Goal: Task Accomplishment & Management: Use online tool/utility

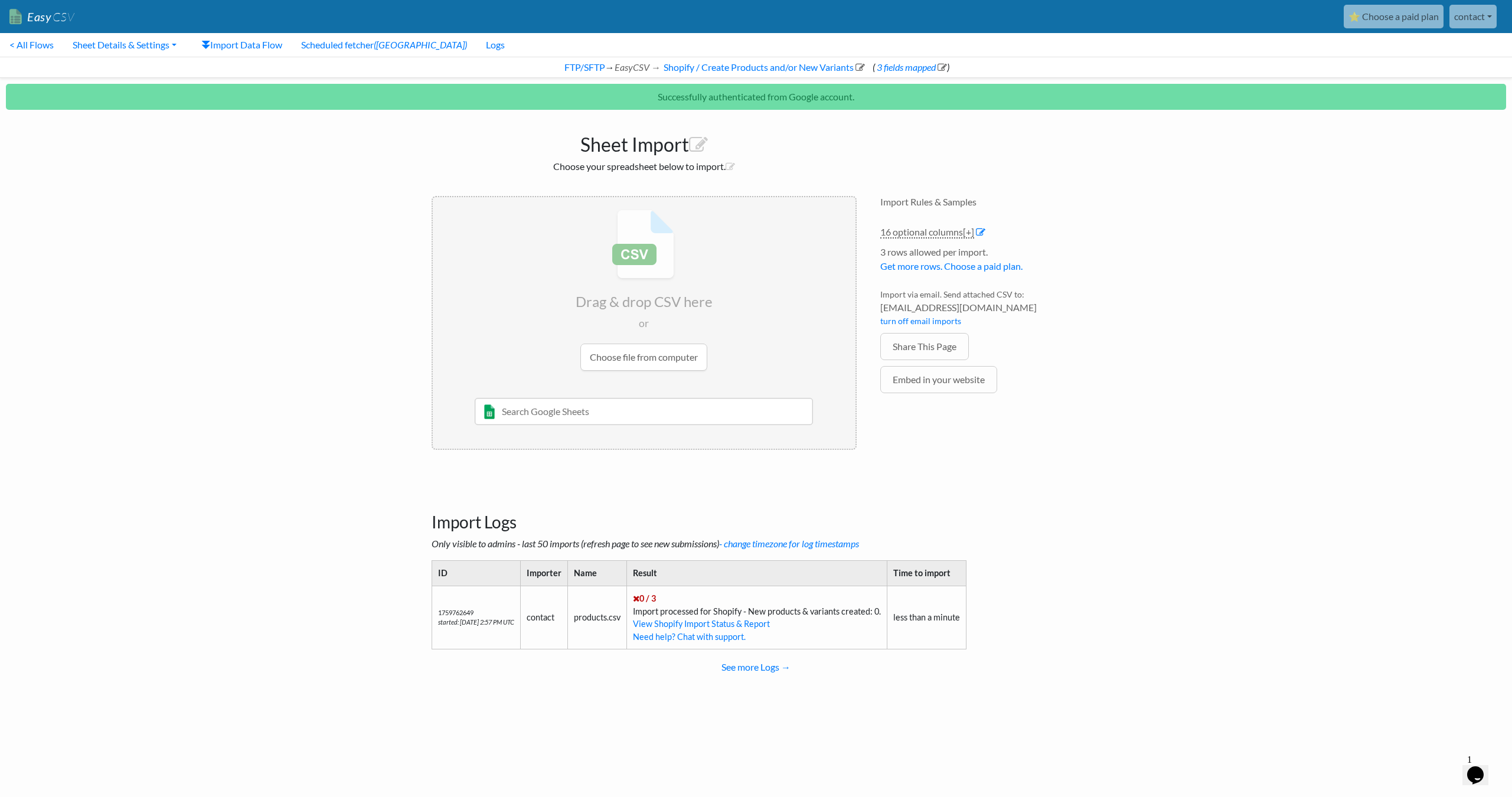
click at [1113, 248] on body "Easy CSV ⭐ Choose a paid plan contact Unionspares All Flows All CSV Generators …" at bounding box center [756, 353] width 1512 height 707
click at [1095, 248] on body "Easy CSV ⭐ Choose a paid plan contact Unionspares All Flows All CSV Generators …" at bounding box center [756, 353] width 1512 height 707
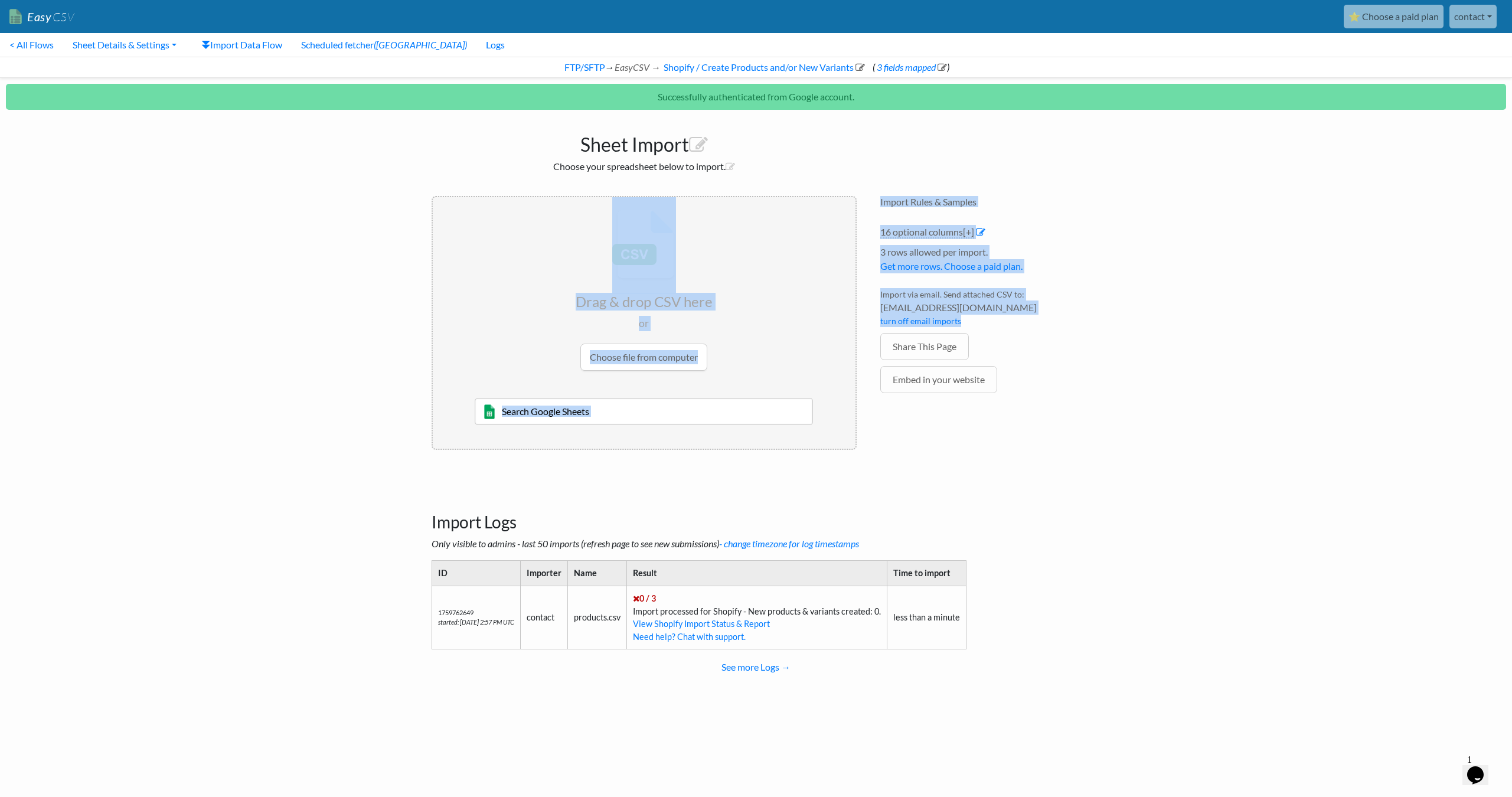
drag, startPoint x: 992, startPoint y: 324, endPoint x: 861, endPoint y: 288, distance: 135.9
click at [861, 288] on div "Sheet Import Choose your spreadsheet below to import. Drag & drop CSV here or C…" at bounding box center [756, 288] width 673 height 346
click at [905, 288] on li "Import via email. Send attached CSV to: a3bf0c35e57c@parse.easycsv.io turn off …" at bounding box center [981, 310] width 200 height 45
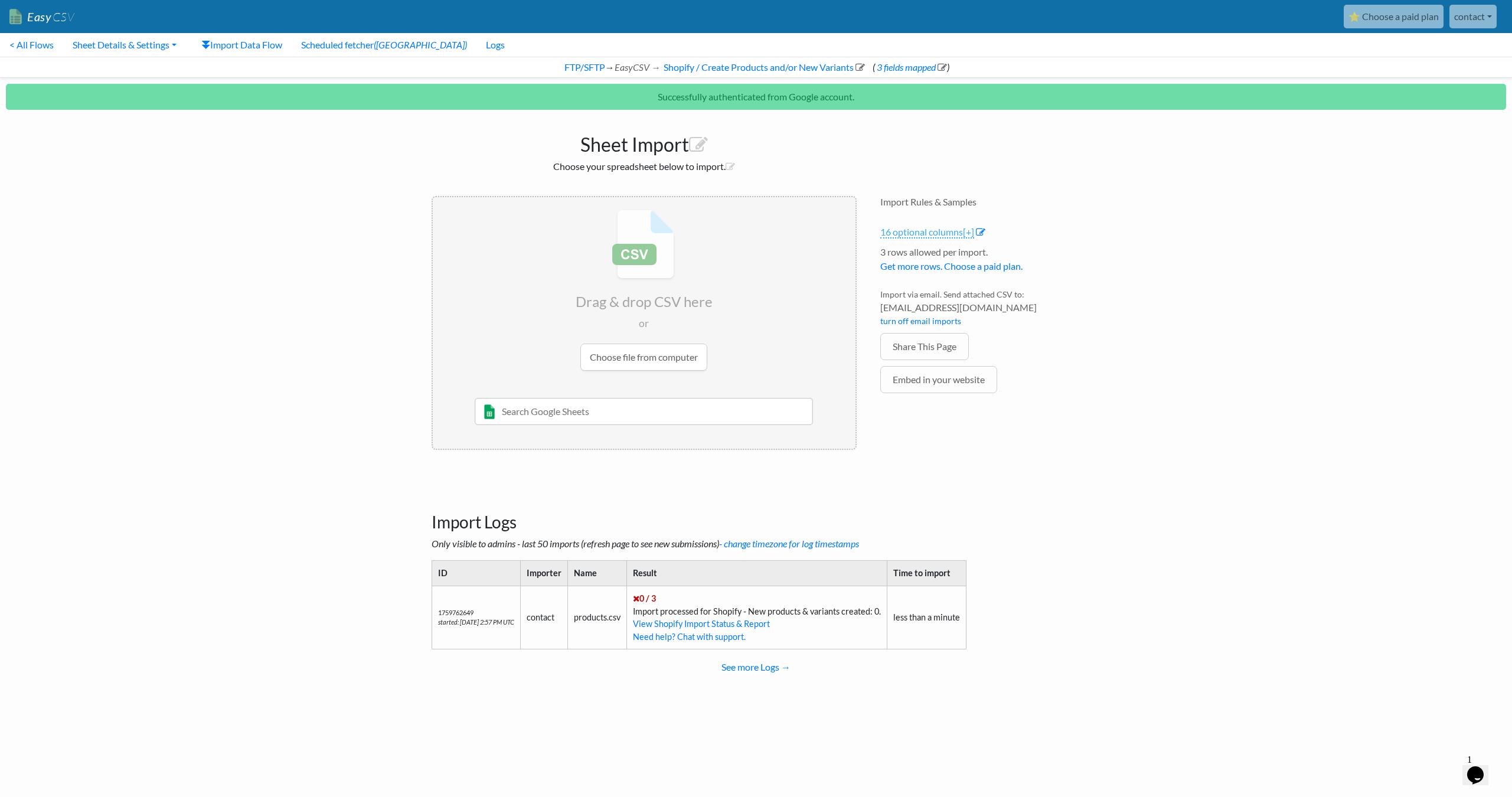
click at [952, 232] on link "16 optional columns [+]" at bounding box center [927, 232] width 94 height 12
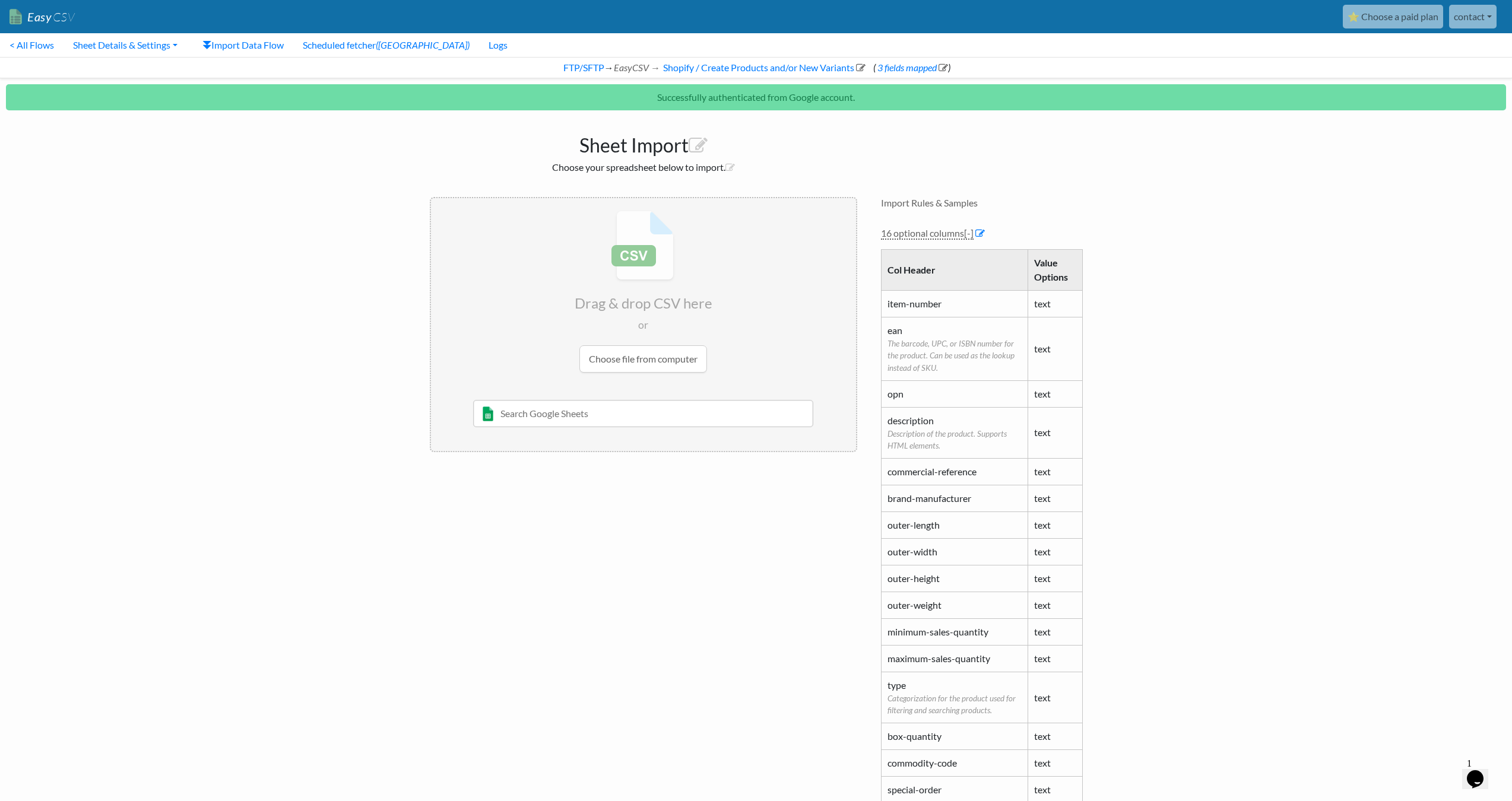
click at [928, 239] on li "16 optional columns [-] Col Header Value Options item-number text ean The barco…" at bounding box center [982, 524] width 201 height 596
click at [929, 237] on link "16 optional columns [-]" at bounding box center [927, 233] width 93 height 12
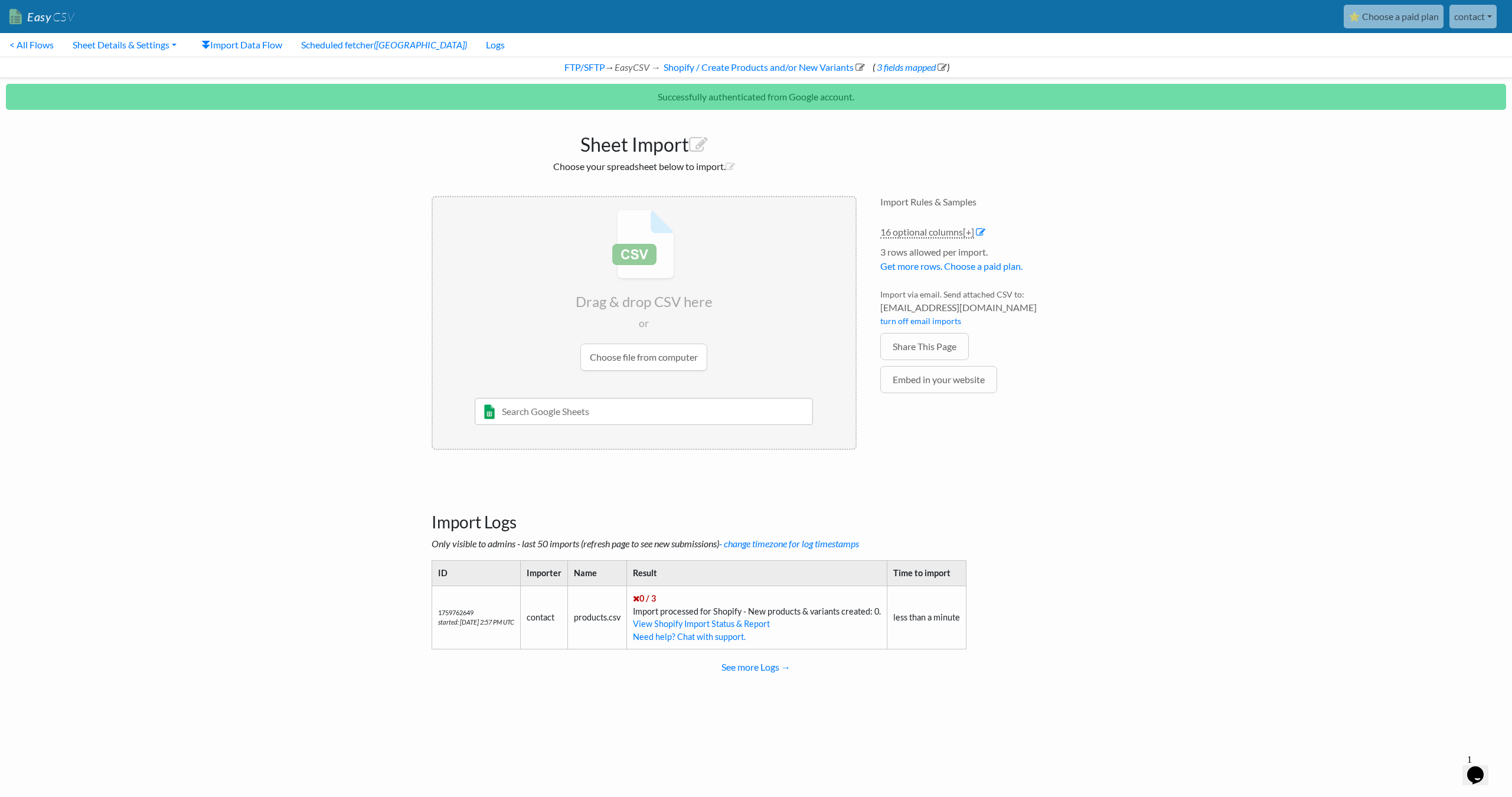
click at [1046, 209] on div "Import Rules & Samples 16 optional columns [+] Col Header Value Options item-nu…" at bounding box center [980, 323] width 224 height 278
click at [946, 229] on link "16 optional columns [+]" at bounding box center [927, 232] width 94 height 12
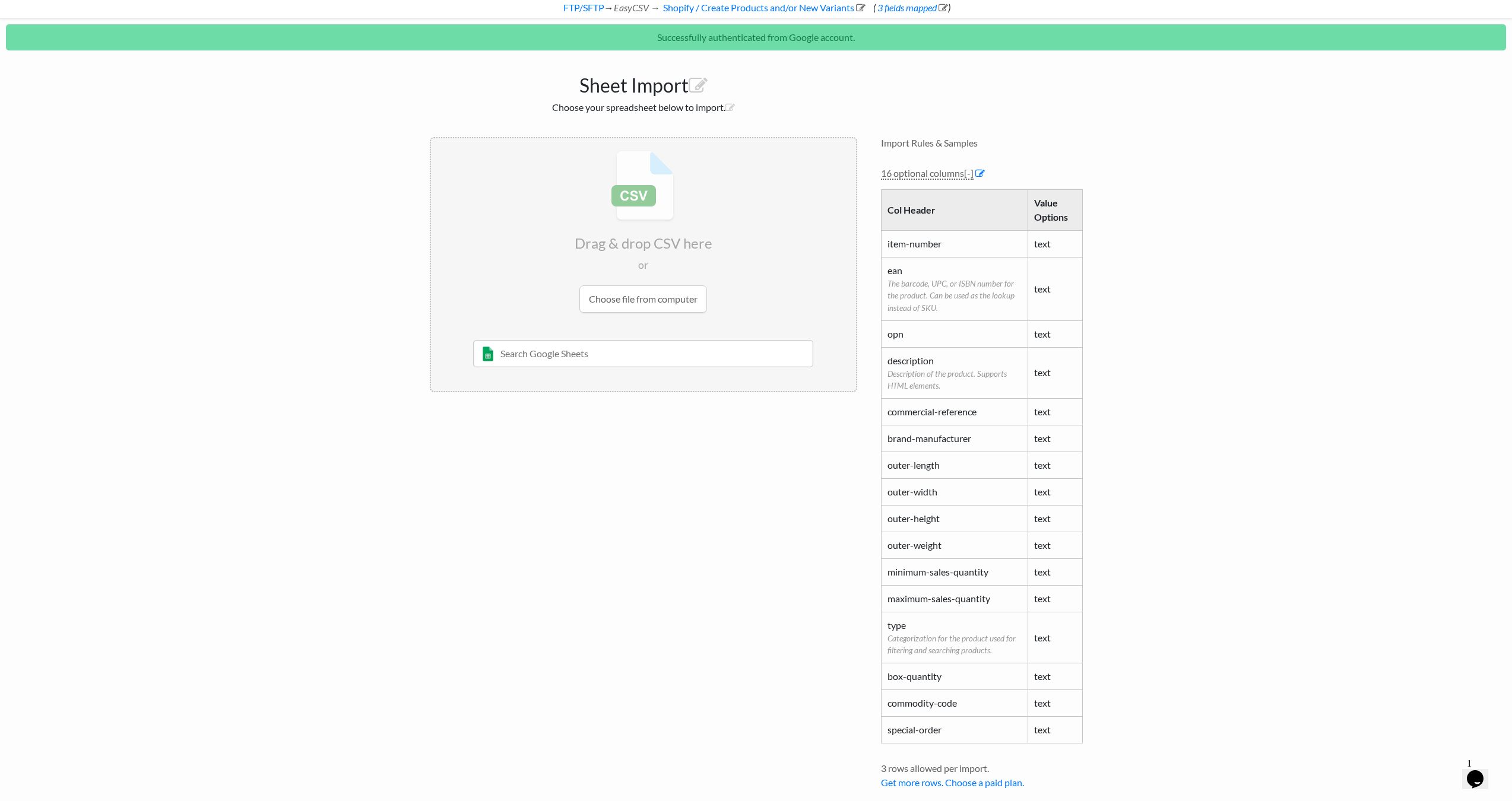
scroll to position [120, 0]
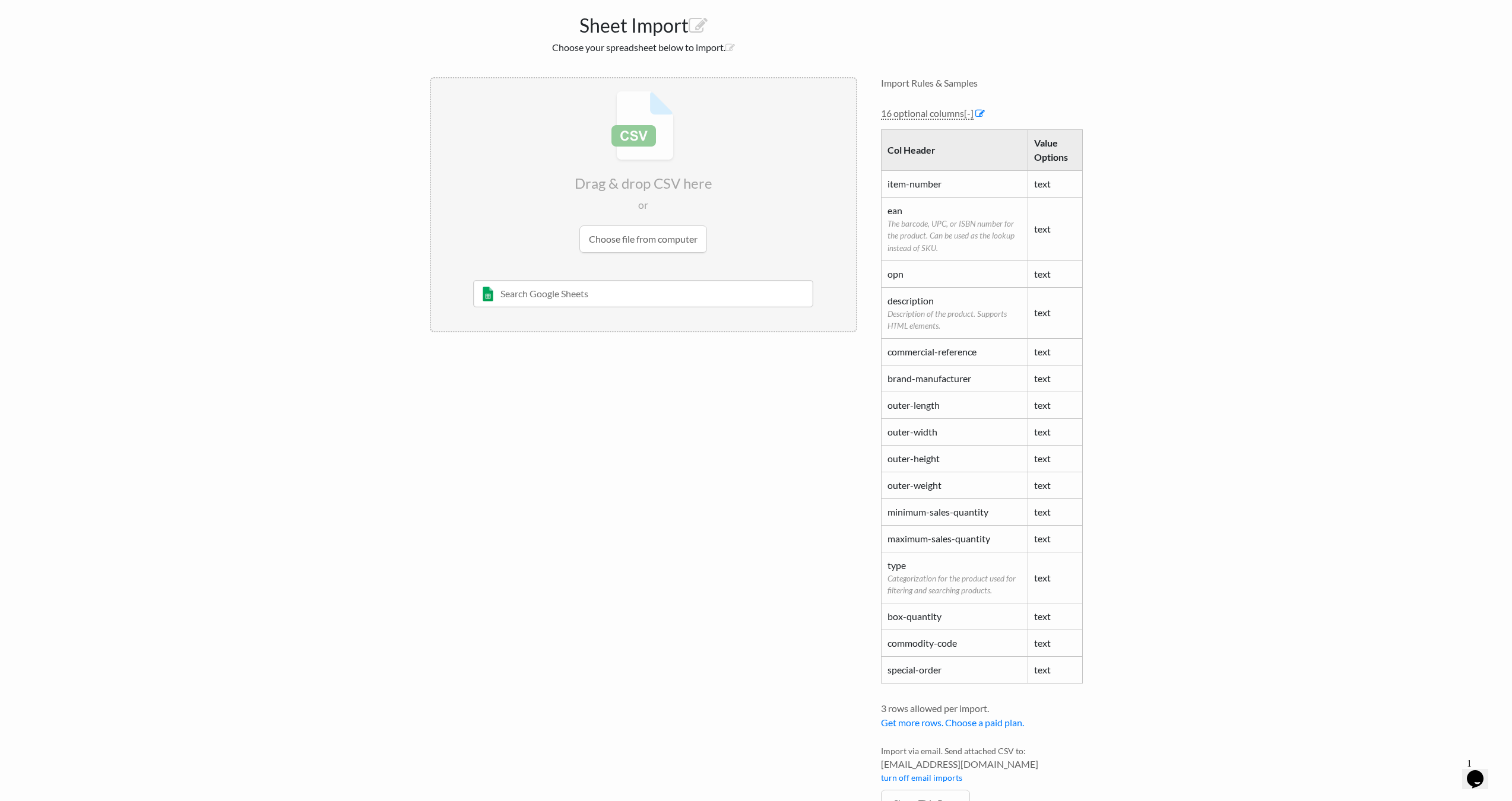
click at [914, 191] on td "item-number" at bounding box center [955, 183] width 147 height 27
click at [915, 187] on td "item-number" at bounding box center [955, 183] width 147 height 27
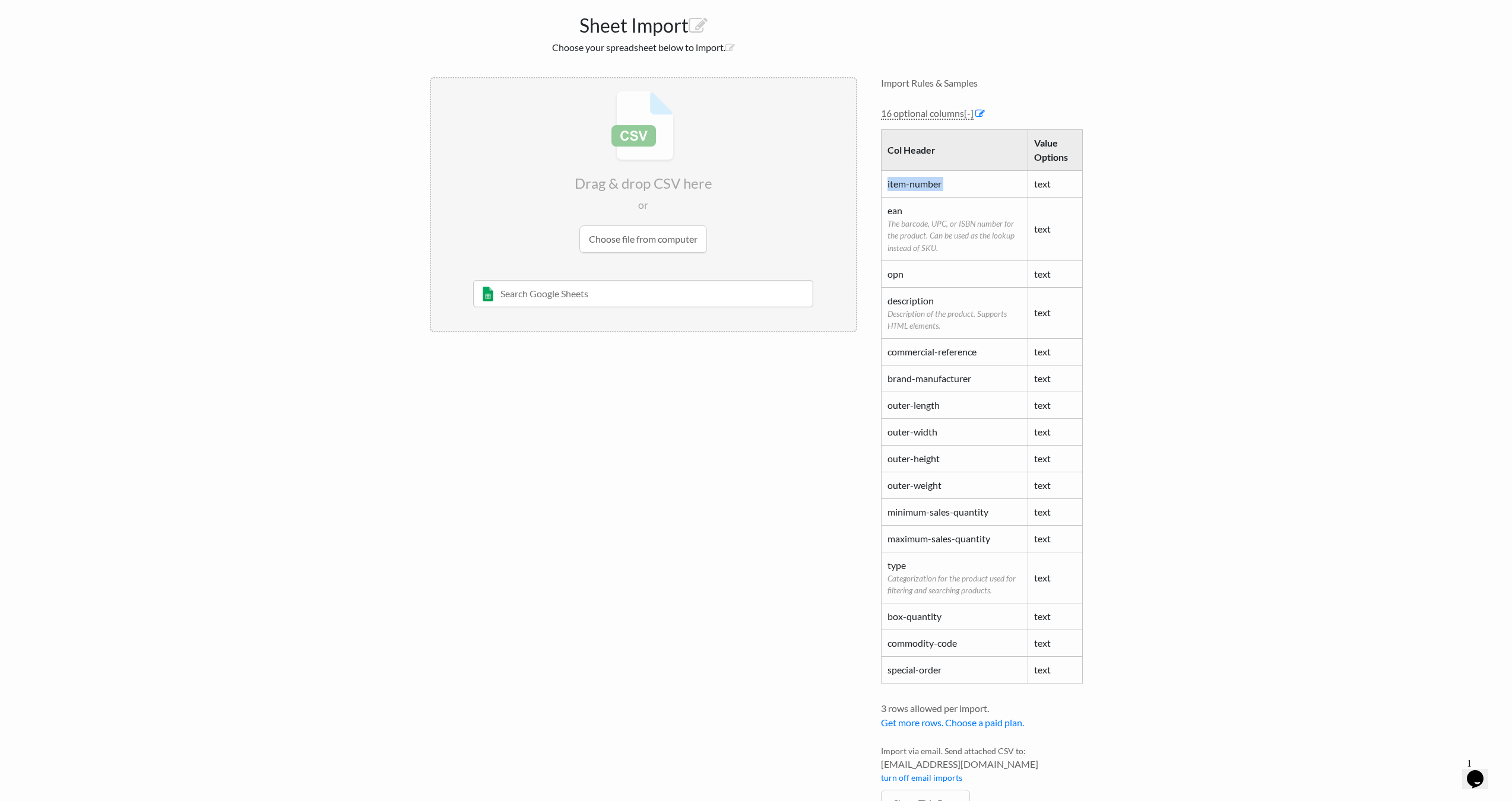
click at [915, 187] on td "item-number" at bounding box center [955, 183] width 147 height 27
click at [932, 186] on td "item-number" at bounding box center [955, 183] width 147 height 27
click at [916, 117] on link "16 optional columns [-]" at bounding box center [927, 113] width 93 height 12
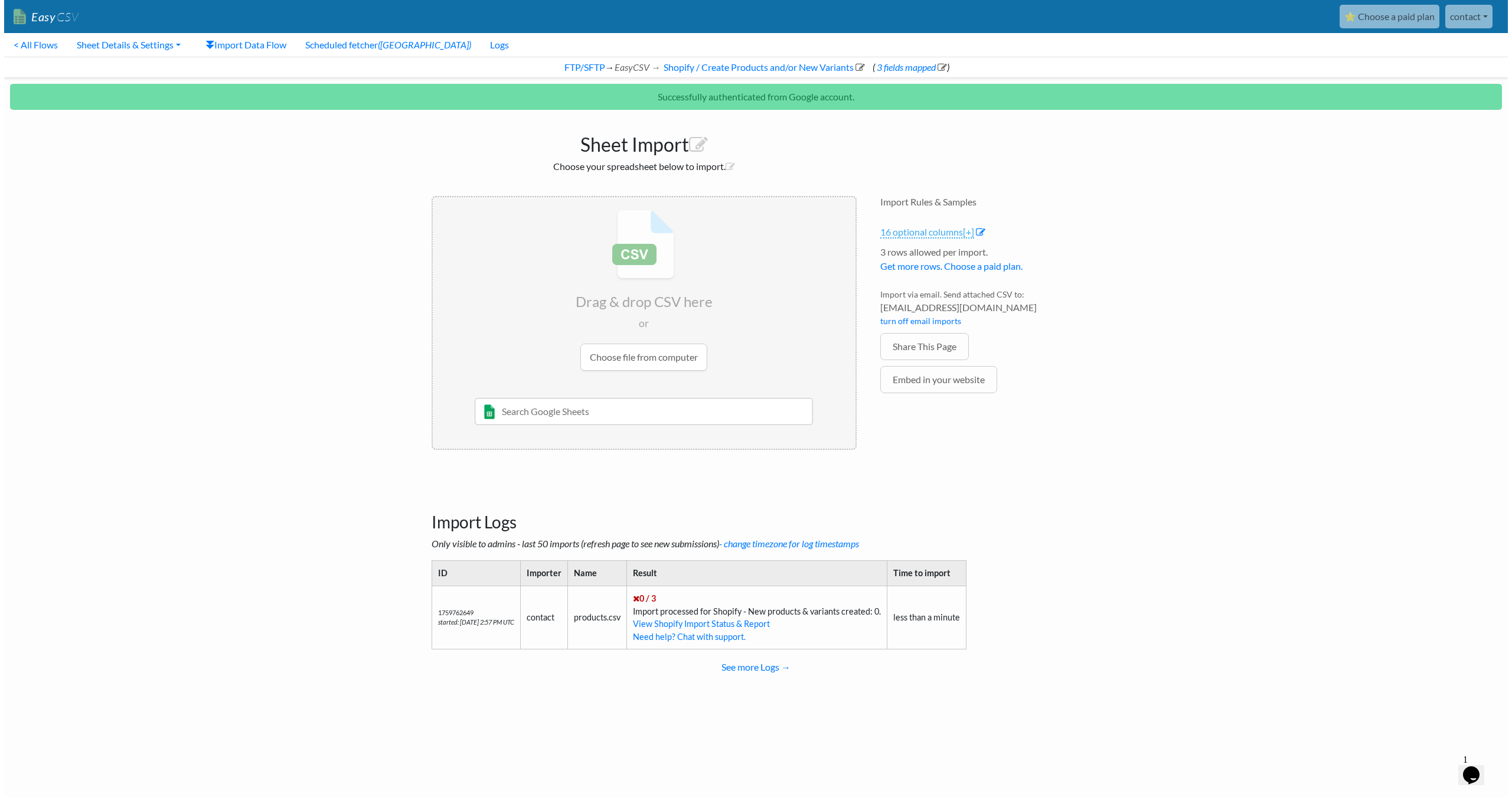
scroll to position [0, 0]
click at [104, 47] on link "Sheet Details & Settings" at bounding box center [125, 45] width 123 height 24
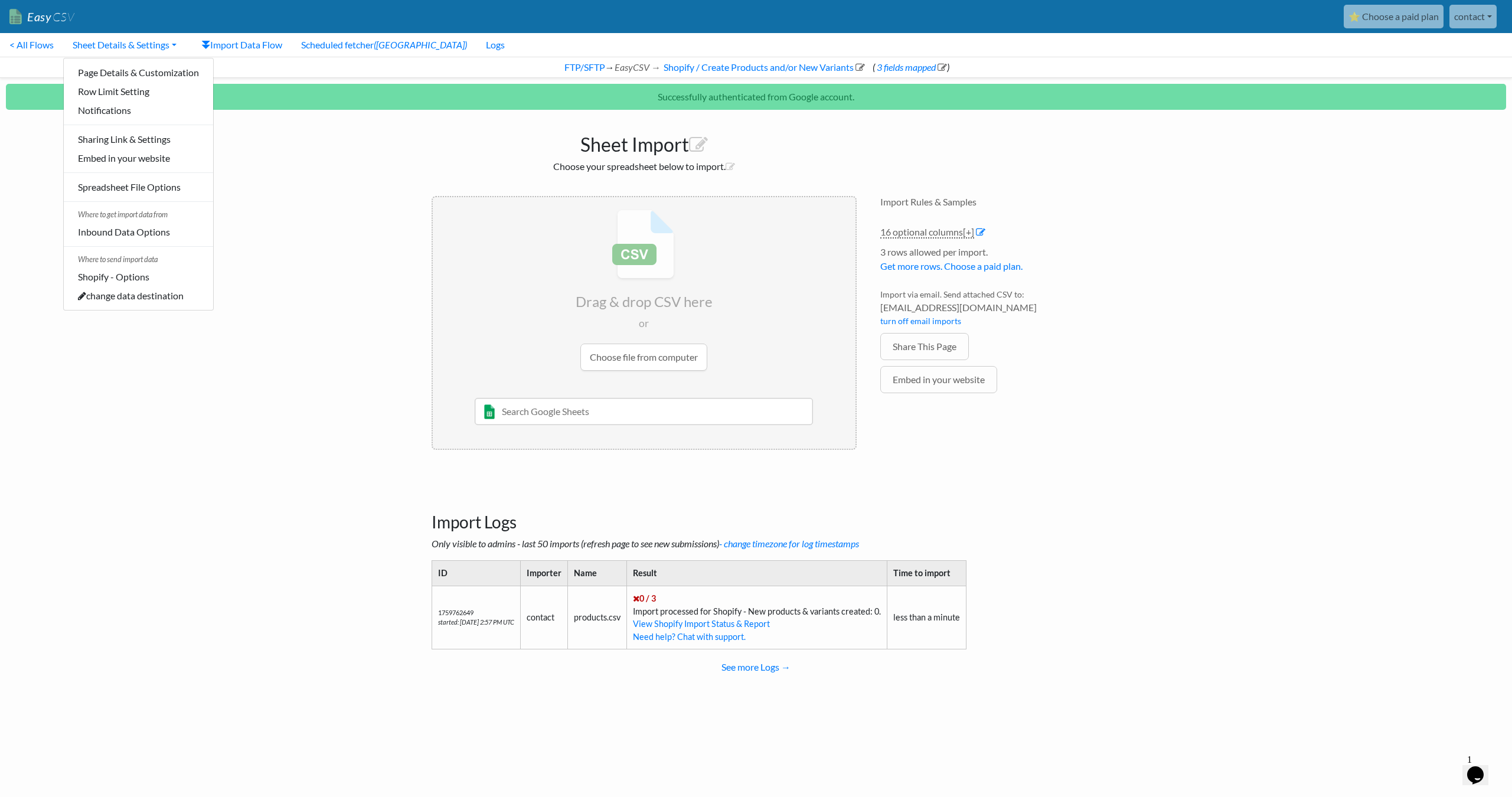
click at [316, 182] on body "Easy CSV ⭐ Choose a paid plan contact Unionspares All Flows All CSV Generators …" at bounding box center [756, 353] width 1512 height 707
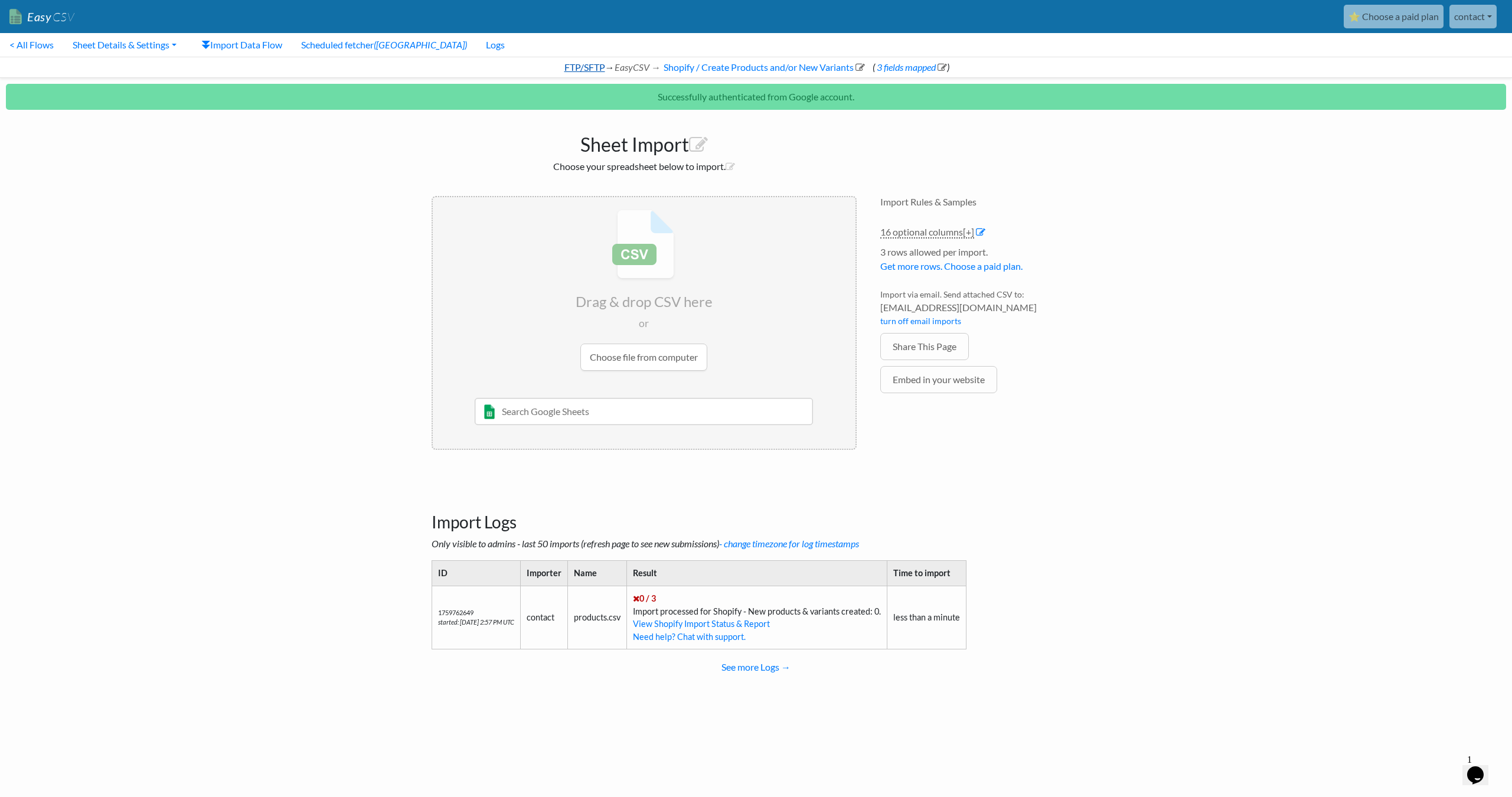
click at [574, 65] on link "FTP/SFTP" at bounding box center [584, 67] width 42 height 11
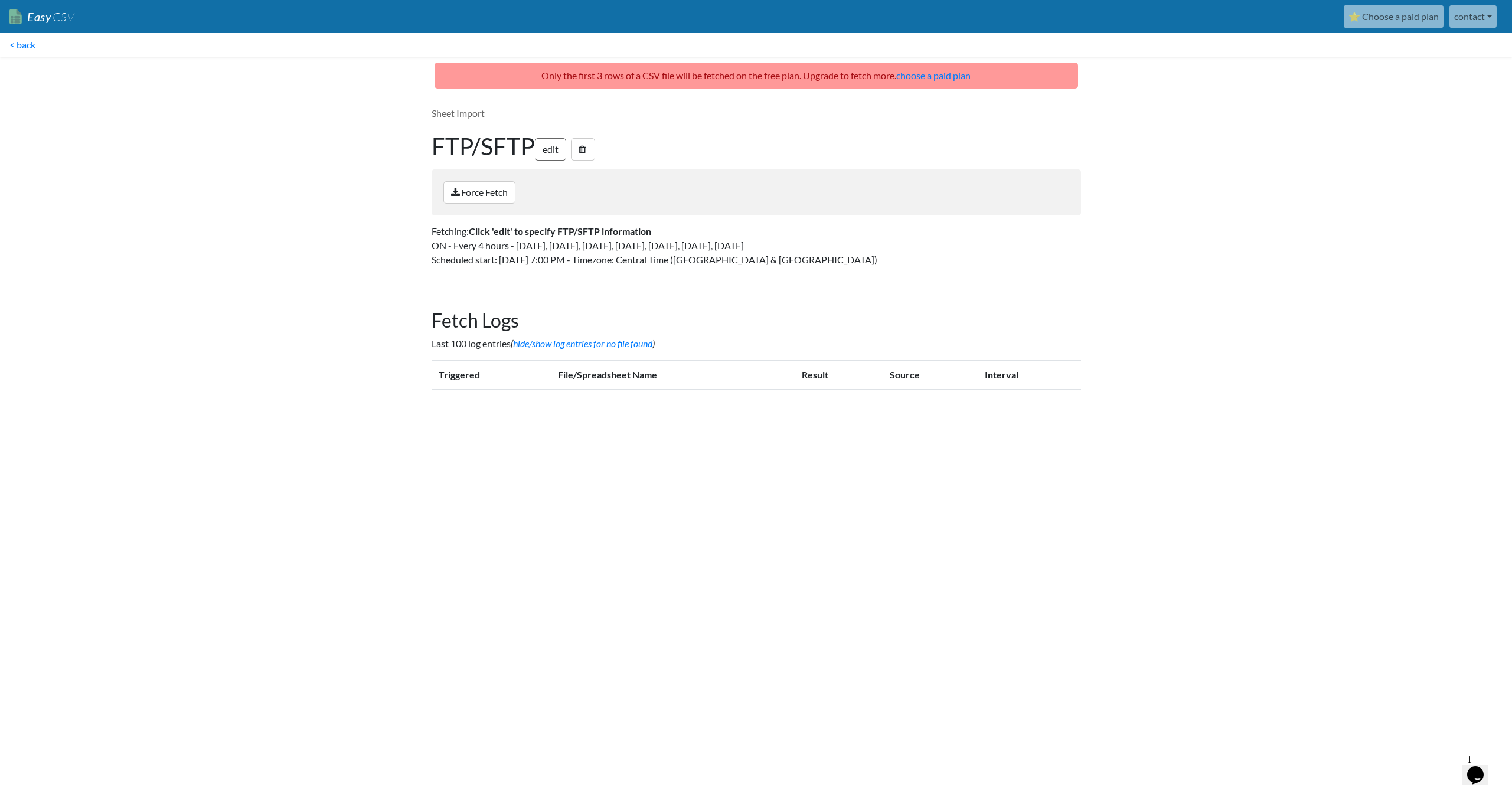
click at [555, 148] on link "edit" at bounding box center [551, 150] width 31 height 23
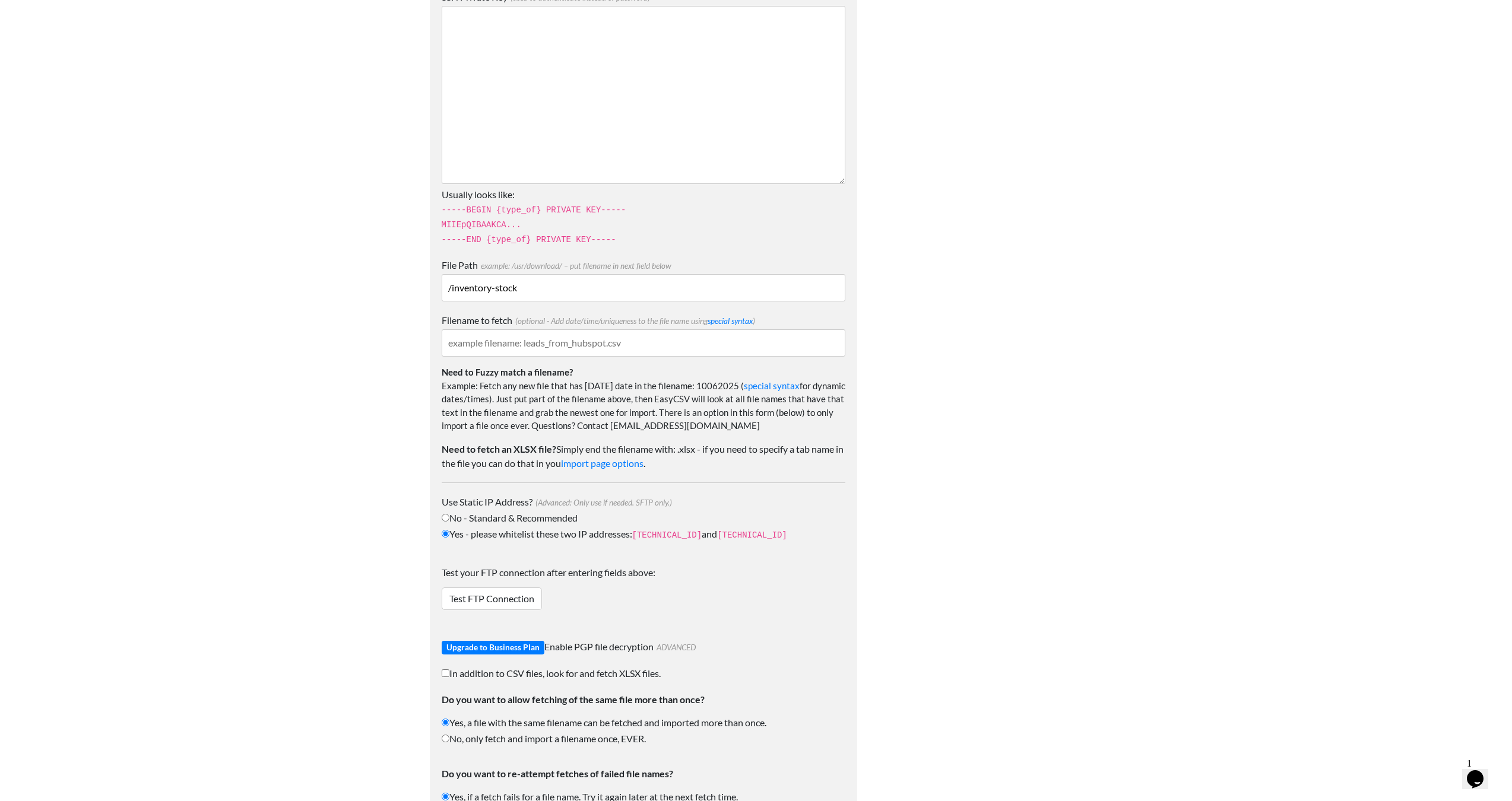
scroll to position [1139, 0]
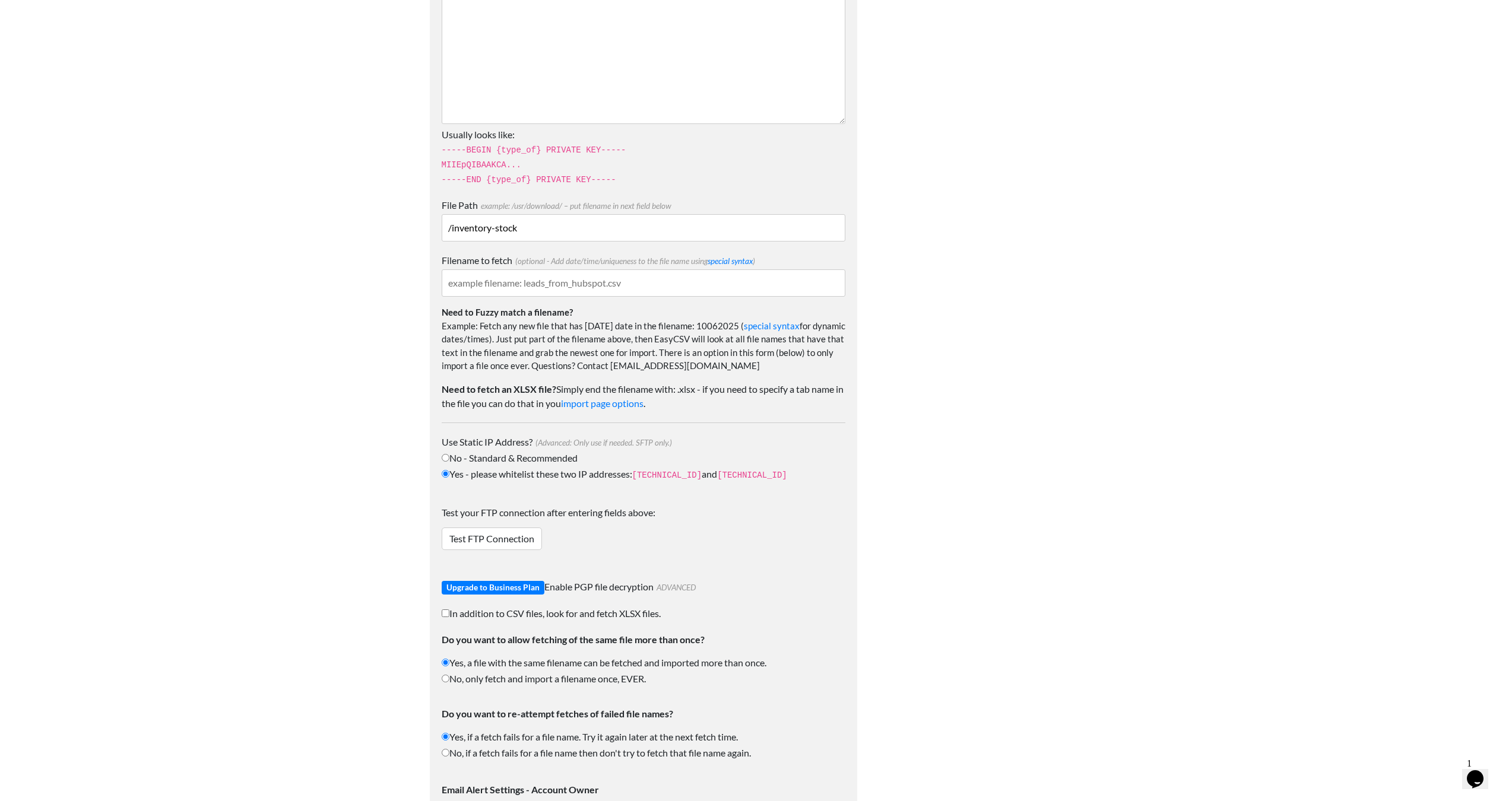
click at [555, 278] on input "Filename to fetch (optional - Add date/time/uniqueness to the file name using s…" at bounding box center [643, 283] width 404 height 27
click at [895, 266] on div at bounding box center [981, 5] width 225 height 2174
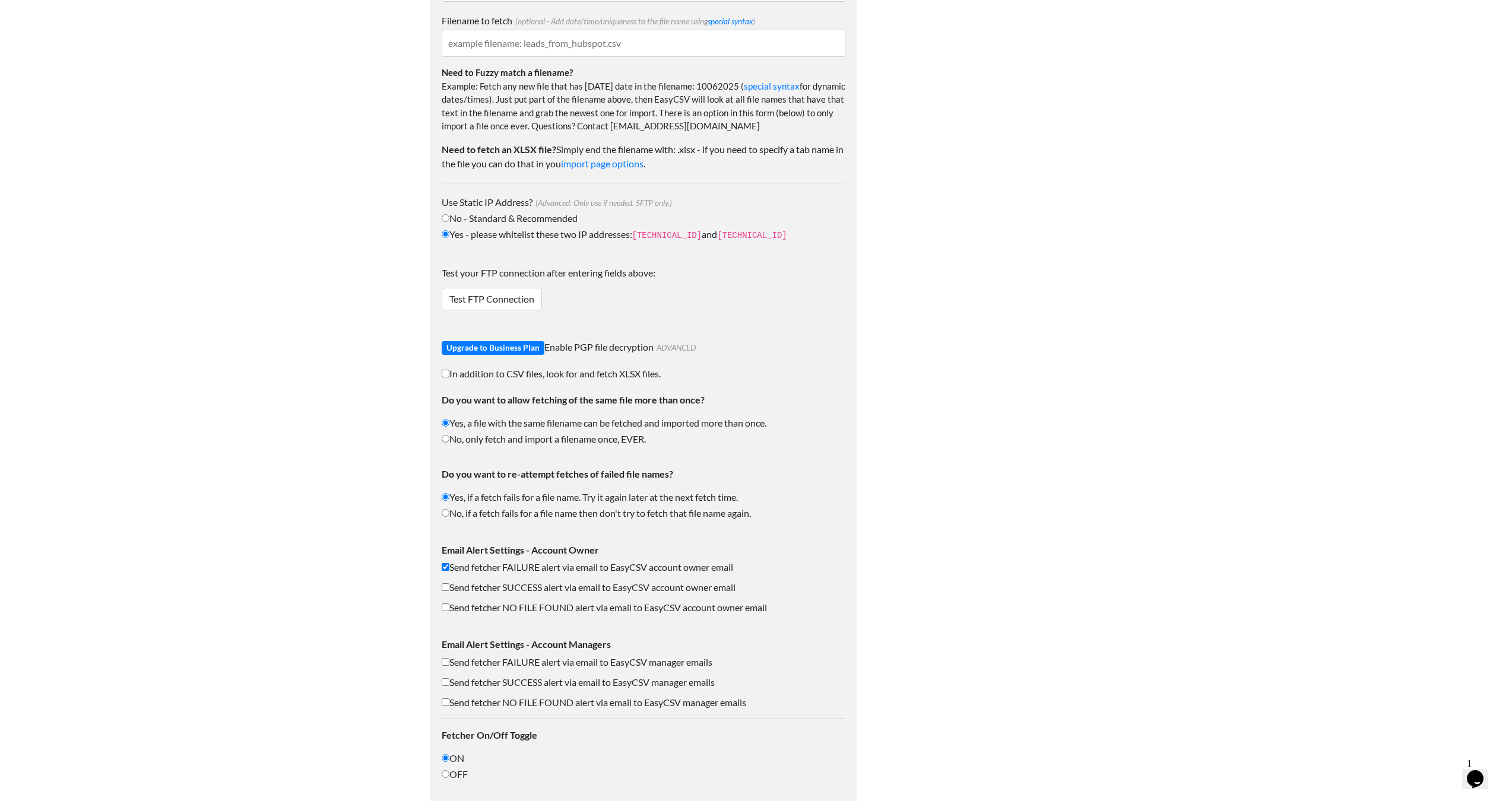
scroll to position [1434, 0]
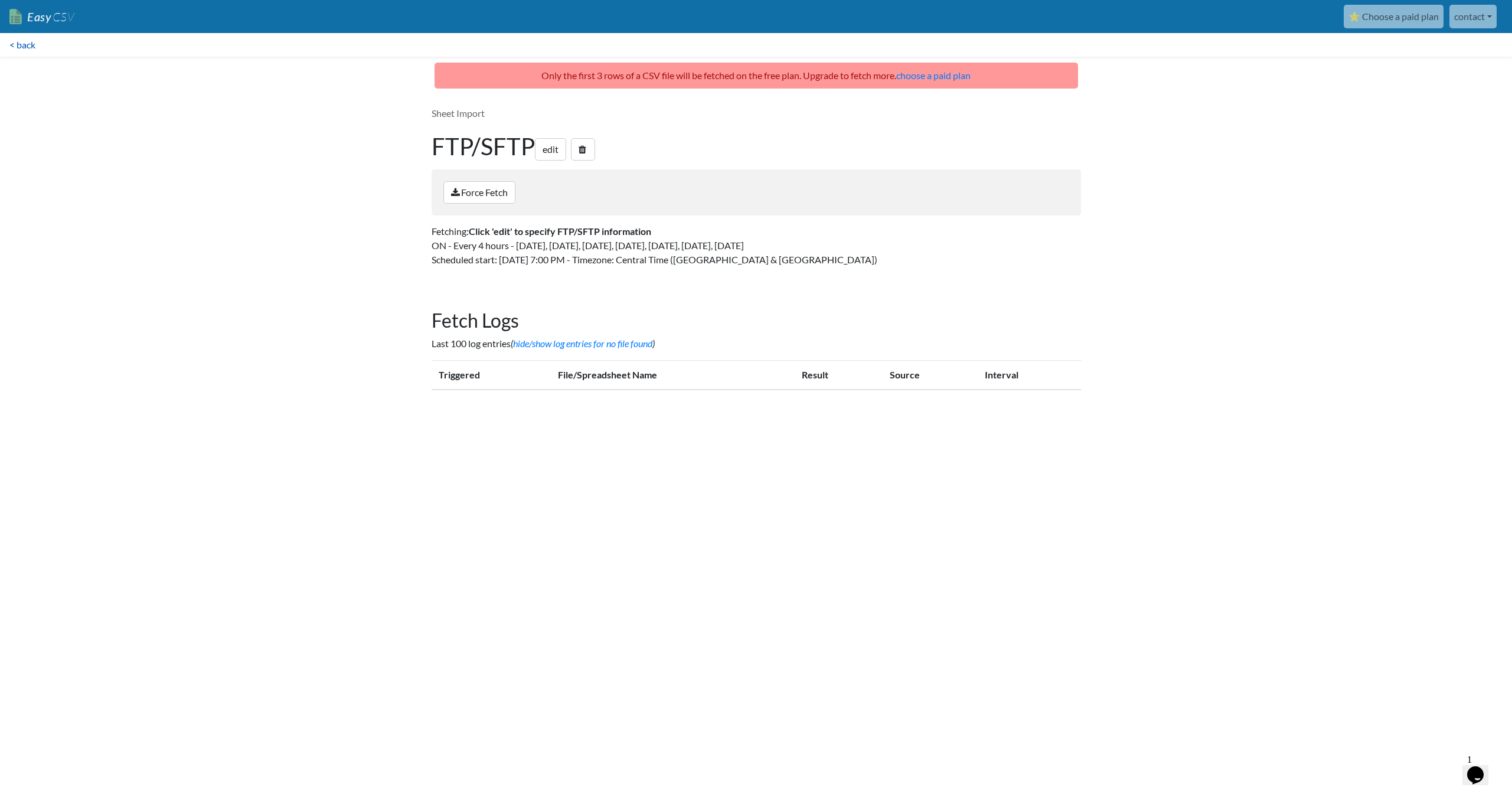
click at [32, 42] on link "< back" at bounding box center [22, 45] width 45 height 24
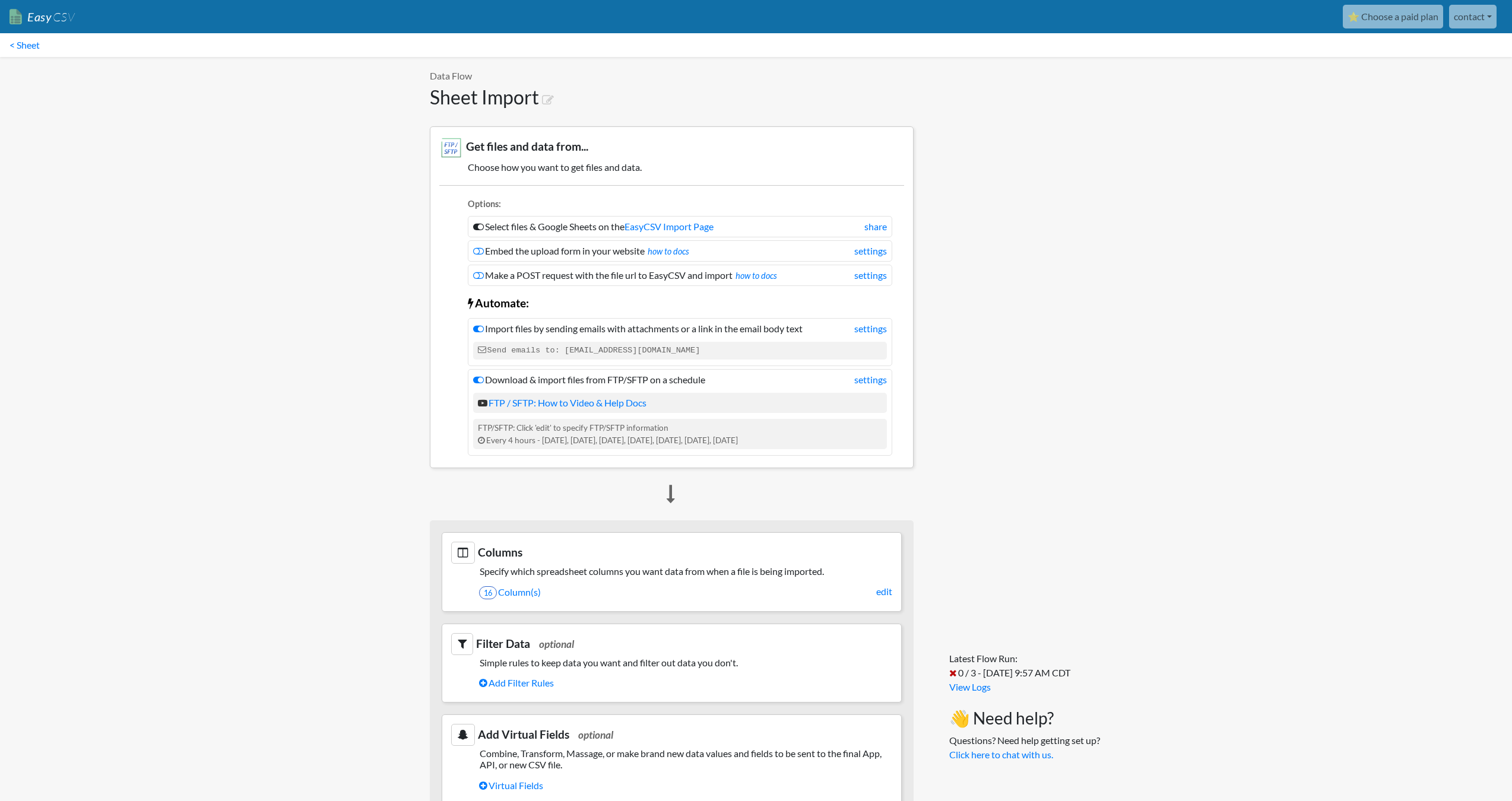
click at [1037, 256] on div "Latest Flow Run: 0 / 3 - 10/6/2025 9:57 AM CDT View Logs 👋 Need help? Questions…" at bounding box center [1010, 702] width 170 height 1289
click at [693, 276] on li "Make a POST request with the file url to EasyCSV and import how to docs settings" at bounding box center [680, 275] width 424 height 21
click at [668, 273] on li "Make a POST request with the file url to EasyCSV and import how to docs settings" at bounding box center [680, 275] width 424 height 21
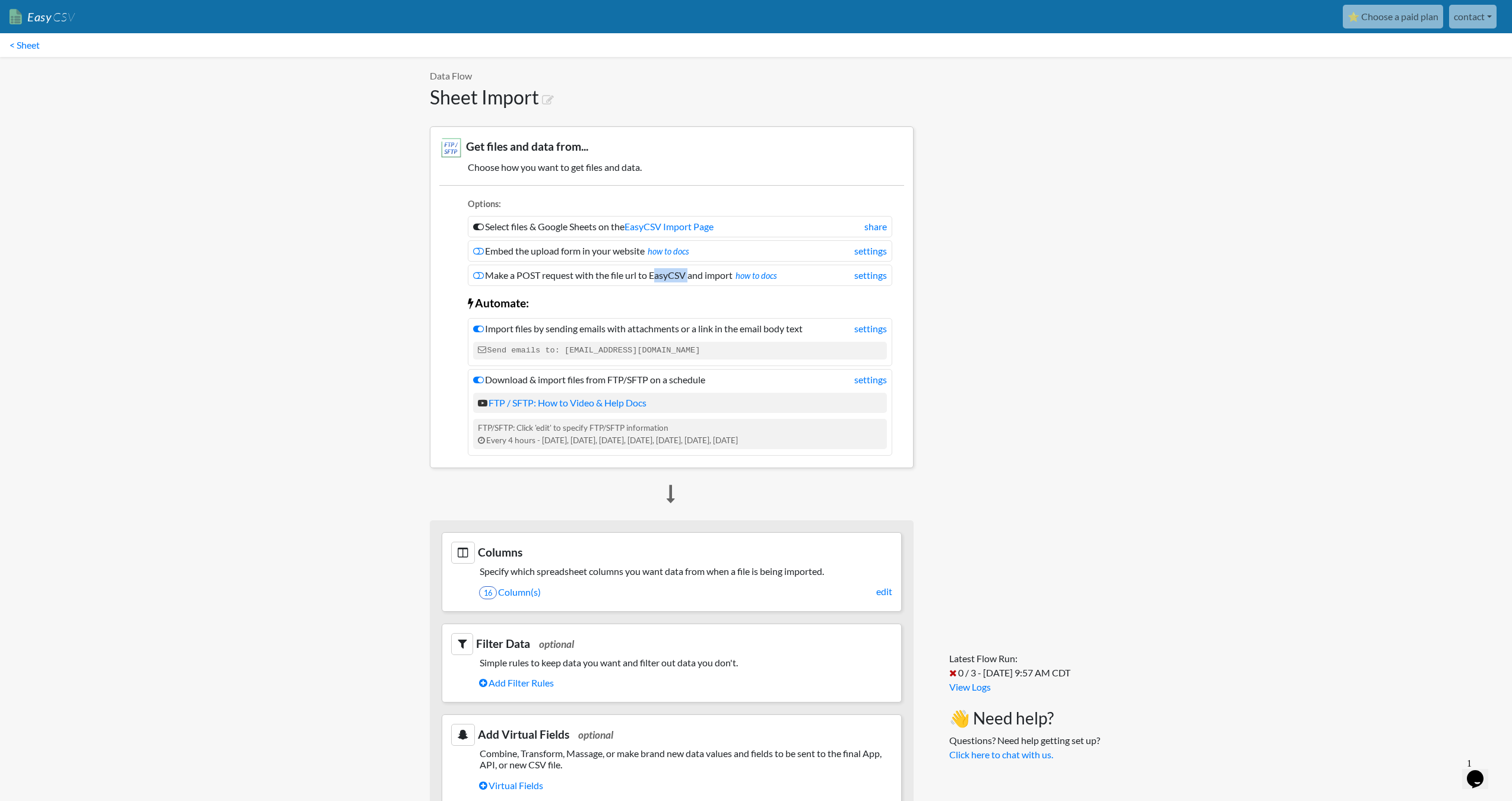
click at [668, 273] on li "Make a POST request with the file url to EasyCSV and import how to docs settings" at bounding box center [680, 275] width 424 height 21
click at [690, 273] on li "Make a POST request with the file url to EasyCSV and import how to docs settings" at bounding box center [680, 275] width 424 height 21
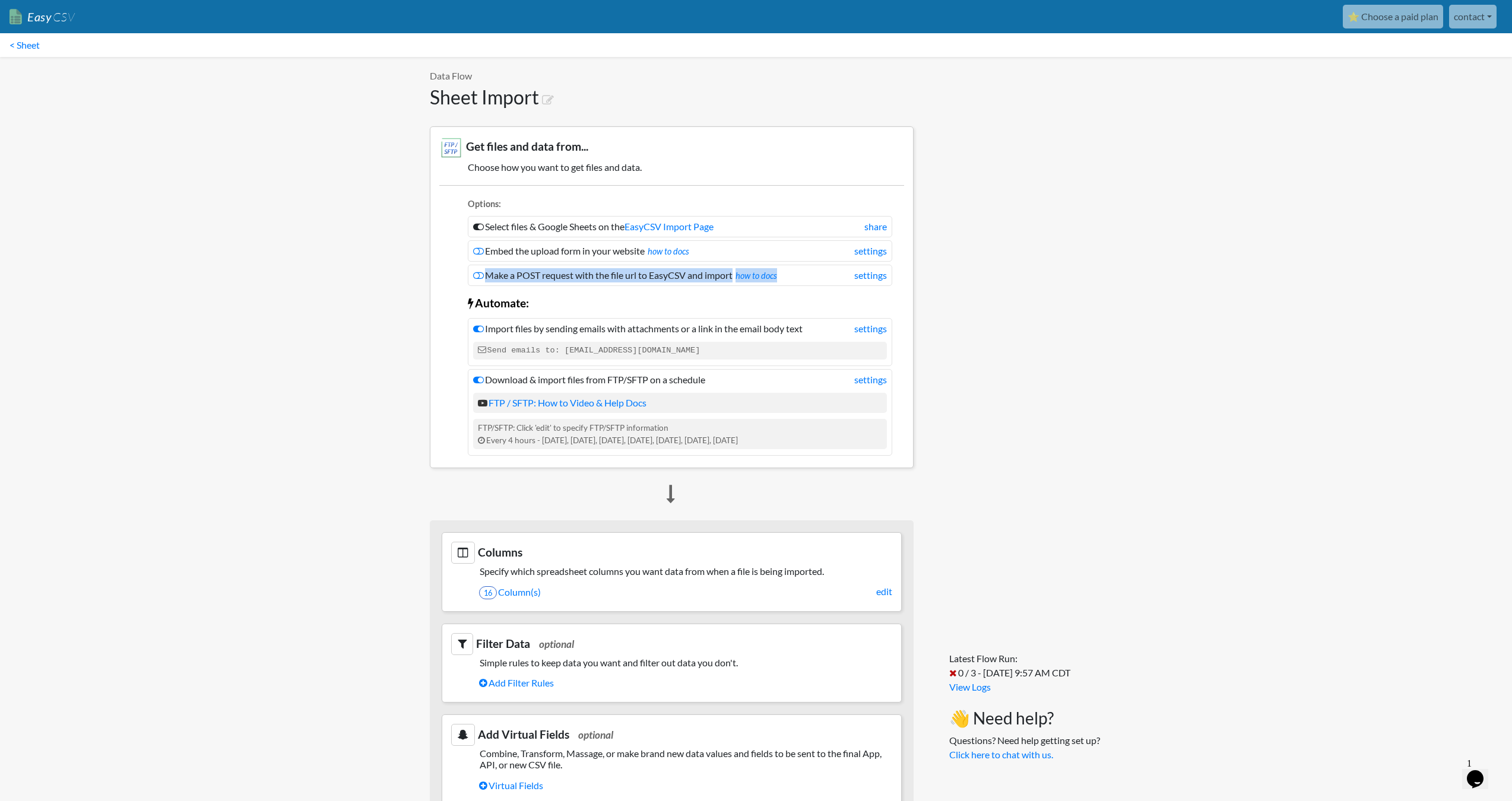
click at [702, 270] on li "Make a POST request with the file url to EasyCSV and import how to docs settings" at bounding box center [680, 275] width 424 height 21
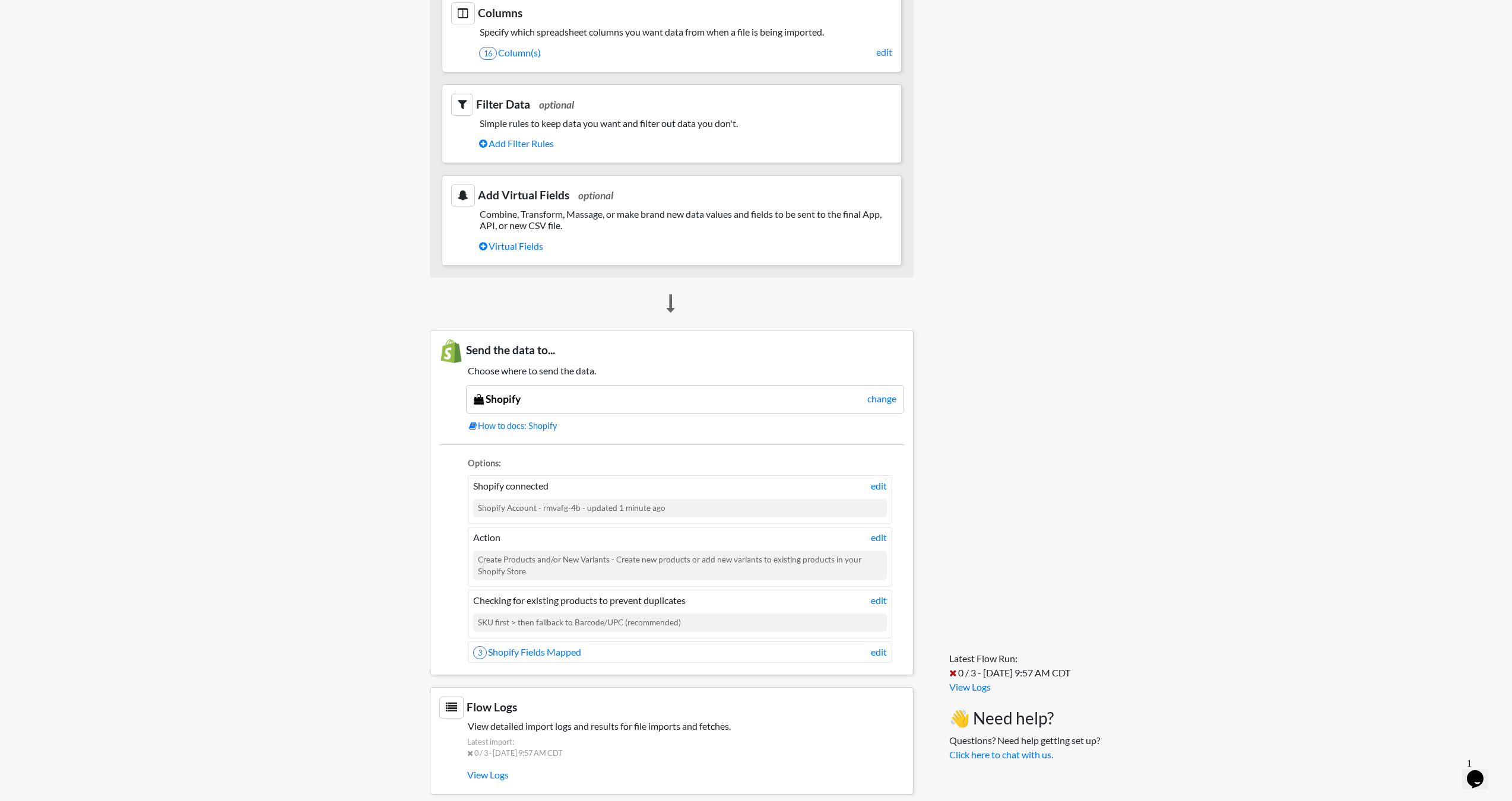
scroll to position [550, 0]
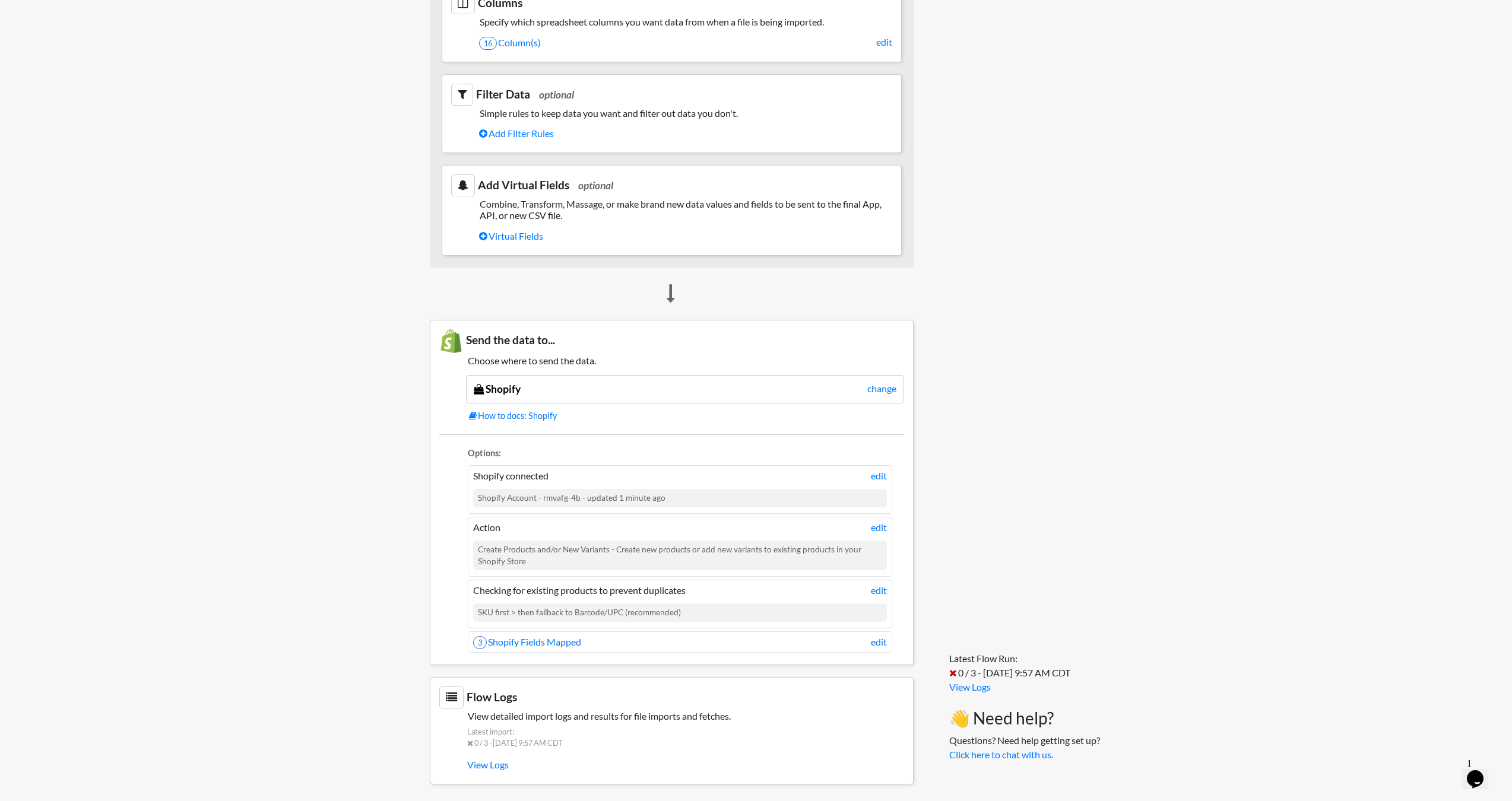
click at [573, 484] on li "Shopify connected edit Shopify Account - rmvafg-4b - updated 1 minute ago" at bounding box center [680, 489] width 424 height 48
click at [613, 437] on ul "Options: Shopify connected edit Shopify Account - rmvafg-4b - updated 1 minute …" at bounding box center [671, 544] width 464 height 219
click at [876, 635] on link "edit" at bounding box center [879, 641] width 16 height 14
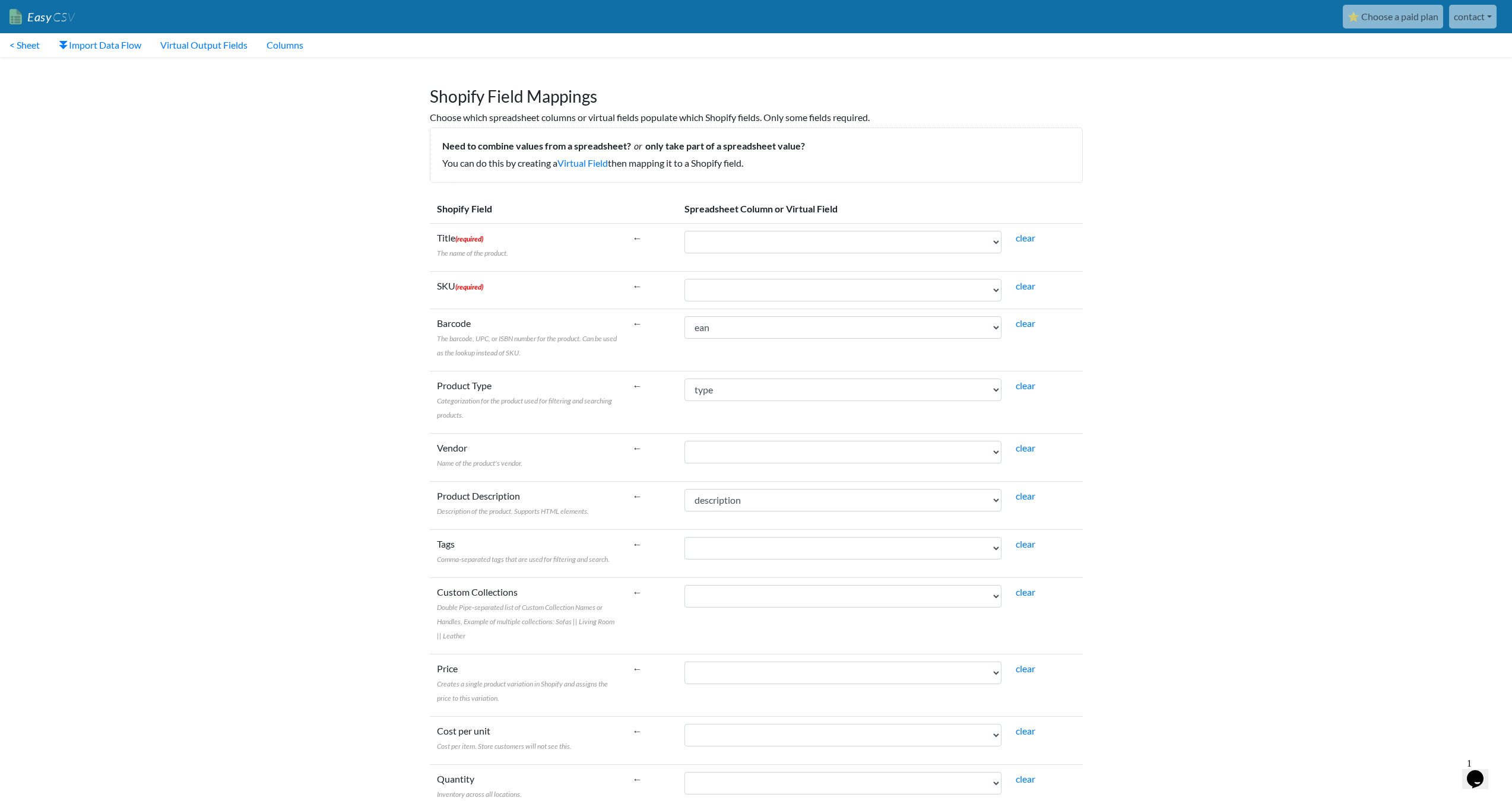
click at [532, 248] on td "Title (required) The name of the product." at bounding box center [527, 247] width 196 height 48
select select "cr_766914"
drag, startPoint x: 727, startPoint y: 286, endPoint x: 756, endPoint y: 238, distance: 56.1
select select "cr_766917"
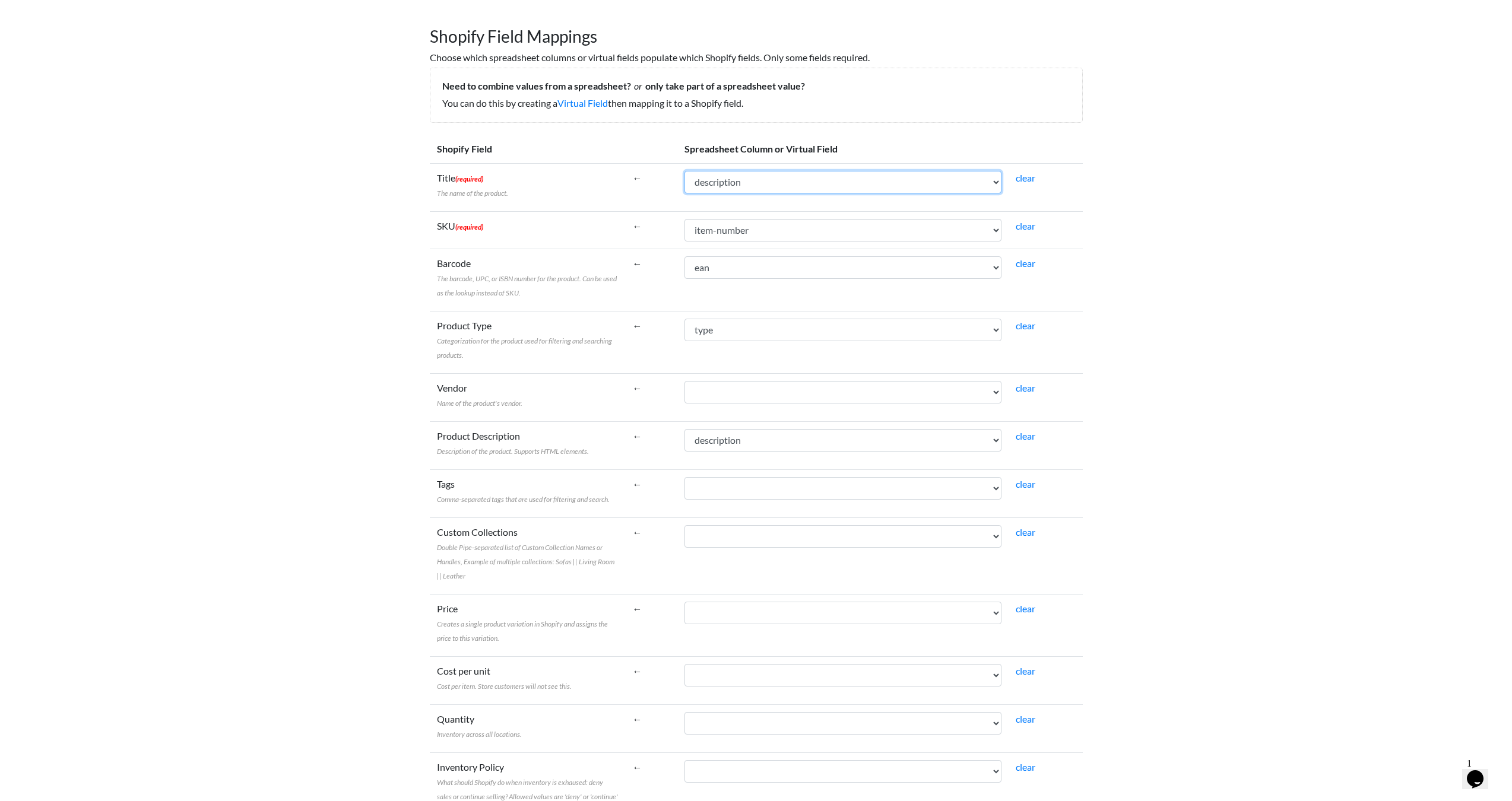
scroll to position [120, 0]
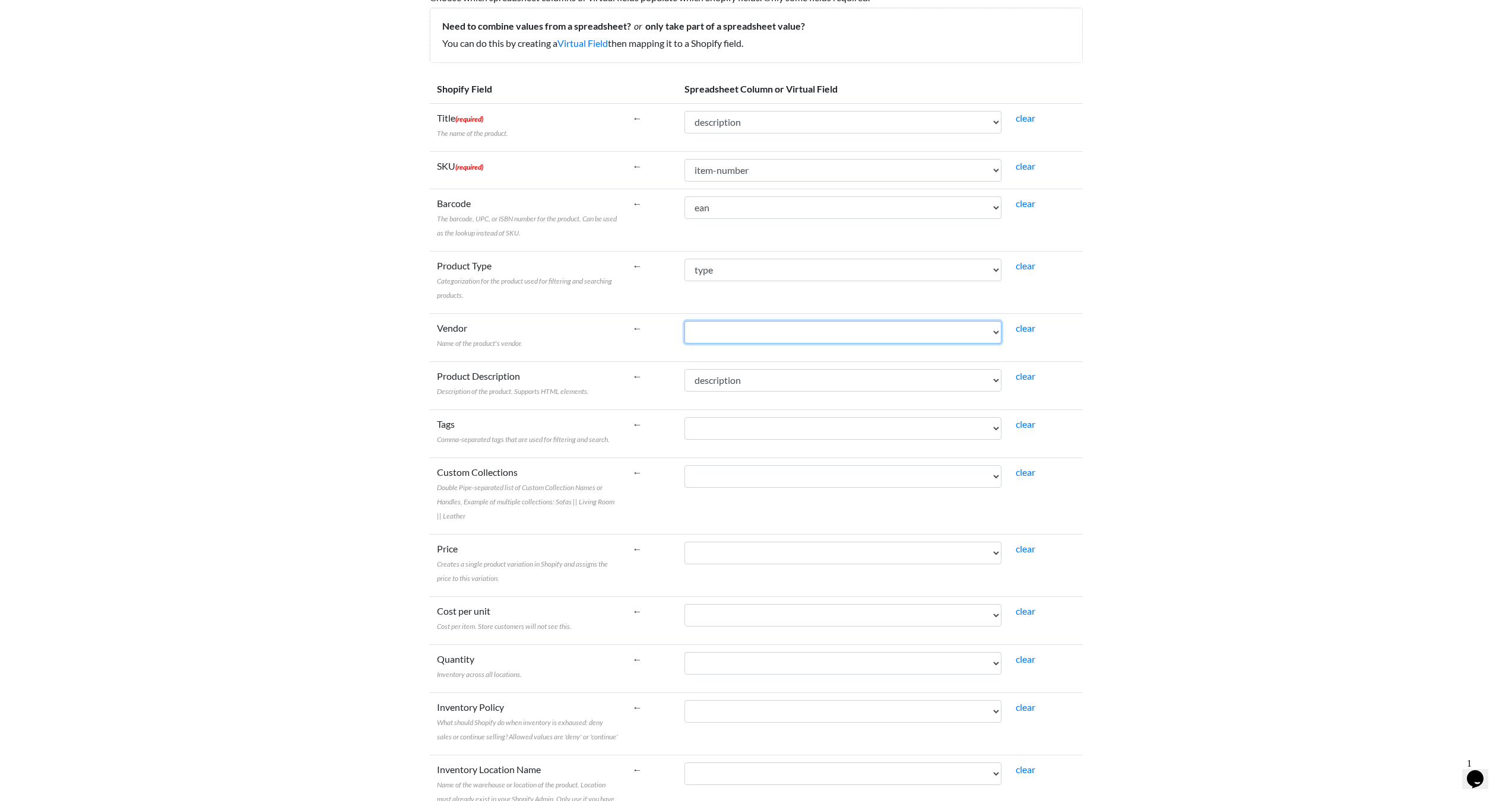
select select "cr_766919"
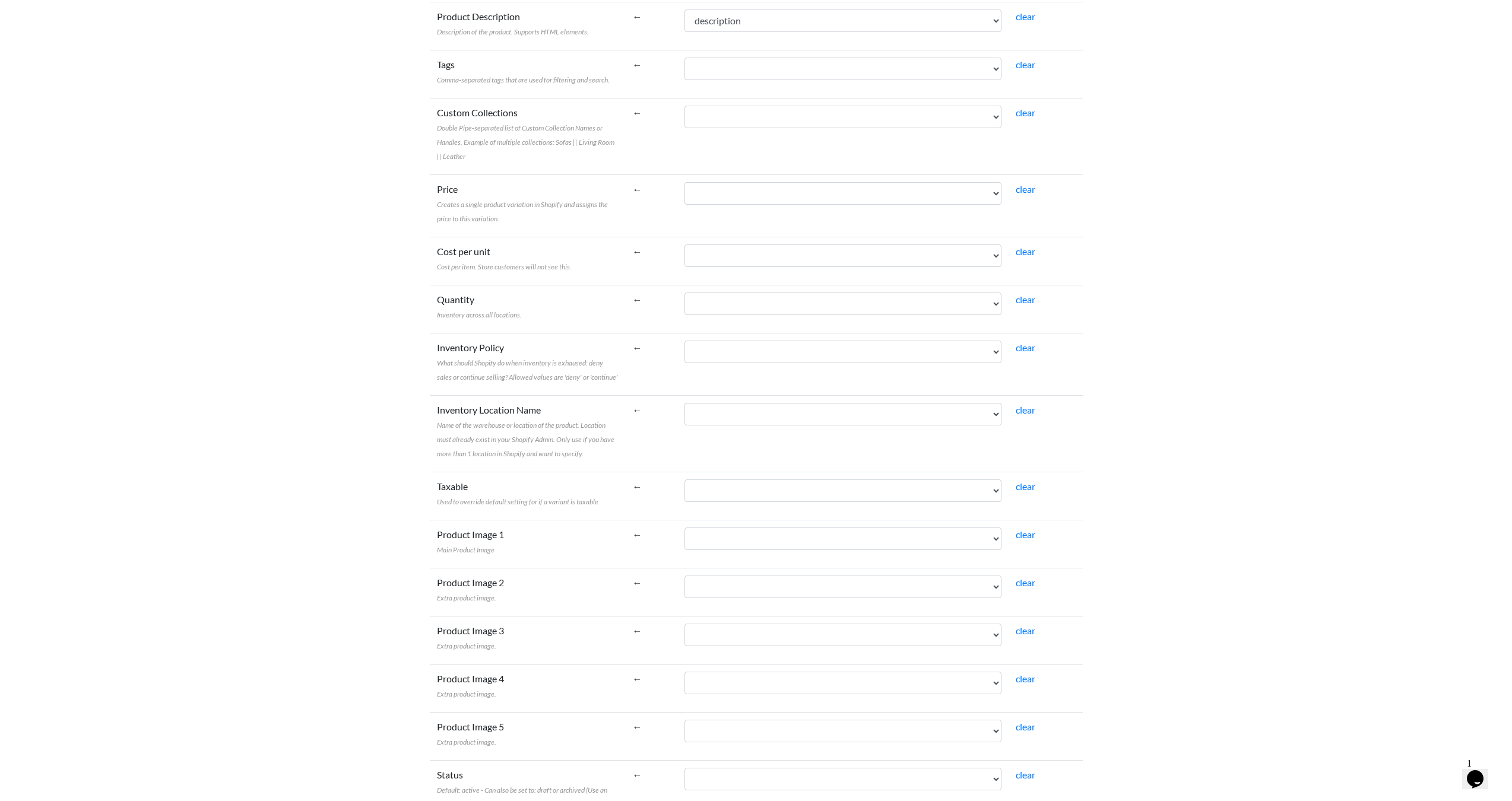
scroll to position [659, 0]
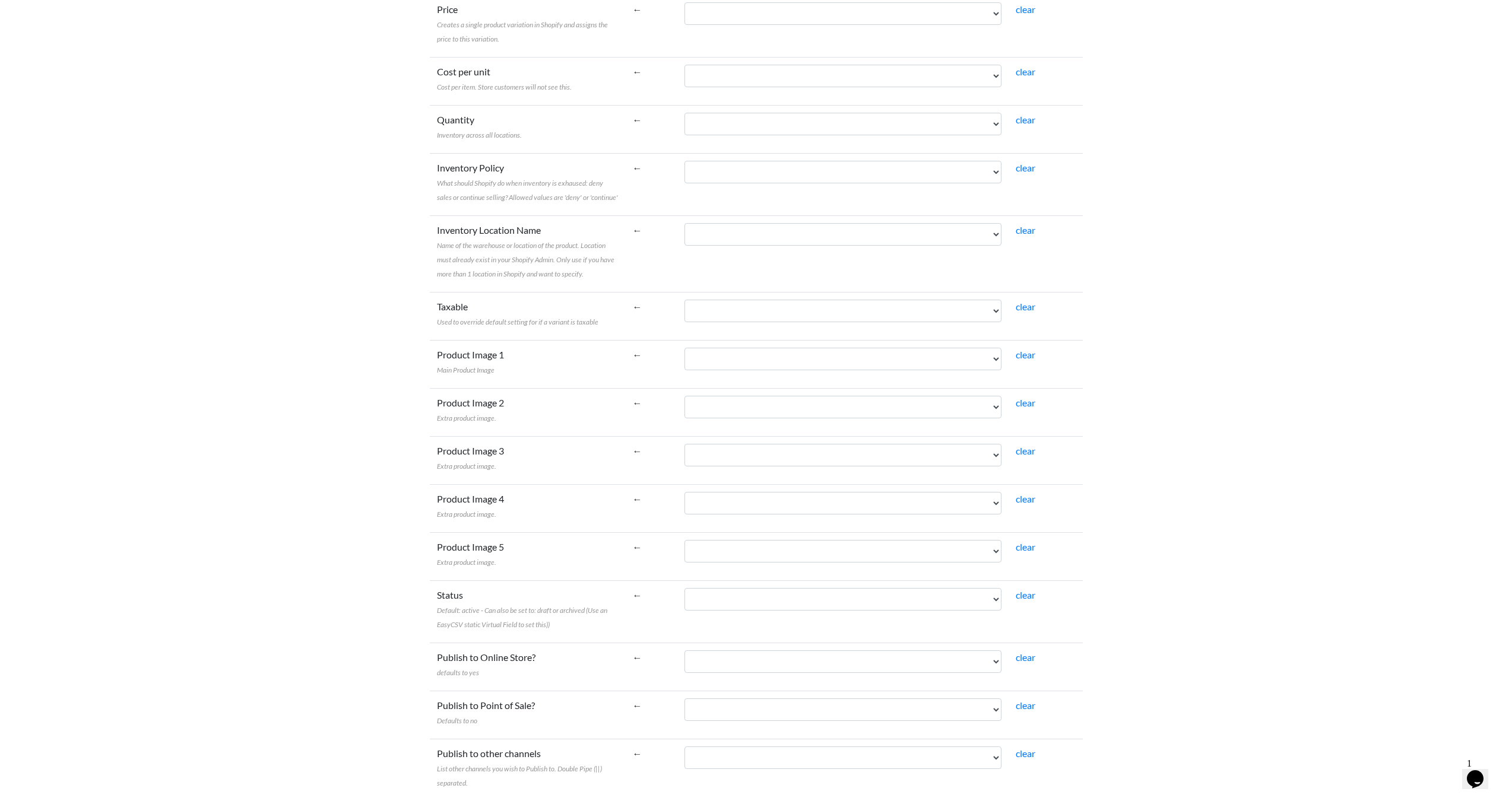
click at [1195, 337] on body "Easy CSV ⭐ Choose a paid plan contact Unionspares All Flows All CSV Generators …" at bounding box center [756, 599] width 1512 height 2517
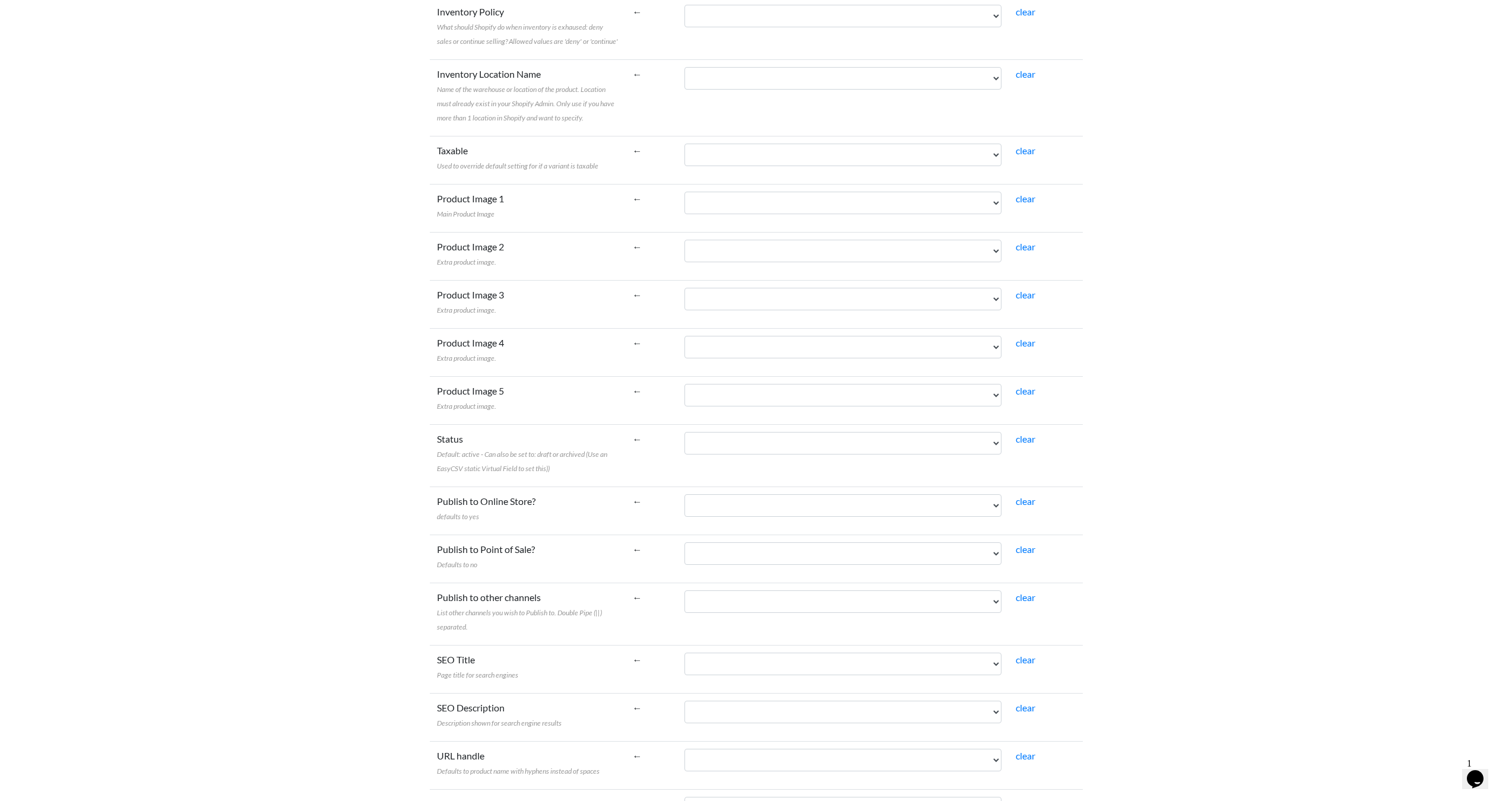
scroll to position [0, 0]
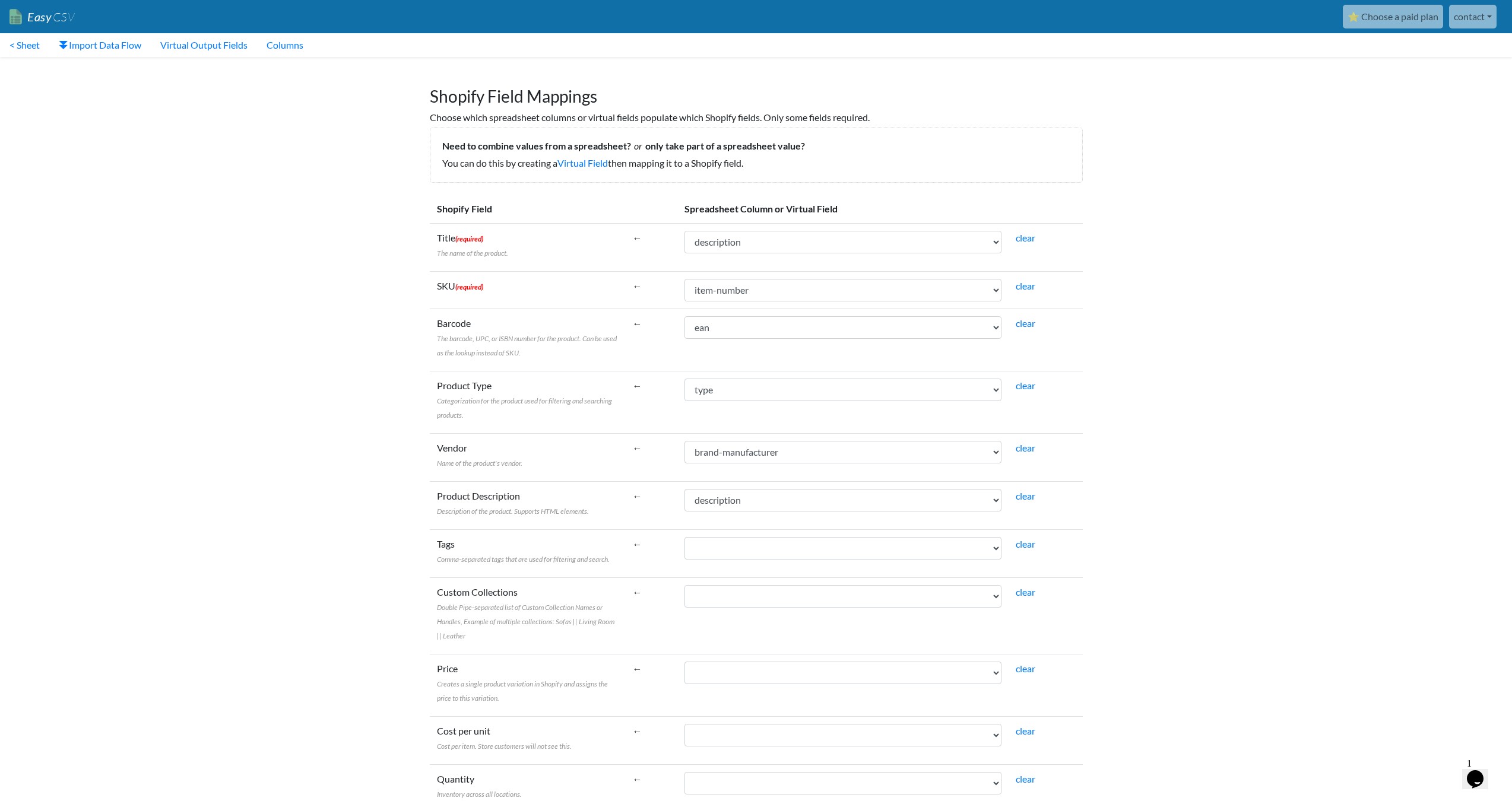
click at [870, 156] on p "You can do this by creating a Virtual Field then mapping it to a Shopify field." at bounding box center [756, 163] width 628 height 14
click at [23, 47] on link "< Sheet" at bounding box center [25, 45] width 49 height 24
select select "cr_766917"
select select "cr_766914"
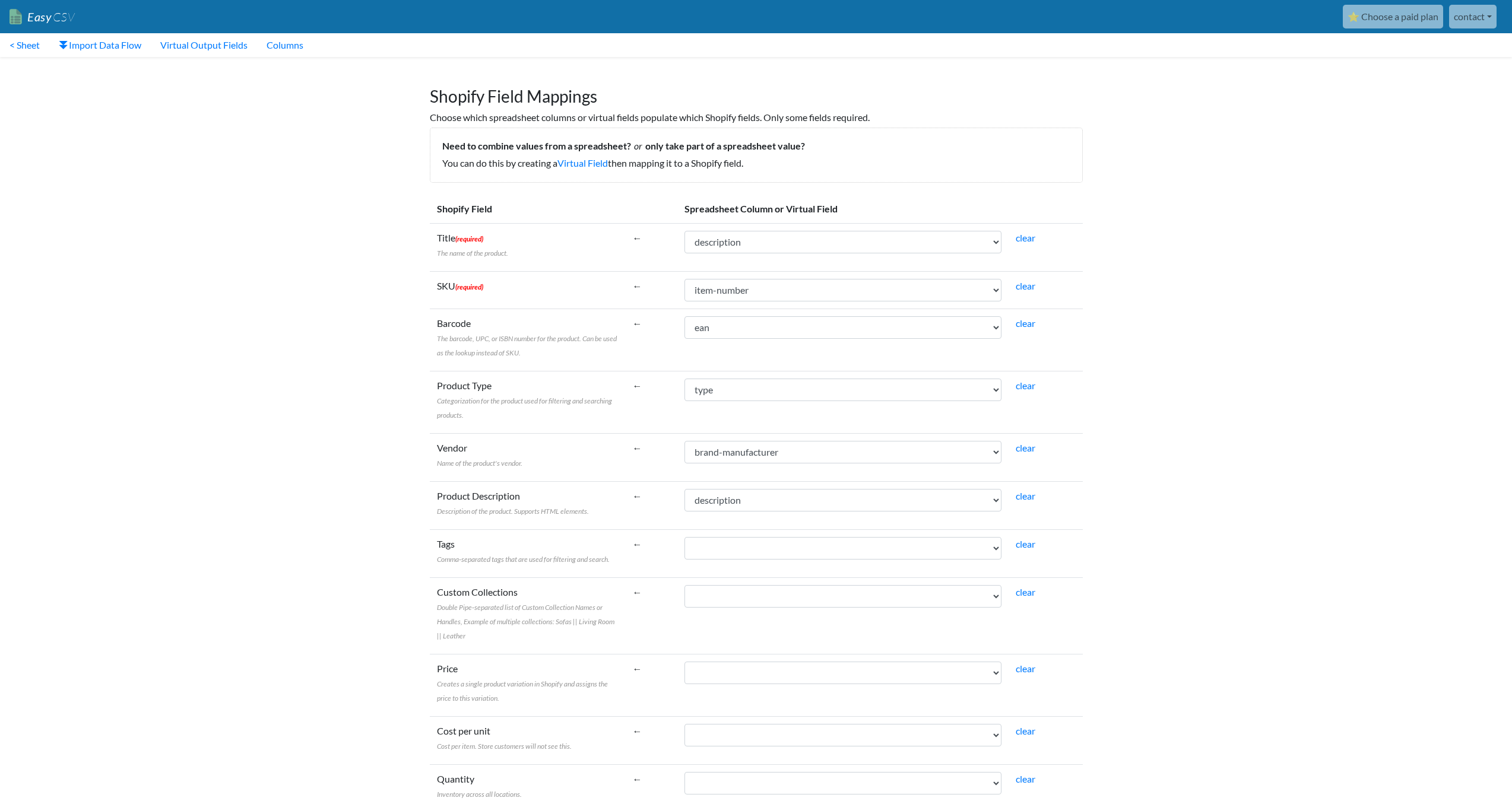
select select "cr_766919"
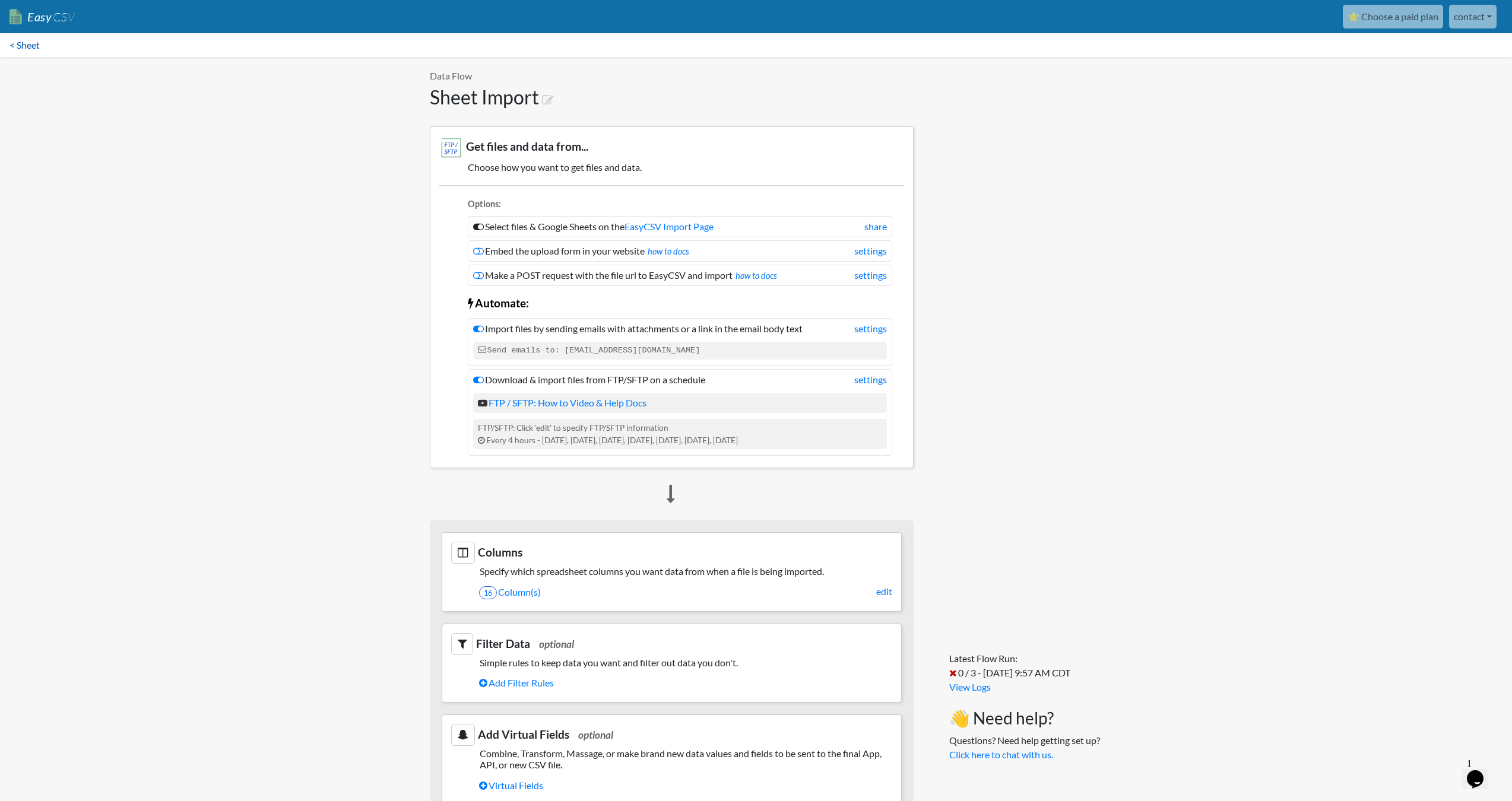
click at [11, 43] on link "< Sheet" at bounding box center [25, 45] width 49 height 24
click at [21, 46] on link "< Sheet" at bounding box center [25, 45] width 49 height 24
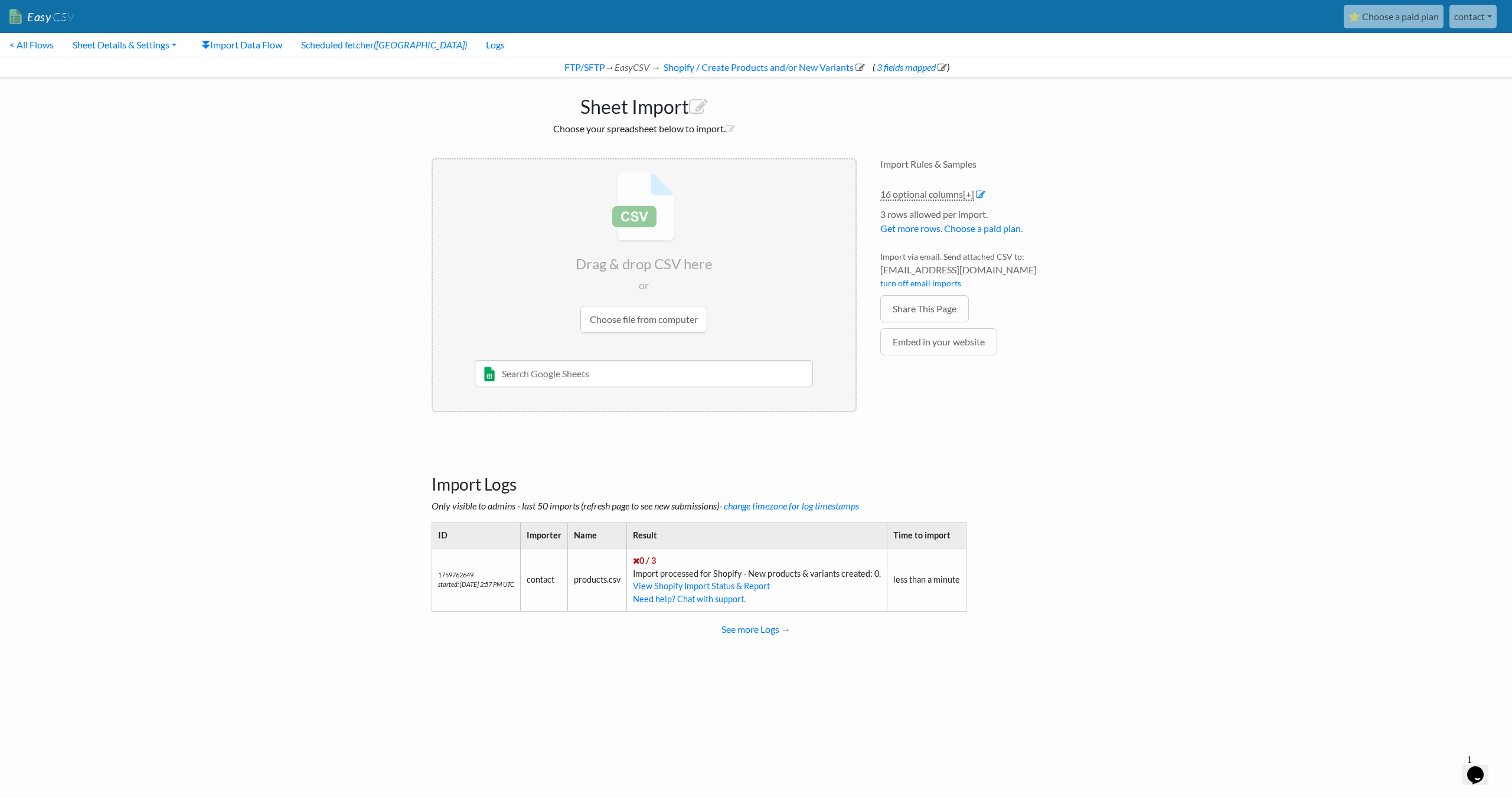
click at [690, 480] on h3 "Import Logs" at bounding box center [756, 469] width 649 height 50
click at [647, 502] on icon "Only visible to admins - last 50 imports (refresh page to see new submissions) …" at bounding box center [645, 506] width 428 height 11
click at [667, 501] on icon "Only visible to admins - last 50 imports (refresh page to see new submissions) …" at bounding box center [645, 506] width 428 height 11
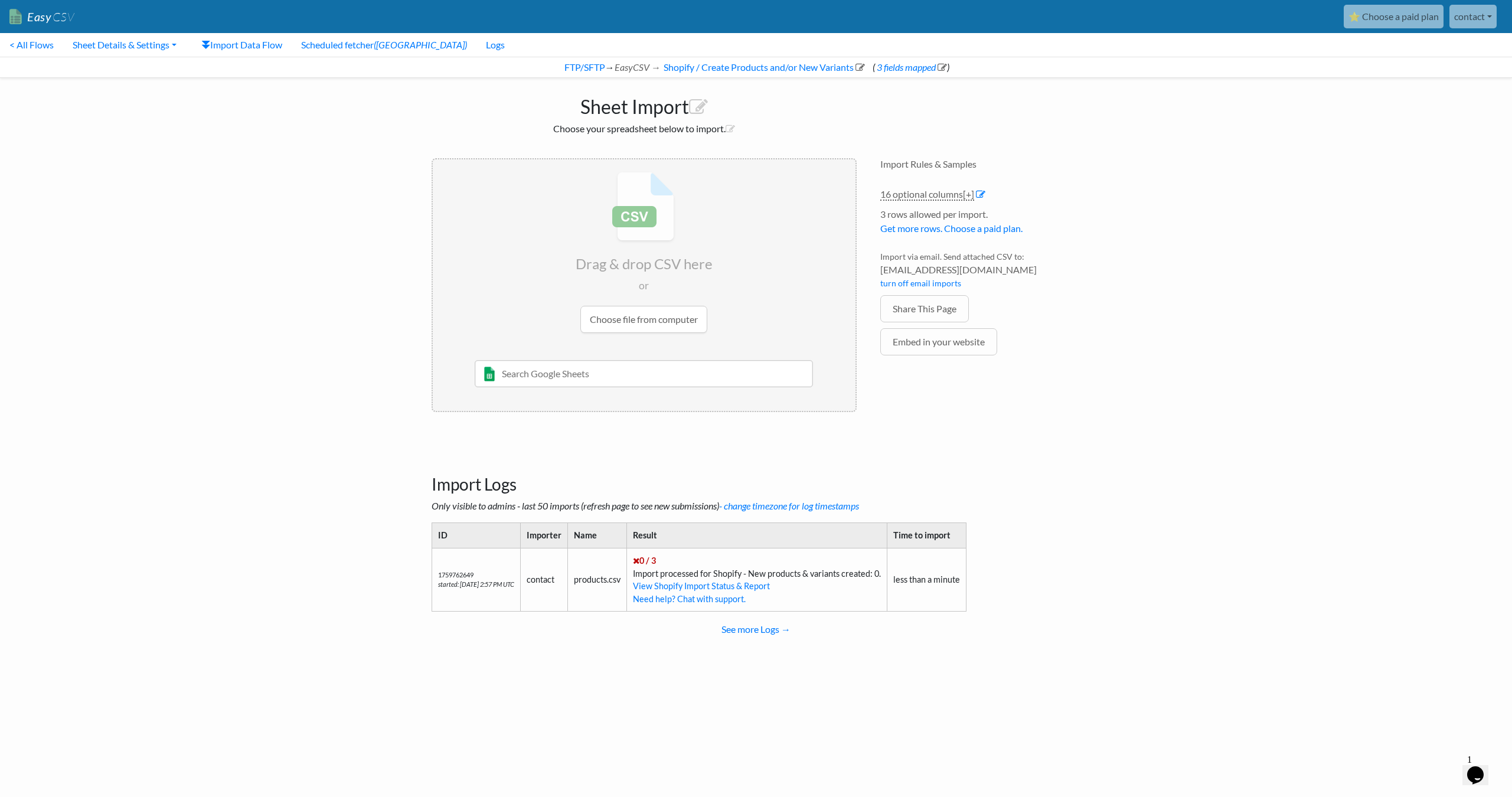
click at [606, 583] on td "products.csv" at bounding box center [596, 580] width 59 height 64
drag, startPoint x: 606, startPoint y: 583, endPoint x: 627, endPoint y: 580, distance: 21.2
click at [626, 580] on td "products.csv" at bounding box center [596, 580] width 59 height 64
click at [625, 580] on td "products.csv" at bounding box center [596, 580] width 59 height 64
click at [987, 390] on div "Import Rules & Samples 16 optional columns [+] Col Header Value Options item-nu…" at bounding box center [980, 285] width 224 height 278
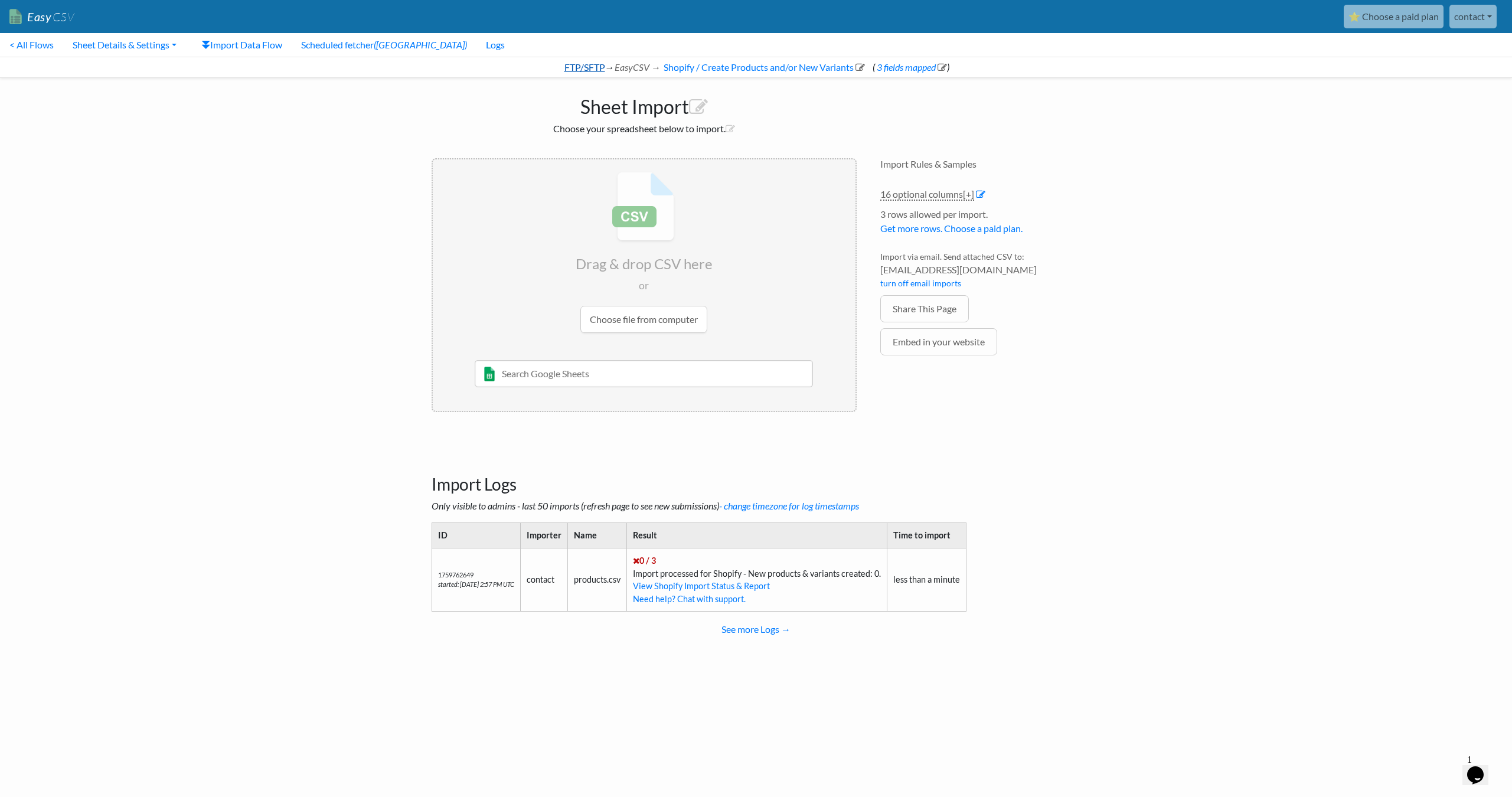
click at [582, 65] on link "FTP/SFTP" at bounding box center [584, 67] width 42 height 11
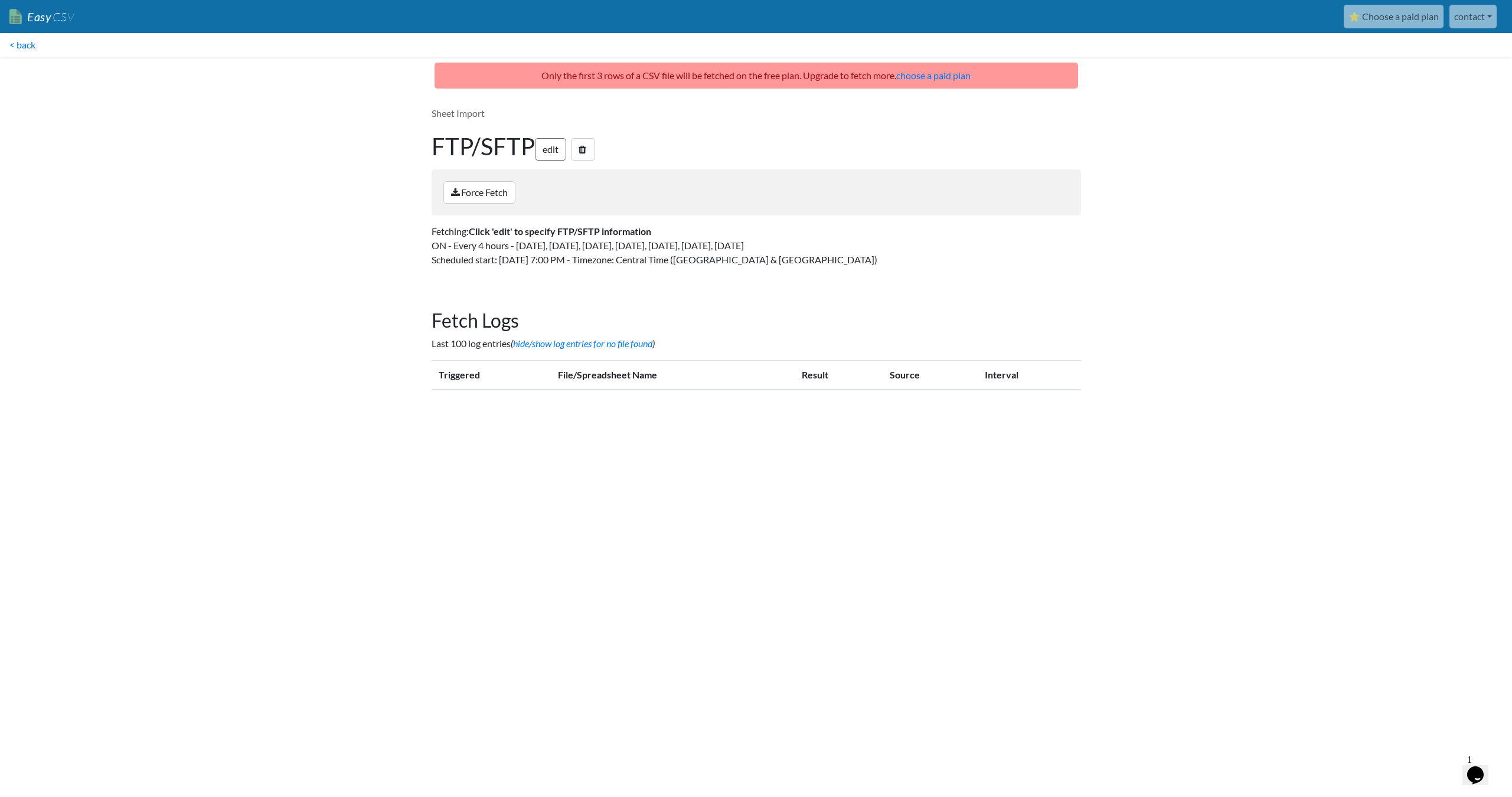
click at [559, 151] on link "edit" at bounding box center [551, 150] width 31 height 23
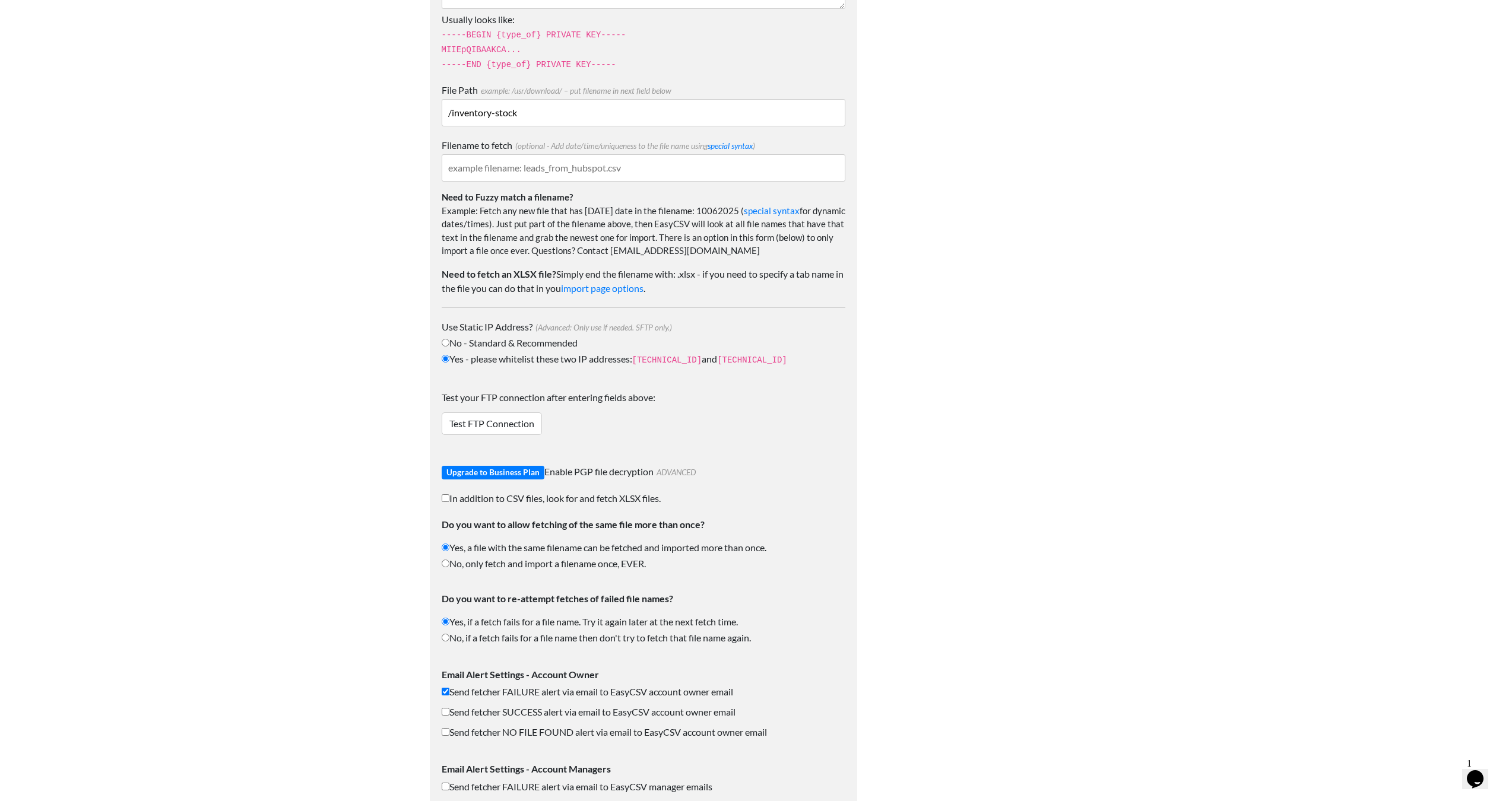
scroll to position [1194, 0]
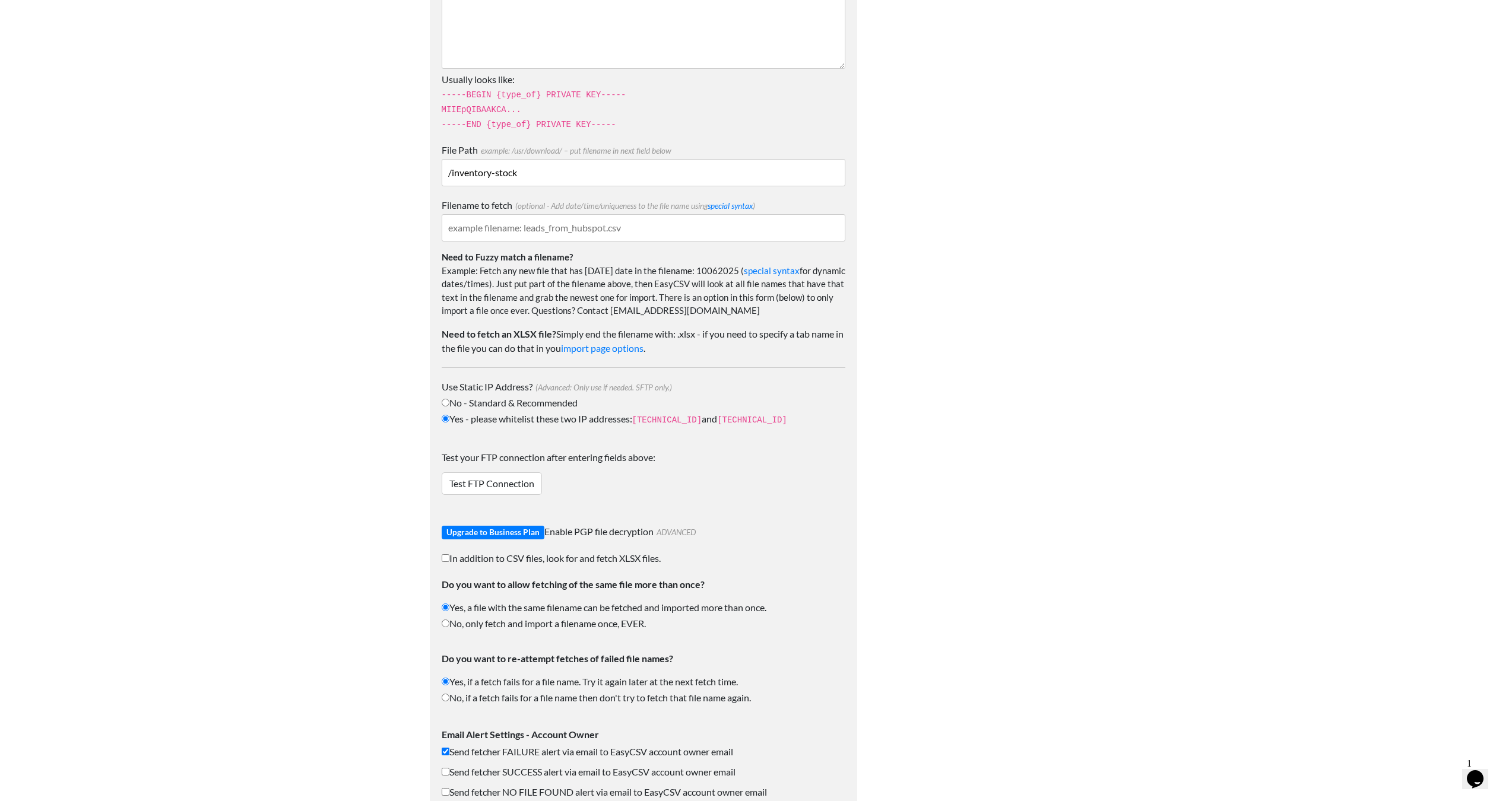
click at [541, 210] on label "Filename to fetch (optional - Add date/time/uniqueness to the file name using s…" at bounding box center [643, 205] width 404 height 14
click at [541, 215] on input "Filename to fetch (optional - Add date/time/uniqueness to the file name using s…" at bounding box center [643, 228] width 404 height 27
drag, startPoint x: 551, startPoint y: 221, endPoint x: 557, endPoint y: 224, distance: 6.7
click at [551, 221] on input "Filename to fetch (optional - Add date/time/uniqueness to the file name using s…" at bounding box center [643, 228] width 404 height 27
click at [644, 234] on input "Filename to fetch (optional - Add date/time/uniqueness to the file name using s…" at bounding box center [643, 228] width 404 height 27
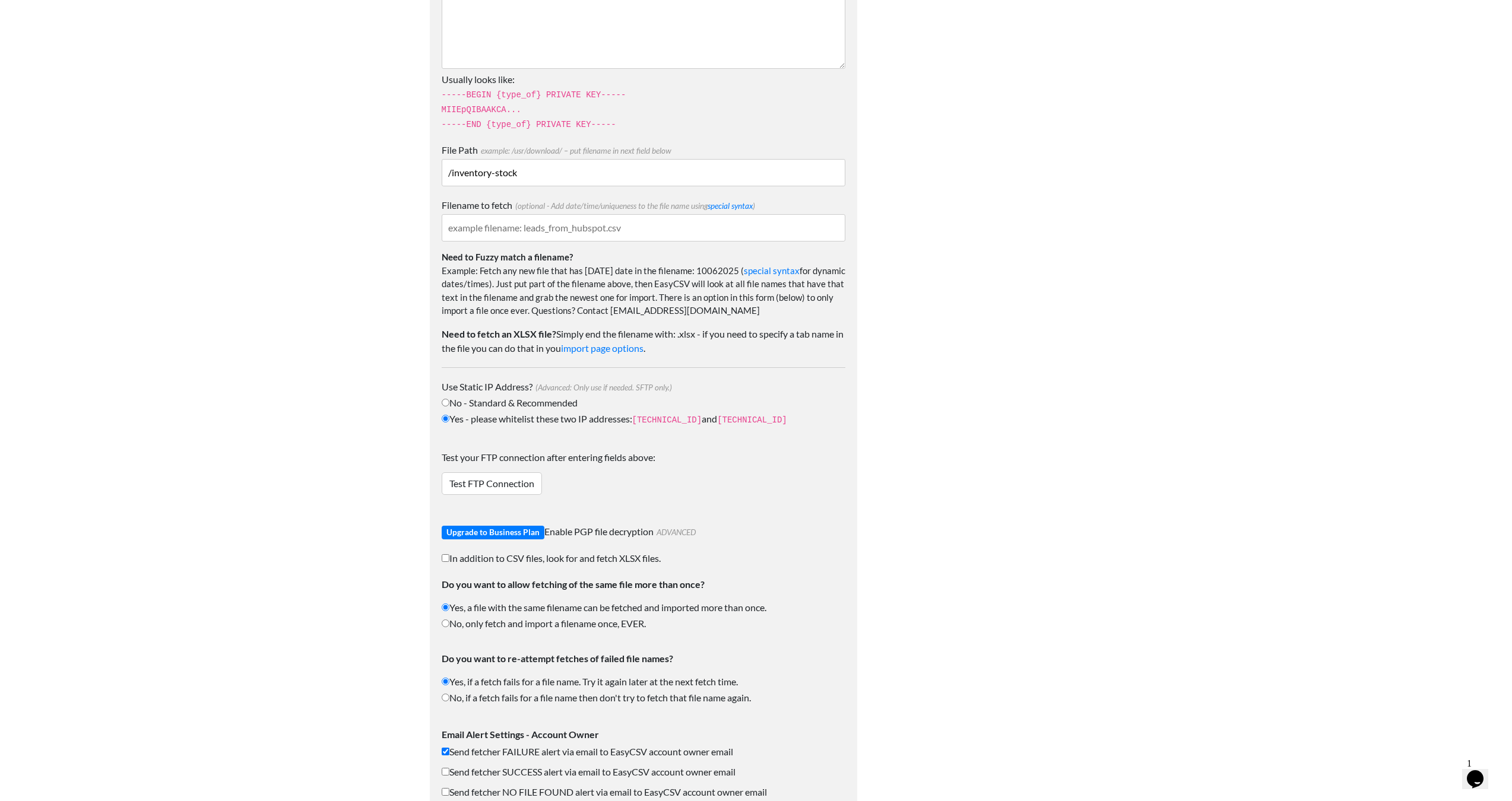
click at [714, 223] on input "Filename to fetch (optional - Add date/time/uniqueness to the file name using s…" at bounding box center [643, 228] width 404 height 27
type input "inv-price.csv"
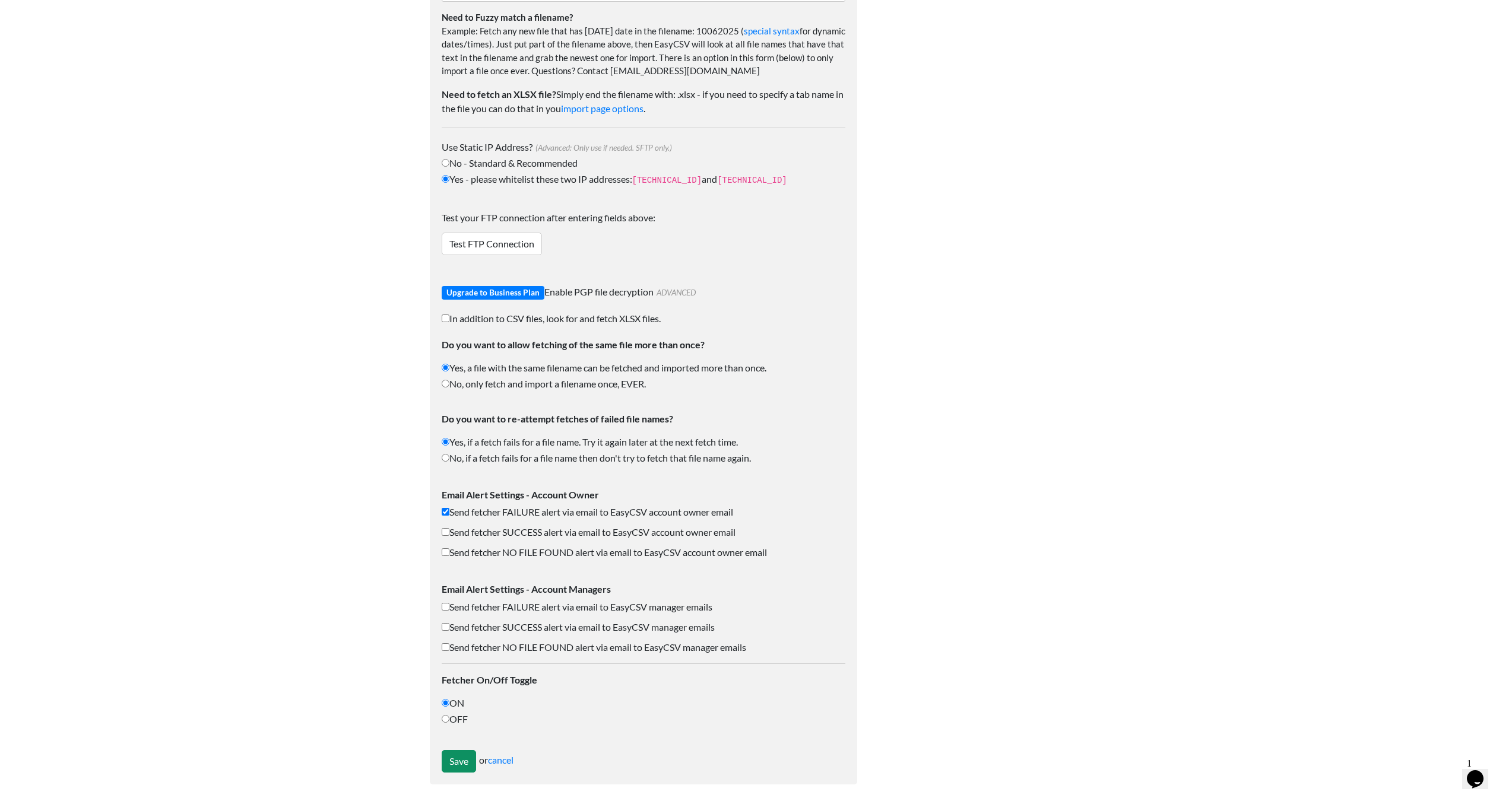
click at [449, 750] on input "Save" at bounding box center [459, 762] width 34 height 23
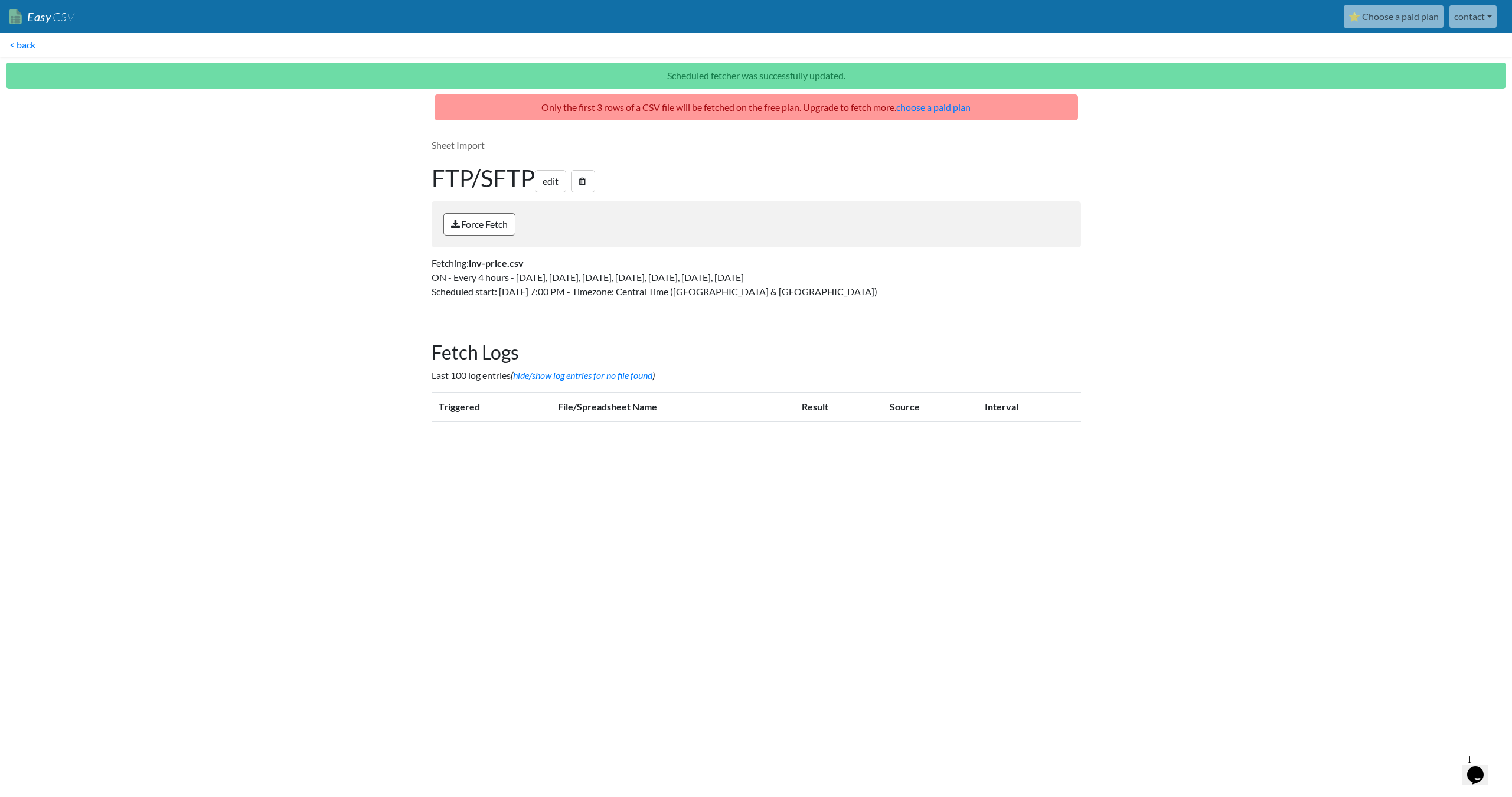
click at [496, 226] on link "Force Fetch" at bounding box center [479, 225] width 72 height 23
click at [767, 215] on div "Force Fetch" at bounding box center [756, 224] width 649 height 46
click at [751, 275] on p "Fetching: inv-price.csv ON - Every 4 hours - Sunday, Monday, Tuesday, Wednesday…" at bounding box center [756, 278] width 649 height 42
click at [568, 372] on link "hide/show log entries for no file found" at bounding box center [582, 376] width 139 height 11
click at [575, 372] on link "hide/show log entries for no file found" at bounding box center [582, 376] width 139 height 11
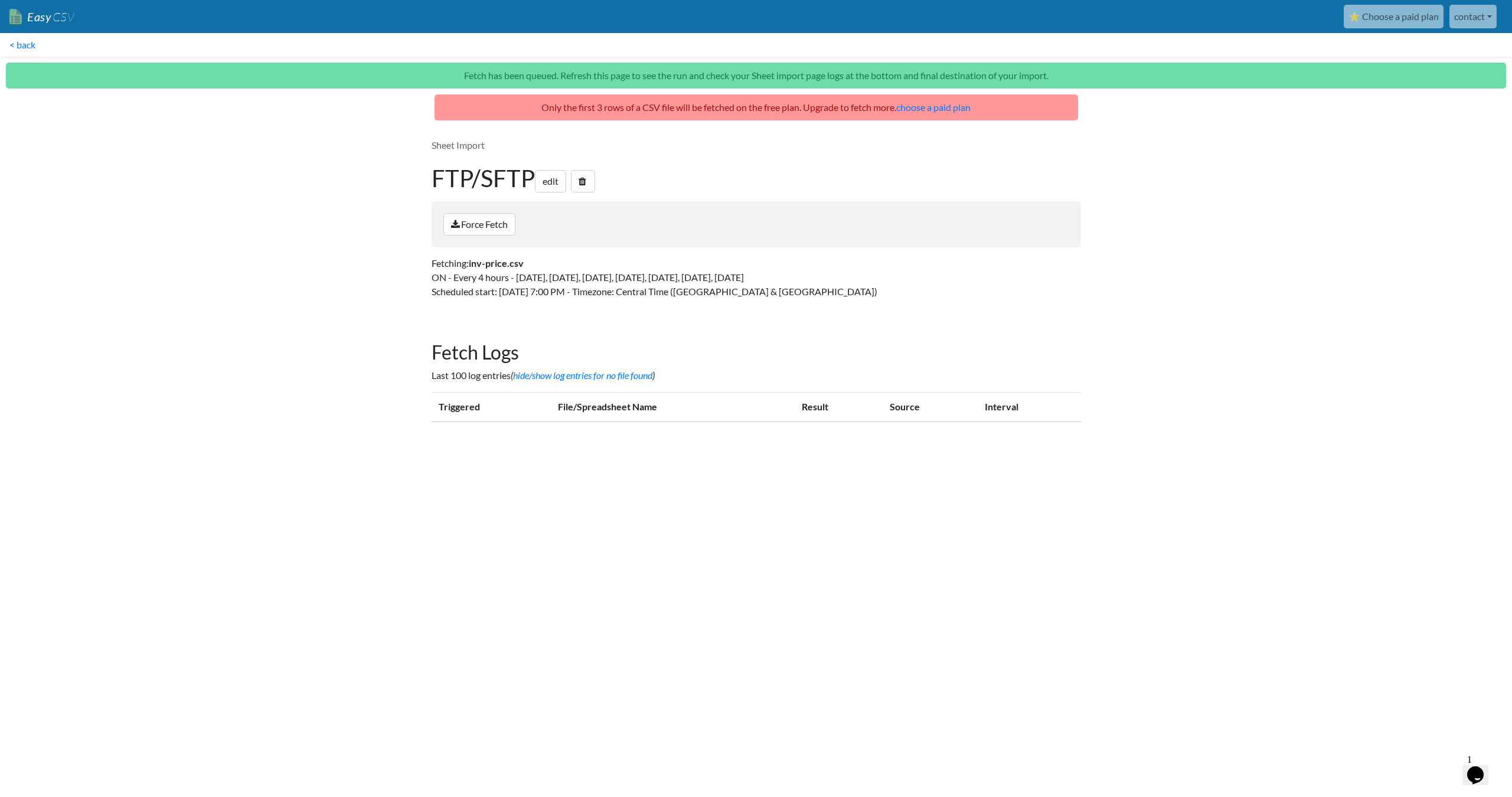
click at [809, 352] on h2 "Fetch Logs" at bounding box center [756, 353] width 649 height 23
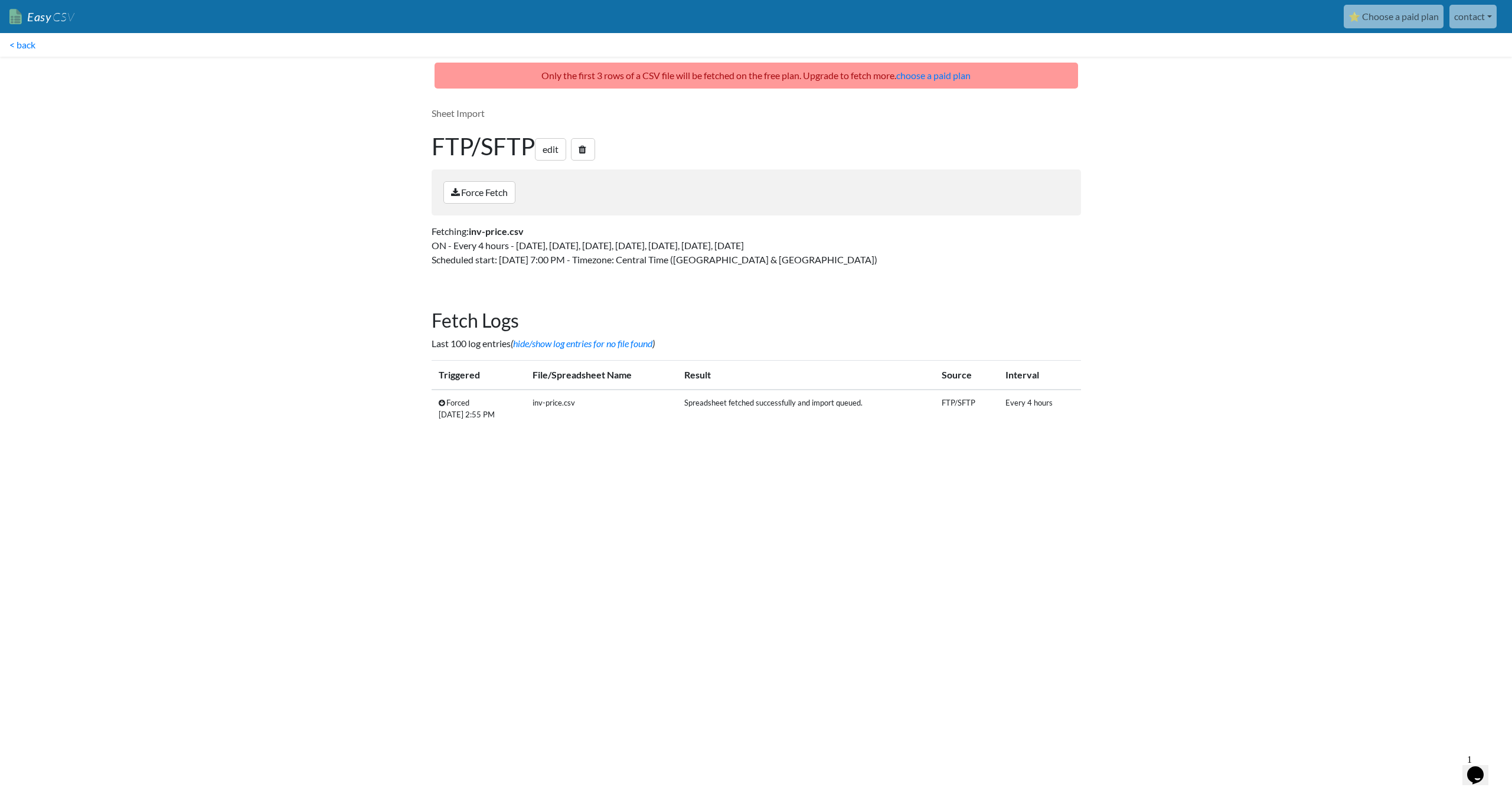
drag, startPoint x: 755, startPoint y: 404, endPoint x: 848, endPoint y: 405, distance: 93.0
click at [846, 405] on td "Spreadsheet fetched successfully and import queued." at bounding box center [806, 408] width 257 height 37
click at [848, 405] on td "Spreadsheet fetched successfully and import queued." at bounding box center [806, 408] width 257 height 37
click at [11, 44] on link "< back" at bounding box center [22, 45] width 45 height 24
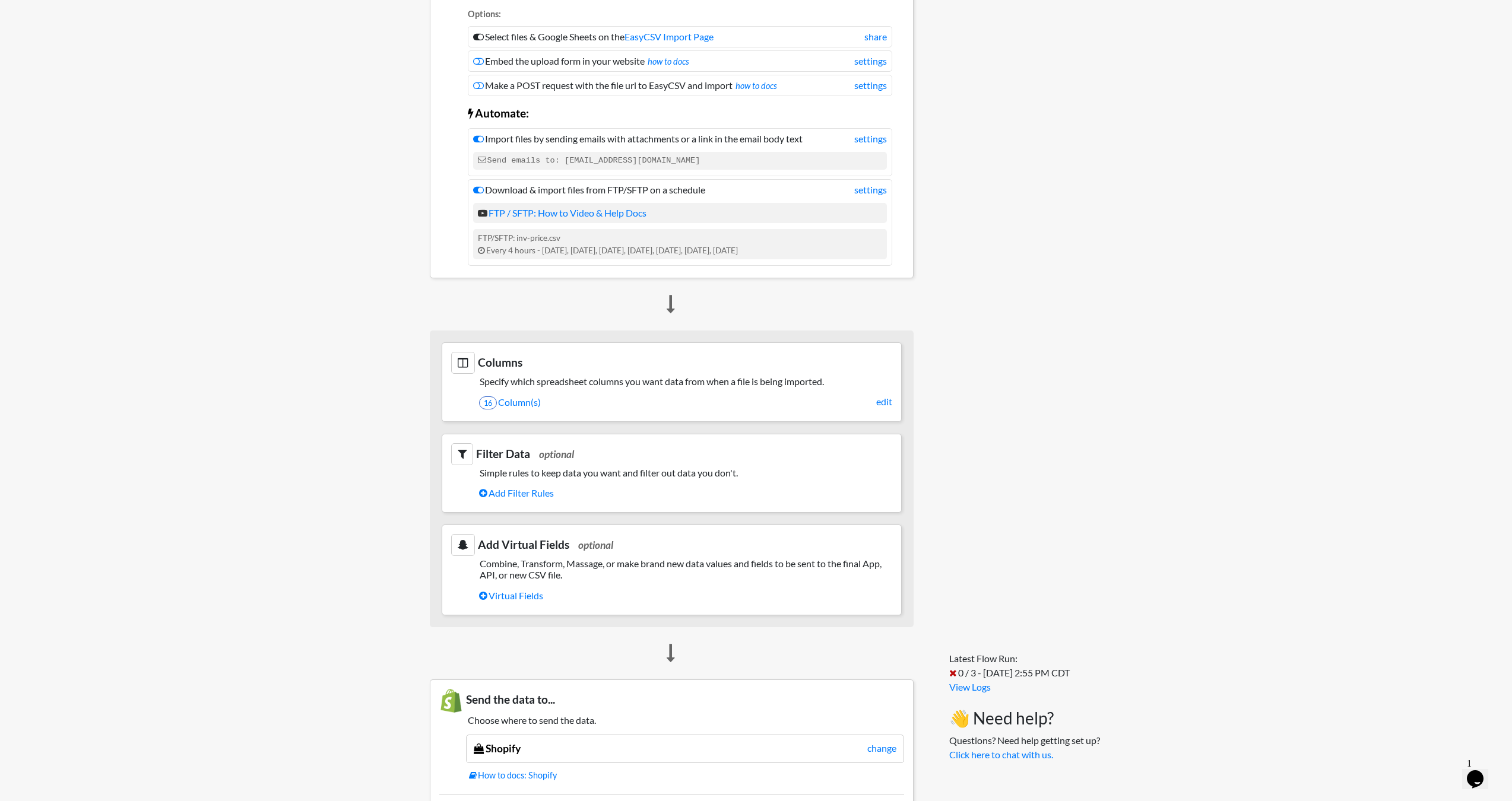
scroll to position [310, 0]
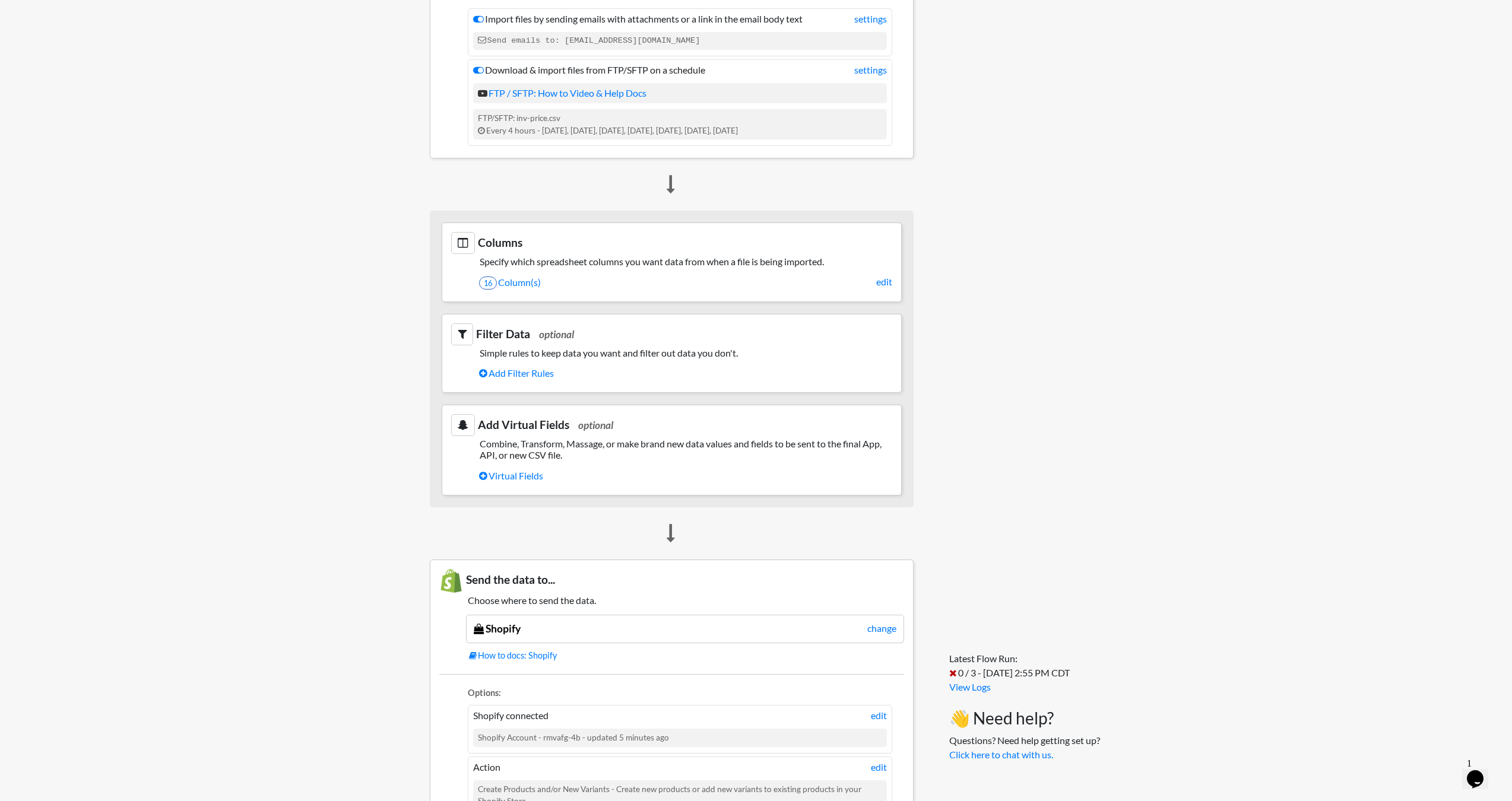
click at [498, 445] on h5 "Combine, Transform, Massage, or make brand new data values and fields to be sen…" at bounding box center [672, 450] width 441 height 23
drag, startPoint x: 498, startPoint y: 445, endPoint x: 597, endPoint y: 456, distance: 99.6
click at [597, 456] on h5 "Combine, Transform, Massage, or make brand new data values and fields to be sen…" at bounding box center [672, 450] width 441 height 23
click at [596, 453] on h5 "Combine, Transform, Massage, or make brand new data values and fields to be sen…" at bounding box center [672, 450] width 441 height 23
drag, startPoint x: 468, startPoint y: 430, endPoint x: 505, endPoint y: 424, distance: 37.5
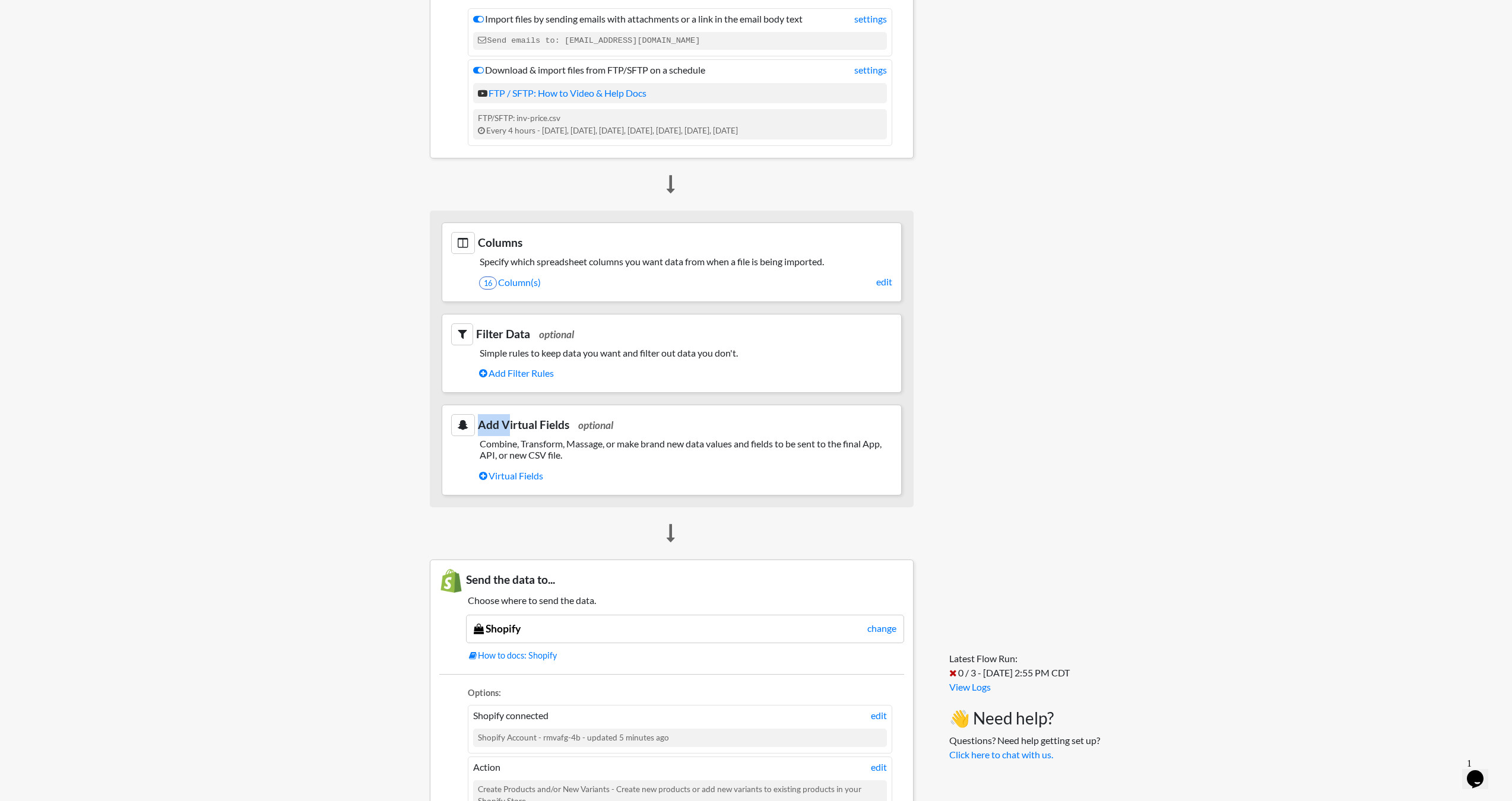
click at [504, 420] on h3 "Add Virtual Fields optional" at bounding box center [672, 425] width 441 height 22
click at [512, 443] on h5 "Combine, Transform, Massage, or make brand new data values and fields to be sen…" at bounding box center [672, 450] width 441 height 23
click at [518, 473] on link "Virtual Fields" at bounding box center [686, 476] width 413 height 20
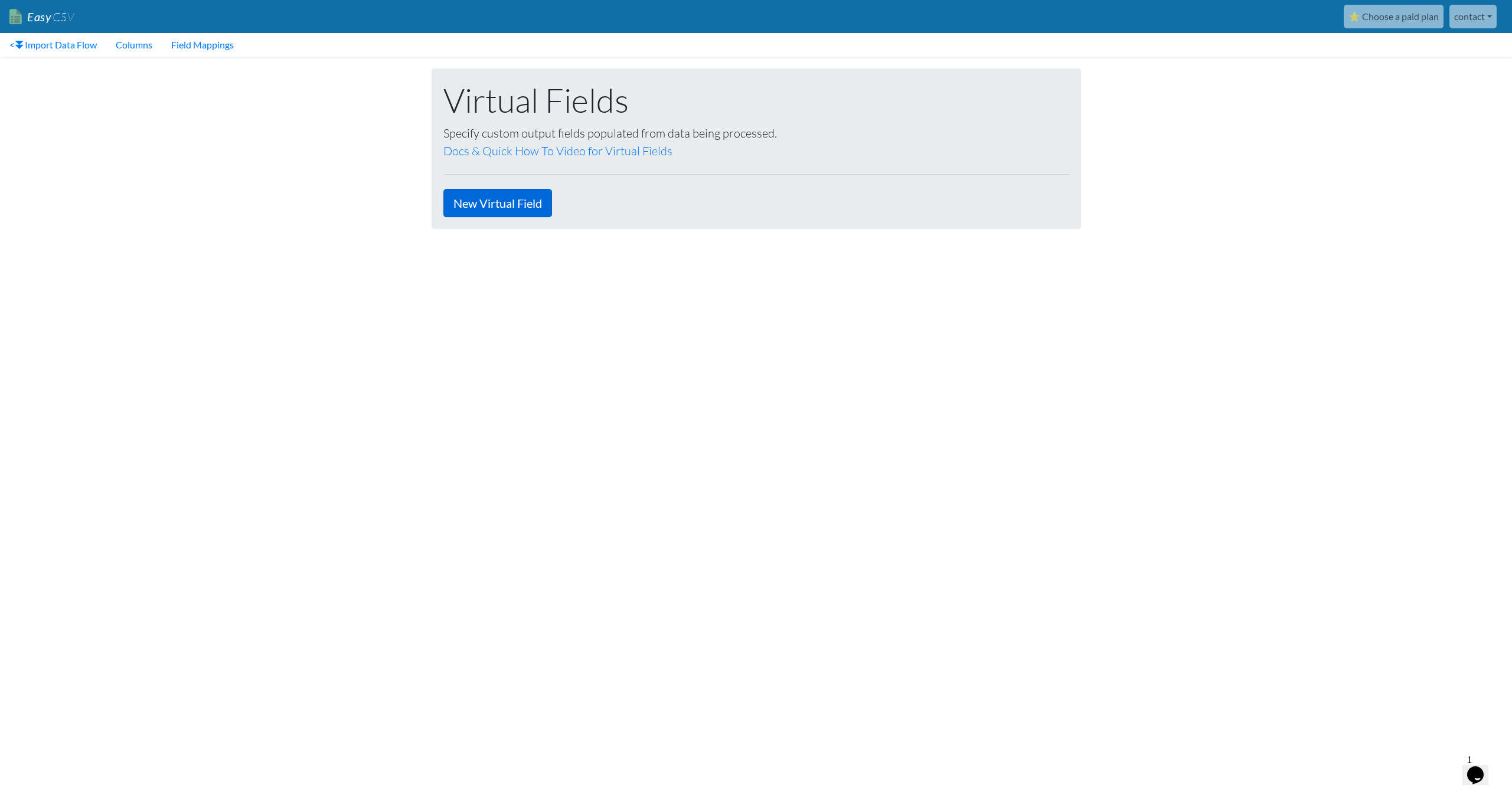
click at [540, 202] on link "New Virtual Field" at bounding box center [497, 203] width 108 height 29
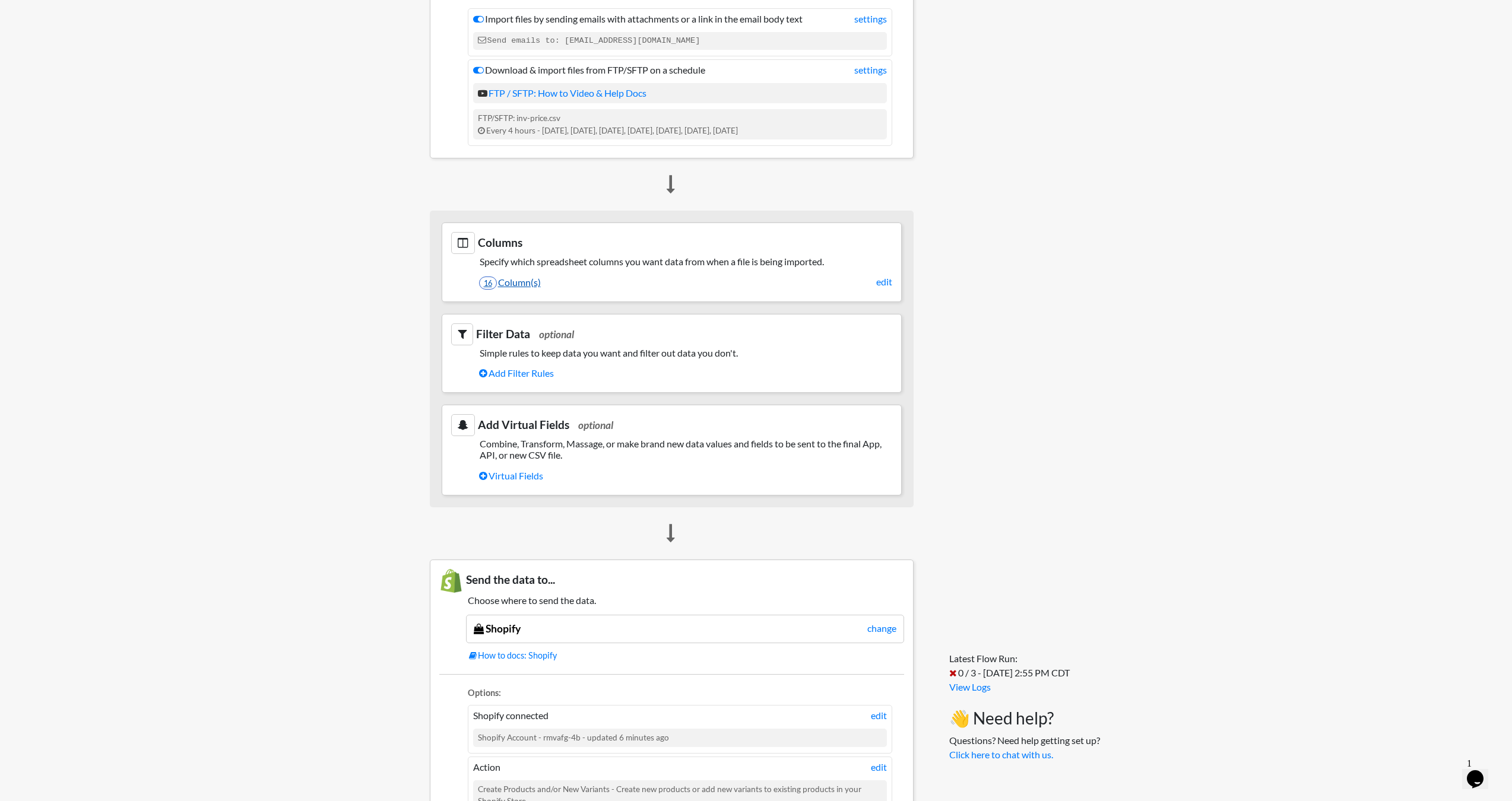
click at [514, 284] on link "16 Column(s)" at bounding box center [686, 283] width 413 height 20
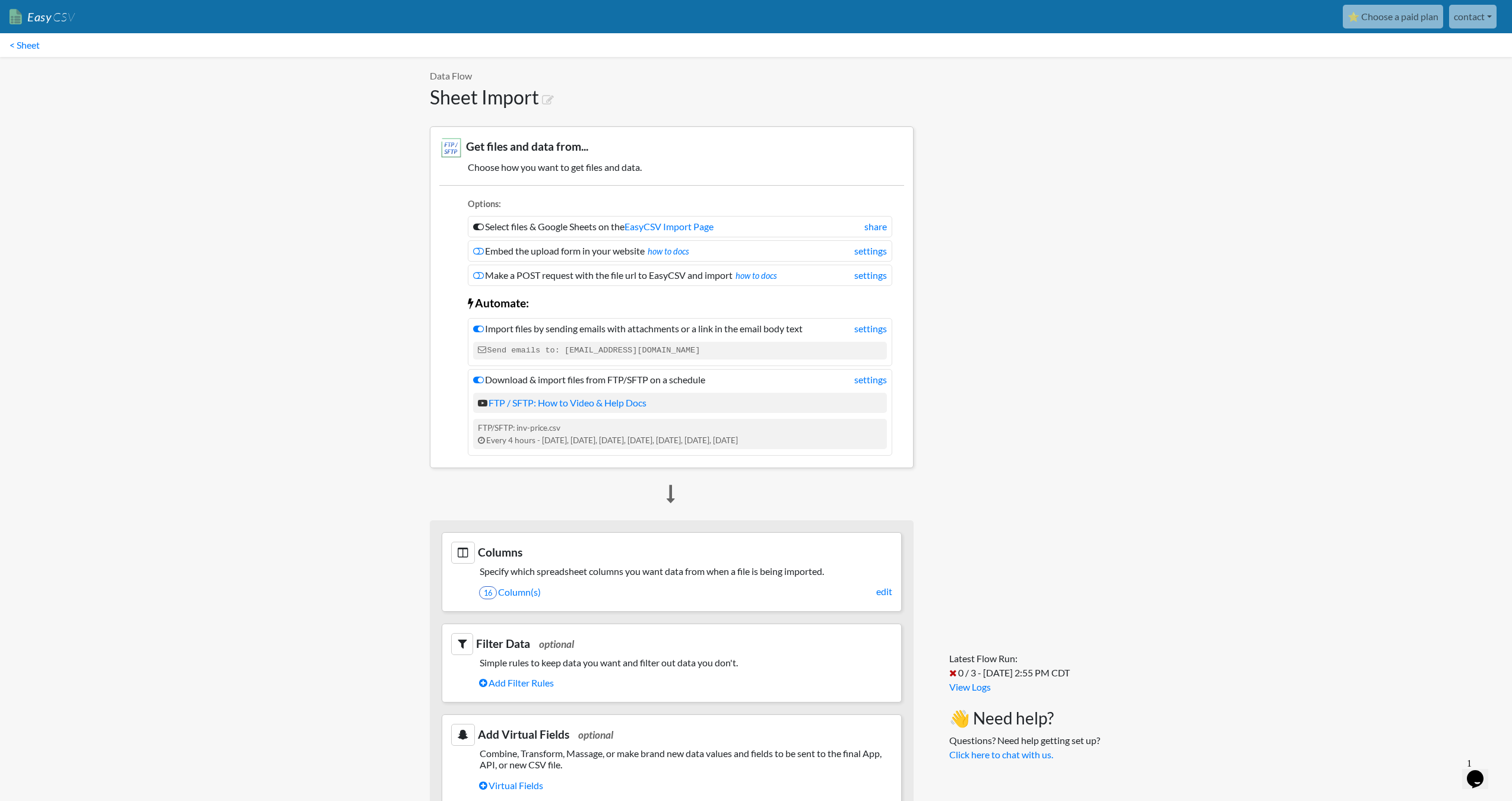
click at [1120, 393] on body "Easy CSV ⭐ Choose a paid plan contact Unionspares All Flows All CSV Generators …" at bounding box center [756, 673] width 1512 height 1346
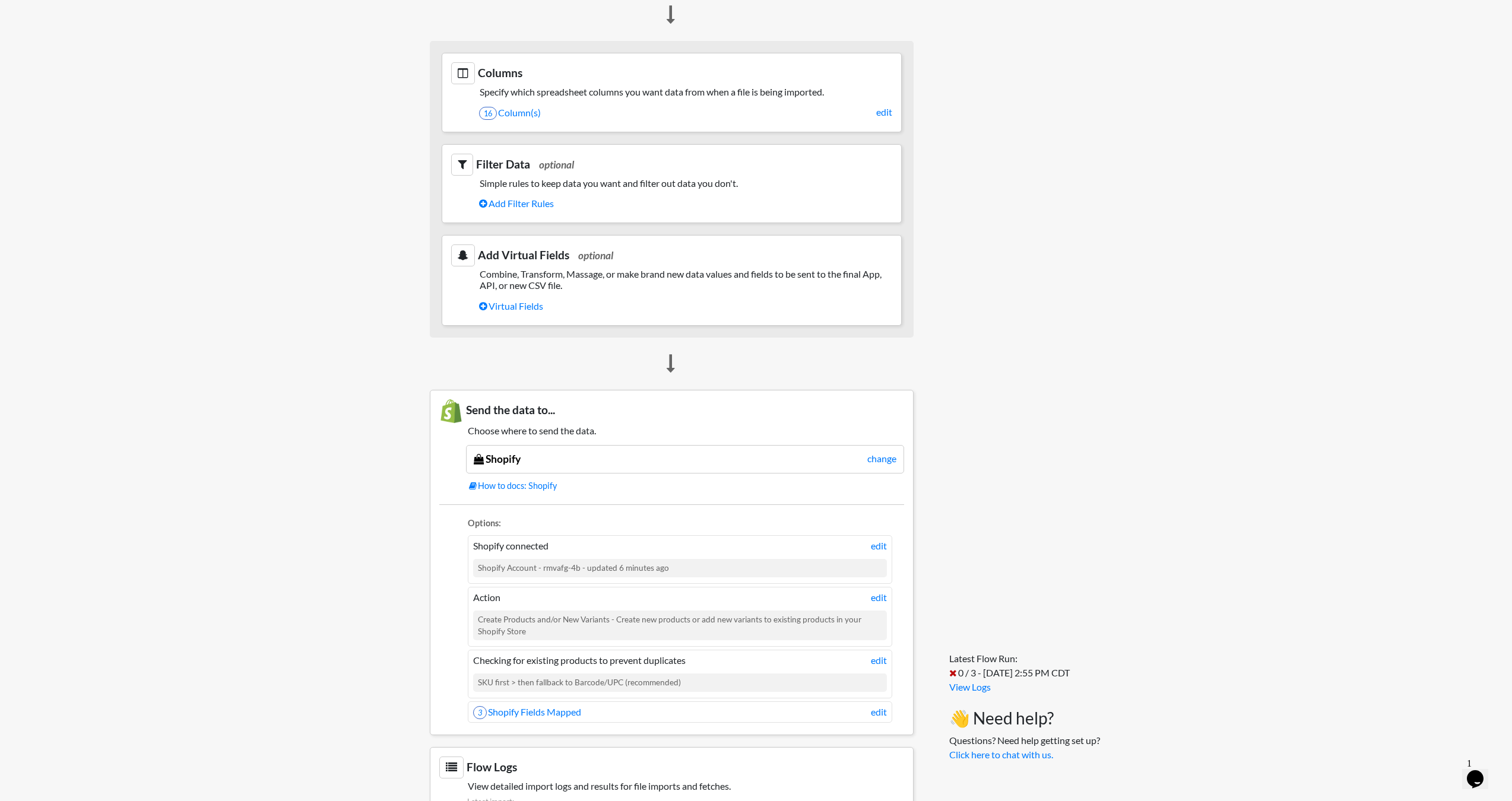
scroll to position [540, 0]
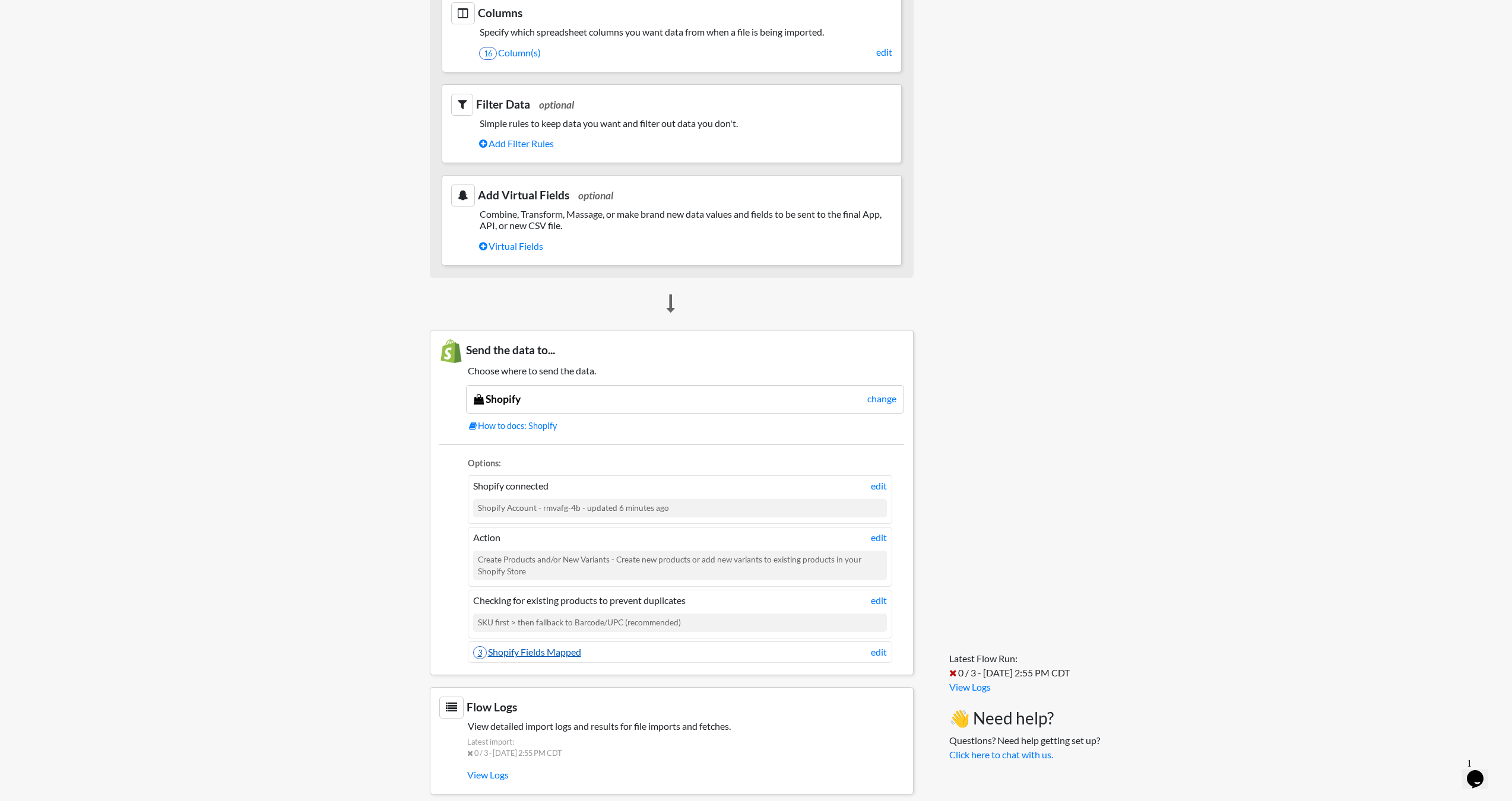
click at [554, 652] on link "3 Shopify Fields Mapped" at bounding box center [527, 652] width 108 height 11
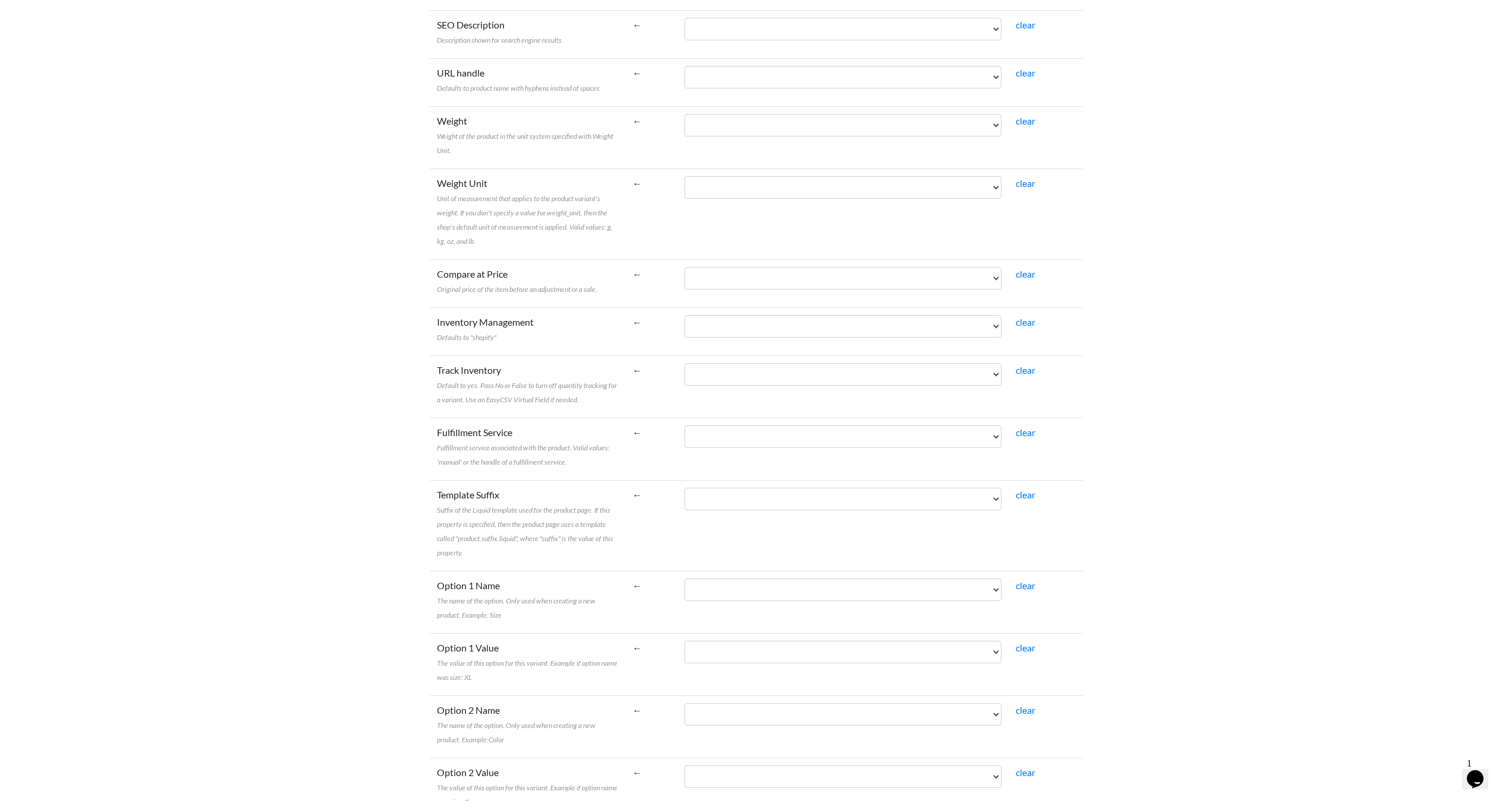
scroll to position [1715, 0]
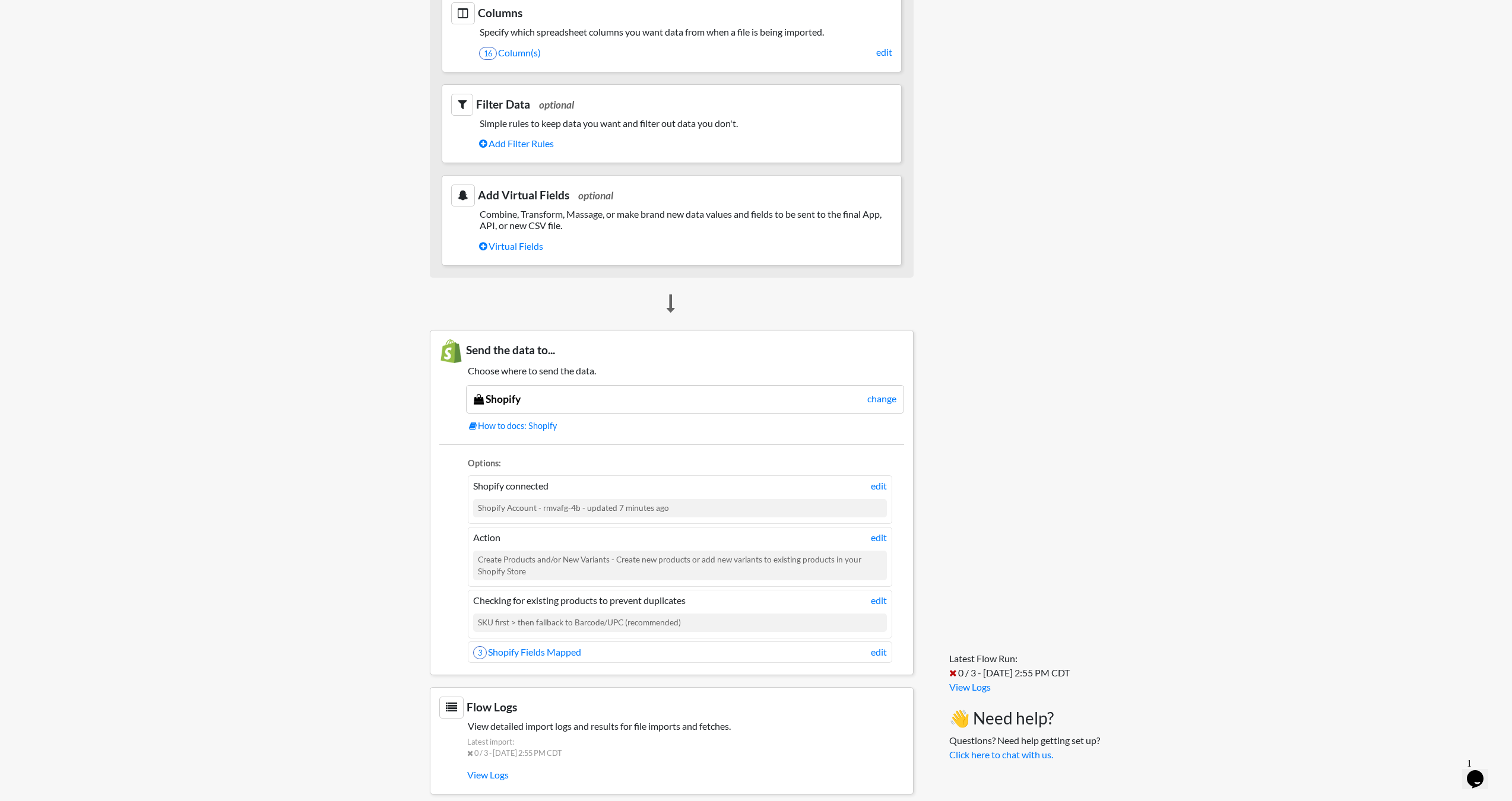
click at [545, 391] on div "Shopify change" at bounding box center [685, 399] width 438 height 29
click at [613, 505] on div "Shopify Account - rmvafg-4b - updated 7 minutes ago" at bounding box center [680, 508] width 414 height 18
click at [661, 477] on li "Shopify connected edit Shopify Account - rmvafg-4b - updated 7 minutes ago" at bounding box center [680, 500] width 424 height 48
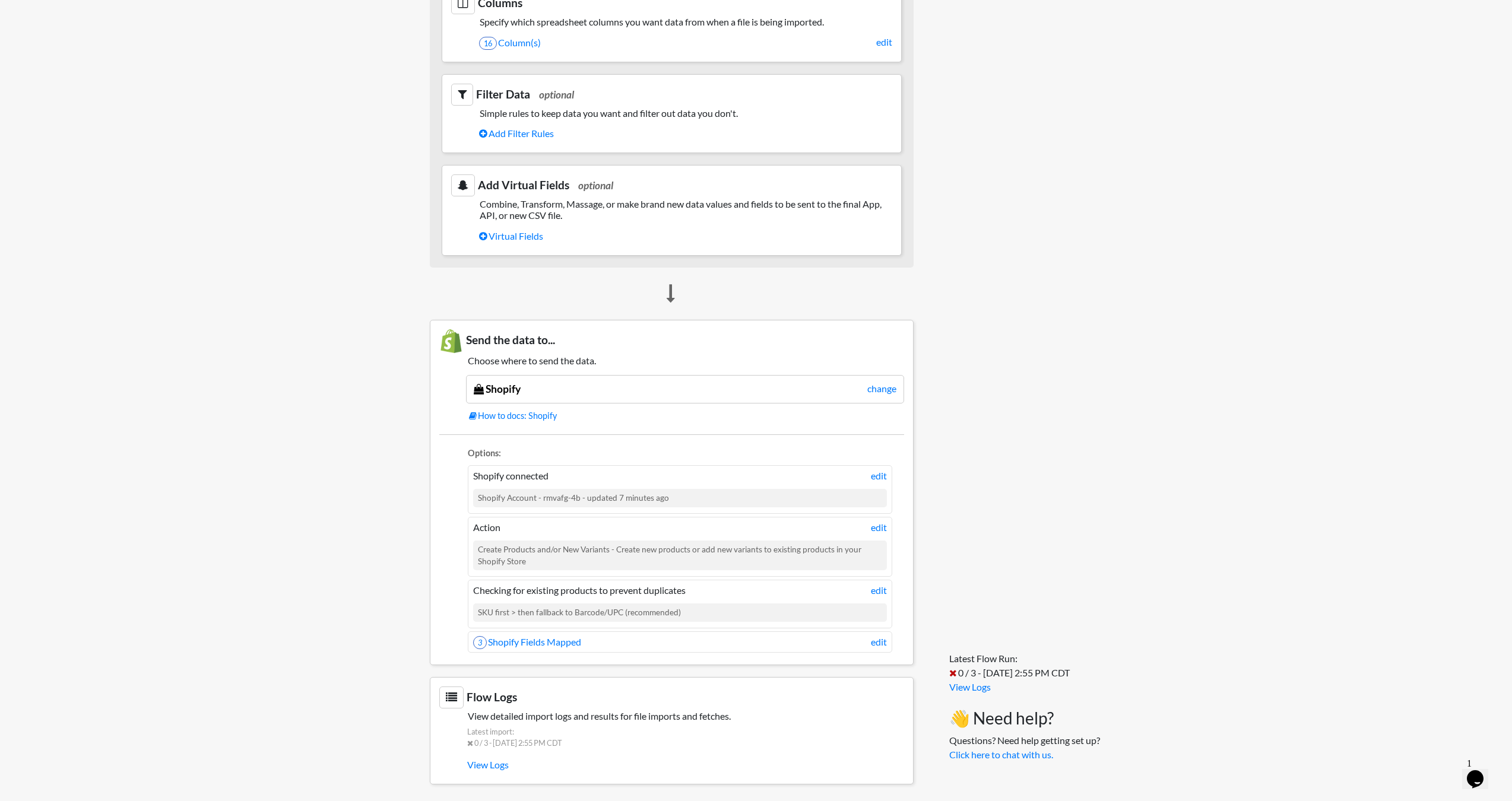
click at [669, 551] on div "Create Products and/or New Variants - Create new products or add new variants t…" at bounding box center [680, 555] width 414 height 30
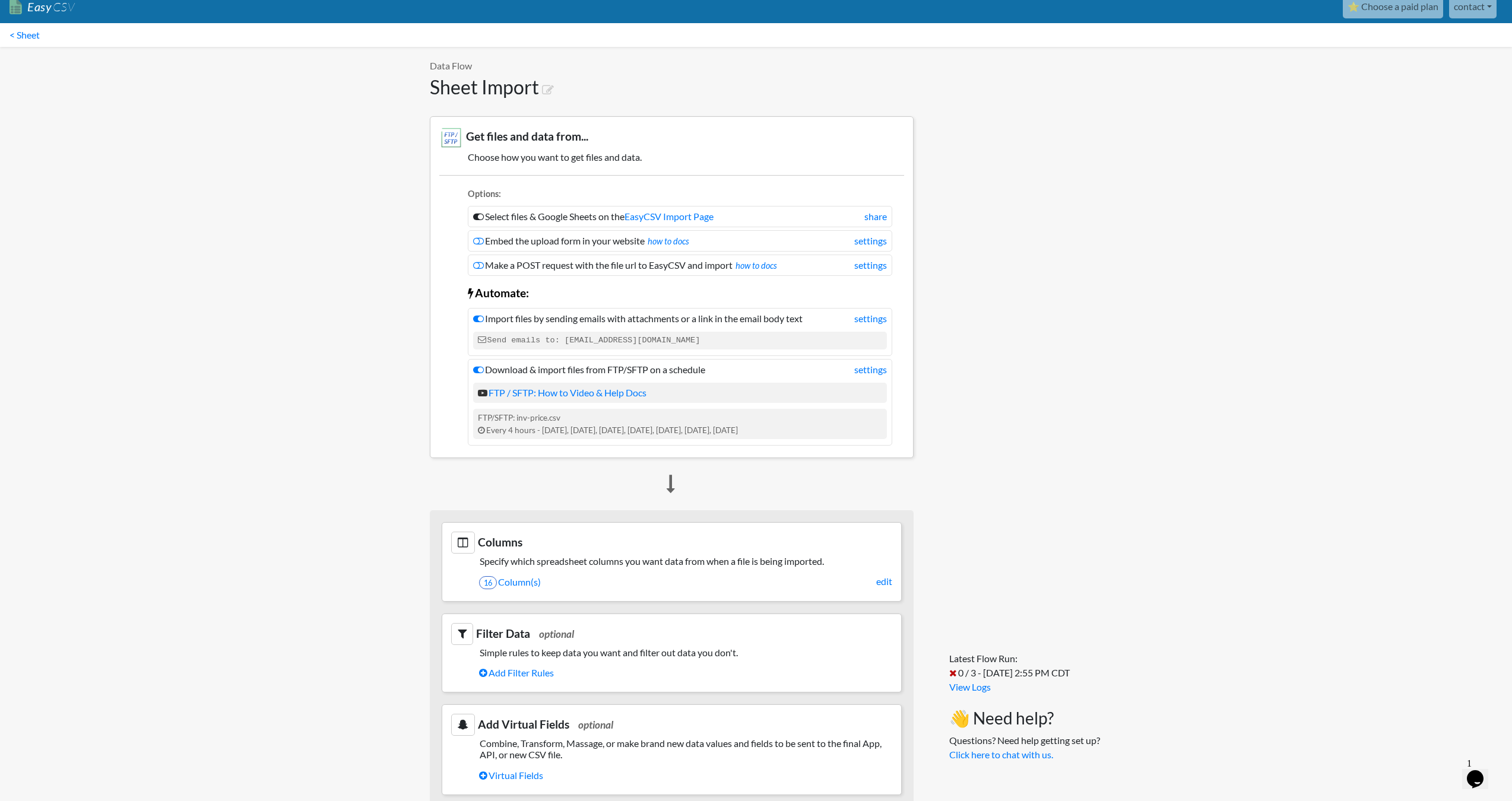
scroll to position [0, 0]
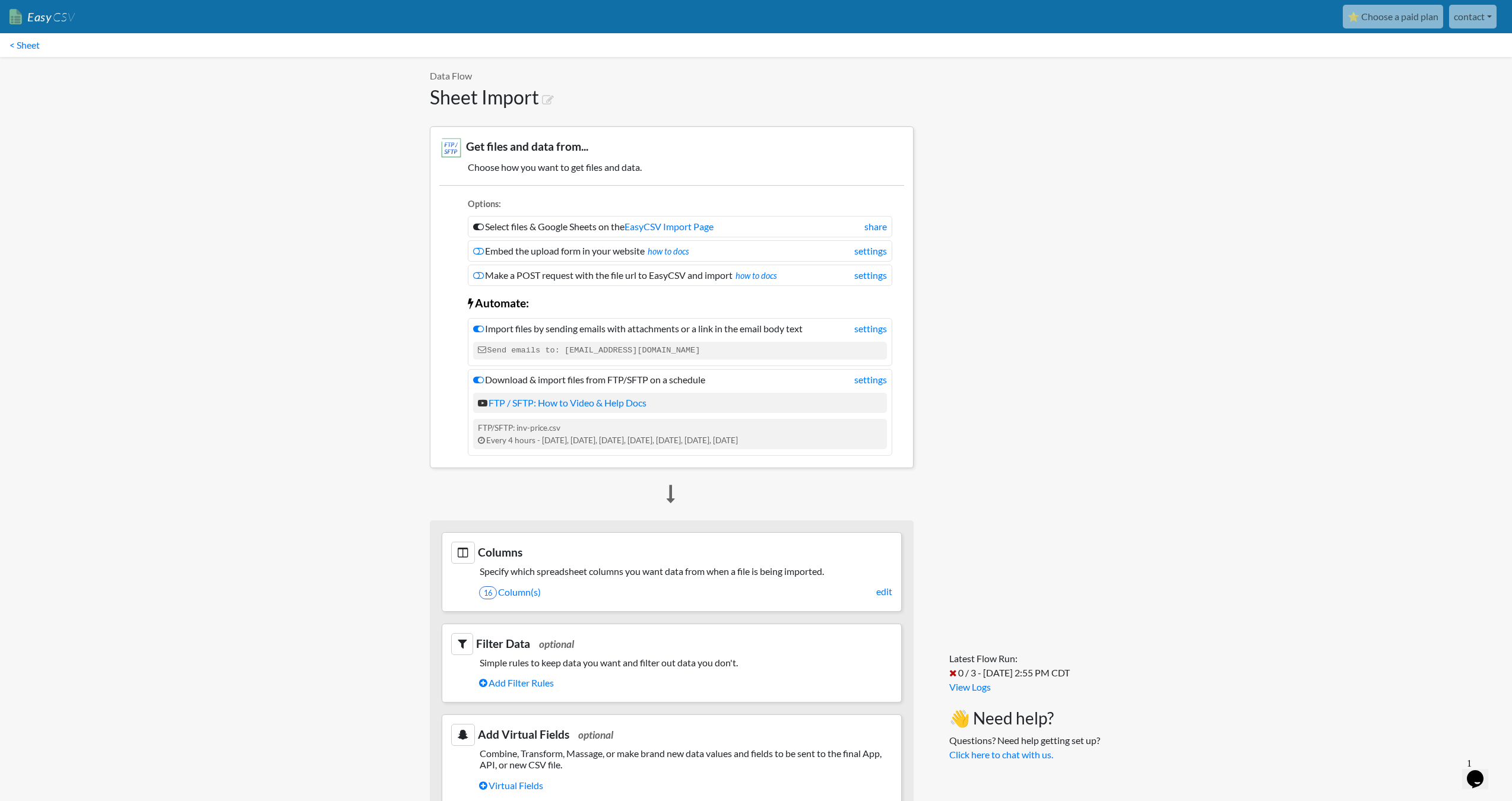
drag, startPoint x: 730, startPoint y: 350, endPoint x: 570, endPoint y: 349, distance: 160.0
click at [570, 349] on code "Send emails to: a3bf0c35e57c@parse.easycsv.io" at bounding box center [680, 351] width 414 height 18
click at [646, 437] on div "FTP/SFTP: inv-price.csv Every 4 hours - Sunday, Monday, Tuesday, Wednesday, Thu…" at bounding box center [680, 434] width 414 height 30
click at [1030, 310] on div "Latest Flow Run: 0 / 3 - 10/6/2025 2:55 PM CDT View Logs 👋 Need help? Questions…" at bounding box center [1010, 702] width 170 height 1289
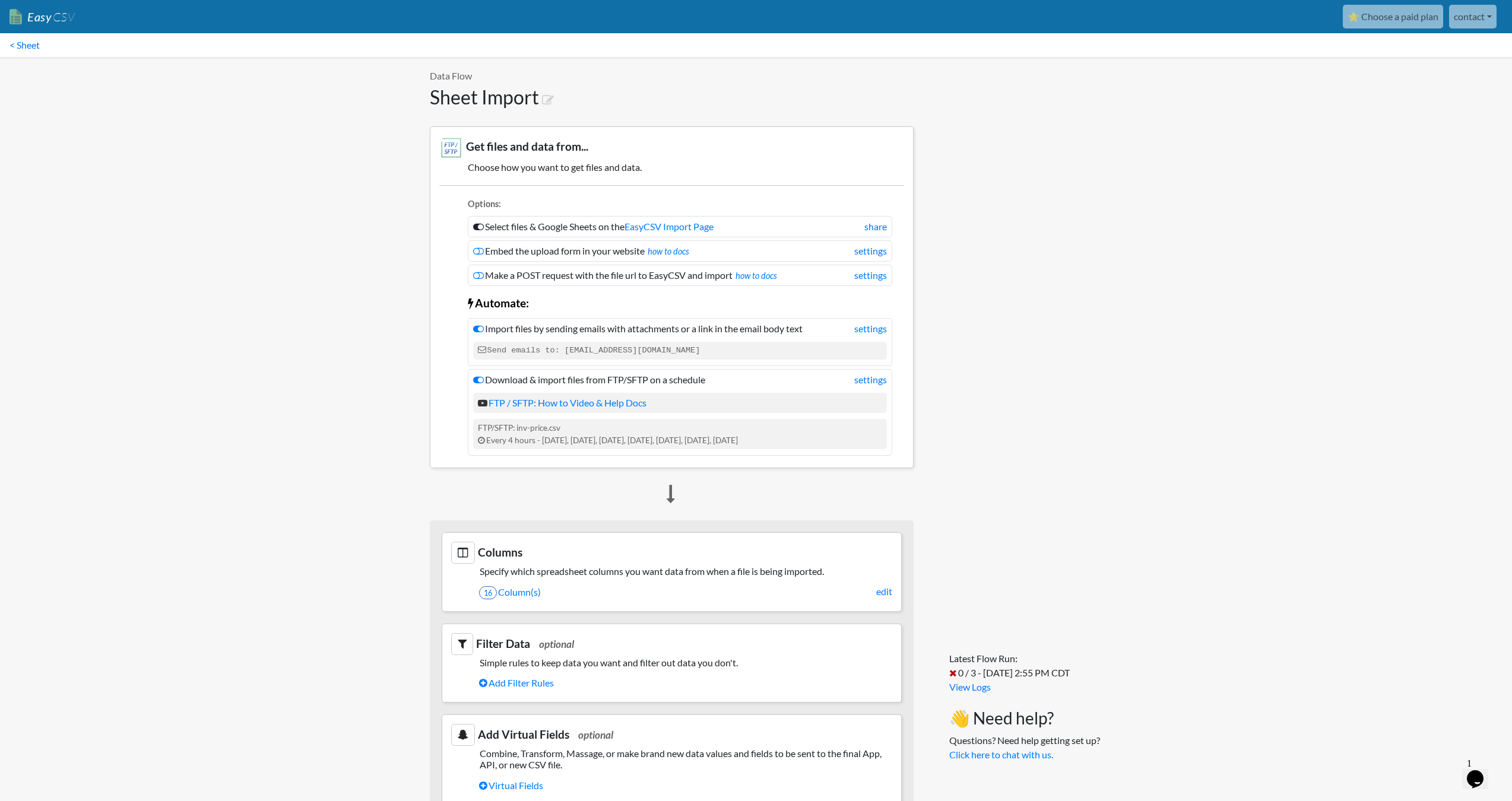
click at [1008, 423] on div "Latest Flow Run: 0 / 3 - 10/6/2025 2:55 PM CDT View Logs 👋 Need help? Questions…" at bounding box center [1010, 702] width 170 height 1289
click at [604, 338] on li "Import files by sending emails with attachments or a link in the email body tex…" at bounding box center [680, 342] width 424 height 48
click at [606, 346] on code "Send emails to: a3bf0c35e57c@parse.easycsv.io" at bounding box center [680, 351] width 414 height 18
drag, startPoint x: 606, startPoint y: 346, endPoint x: 709, endPoint y: 350, distance: 103.1
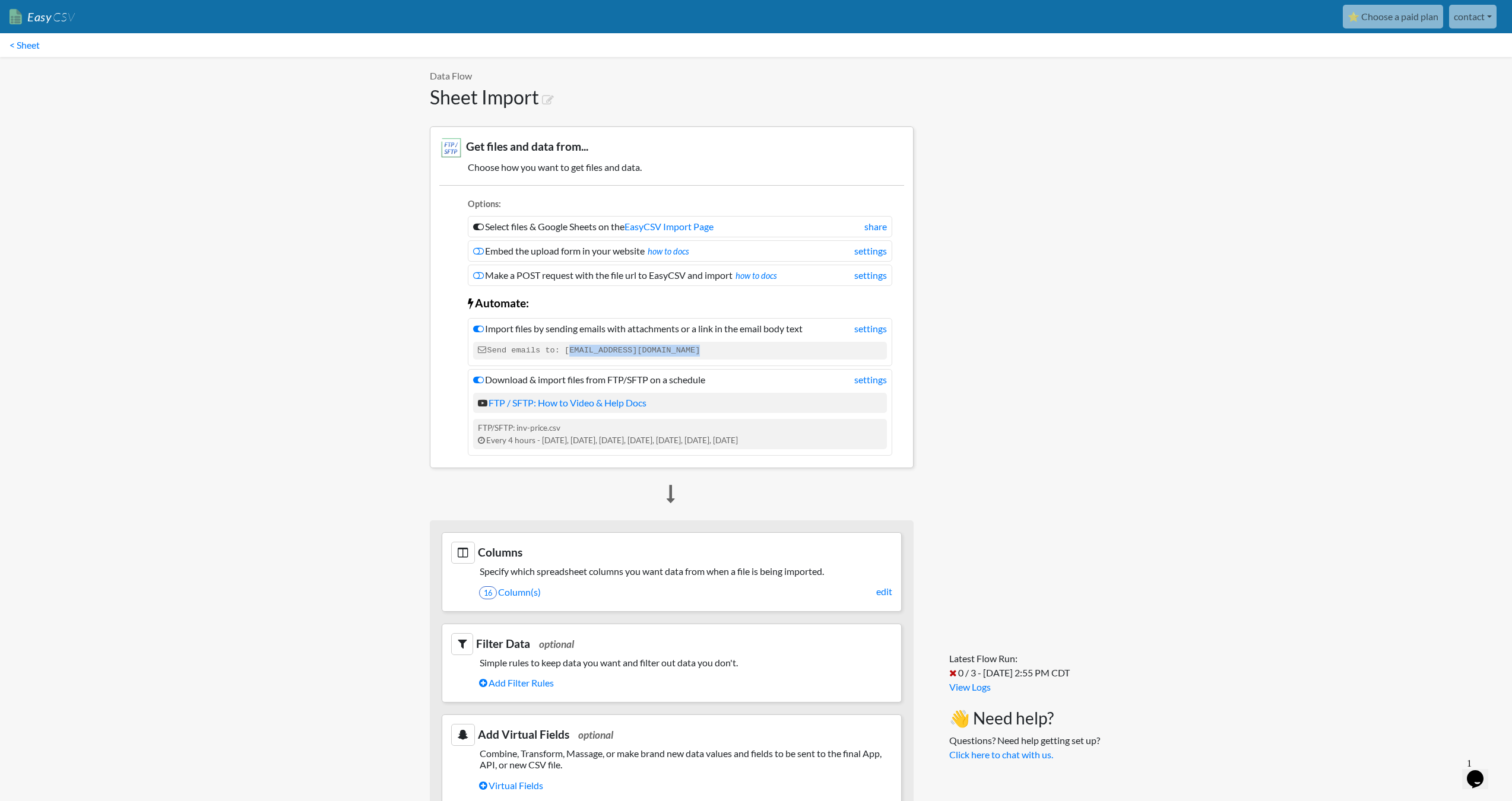
click at [708, 350] on code "Send emails to: a3bf0c35e57c@parse.easycsv.io" at bounding box center [680, 351] width 414 height 18
click at [709, 350] on code "Send emails to: a3bf0c35e57c@parse.easycsv.io" at bounding box center [680, 351] width 414 height 18
drag, startPoint x: 720, startPoint y: 352, endPoint x: 579, endPoint y: 350, distance: 141.0
click at [579, 350] on code "Send emails to: a3bf0c35e57c@parse.easycsv.io" at bounding box center [680, 351] width 414 height 18
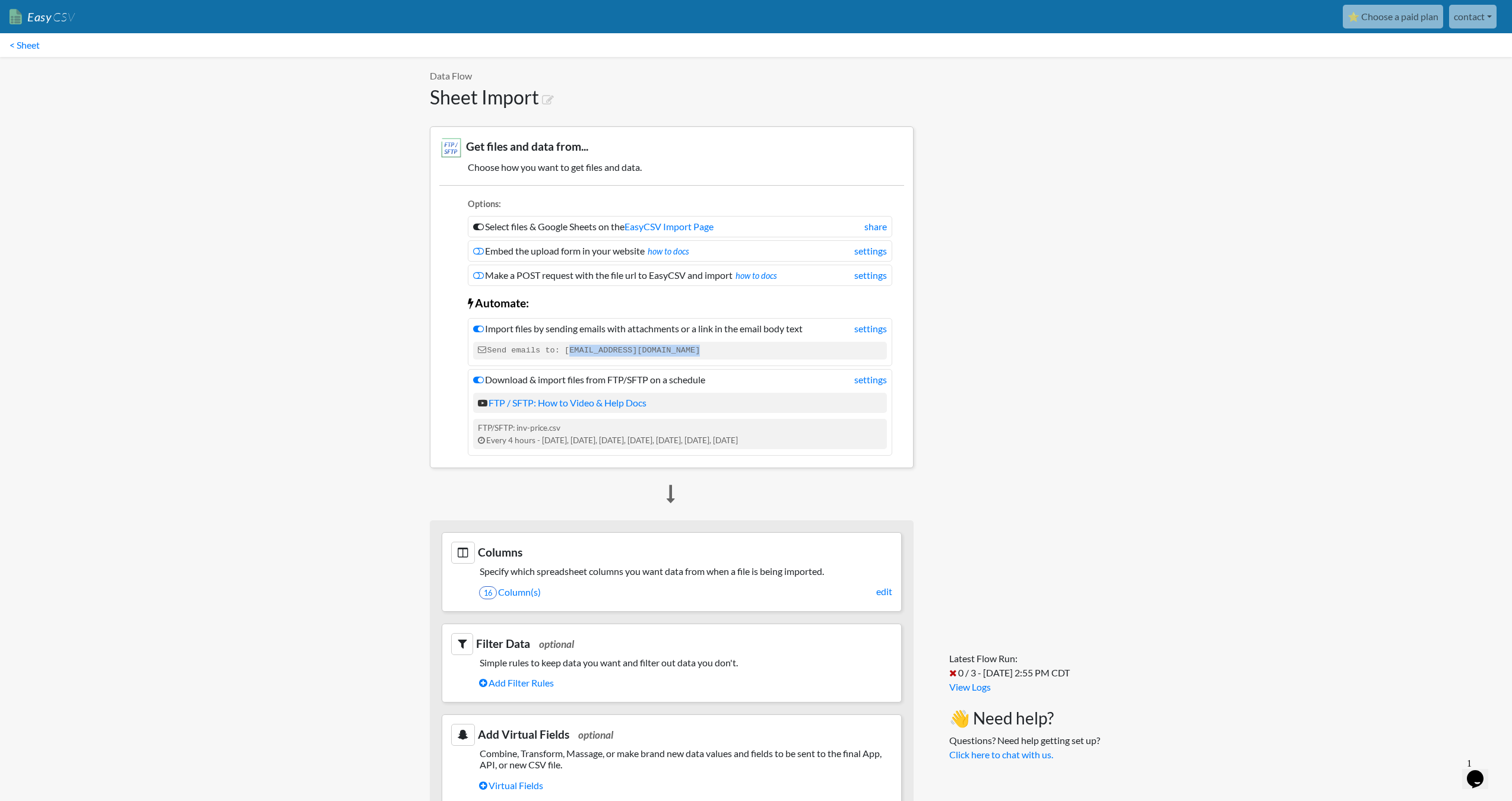
drag, startPoint x: 579, startPoint y: 350, endPoint x: 714, endPoint y: 354, distance: 135.1
click at [714, 354] on code "Send emails to: a3bf0c35e57c@parse.easycsv.io" at bounding box center [680, 351] width 414 height 18
click at [28, 44] on link "< Sheet" at bounding box center [25, 45] width 49 height 24
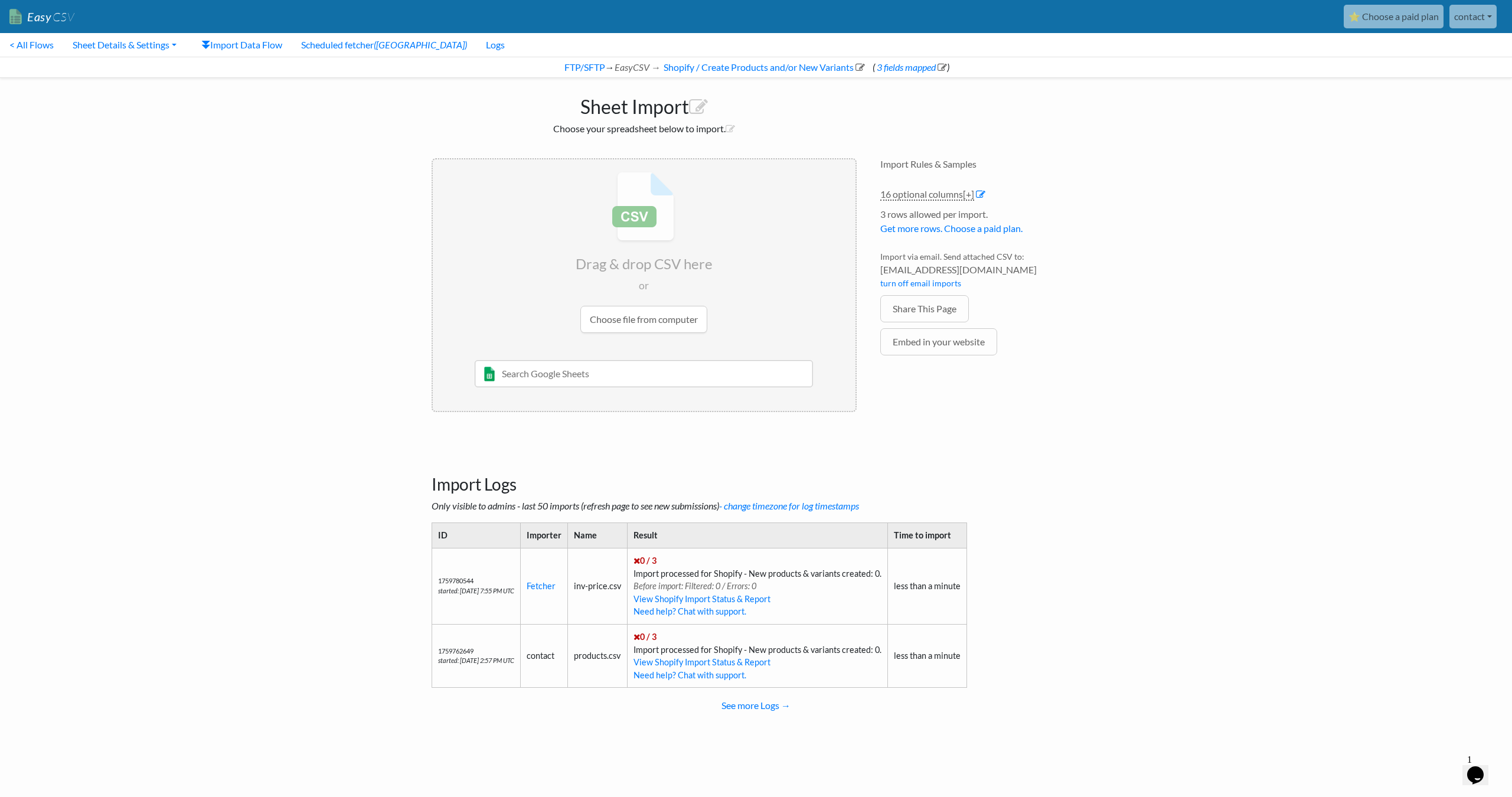
click at [657, 319] on input "file" at bounding box center [644, 253] width 423 height 186
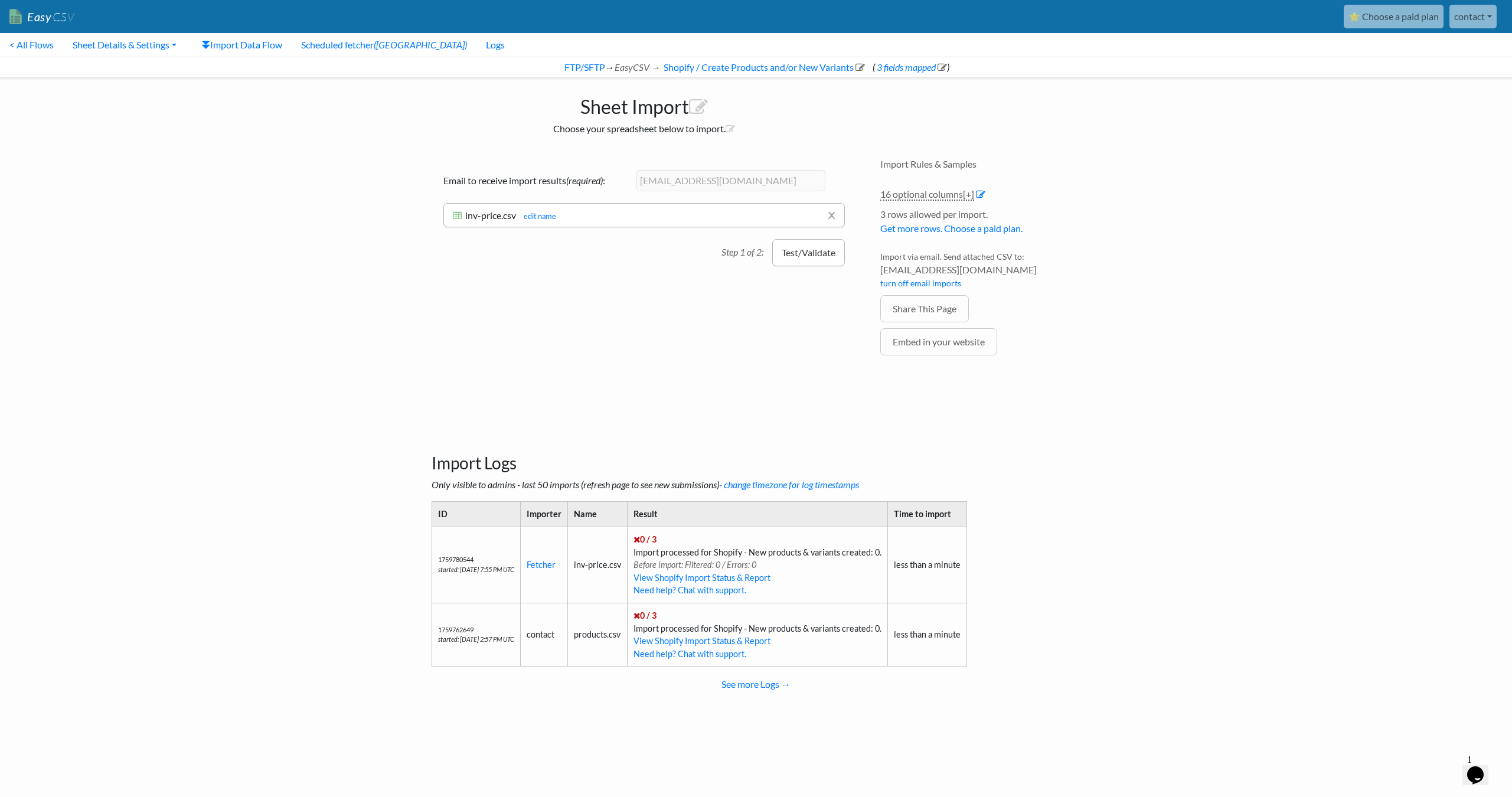
click at [802, 255] on button "Test/Validate" at bounding box center [808, 253] width 73 height 27
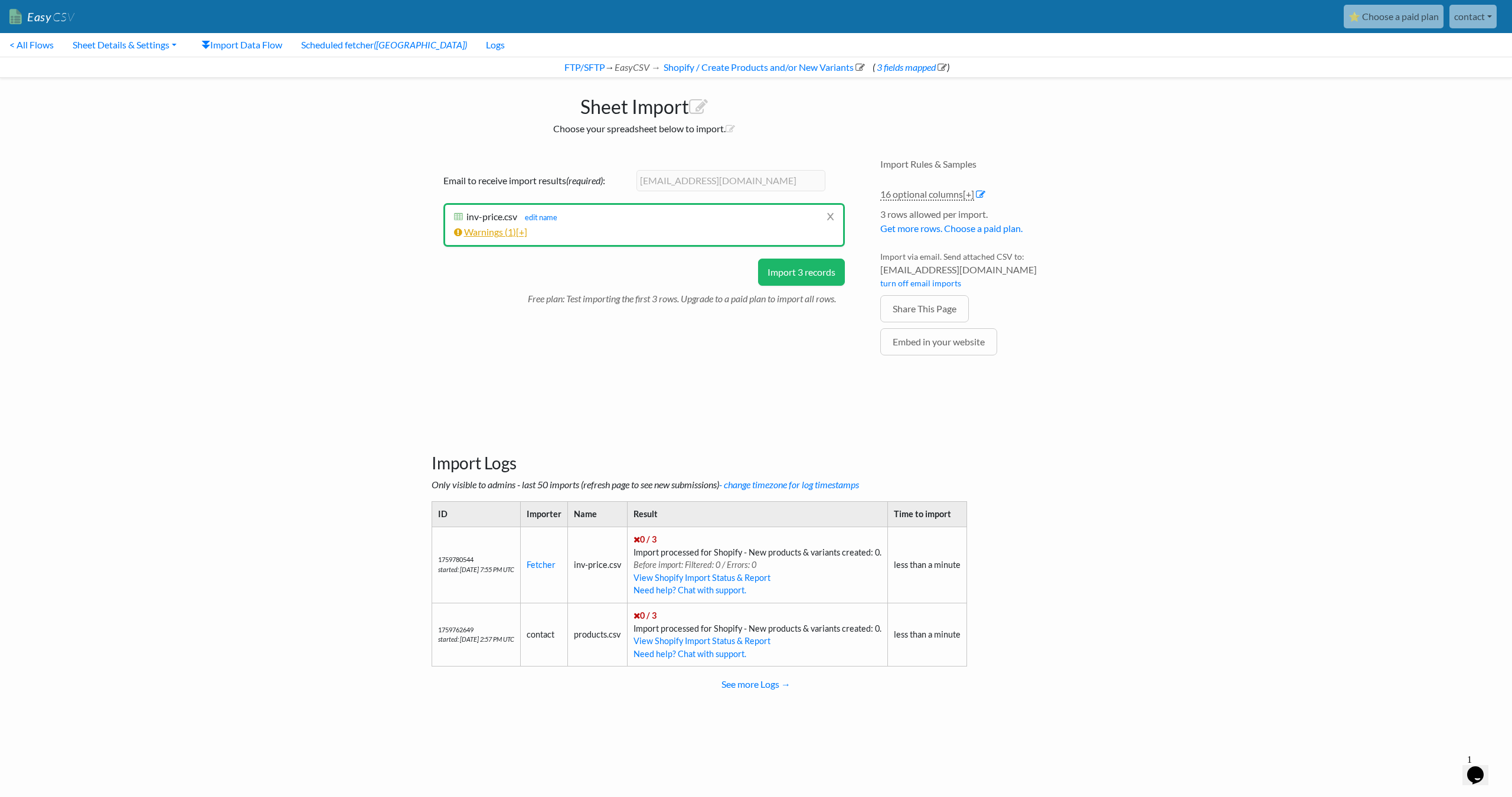
click at [516, 235] on link "Warnings ( 1 ) [+]" at bounding box center [490, 232] width 73 height 11
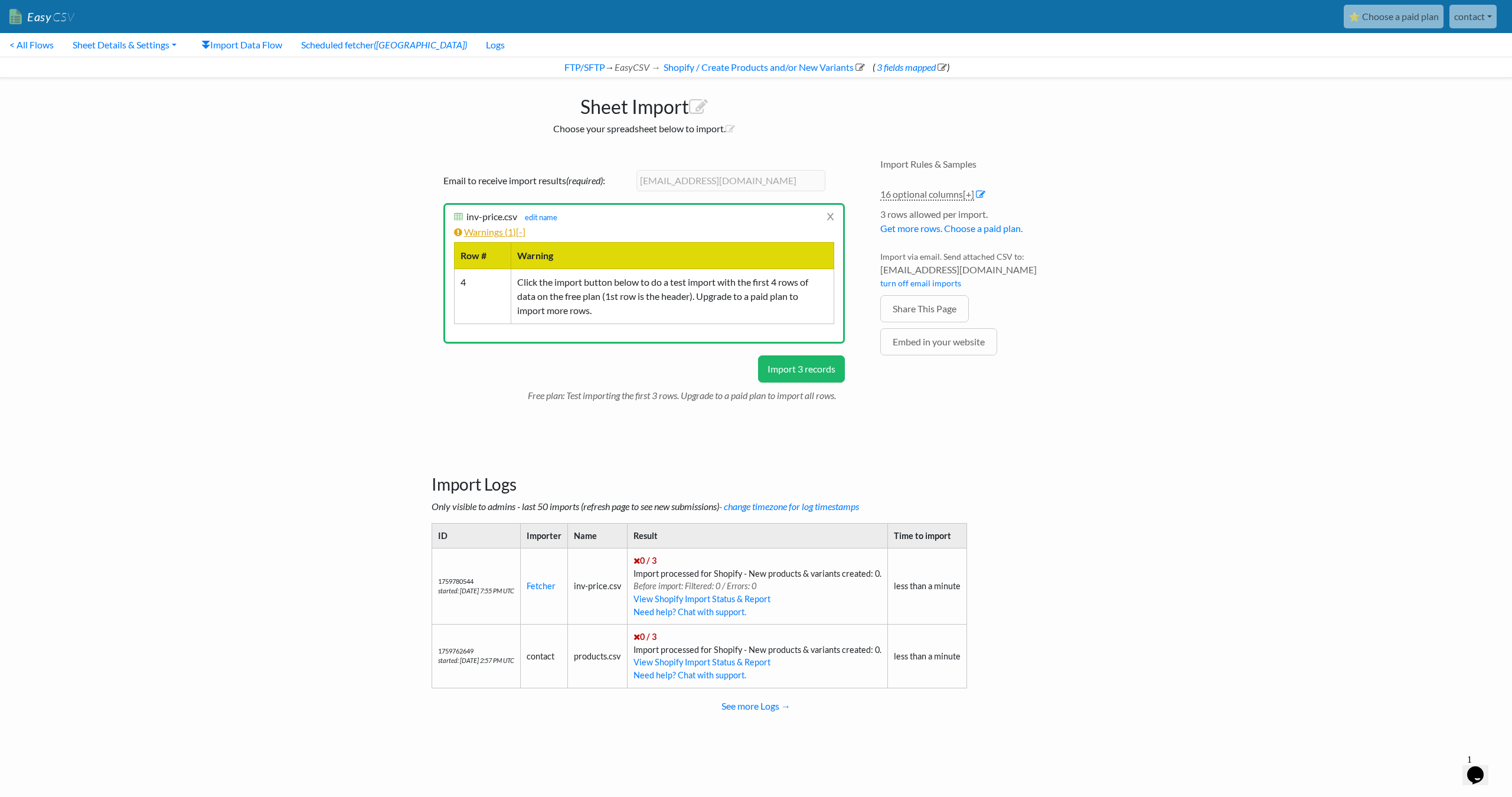
click at [522, 233] on span "[-]" at bounding box center [521, 232] width 10 height 11
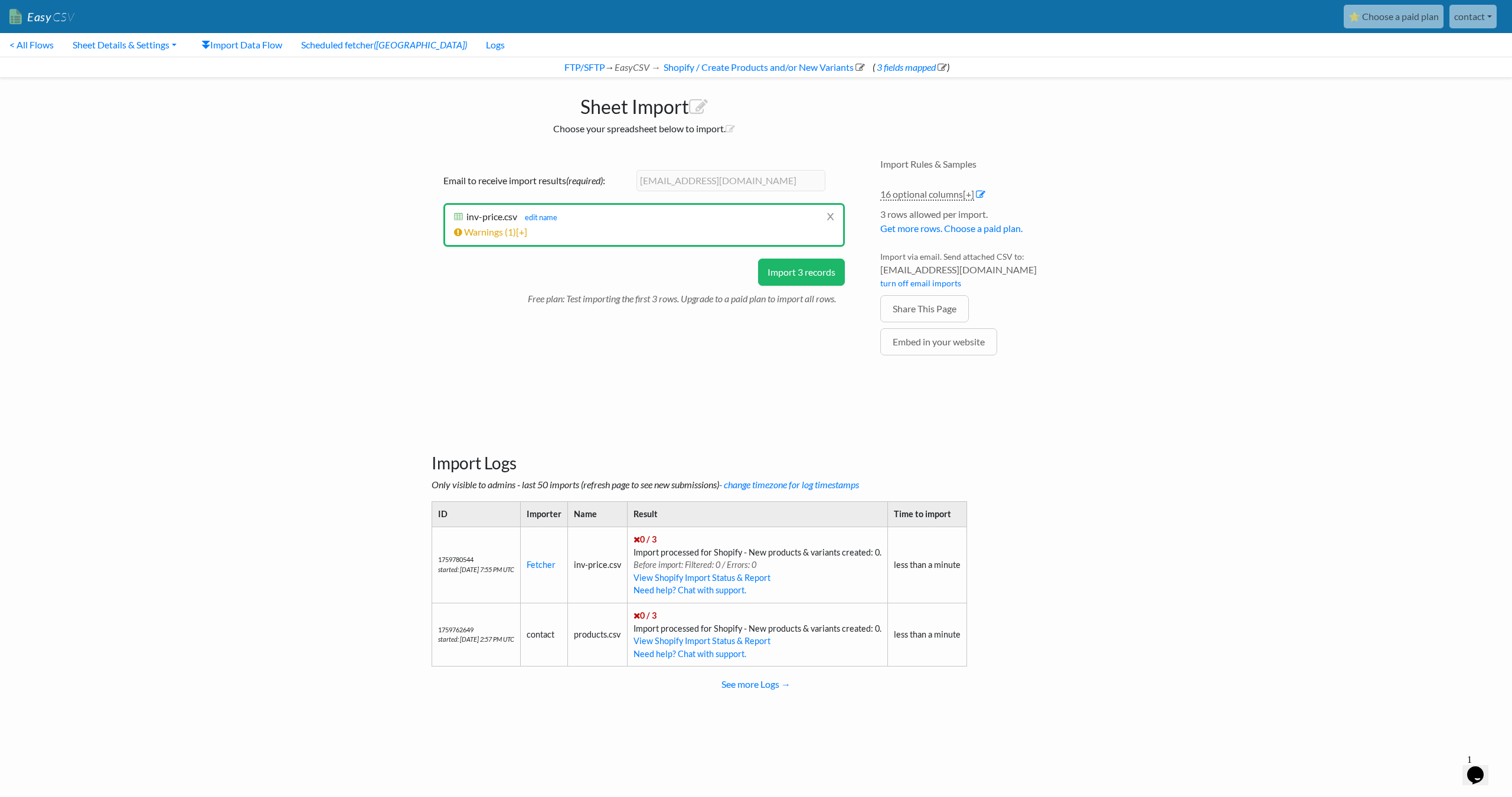
click at [508, 240] on li "x inv-price.csv inv-price.csv edit name Import successfully queued! Shopify imp…" at bounding box center [644, 225] width 402 height 44
click at [508, 235] on link "Warnings ( 1 ) [+]" at bounding box center [490, 232] width 73 height 11
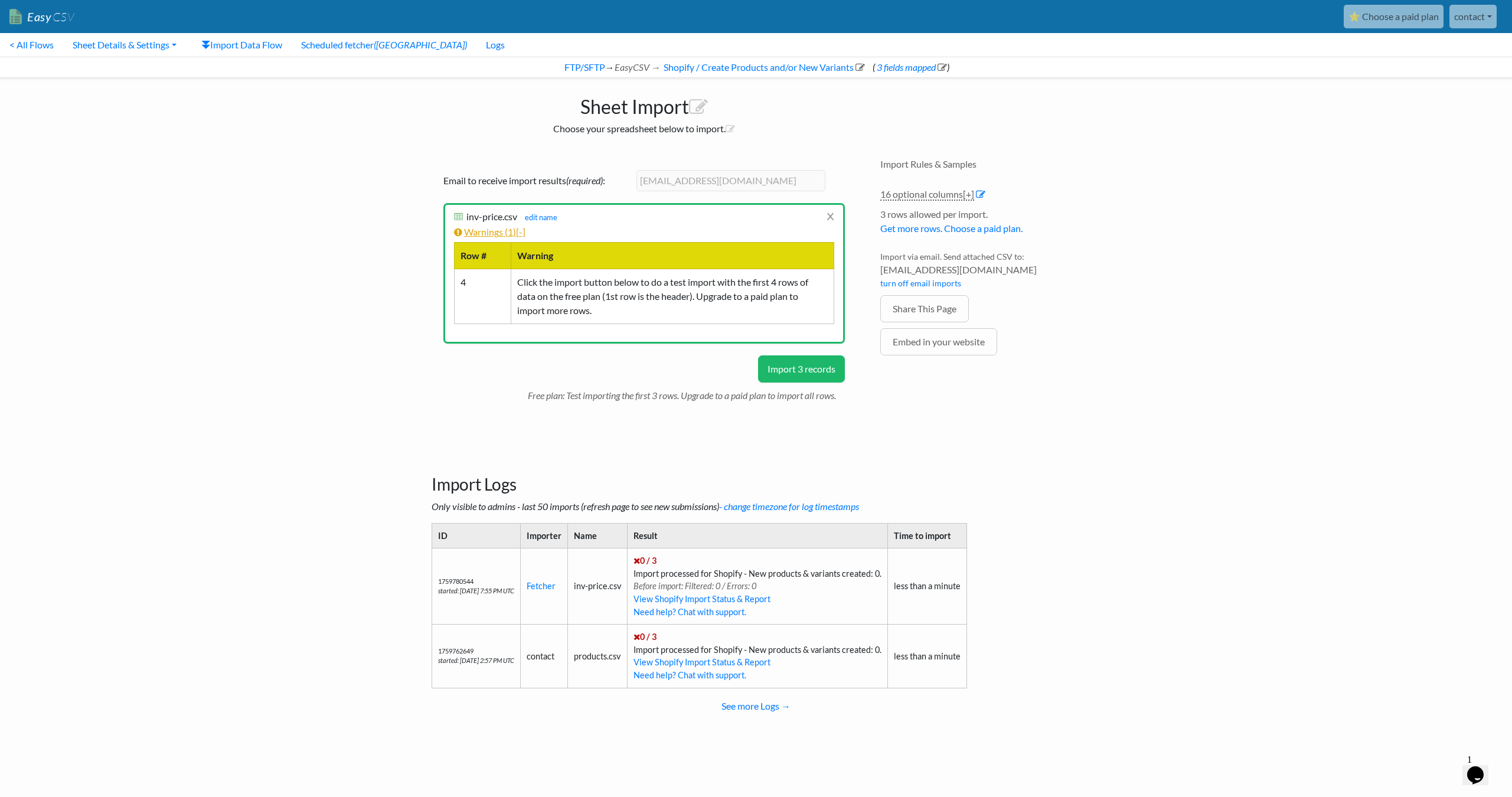
click at [517, 233] on link "Warnings ( 1 ) [-]" at bounding box center [490, 232] width 72 height 11
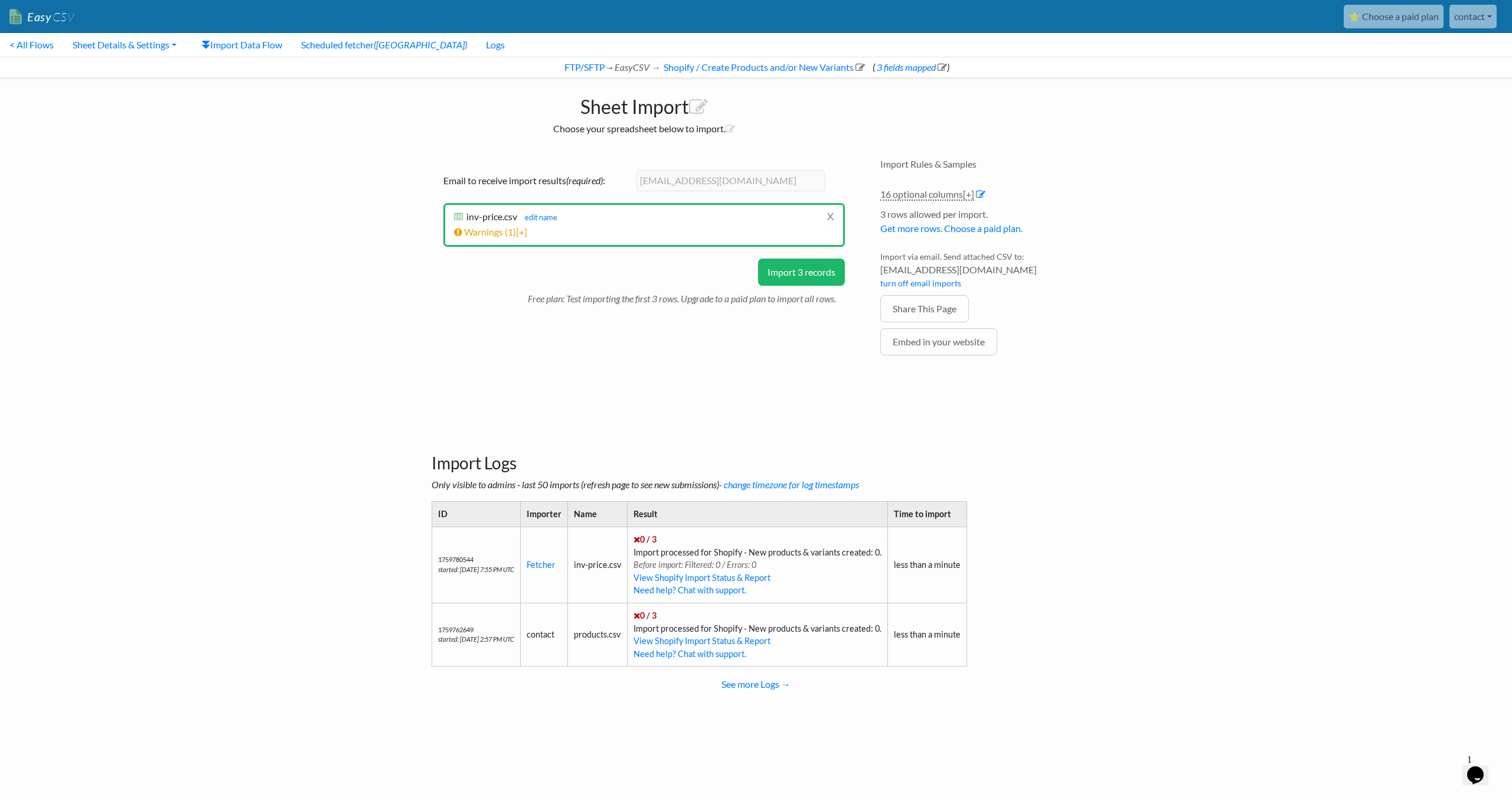
click at [786, 271] on button "Import 3 records" at bounding box center [802, 271] width 87 height 27
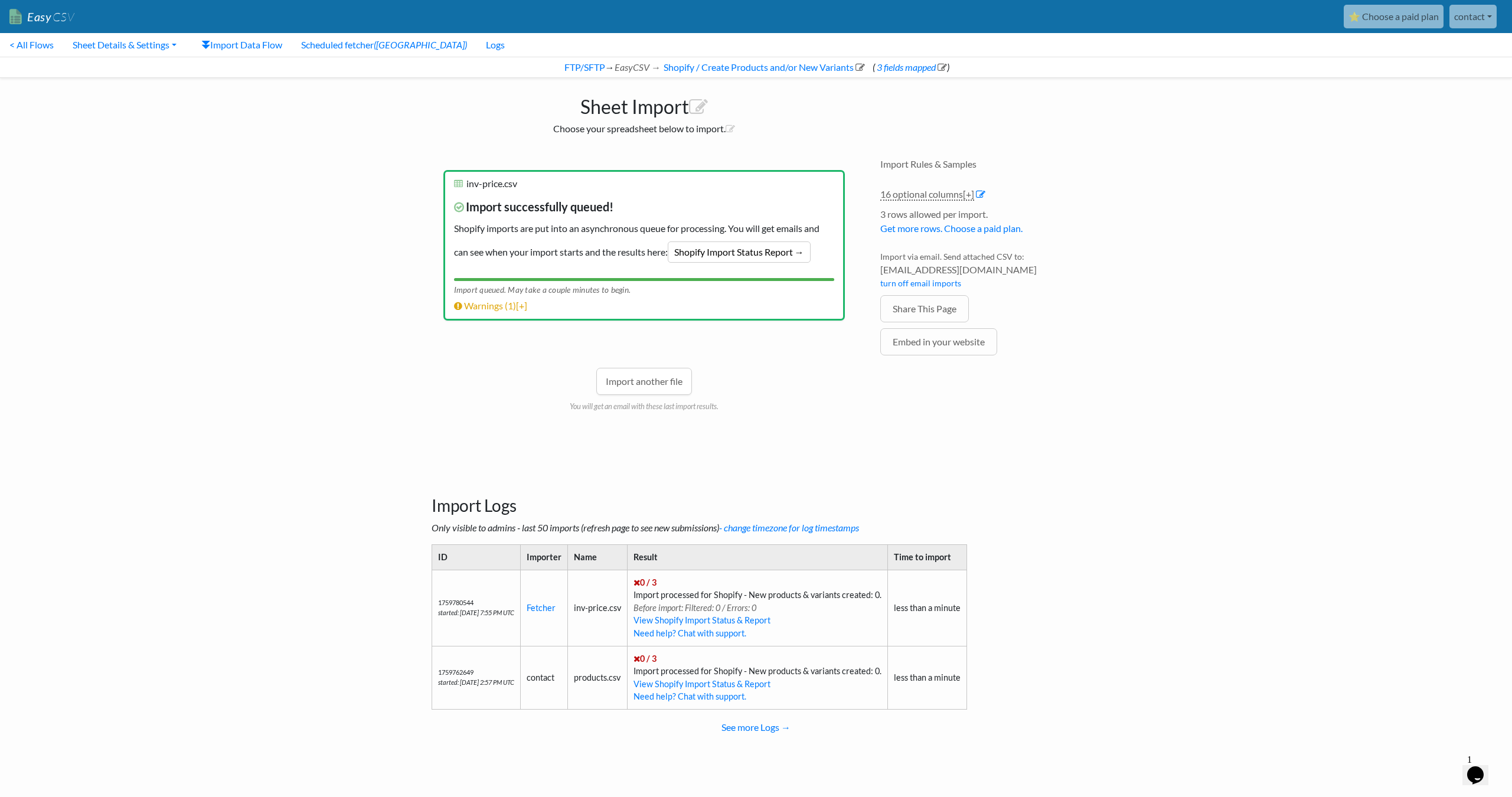
click at [785, 358] on div "Import another file You will get an email with these last import results." at bounding box center [644, 372] width 402 height 80
click at [505, 302] on link "Warnings ( 1 ) [+]" at bounding box center [490, 306] width 73 height 11
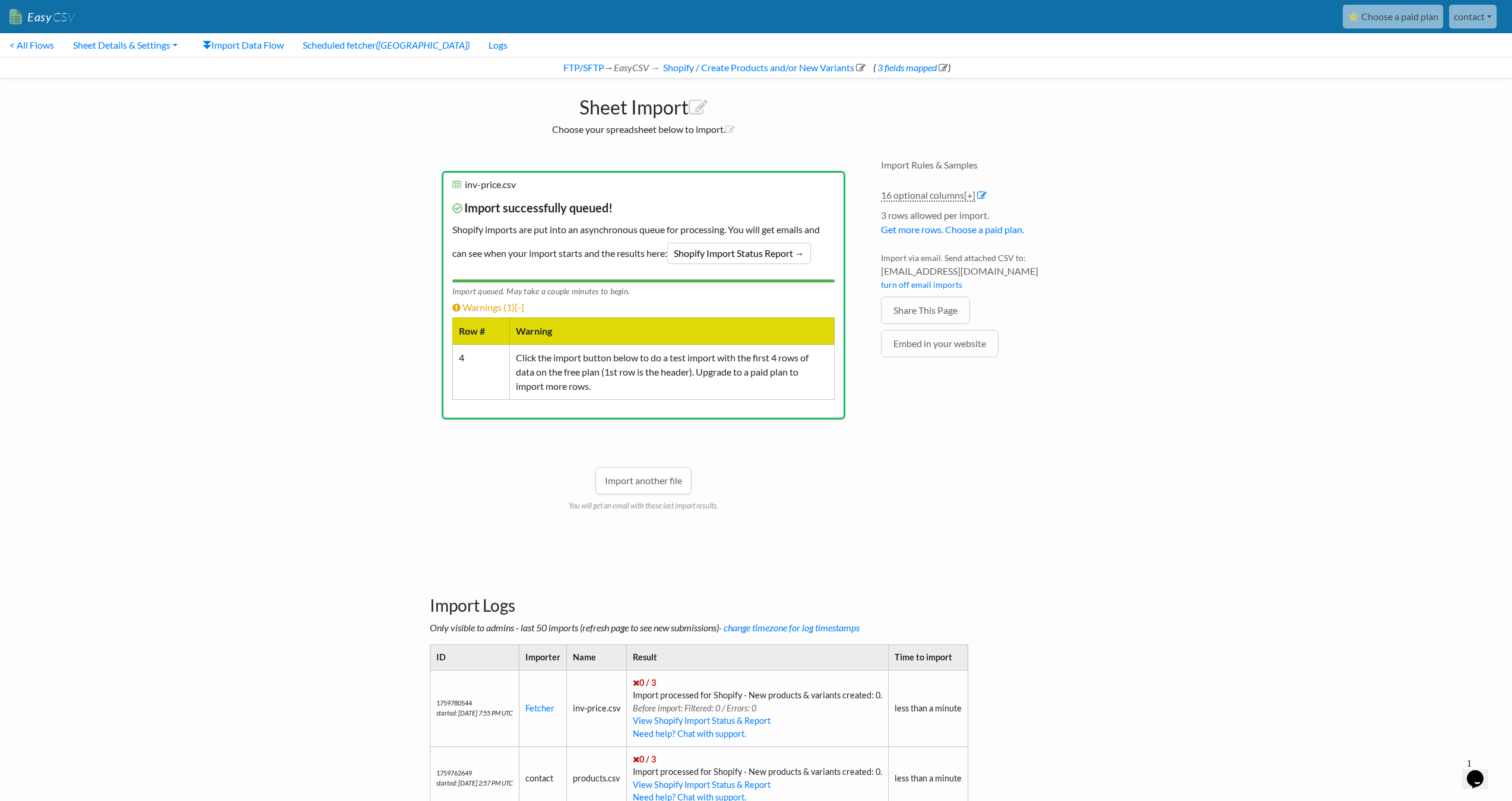
drag, startPoint x: 517, startPoint y: 308, endPoint x: 537, endPoint y: 310, distance: 20.1
click at [517, 308] on link "Warnings ( 1 ) [-]" at bounding box center [488, 307] width 72 height 11
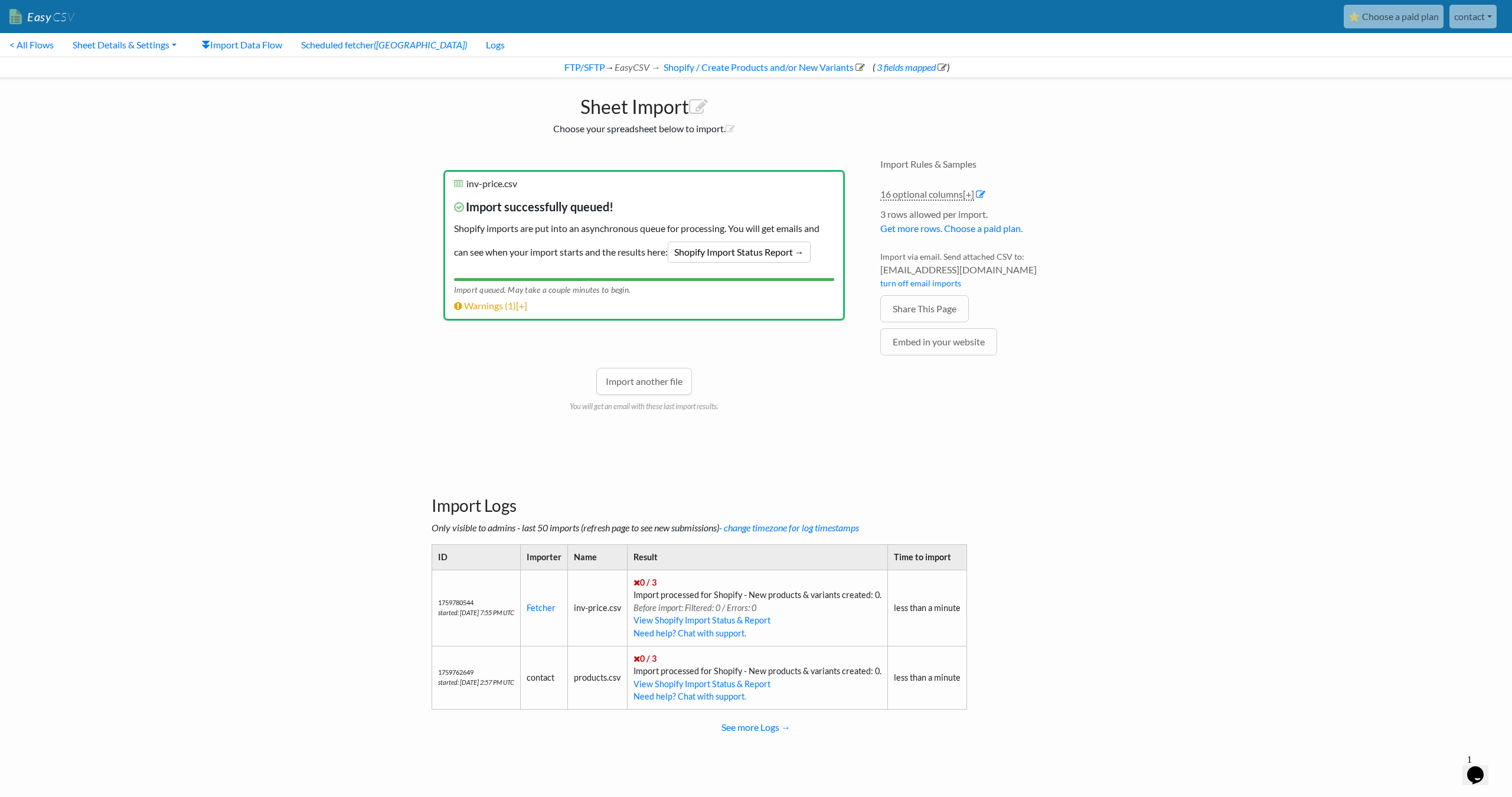
click at [756, 379] on div "Import another file You will get an email with these last import results." at bounding box center [644, 372] width 402 height 80
click at [590, 65] on link "FTP/SFTP" at bounding box center [584, 67] width 42 height 11
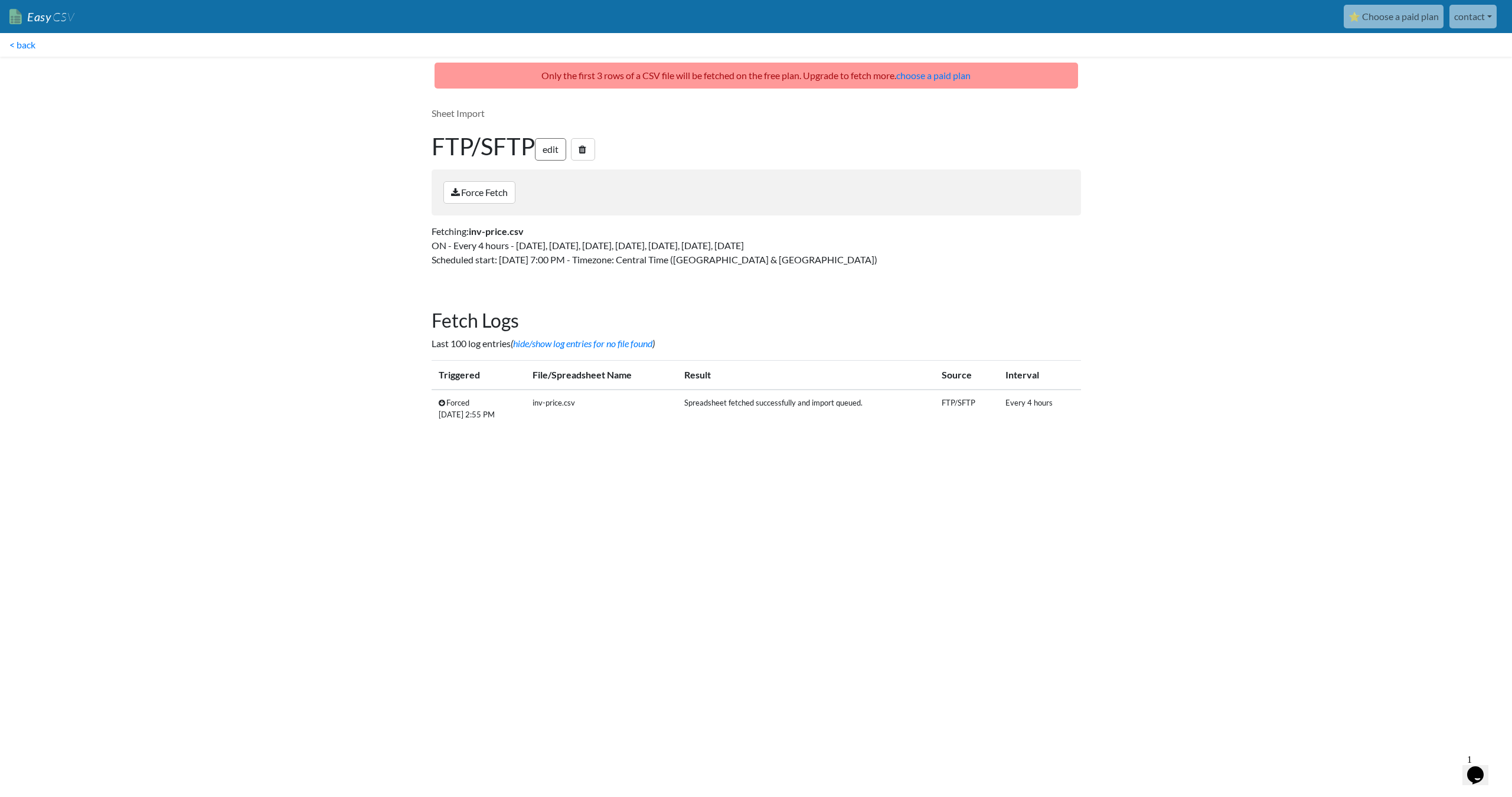
click at [564, 153] on link "edit" at bounding box center [551, 150] width 31 height 23
click at [960, 72] on p "Only the first 3 rows of a CSV file will be fetched on the free plan. Upgrade t…" at bounding box center [756, 76] width 644 height 26
click at [960, 75] on link "choose a paid plan" at bounding box center [933, 76] width 74 height 11
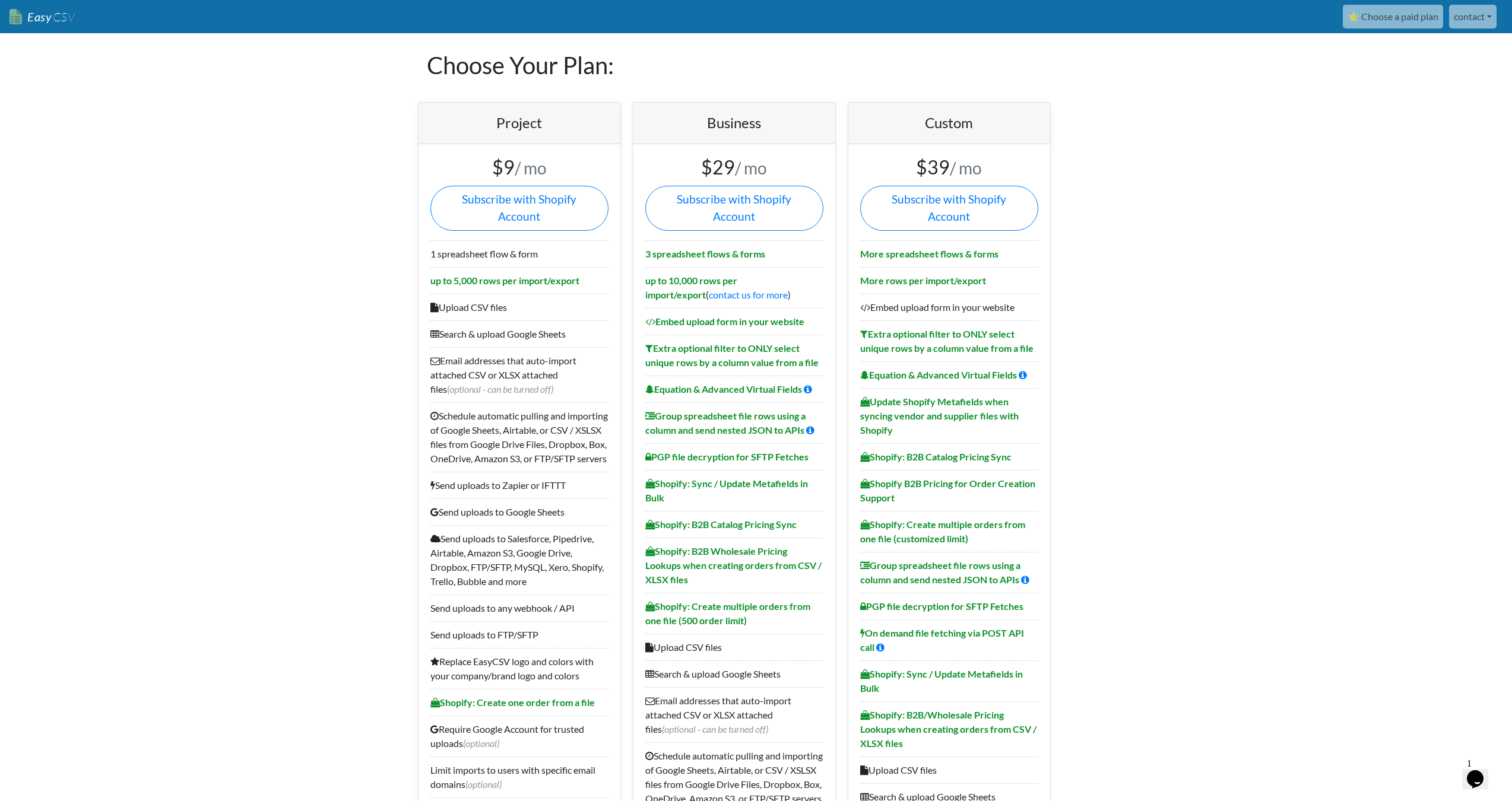
scroll to position [60, 0]
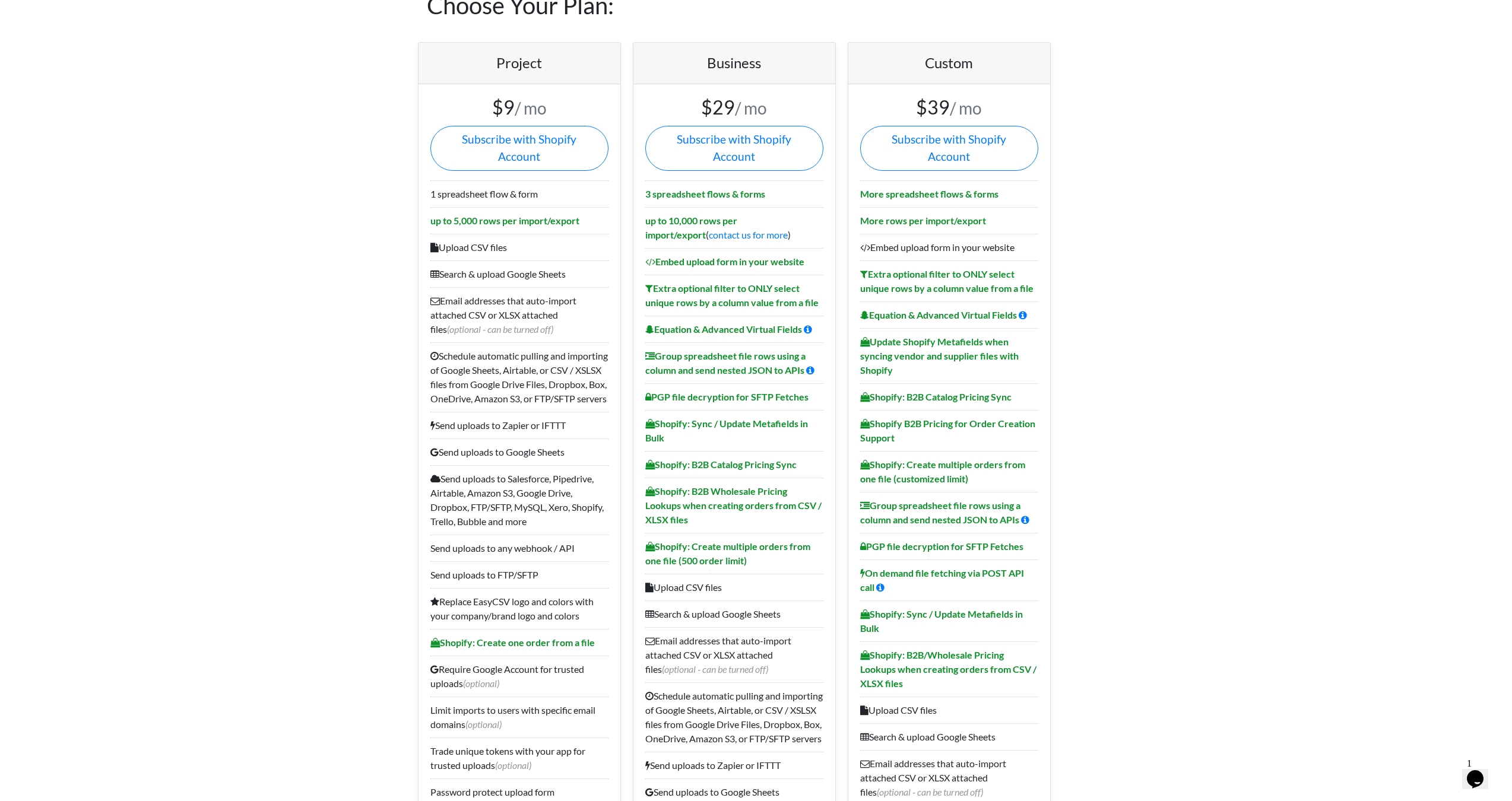
click at [491, 180] on li "1 spreadsheet flow & form" at bounding box center [518, 193] width 178 height 27
click at [511, 180] on li "1 spreadsheet flow & form" at bounding box center [518, 193] width 178 height 27
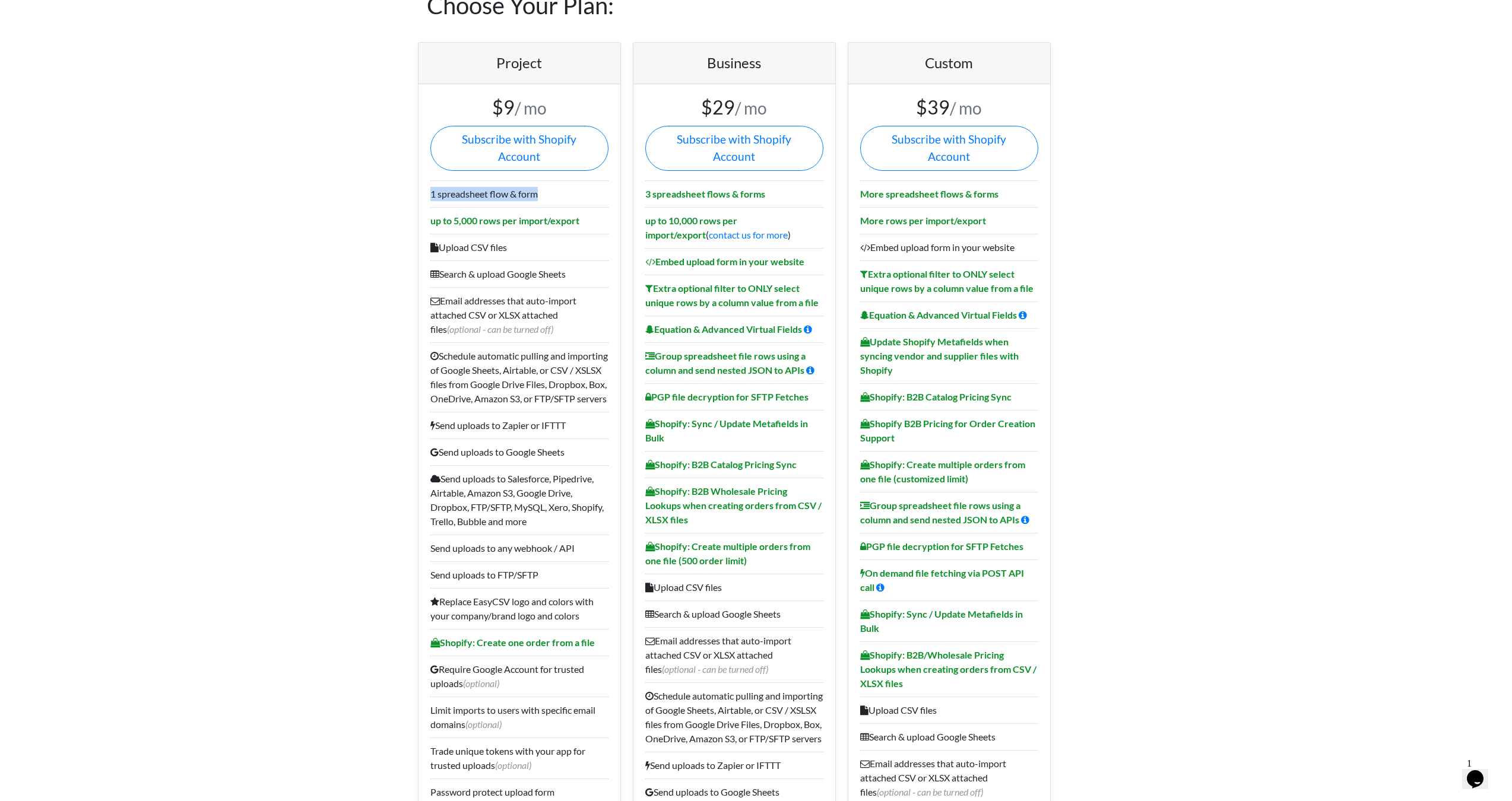
click at [511, 180] on li "1 spreadsheet flow & form" at bounding box center [518, 193] width 178 height 27
click at [524, 180] on li "1 spreadsheet flow & form" at bounding box center [518, 193] width 178 height 27
click at [537, 180] on li "1 spreadsheet flow & form" at bounding box center [518, 193] width 178 height 27
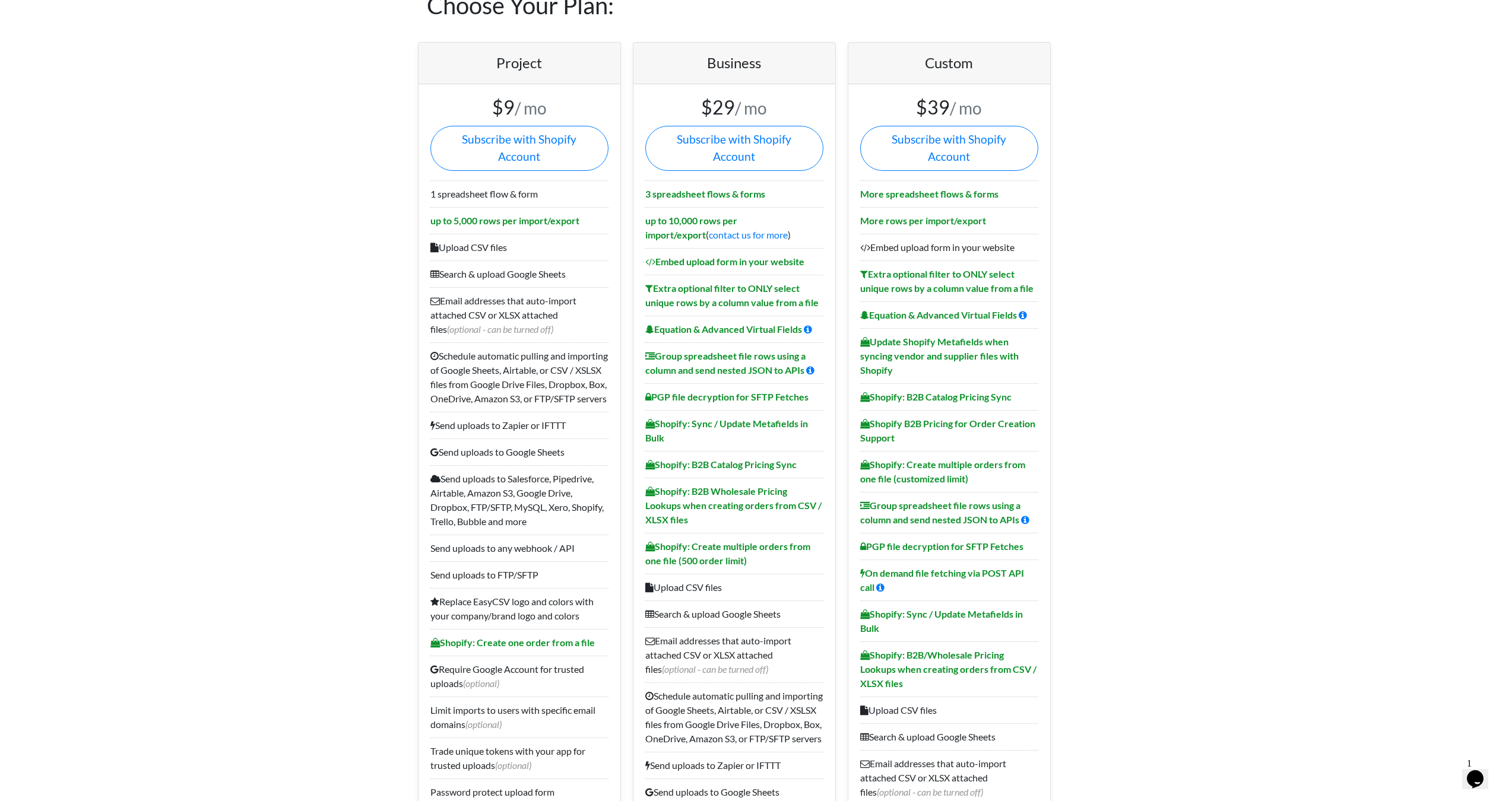
click at [713, 188] on b "3 spreadsheet flows & forms" at bounding box center [705, 194] width 120 height 11
click at [731, 188] on b "3 spreadsheet flows & forms" at bounding box center [705, 194] width 120 height 11
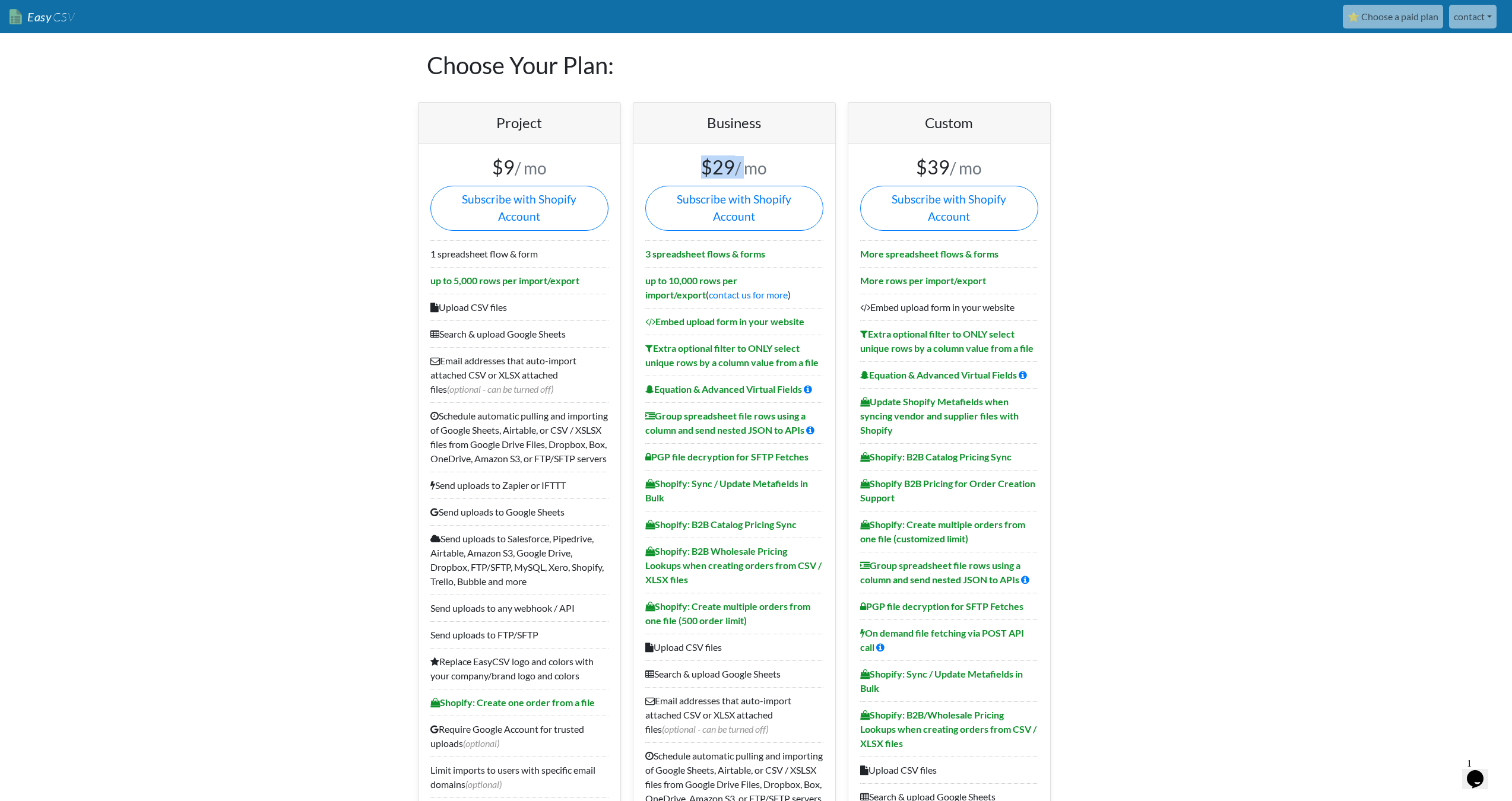
drag, startPoint x: 745, startPoint y: 161, endPoint x: 809, endPoint y: 161, distance: 64.0
click at [794, 161] on h3 "$29 / mo" at bounding box center [734, 168] width 178 height 23
click at [809, 161] on h3 "$29 / mo" at bounding box center [734, 168] width 178 height 23
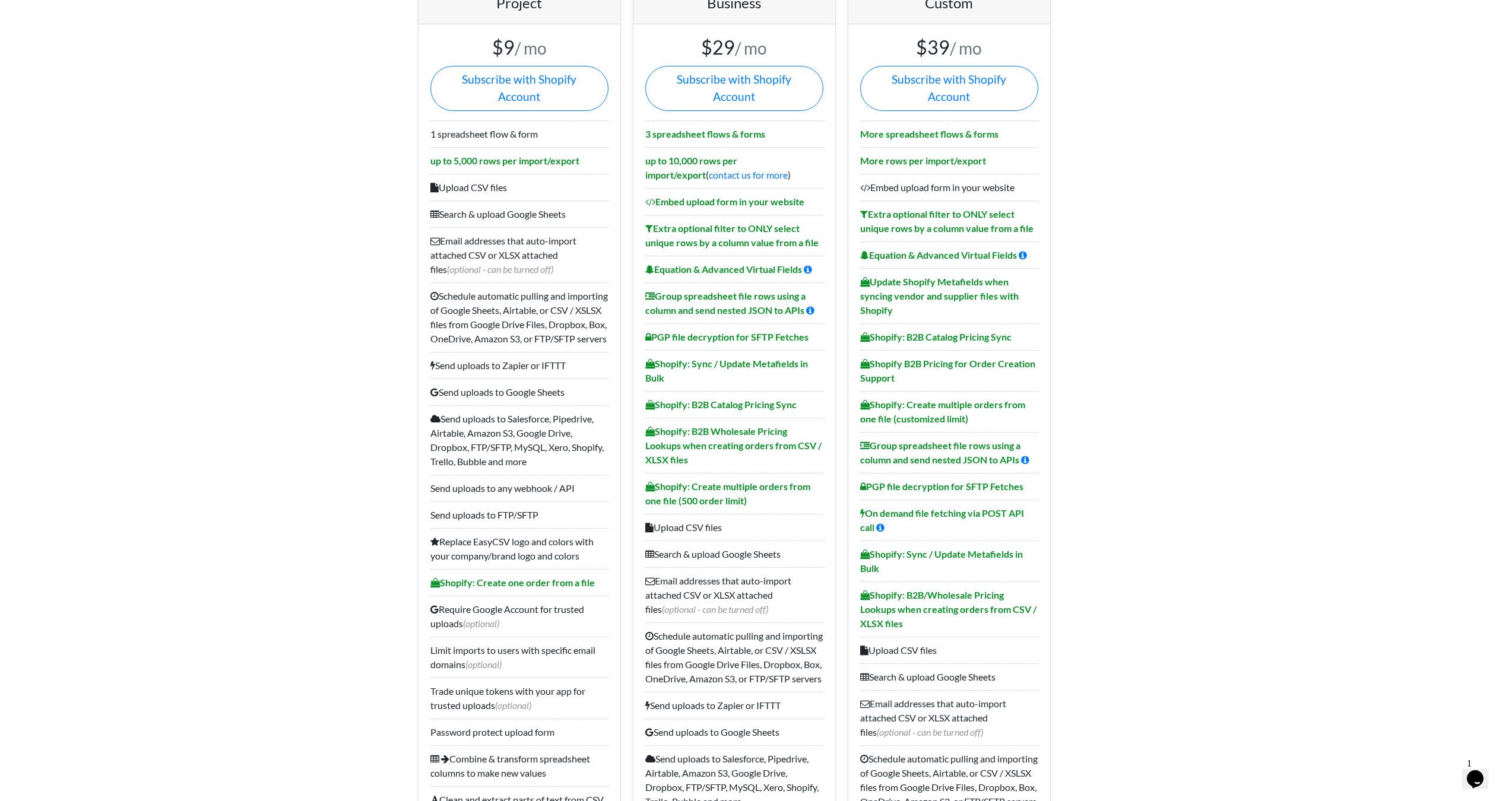
scroll to position [60, 0]
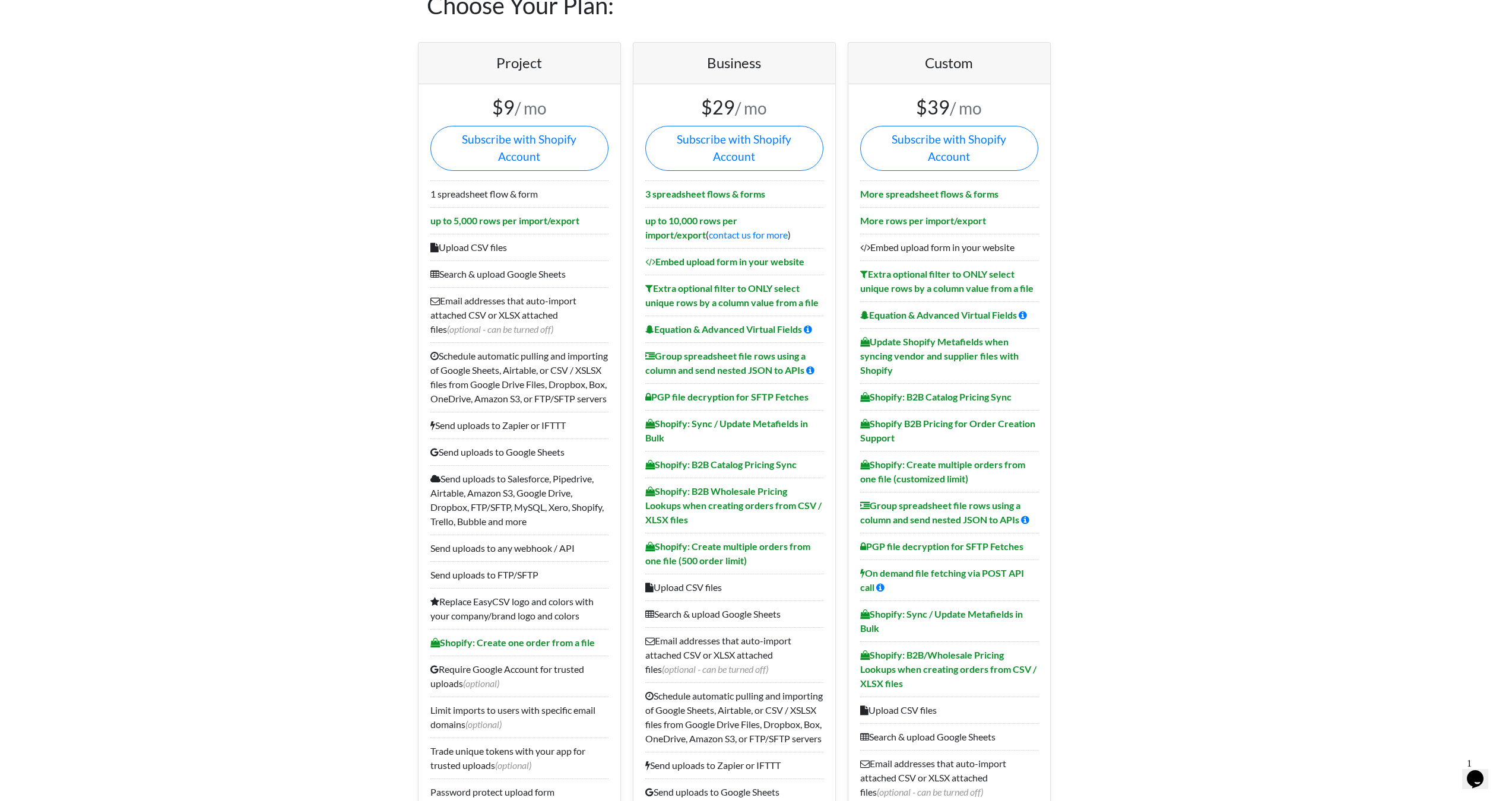
click at [730, 477] on li "Shopify: B2B Wholesale Pricing Lookups when creating orders from CSV / XLSX fil…" at bounding box center [734, 505] width 178 height 55
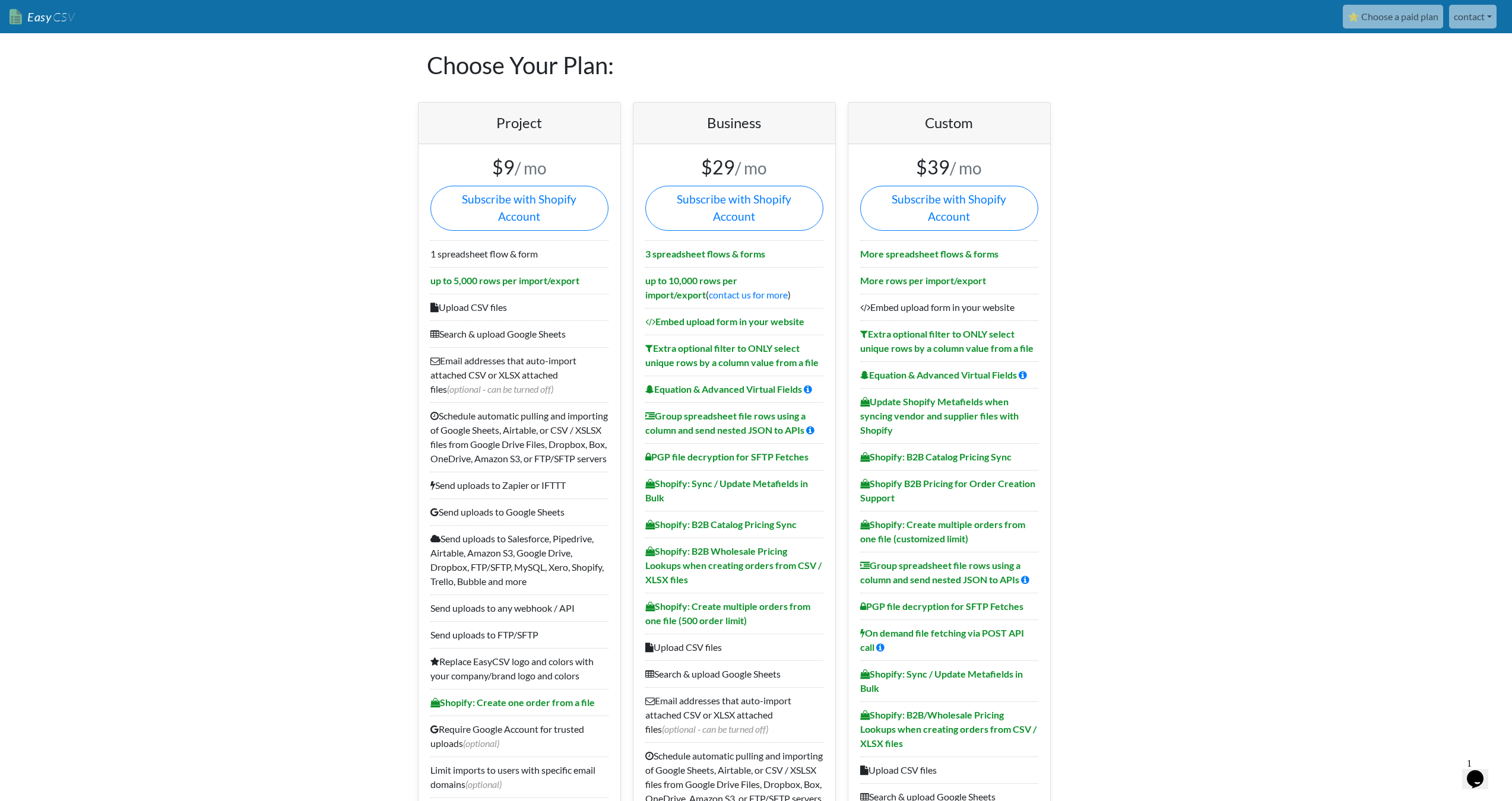
click at [719, 248] on b "3 spreadsheet flows & forms" at bounding box center [705, 254] width 120 height 11
click at [722, 248] on b "3 spreadsheet flows & forms" at bounding box center [705, 254] width 120 height 11
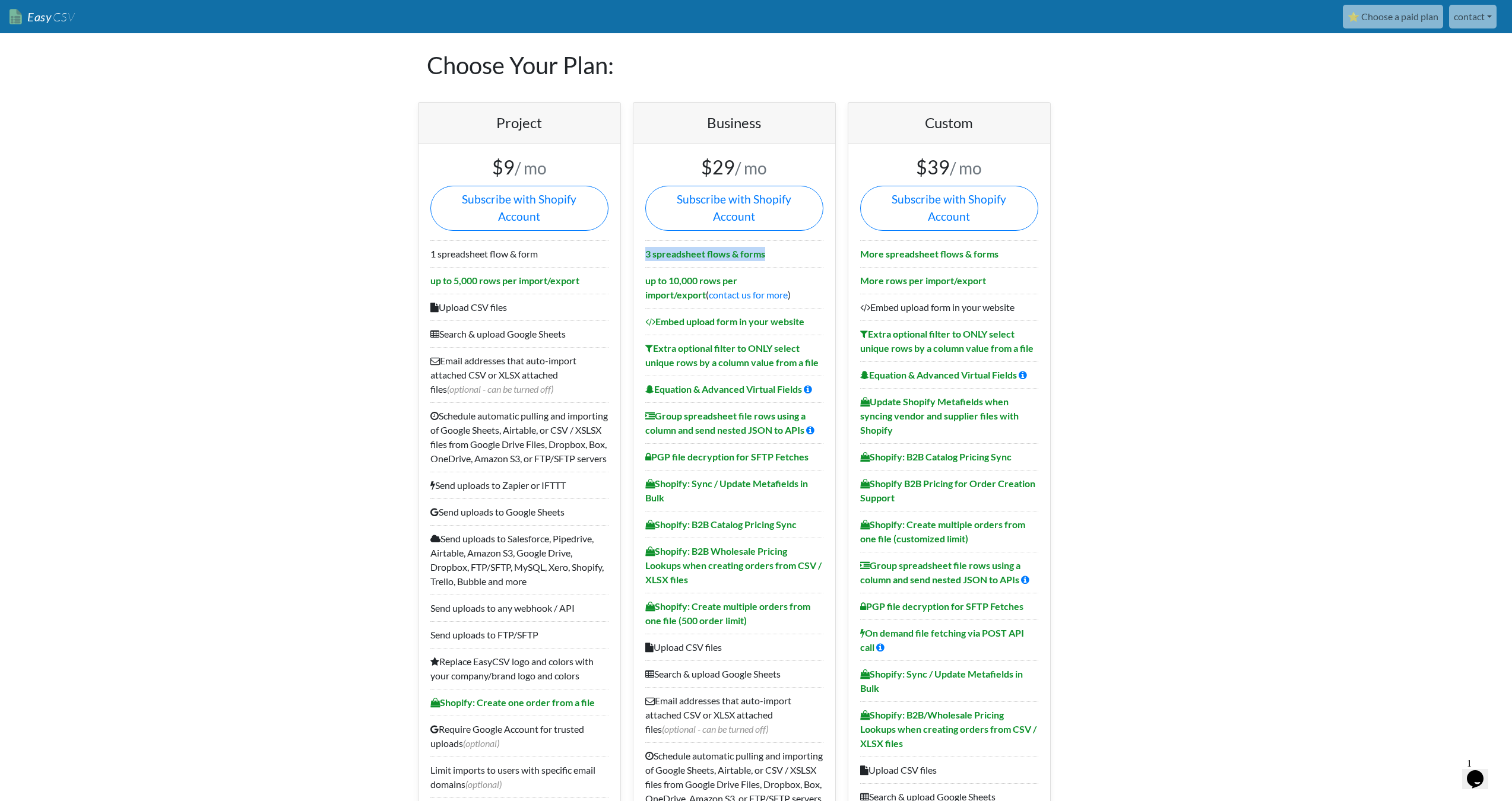
click at [722, 248] on b "3 spreadsheet flows & forms" at bounding box center [705, 254] width 120 height 11
click at [734, 248] on b "3 spreadsheet flows & forms" at bounding box center [705, 254] width 120 height 11
click at [747, 248] on b "3 spreadsheet flows & forms" at bounding box center [705, 254] width 120 height 11
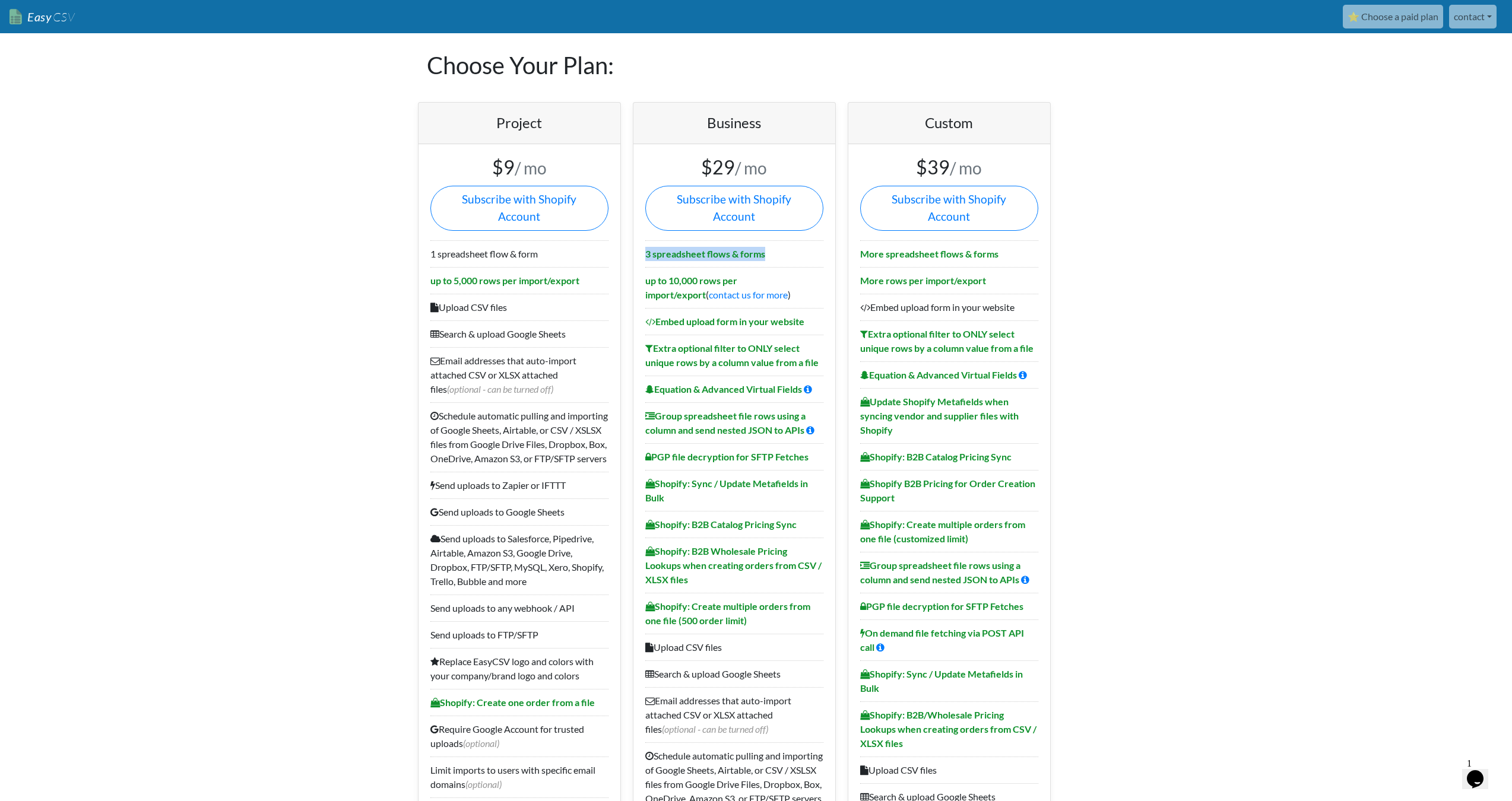
click at [747, 248] on b "3 spreadsheet flows & forms" at bounding box center [705, 254] width 120 height 11
click at [758, 248] on b "3 spreadsheet flows & forms" at bounding box center [705, 254] width 120 height 11
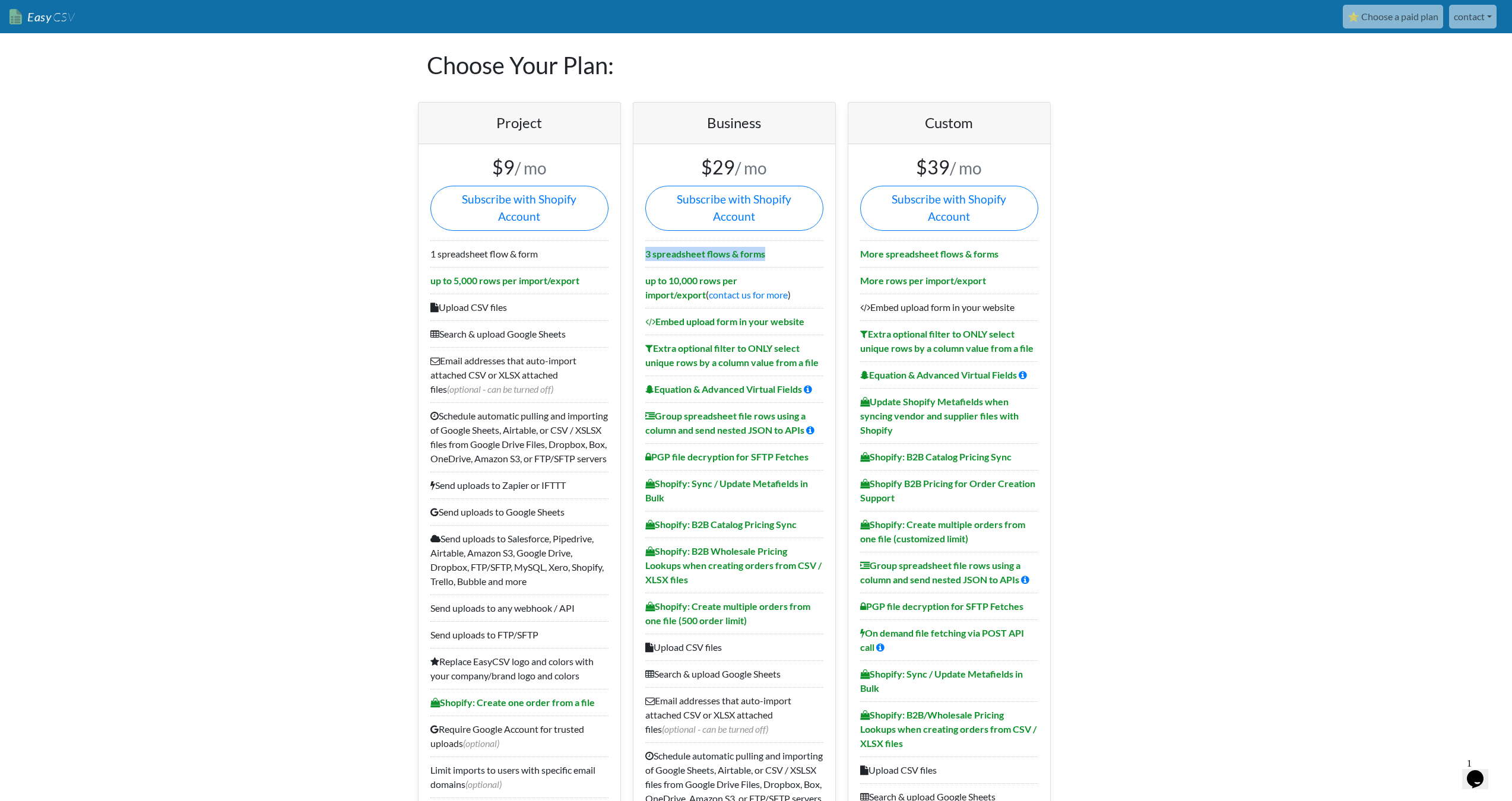
click at [781, 241] on li "3 spreadsheet flows & forms" at bounding box center [734, 254] width 178 height 27
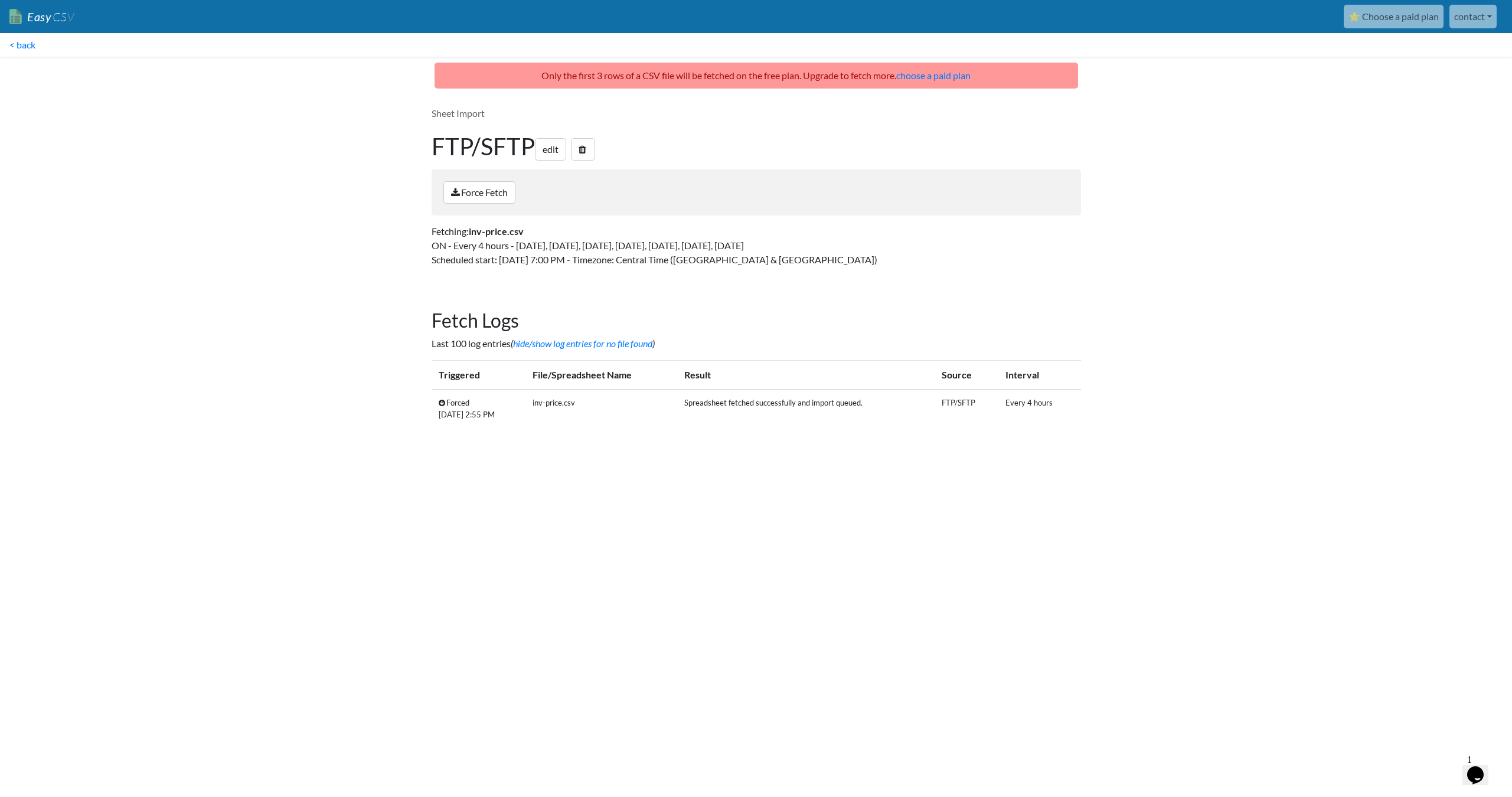
click at [17, 16] on link "Easy CSV" at bounding box center [42, 17] width 65 height 24
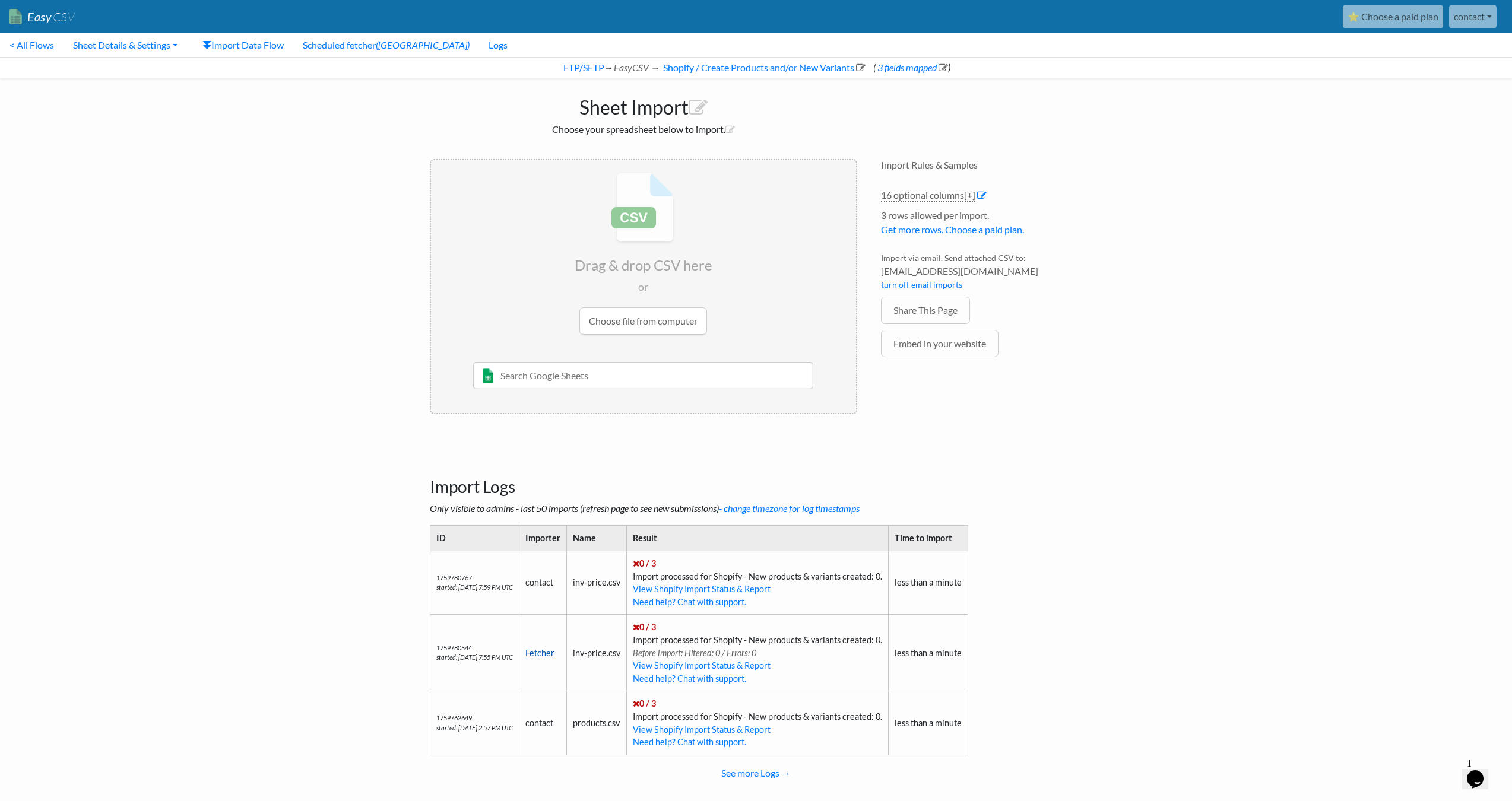
click at [553, 648] on link "Fetcher" at bounding box center [540, 653] width 29 height 10
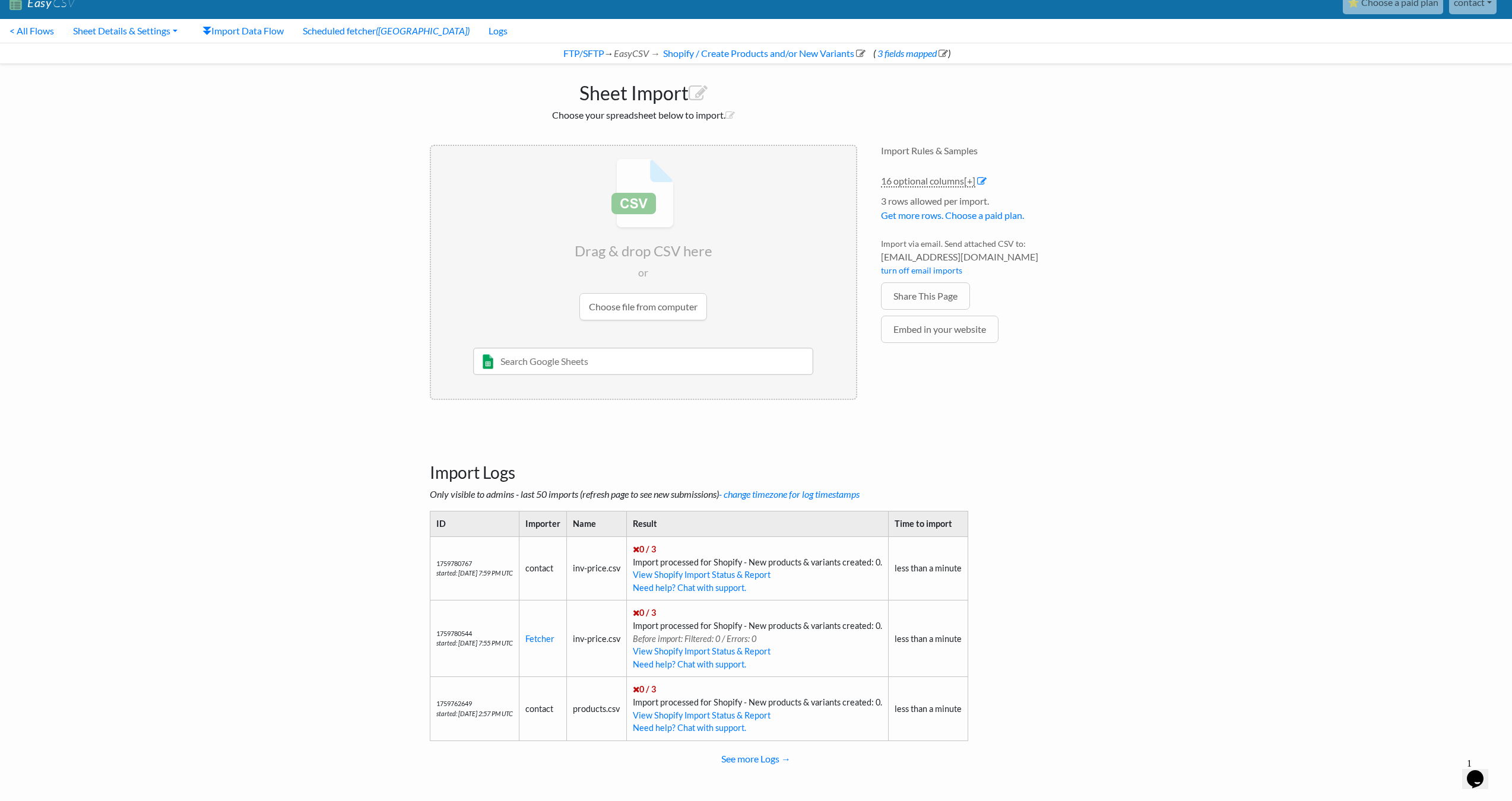
click at [656, 547] on span "0 / 3" at bounding box center [645, 550] width 23 height 10
click at [925, 185] on link "16 optional columns [+]" at bounding box center [928, 181] width 94 height 12
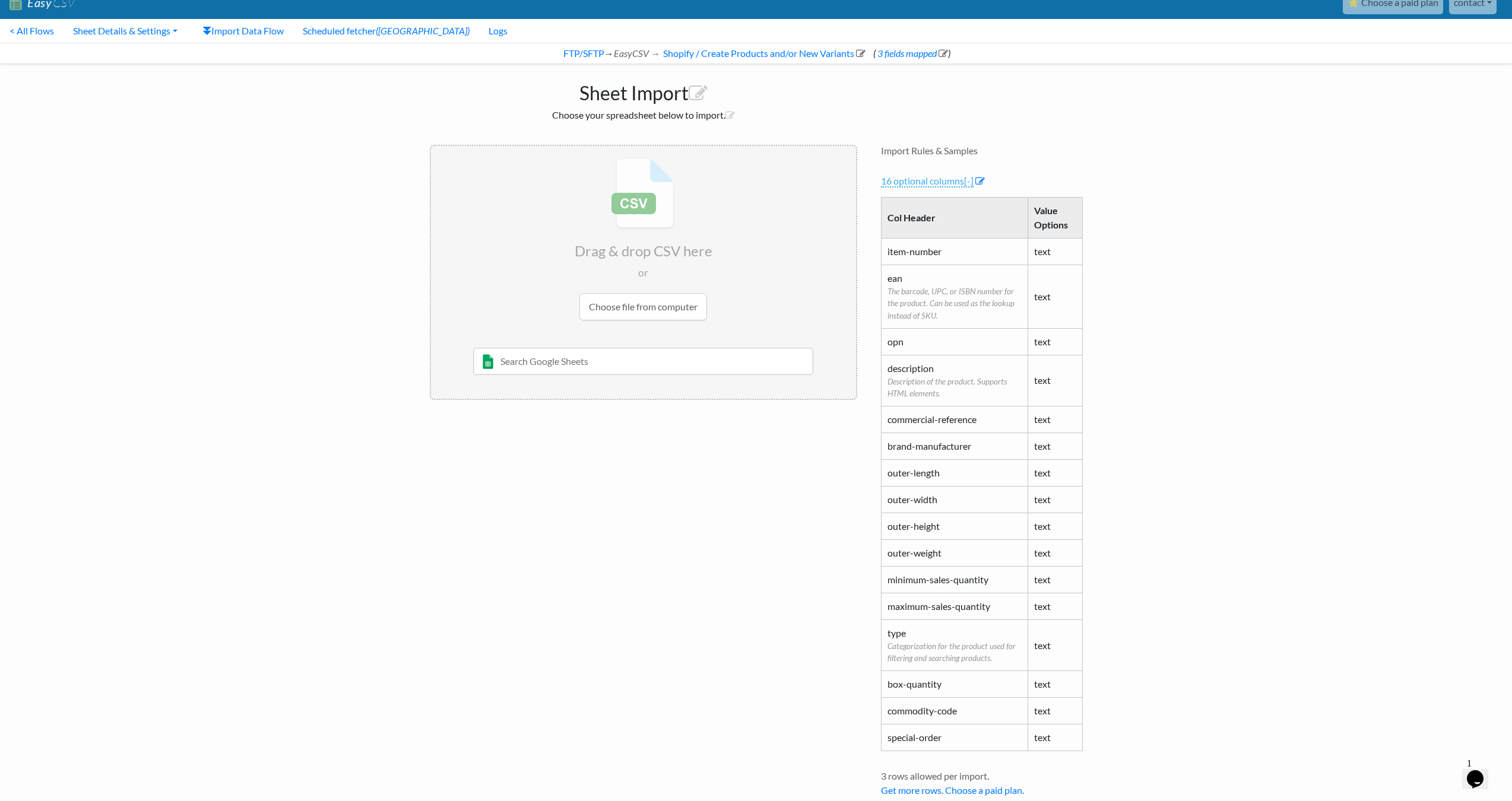
click at [939, 176] on link "16 optional columns [-]" at bounding box center [927, 181] width 93 height 12
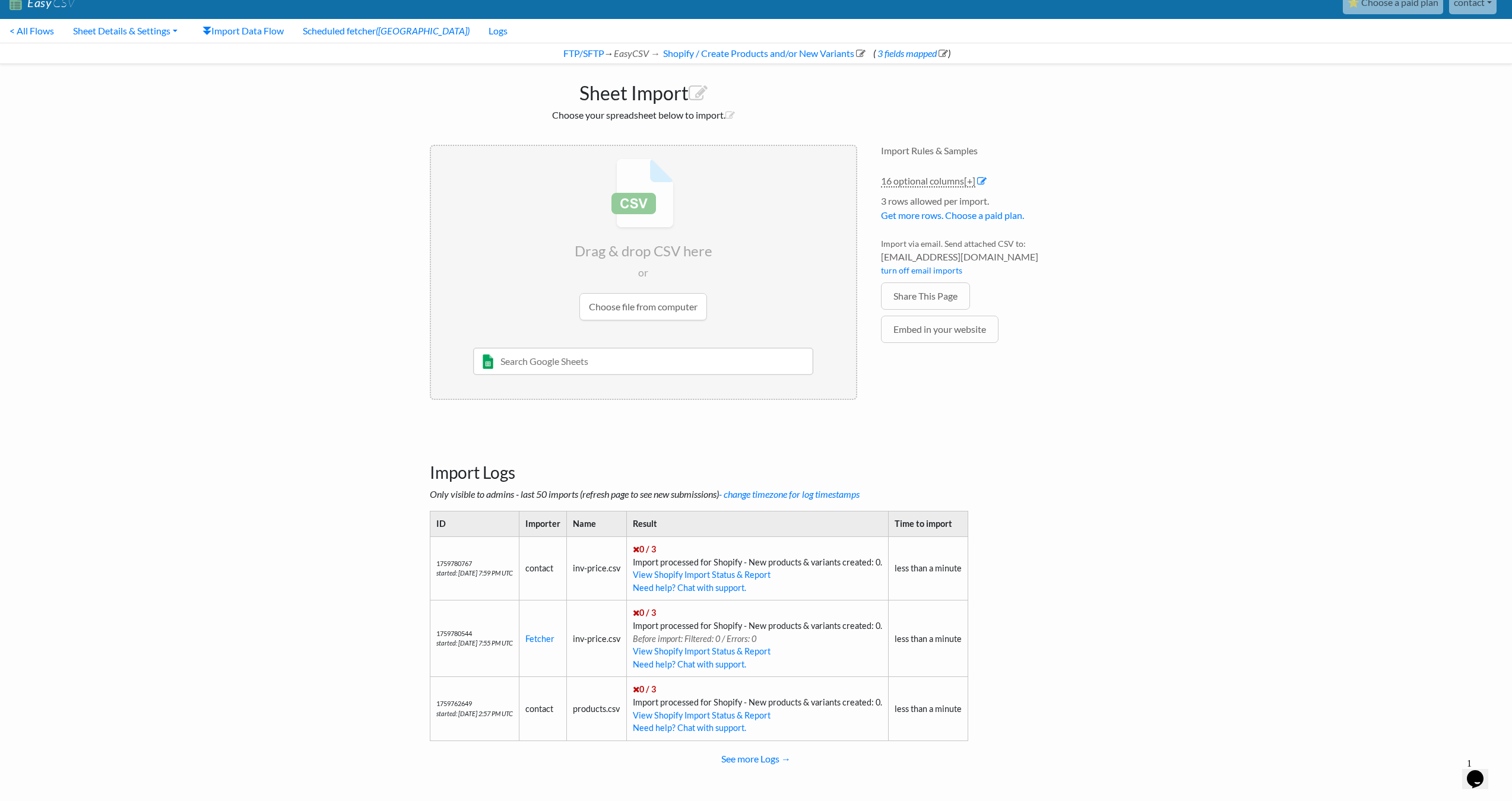
click at [1003, 248] on li "Import via email. Send attached CSV to: a3bf0c35e57c@parse.easycsv.io turn off …" at bounding box center [982, 260] width 201 height 45
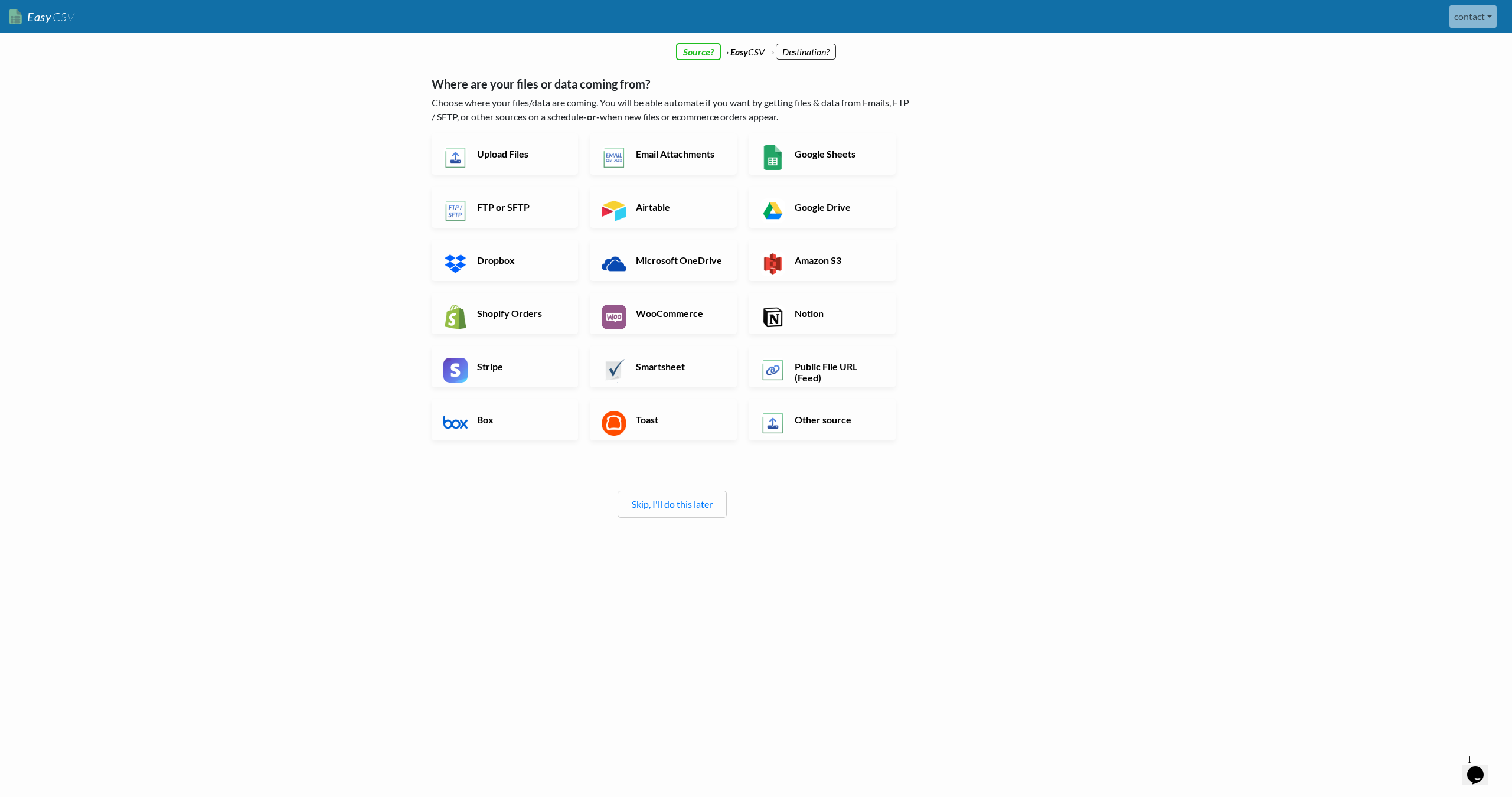
click at [625, 103] on p "Choose where your files/data are coming. You will be able automate if you want …" at bounding box center [672, 109] width 481 height 29
click at [665, 103] on p "Choose where your files/data are coming. You will be able automate if you want …" at bounding box center [672, 109] width 481 height 29
click at [503, 210] on h6 "FTP or SFTP" at bounding box center [521, 207] width 93 height 11
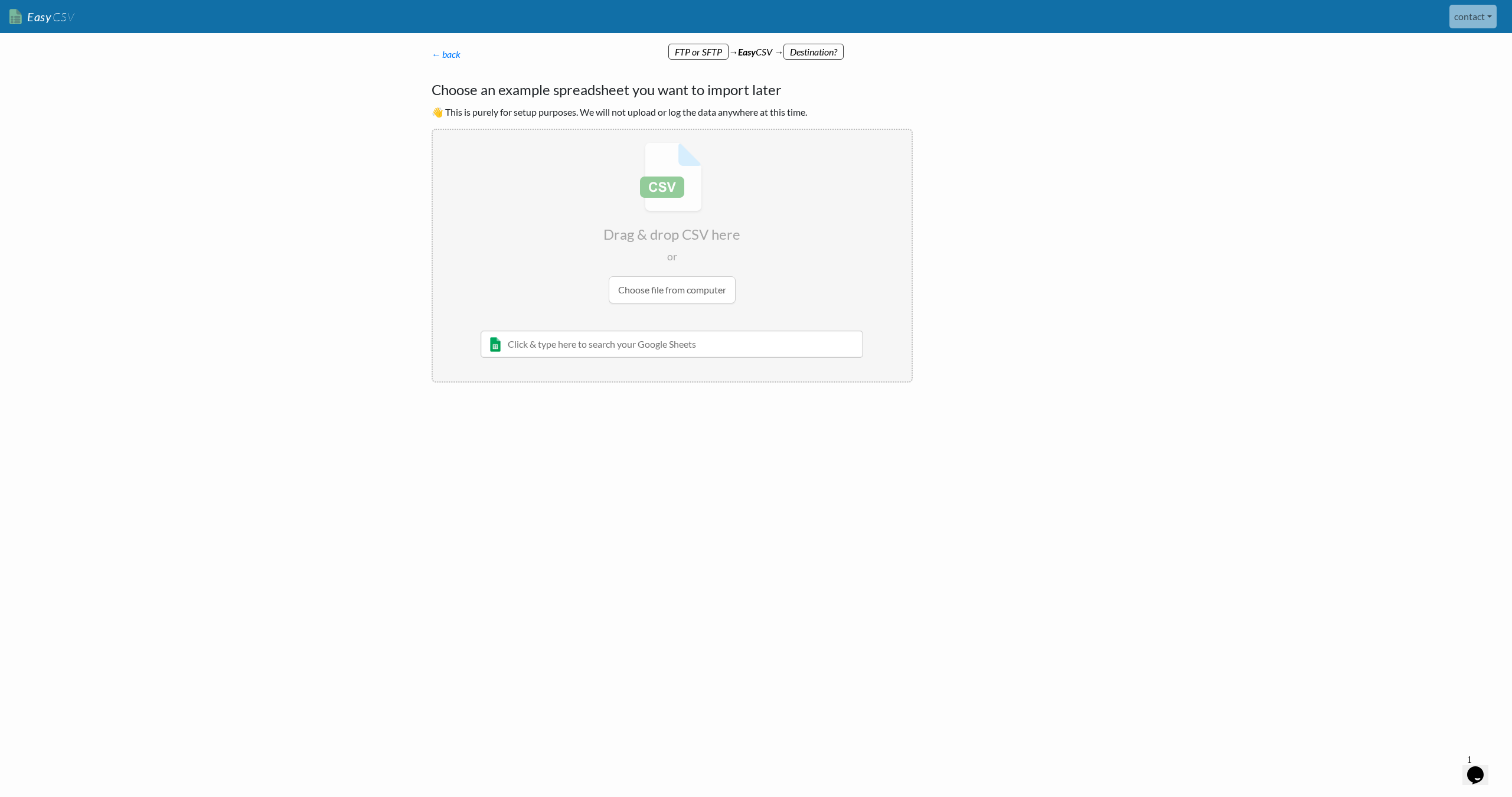
click at [640, 343] on input "text" at bounding box center [672, 344] width 383 height 27
click at [682, 281] on input "file" at bounding box center [672, 222] width 479 height 186
type input "C:\fakepath\products.csv"
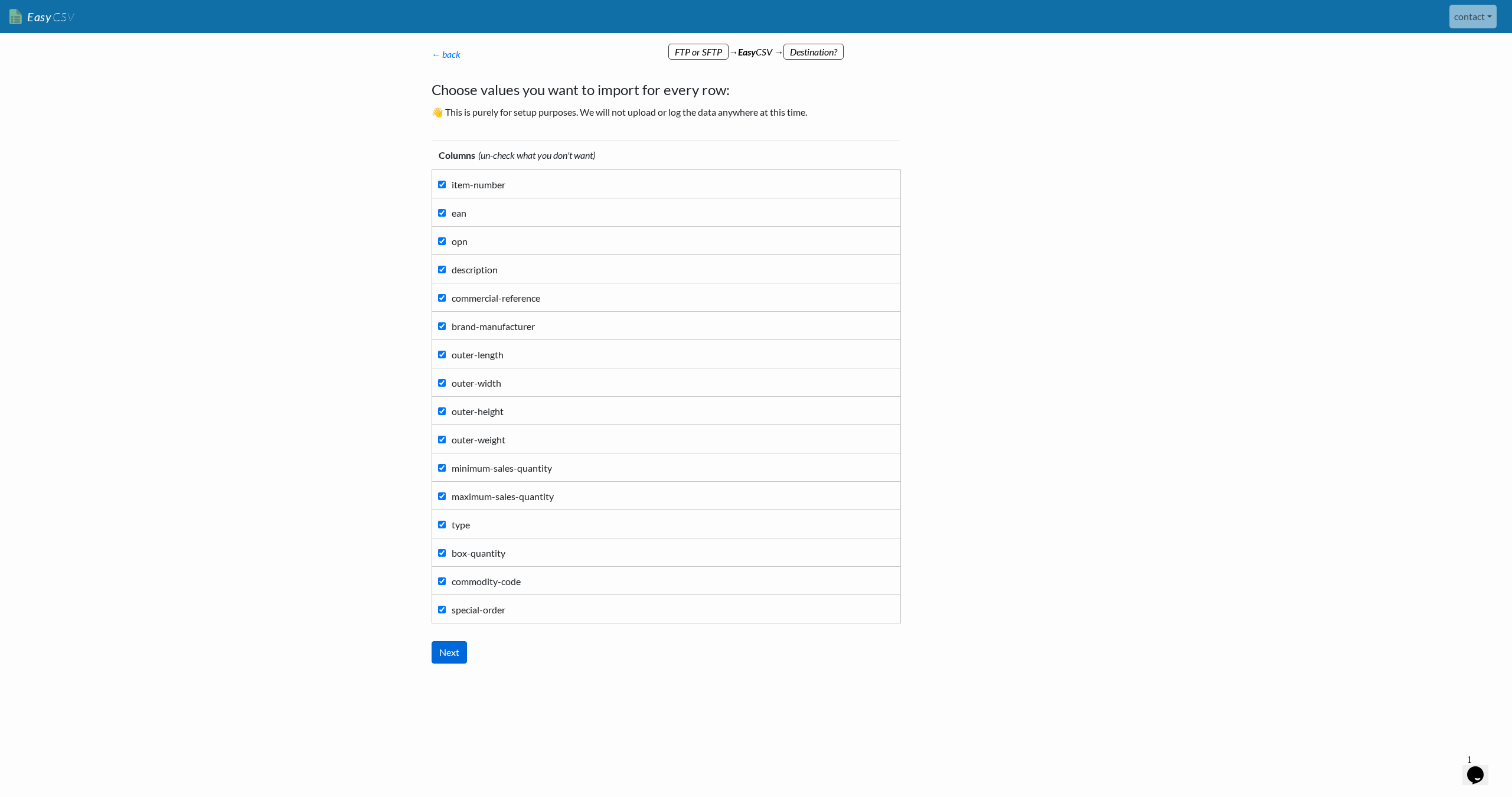
click at [450, 651] on input "Next" at bounding box center [449, 653] width 35 height 23
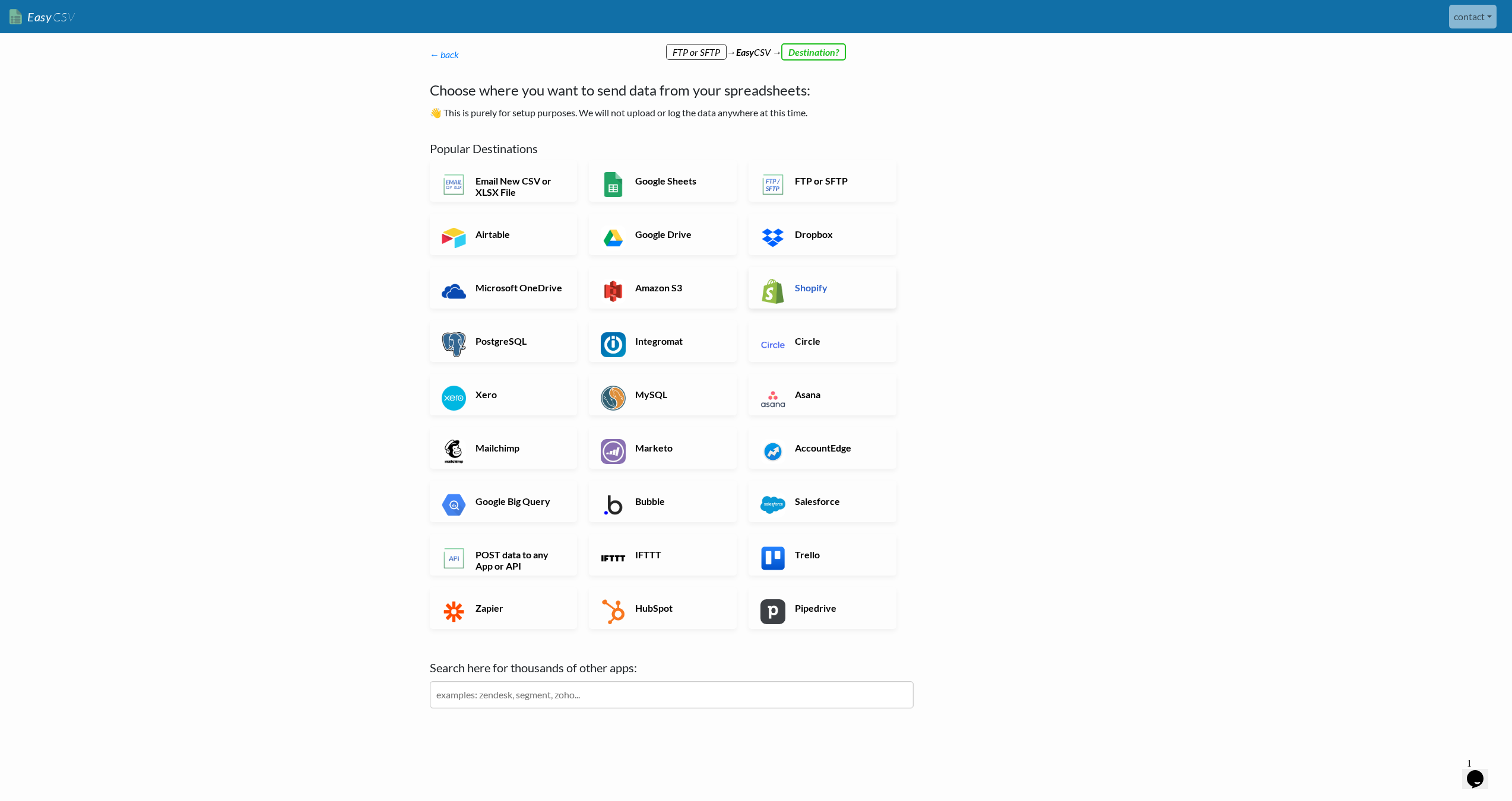
click at [825, 288] on h6 "Shopify" at bounding box center [839, 287] width 93 height 11
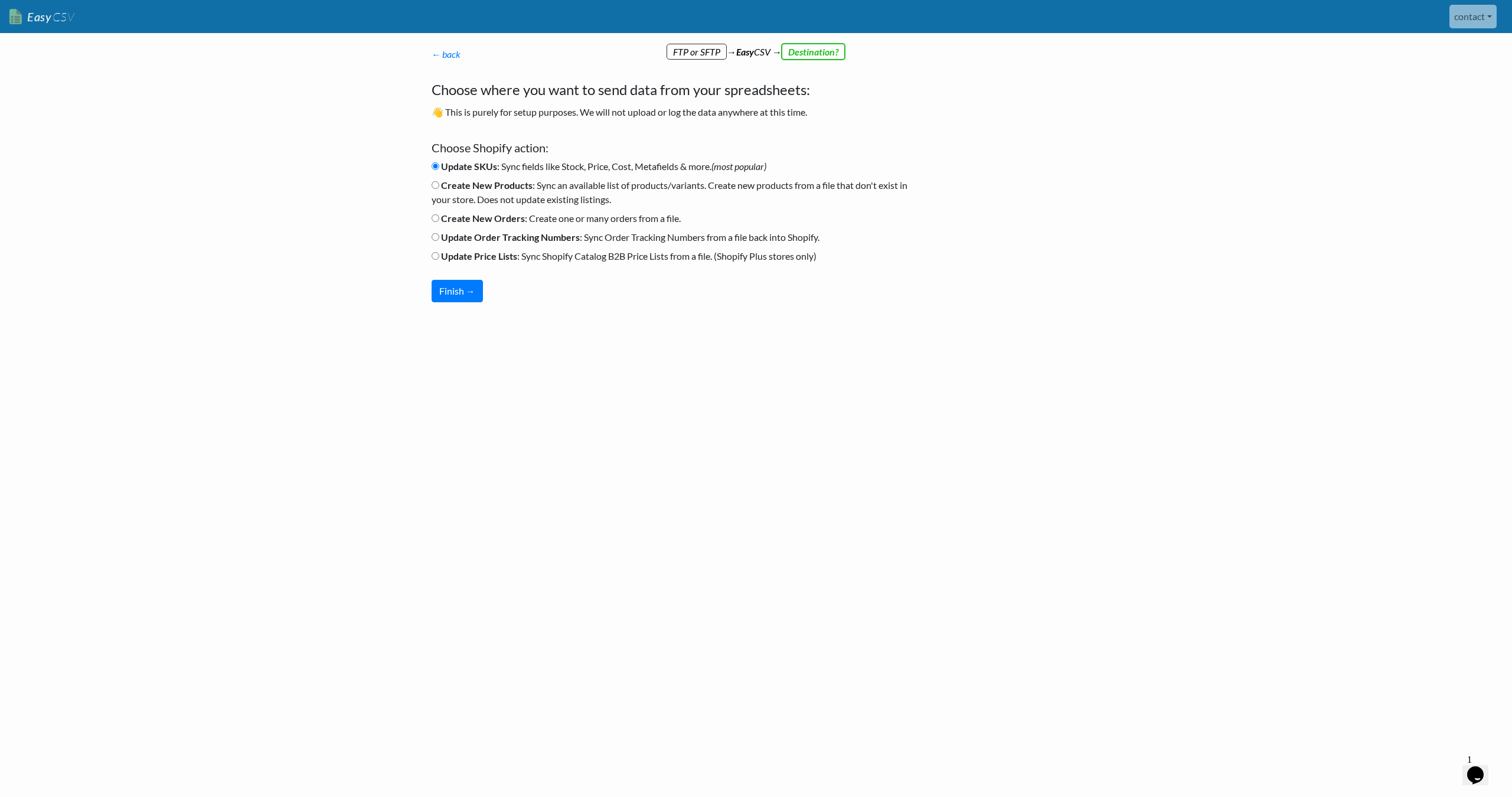
click at [501, 186] on b "Create New Products" at bounding box center [486, 185] width 91 height 11
click at [439, 186] on input "Create New Products : Sync an available list of products/variants. Create new p…" at bounding box center [435, 184] width 7 height 7
radio input "true"
click at [465, 293] on button "Finish →" at bounding box center [457, 292] width 51 height 23
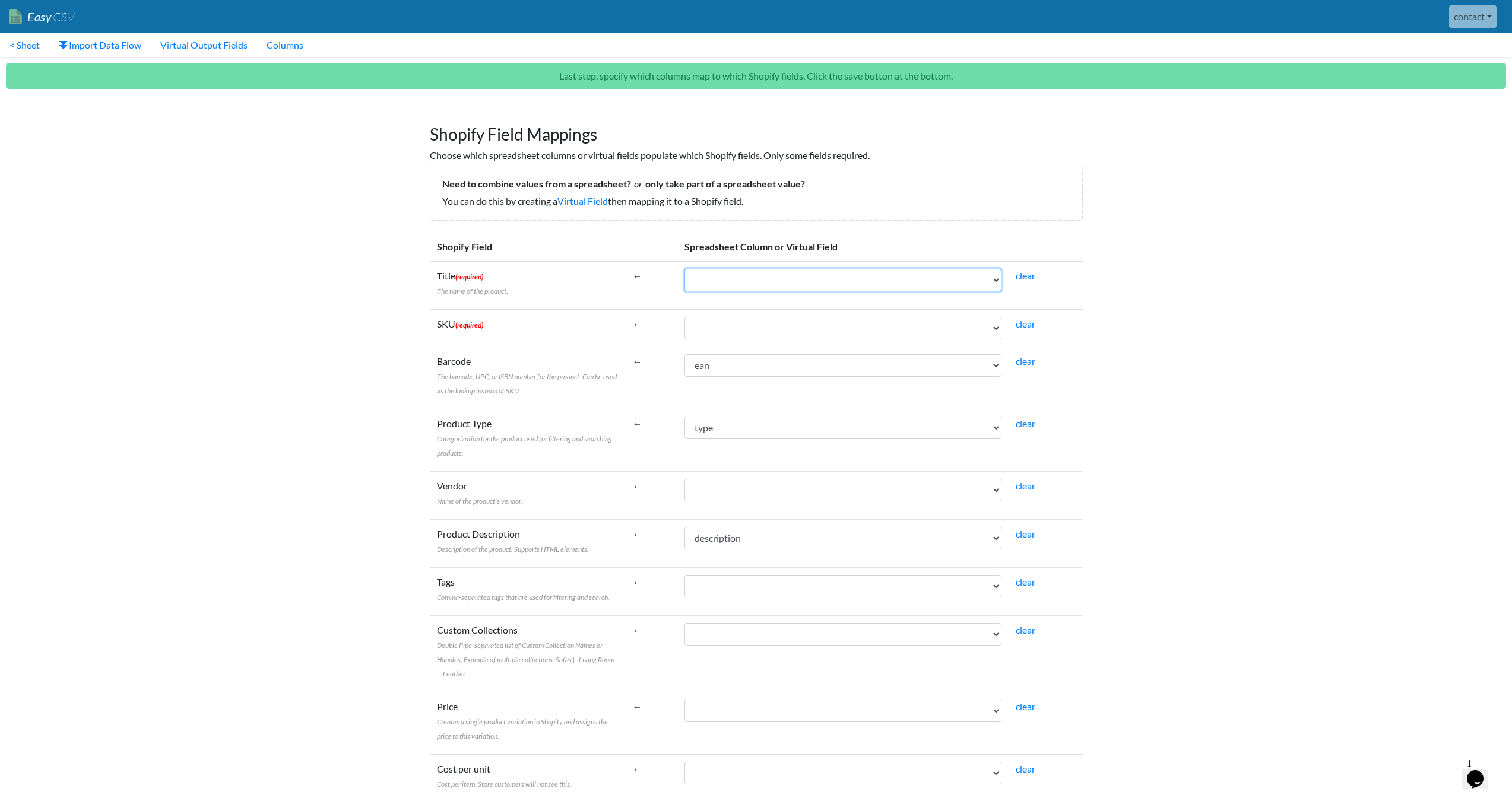
select select "cr_767208"
select select "cr_767205"
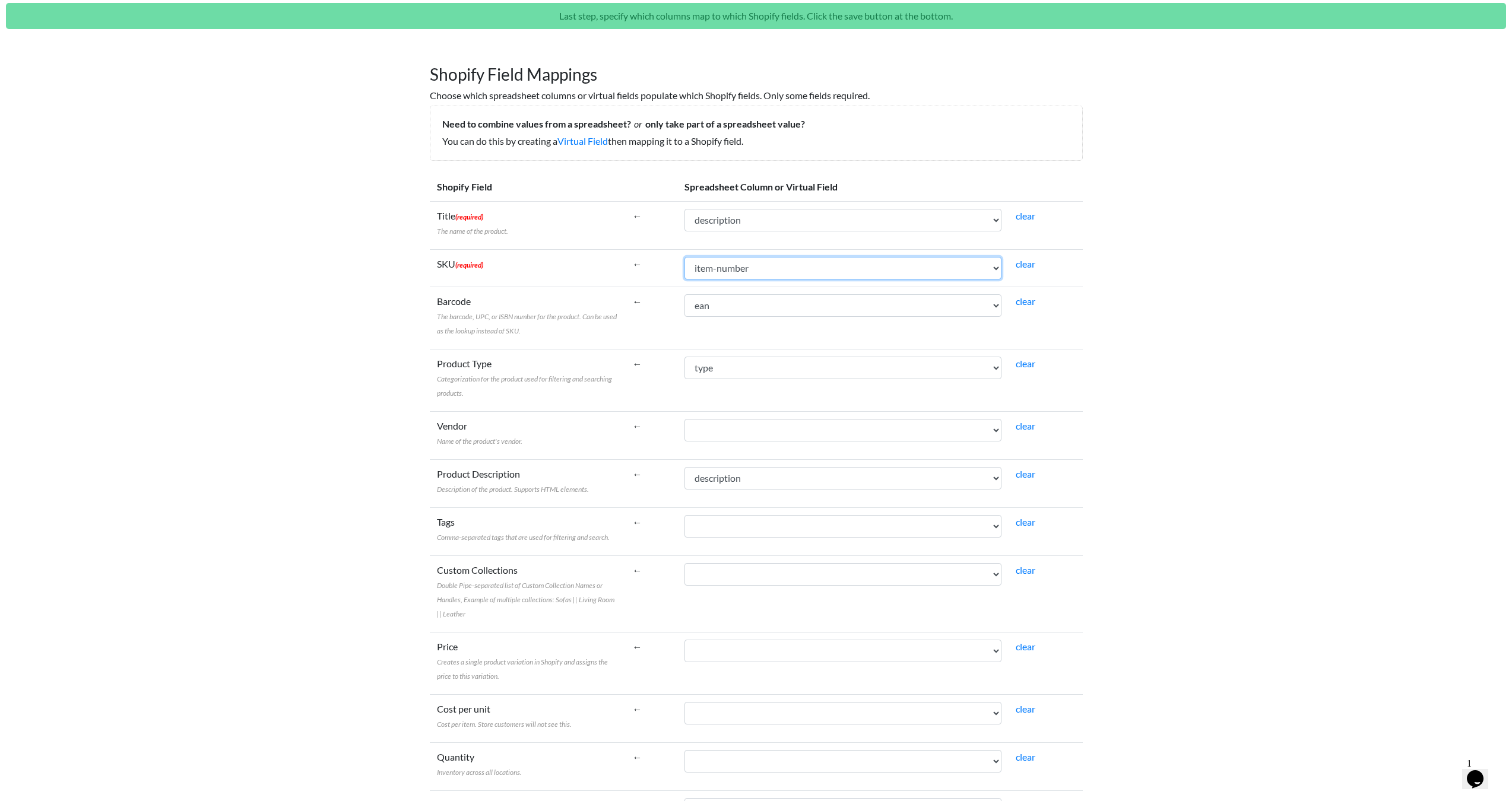
scroll to position [120, 0]
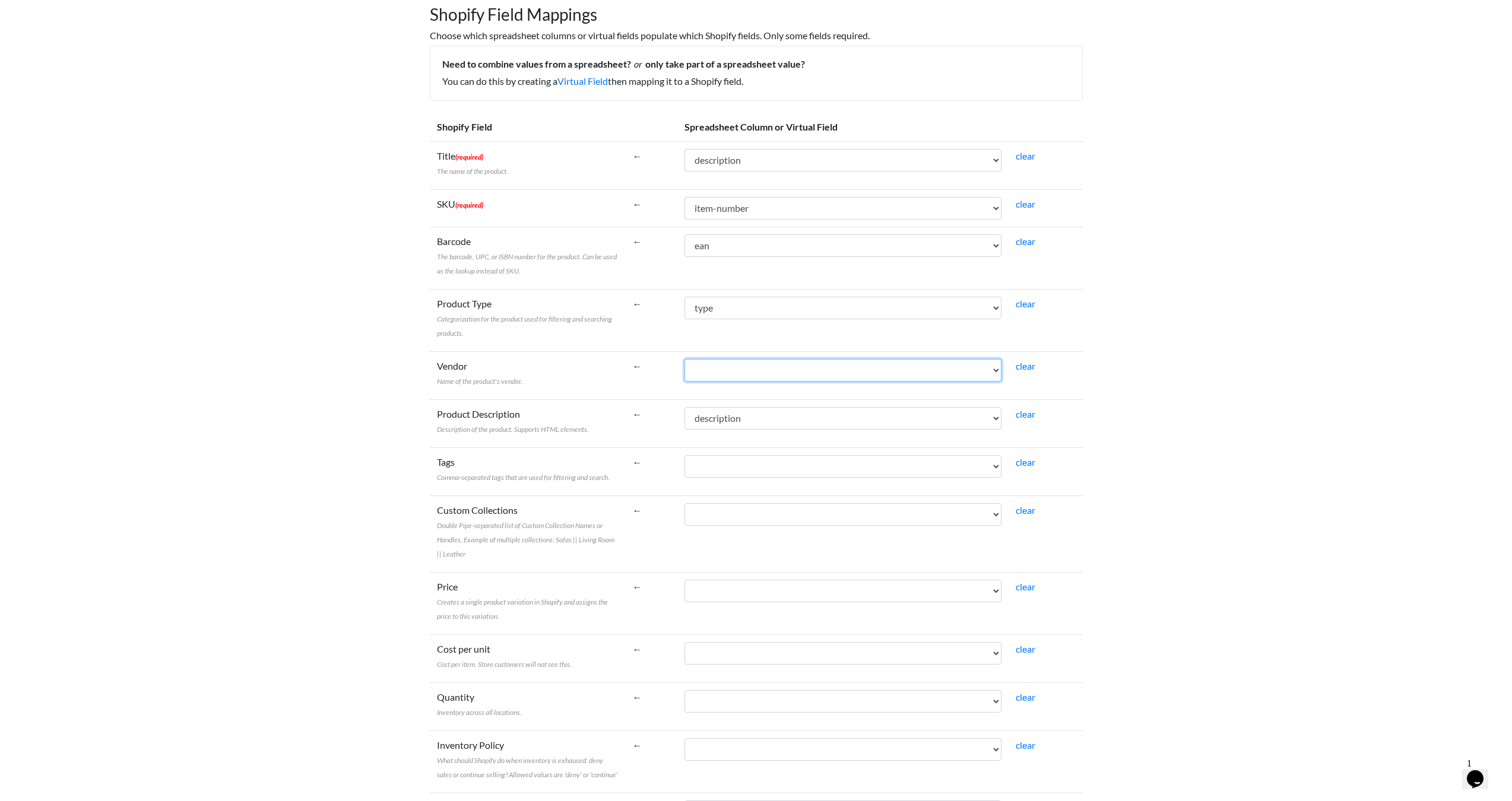
select select "cr_767210"
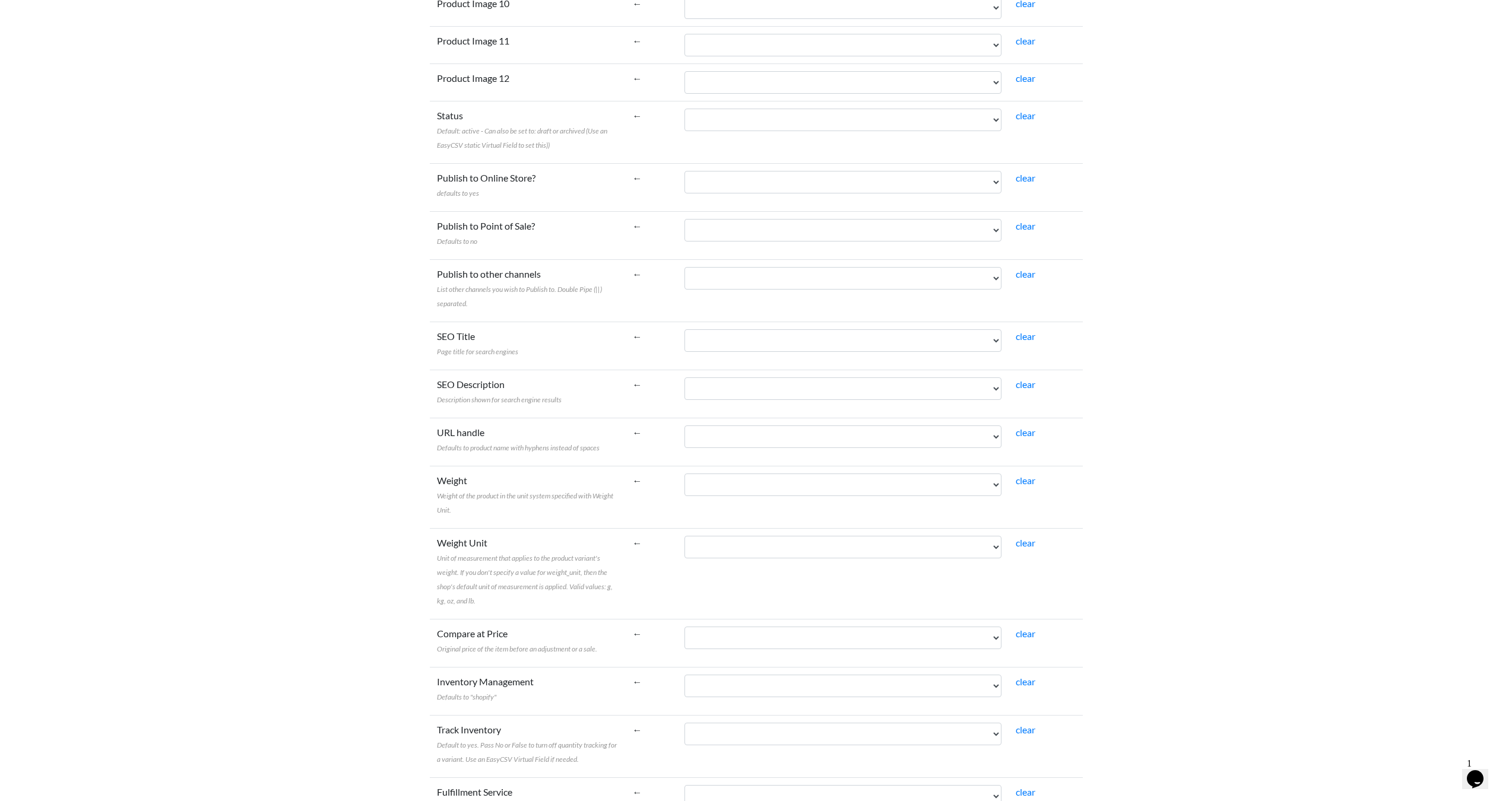
scroll to position [1559, 0]
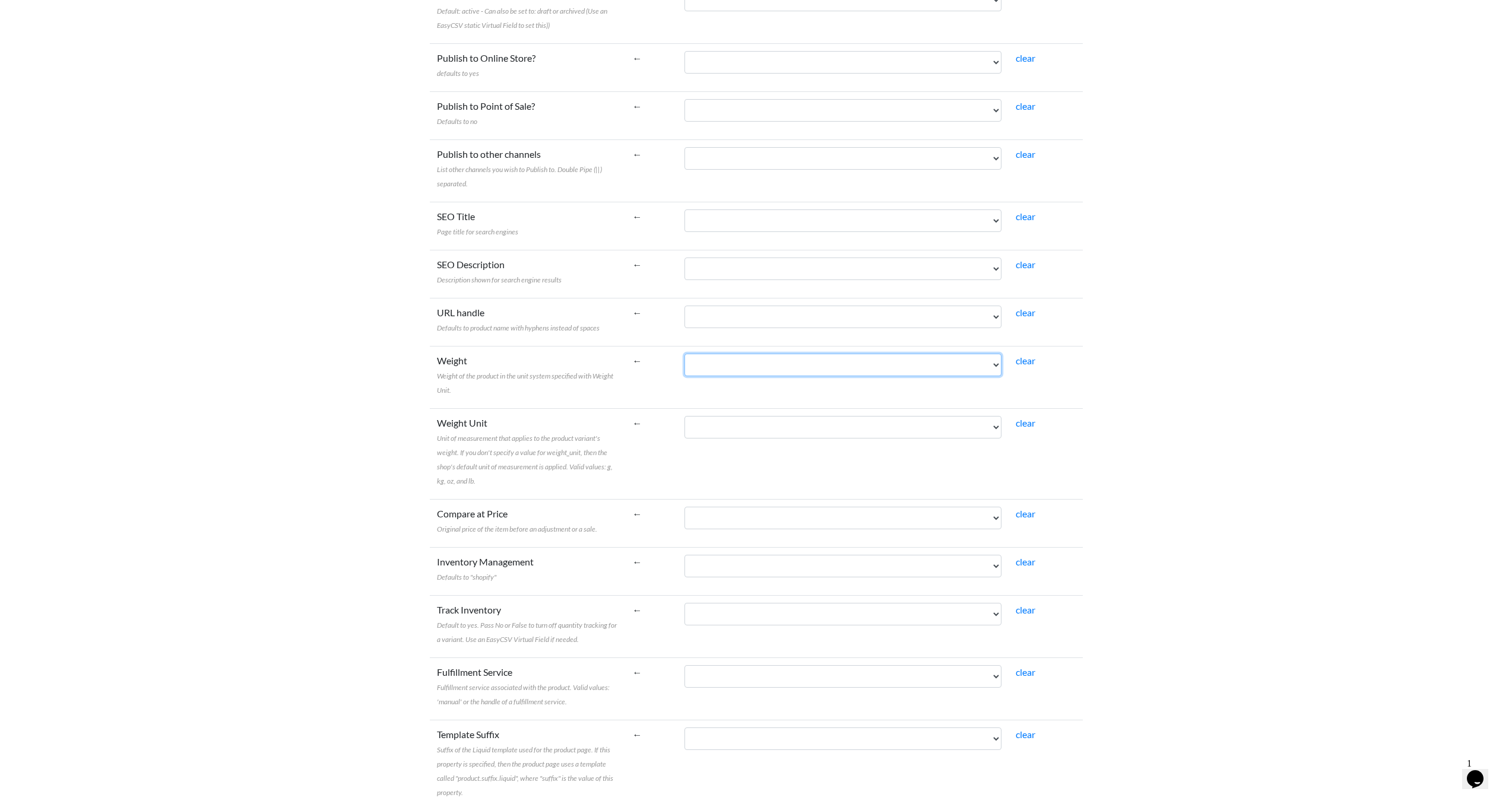
select select "cr_767214"
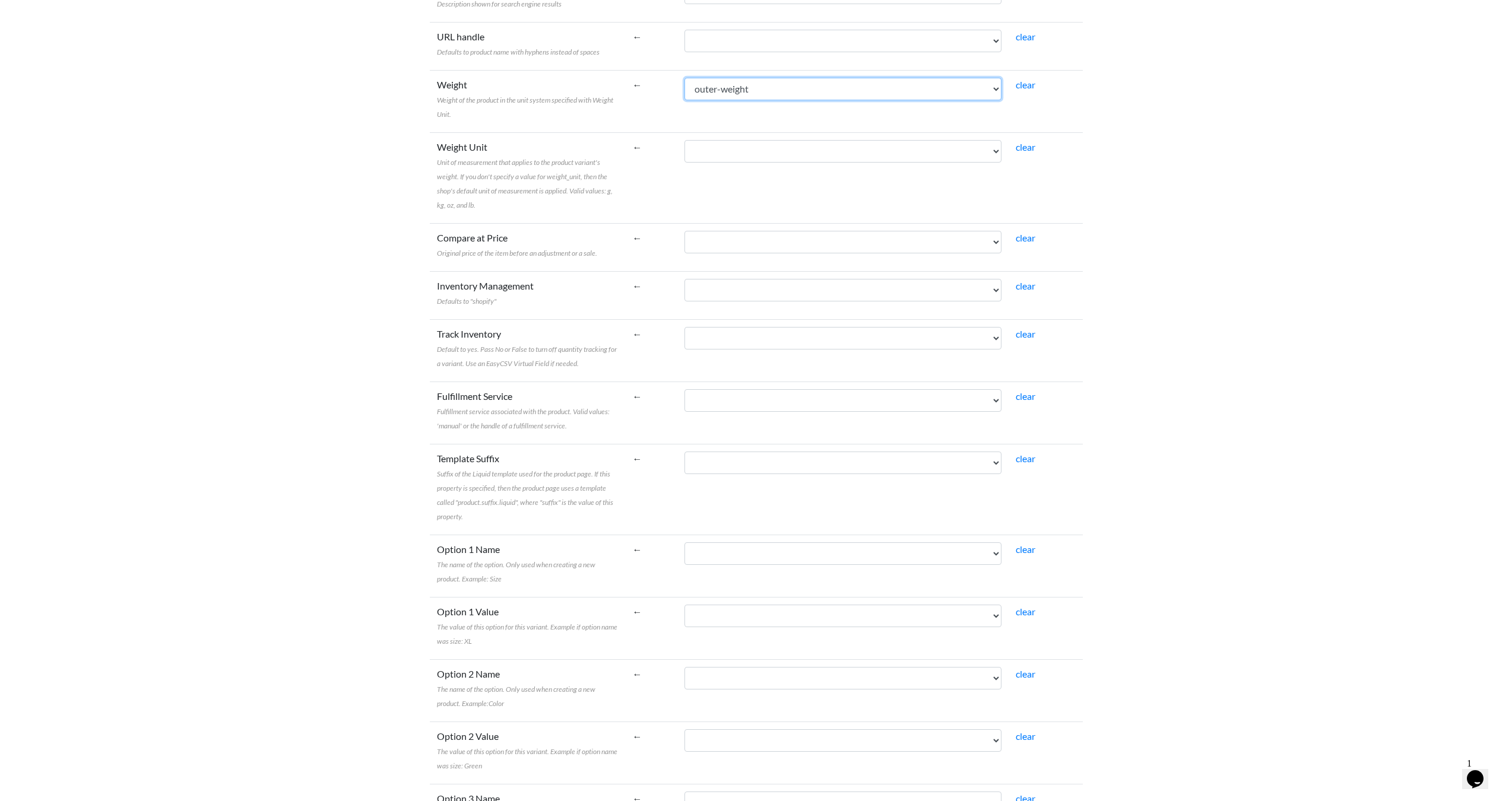
scroll to position [2015, 0]
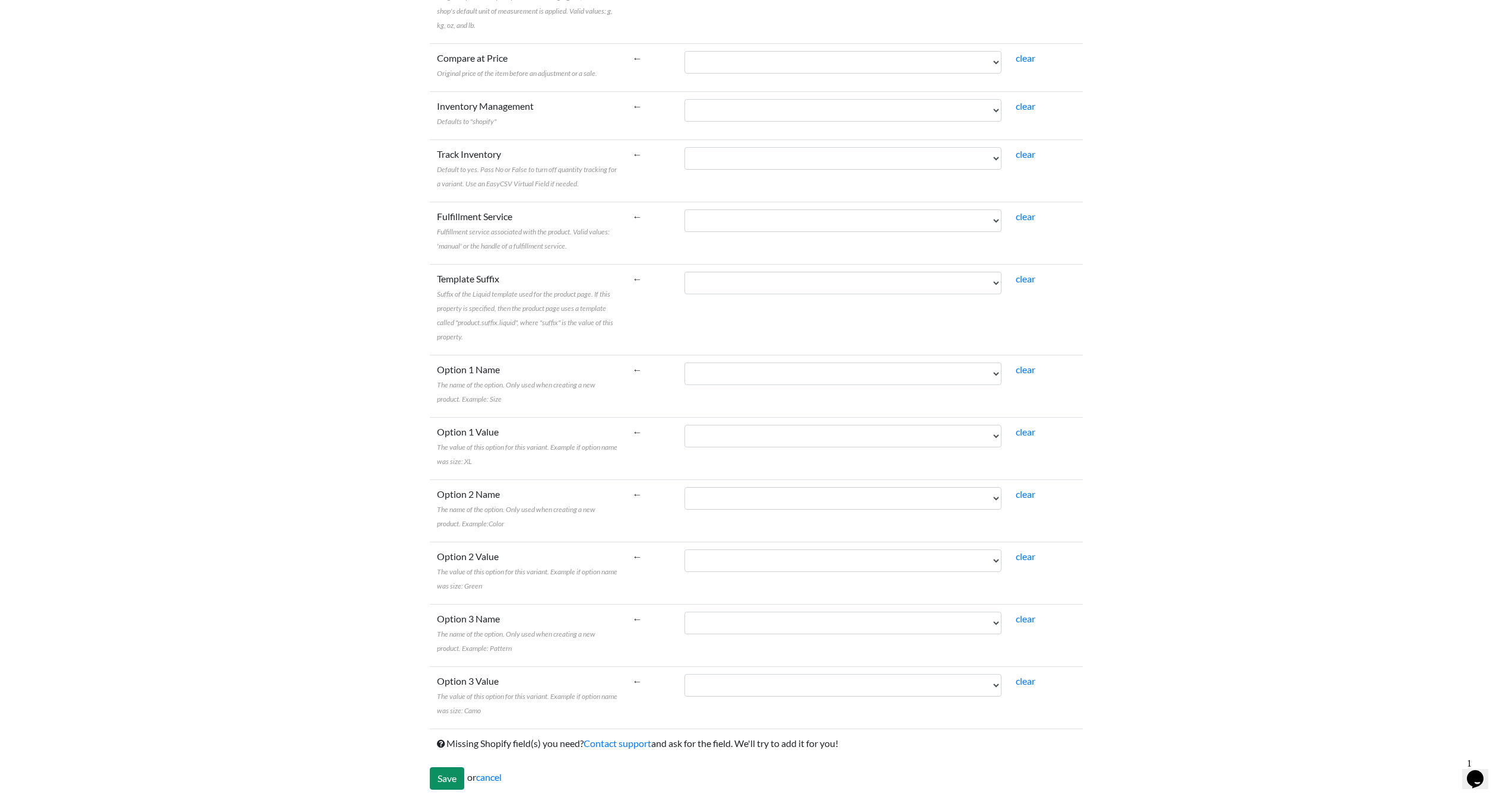
click at [444, 780] on input "Save" at bounding box center [447, 779] width 34 height 23
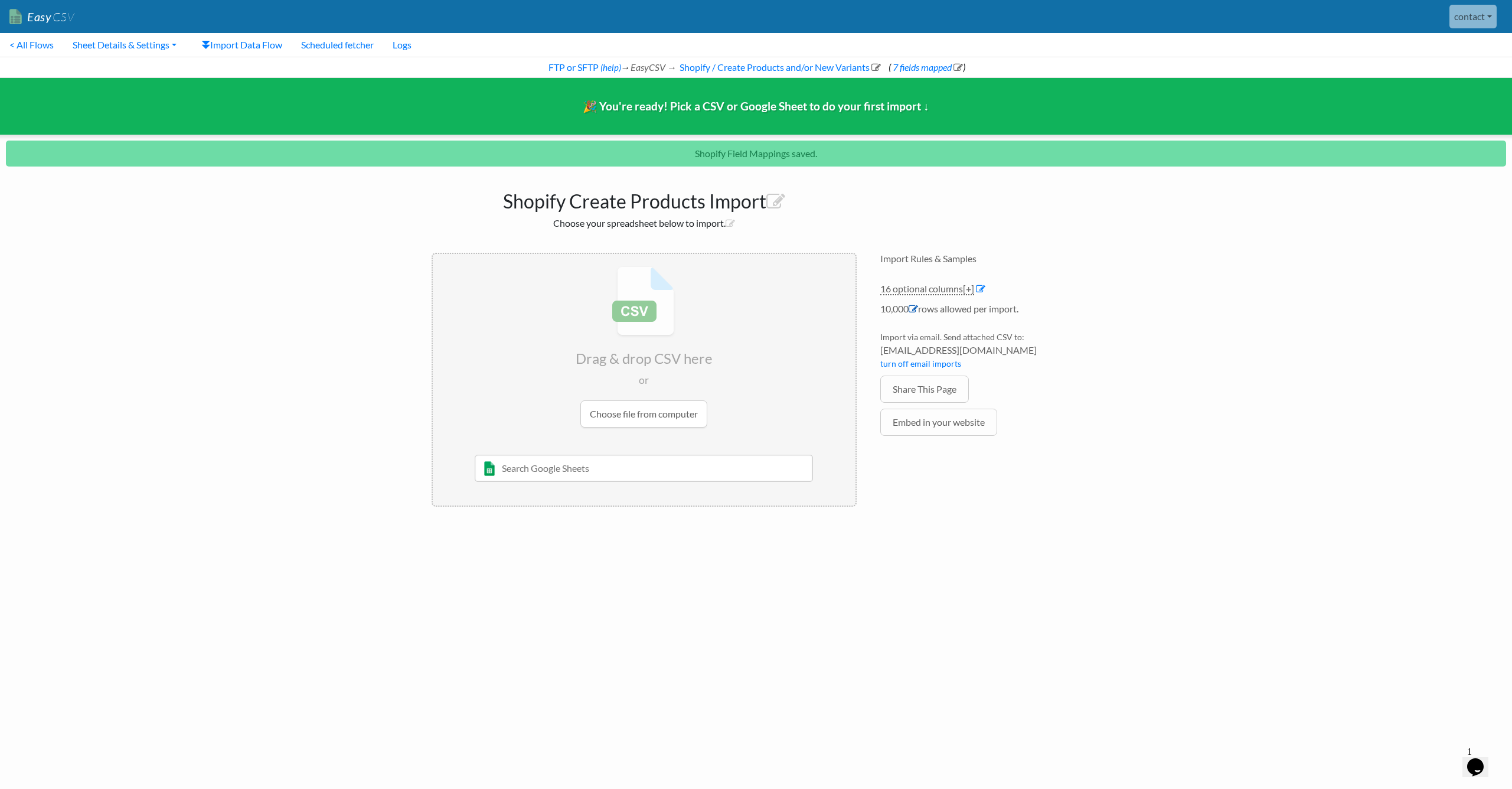
click at [914, 311] on icon at bounding box center [913, 309] width 10 height 10
click at [1226, 279] on body "Easy CSV contact Unionspares All Flows All CSV Generators Business & Plan Info …" at bounding box center [756, 259] width 1512 height 518
click at [1066, 286] on li "16 optional columns [+] Col Header Value Options item-number text ean The barco…" at bounding box center [981, 292] width 200 height 20
click at [1000, 274] on div "Import Rules & Samples 16 optional columns [+] Col Header Value Options item-nu…" at bounding box center [980, 380] width 224 height 278
click at [567, 62] on link "FTP or SFTP" at bounding box center [573, 67] width 52 height 11
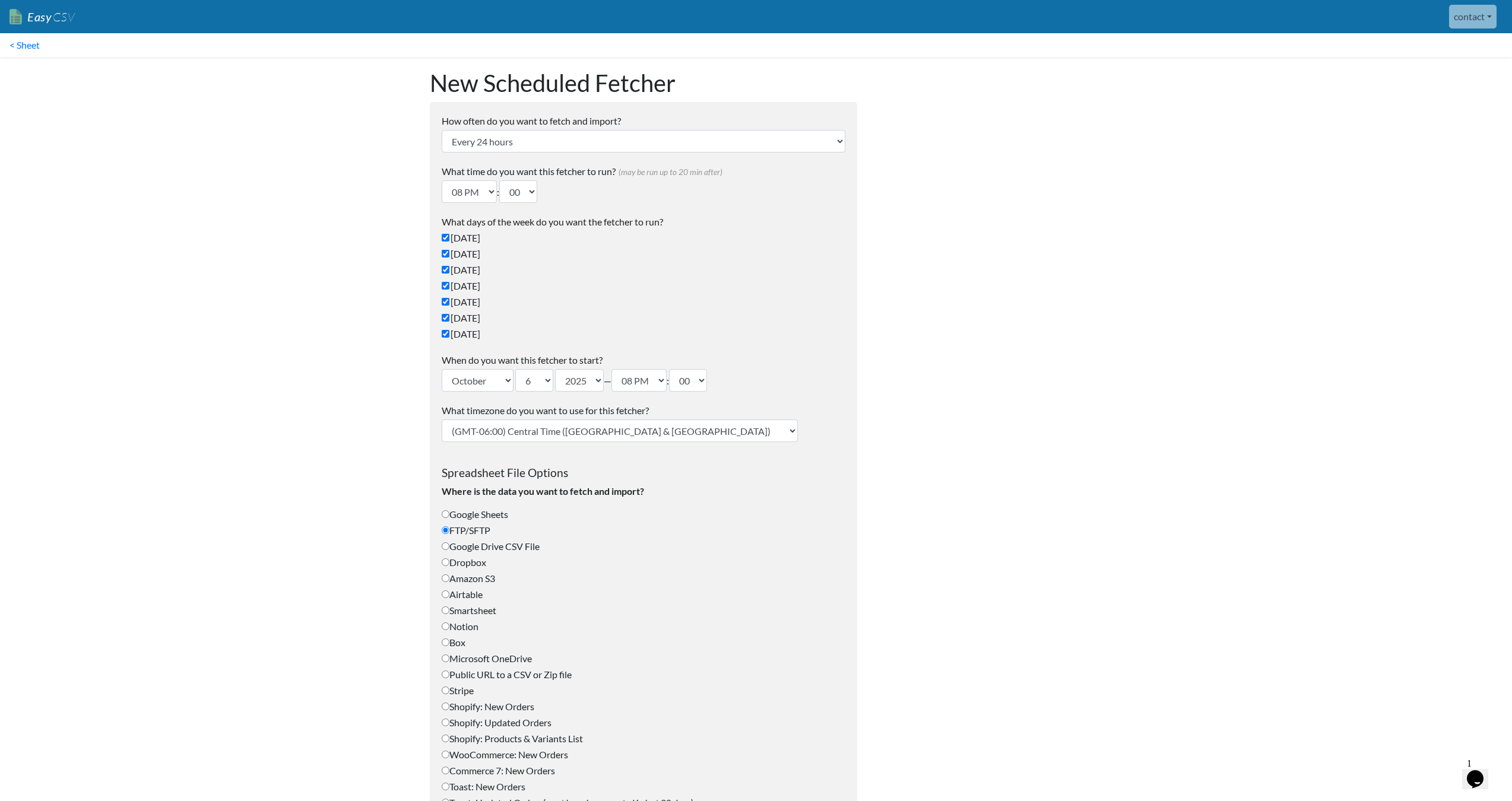
click at [21, 48] on link "< Sheet" at bounding box center [25, 45] width 49 height 24
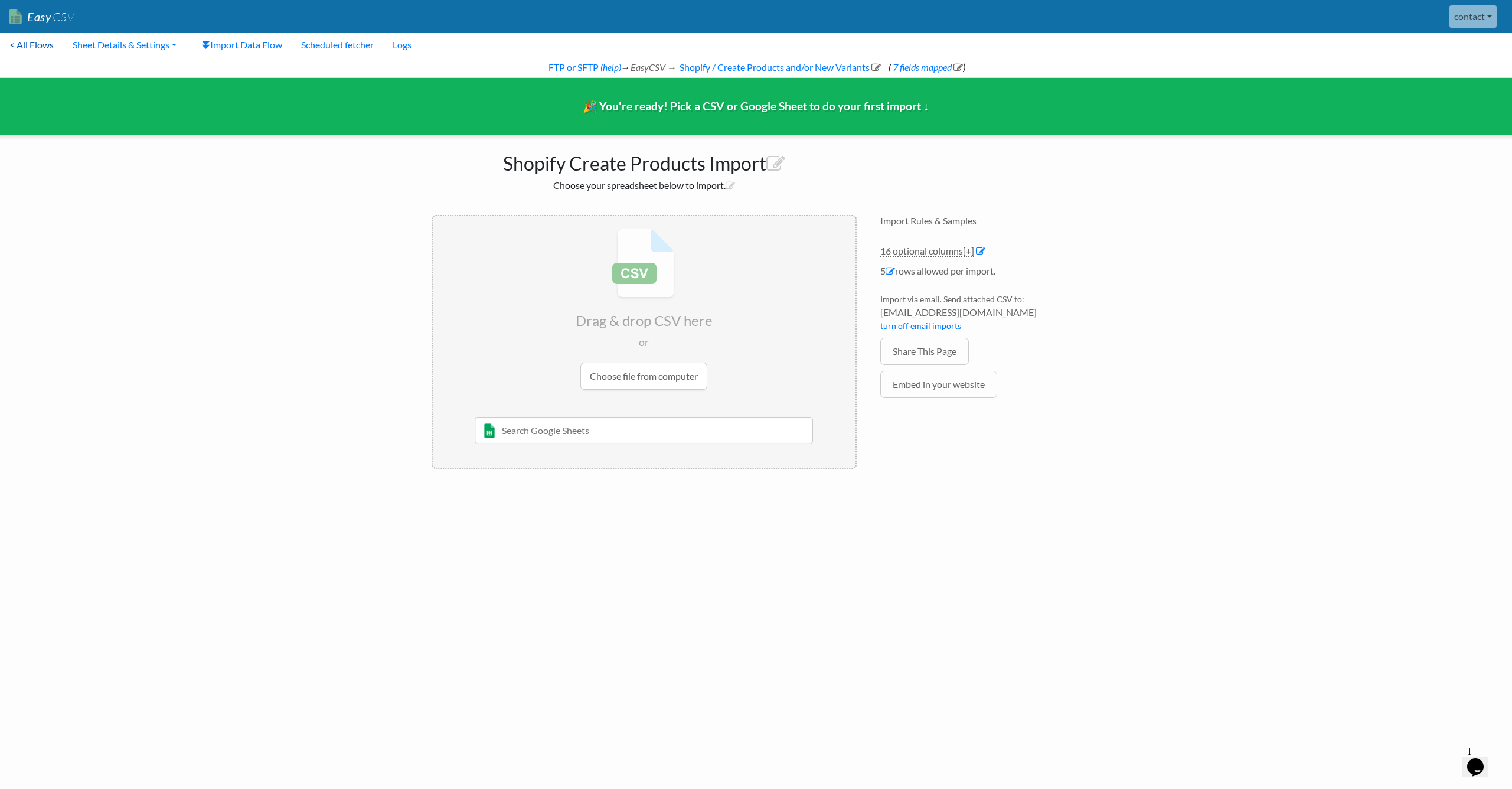
click at [44, 48] on link "< All Flows" at bounding box center [32, 45] width 64 height 24
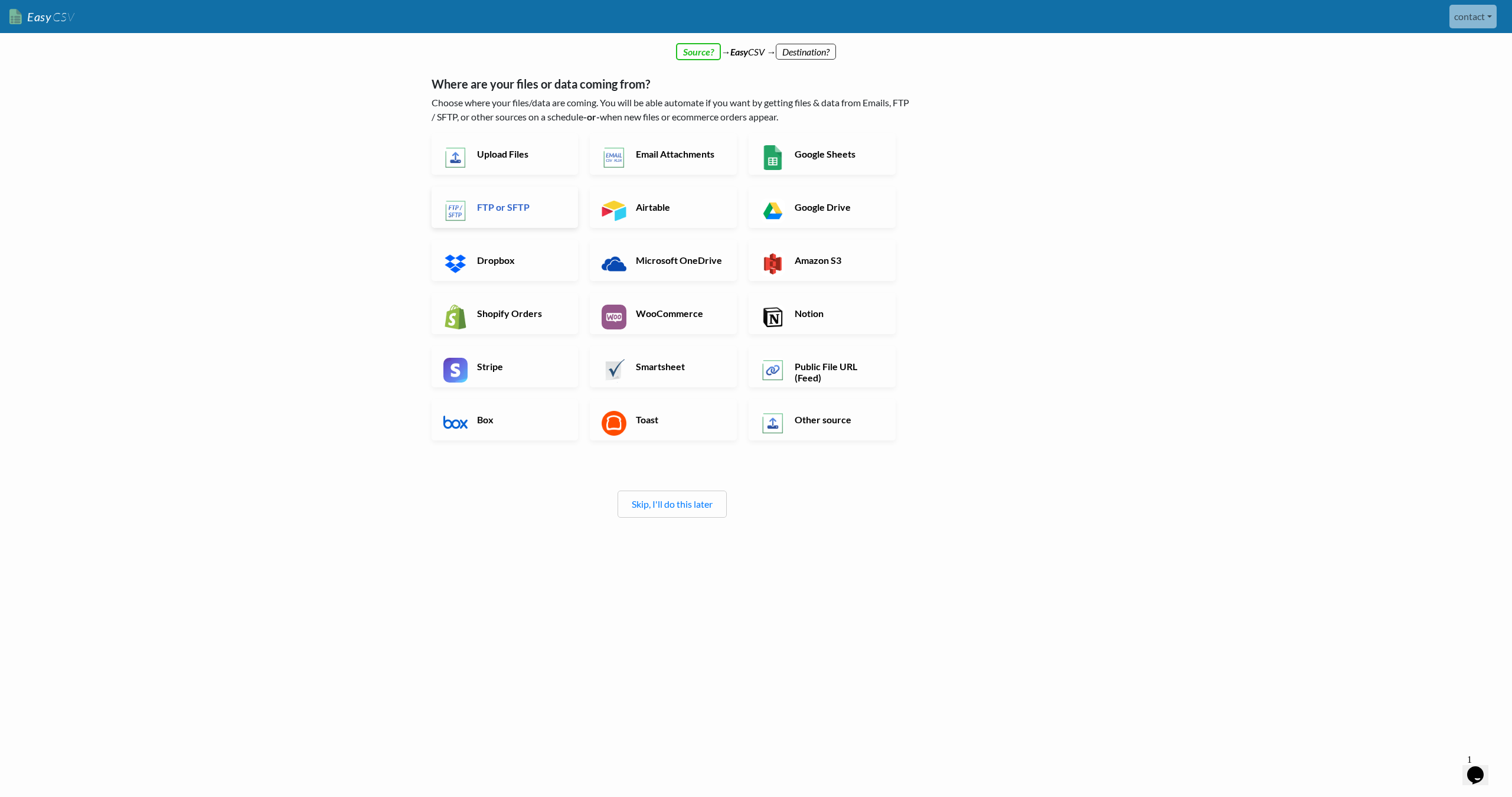
click at [526, 212] on h6 "FTP or SFTP" at bounding box center [521, 207] width 93 height 11
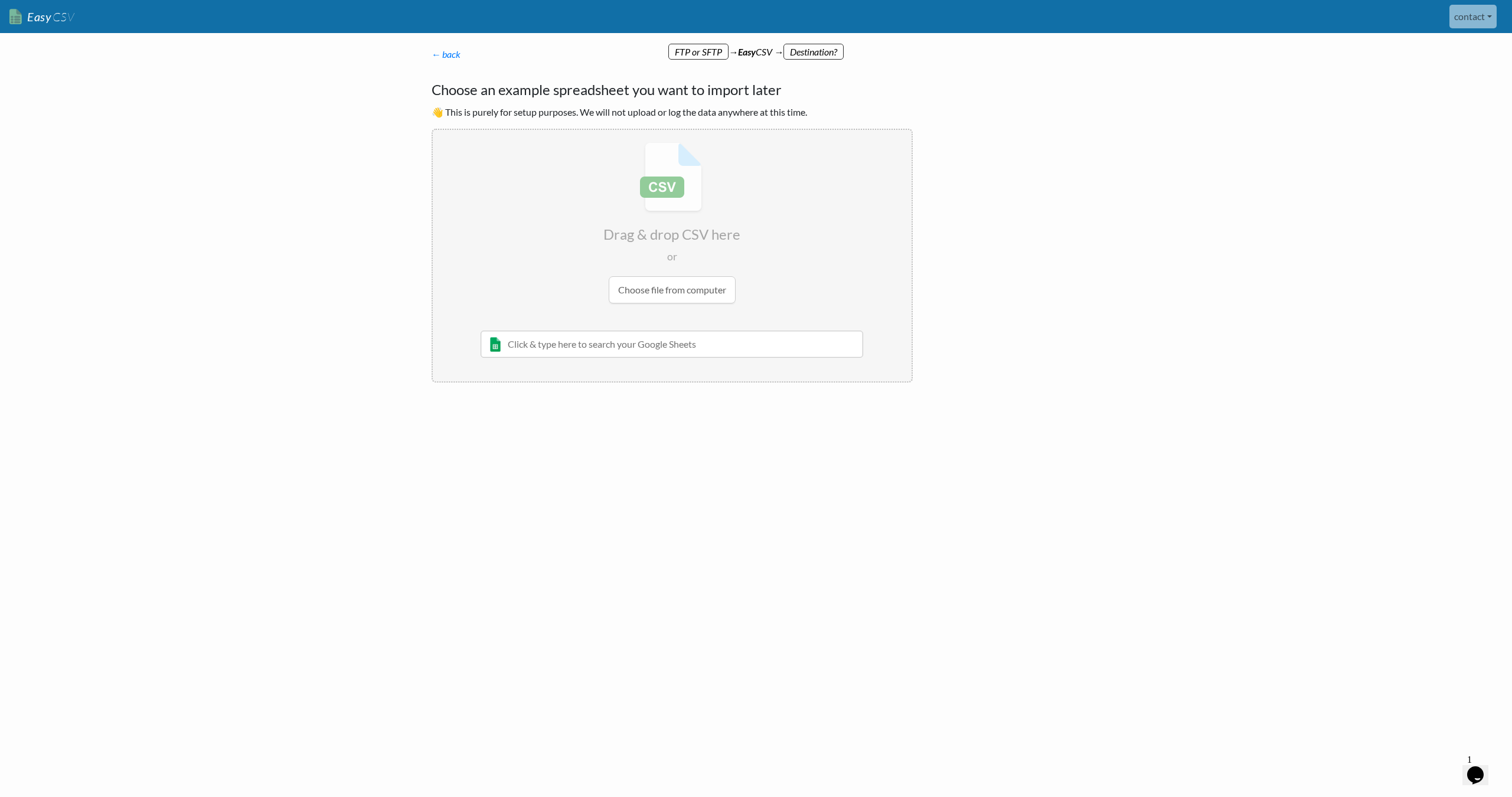
click at [689, 287] on input "file" at bounding box center [672, 222] width 479 height 186
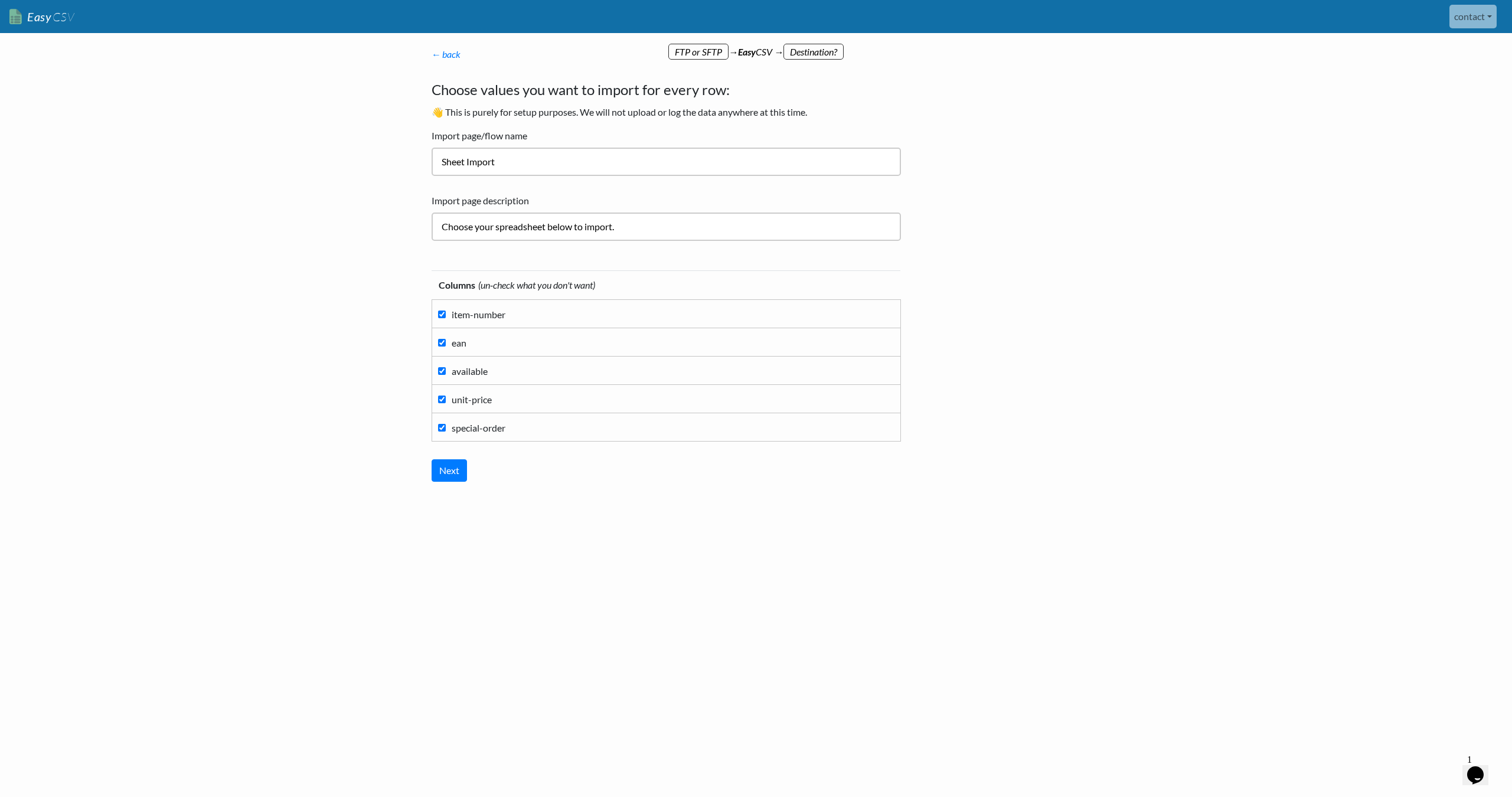
click at [524, 225] on input "Choose your spreadsheet below to import." at bounding box center [666, 227] width 469 height 29
click at [522, 157] on input "Sheet Import" at bounding box center [666, 161] width 469 height 29
type input "Price Import"
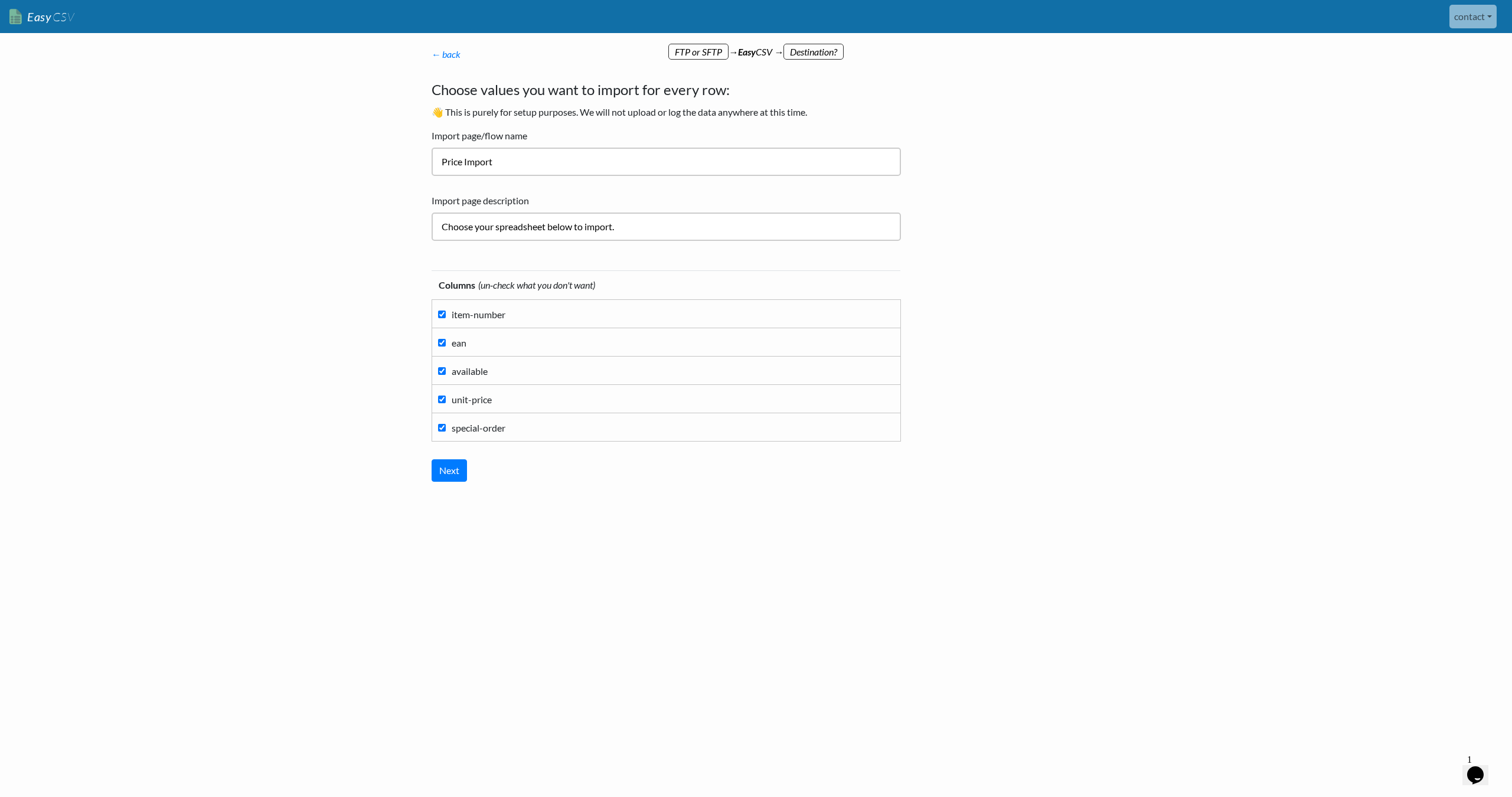
click at [518, 230] on input "Choose your spreadsheet below to import." at bounding box center [666, 227] width 469 height 29
click at [369, 241] on body "Easy CSV contact Unionspares All Flows All CSV Generators Business & Plan Info …" at bounding box center [756, 285] width 1512 height 570
click at [570, 230] on input "Choose your spreadsheet below to import." at bounding box center [666, 227] width 469 height 29
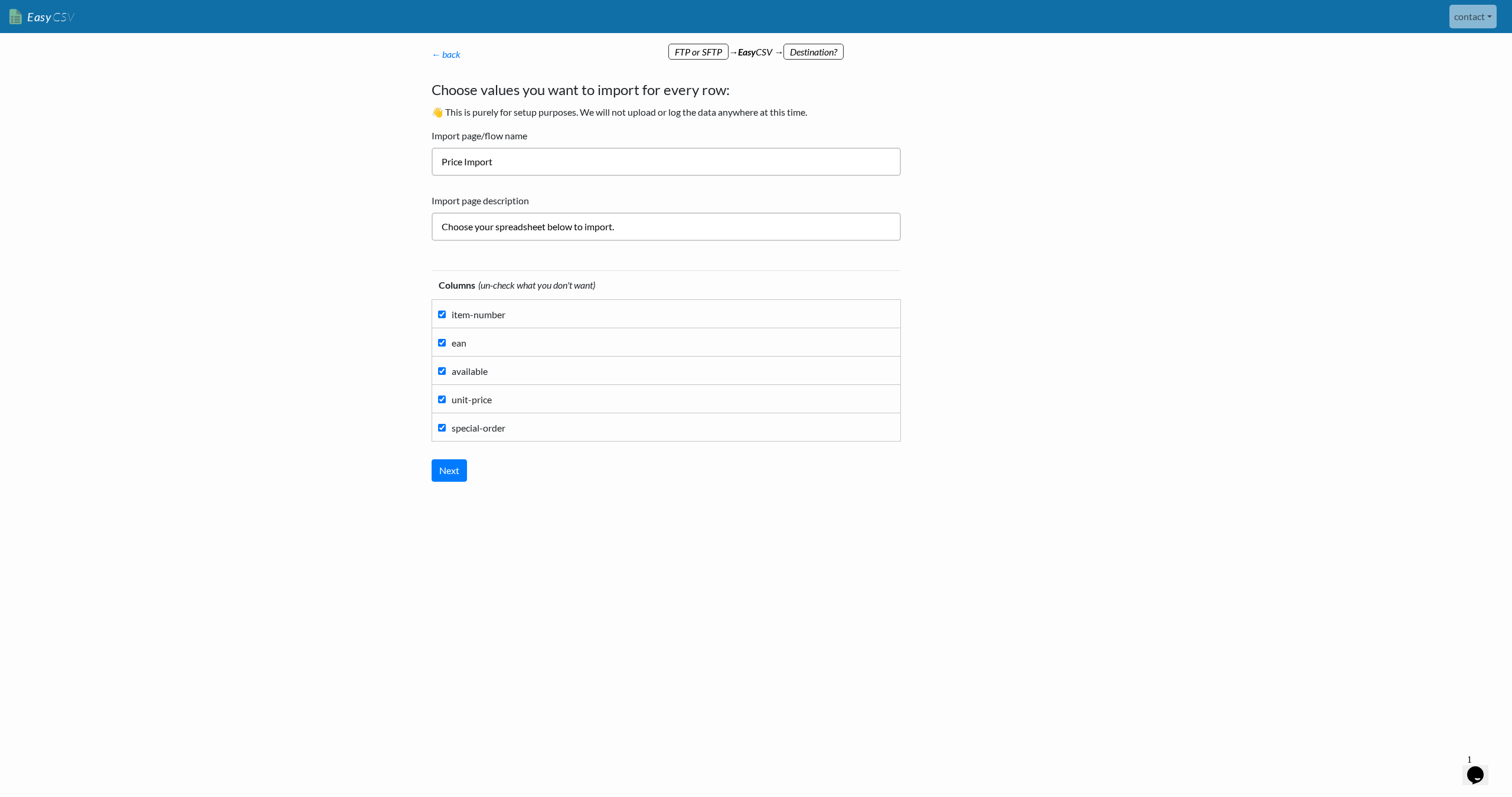
click at [570, 230] on input "Choose your spreadsheet below to import." at bounding box center [666, 227] width 469 height 29
type input "{"
type input "P"
type input "Maddocks prices"
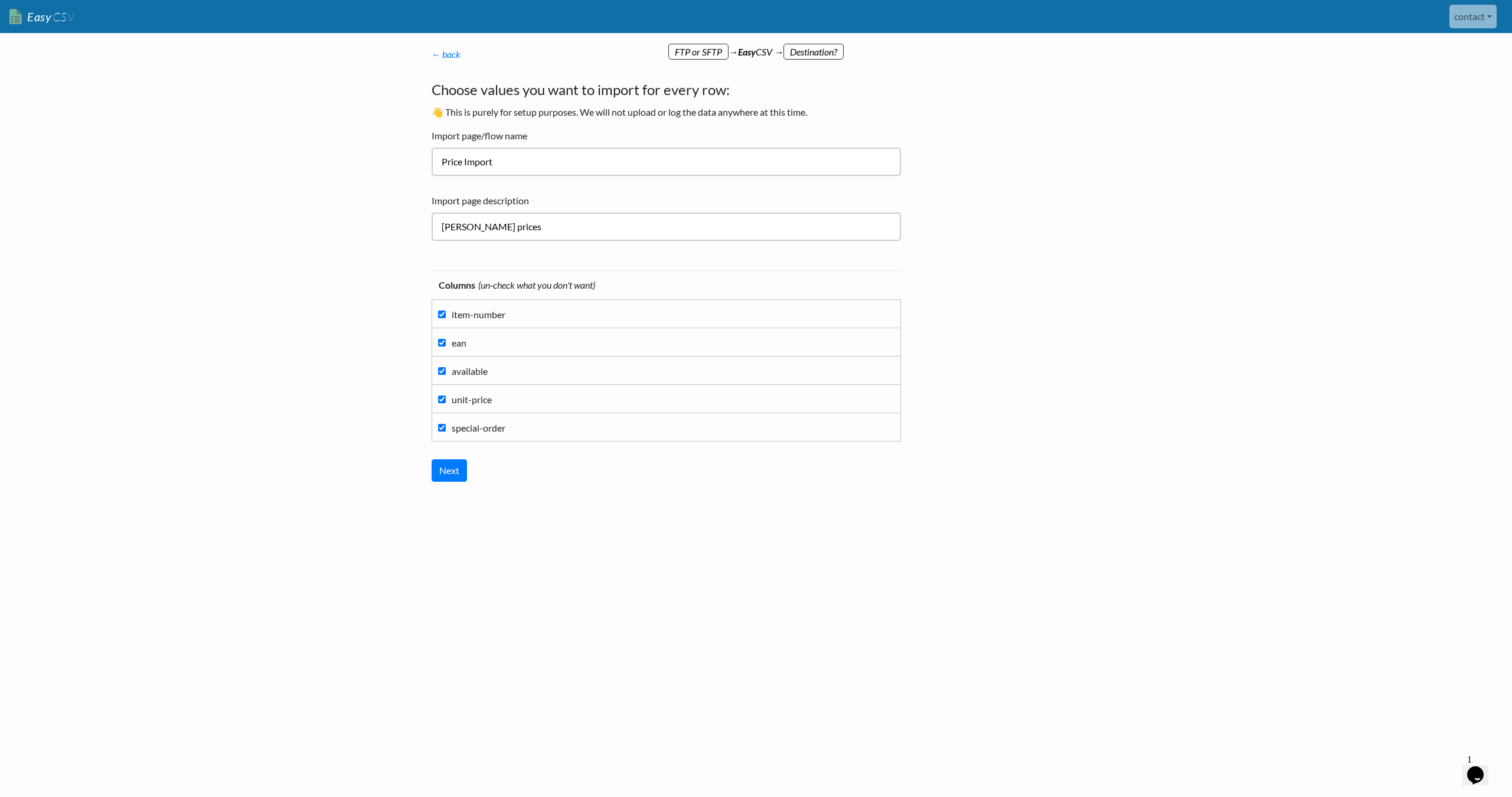
click at [538, 489] on div "Columns (un-check what you don't want) item-number ean available unit-price spe…" at bounding box center [672, 376] width 481 height 235
click at [436, 474] on input "Next" at bounding box center [449, 471] width 35 height 23
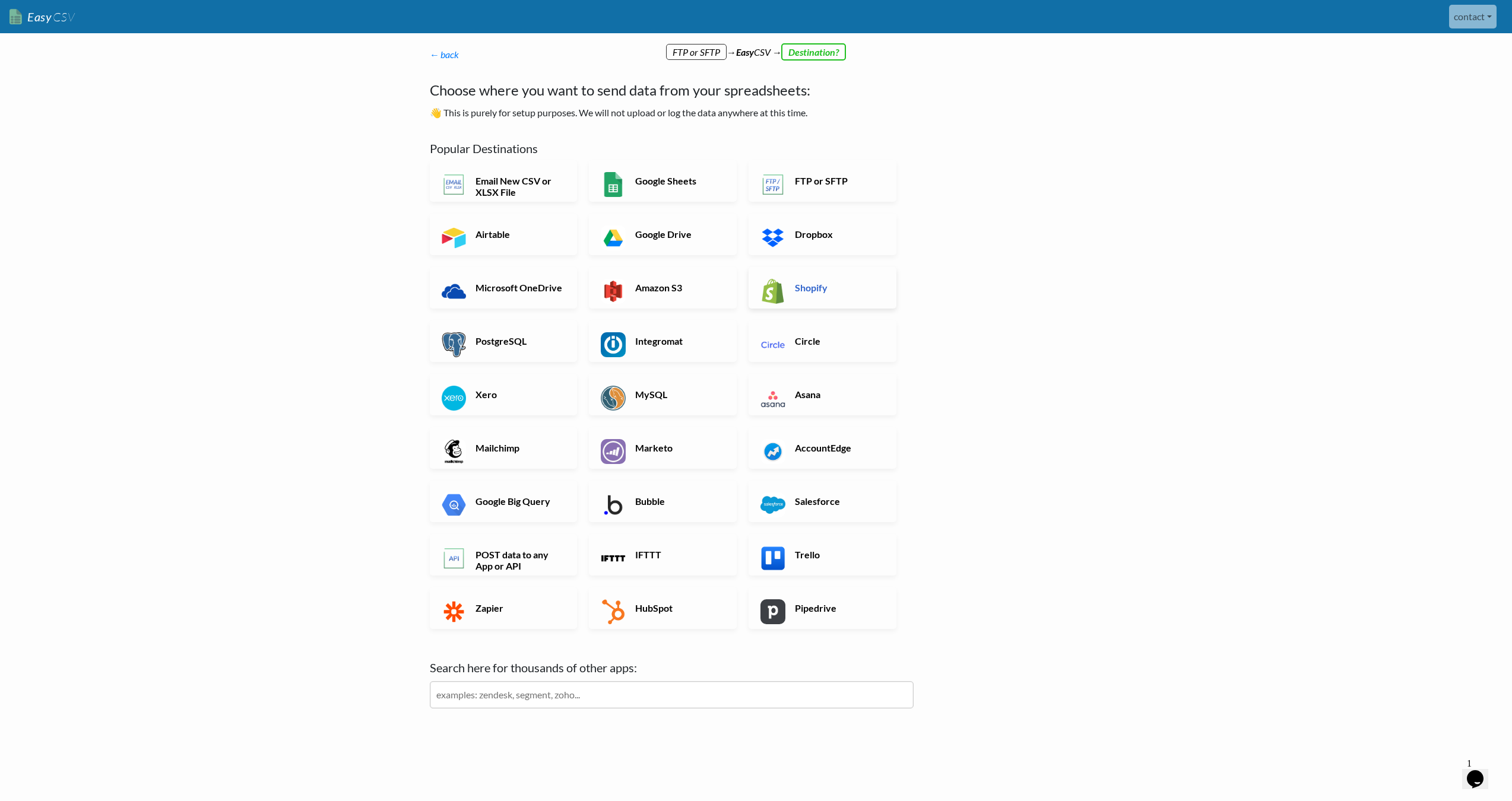
click at [827, 294] on link "Shopify" at bounding box center [822, 287] width 147 height 42
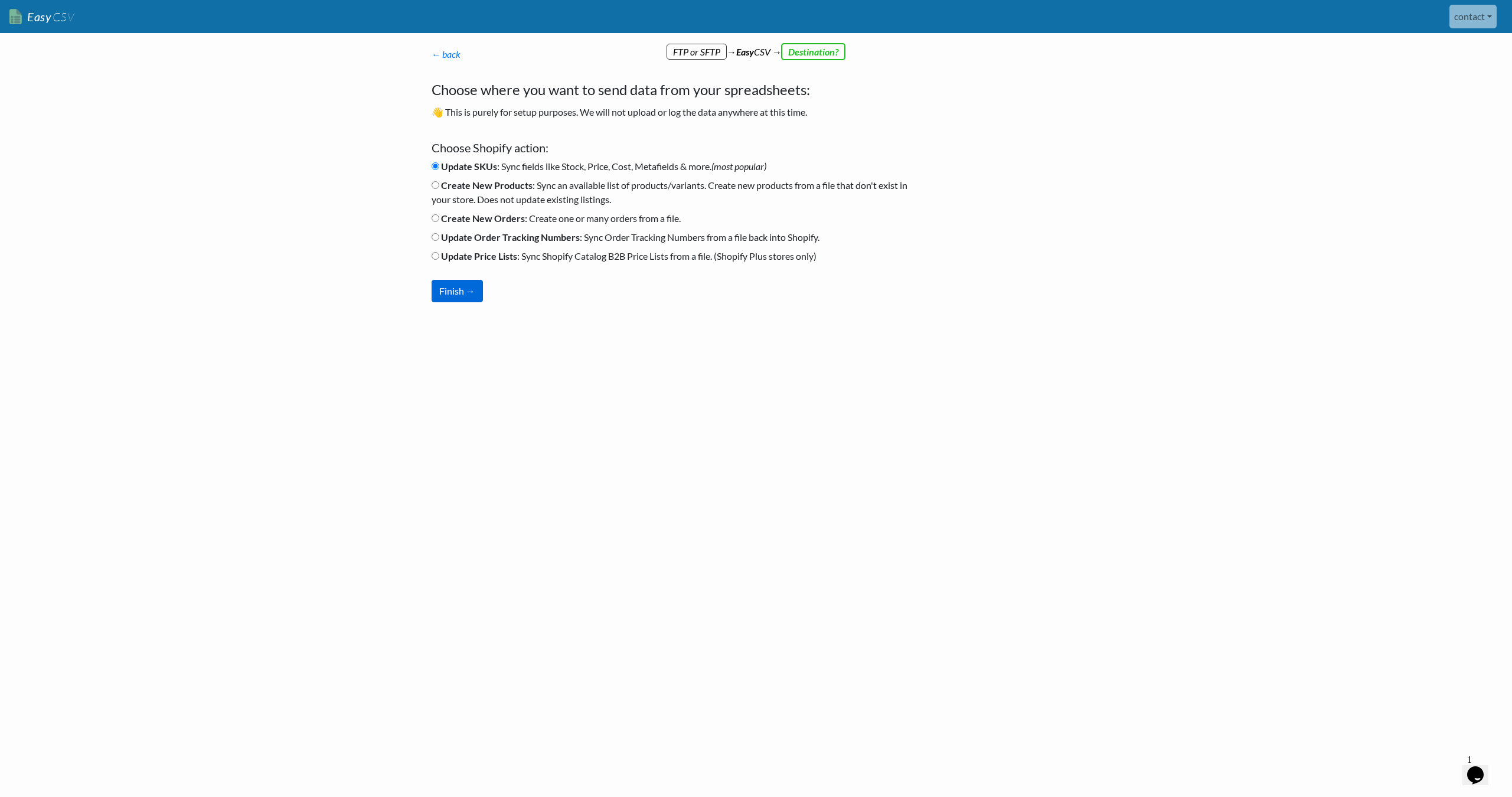
click at [455, 295] on button "Finish →" at bounding box center [457, 292] width 51 height 23
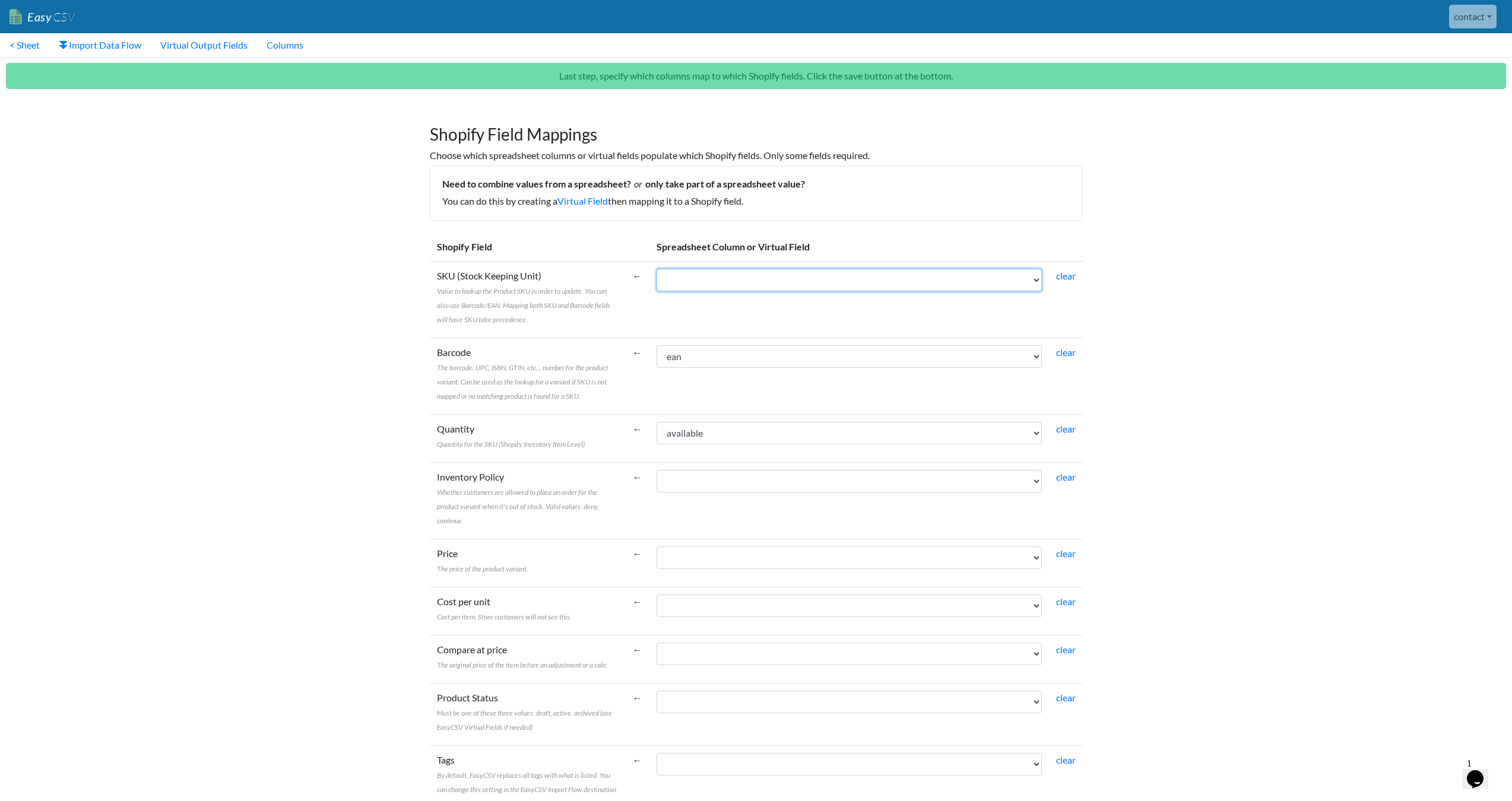
select select "cr_767221"
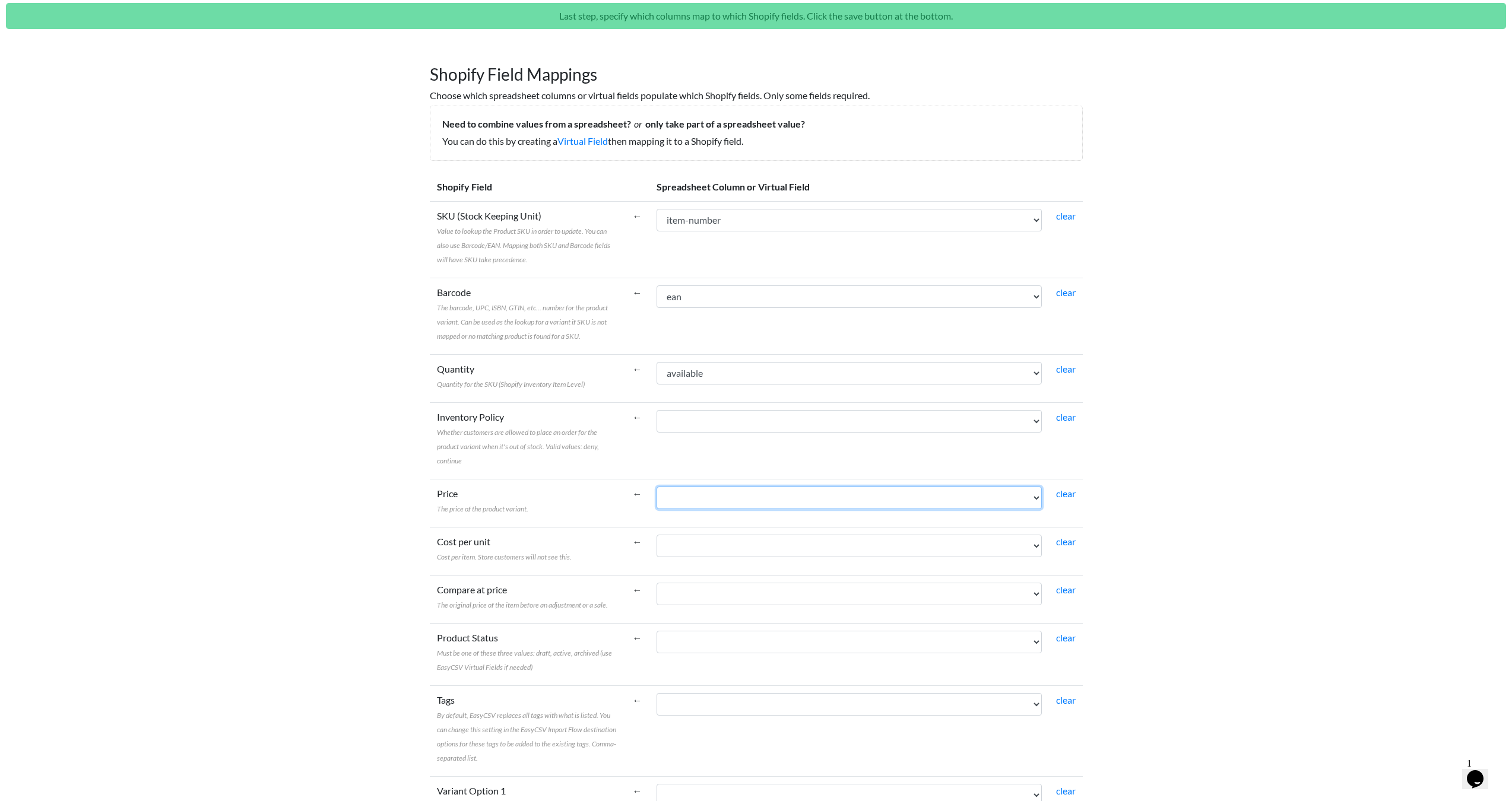
click at [757, 494] on select "item-number ean available unit-price special-order" at bounding box center [849, 498] width 385 height 23
click at [833, 459] on td "item-number ean available unit-price special-order" at bounding box center [849, 440] width 400 height 76
click at [808, 486] on td "item-number ean available unit-price special-order" at bounding box center [849, 503] width 400 height 48
click at [790, 458] on td "item-number ean available unit-price special-order" at bounding box center [849, 440] width 400 height 76
select select "cr_767224"
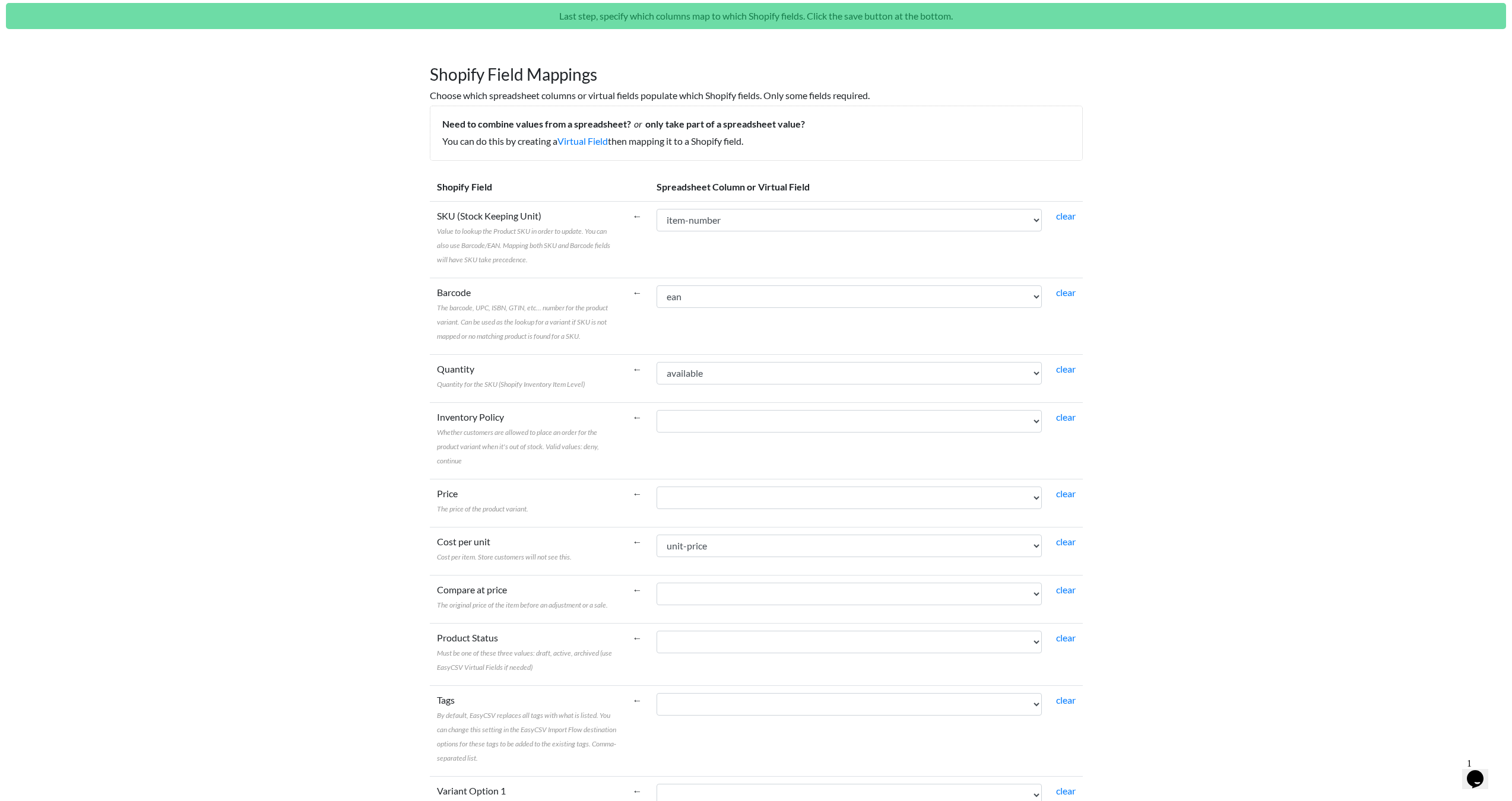
click at [1187, 525] on body "Easy CSV contact Unionspares All Flows All CSV Generators Business & Plan Info …" at bounding box center [756, 593] width 1512 height 1306
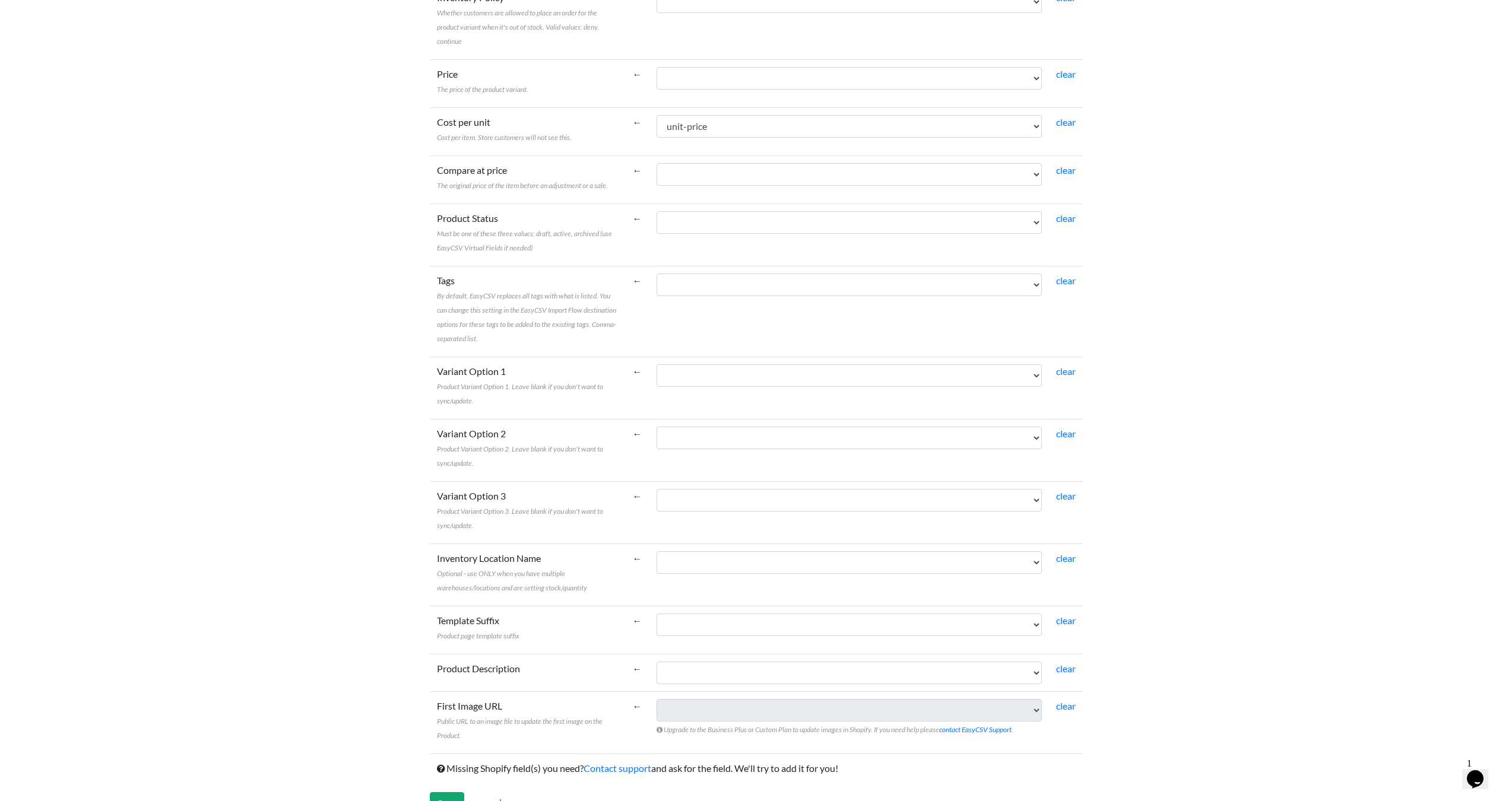
scroll to position [505, 0]
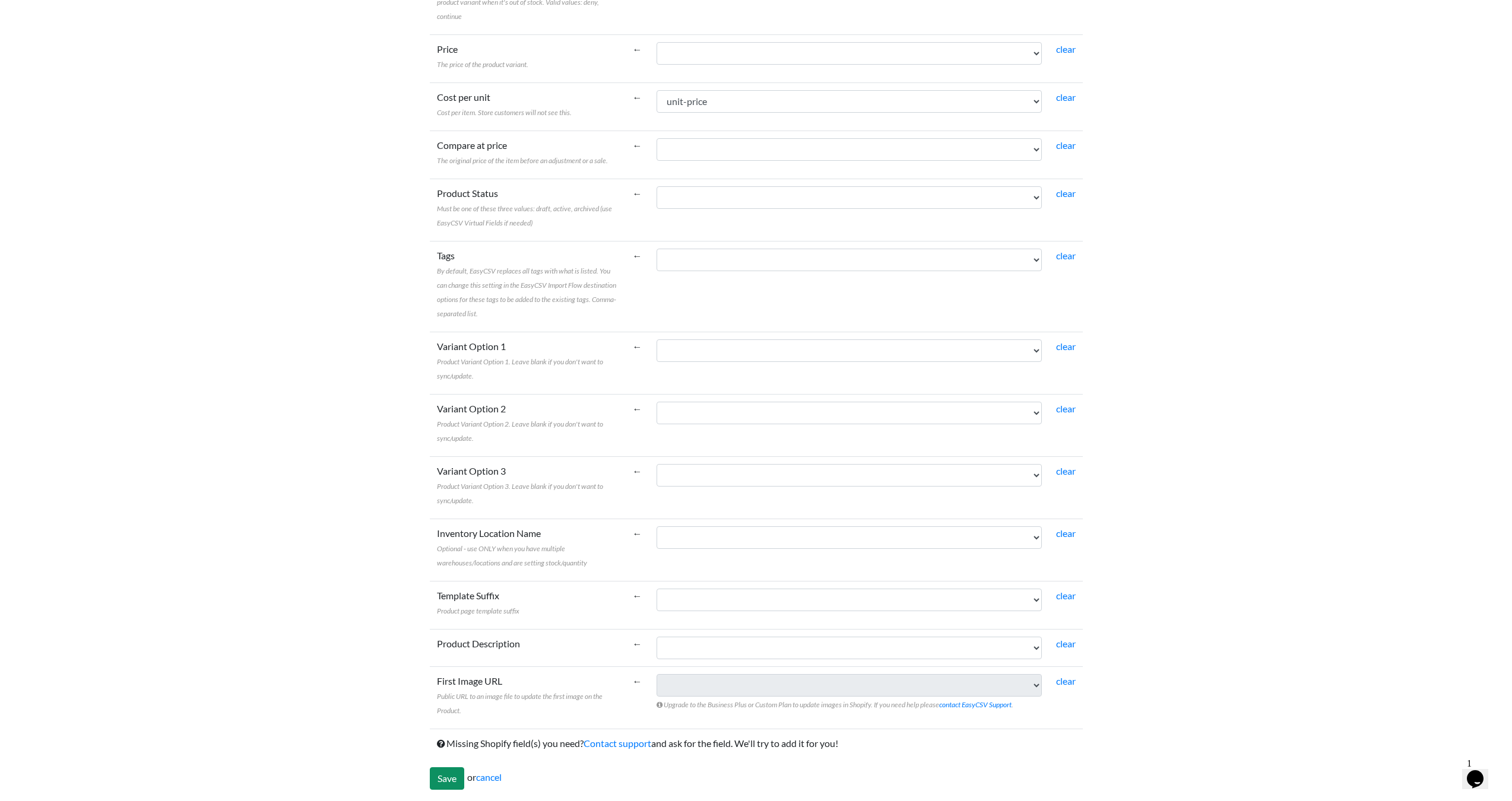
click at [452, 780] on input "Save" at bounding box center [447, 779] width 34 height 23
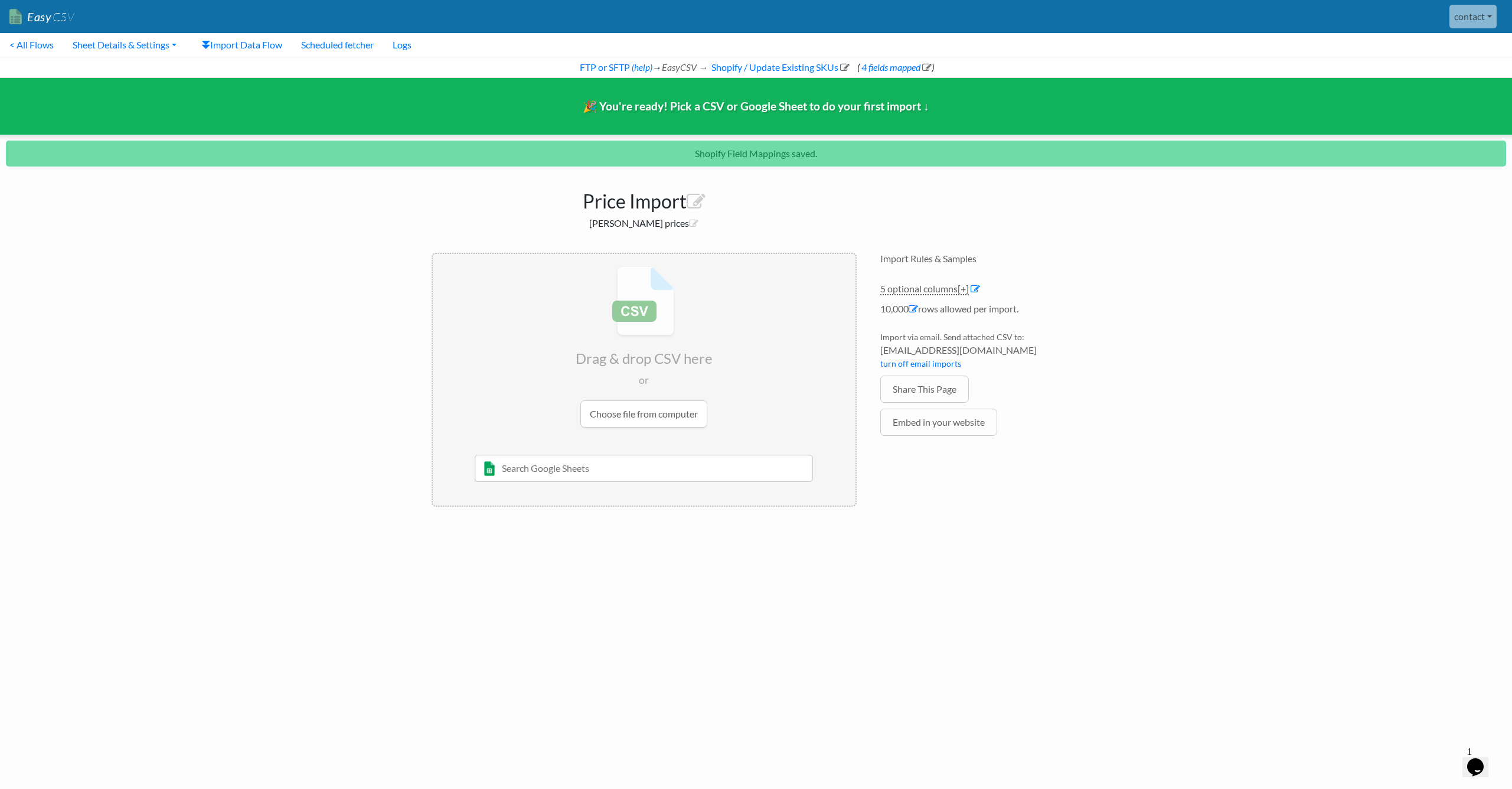
click at [1171, 299] on body "Easy CSV contact Unionspares All Flows All CSV Generators Business & Plan Info …" at bounding box center [756, 259] width 1512 height 518
click at [947, 194] on div "Price Import Maddocks prices Drag & drop CSV here or Choose file from computer …" at bounding box center [756, 346] width 673 height 346
click at [725, 152] on p "Shopify Field Mappings saved." at bounding box center [756, 153] width 1501 height 26
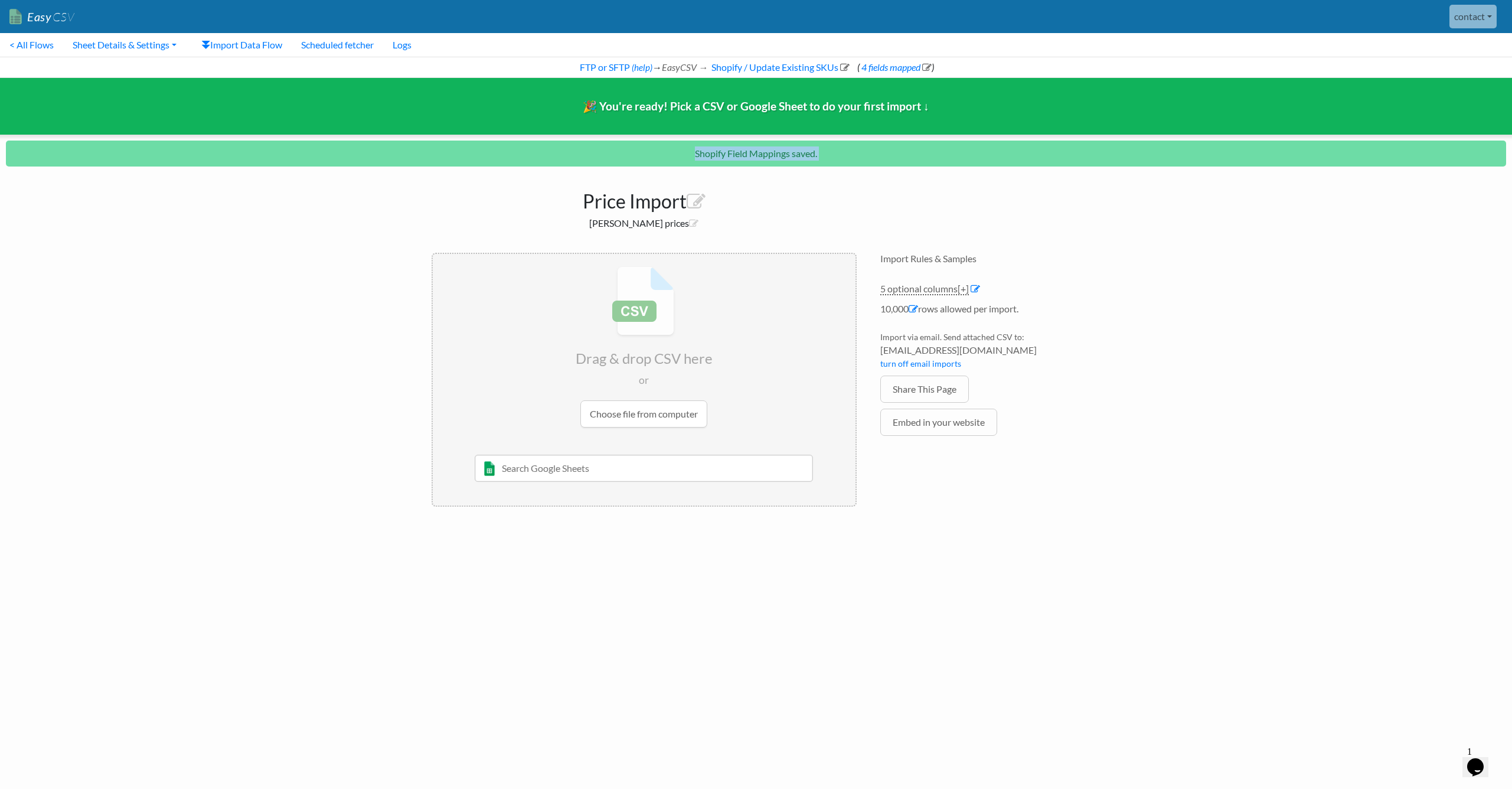
click at [741, 153] on p "Shopify Field Mappings saved." at bounding box center [756, 153] width 1501 height 26
click at [887, 204] on div "Price Import Maddocks prices Drag & drop CSV here or Choose file from computer …" at bounding box center [756, 346] width 673 height 346
click at [613, 70] on link "FTP or SFTP" at bounding box center [604, 67] width 52 height 11
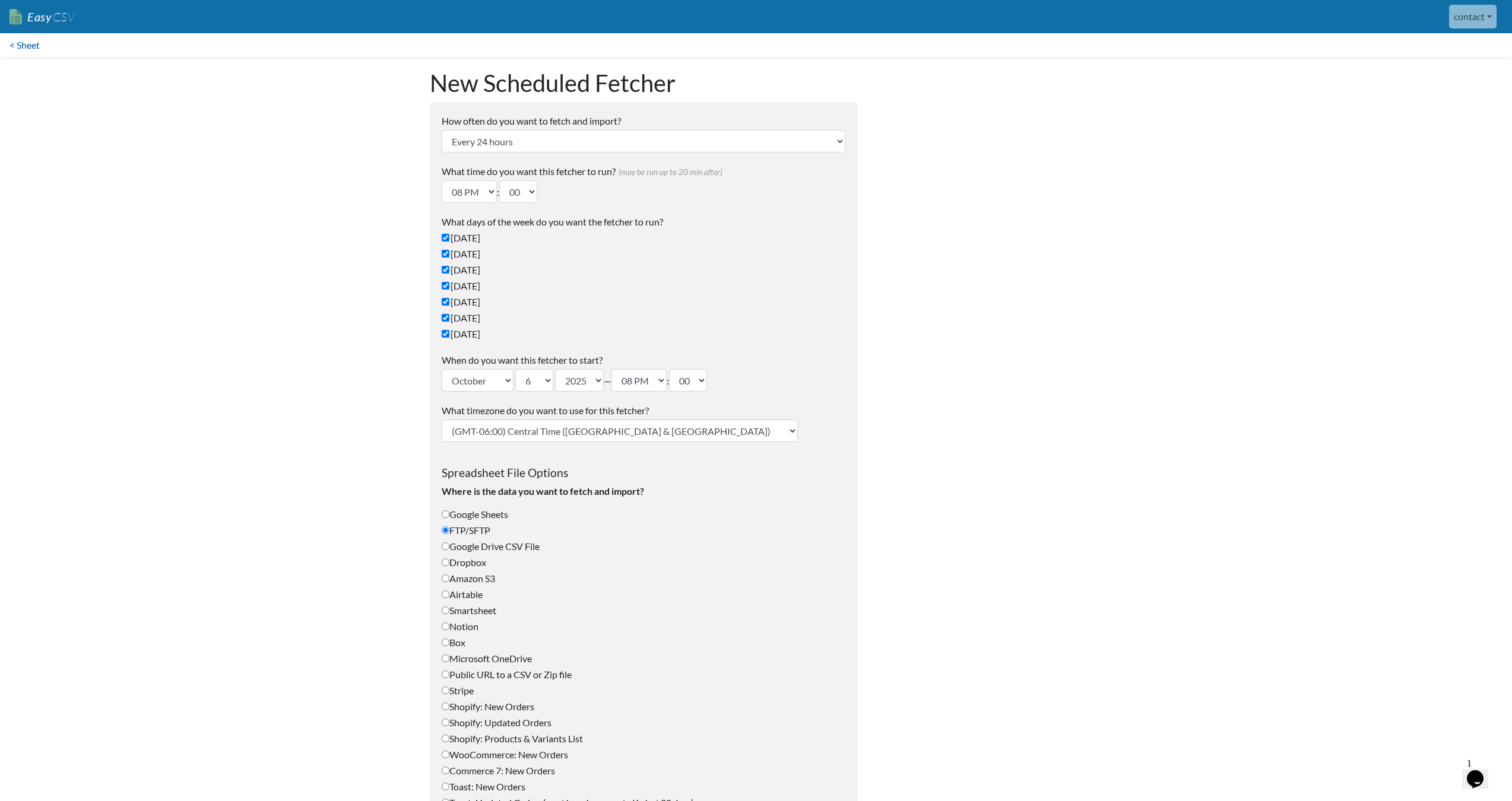
click at [37, 44] on link "< Sheet" at bounding box center [25, 45] width 49 height 24
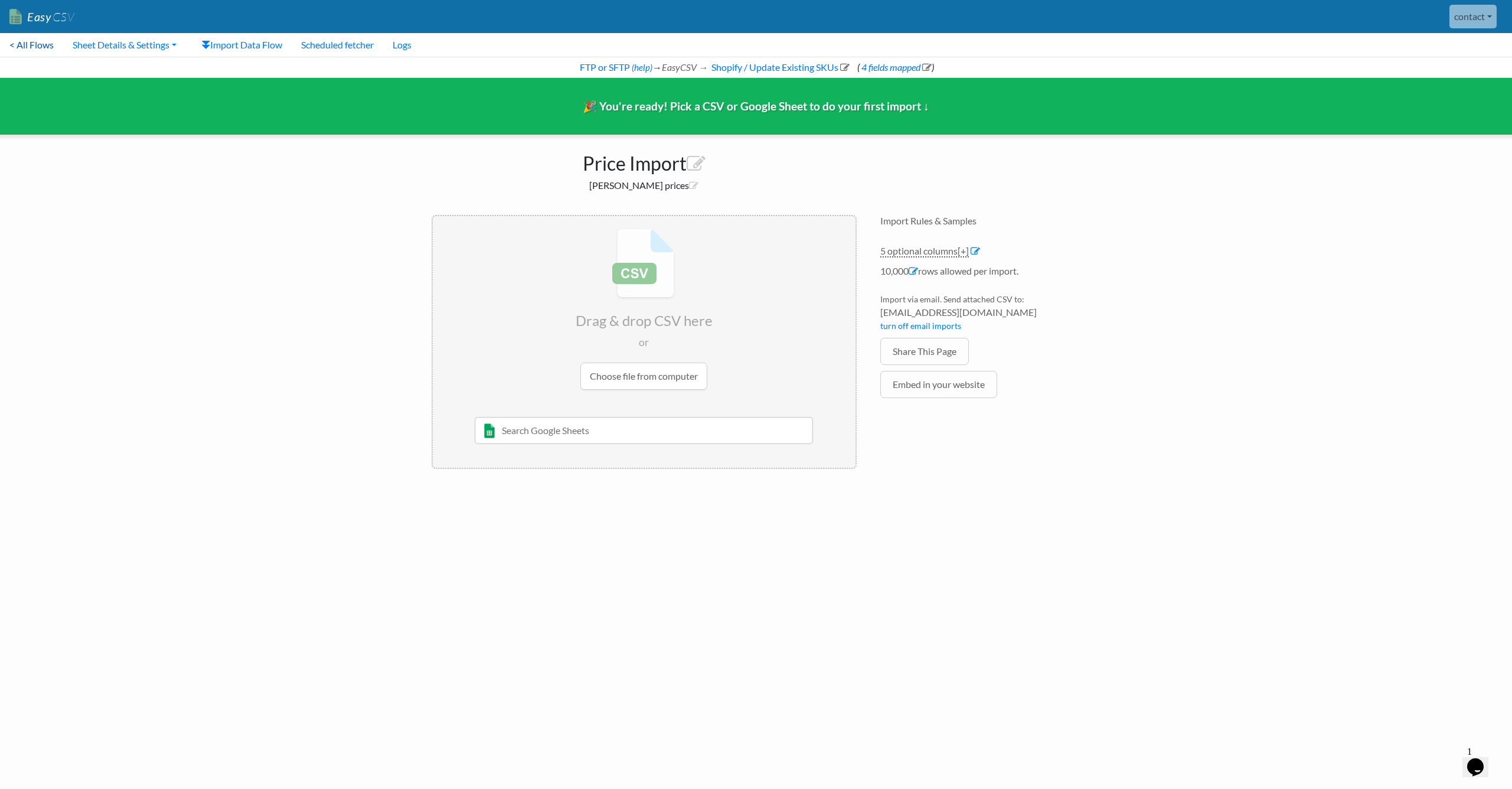
click at [44, 48] on link "< All Flows" at bounding box center [32, 45] width 64 height 24
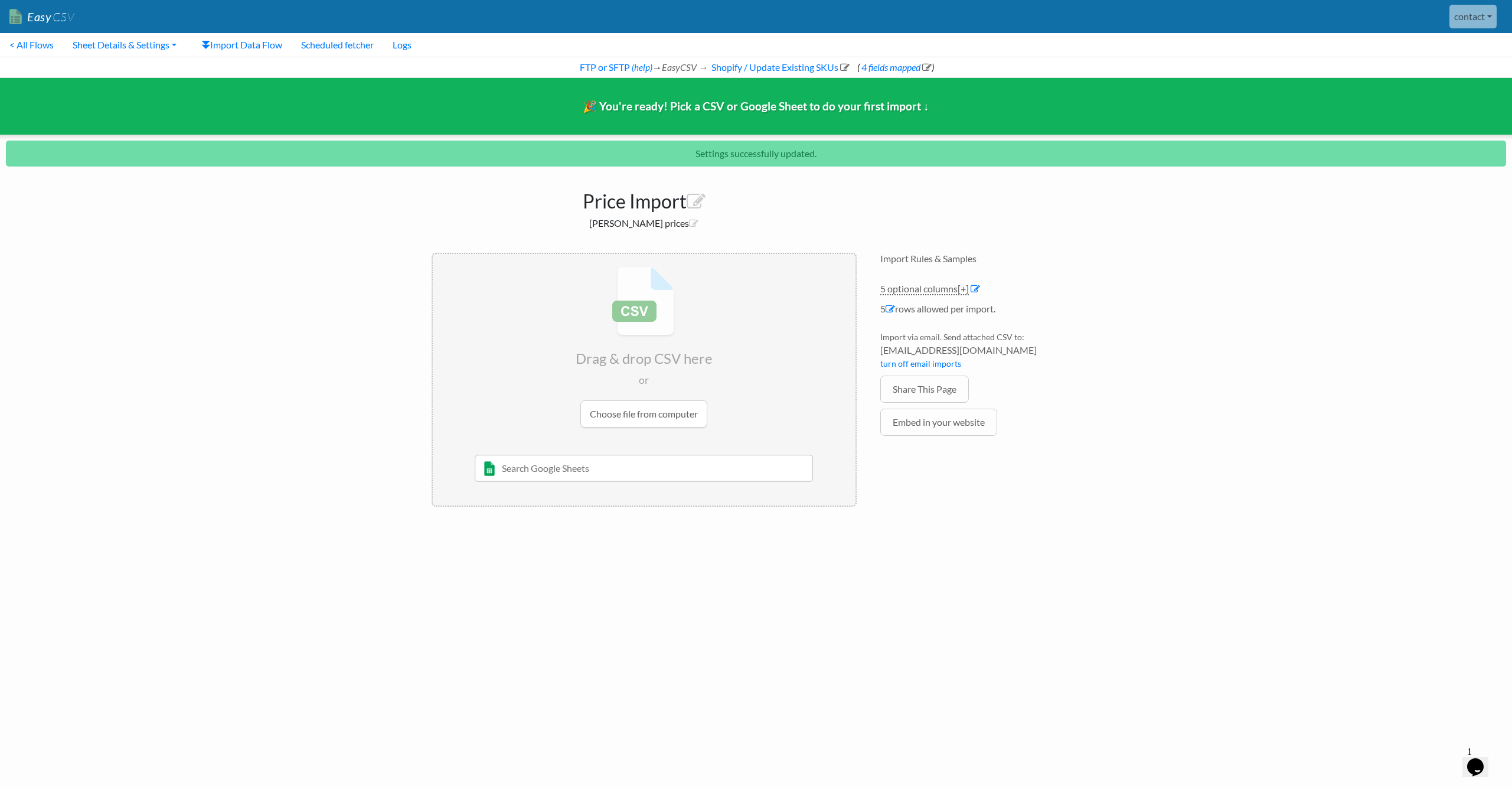
click at [833, 231] on div "Price Import Maddocks prices" at bounding box center [644, 207] width 449 height 68
click at [139, 47] on link "Sheet Details & Settings" at bounding box center [125, 45] width 123 height 24
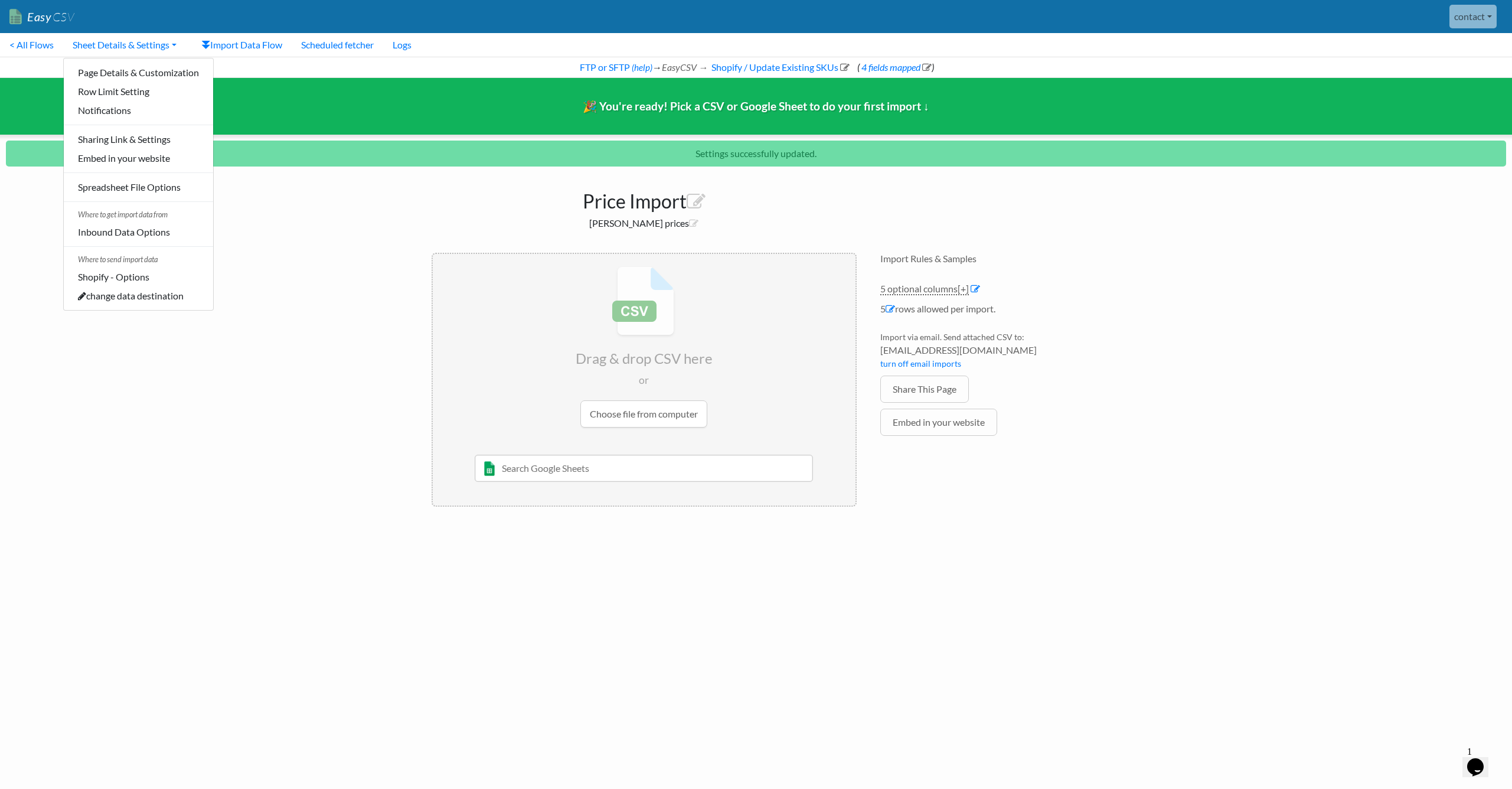
click at [331, 178] on body "Easy CSV contact Unionspares All Flows All CSV Generators Business & Plan Info …" at bounding box center [756, 259] width 1512 height 518
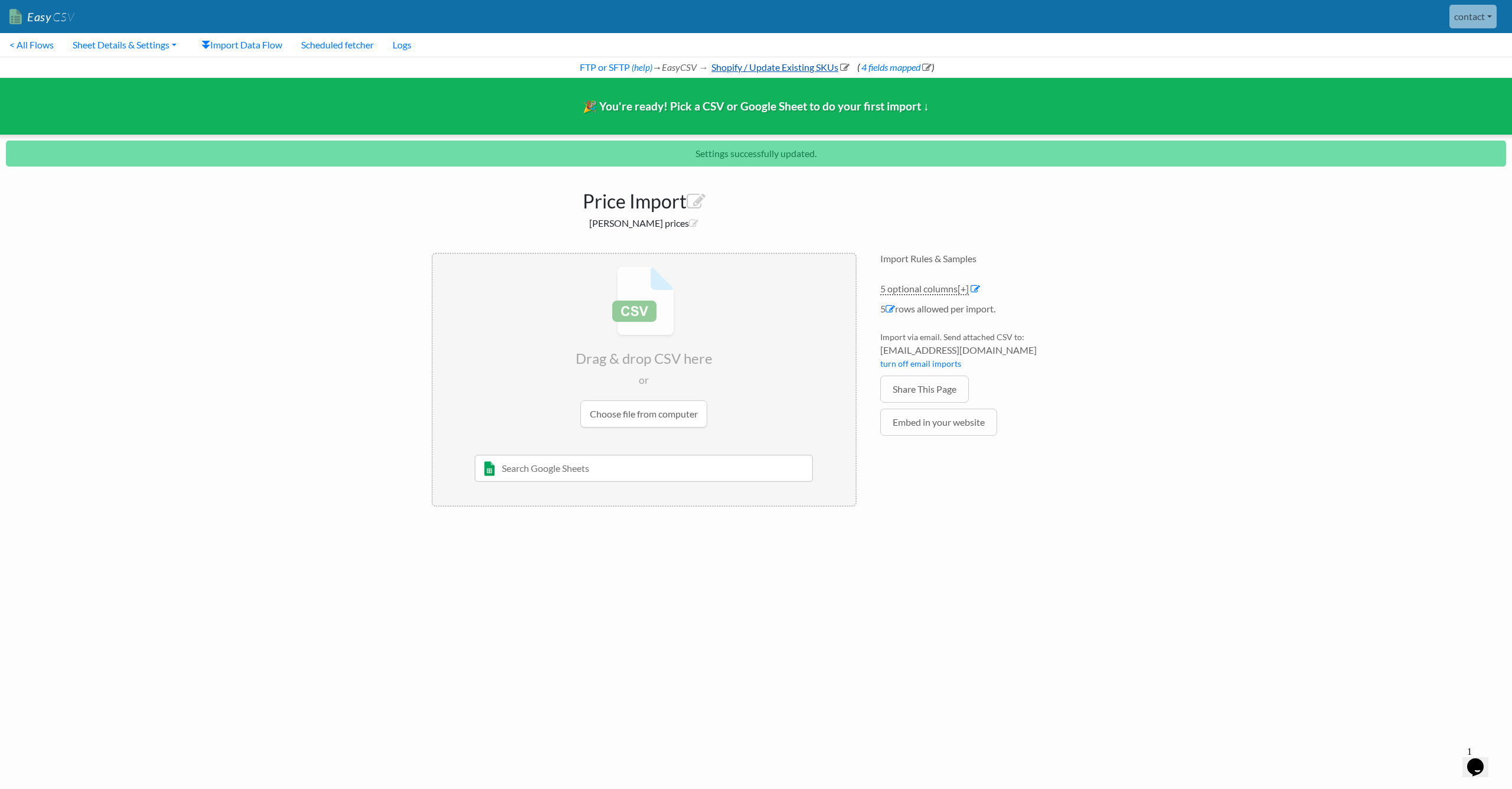
click at [760, 68] on link "Shopify / Update Existing SKUs" at bounding box center [780, 67] width 140 height 11
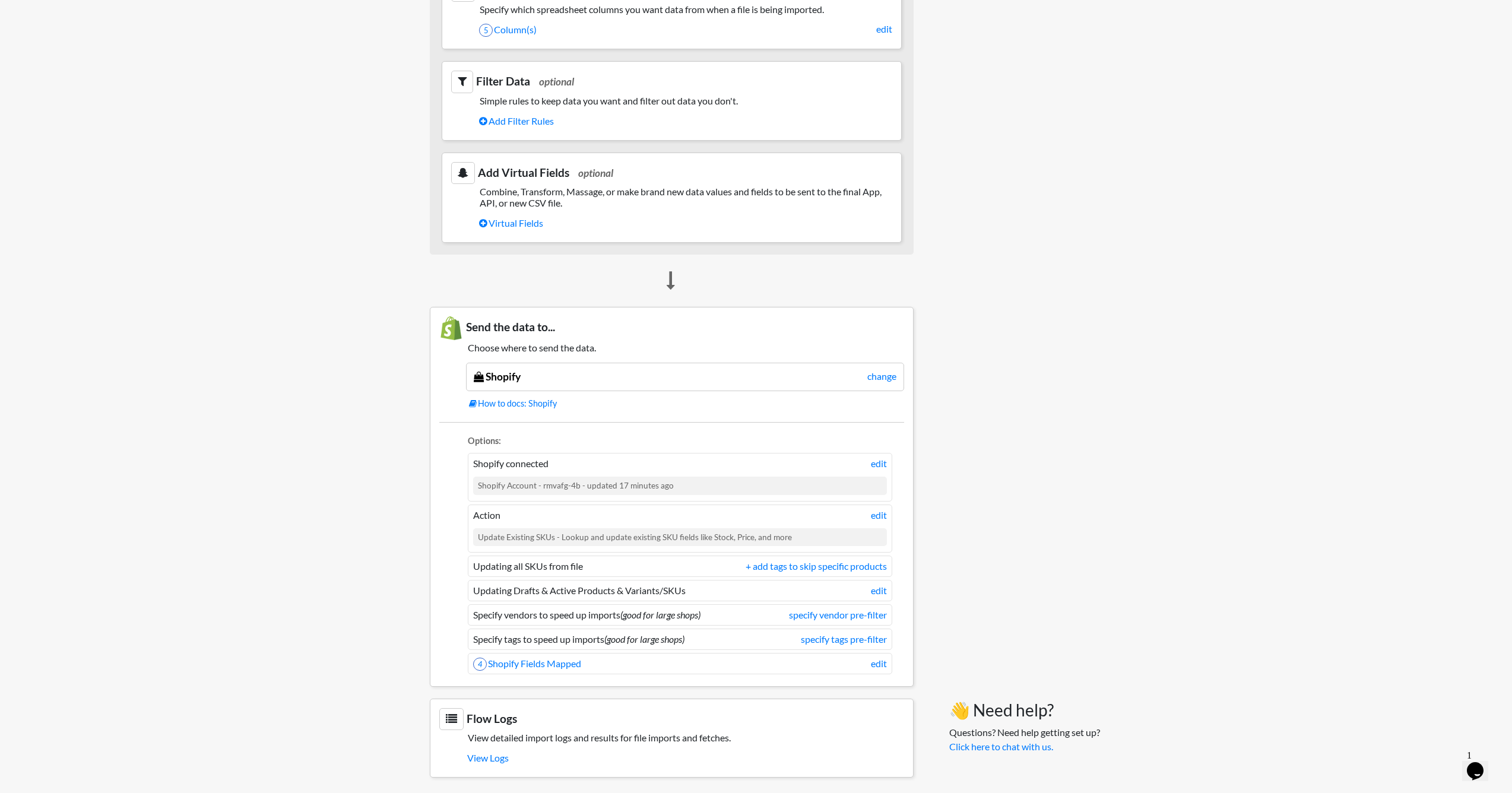
scroll to position [556, 0]
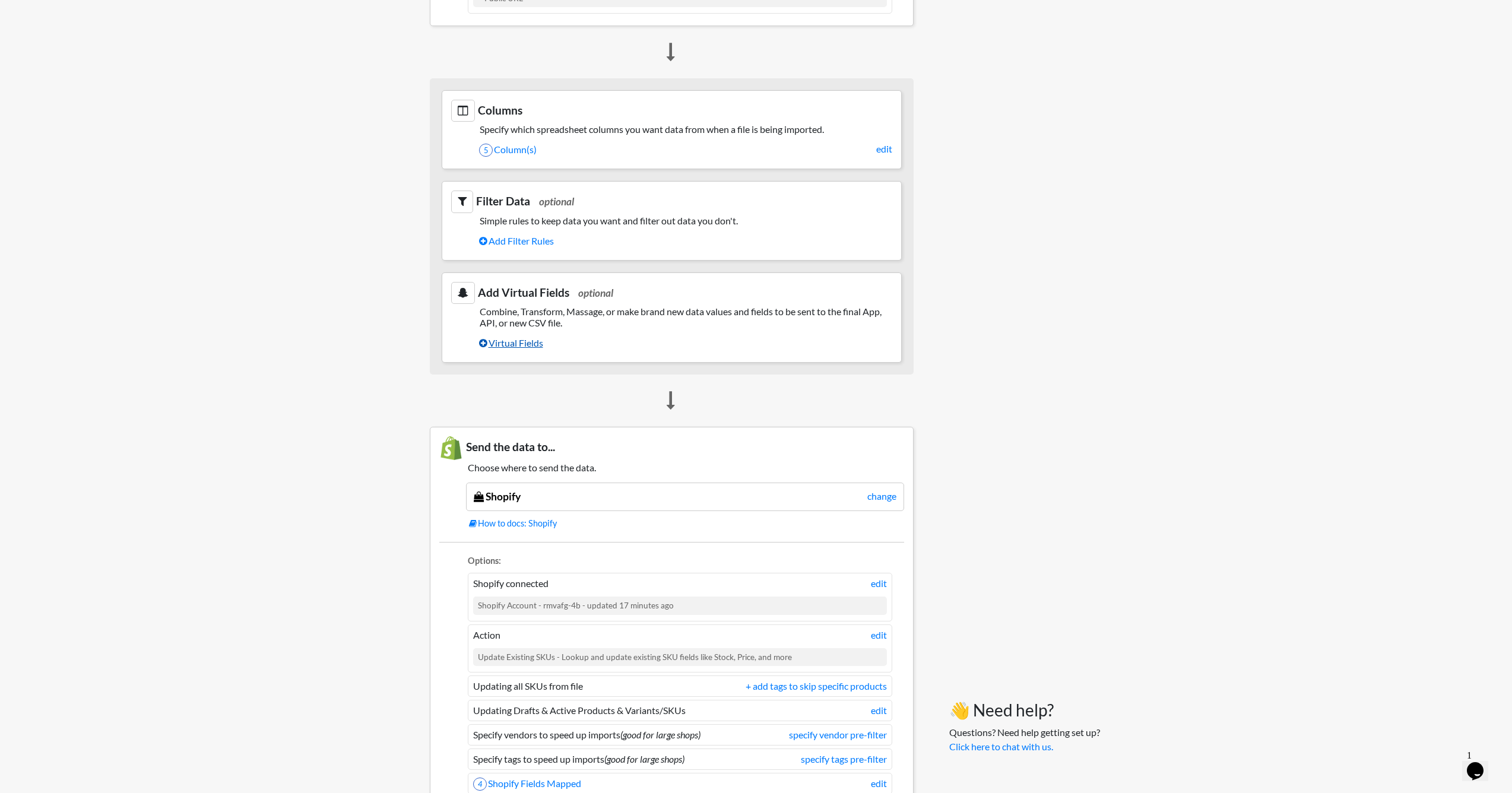
click at [505, 333] on link "Virtual Fields" at bounding box center [686, 343] width 413 height 20
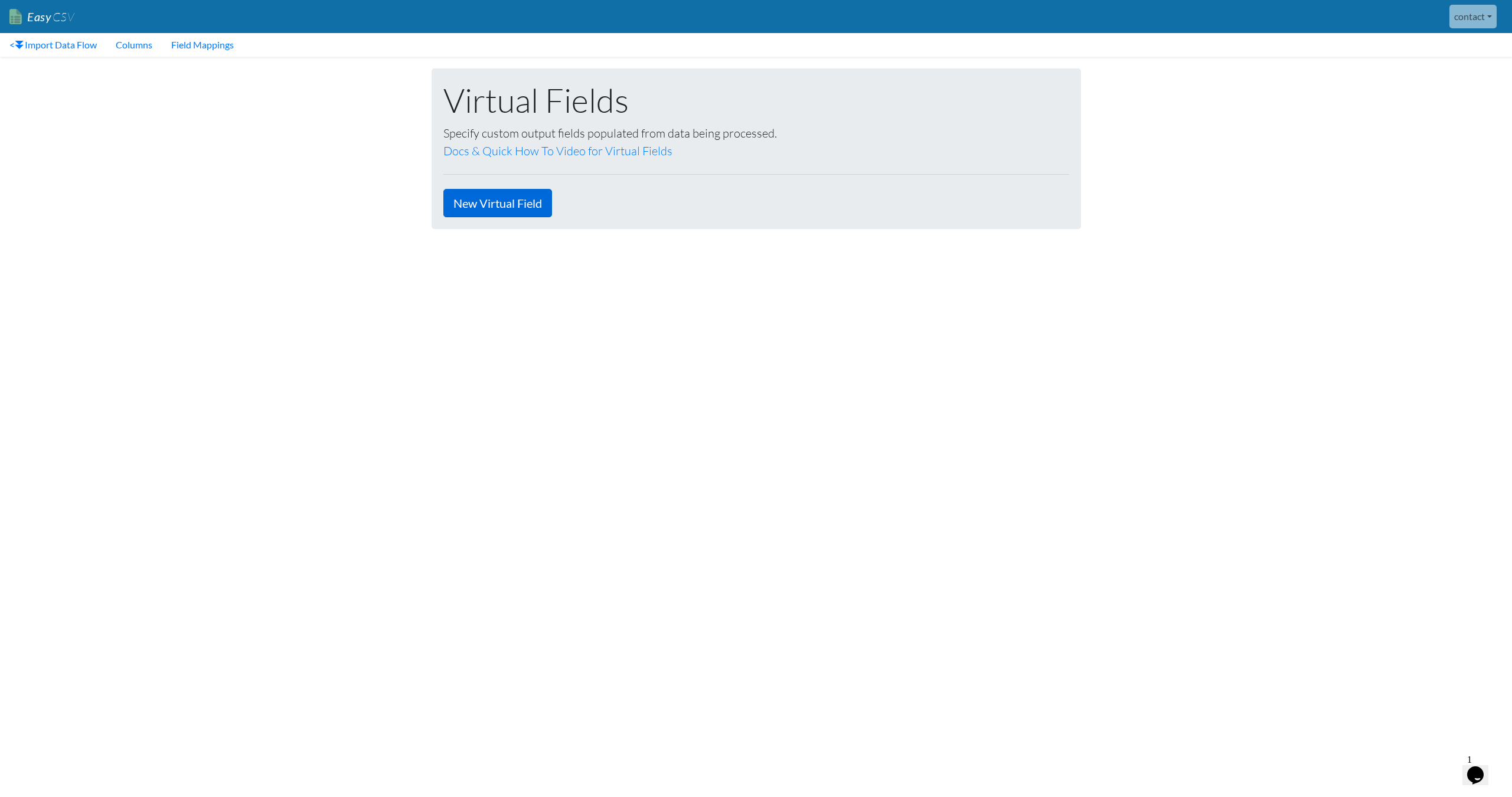
click at [507, 205] on link "New Virtual Field" at bounding box center [497, 203] width 108 height 29
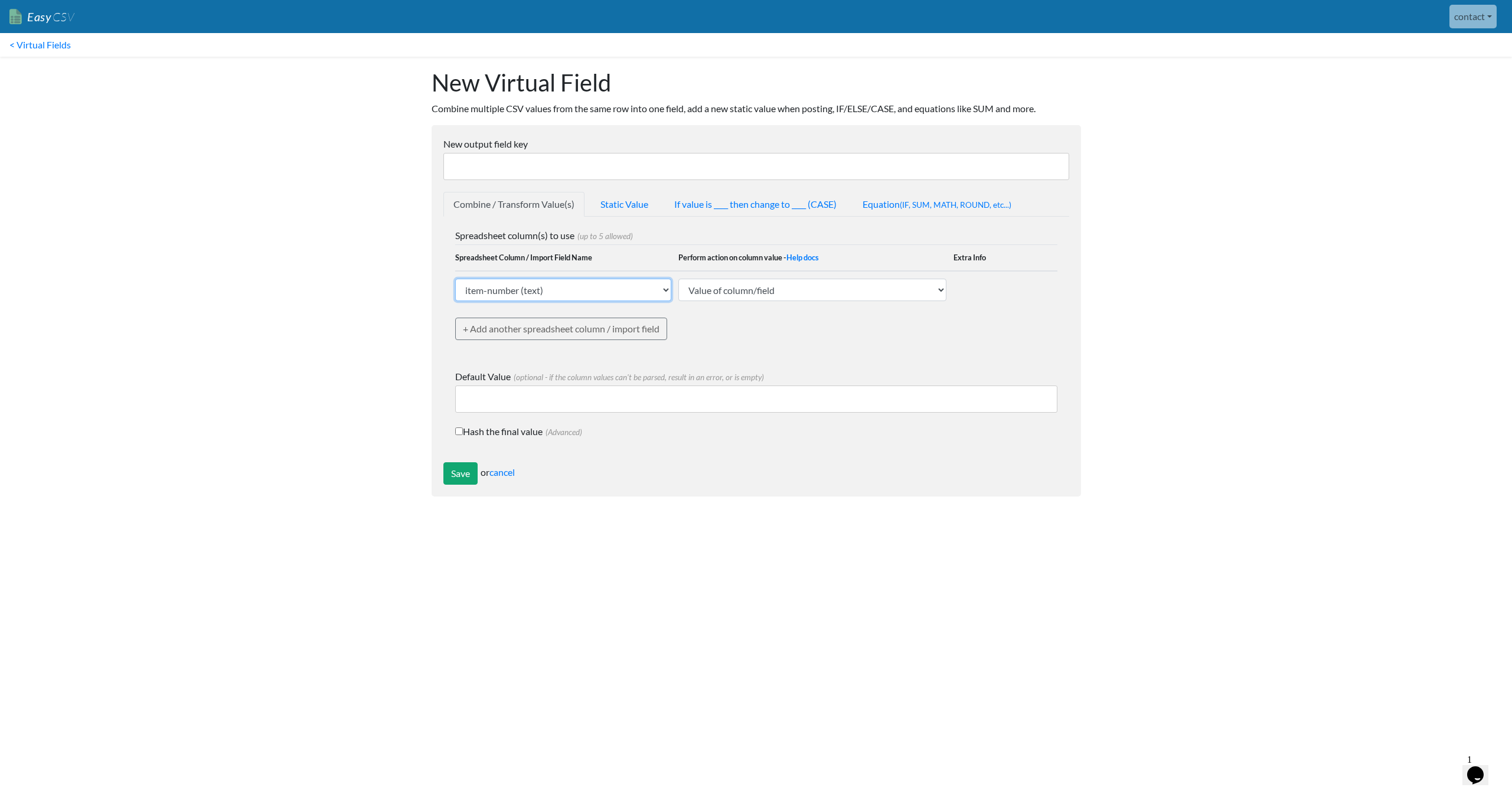
select select "767224"
click at [645, 203] on link "Static Value" at bounding box center [624, 205] width 68 height 24
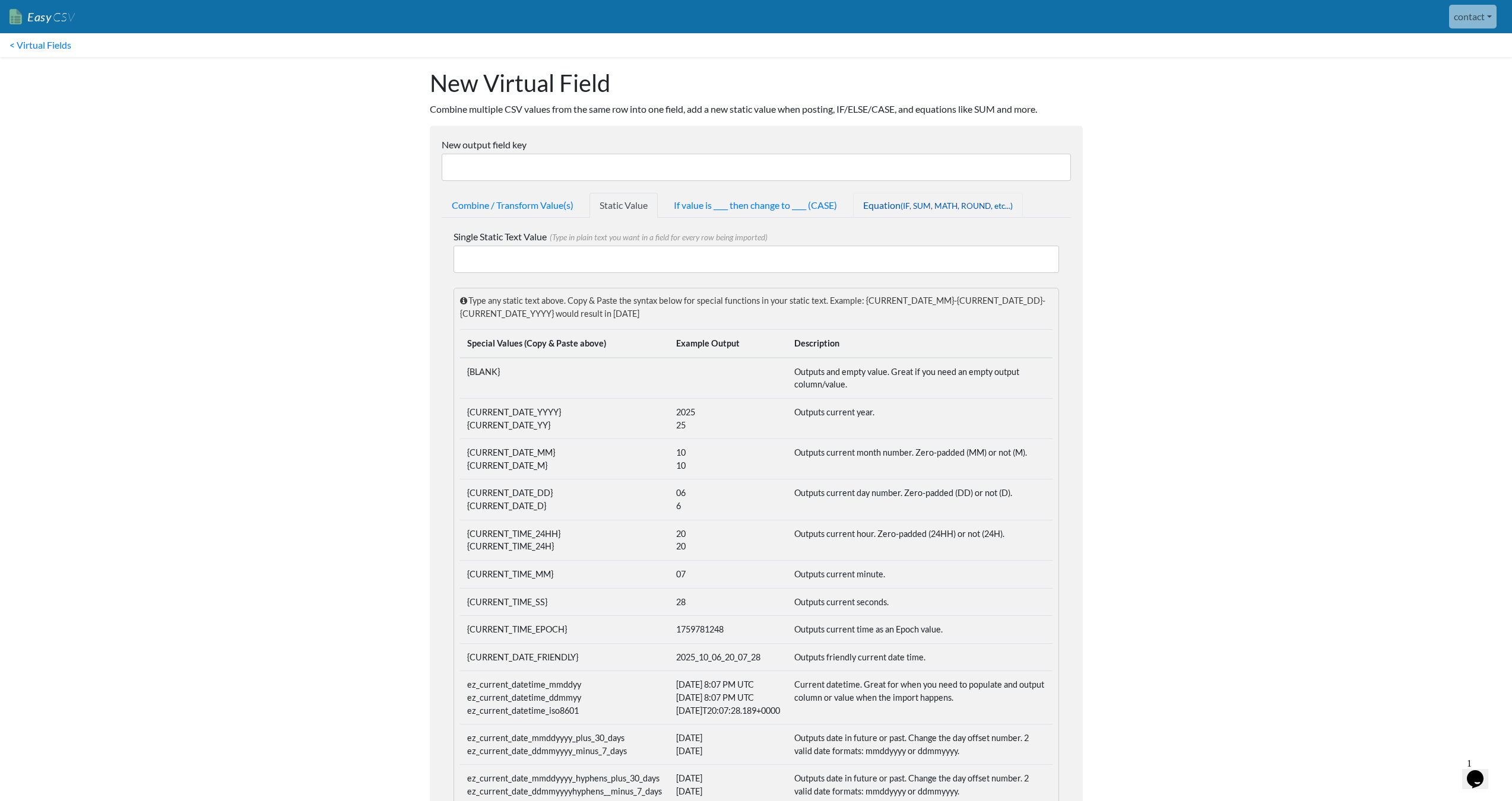
click at [910, 205] on span "(IF, SUM, MATH, ROUND, etc...)" at bounding box center [956, 206] width 112 height 10
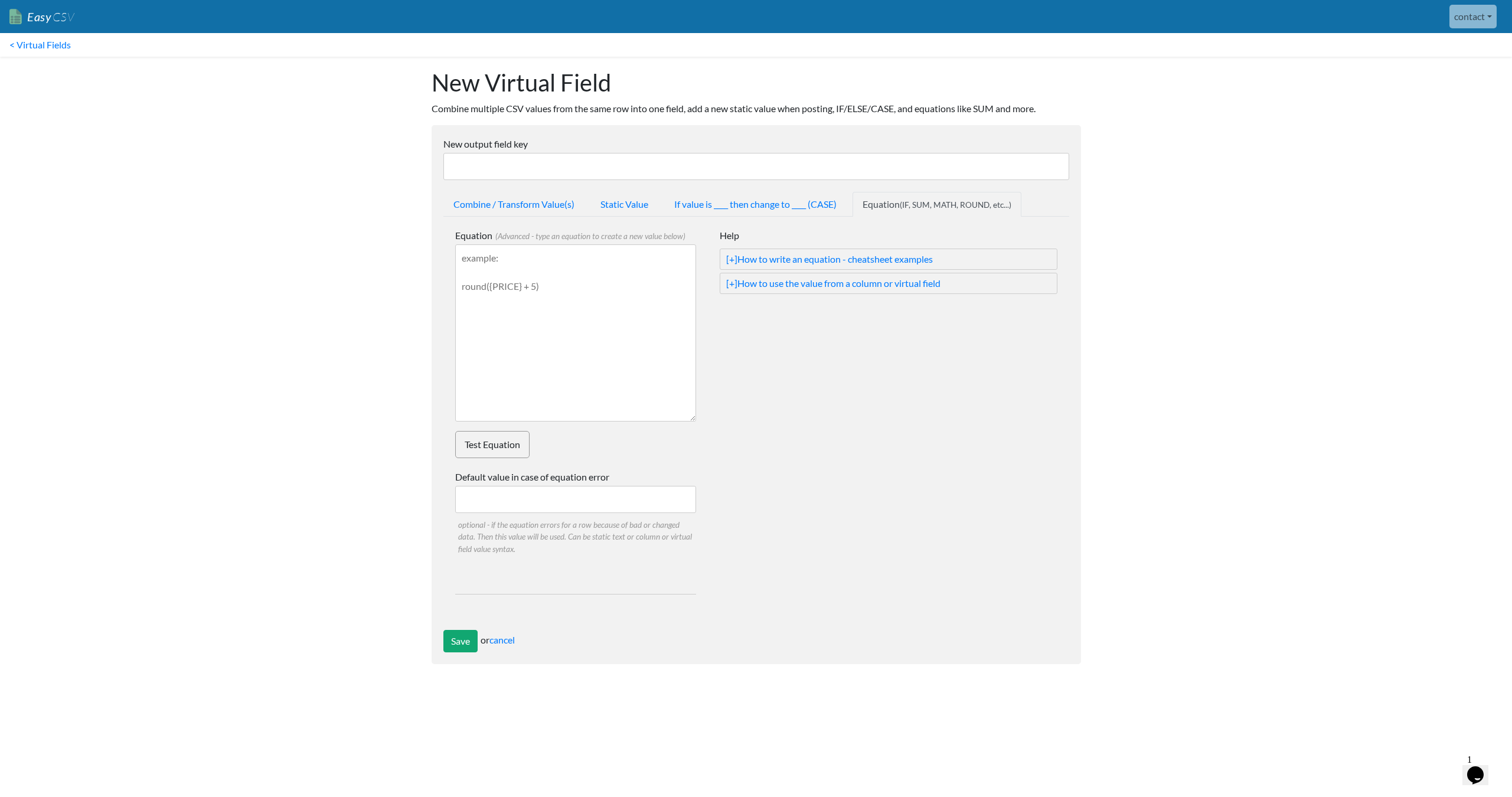
click at [515, 271] on textarea "Equation (Advanced - type an equation to create a new value below)" at bounding box center [576, 332] width 241 height 177
click at [604, 273] on textarea "Equation (Advanced - type an equation to create a new value below)" at bounding box center [576, 332] width 241 height 177
click at [599, 277] on textarea "Equation (Advanced - type an equation to create a new value below)" at bounding box center [576, 332] width 241 height 177
click at [544, 284] on textarea "Equation (Advanced - type an equation to create a new value below)" at bounding box center [576, 332] width 241 height 177
click at [486, 443] on link "Test Equation" at bounding box center [492, 444] width 74 height 27
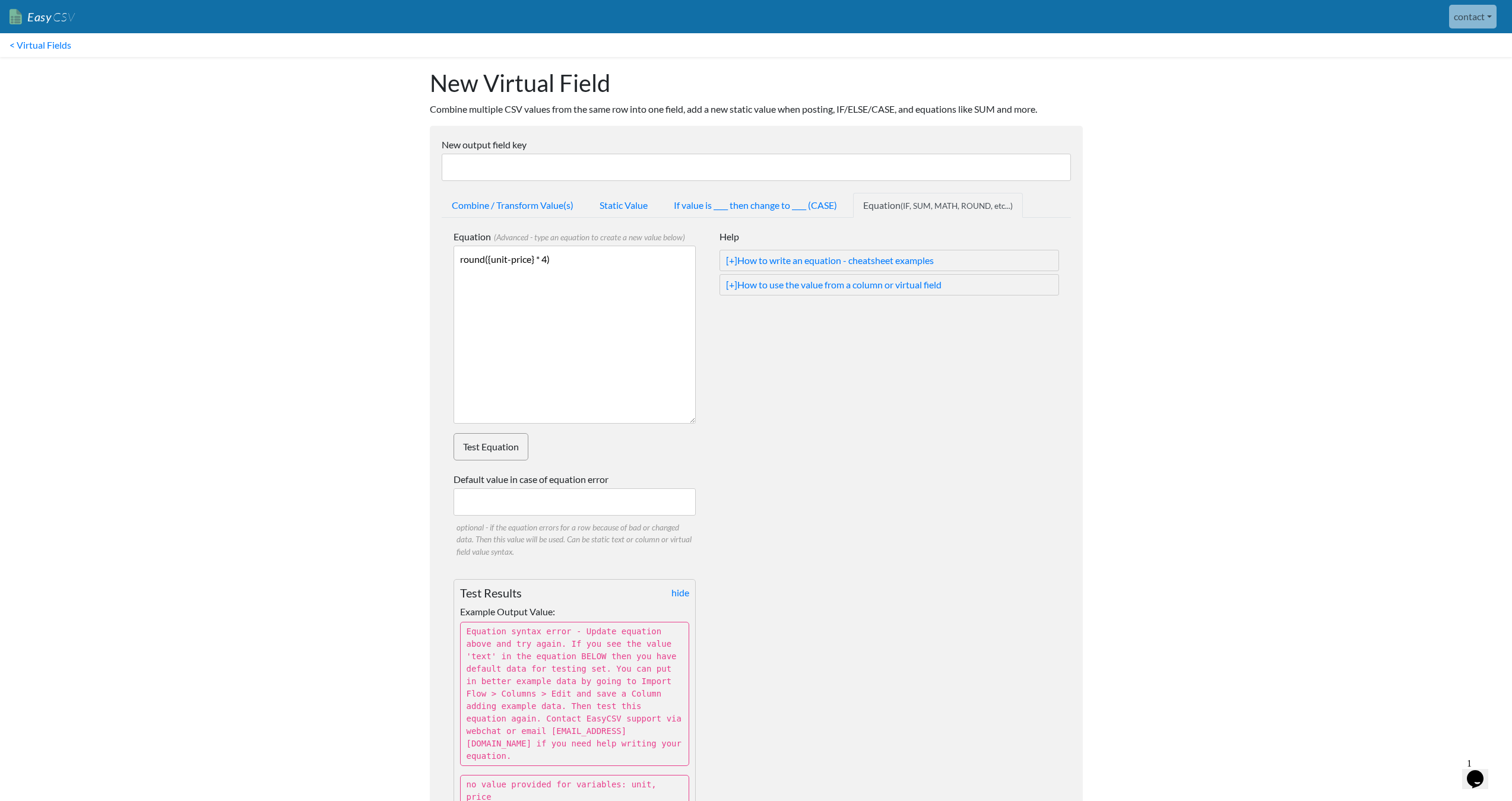
click at [491, 260] on textarea "round({unit-price} * 4)" at bounding box center [575, 334] width 242 height 178
click at [534, 260] on textarea "round({"unit-price} * 4)" at bounding box center [575, 334] width 242 height 178
click at [499, 450] on link "Test Equation" at bounding box center [491, 446] width 75 height 27
drag, startPoint x: 616, startPoint y: 258, endPoint x: 423, endPoint y: 245, distance: 193.4
click at [423, 245] on div "New Virtual Field Combine multiple CSV values from the same row into one field,…" at bounding box center [756, 556] width 677 height 998
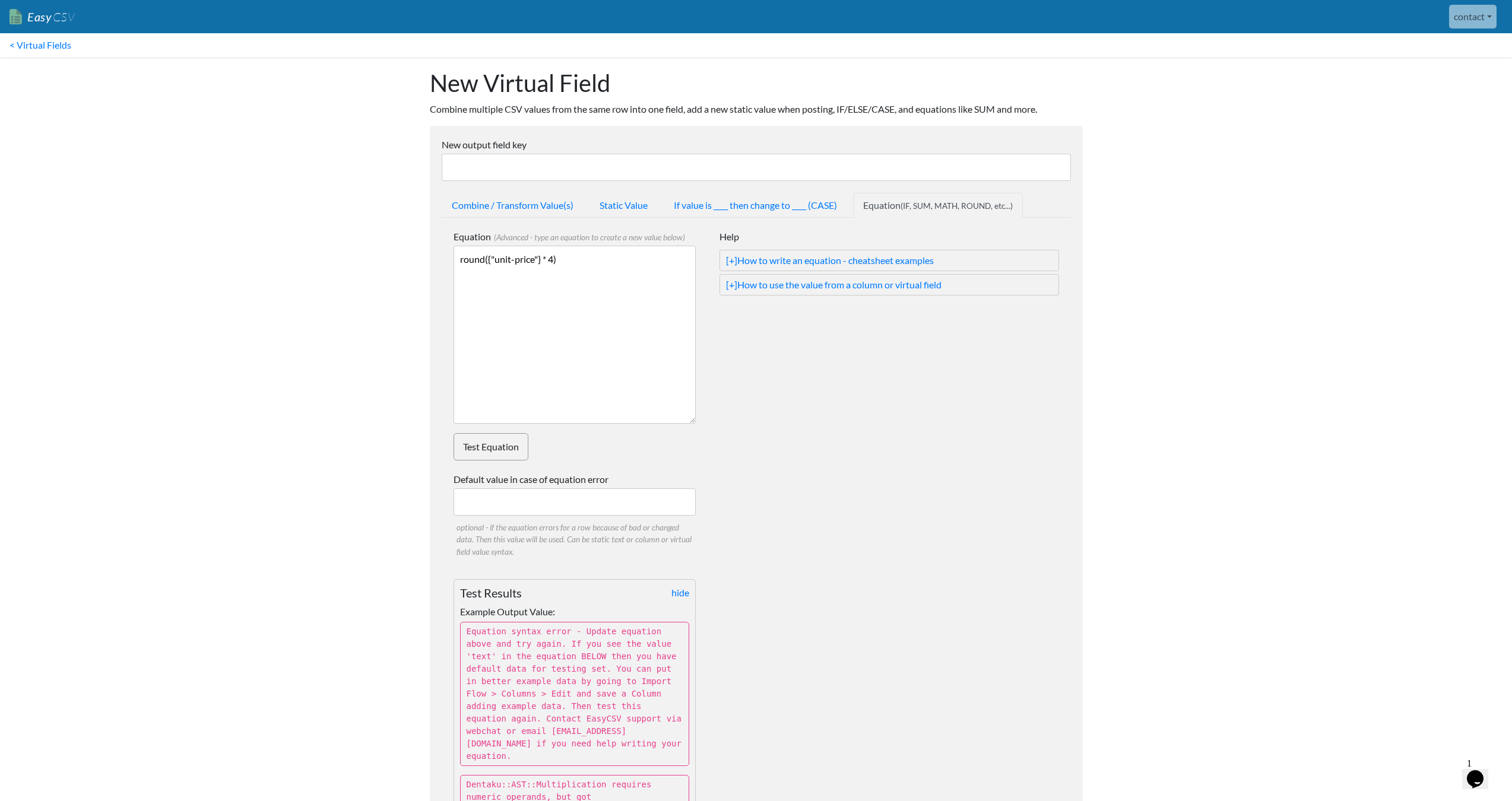
click at [648, 262] on textarea "round({"unit-price"} * 4)" at bounding box center [575, 334] width 242 height 178
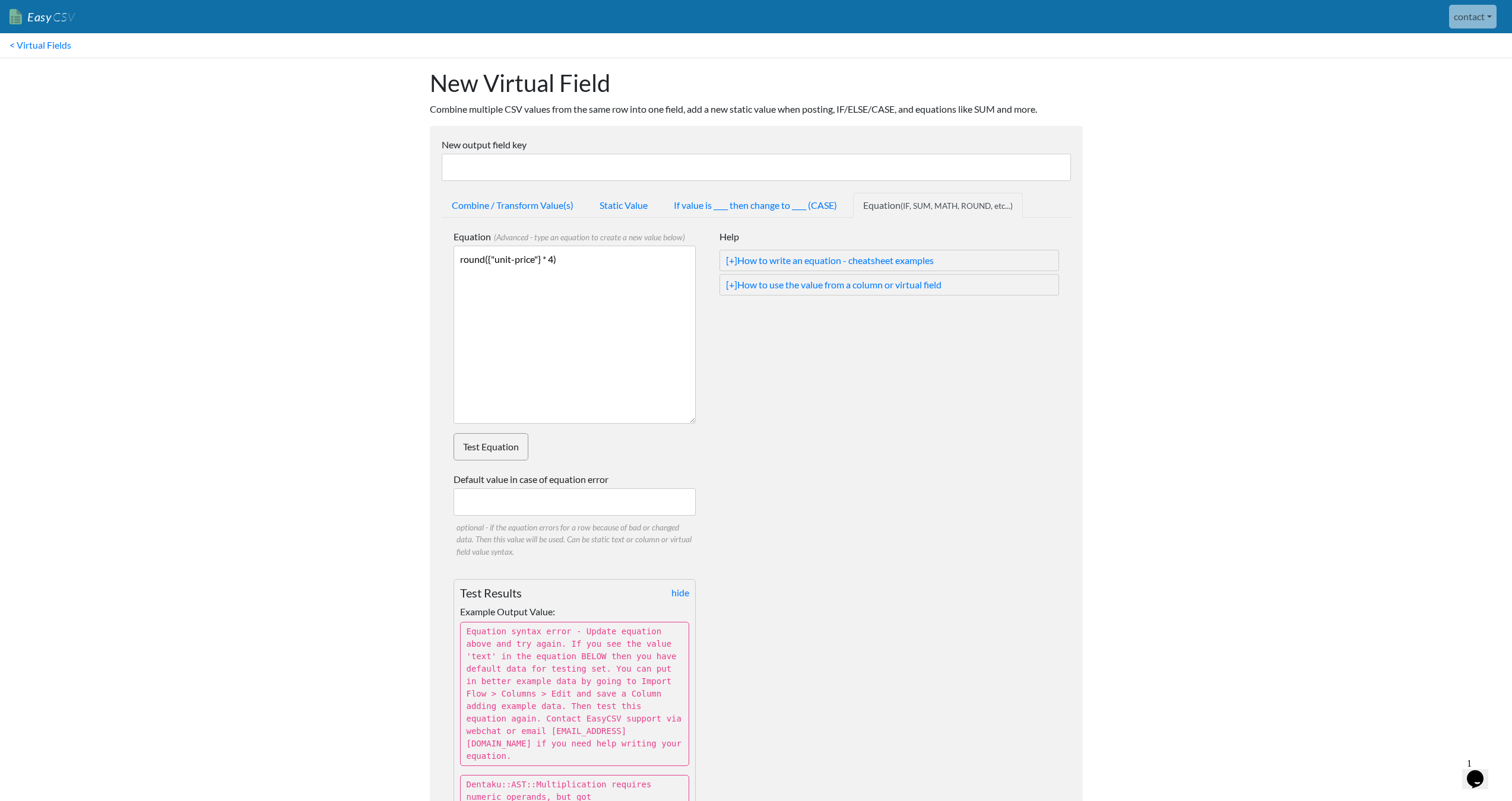
click at [648, 262] on textarea "round({"unit-price"} * 4)" at bounding box center [575, 334] width 242 height 178
click at [650, 262] on textarea "round({"unit-price"} * 4)" at bounding box center [575, 334] width 242 height 178
drag, startPoint x: 661, startPoint y: 265, endPoint x: 400, endPoint y: 256, distance: 261.2
click at [400, 256] on body "Easy CSV contact Unionspares All Flows All CSV Generators Business & Plan Info …" at bounding box center [756, 527] width 1512 height 1054
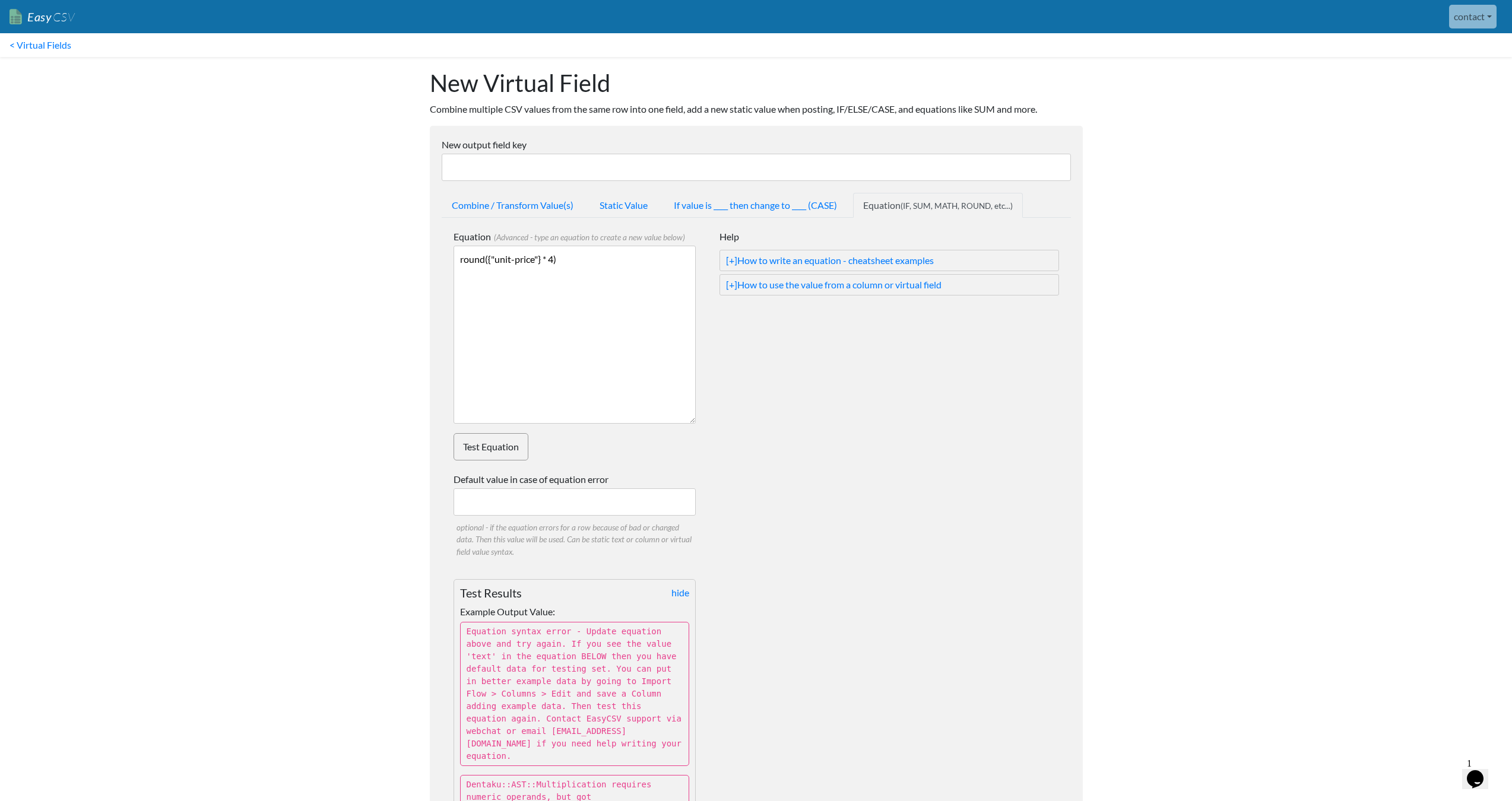
click at [573, 279] on textarea "round({"unit-price"} * 4)" at bounding box center [575, 334] width 242 height 178
drag, startPoint x: 575, startPoint y: 271, endPoint x: 460, endPoint y: 261, distance: 115.4
click at [402, 253] on body "Easy CSV contact Unionspares All Flows All CSV Generators Business & Plan Info …" at bounding box center [756, 527] width 1512 height 1054
click at [549, 278] on textarea "round({"unit-price"} * 4)" at bounding box center [575, 334] width 242 height 178
drag, startPoint x: 601, startPoint y: 275, endPoint x: 361, endPoint y: 266, distance: 240.2
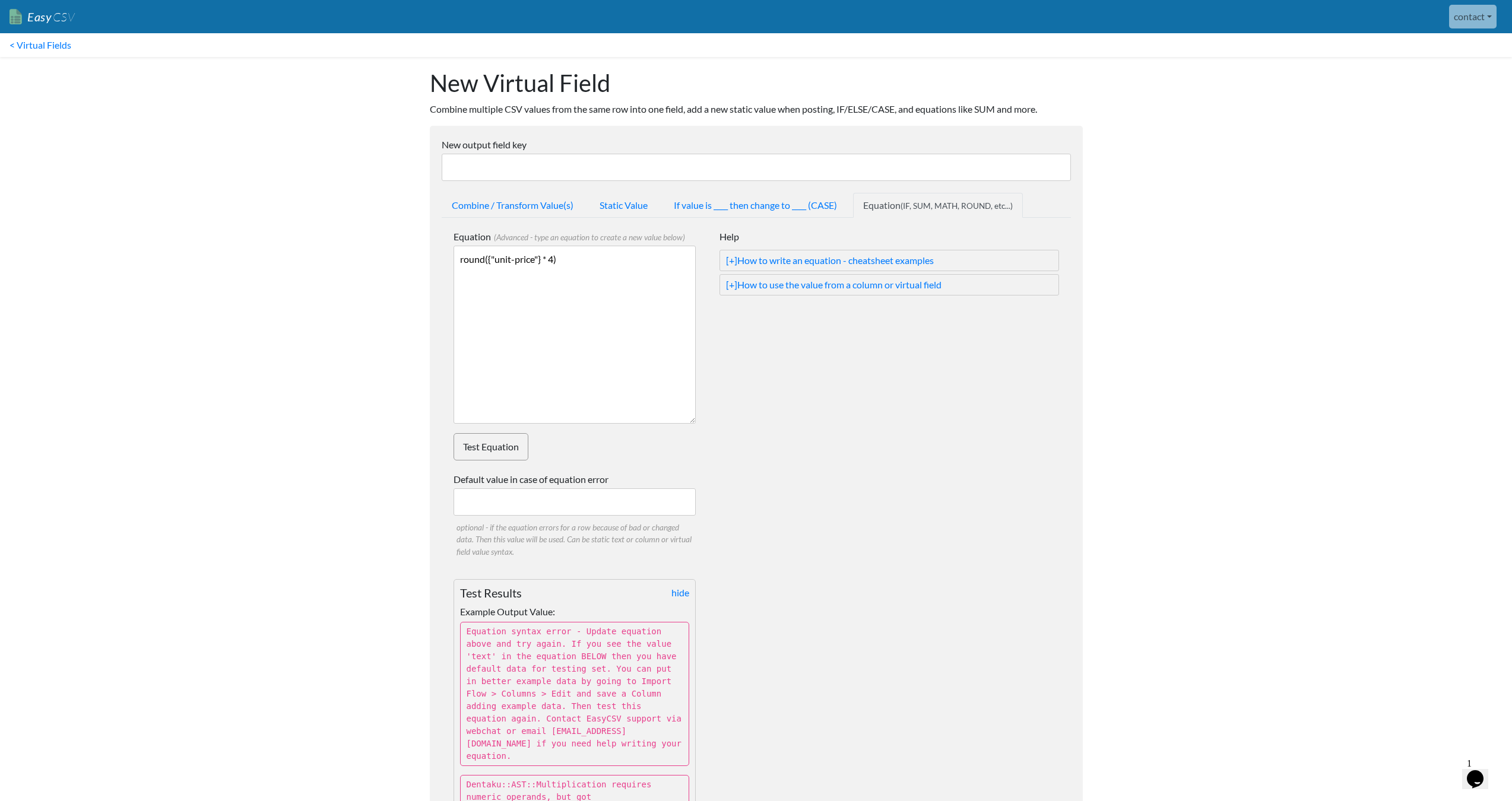
click at [360, 266] on body "Easy CSV contact Unionspares All Flows All CSV Generators Business & Plan Info …" at bounding box center [756, 527] width 1512 height 1054
click at [593, 277] on textarea "round({"unit-price"} * 4)" at bounding box center [575, 334] width 242 height 178
drag, startPoint x: 628, startPoint y: 268, endPoint x: 403, endPoint y: 266, distance: 225.0
click at [398, 263] on body "Easy CSV contact Unionspares All Flows All CSV Generators Business & Plan Info …" at bounding box center [756, 527] width 1512 height 1054
click at [595, 289] on textarea "round({"unit-price"} * 4)" at bounding box center [575, 334] width 242 height 178
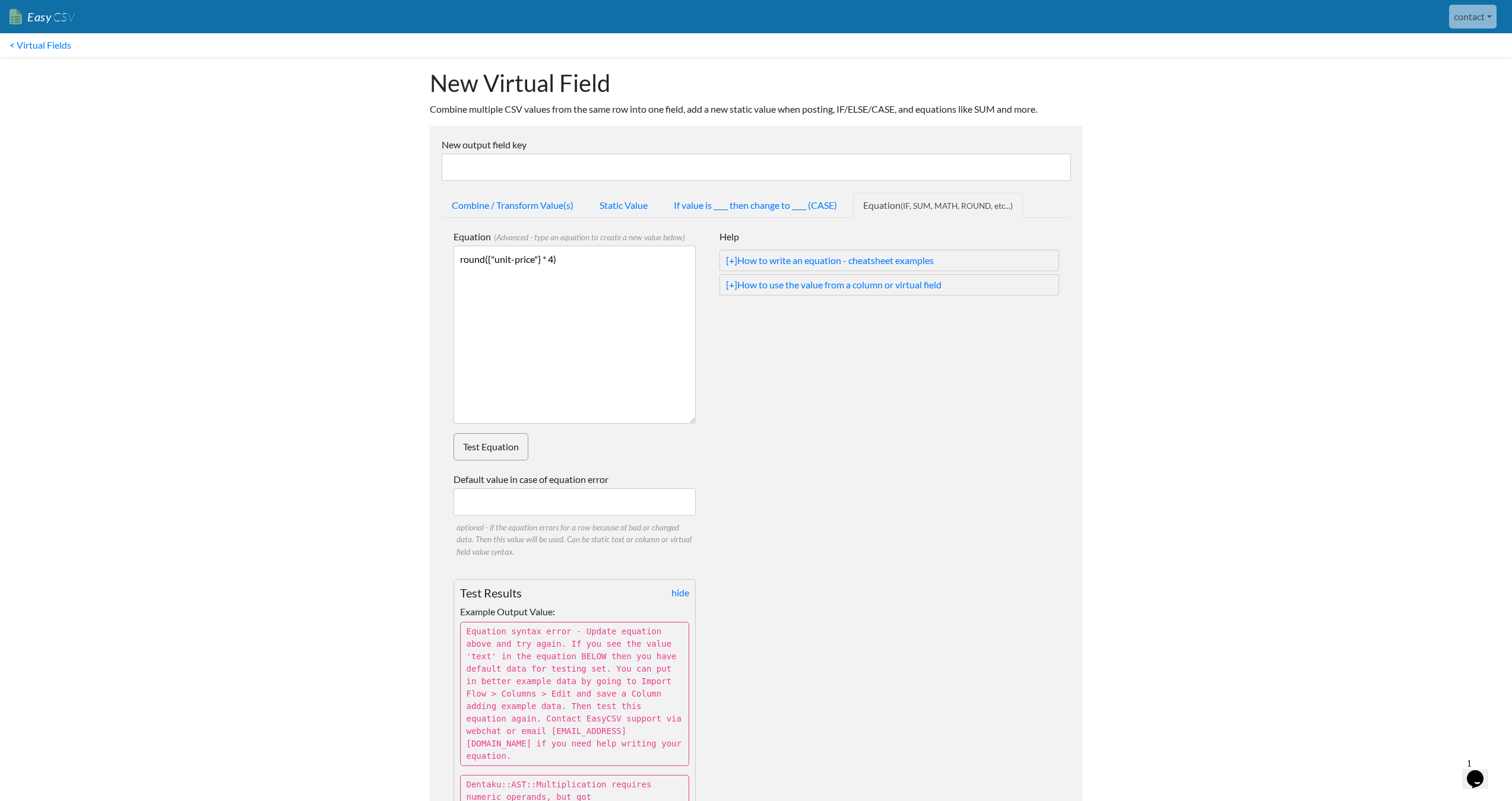
click at [540, 262] on textarea "round({"unit-price"} * 4)" at bounding box center [575, 334] width 242 height 178
click at [605, 292] on textarea "round({"unit-price"} * 4)" at bounding box center [575, 334] width 242 height 178
drag, startPoint x: 604, startPoint y: 265, endPoint x: 365, endPoint y: 258, distance: 239.1
click at [365, 258] on body "Easy CSV contact Unionspares All Flows All CSV Generators Business & Plan Info …" at bounding box center [756, 527] width 1512 height 1054
click at [579, 275] on textarea "round({"unit-price"} * 4)" at bounding box center [575, 334] width 242 height 178
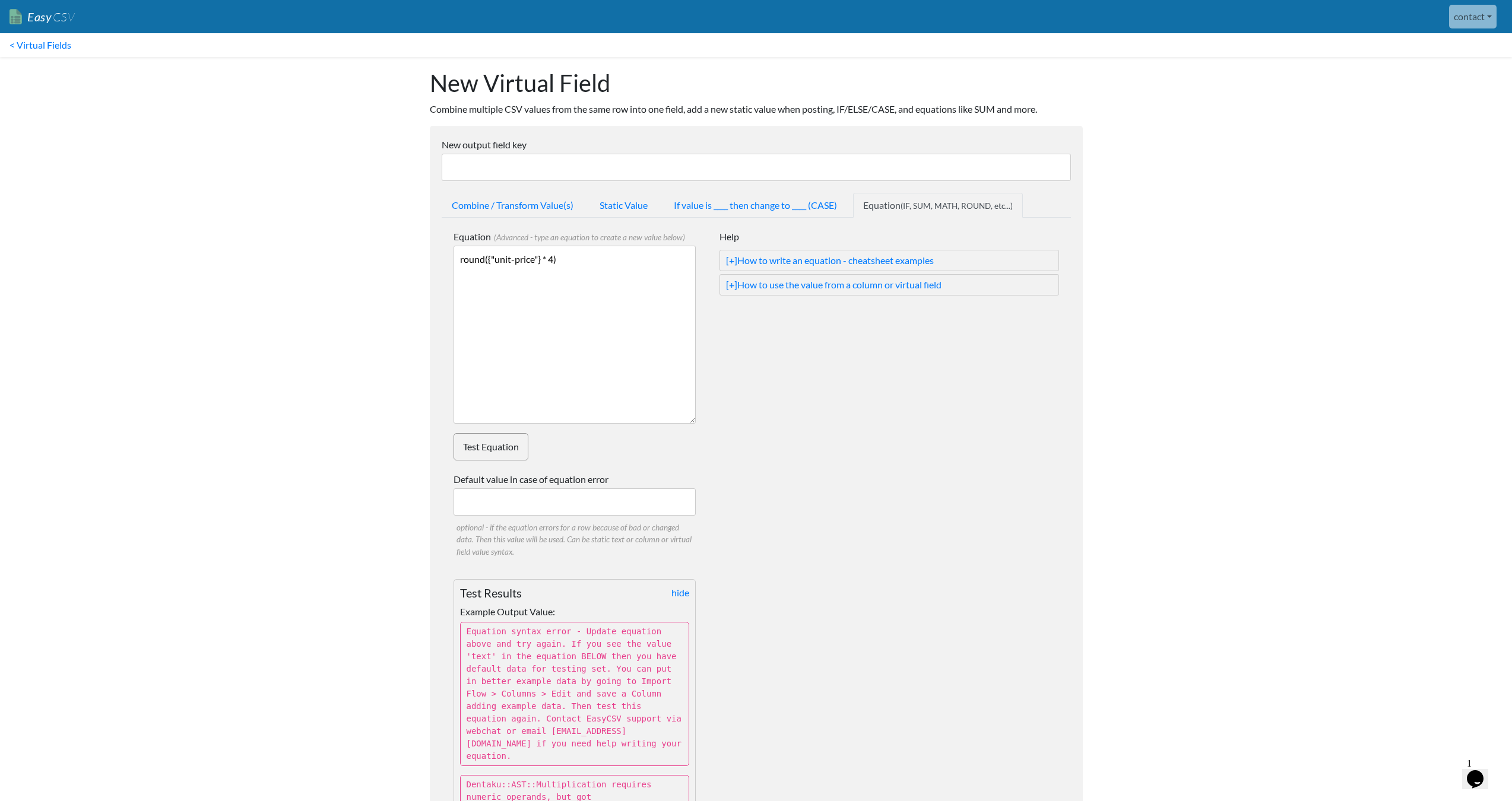
scroll to position [120, 0]
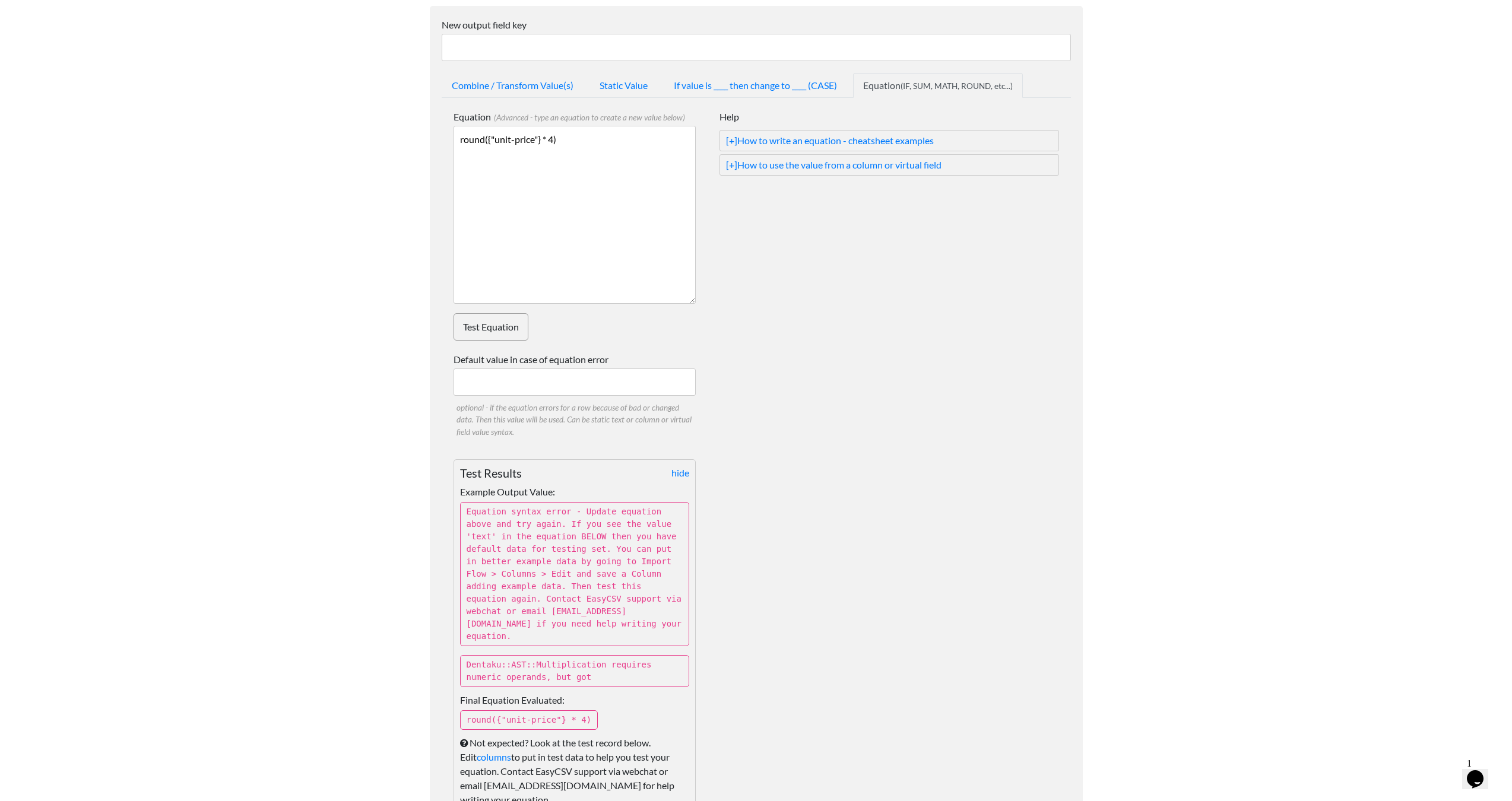
click at [586, 509] on p "Equation syntax error - Update equation above and try again. If you see the val…" at bounding box center [575, 574] width 229 height 144
drag, startPoint x: 586, startPoint y: 509, endPoint x: 663, endPoint y: 572, distance: 99.5
click at [663, 572] on p "Equation syntax error - Update equation above and try again. If you see the val…" at bounding box center [575, 574] width 229 height 144
click at [582, 383] on input "Default value in case of equation error" at bounding box center [575, 382] width 242 height 27
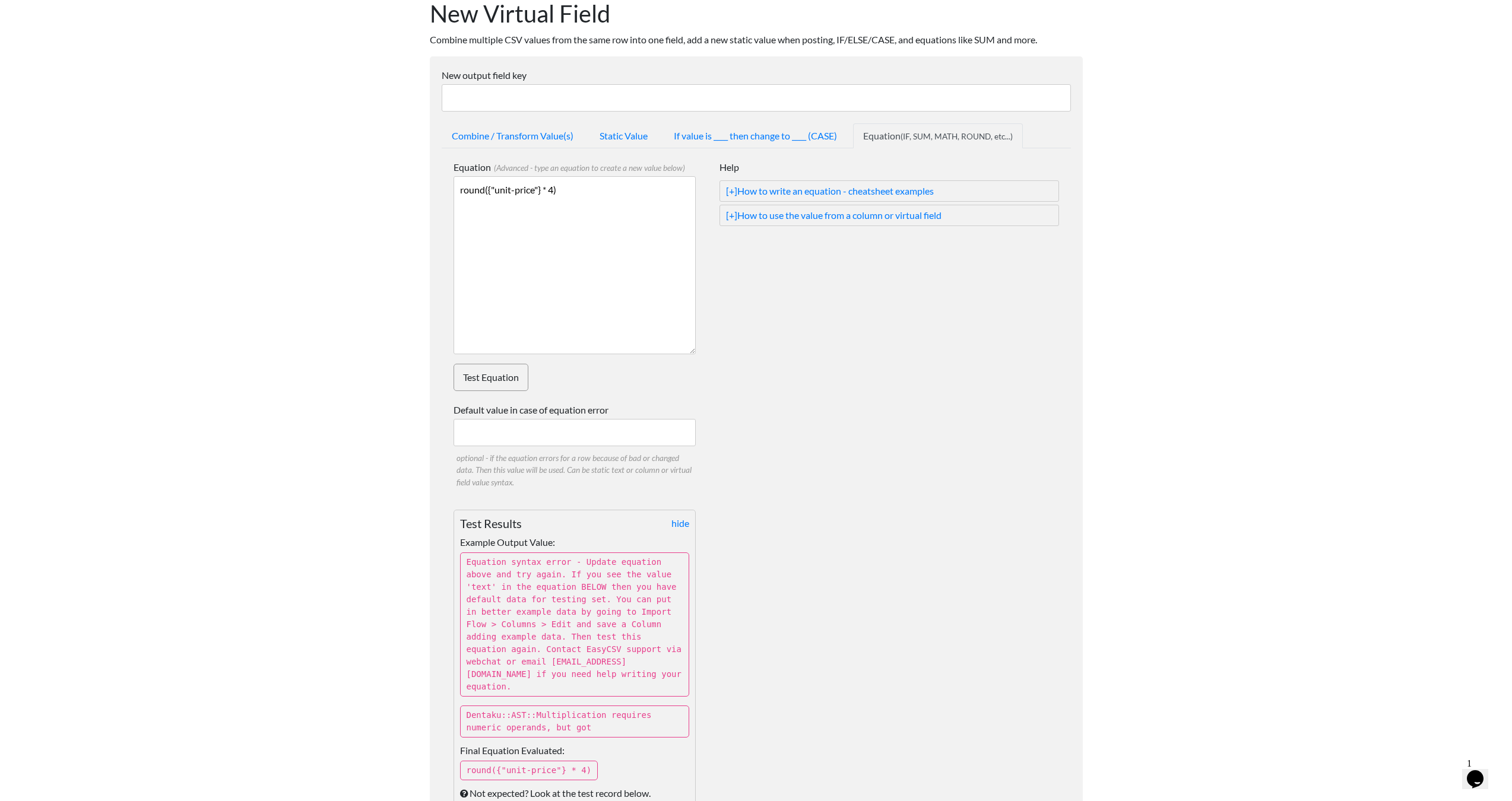
scroll to position [0, 0]
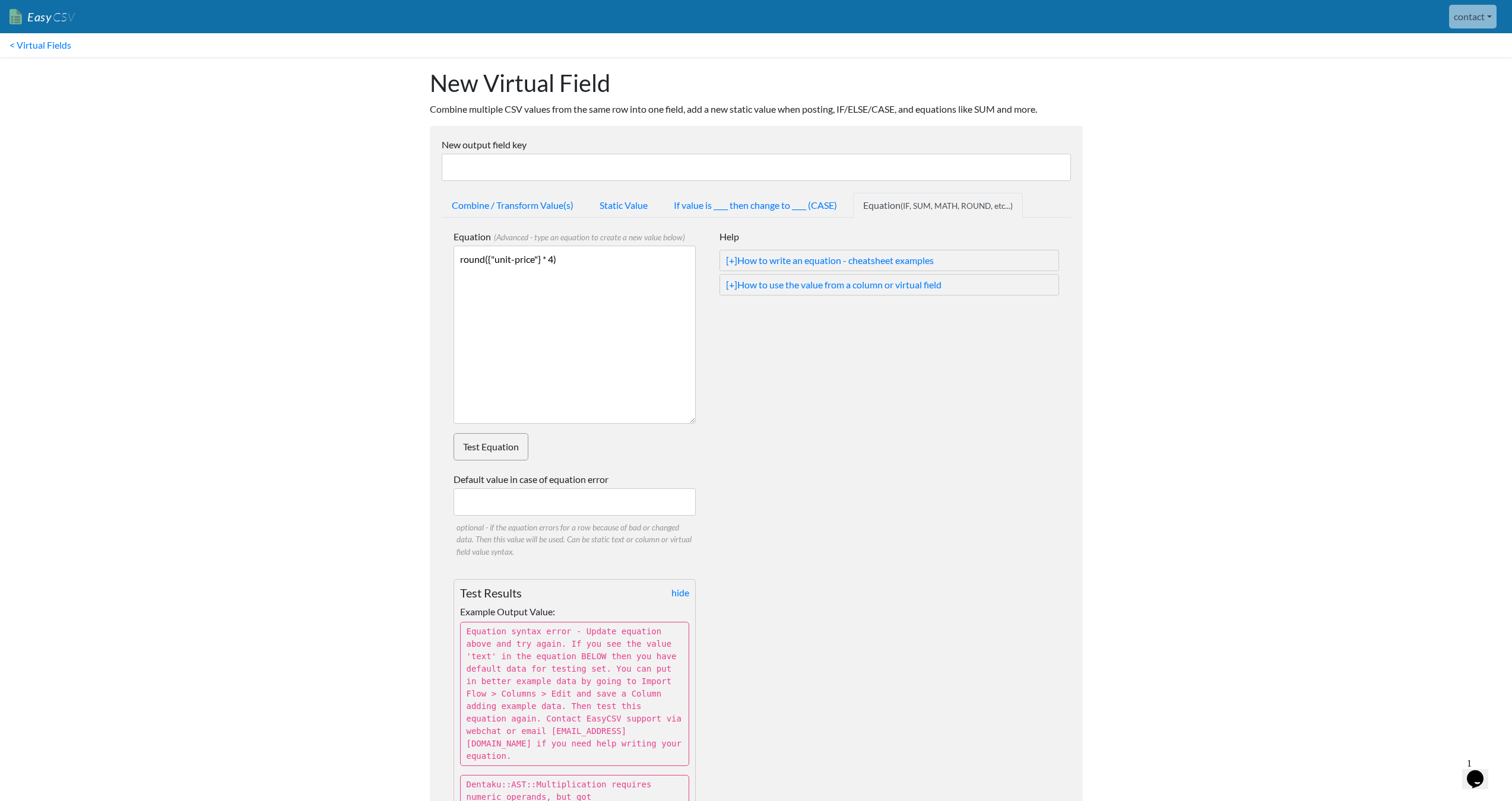
click at [631, 293] on textarea "round({"unit-price"} * 4)" at bounding box center [575, 334] width 242 height 178
drag, startPoint x: 650, startPoint y: 286, endPoint x: 461, endPoint y: 265, distance: 190.2
click at [461, 265] on textarea "round({"unit-price"} * 4)" at bounding box center [575, 334] width 242 height 178
click at [628, 283] on textarea "round({"unit-price"} * 4)" at bounding box center [575, 334] width 242 height 178
click at [825, 261] on link "[+] How to write an equation - cheatsheet examples" at bounding box center [889, 260] width 327 height 14
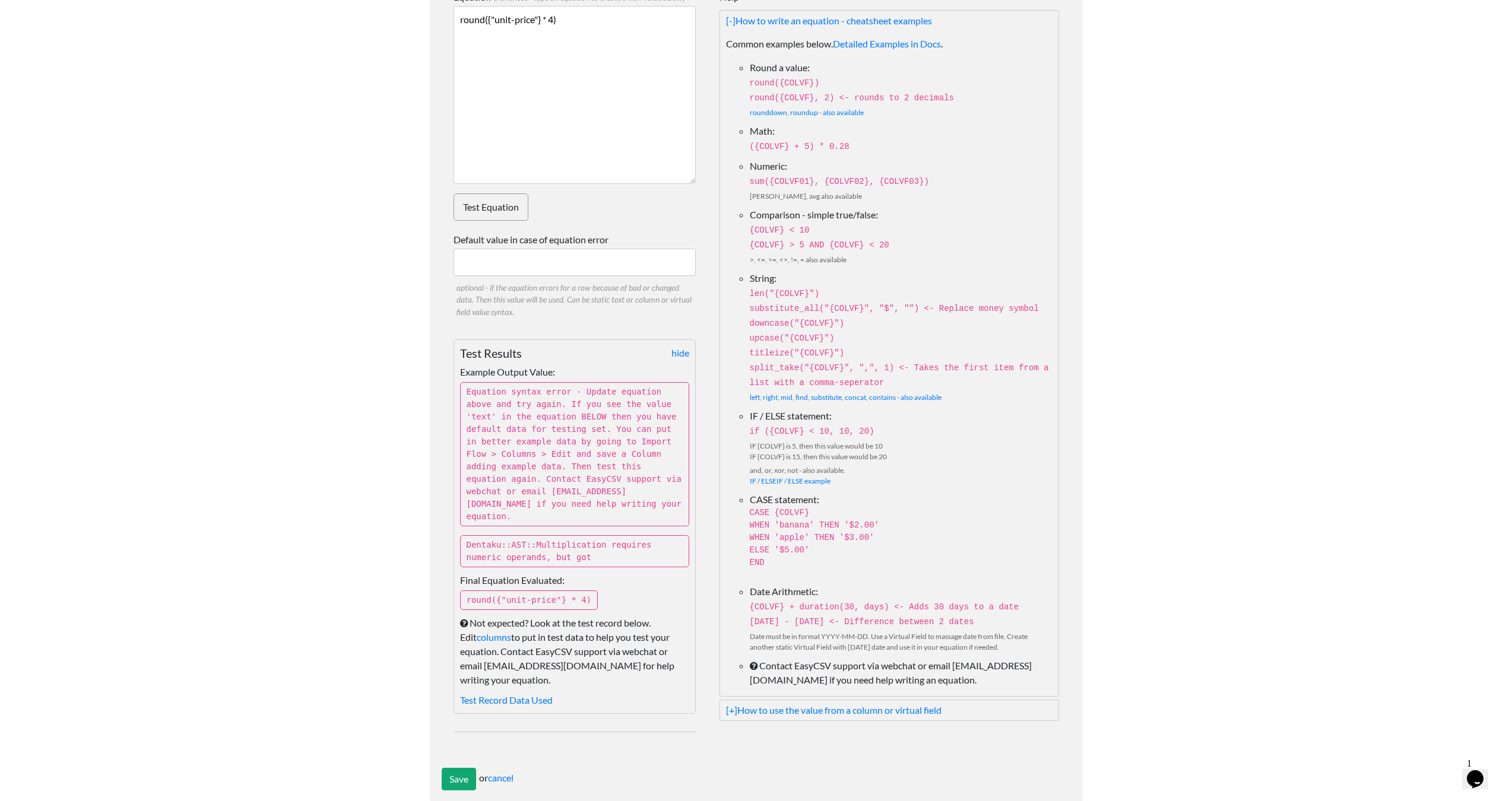
scroll to position [249, 0]
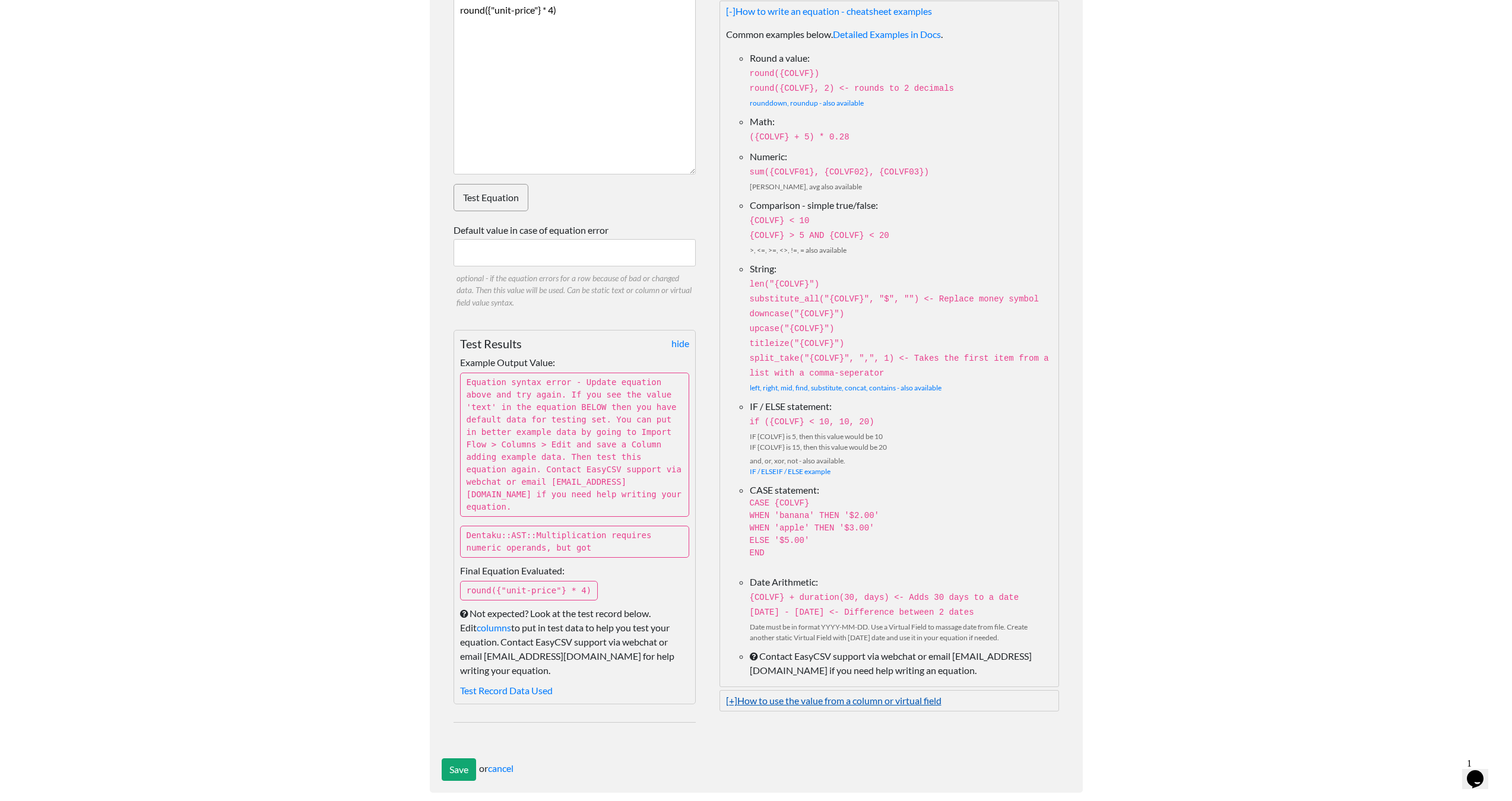
click at [890, 694] on link "[+] How to use the value from a column or virtual field" at bounding box center [889, 700] width 327 height 14
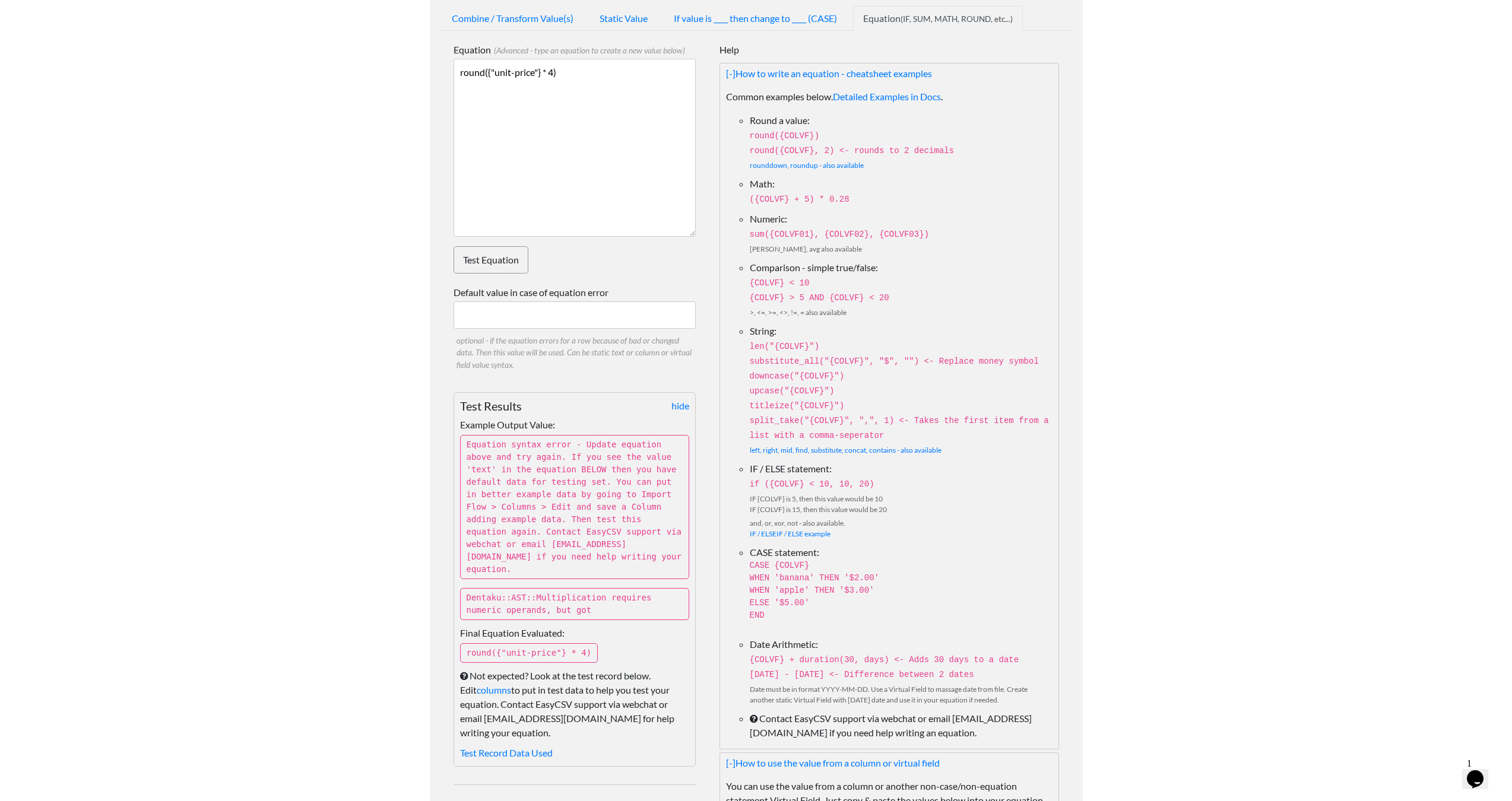
scroll to position [67, 0]
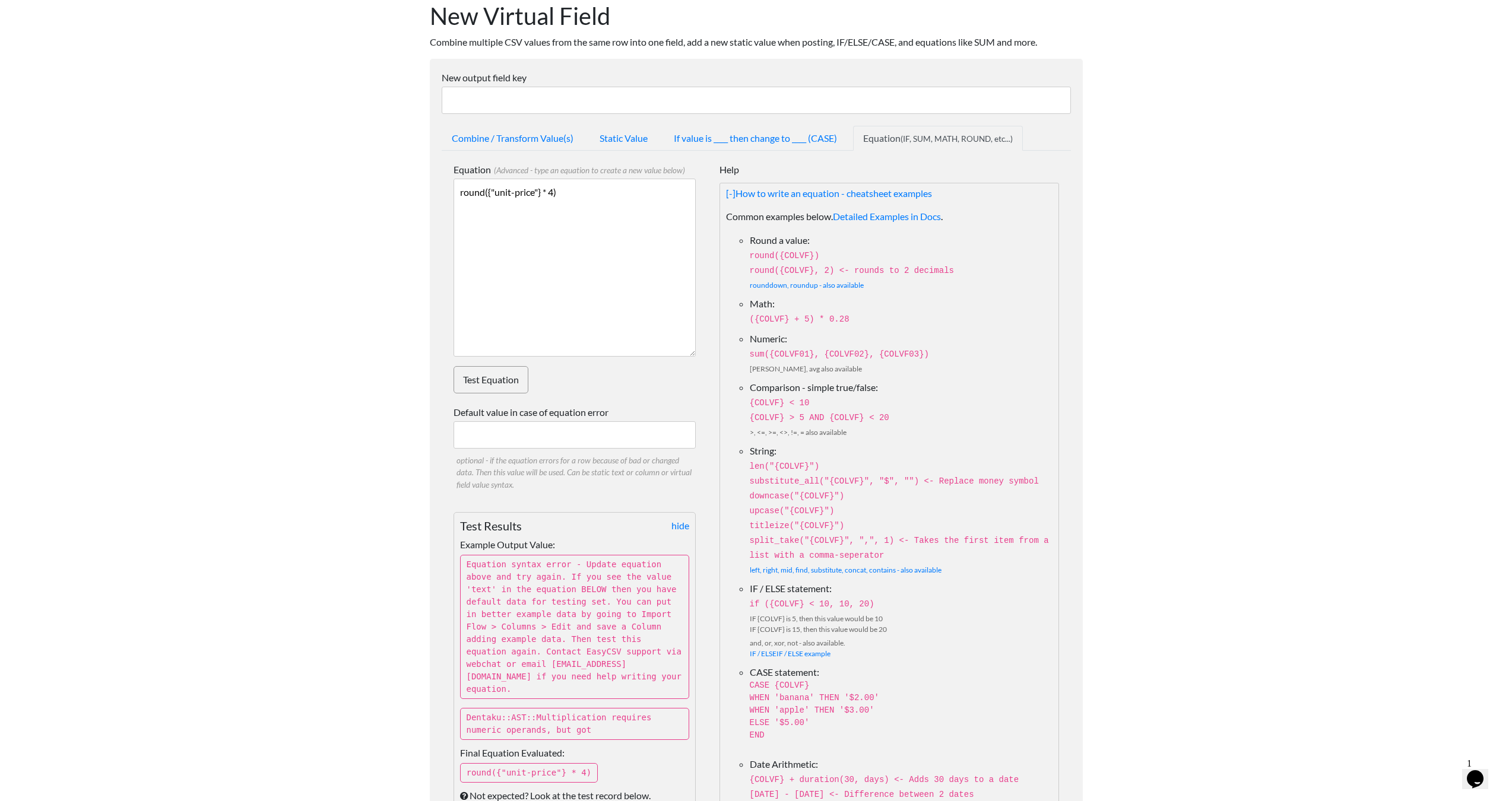
drag, startPoint x: 491, startPoint y: 191, endPoint x: 538, endPoint y: 191, distance: 47.0
click at [538, 191] on textarea "round({"unit-price"} * 4)" at bounding box center [575, 267] width 242 height 178
click at [493, 369] on link "Test Equation" at bounding box center [491, 379] width 75 height 27
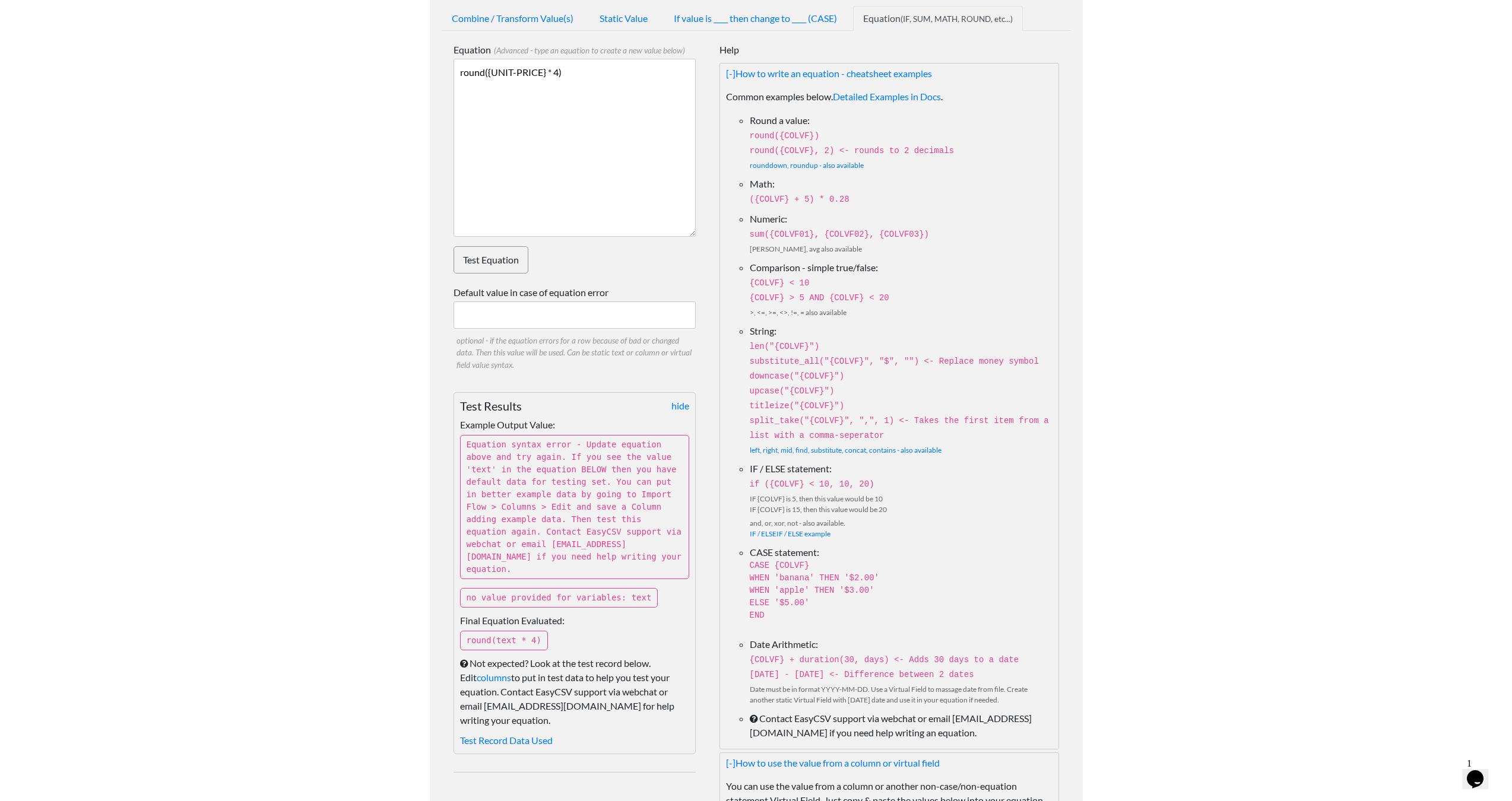
scroll to position [0, 0]
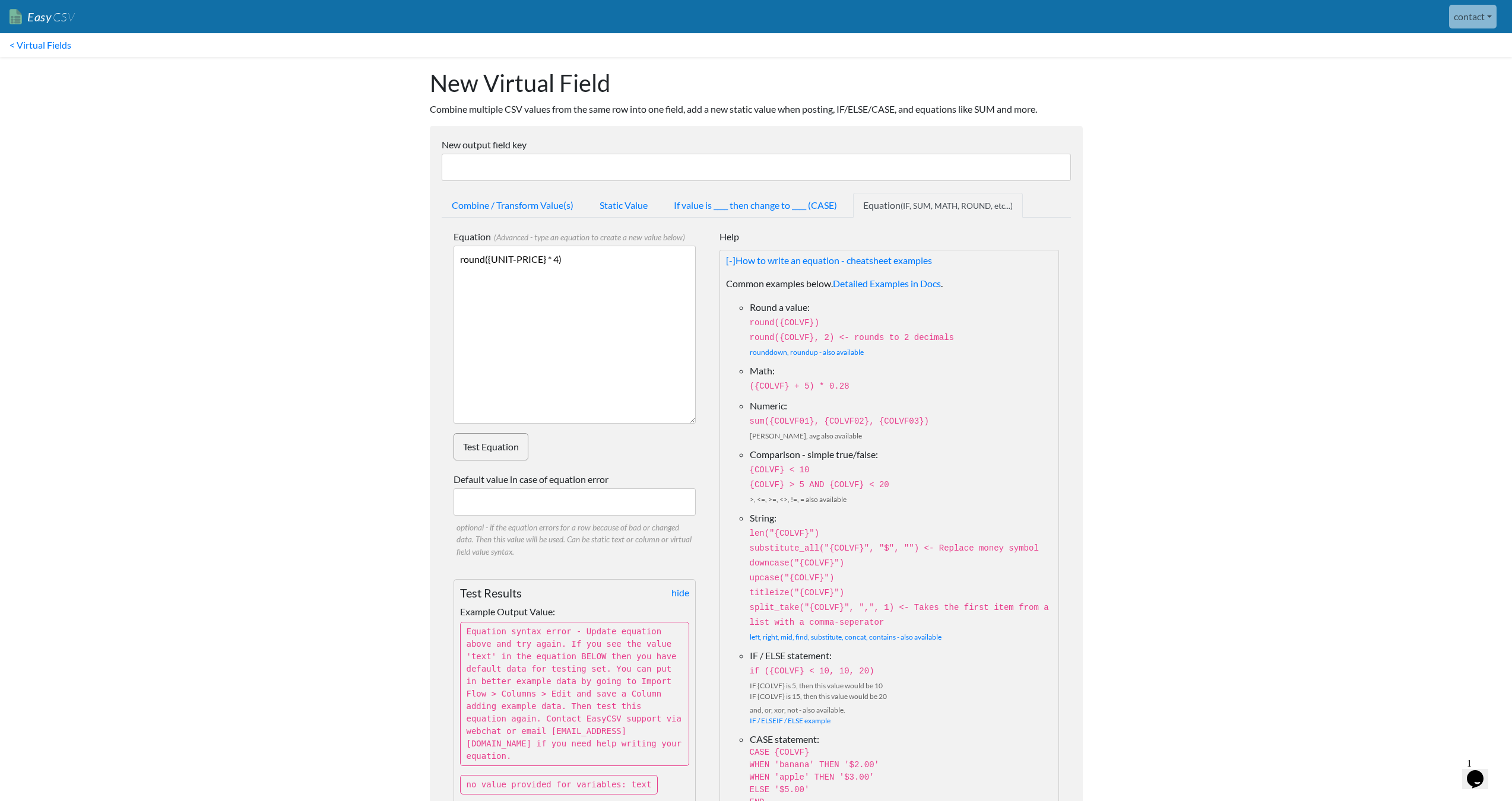
drag, startPoint x: 567, startPoint y: 258, endPoint x: 546, endPoint y: 256, distance: 21.1
click at [546, 256] on textarea "round({UNIT-PRICE} * 4)" at bounding box center [575, 334] width 242 height 178
drag, startPoint x: 488, startPoint y: 264, endPoint x: 432, endPoint y: 261, distance: 56.1
click at [433, 260] on form "New output field key Combine / Transform Value(s) Static Value If value is ____…" at bounding box center [756, 708] width 653 height 1165
type textarea "{UNIT-PRICE}"
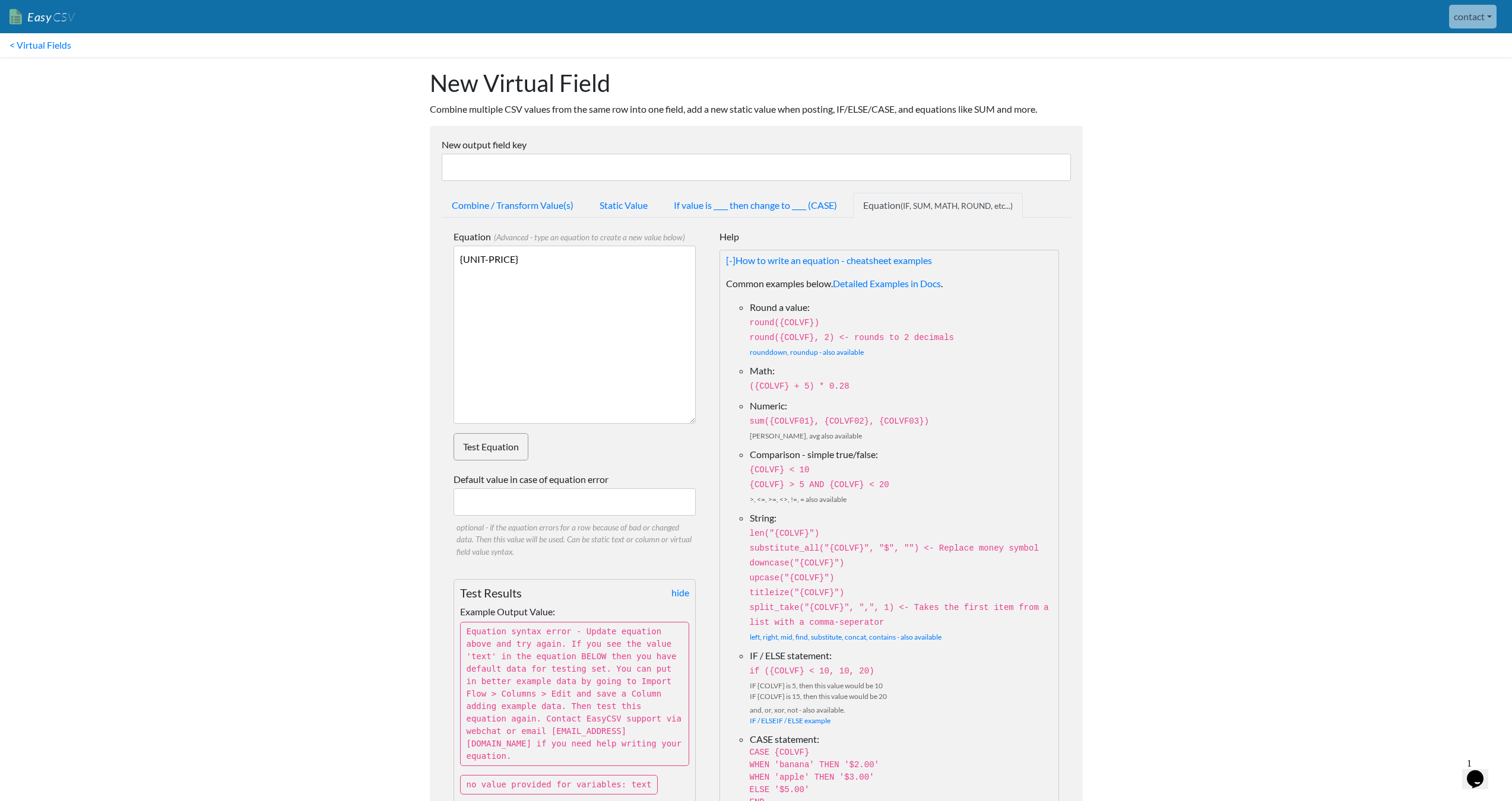
click at [499, 446] on link "Test Equation" at bounding box center [491, 446] width 75 height 27
click at [568, 164] on input "New output field key" at bounding box center [756, 167] width 629 height 27
type input "price"
click at [488, 454] on link "Test Equation" at bounding box center [491, 446] width 75 height 27
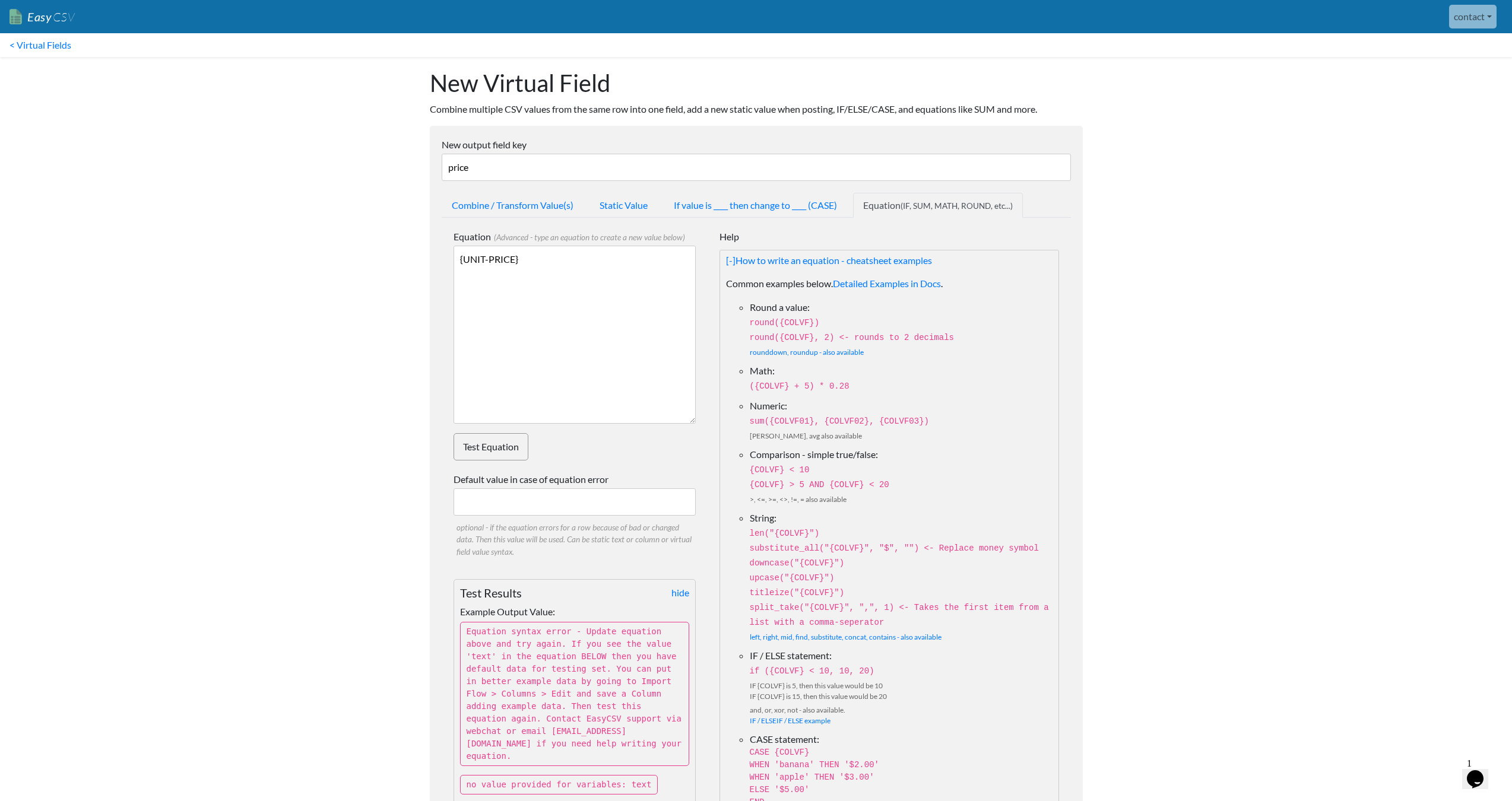
scroll to position [180, 0]
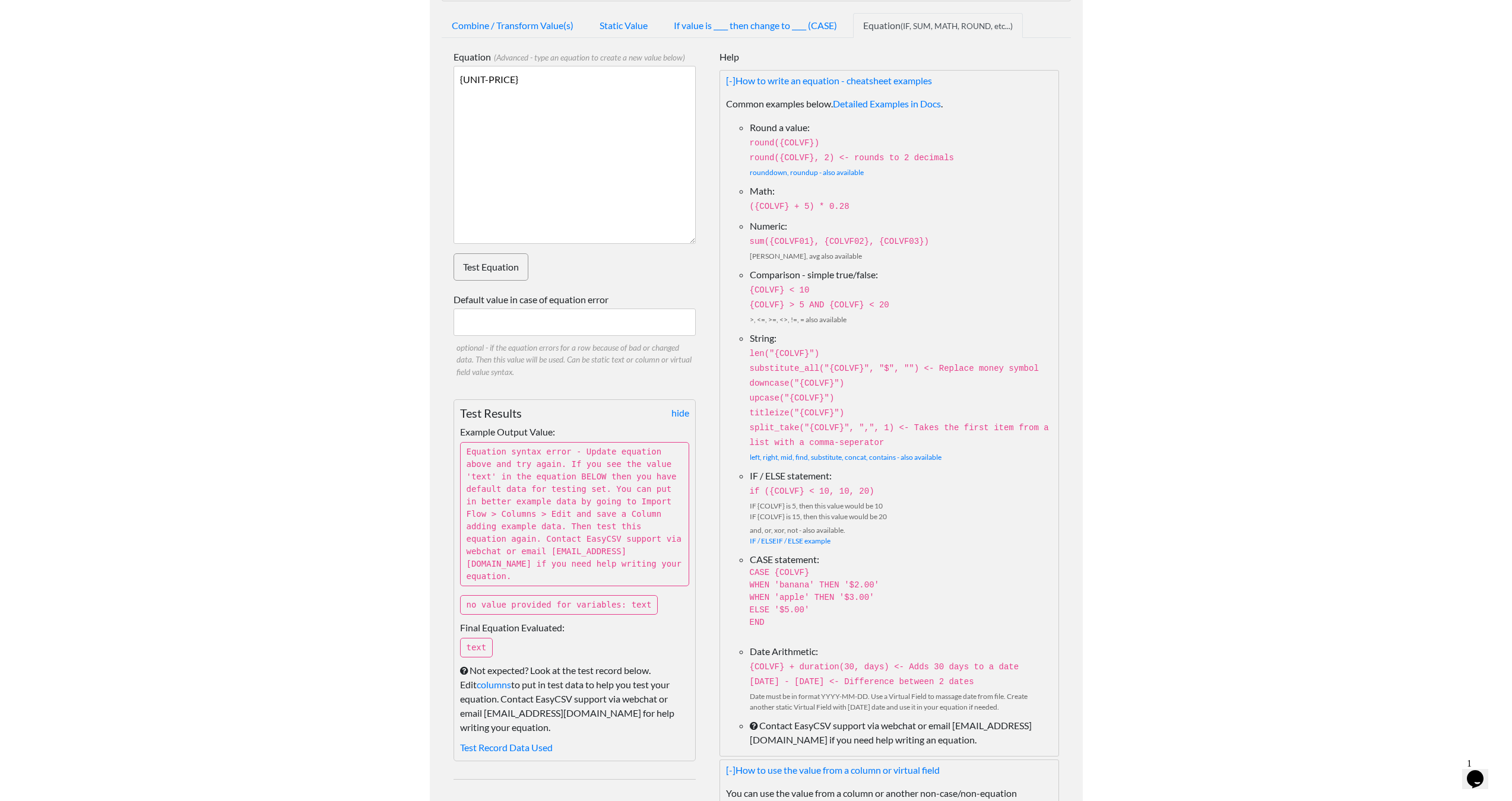
click at [478, 638] on p "text" at bounding box center [477, 648] width 34 height 20
click at [518, 633] on div "hide Test Results Example Output Value: Equation syntax error - Update equation…" at bounding box center [575, 581] width 242 height 362
click at [546, 631] on div "hide Test Results Example Output Value: Equation syntax error - Update equation…" at bounding box center [575, 581] width 242 height 362
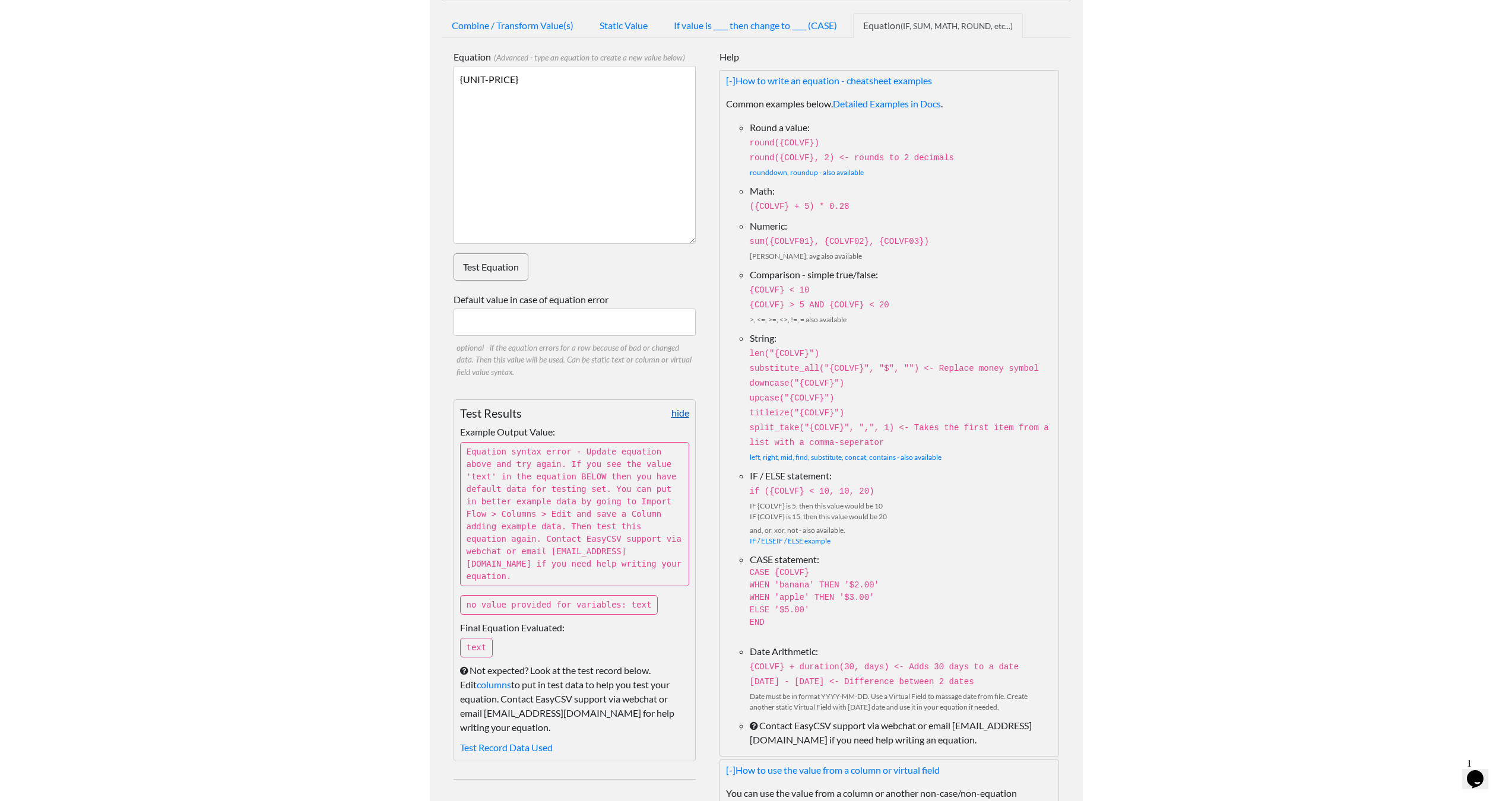
scroll to position [0, 0]
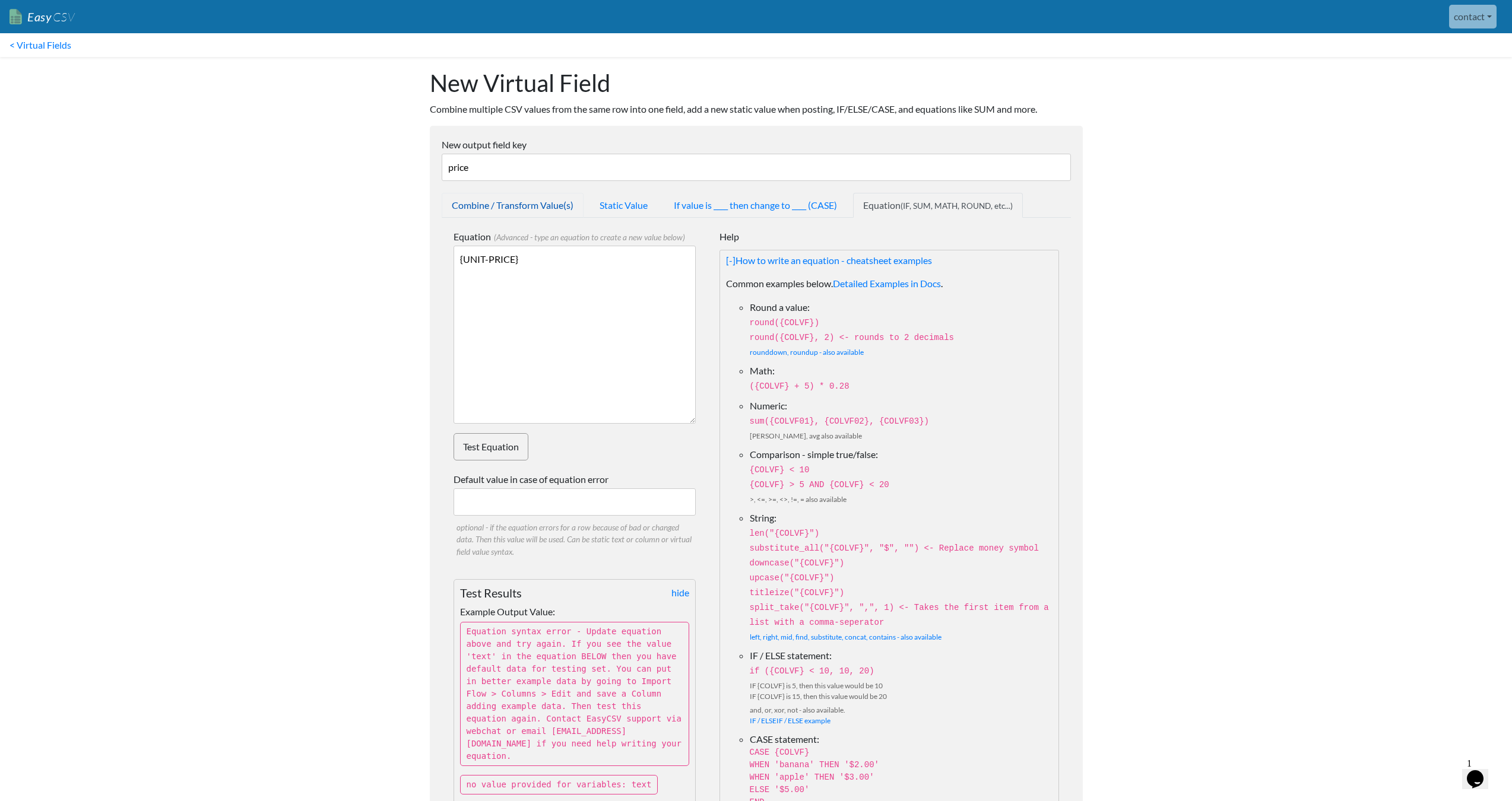
click at [561, 197] on link "Combine / Transform Value(s)" at bounding box center [512, 206] width 142 height 25
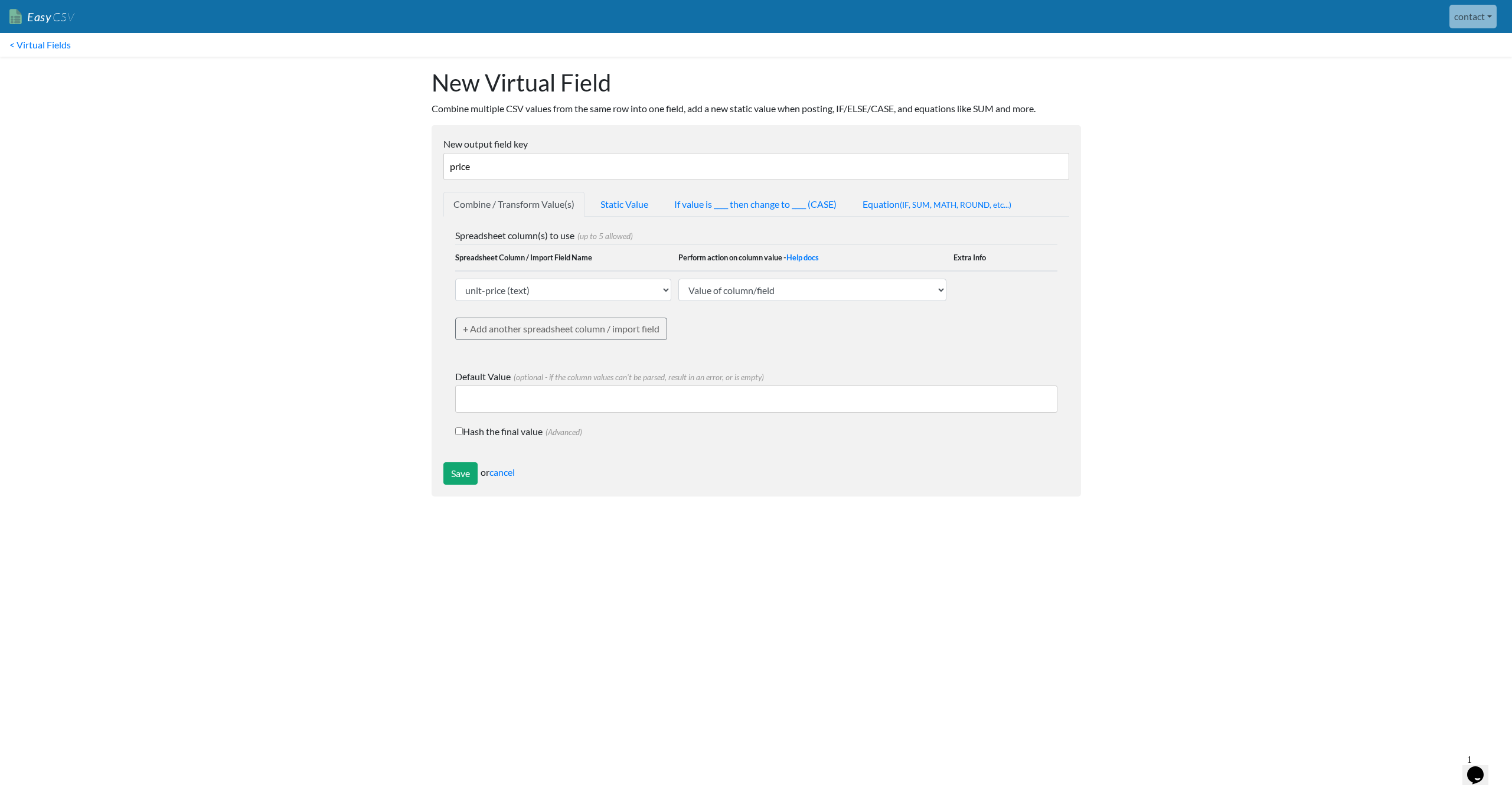
click at [986, 288] on td "/ / Regular Expression (Ruby regex - Help docs ) 1 Substring to match Type a nu…" at bounding box center [979, 290] width 52 height 37
click at [917, 199] on link "Equation (IF, SUM, MATH, ROUND, etc...)" at bounding box center [937, 205] width 169 height 24
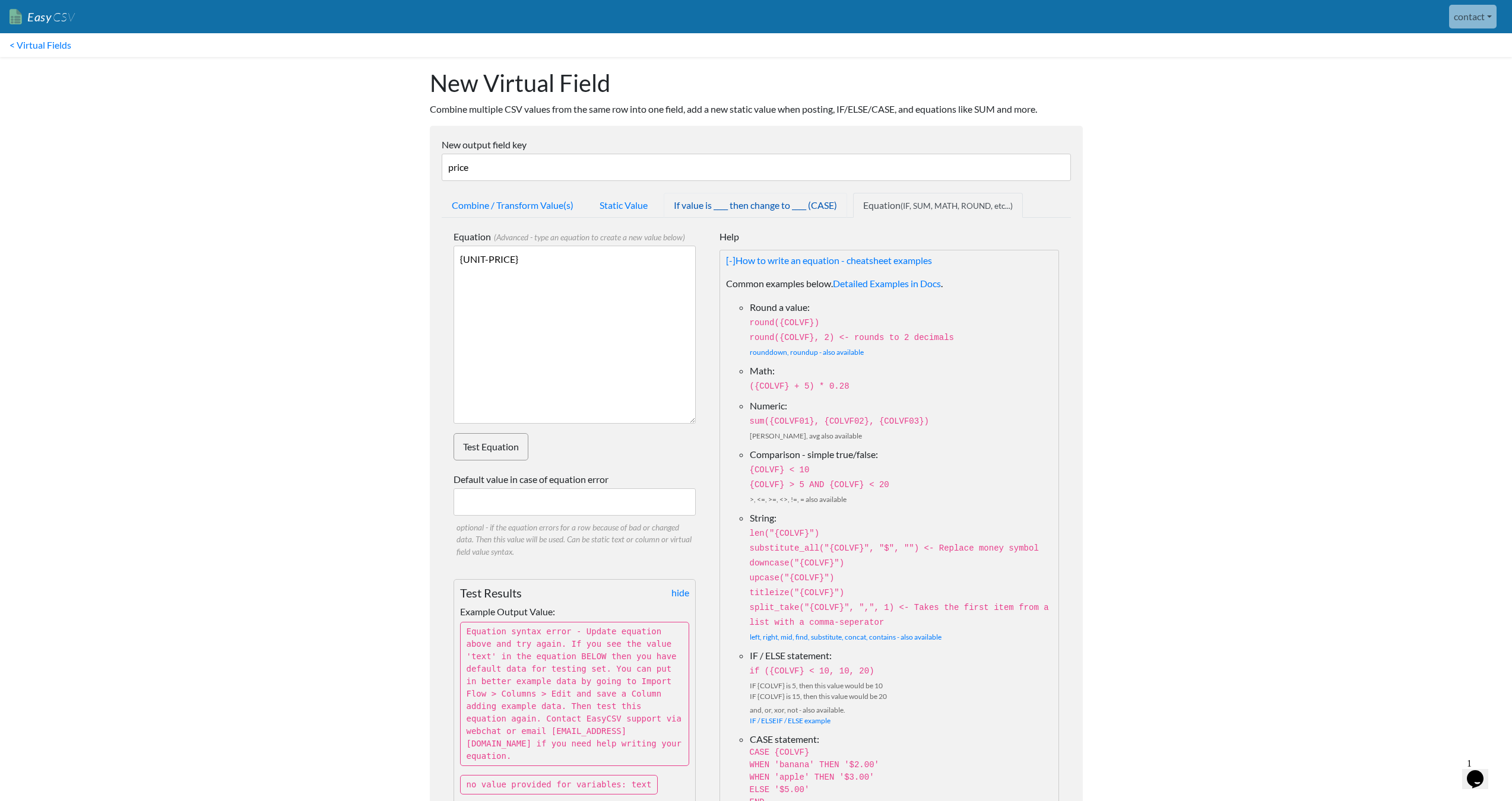
click at [762, 204] on link "If value is ____ then change to ____ (CASE)" at bounding box center [755, 206] width 183 height 25
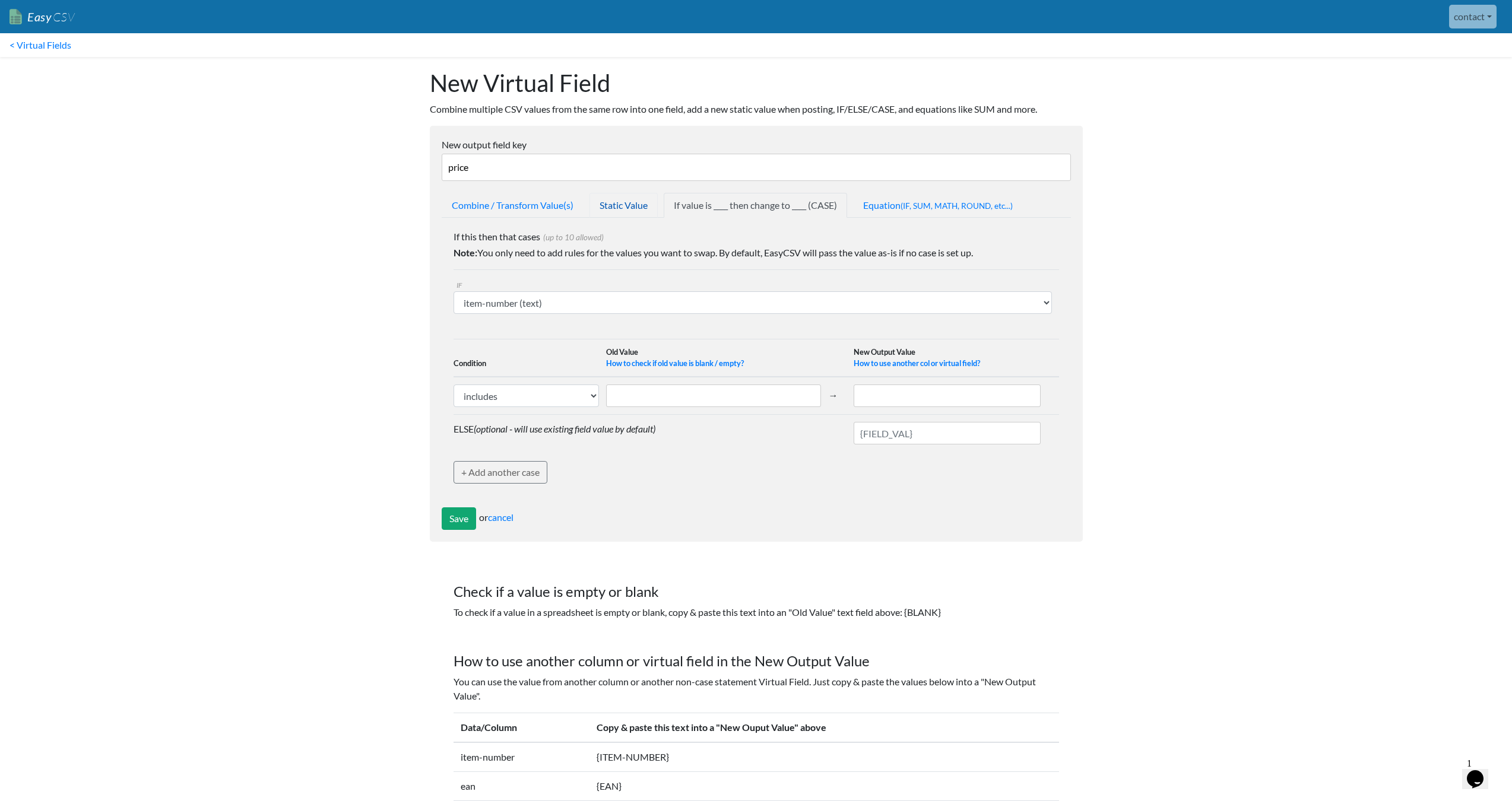
click at [655, 197] on link "Static Value" at bounding box center [623, 206] width 68 height 25
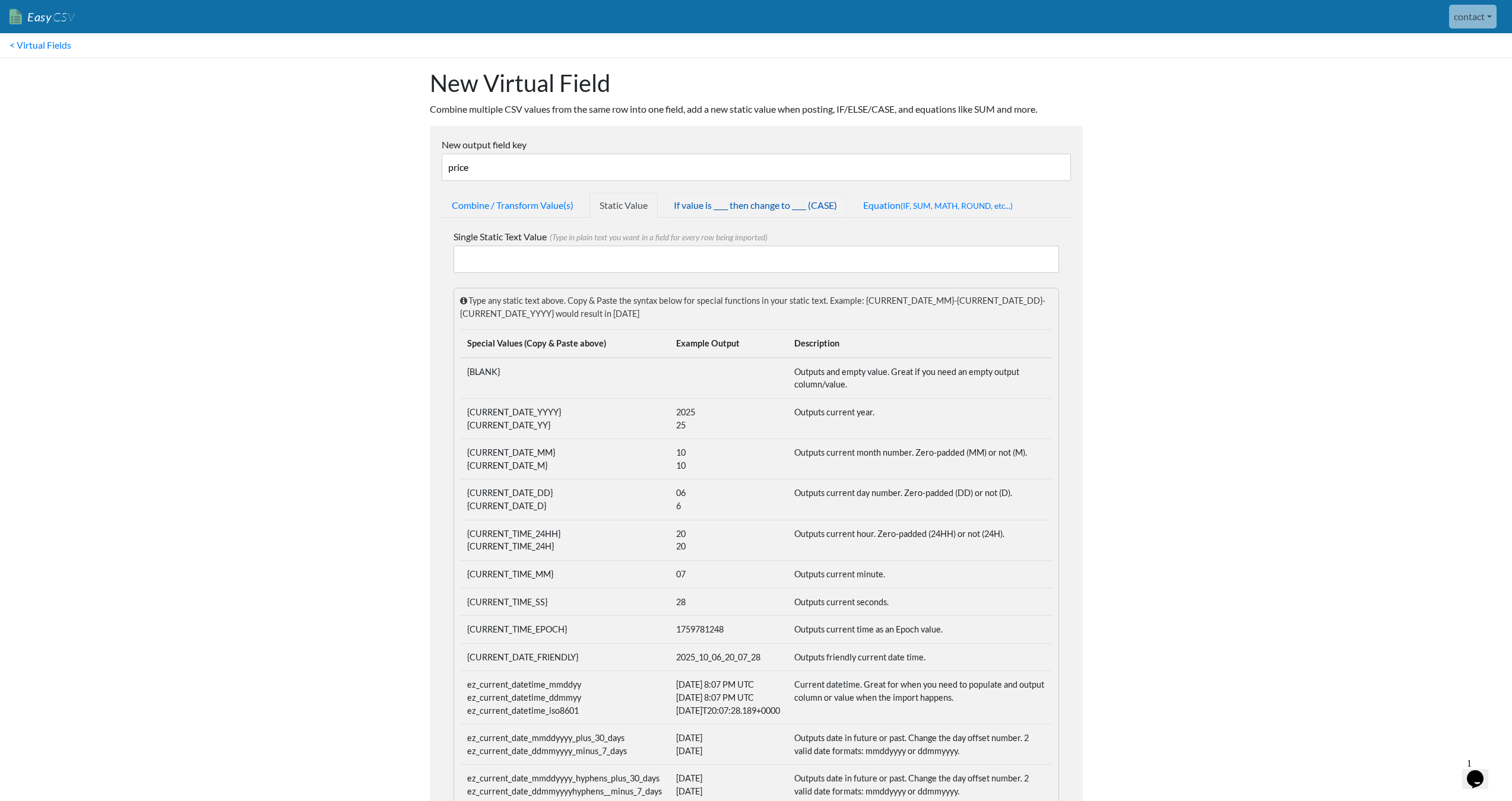
click at [761, 201] on link "If value is ____ then change to ____ (CASE)" at bounding box center [755, 206] width 183 height 25
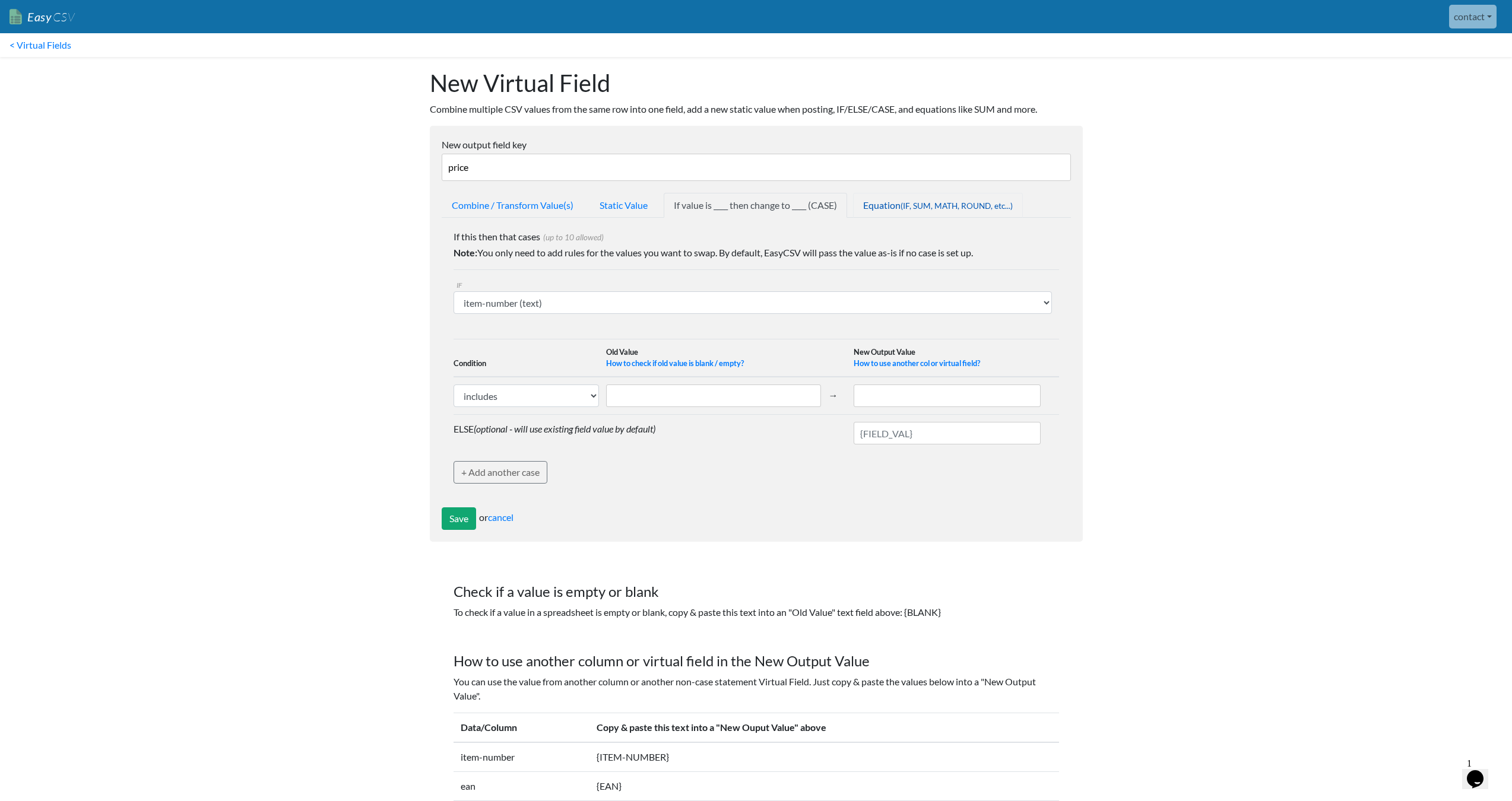
click at [917, 198] on link "Equation (IF, SUM, MATH, ROUND, etc...)" at bounding box center [937, 206] width 170 height 25
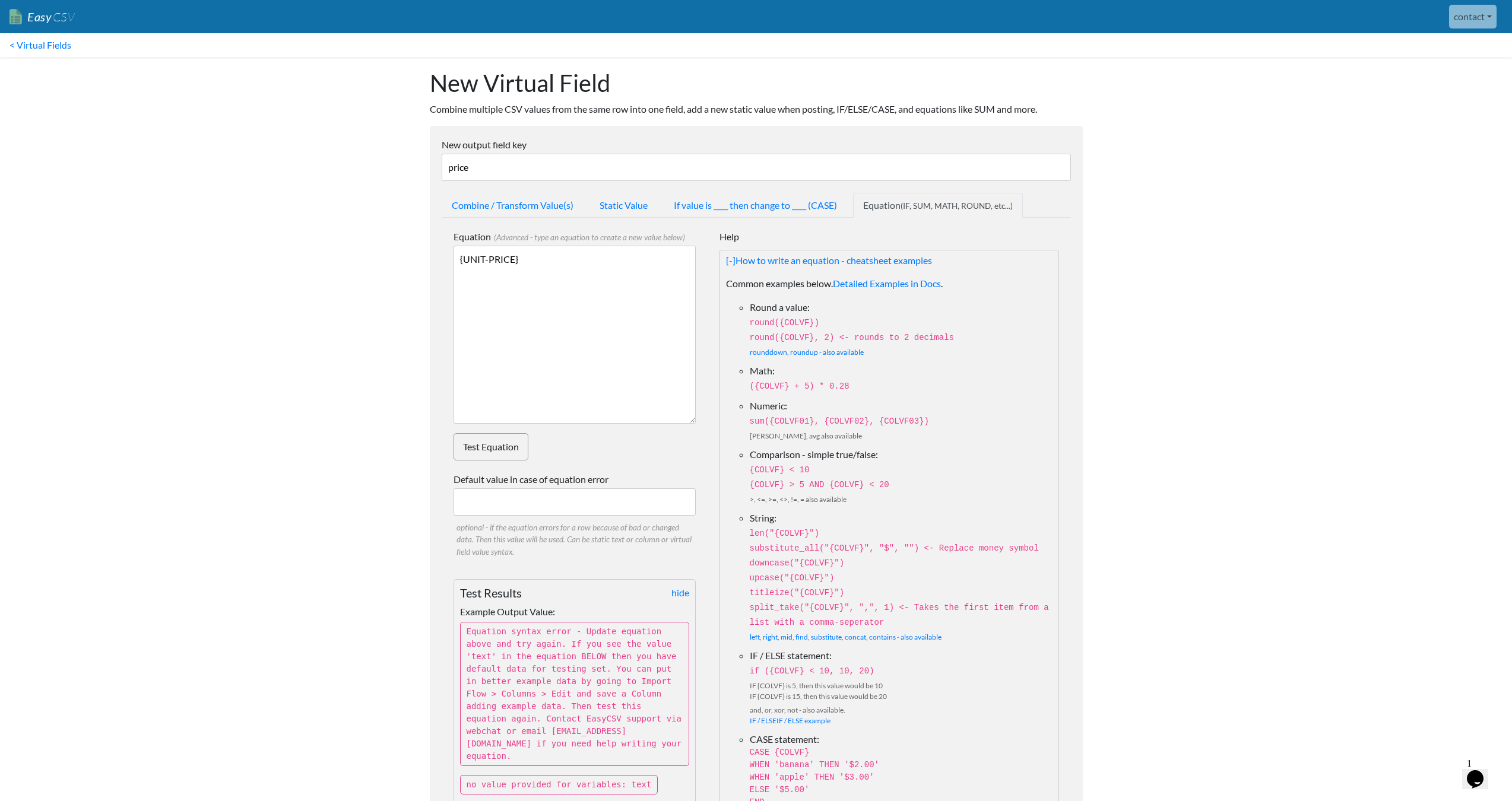
click at [562, 287] on textarea "{UNIT-PRICE}" at bounding box center [575, 334] width 242 height 178
drag, startPoint x: 628, startPoint y: 305, endPoint x: 428, endPoint y: 245, distance: 208.8
click at [410, 242] on body "Easy CSV contact Unionspares All Flows All CSV Generators Business & Plan Info …" at bounding box center [756, 651] width 1512 height 1303
click at [588, 306] on textarea "{UNIT-PRICE}" at bounding box center [575, 334] width 242 height 178
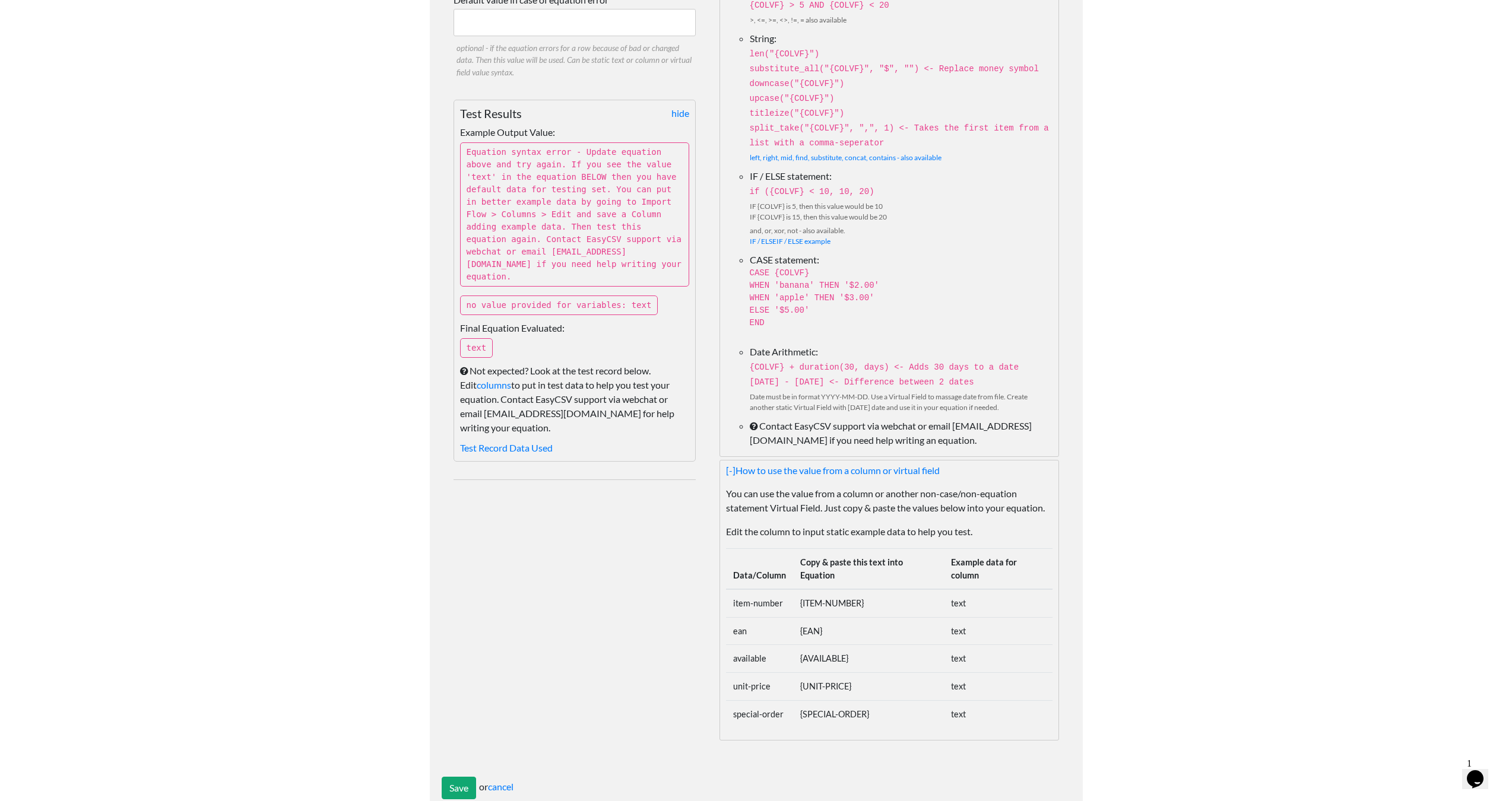
scroll to position [486, 0]
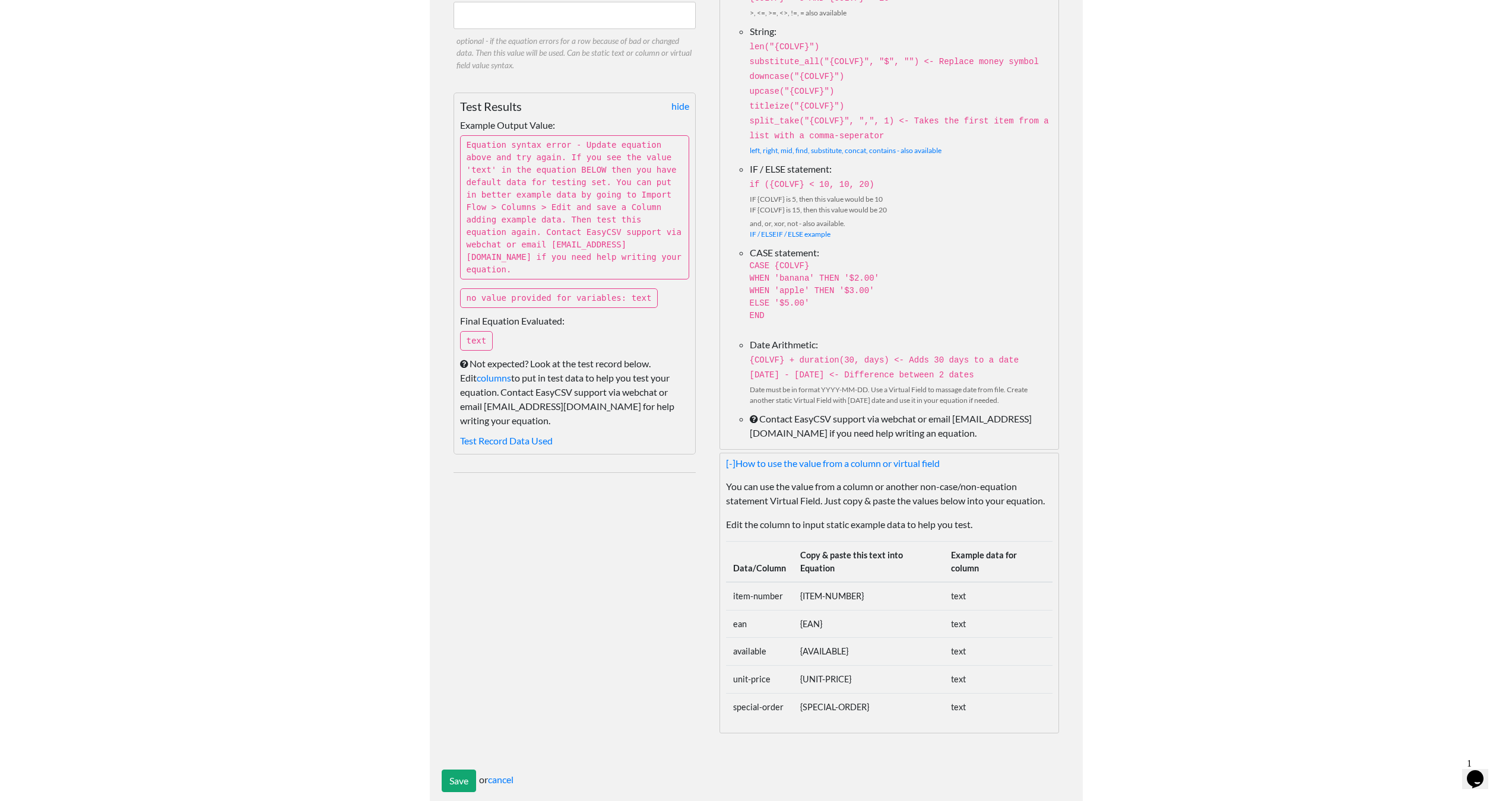
click at [839, 666] on td "{UNIT-PRICE}" at bounding box center [868, 680] width 151 height 28
click at [846, 666] on td "{UNIT-PRICE}" at bounding box center [868, 680] width 151 height 28
drag, startPoint x: 863, startPoint y: 658, endPoint x: 795, endPoint y: 658, distance: 68.0
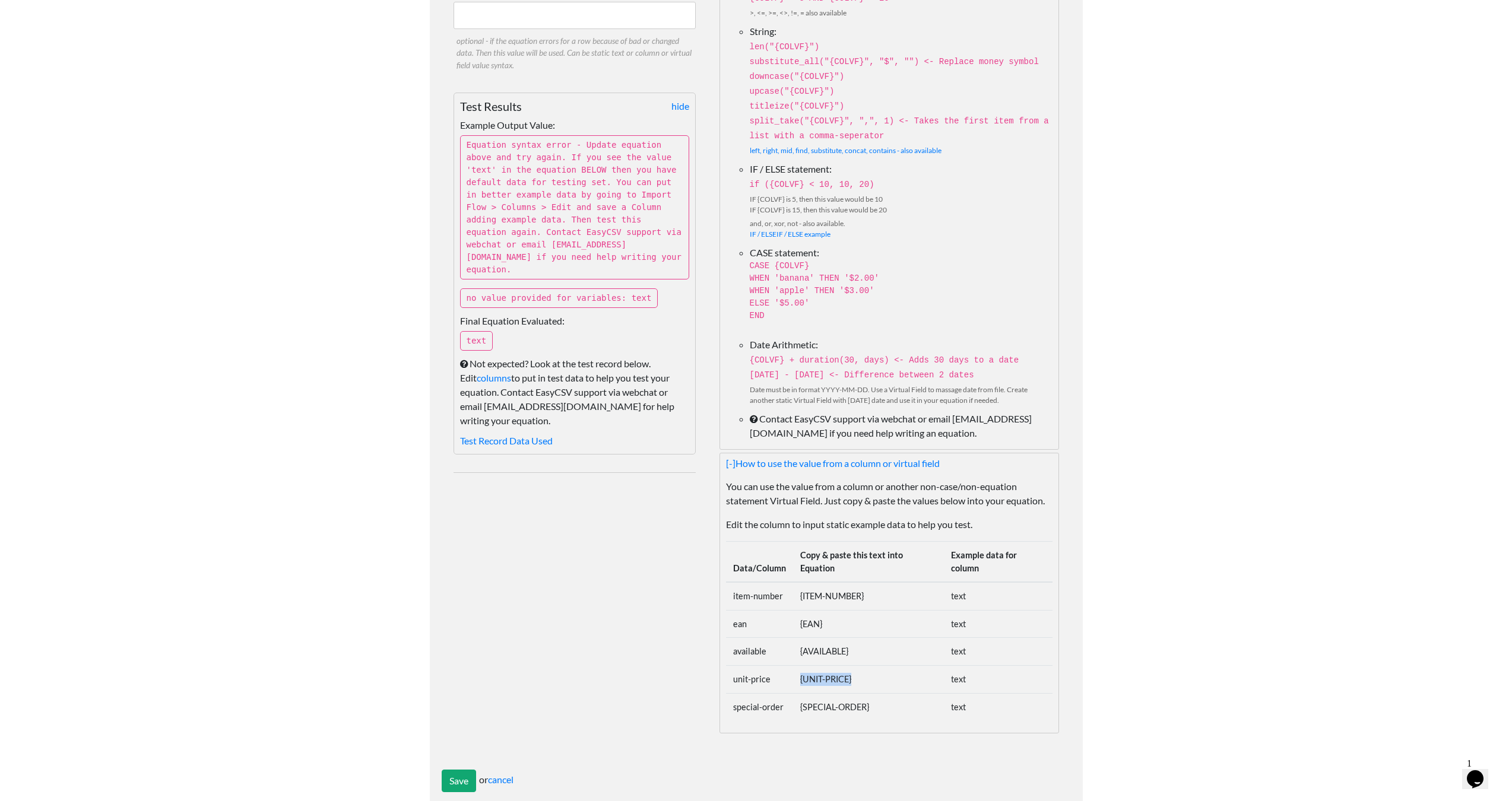
click at [795, 666] on td "{UNIT-PRICE}" at bounding box center [868, 680] width 151 height 28
copy td "{UNIT-PRICE}"
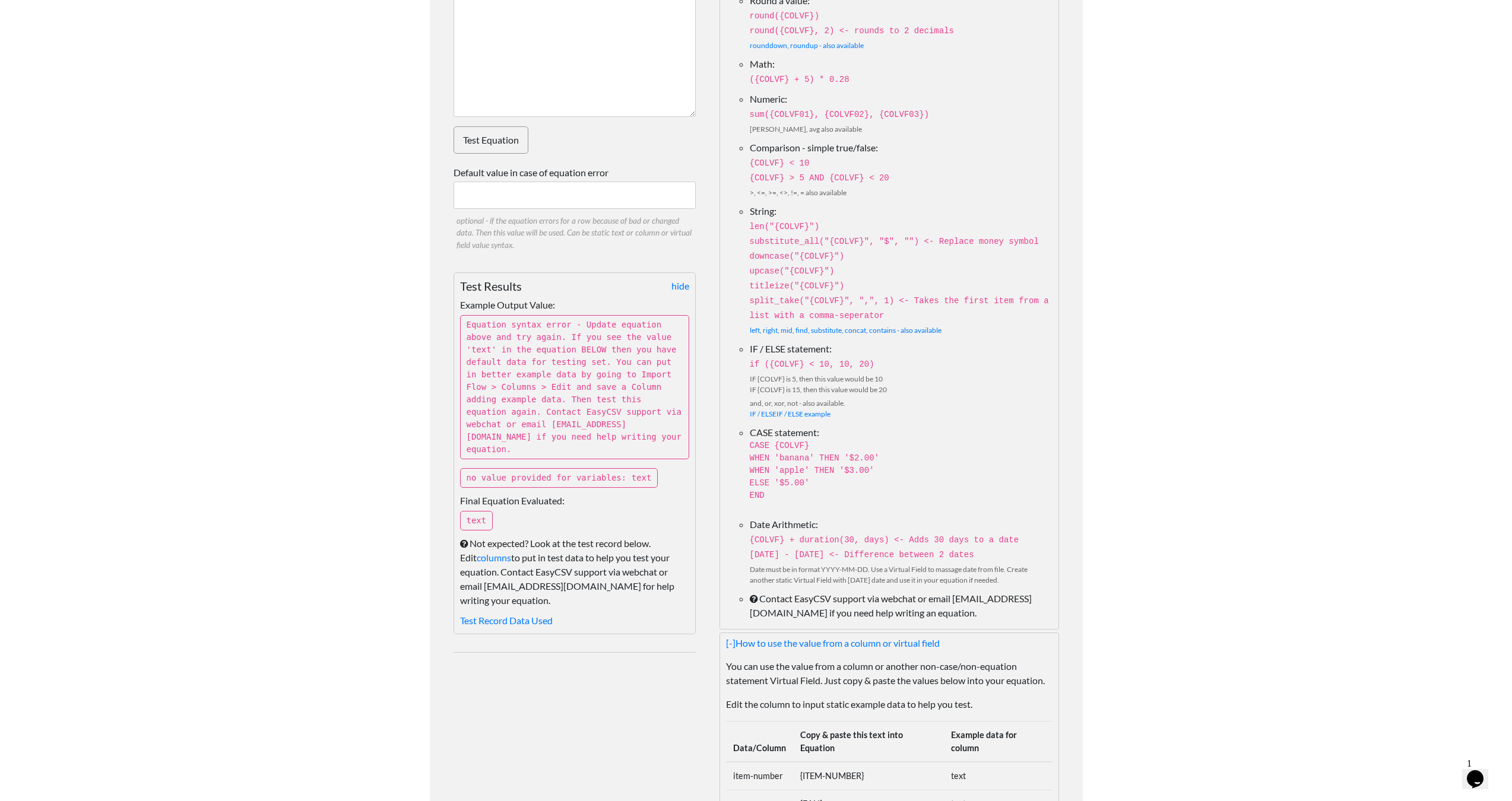
scroll to position [187, 0]
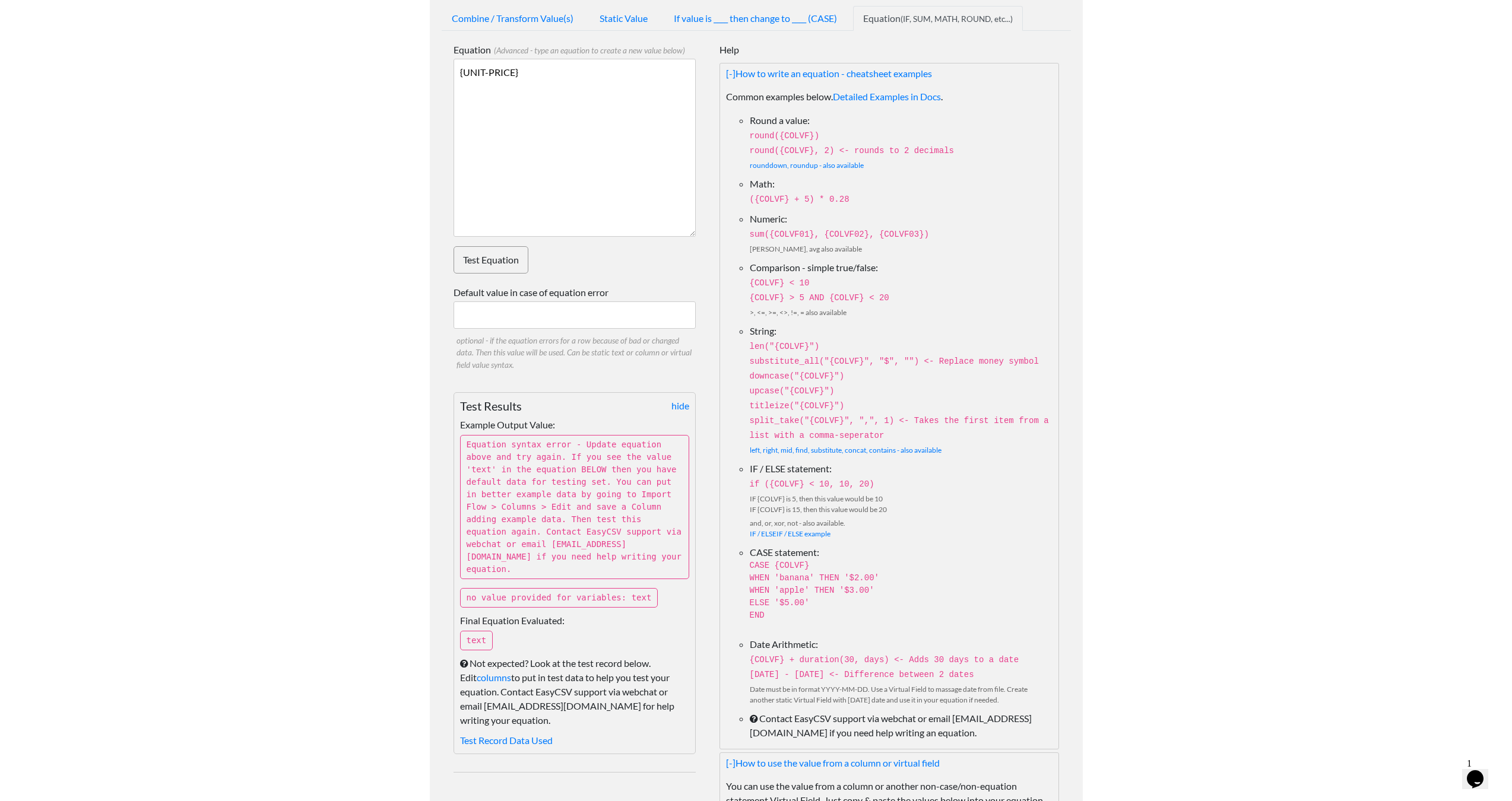
click at [541, 161] on textarea "{UNIT-PRICE}" at bounding box center [575, 147] width 242 height 178
paste textarea
type textarea "{UNIT-PRICE} * 4"
click at [504, 266] on link "Test Equation" at bounding box center [491, 260] width 75 height 27
drag, startPoint x: 554, startPoint y: 444, endPoint x: 644, endPoint y: 443, distance: 90.0
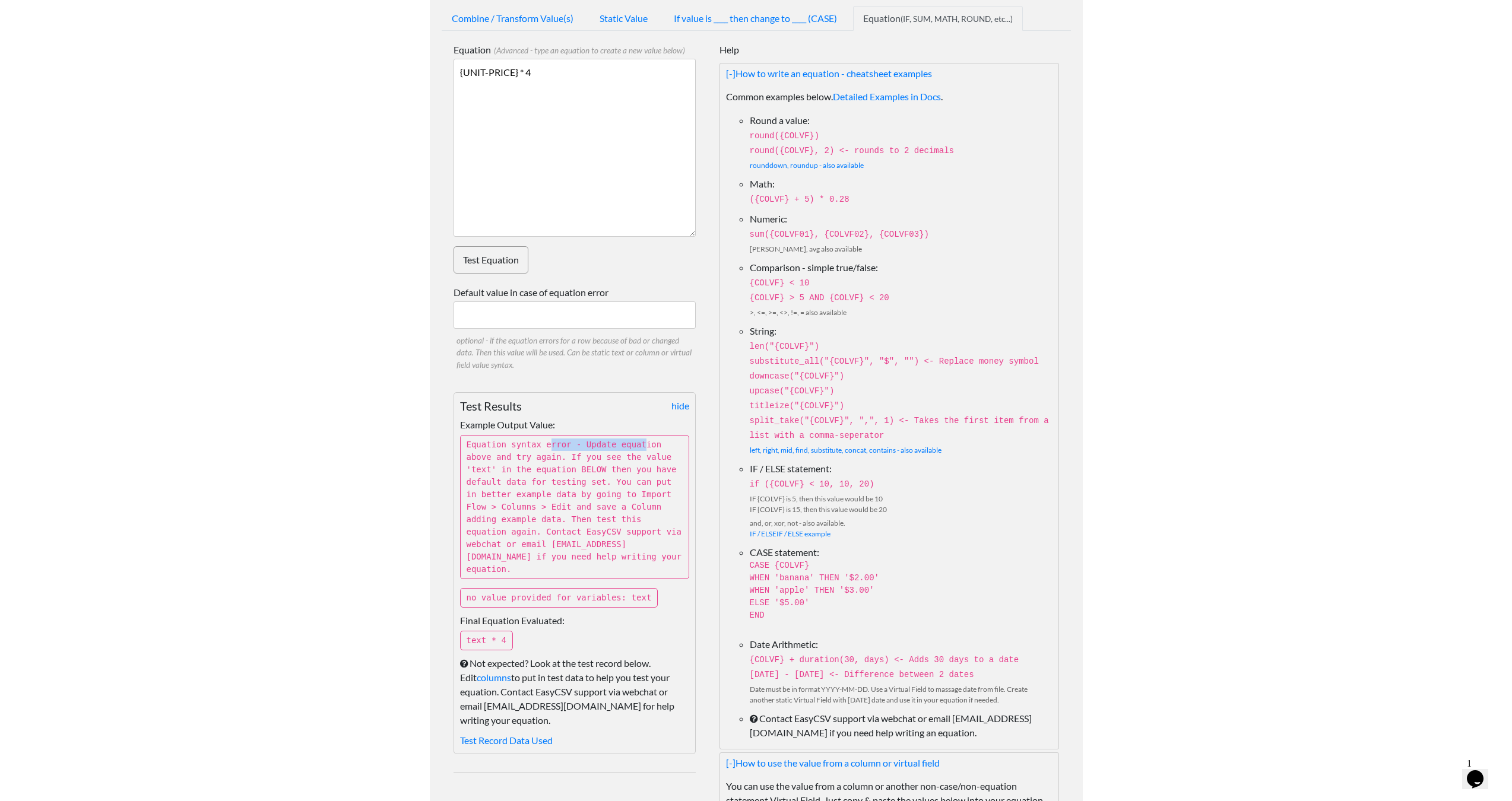
click at [644, 443] on p "Equation syntax error - Update equation above and try again. If you see the val…" at bounding box center [575, 507] width 229 height 144
drag, startPoint x: 572, startPoint y: 458, endPoint x: 644, endPoint y: 473, distance: 73.5
click at [644, 473] on p "Equation syntax error - Update equation above and try again. If you see the val…" at bounding box center [575, 507] width 229 height 144
click at [645, 474] on p "Equation syntax error - Update equation above and try again. If you see the val…" at bounding box center [575, 507] width 229 height 144
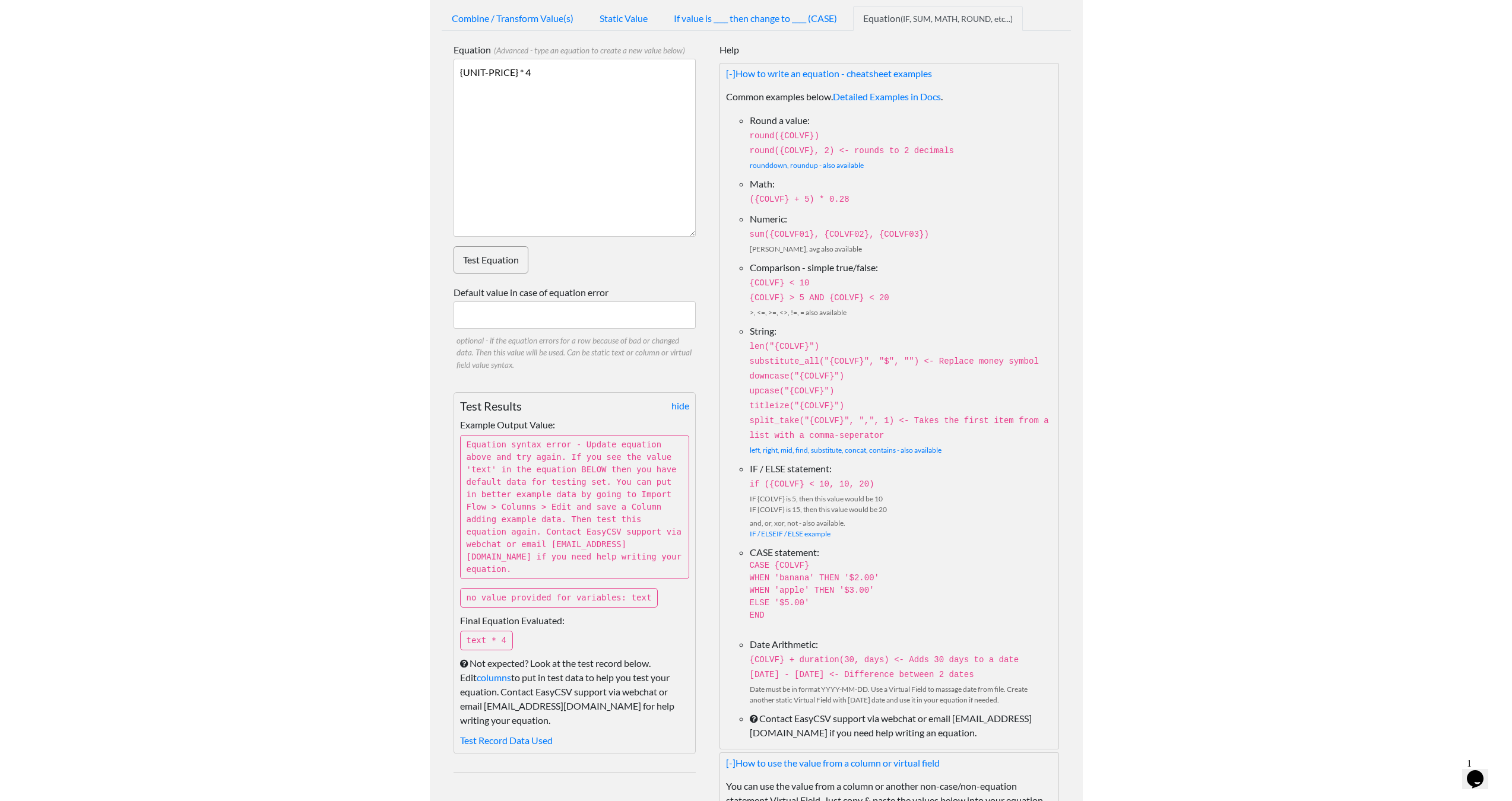
scroll to position [0, 0]
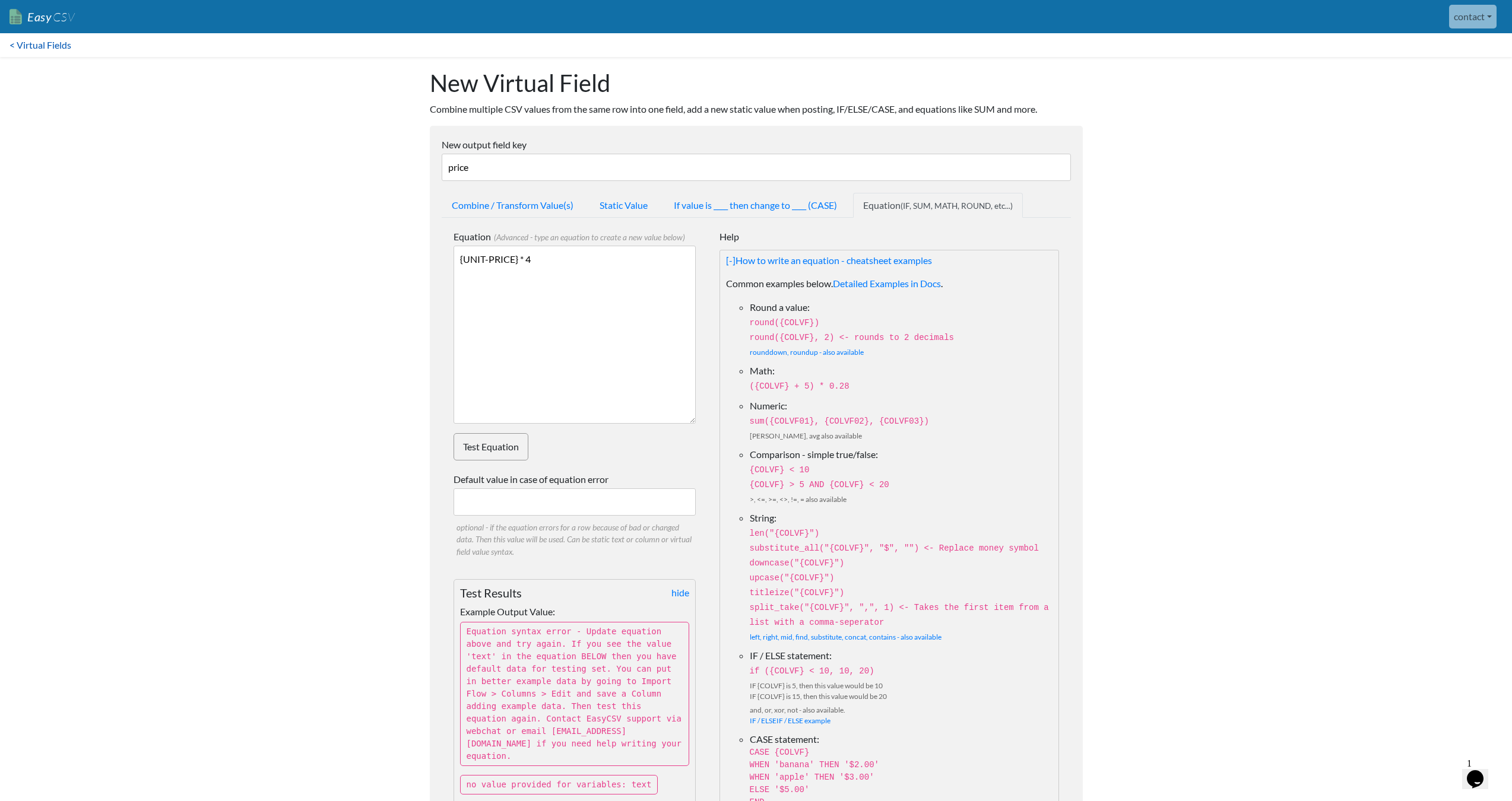
click at [26, 48] on link "< Virtual Fields" at bounding box center [40, 45] width 81 height 24
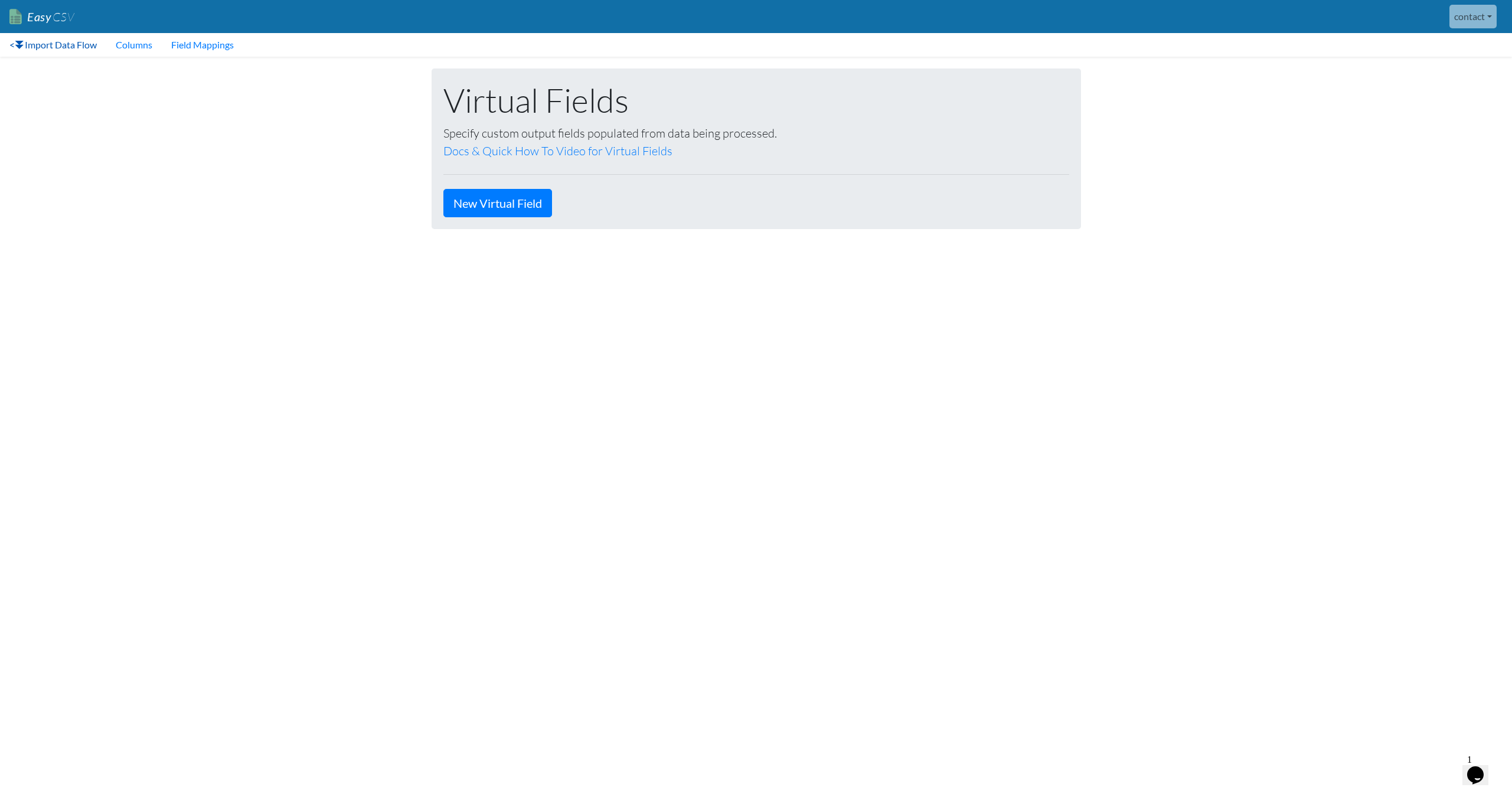
click at [74, 46] on link "< Import Data Flow" at bounding box center [53, 45] width 106 height 24
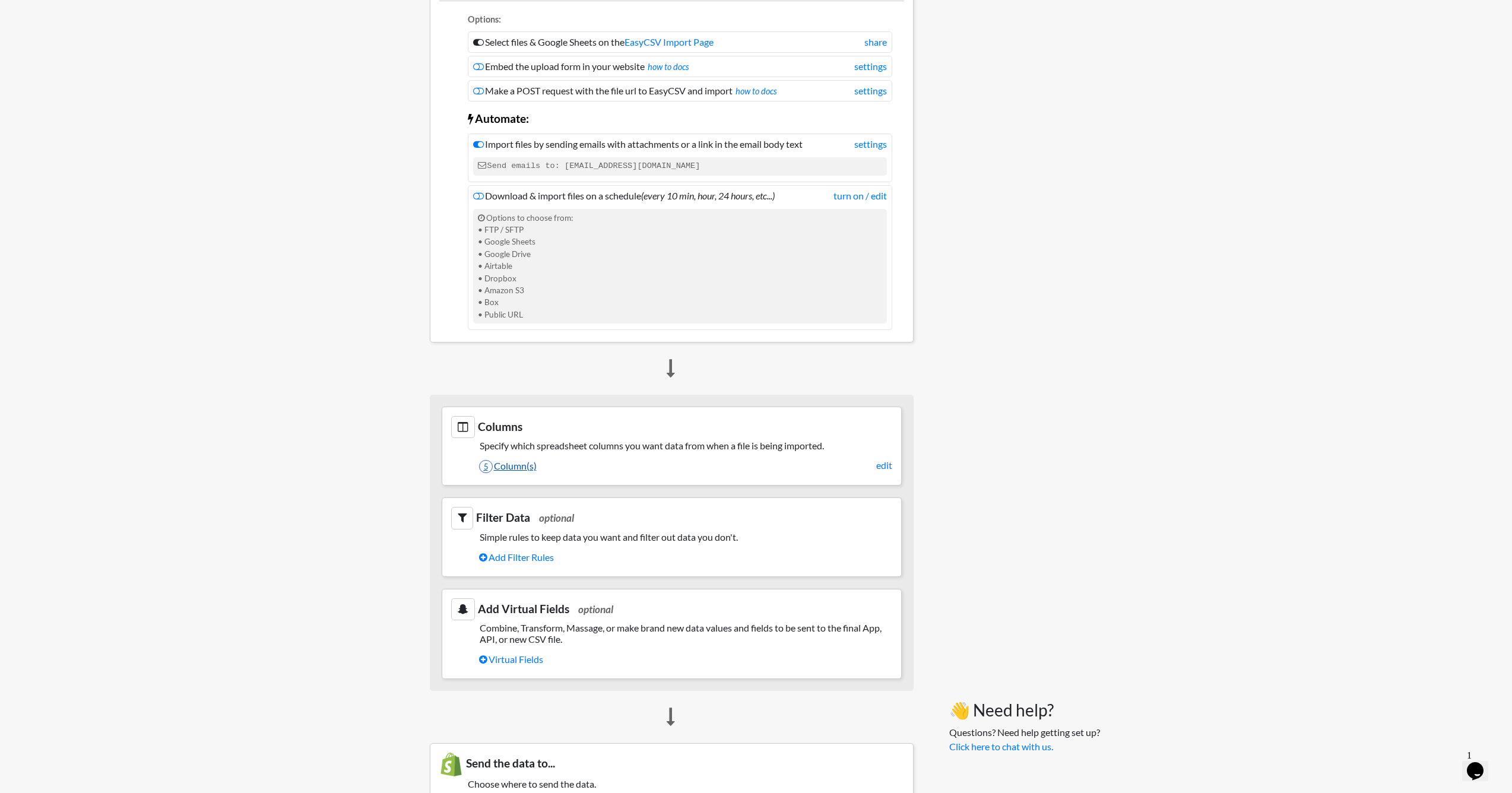
scroll to position [300, 0]
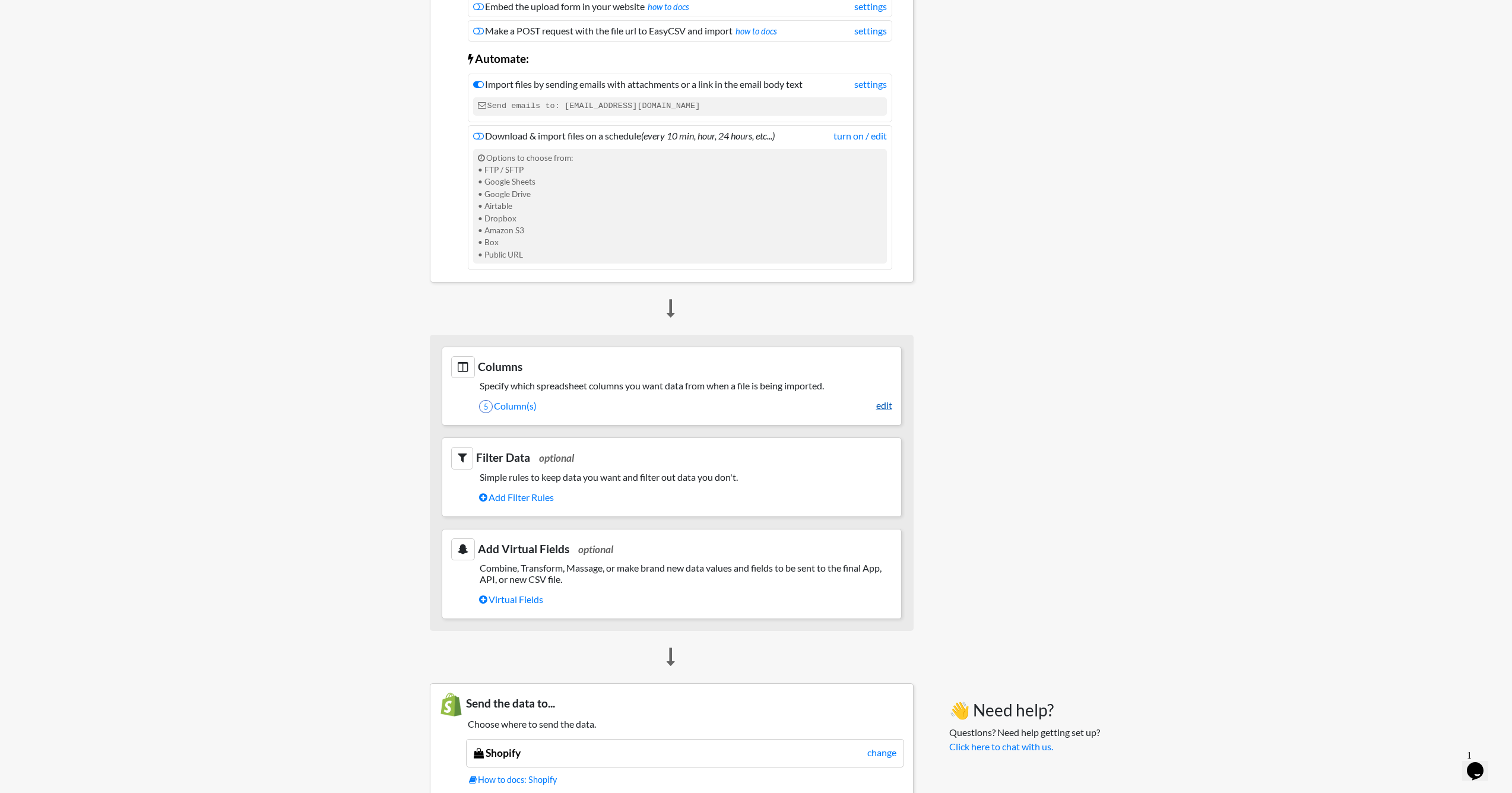
click at [890, 400] on link "edit" at bounding box center [885, 405] width 16 height 14
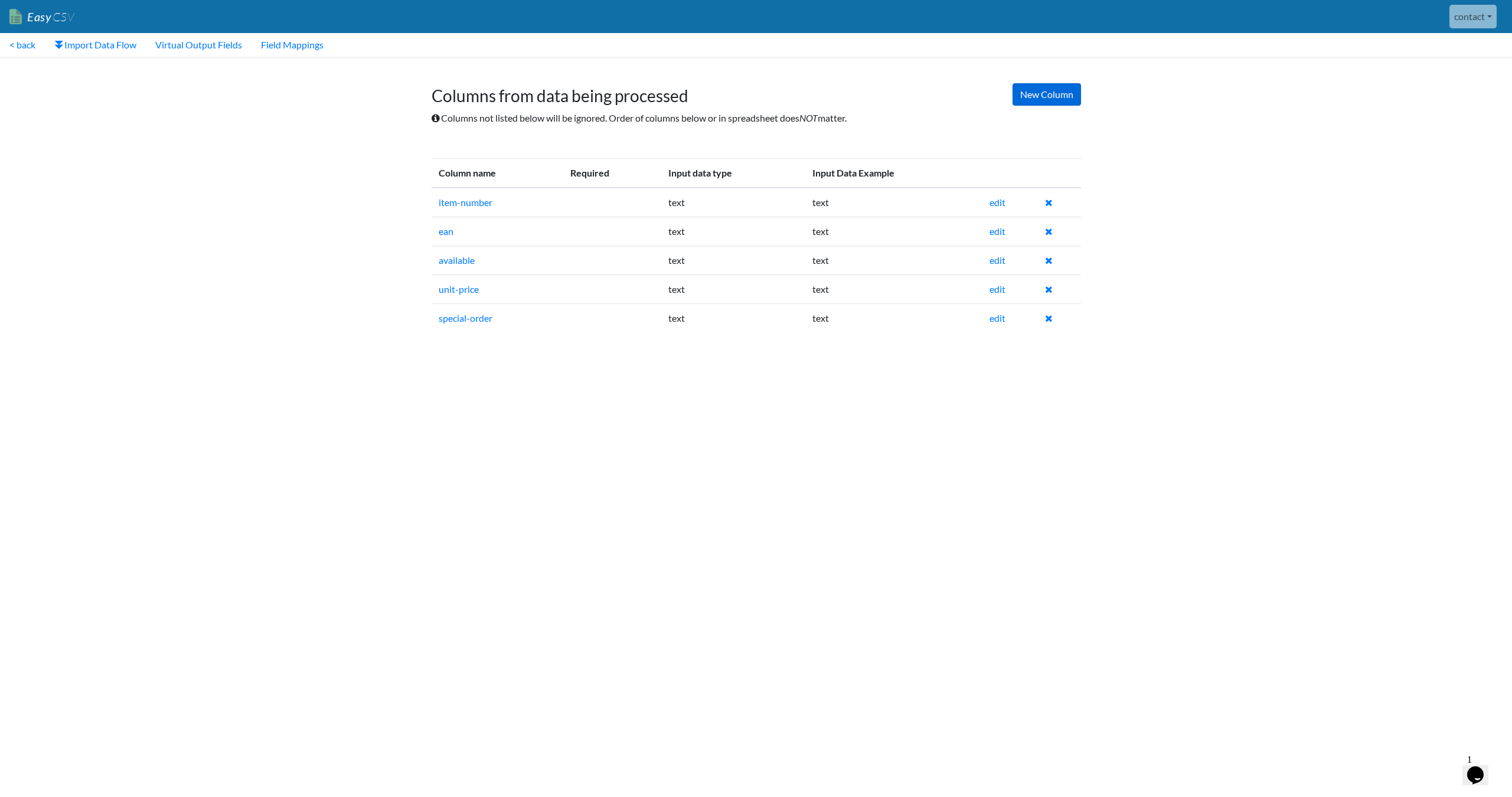
click at [1044, 93] on link "New Column" at bounding box center [1047, 95] width 68 height 23
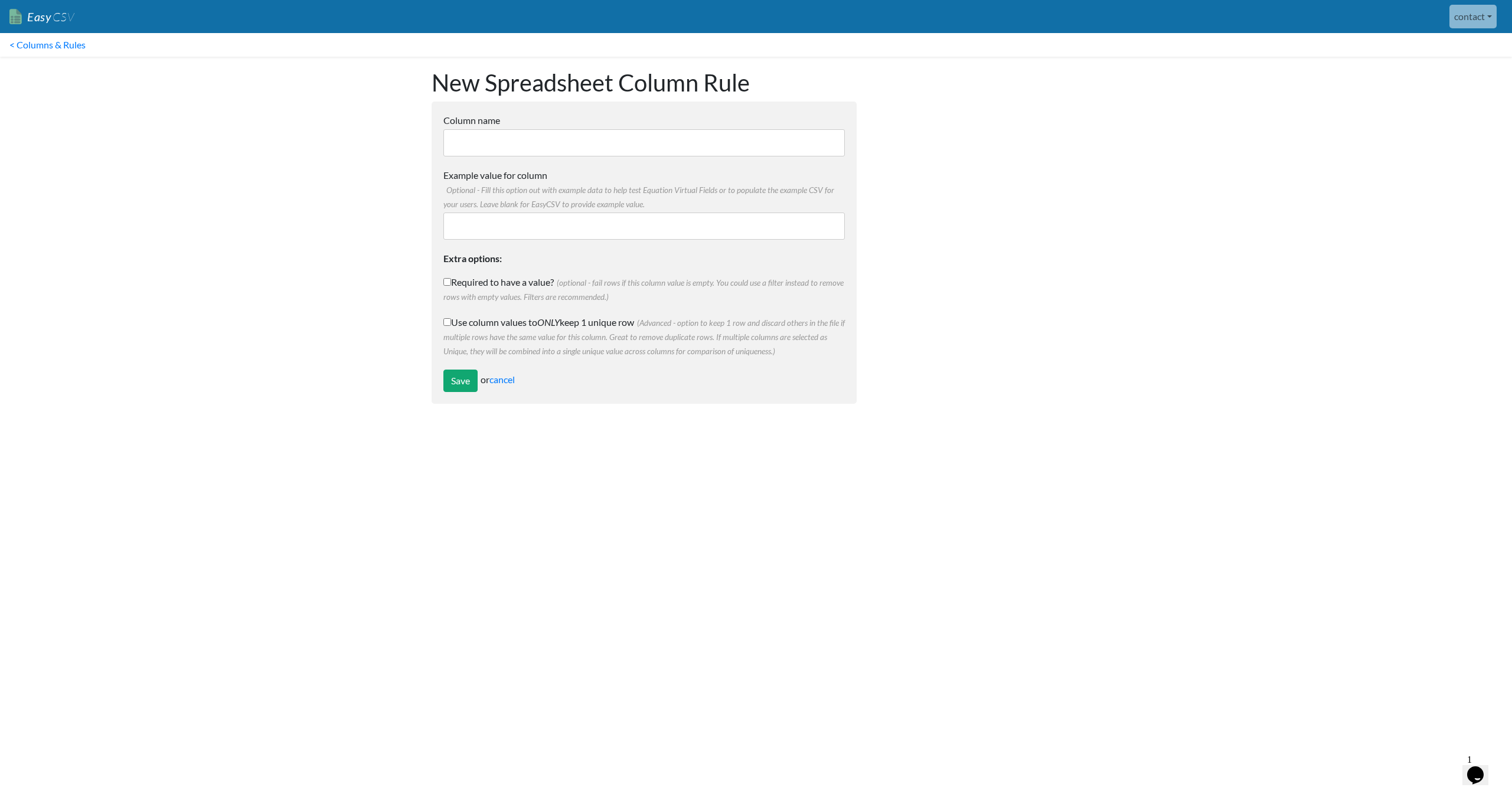
click at [560, 132] on input "Column name" at bounding box center [644, 143] width 402 height 27
click at [530, 133] on input "Column name" at bounding box center [644, 143] width 402 height 27
drag, startPoint x: 499, startPoint y: 192, endPoint x: 660, endPoint y: 201, distance: 161.3
click at [655, 200] on label "Example value for column Optional - Fill this option out with example data to h…" at bounding box center [644, 190] width 402 height 42
click at [655, 213] on input "Example value for column Optional - Fill this option out with example data to h…" at bounding box center [644, 226] width 402 height 27
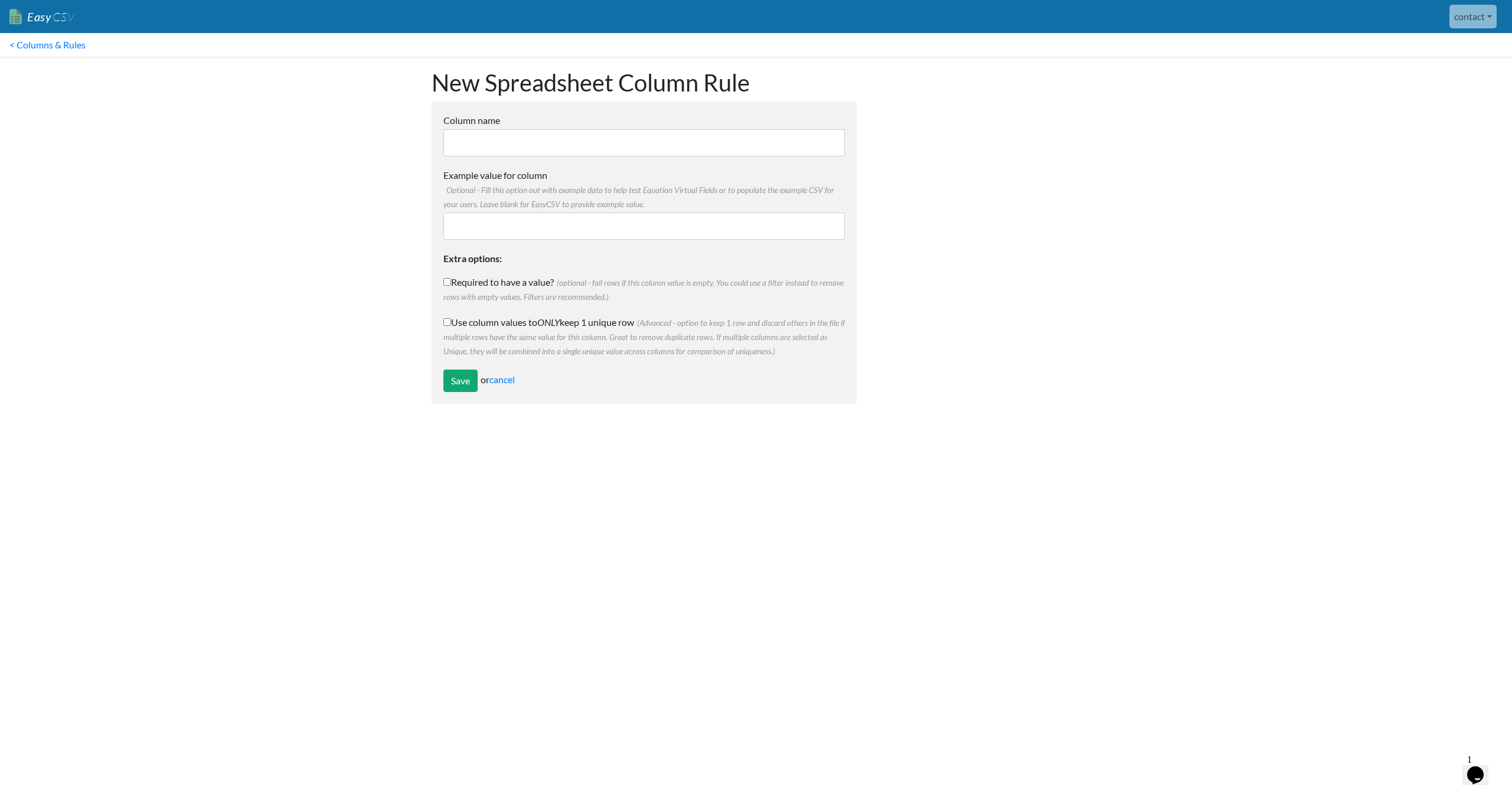
click at [660, 201] on label "Example value for column Optional - Fill this option out with example data to h…" at bounding box center [644, 190] width 402 height 42
click at [660, 213] on input "Example value for column Optional - Fill this option out with example data to h…" at bounding box center [644, 226] width 402 height 27
click at [655, 225] on input "Example value for column Optional - Fill this option out with example data to h…" at bounding box center [644, 226] width 402 height 27
click at [569, 134] on input "Column name" at bounding box center [644, 143] width 402 height 27
click at [559, 220] on input "Example value for column Optional - Fill this option out with example data to h…" at bounding box center [644, 226] width 402 height 27
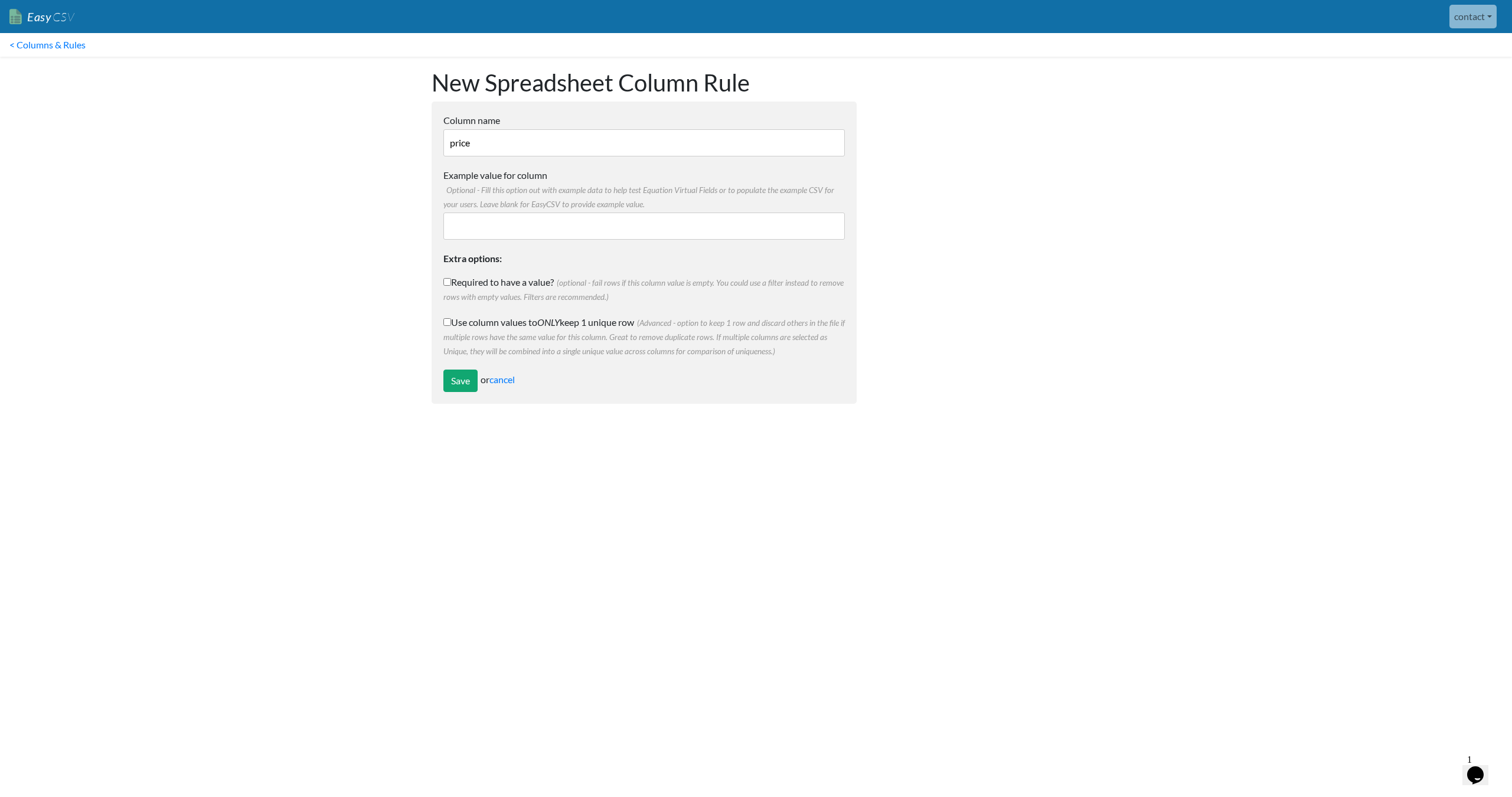
click at [512, 143] on input "price" at bounding box center [644, 143] width 402 height 27
type input "selling-price"
click at [538, 233] on input "Example value for column Optional - Fill this option out with example data to h…" at bounding box center [644, 226] width 402 height 27
type input "8.00"
click at [526, 284] on label "Required to have a value? (optional - fail rows if this column value is empty. …" at bounding box center [644, 289] width 402 height 29
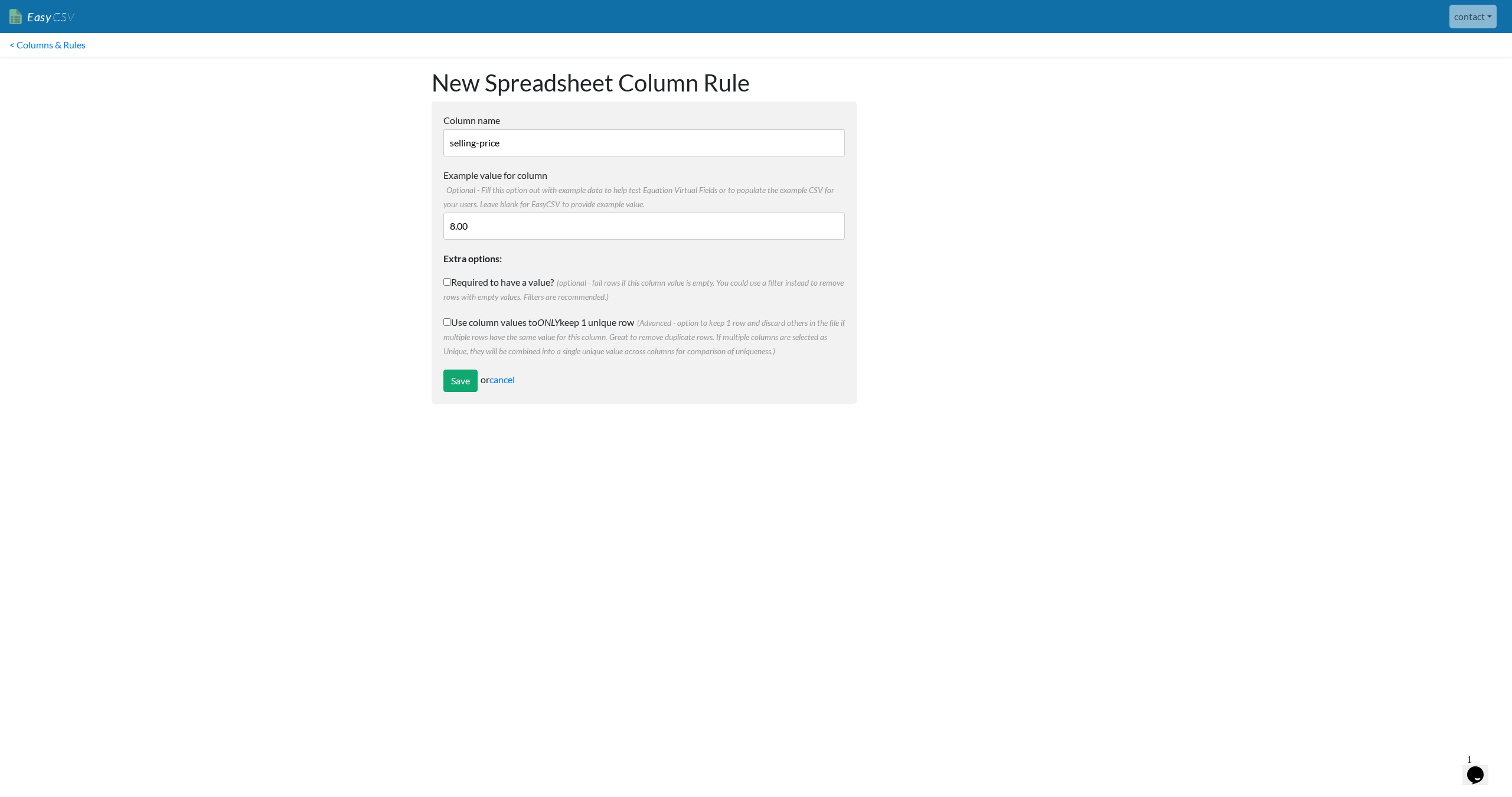
click at [451, 284] on input "Required to have a value? (optional - fail rows if this column value is empty. …" at bounding box center [446, 281] width 7 height 7
checkbox input "true"
click at [464, 376] on input "Save" at bounding box center [460, 381] width 34 height 23
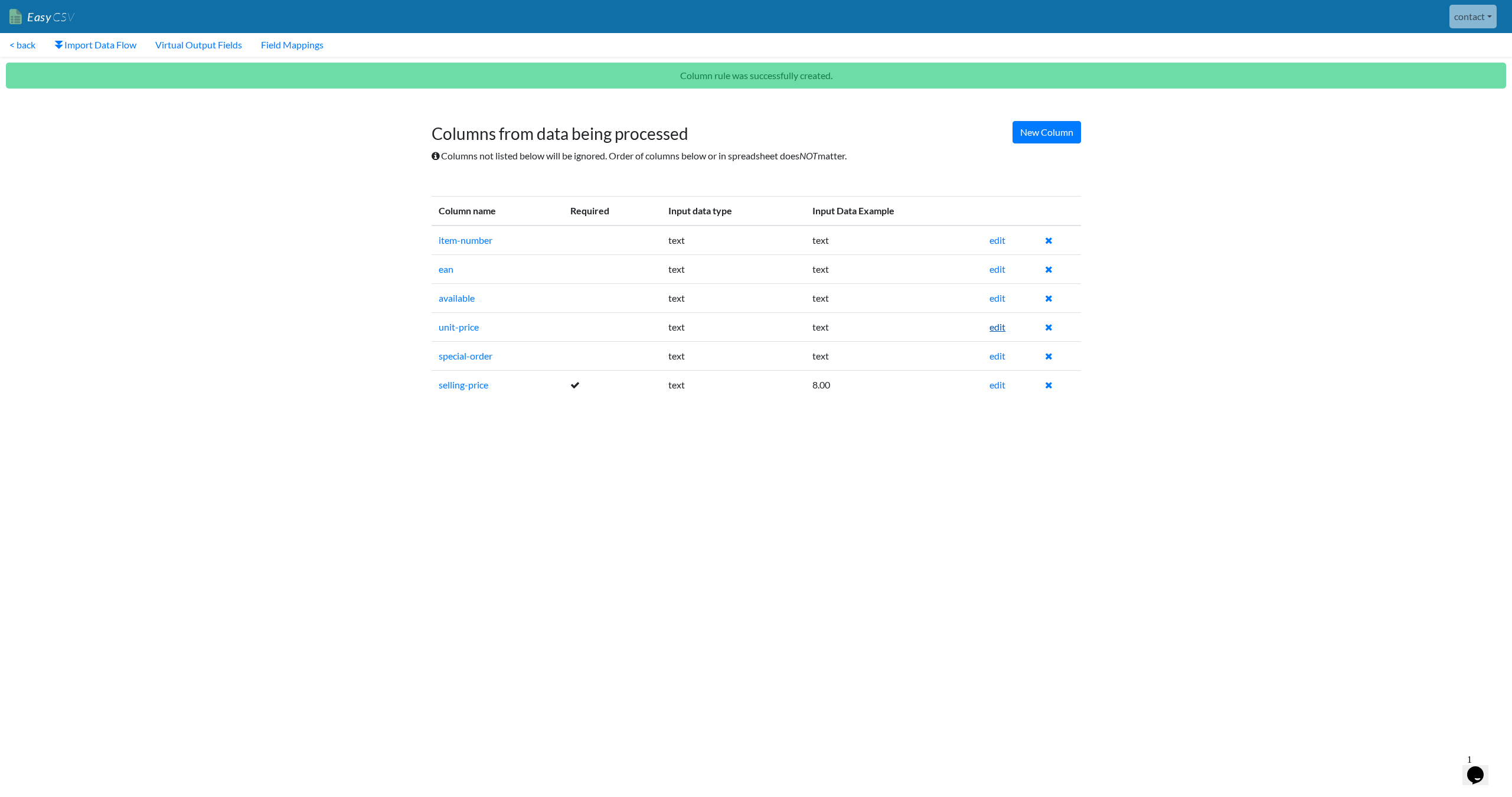
click at [998, 326] on link "edit" at bounding box center [998, 327] width 16 height 11
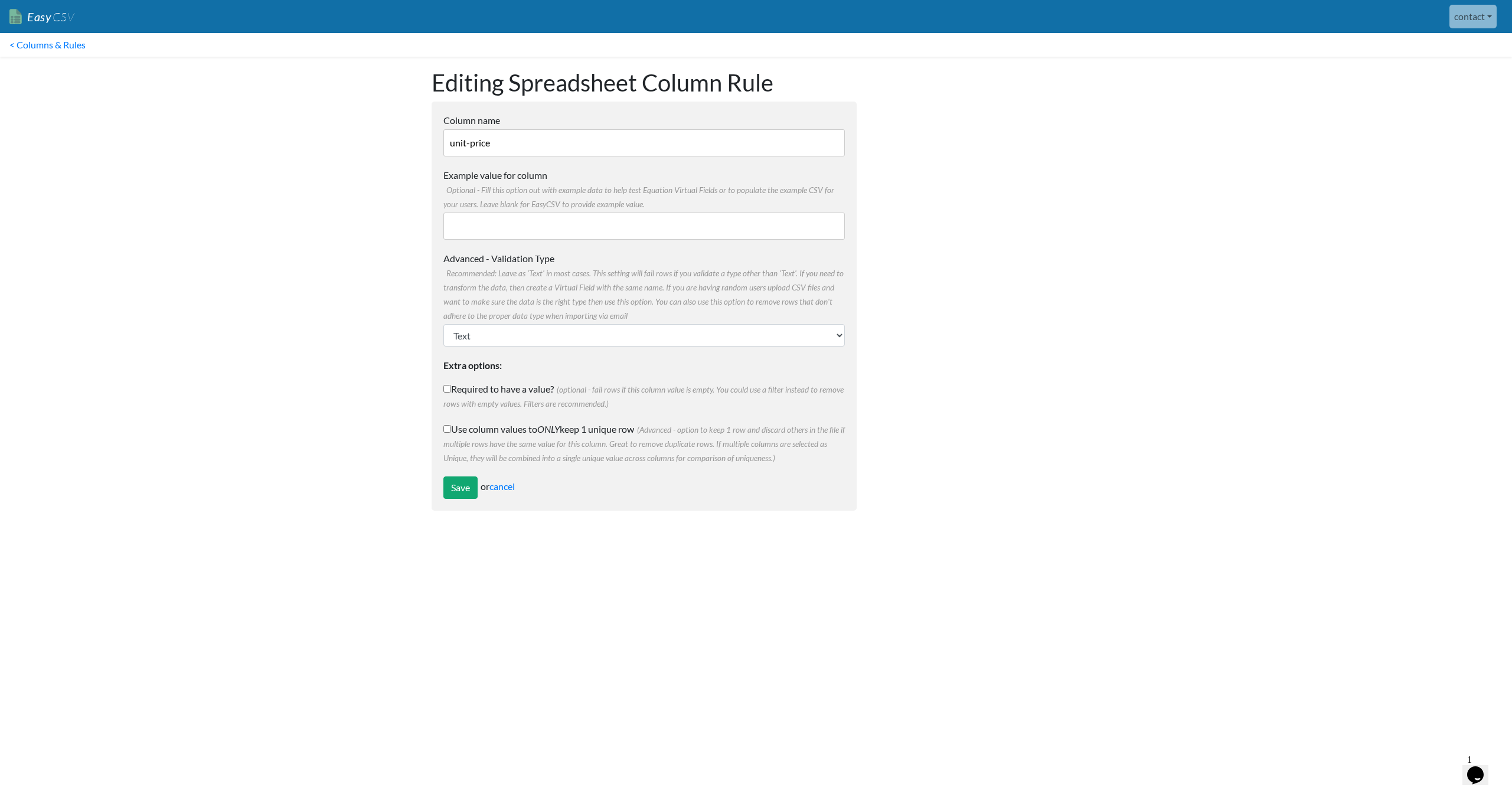
click at [561, 210] on label "Example value for column Optional - Fill this option out with example data to h…" at bounding box center [644, 190] width 402 height 42
click at [561, 213] on input "Example value for column Optional - Fill this option out with example data to h…" at bounding box center [644, 226] width 402 height 27
type input "1.79"
click at [460, 488] on input "Save" at bounding box center [460, 488] width 34 height 23
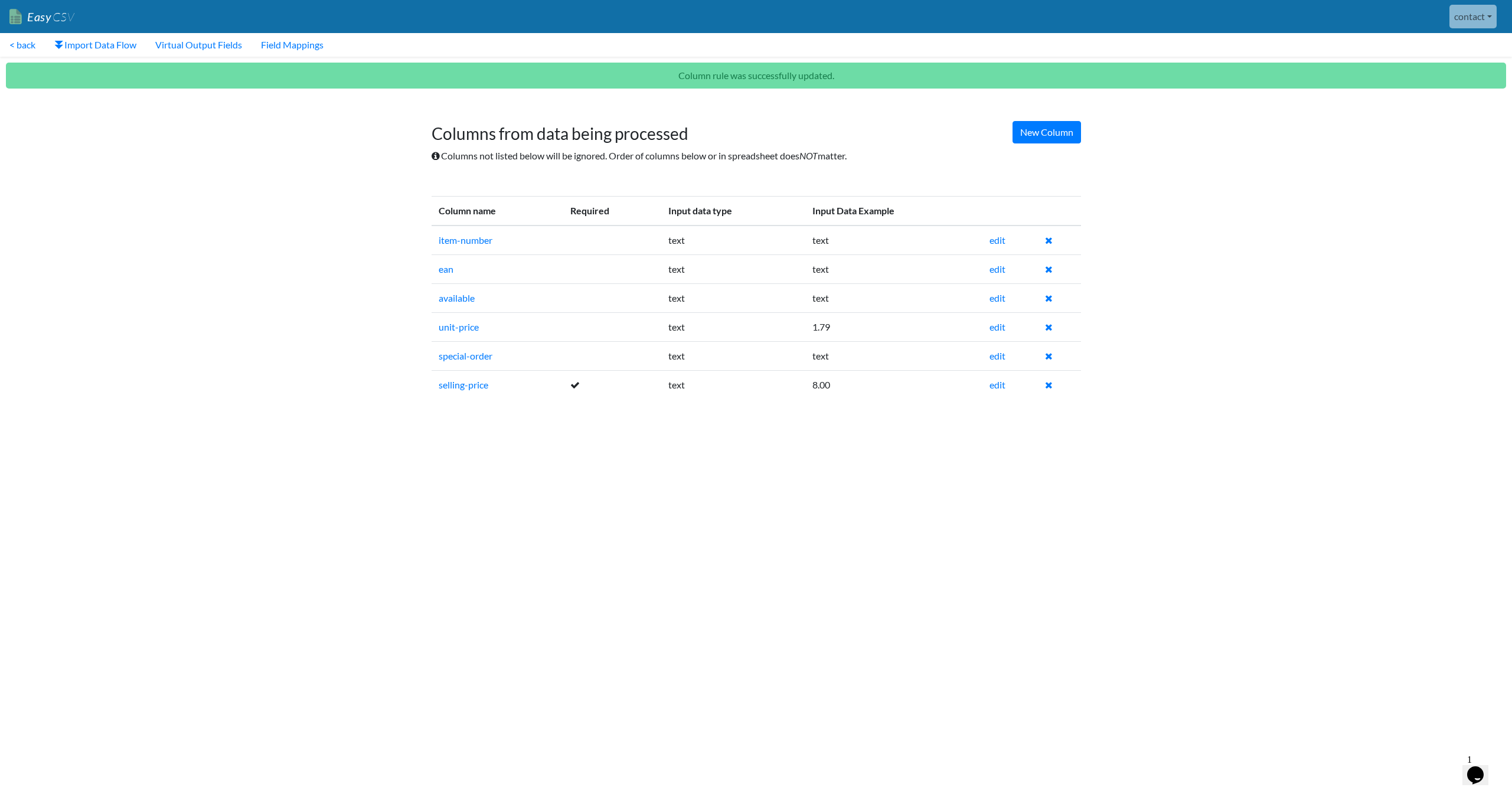
click at [283, 240] on body "Easy CSV contact Unionspares All Flows All CSV Generators Business & Plan Info …" at bounding box center [756, 210] width 1512 height 421
click at [23, 46] on link "< back" at bounding box center [22, 45] width 45 height 24
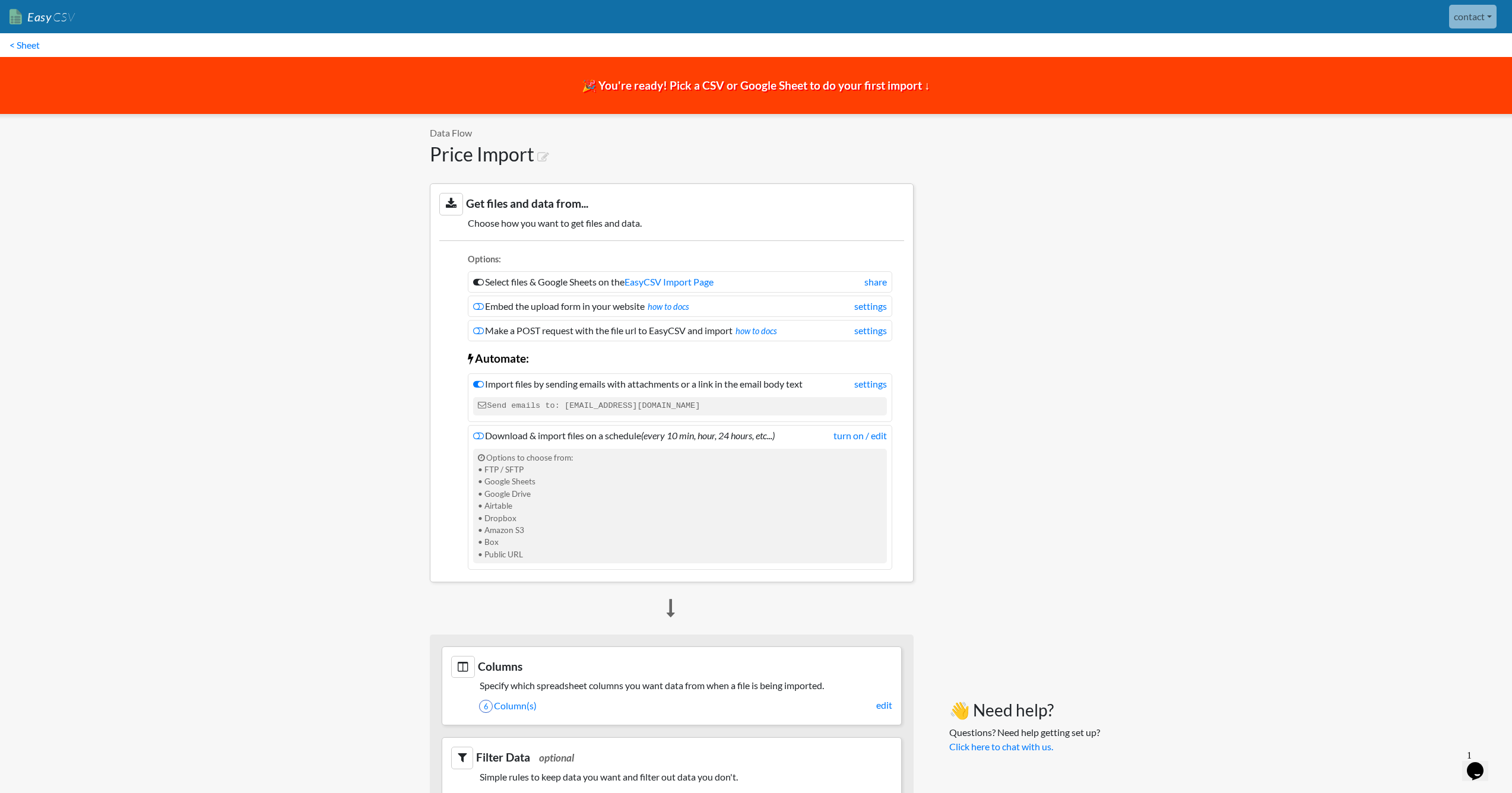
scroll to position [300, 0]
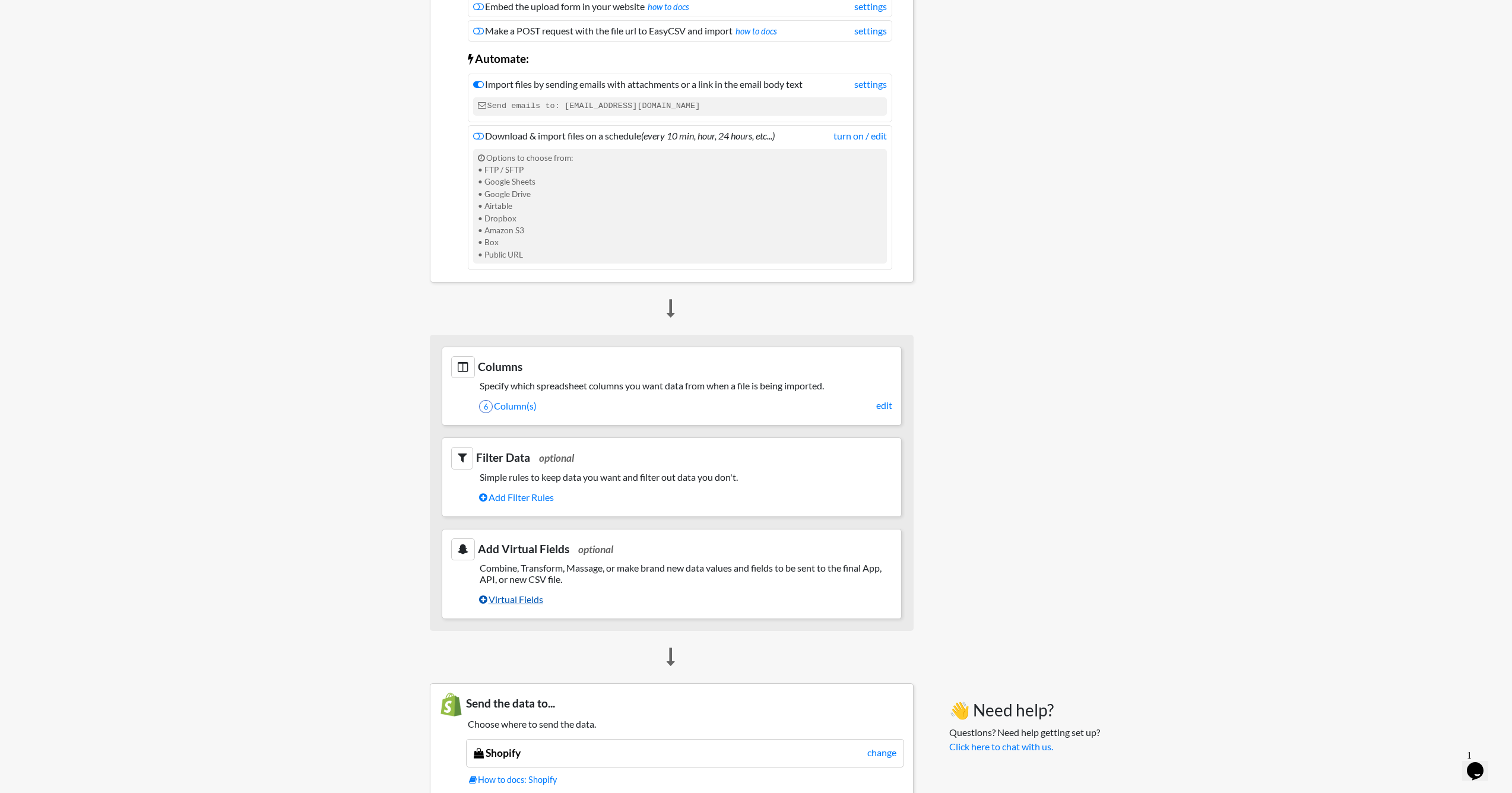
click at [515, 595] on link "Virtual Fields" at bounding box center [686, 600] width 413 height 20
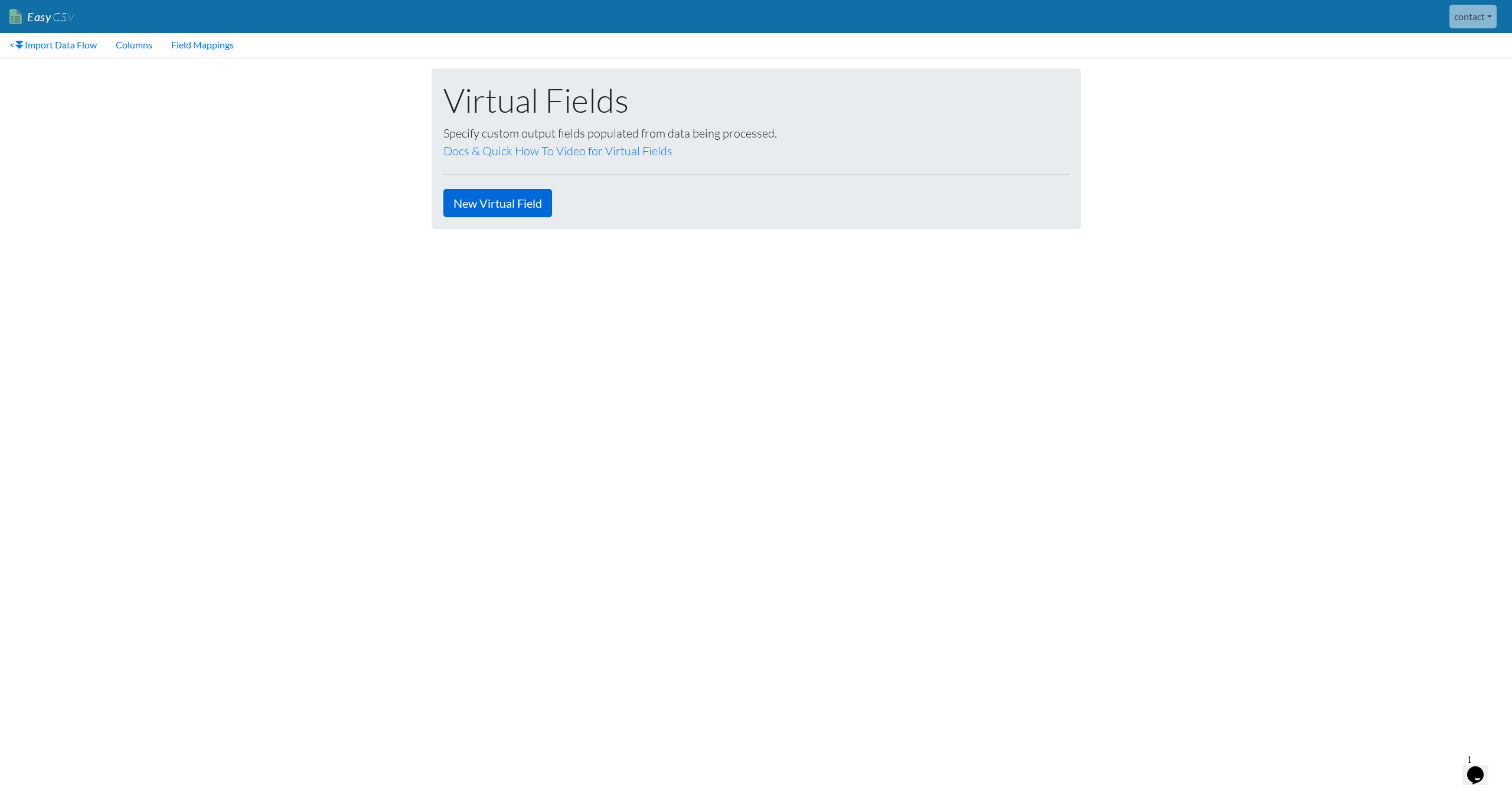
click at [499, 204] on link "New Virtual Field" at bounding box center [497, 203] width 108 height 29
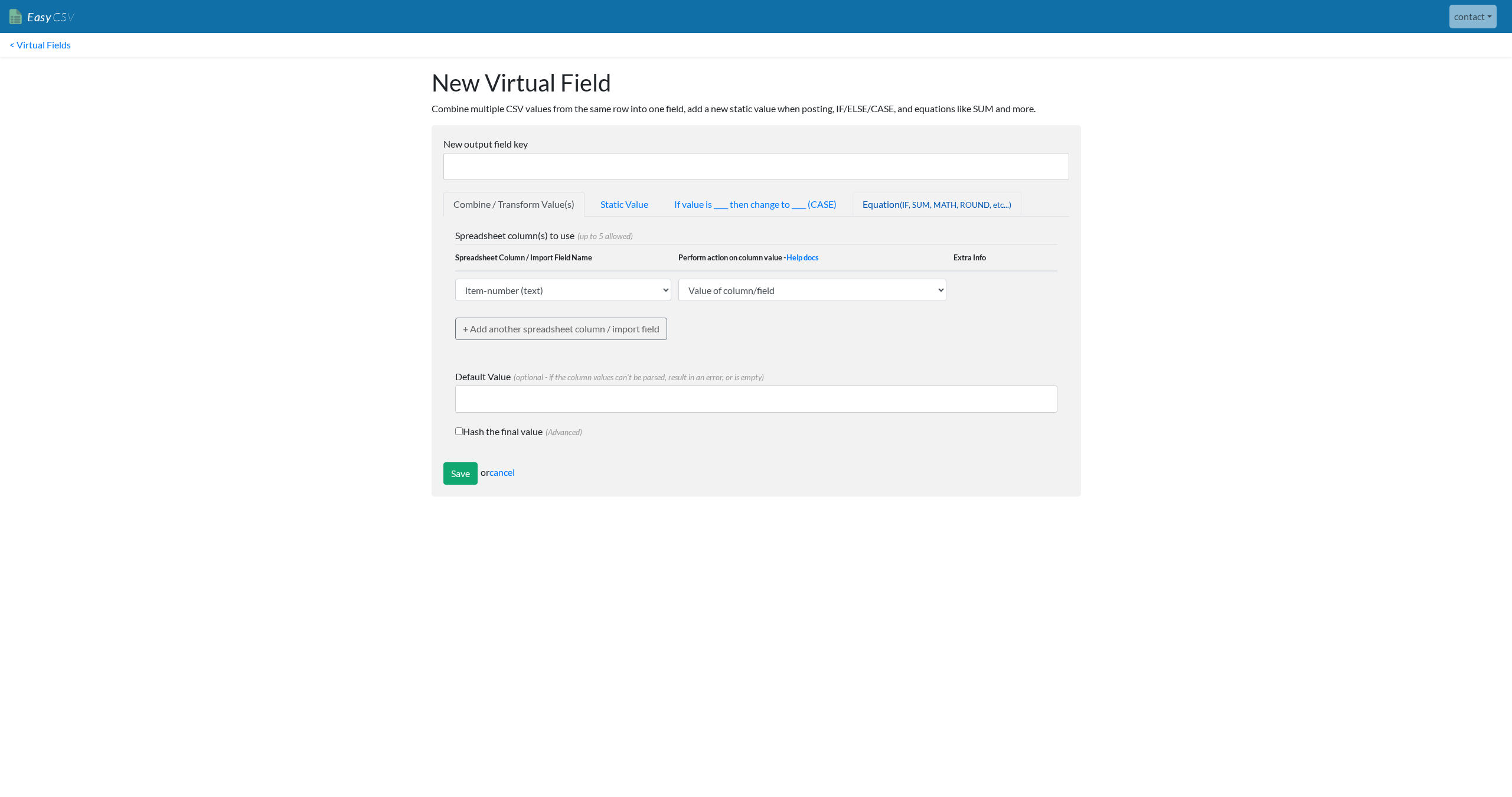
click at [976, 195] on link "Equation (IF, SUM, MATH, ROUND, etc...)" at bounding box center [937, 205] width 169 height 24
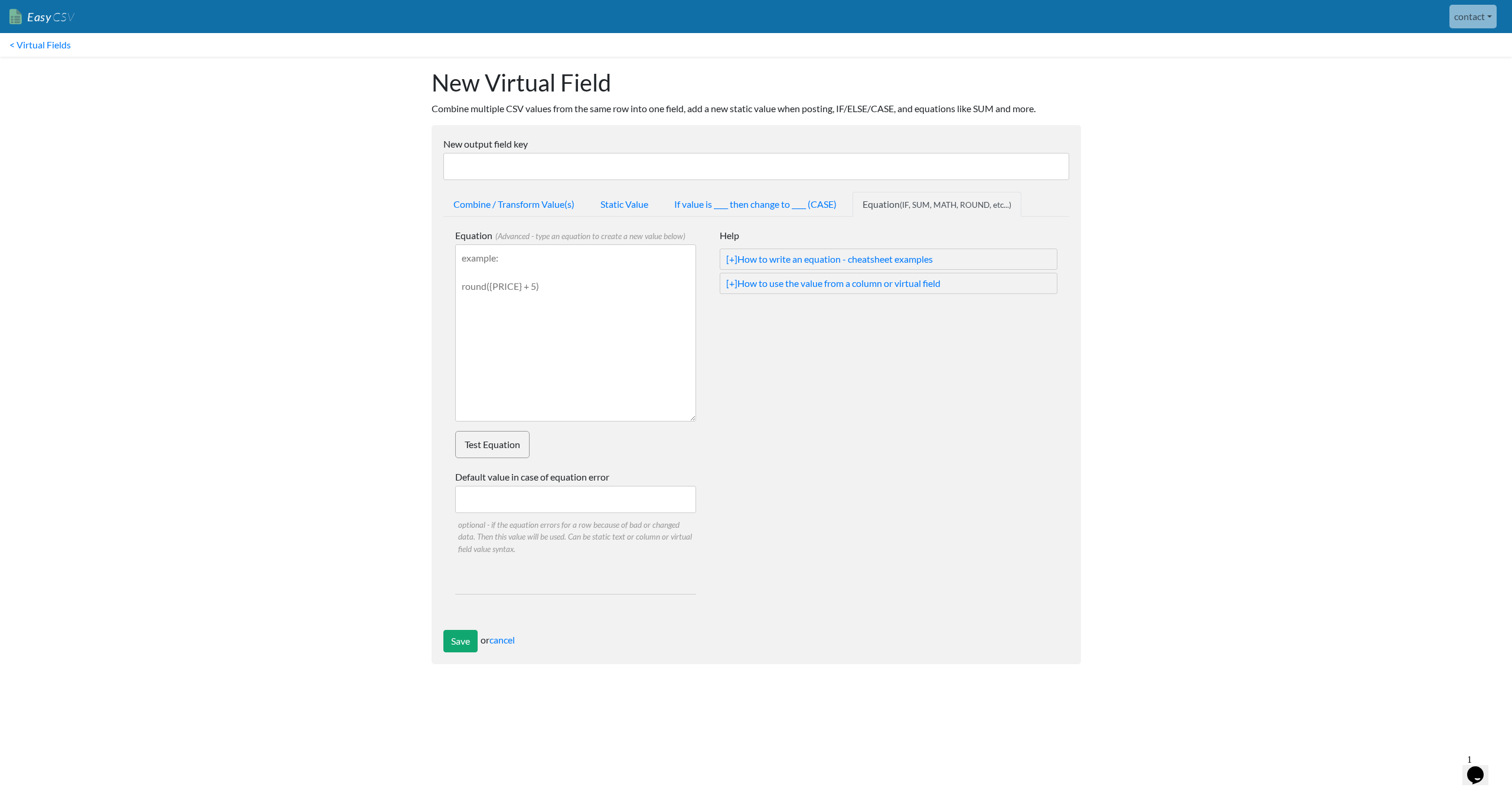
click at [570, 288] on textarea "Equation (Advanced - type an equation to create a new value below)" at bounding box center [576, 332] width 241 height 177
type textarea "{UNIT-PRICE} * 4"
click at [501, 437] on link "Test Equation" at bounding box center [492, 444] width 74 height 27
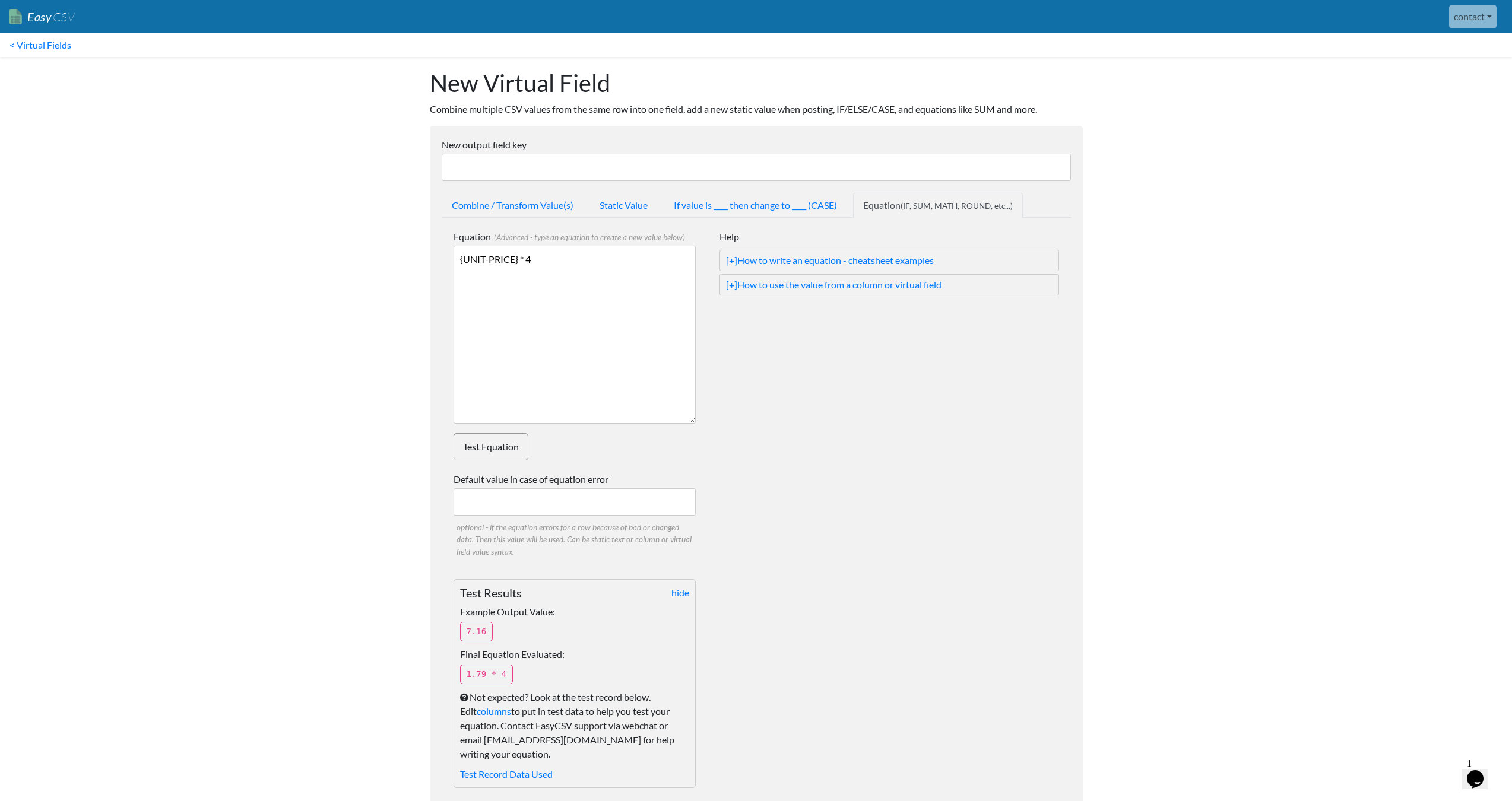
scroll to position [96, 0]
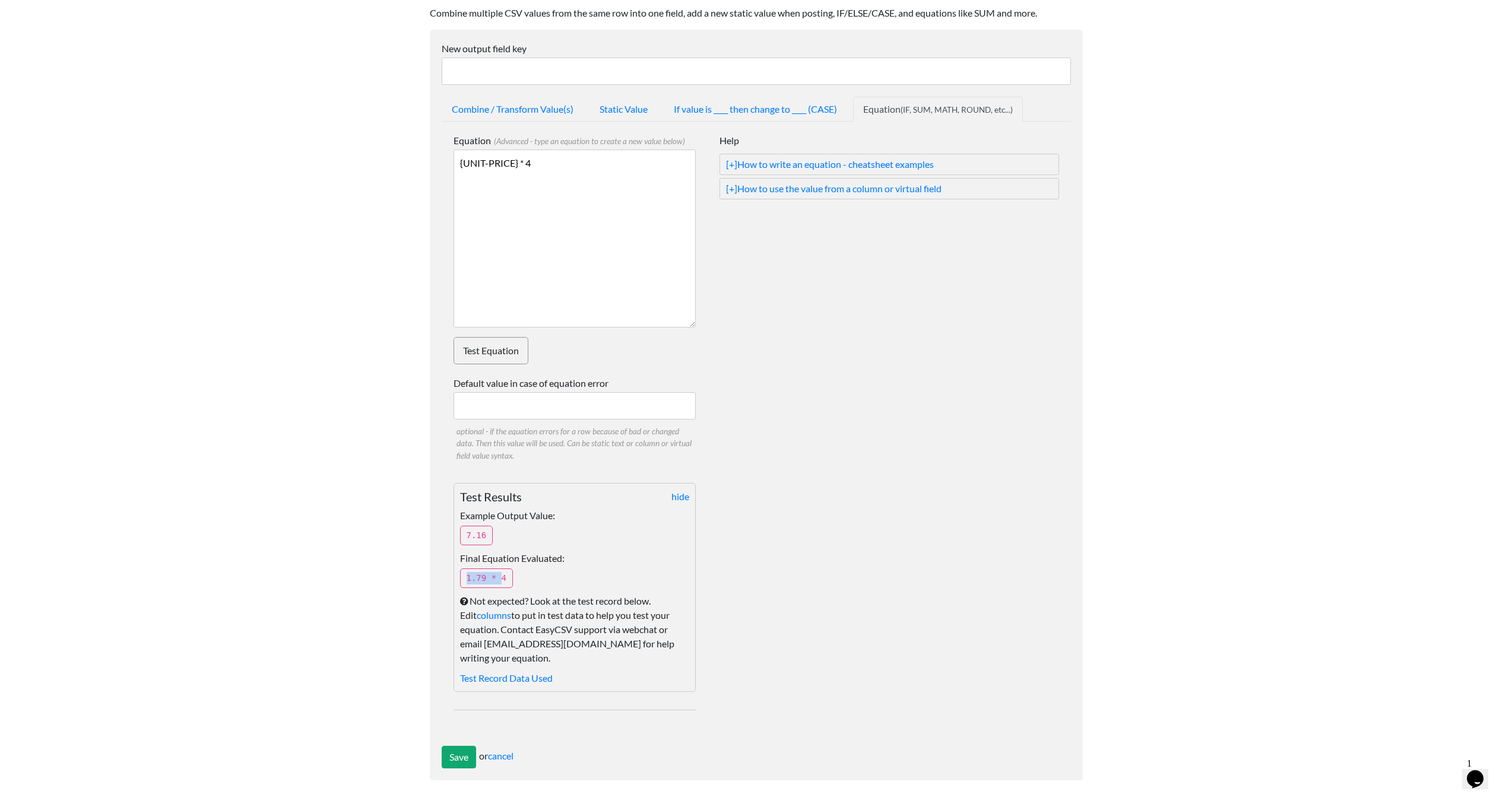
drag, startPoint x: 501, startPoint y: 580, endPoint x: 455, endPoint y: 578, distance: 46.0
click at [455, 578] on div "hide Test Results Example Output Value: 7.16 Final Equation Evaluated: 1.79 * 4…" at bounding box center [575, 587] width 242 height 209
click at [458, 577] on div "hide Test Results Example Output Value: 7.16 Final Equation Evaluated: 1.79 * 4…" at bounding box center [575, 587] width 242 height 209
drag, startPoint x: 488, startPoint y: 577, endPoint x: 452, endPoint y: 575, distance: 36.1
click at [452, 575] on div "Equation (Advanced - type an equation to create a new value below) {UNIT-PRICE}…" at bounding box center [756, 434] width 629 height 624
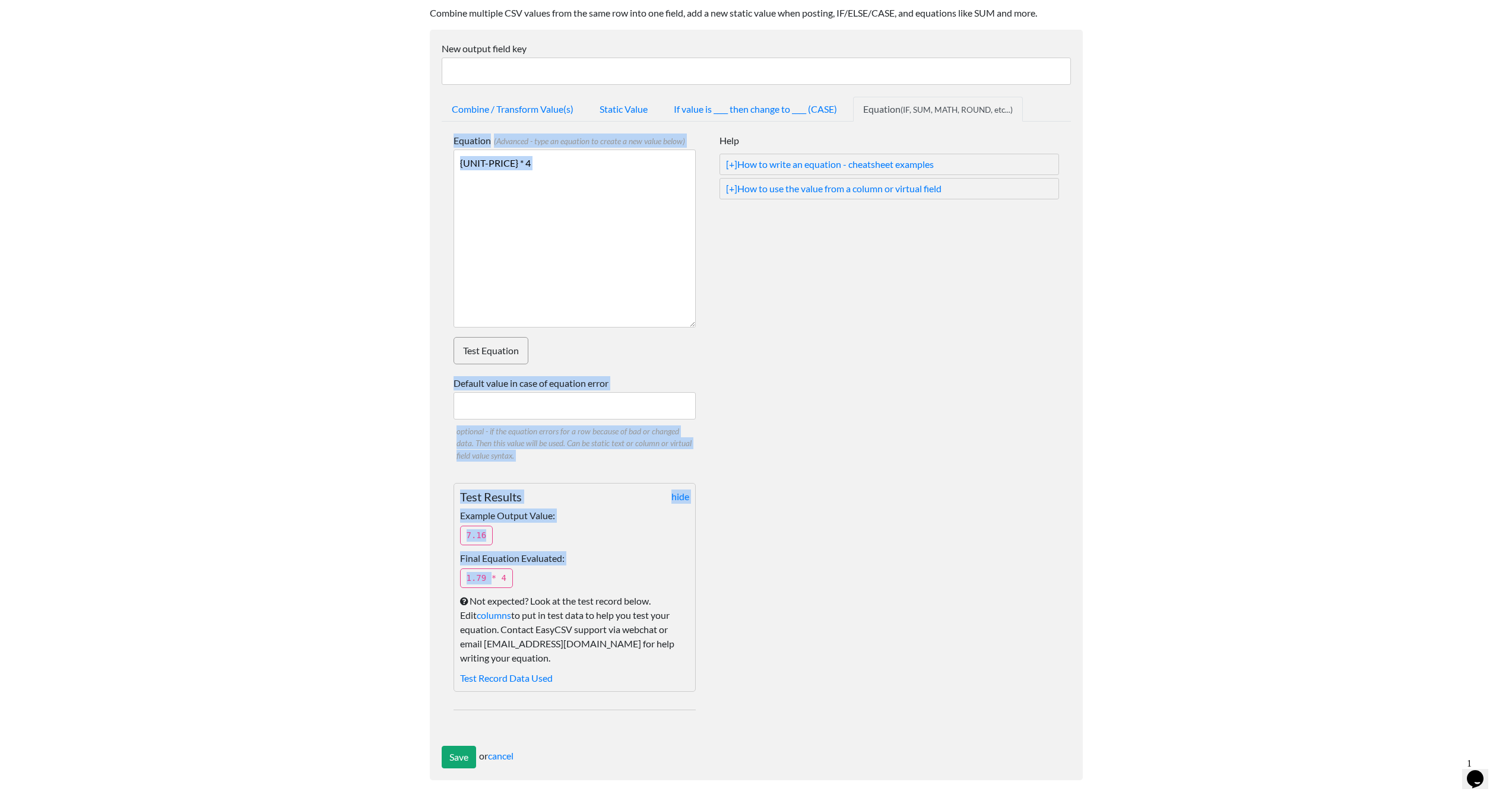
click at [473, 579] on p "1.79 * 4" at bounding box center [487, 578] width 53 height 20
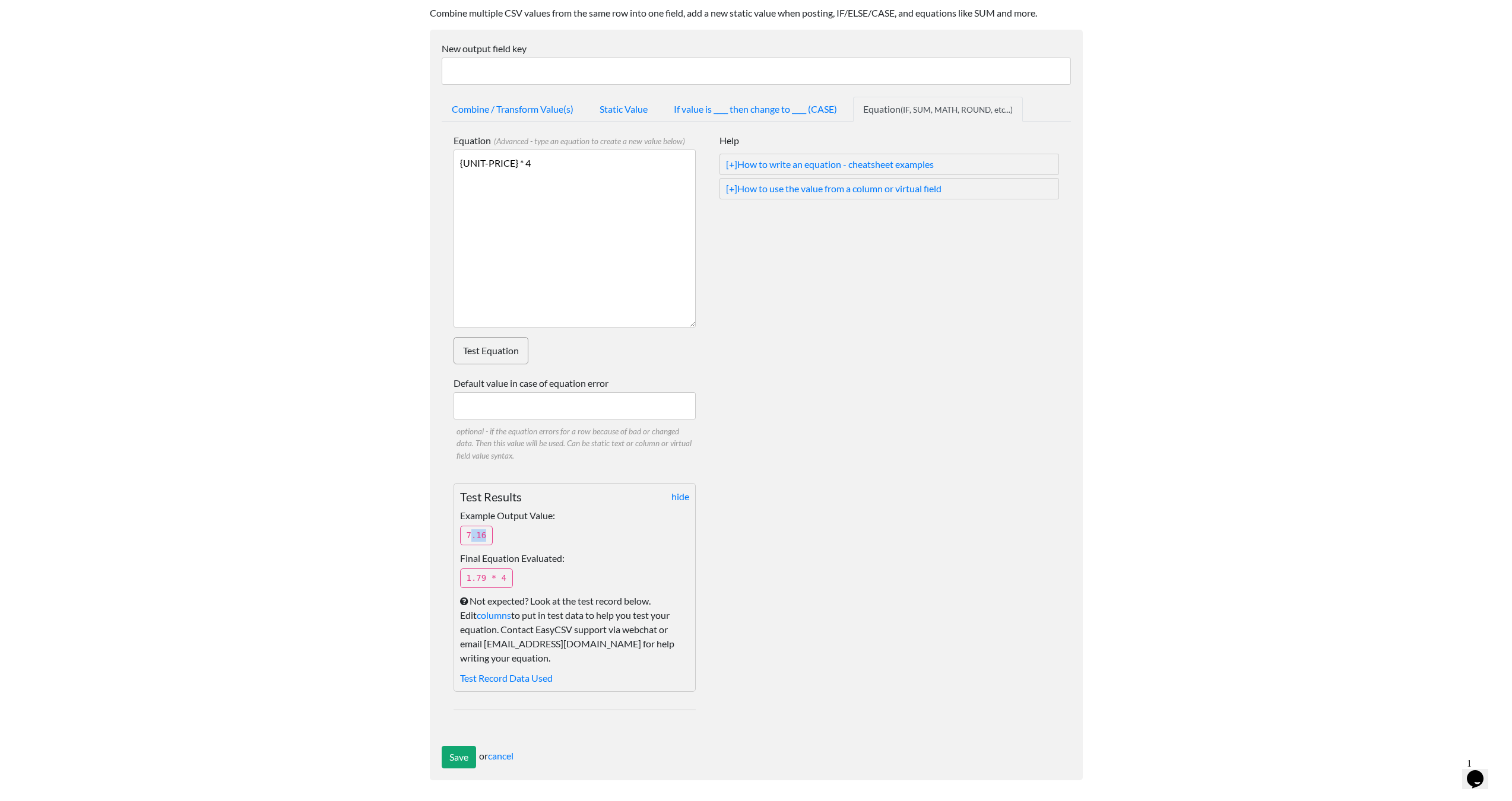
drag, startPoint x: 469, startPoint y: 532, endPoint x: 487, endPoint y: 532, distance: 18.0
click at [487, 532] on p "7.16" at bounding box center [477, 536] width 34 height 20
click at [487, 532] on p "7.16" at bounding box center [477, 536] width 34 height 20
click at [583, 209] on textarea "{UNIT-PRICE} * 4" at bounding box center [575, 238] width 242 height 178
click at [459, 161] on textarea "{UNIT-PRICE} * 4" at bounding box center [575, 238] width 242 height 178
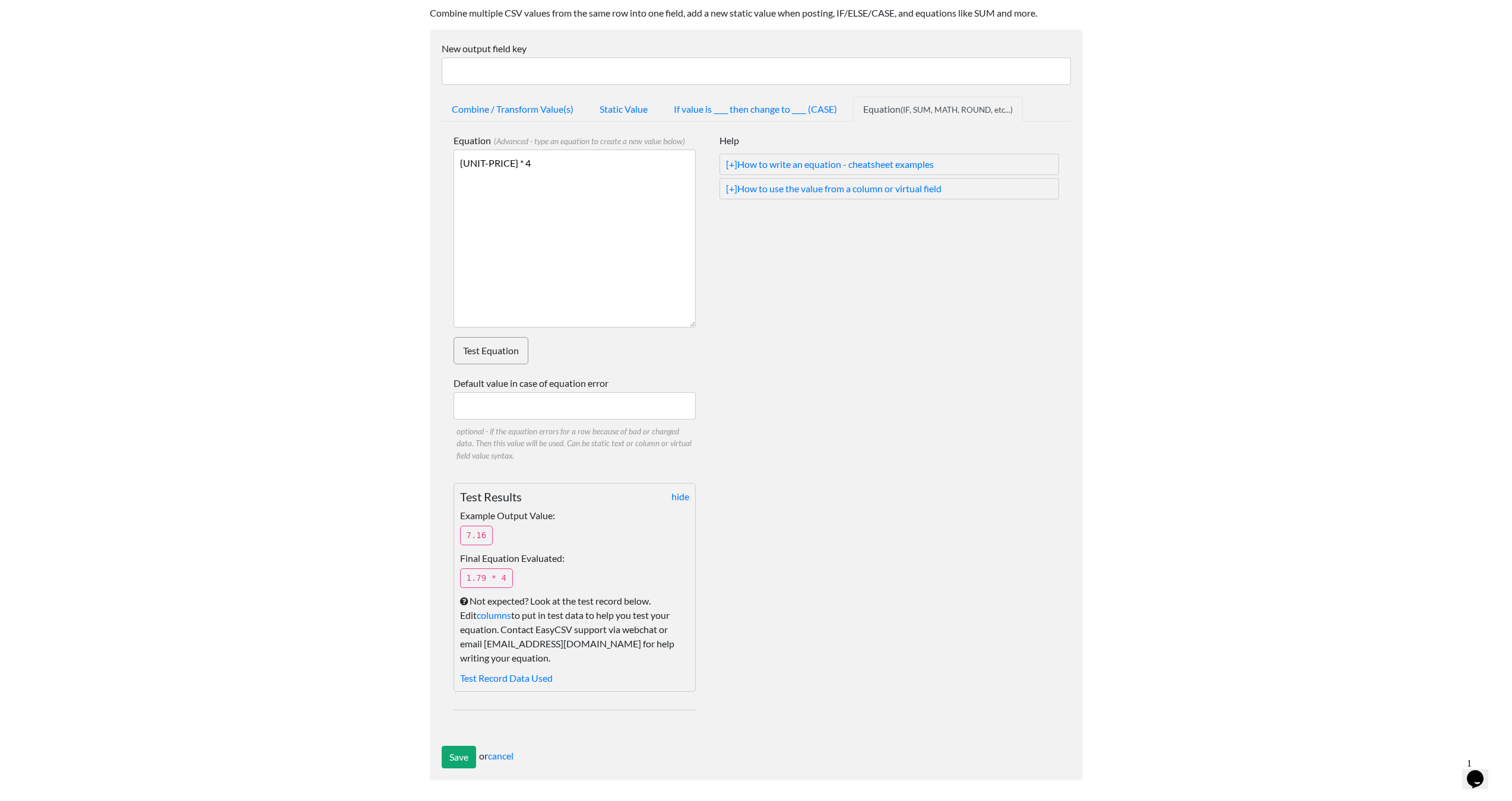
click at [605, 196] on textarea "{UNIT-PRICE} * 4" at bounding box center [575, 238] width 242 height 178
click at [450, 156] on div "Equation (Advanced - type an equation to create a new value below) {UNIT-PRICE}…" at bounding box center [756, 434] width 629 height 624
click at [454, 165] on textarea "{UNIT-PRICE} * 4" at bounding box center [575, 238] width 242 height 178
click at [599, 170] on textarea "{UNIT-PRICE} * 4" at bounding box center [575, 238] width 242 height 178
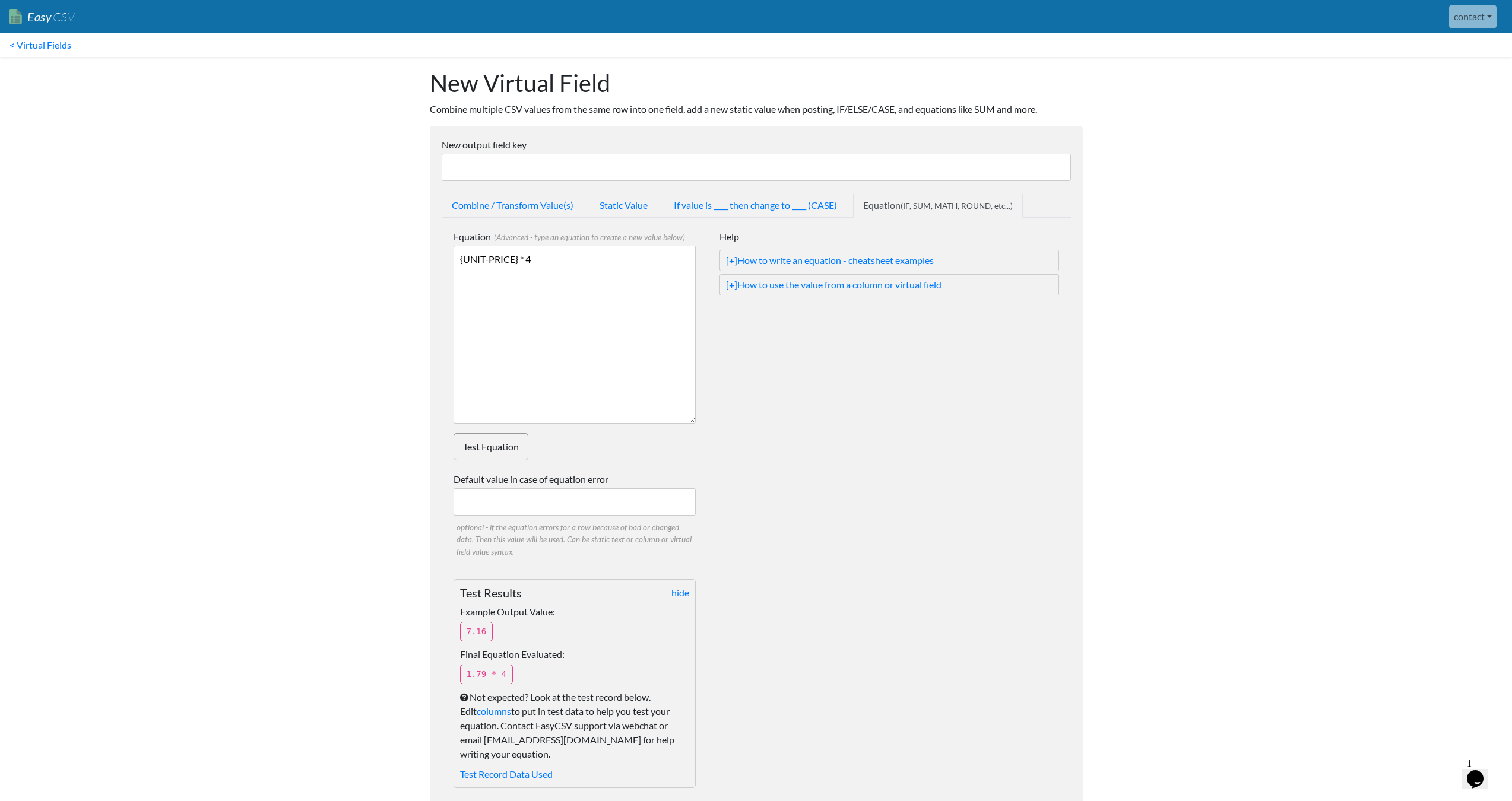
click at [560, 182] on form "New output field key Combine / Transform Value(s) Static Value If value is ____…" at bounding box center [756, 501] width 653 height 751
click at [560, 170] on input "New output field key" at bounding box center [756, 167] width 629 height 27
click at [583, 165] on input "New output field key" at bounding box center [756, 167] width 629 height 27
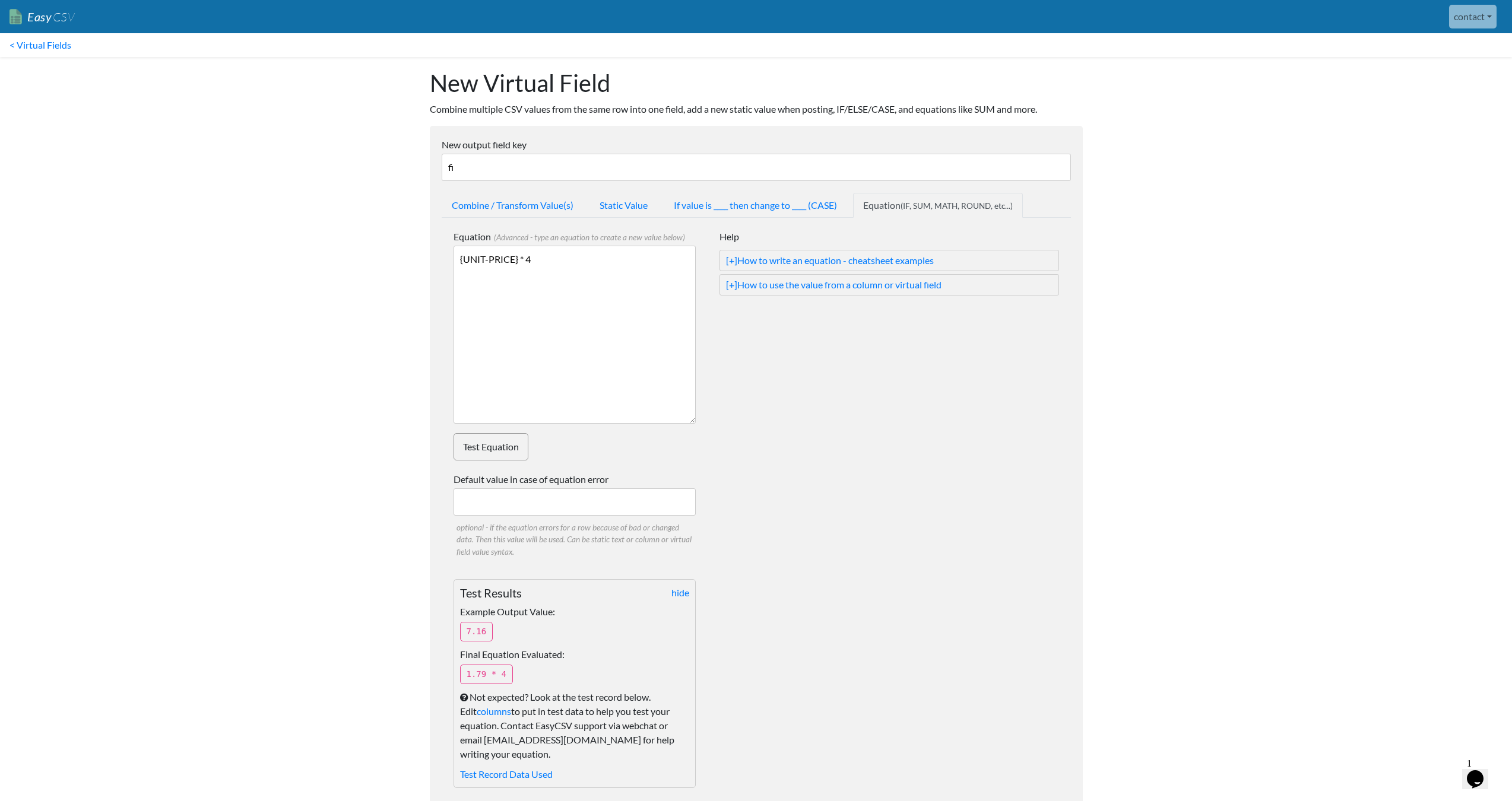
type input "f"
type input "selling-price"
click at [650, 314] on textarea "{UNIT-PRICE} * 4" at bounding box center [575, 334] width 242 height 178
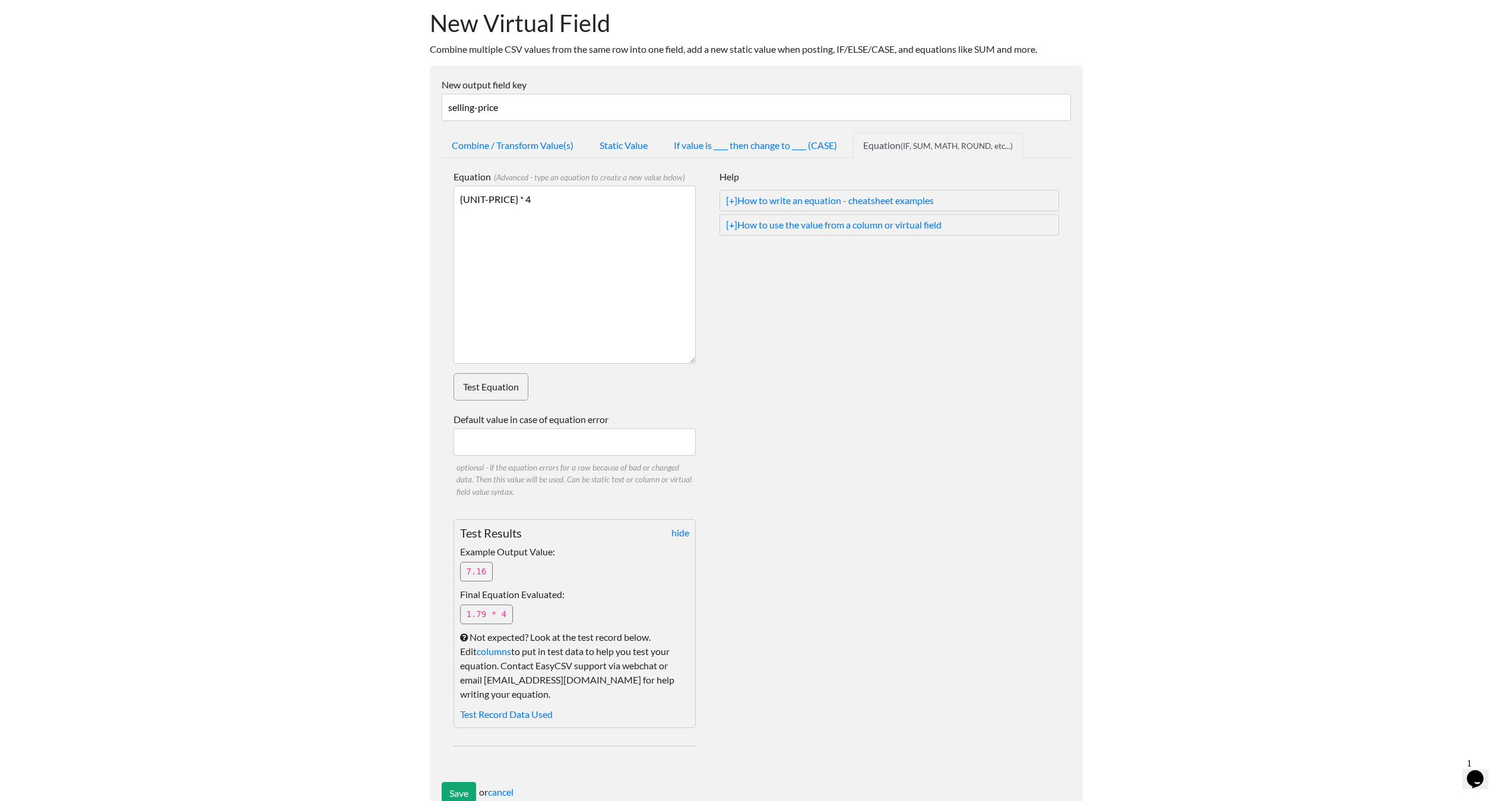
scroll to position [96, 0]
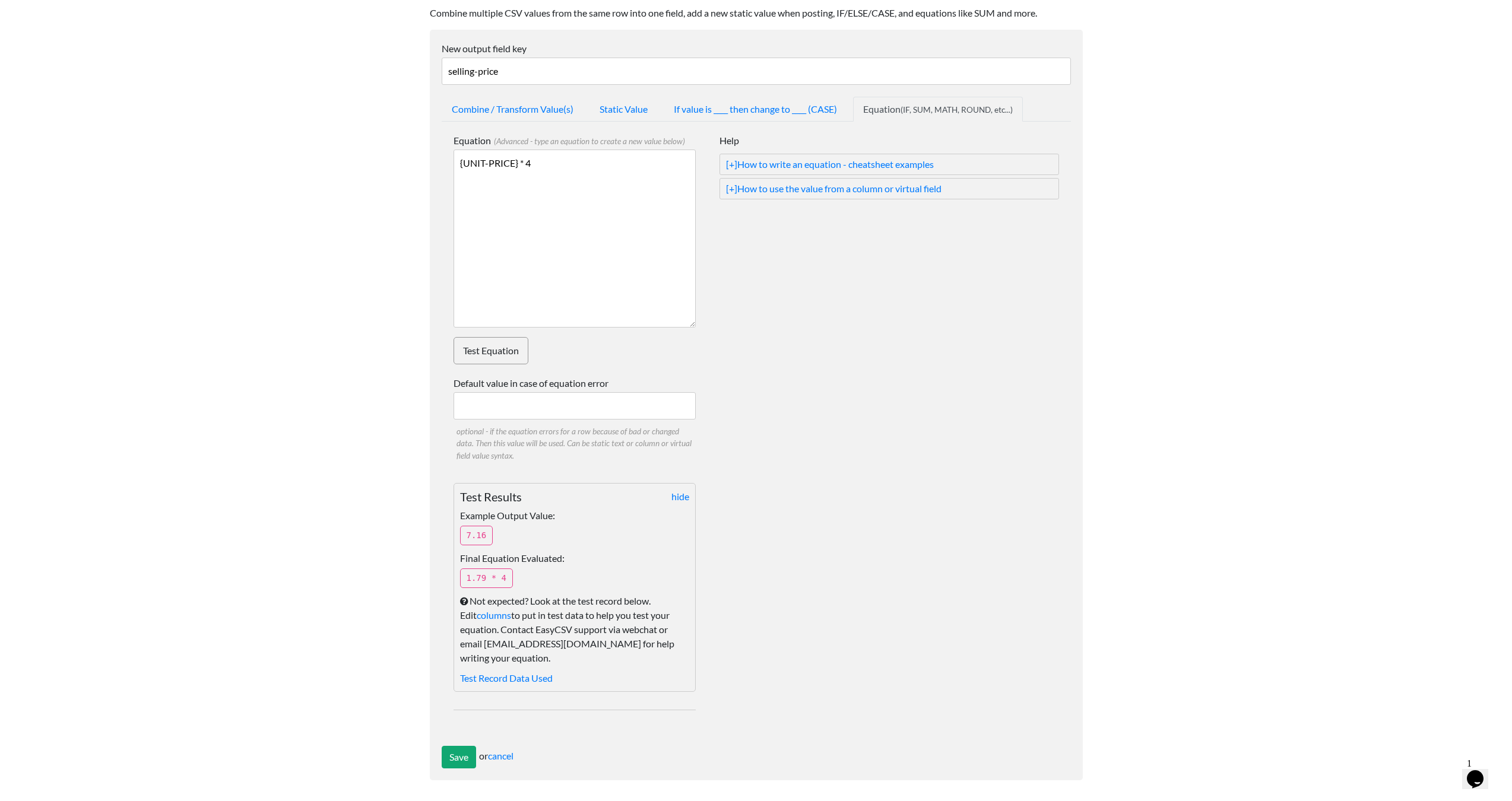
click at [561, 273] on textarea "{UNIT-PRICE} * 4" at bounding box center [575, 238] width 242 height 178
click at [500, 361] on link "Test Equation" at bounding box center [491, 351] width 75 height 27
click at [455, 751] on input "Save" at bounding box center [459, 758] width 34 height 23
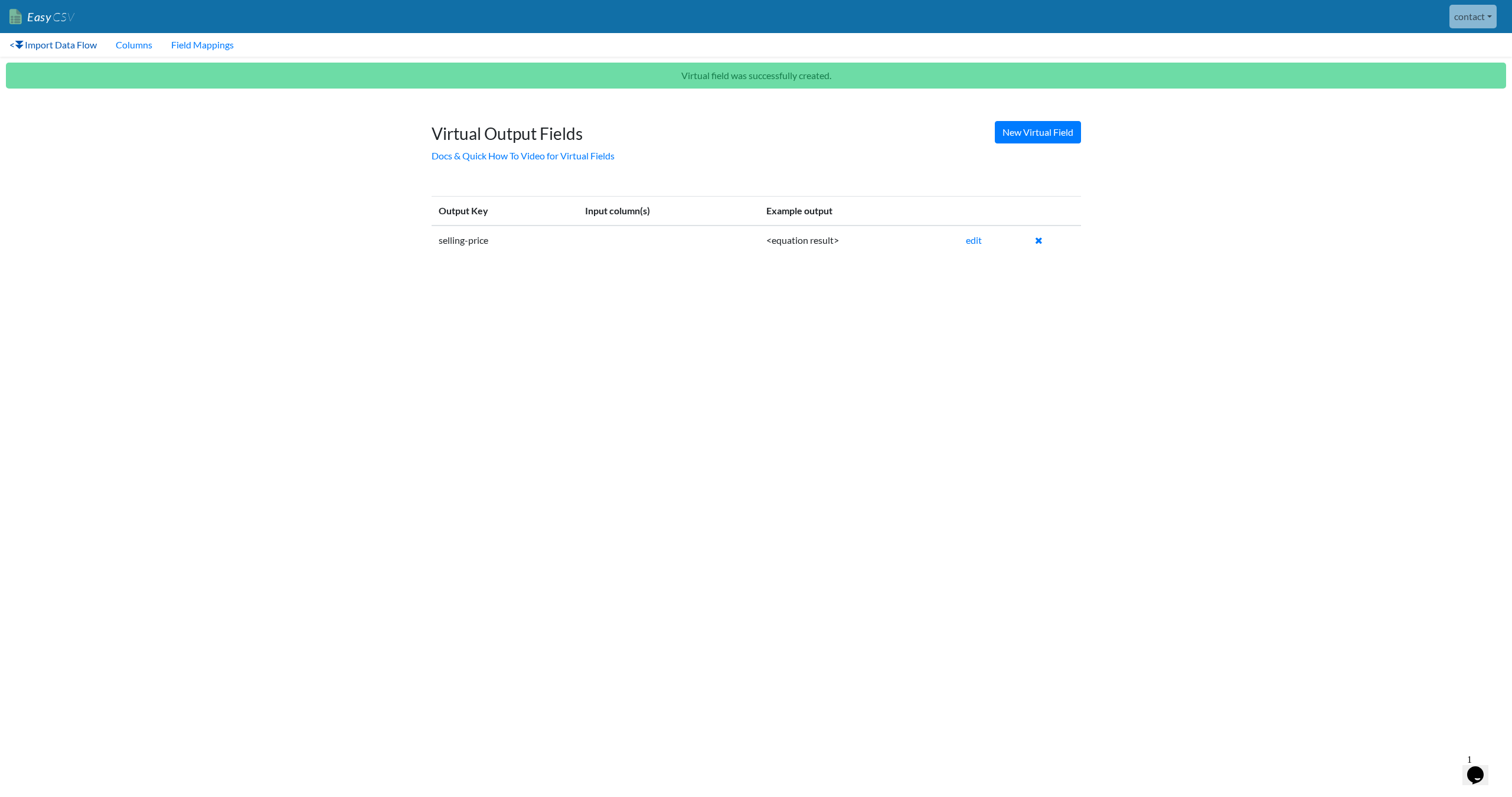
click at [40, 48] on link "< Import Data Flow" at bounding box center [53, 45] width 106 height 24
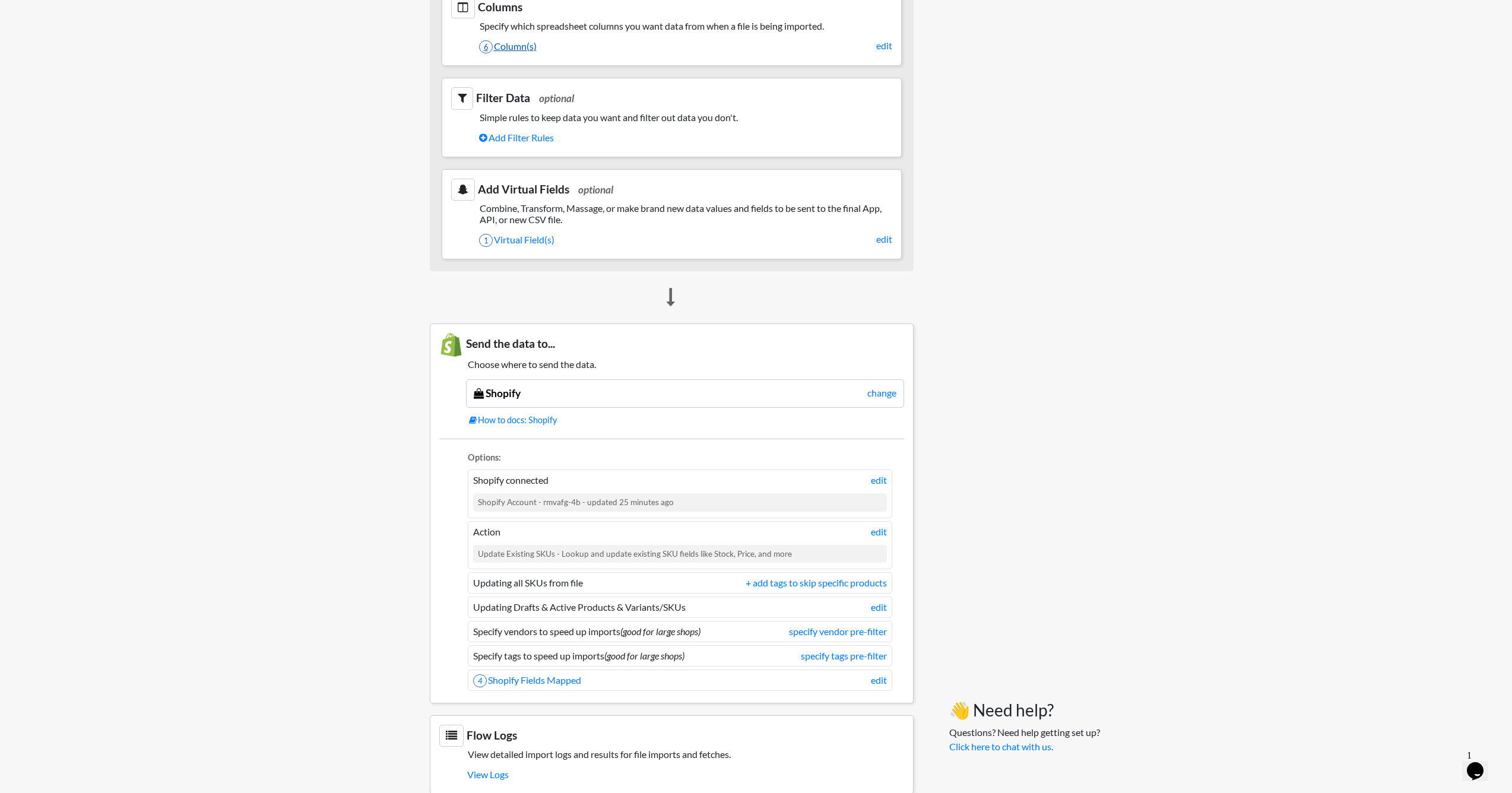
scroll to position [676, 0]
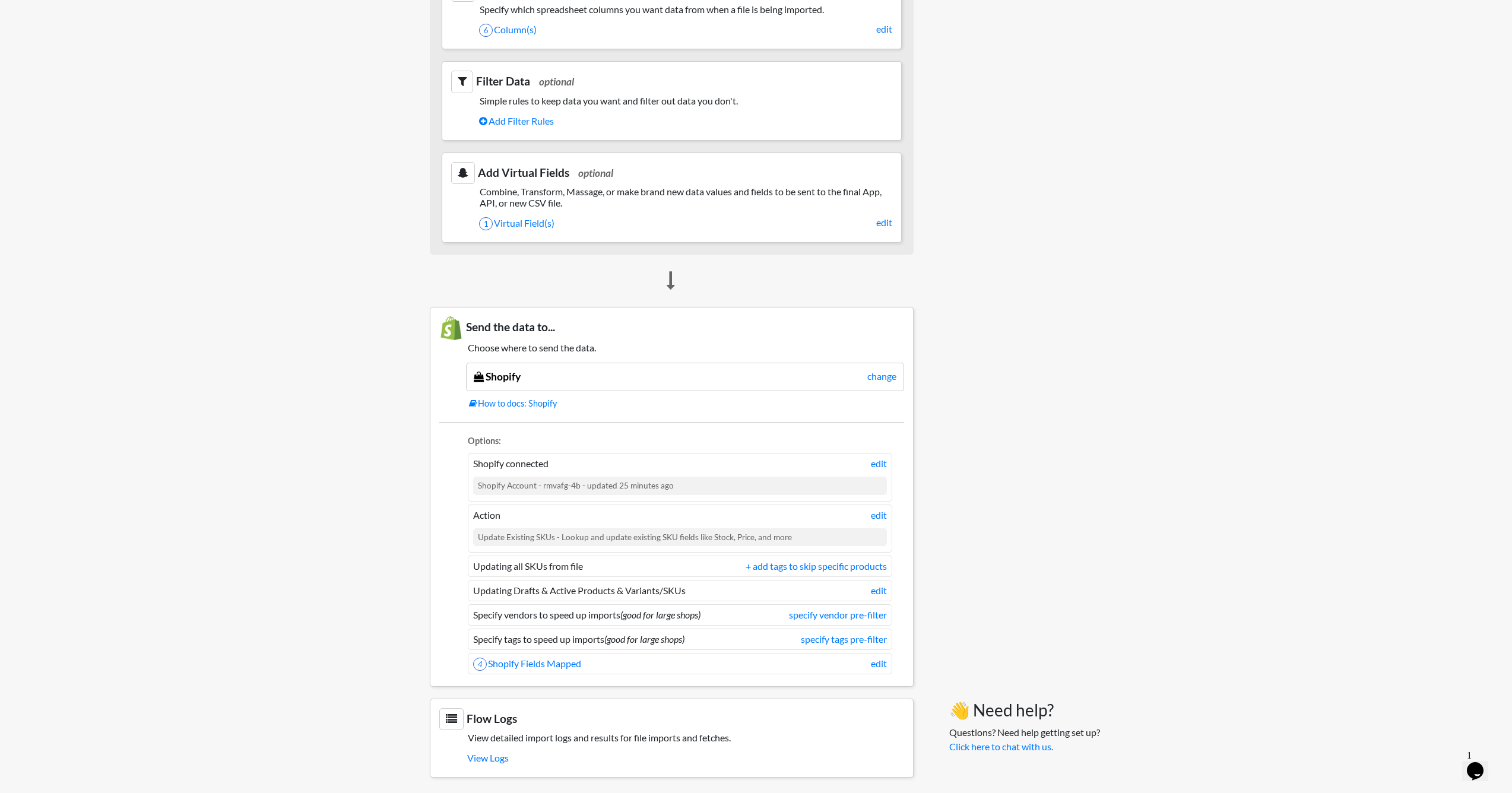
click at [554, 666] on li "4 Shopify Fields Mapped edit" at bounding box center [680, 664] width 424 height 21
click at [555, 659] on link "4 Shopify Fields Mapped" at bounding box center [527, 664] width 108 height 11
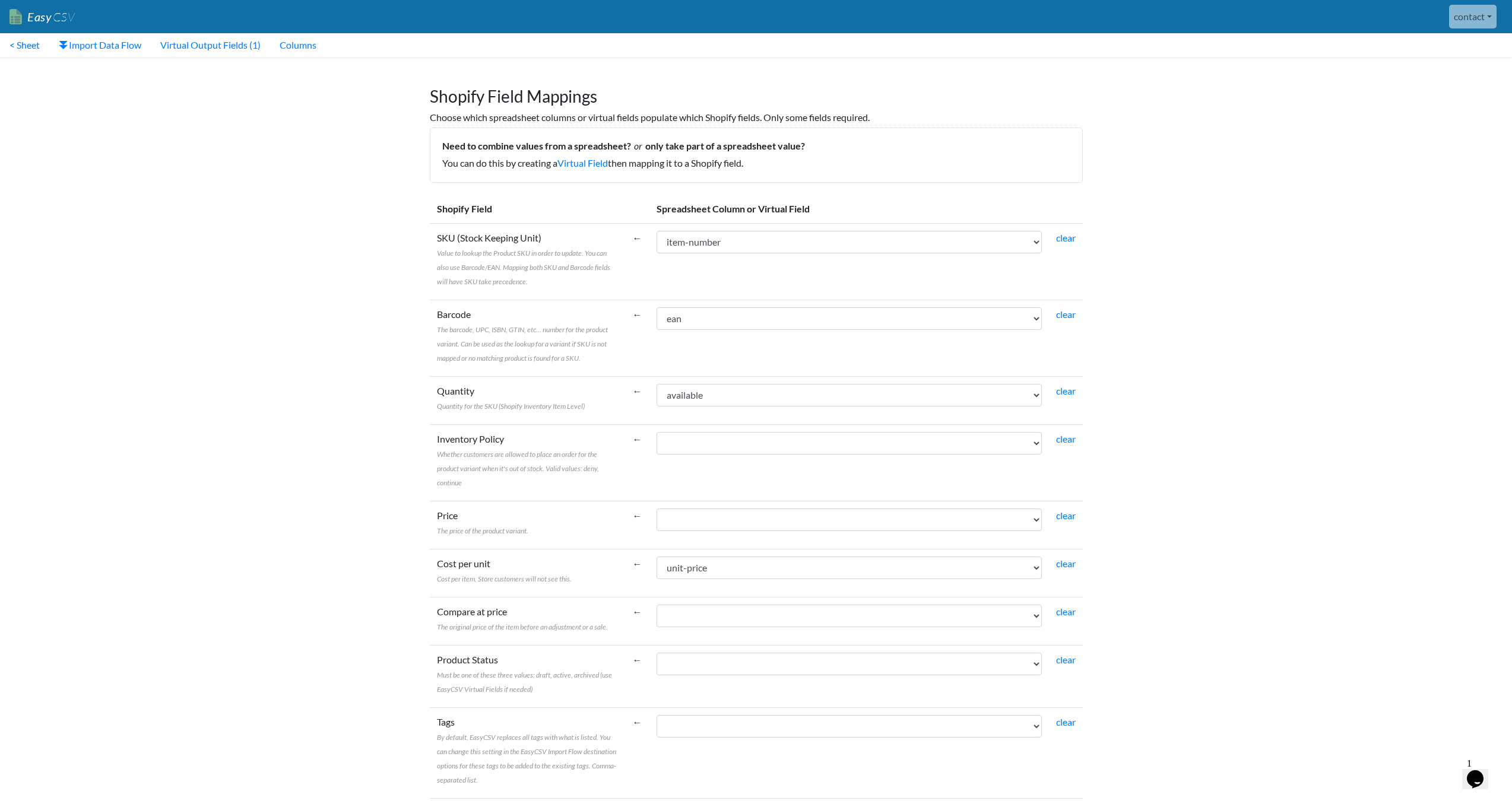
scroll to position [240, 0]
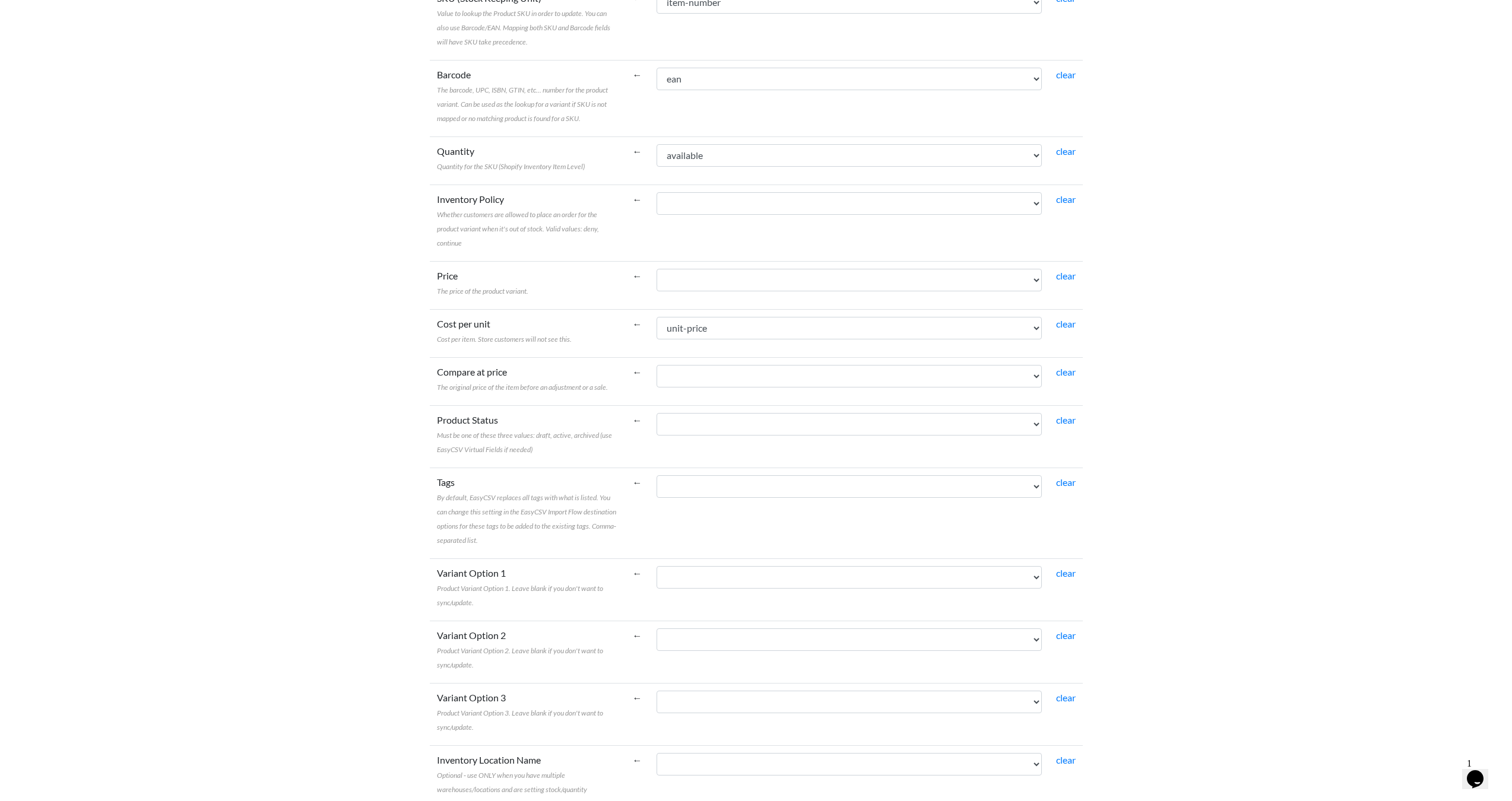
click at [707, 264] on td "item-number ean available unit-price special-order selling-price selling-price" at bounding box center [849, 285] width 400 height 48
select select "vf_24460"
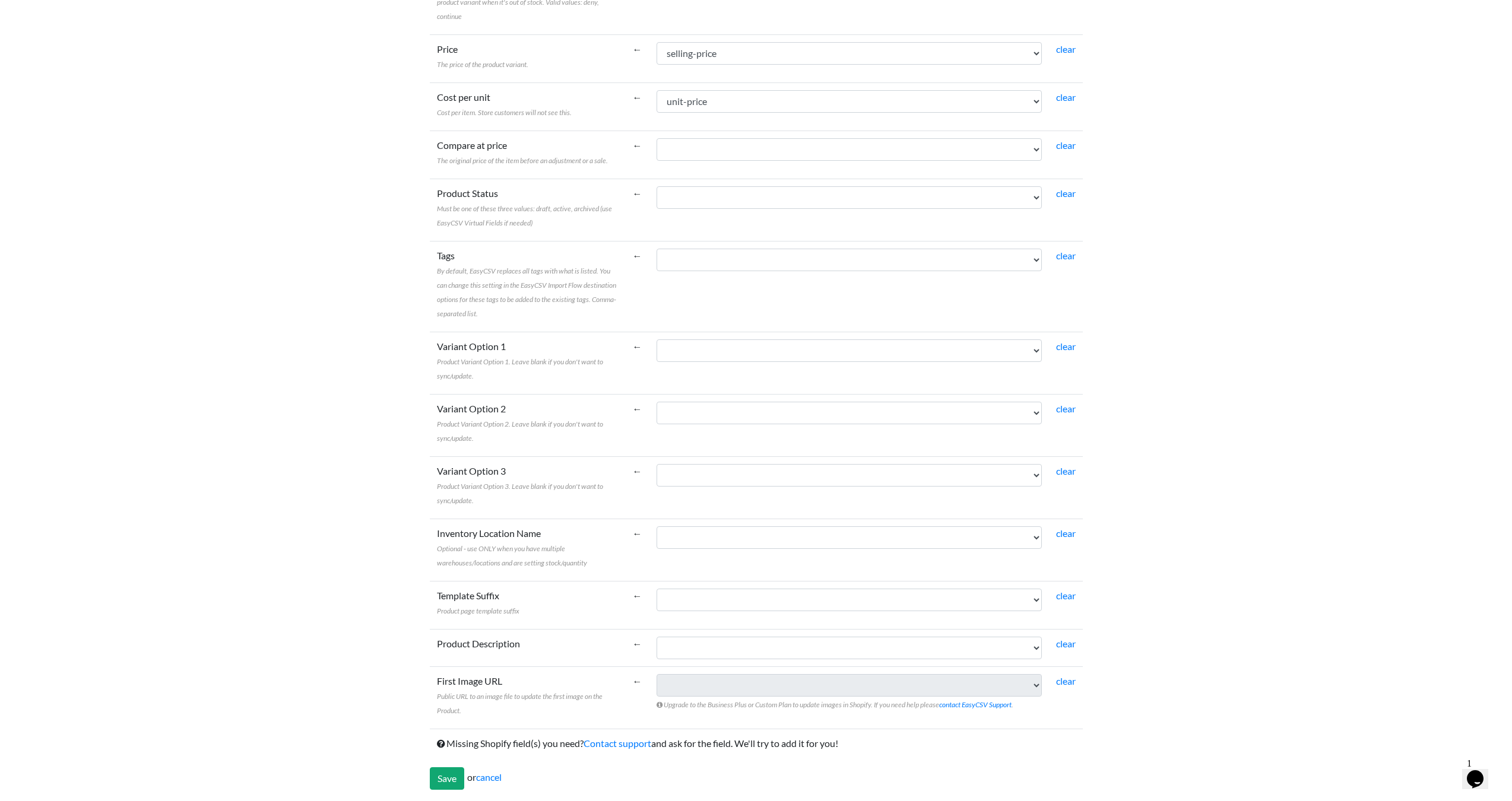
click at [471, 779] on div "Save or cancel" at bounding box center [756, 779] width 653 height 23
click at [461, 781] on input "Save" at bounding box center [447, 779] width 34 height 23
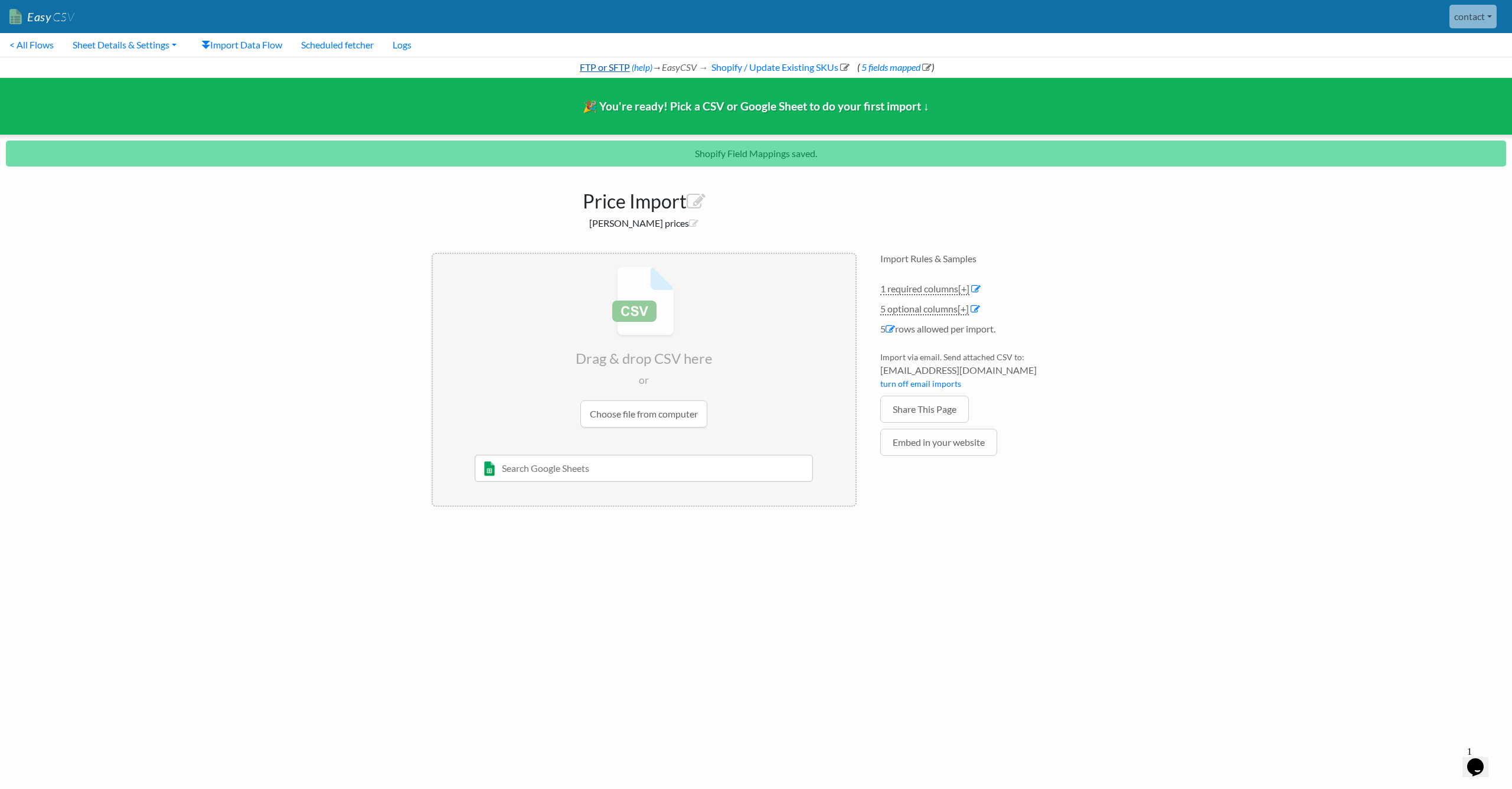
click at [606, 67] on link "FTP or SFTP" at bounding box center [604, 67] width 52 height 11
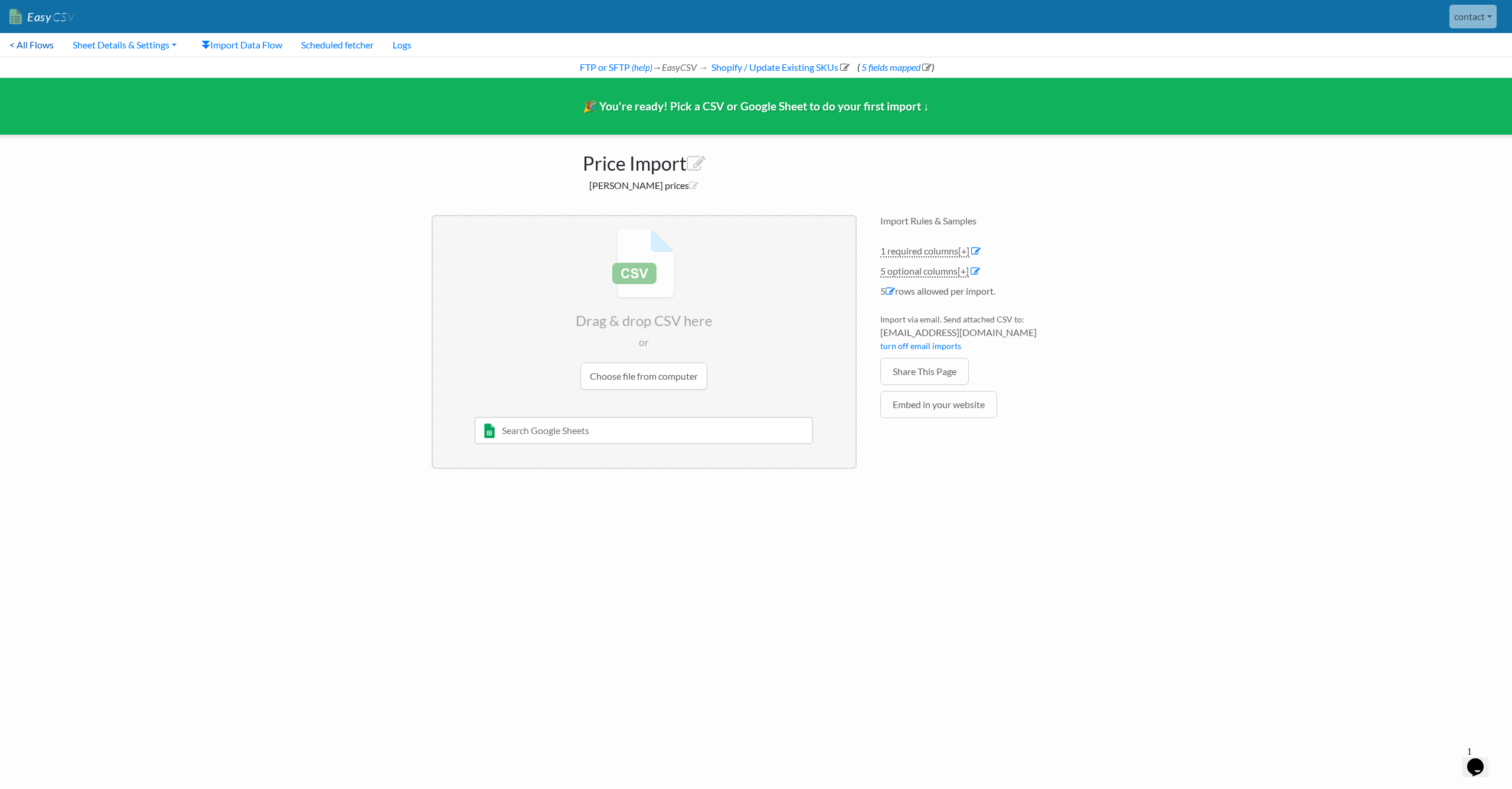
click at [46, 46] on link "< All Flows" at bounding box center [32, 45] width 64 height 24
click at [657, 371] on input "file" at bounding box center [644, 309] width 423 height 186
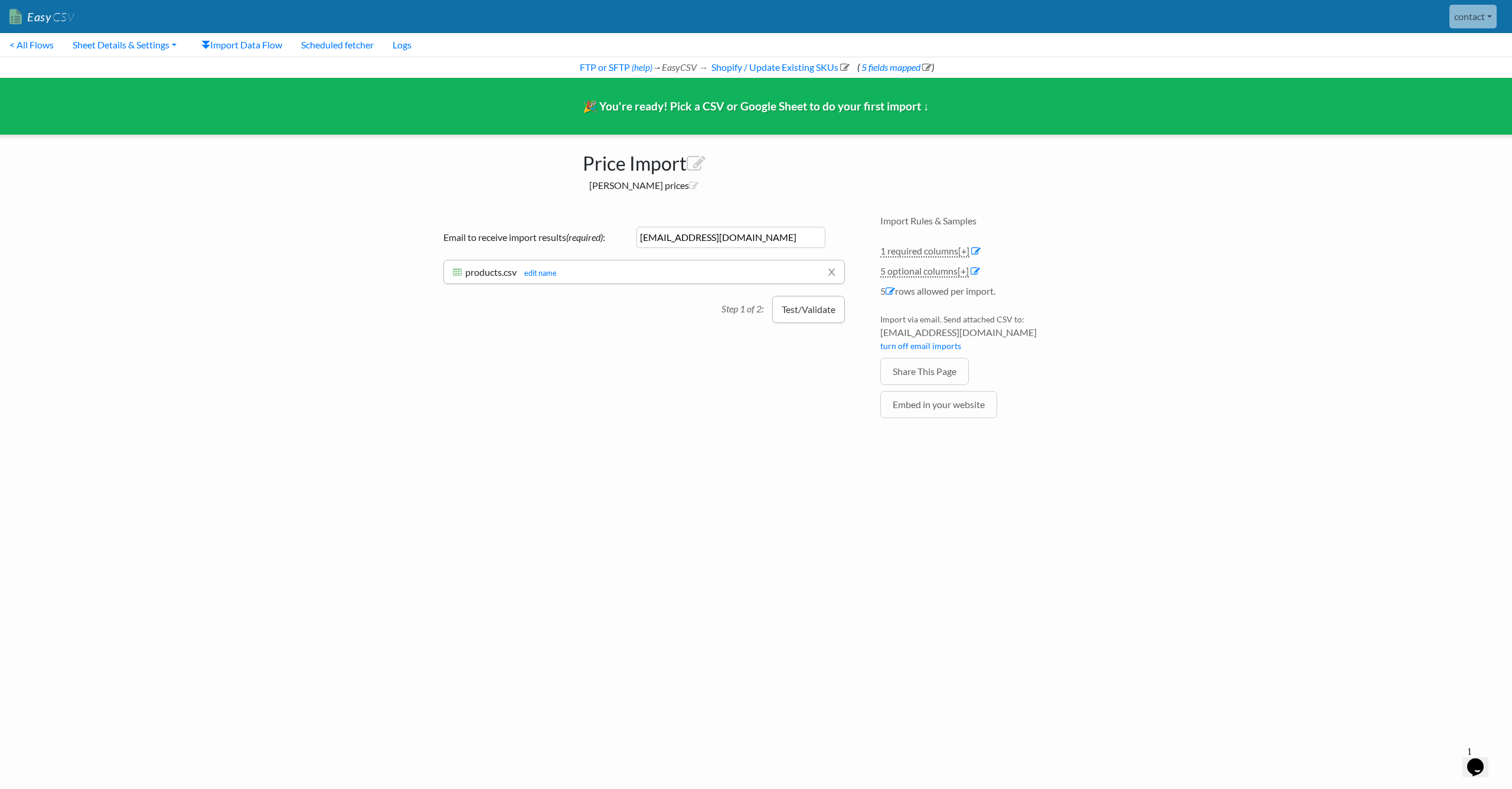
click at [808, 306] on button "Test/Validate" at bounding box center [808, 309] width 73 height 27
click at [511, 286] on span "[+]" at bounding box center [507, 288] width 11 height 11
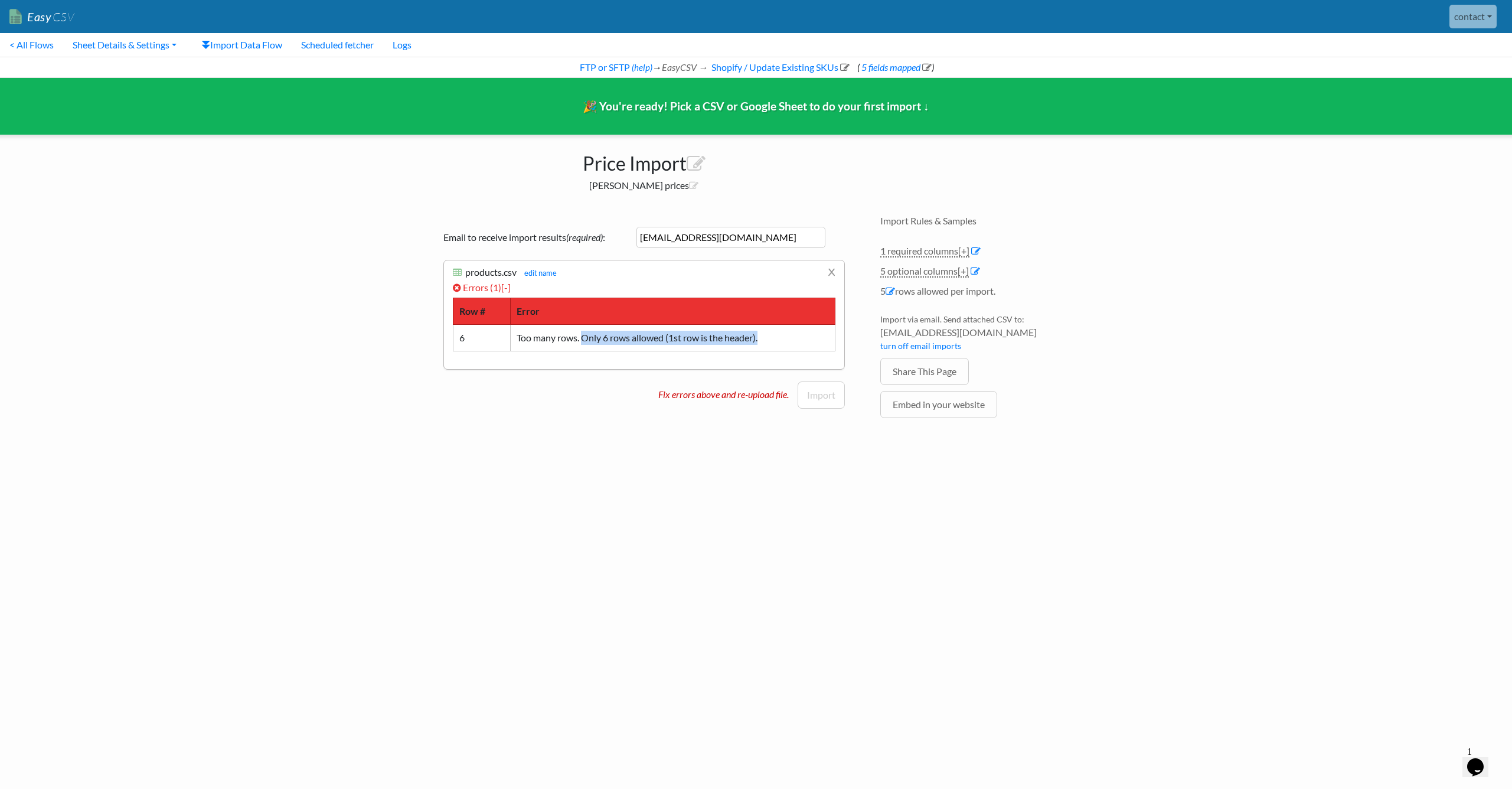
drag, startPoint x: 605, startPoint y: 338, endPoint x: 777, endPoint y: 344, distance: 172.1
click at [770, 344] on td "Too many rows. Only 6 rows allowed (1st row is the header)." at bounding box center [672, 337] width 325 height 27
click at [779, 344] on td "Too many rows. Only 6 rows allowed (1st row is the header)." at bounding box center [672, 337] width 325 height 27
click at [502, 287] on link "Errors ( 1 ) [-]" at bounding box center [481, 288] width 58 height 11
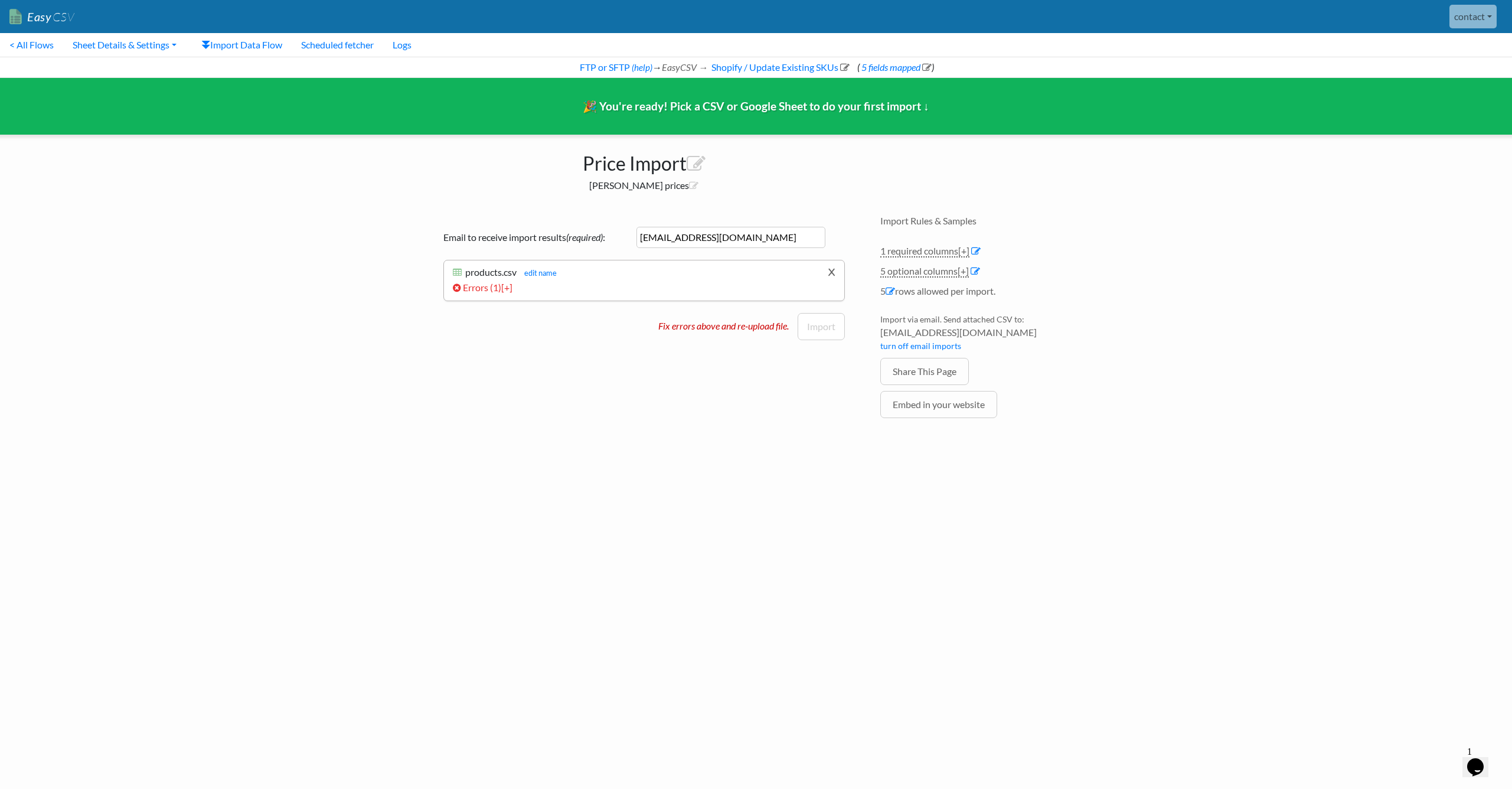
click at [828, 269] on link "x" at bounding box center [831, 272] width 7 height 23
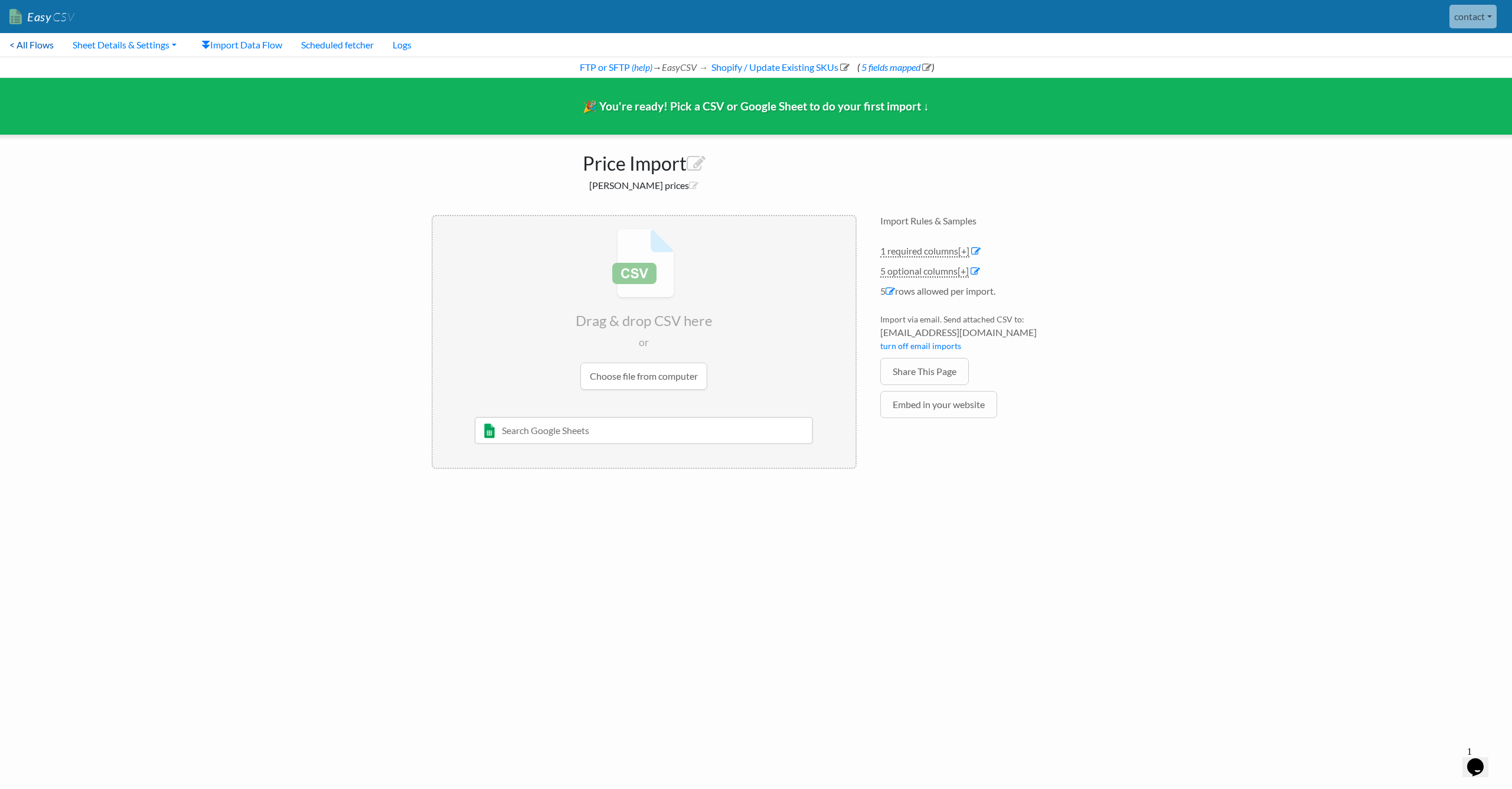
click at [44, 40] on link "< All Flows" at bounding box center [32, 45] width 64 height 24
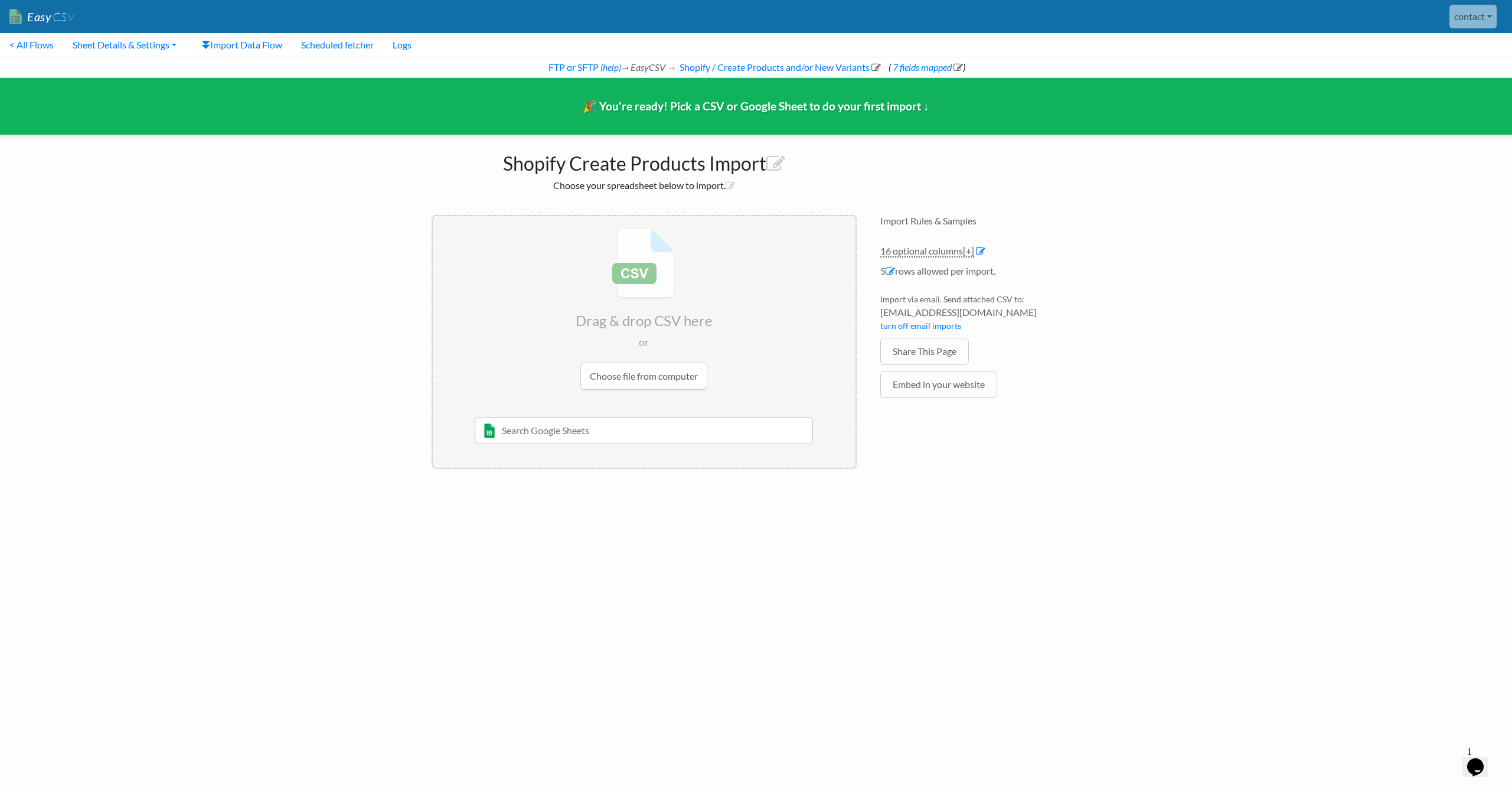
click at [665, 304] on input "file" at bounding box center [644, 309] width 423 height 186
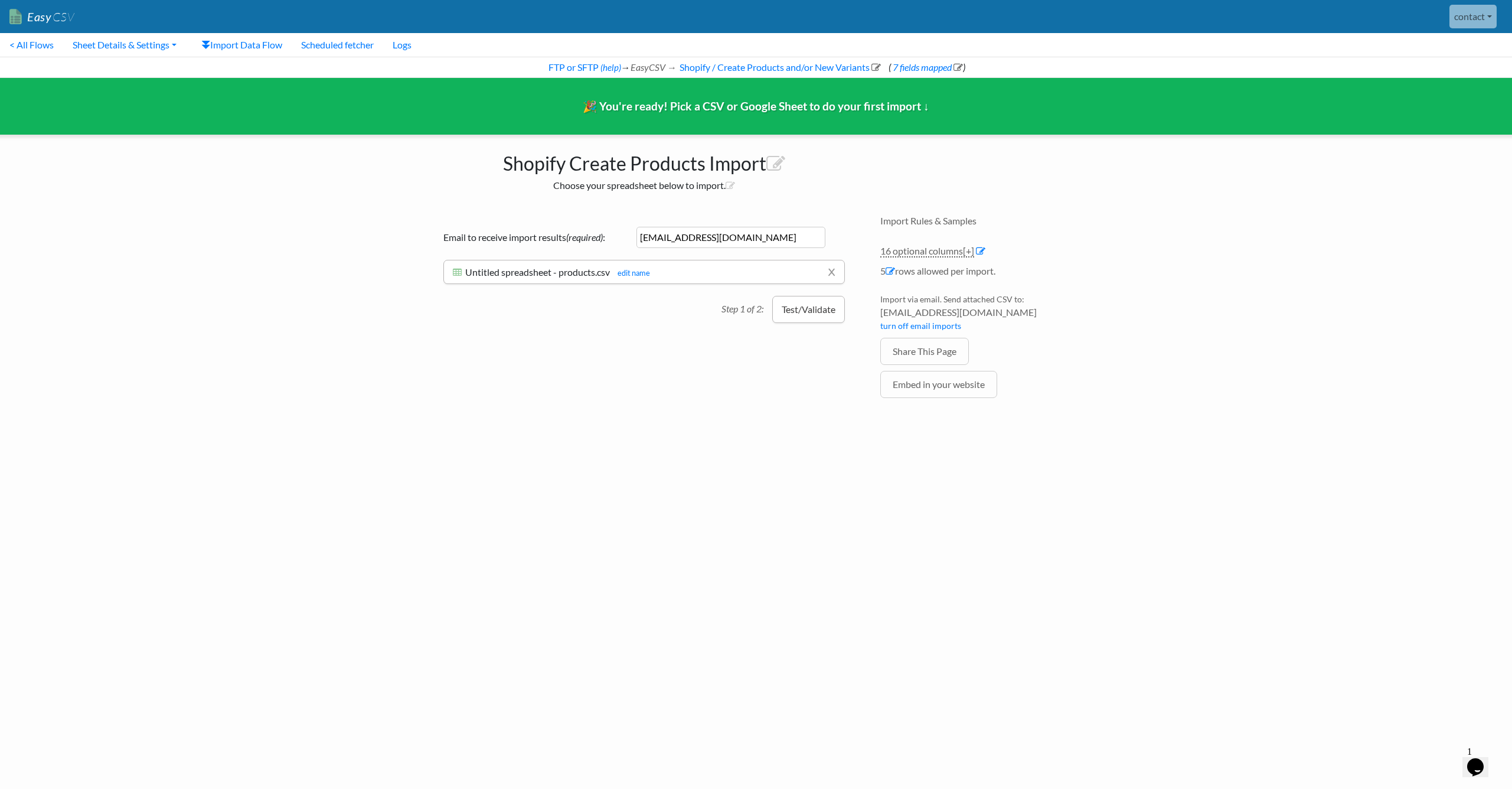
click at [809, 311] on button "Test/Validate" at bounding box center [808, 309] width 73 height 27
click at [807, 316] on button "Import 4 records" at bounding box center [802, 311] width 87 height 27
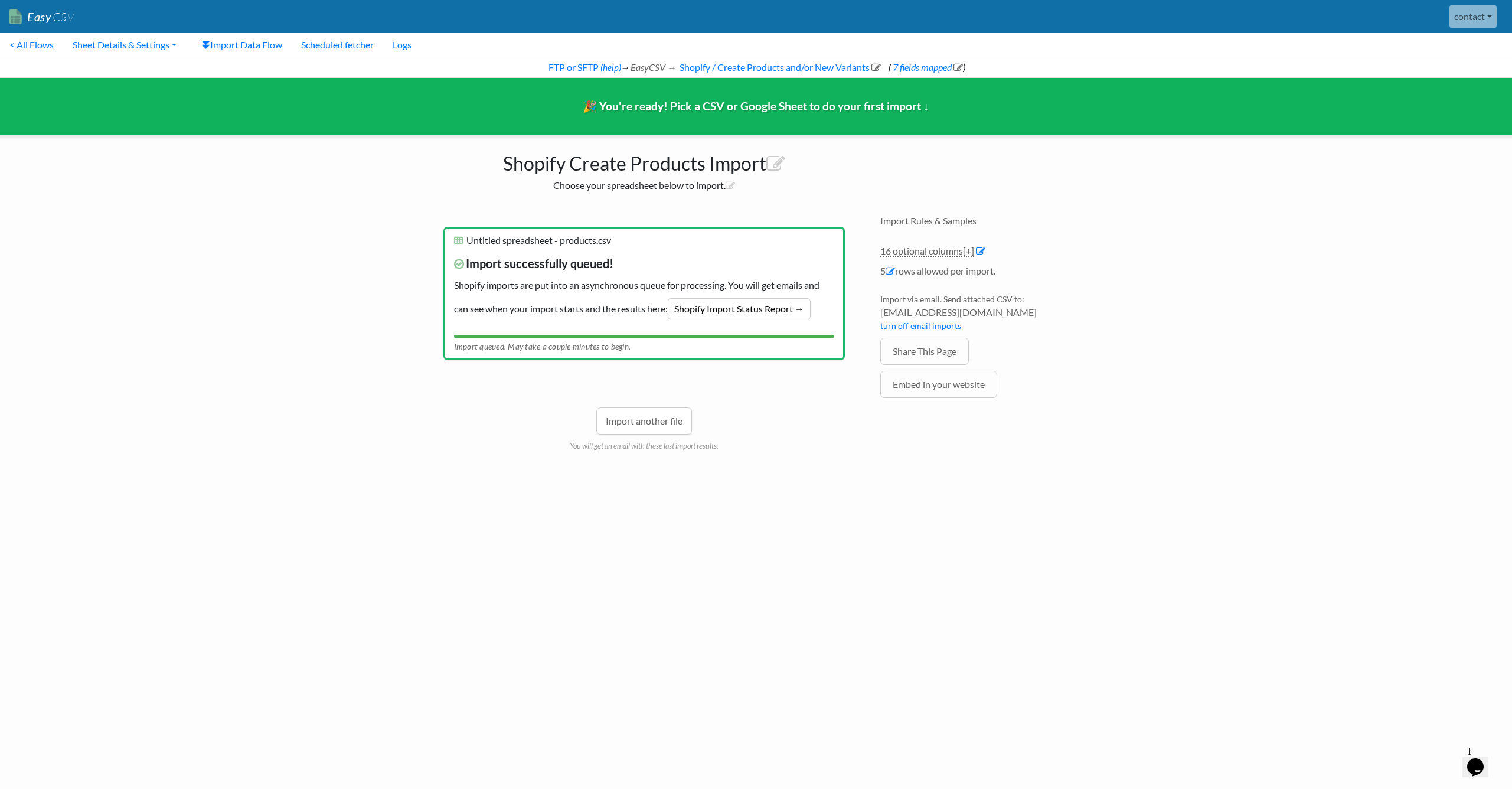
click at [760, 320] on p "Import successfully queued! Shopify imports are put into an asynchronous queue …" at bounding box center [644, 285] width 380 height 80
click at [765, 308] on link "Shopify Import Status Report →" at bounding box center [739, 309] width 143 height 21
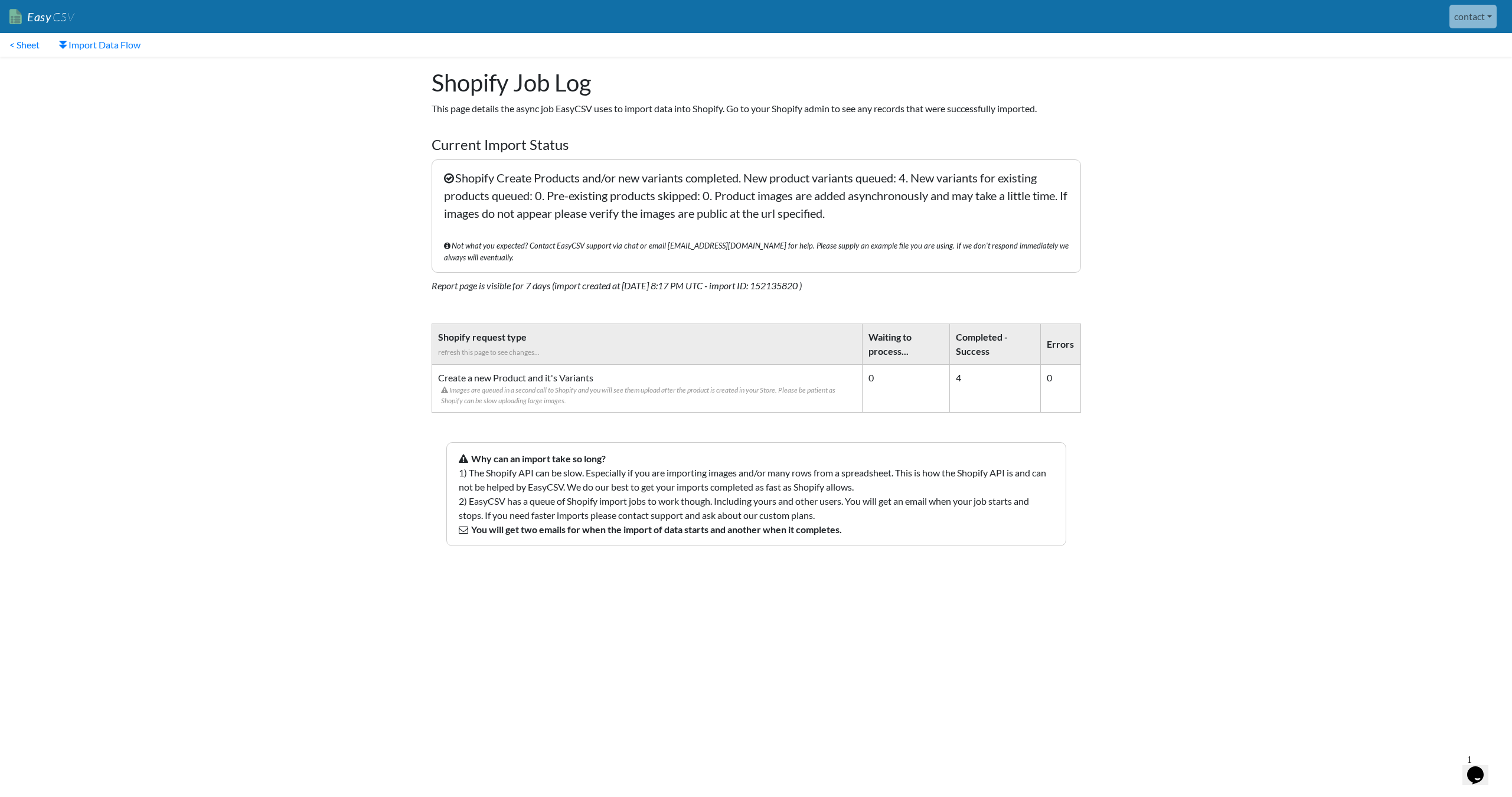
drag, startPoint x: 563, startPoint y: 387, endPoint x: 479, endPoint y: 377, distance: 84.6
click at [479, 385] on span "Images are queued in a second call to Shopify and you will see them upload afte…" at bounding box center [648, 396] width 415 height 21
click at [492, 385] on span "Images are queued in a second call to Shopify and you will see them upload afte…" at bounding box center [648, 396] width 415 height 21
drag, startPoint x: 612, startPoint y: 388, endPoint x: 620, endPoint y: 390, distance: 8.2
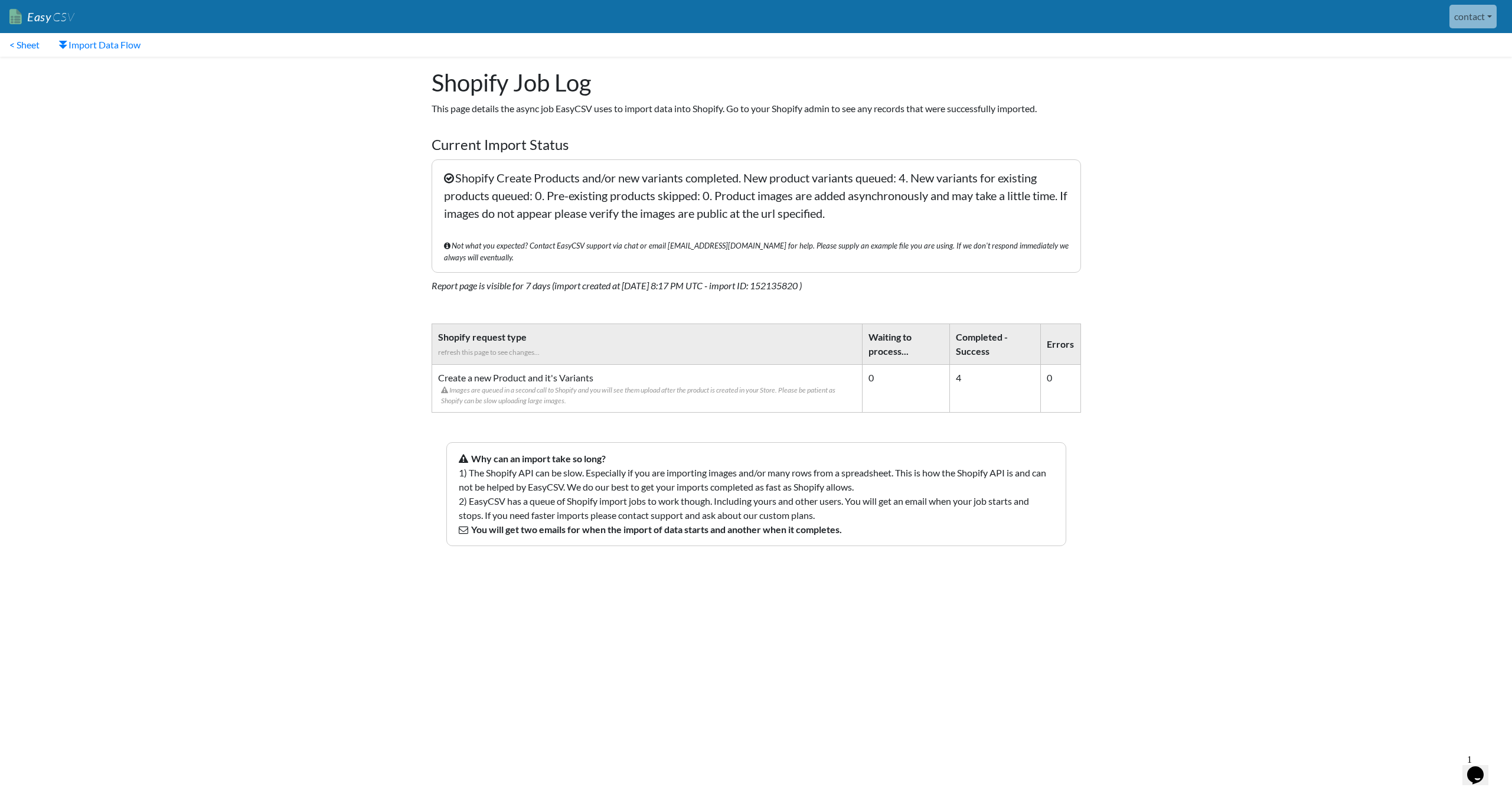
click at [618, 390] on span "Images are queued in a second call to Shopify and you will see them upload afte…" at bounding box center [648, 396] width 415 height 21
drag, startPoint x: 451, startPoint y: 374, endPoint x: 646, endPoint y: 396, distance: 196.2
click at [644, 396] on td "Create a new Product and it's Variants Images are queued in a second call to Sh…" at bounding box center [647, 388] width 430 height 48
click at [647, 396] on td "Create a new Product and it's Variants Images are queued in a second call to Sh…" at bounding box center [647, 388] width 430 height 48
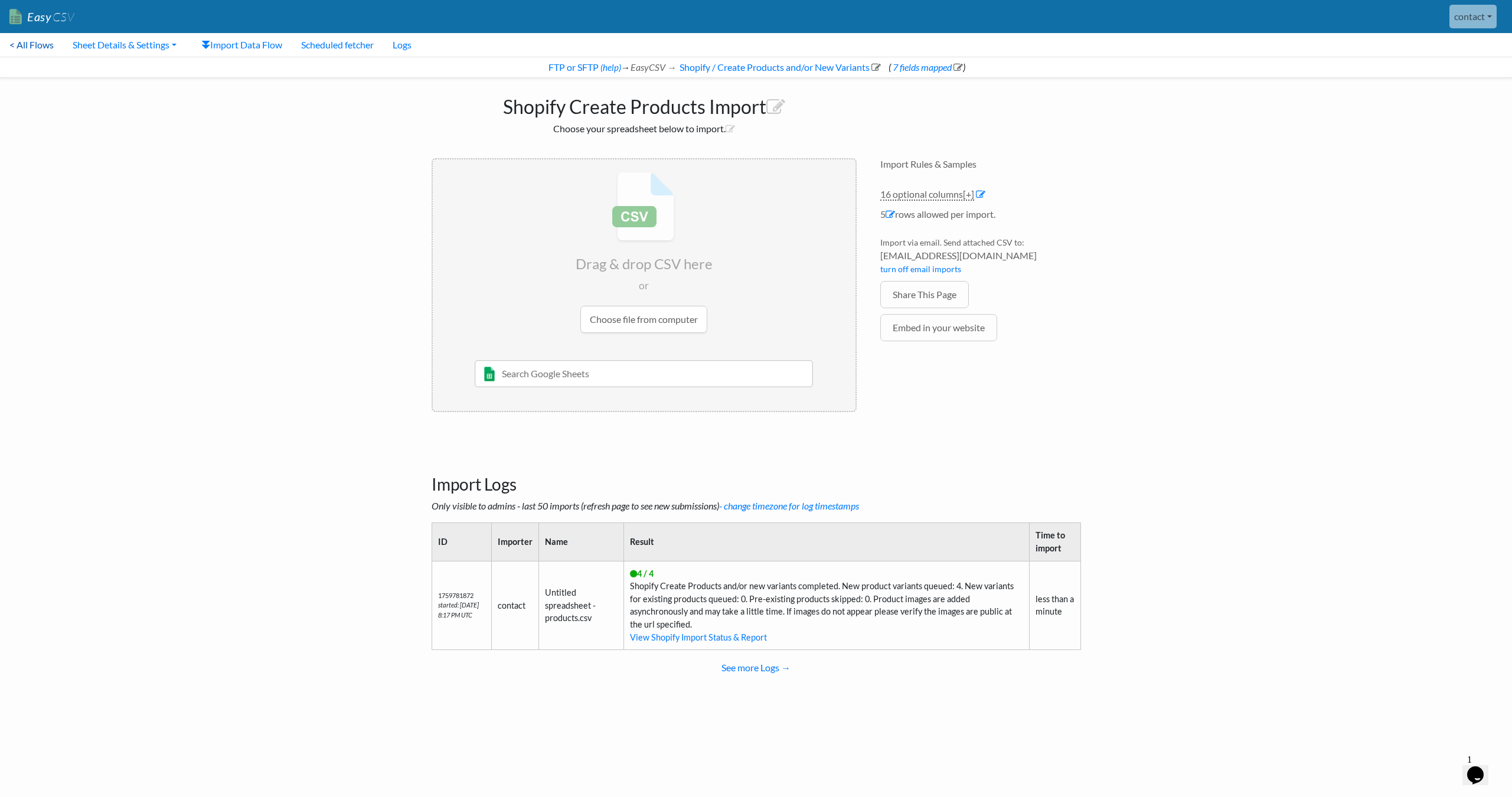
click at [40, 46] on link "< All Flows" at bounding box center [32, 45] width 64 height 24
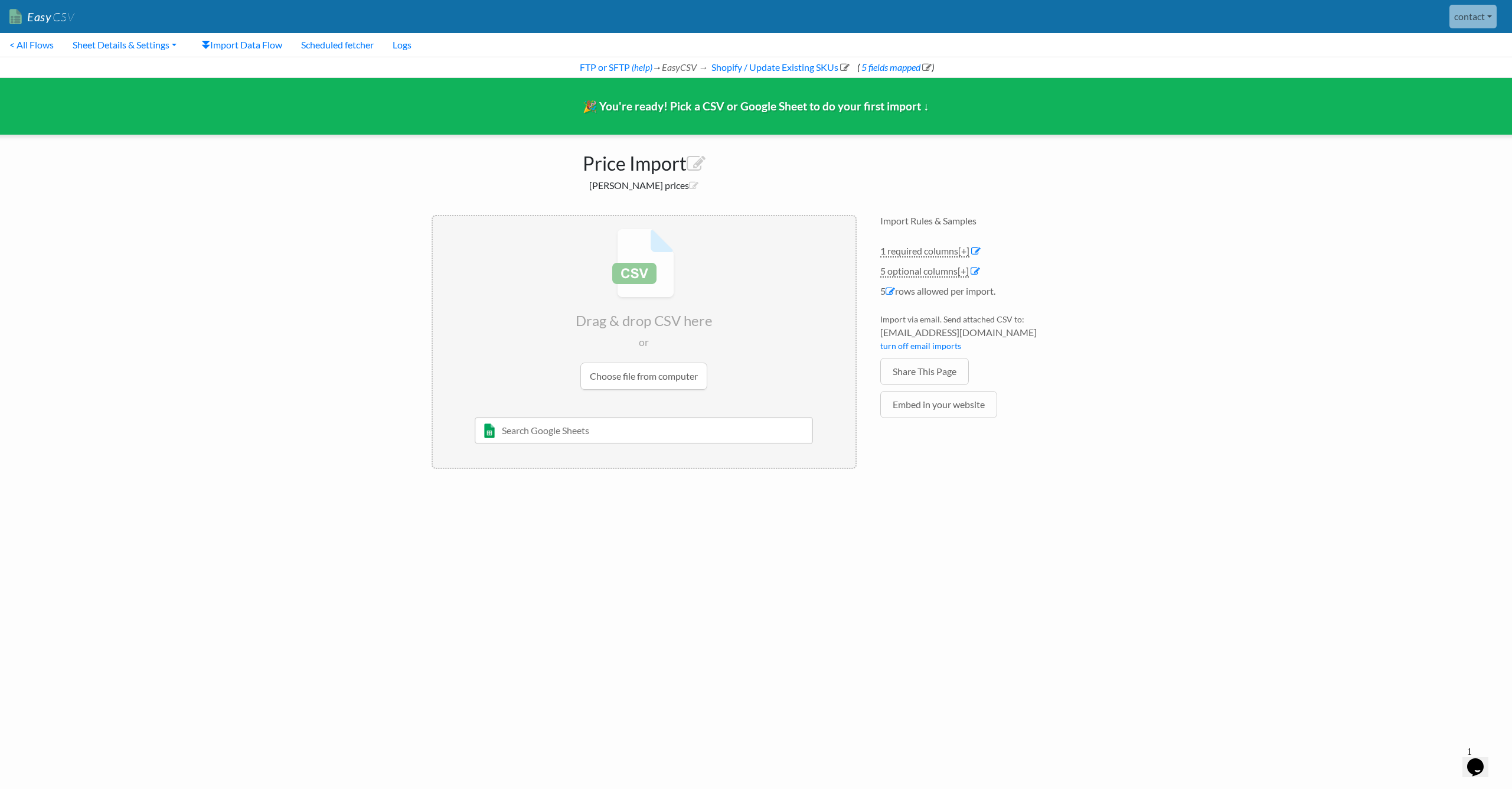
click at [1115, 240] on body "Easy CSV contact Unionspares All Flows All CSV Generators Business & Plan Info …" at bounding box center [756, 240] width 1512 height 481
click at [683, 373] on input "file" at bounding box center [644, 309] width 423 height 186
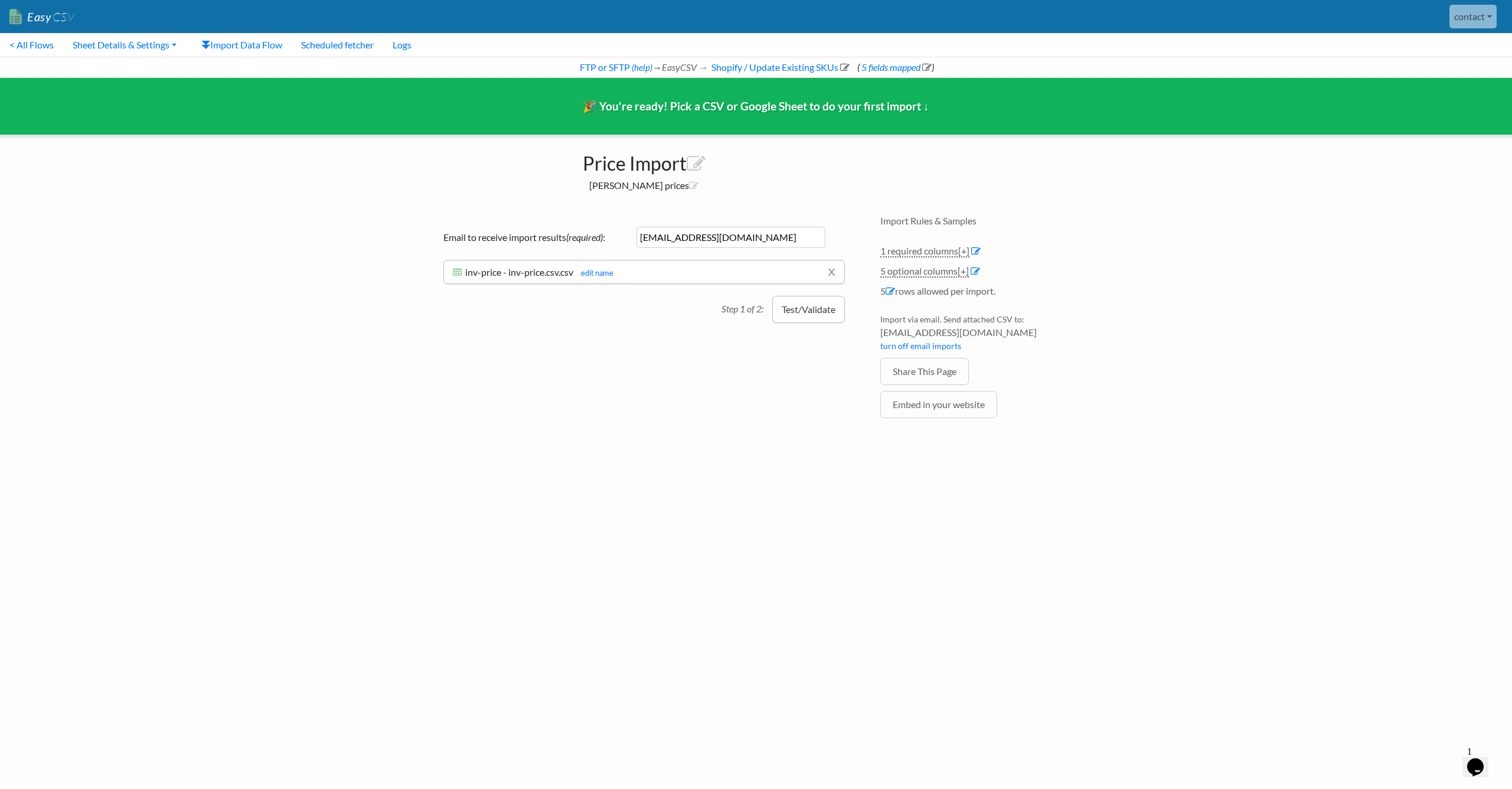
click at [804, 310] on button "Test/Validate" at bounding box center [808, 309] width 73 height 27
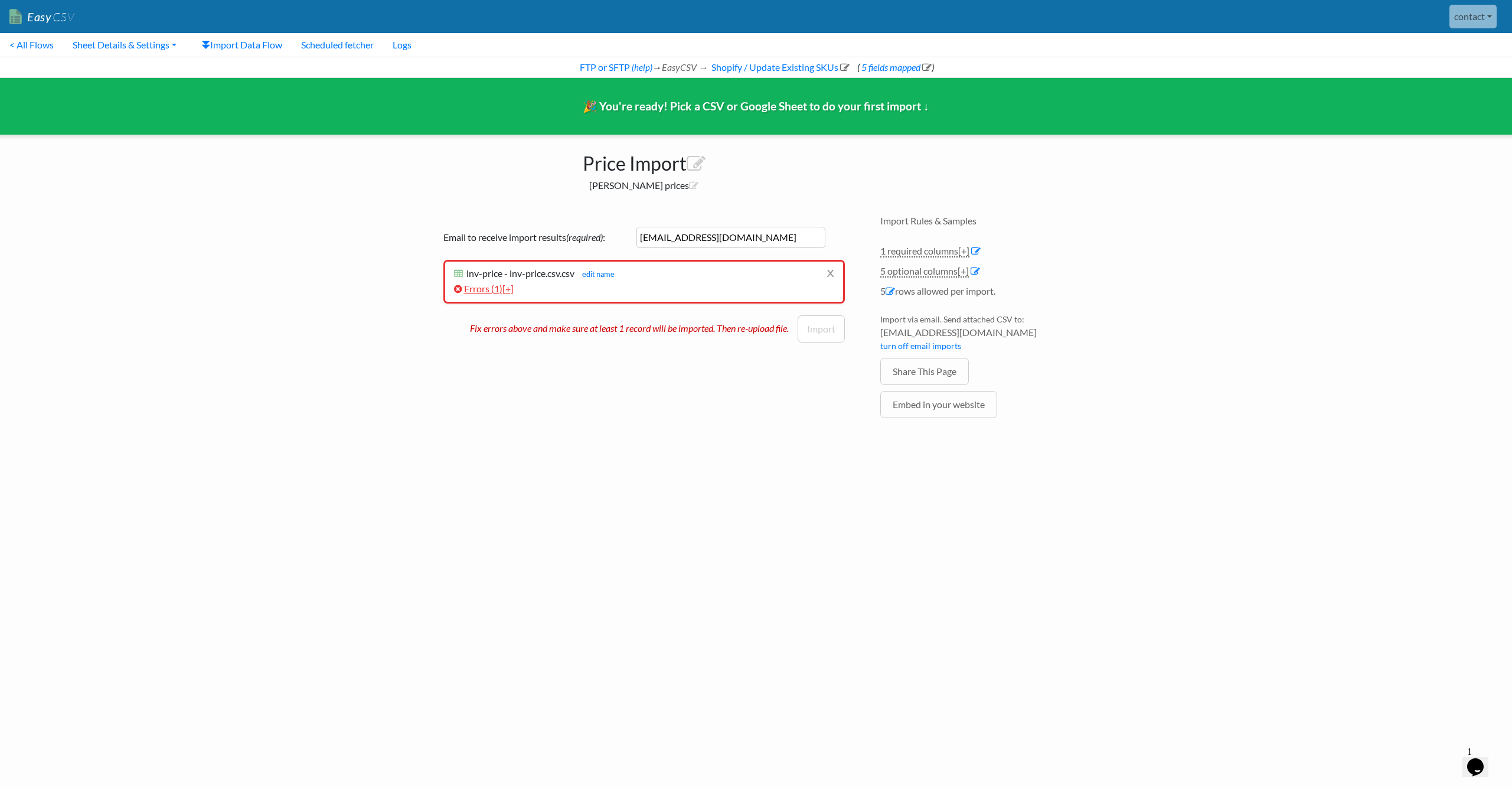
click at [512, 287] on span "[+]" at bounding box center [508, 289] width 11 height 11
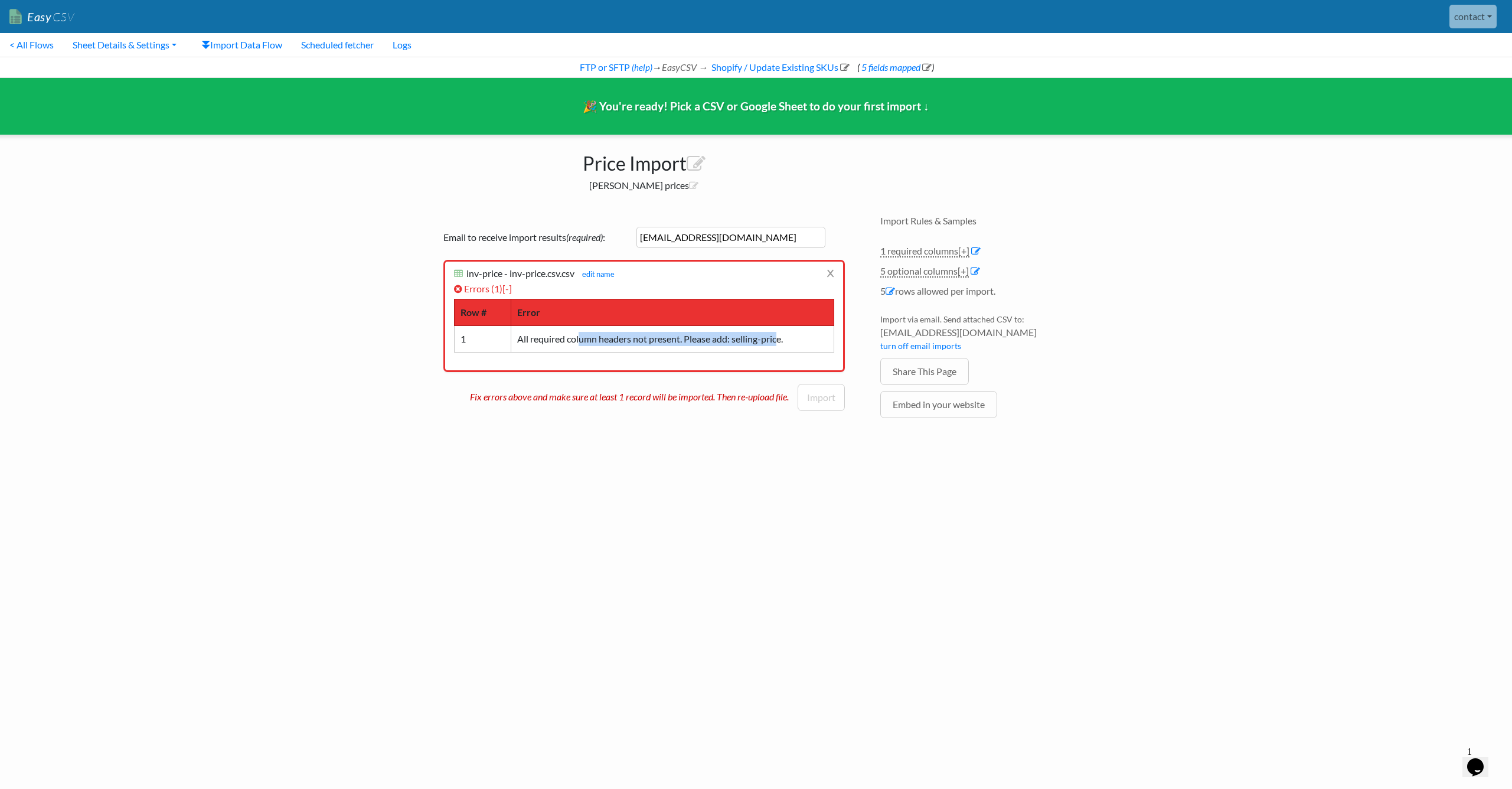
drag, startPoint x: 582, startPoint y: 341, endPoint x: 785, endPoint y: 340, distance: 203.0
click at [783, 340] on td "All required column headers not present. Please add: selling-price." at bounding box center [672, 338] width 323 height 27
click at [785, 340] on td "All required column headers not present. Please add: selling-price." at bounding box center [672, 338] width 323 height 27
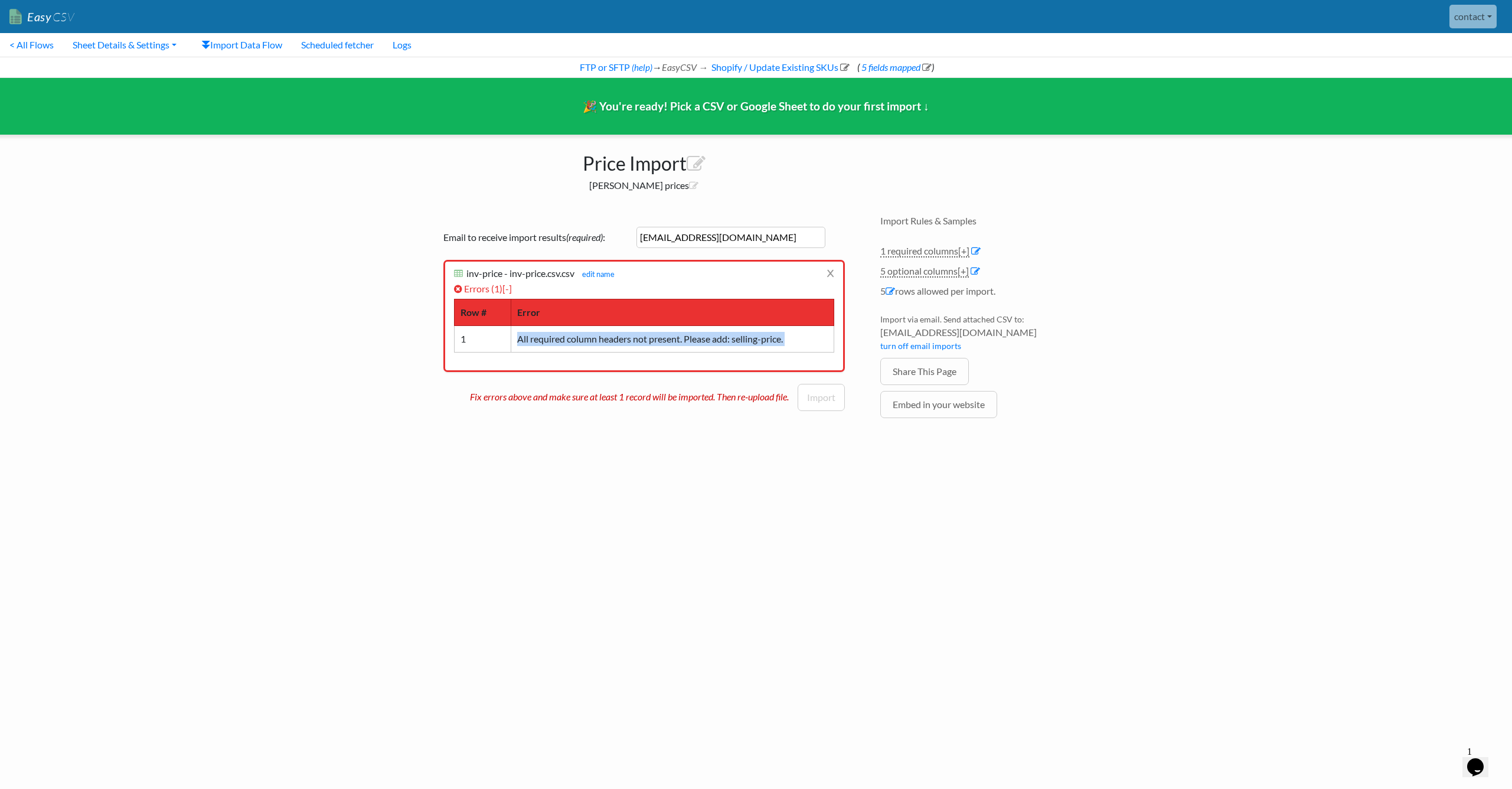
click at [743, 335] on td "All required column headers not present. Please add: selling-price." at bounding box center [672, 338] width 323 height 27
drag, startPoint x: 743, startPoint y: 335, endPoint x: 775, endPoint y: 337, distance: 32.1
click at [775, 337] on td "All required column headers not present. Please add: selling-price." at bounding box center [672, 338] width 323 height 27
click at [745, 337] on td "All required column headers not present. Please add: selling-price." at bounding box center [672, 338] width 323 height 27
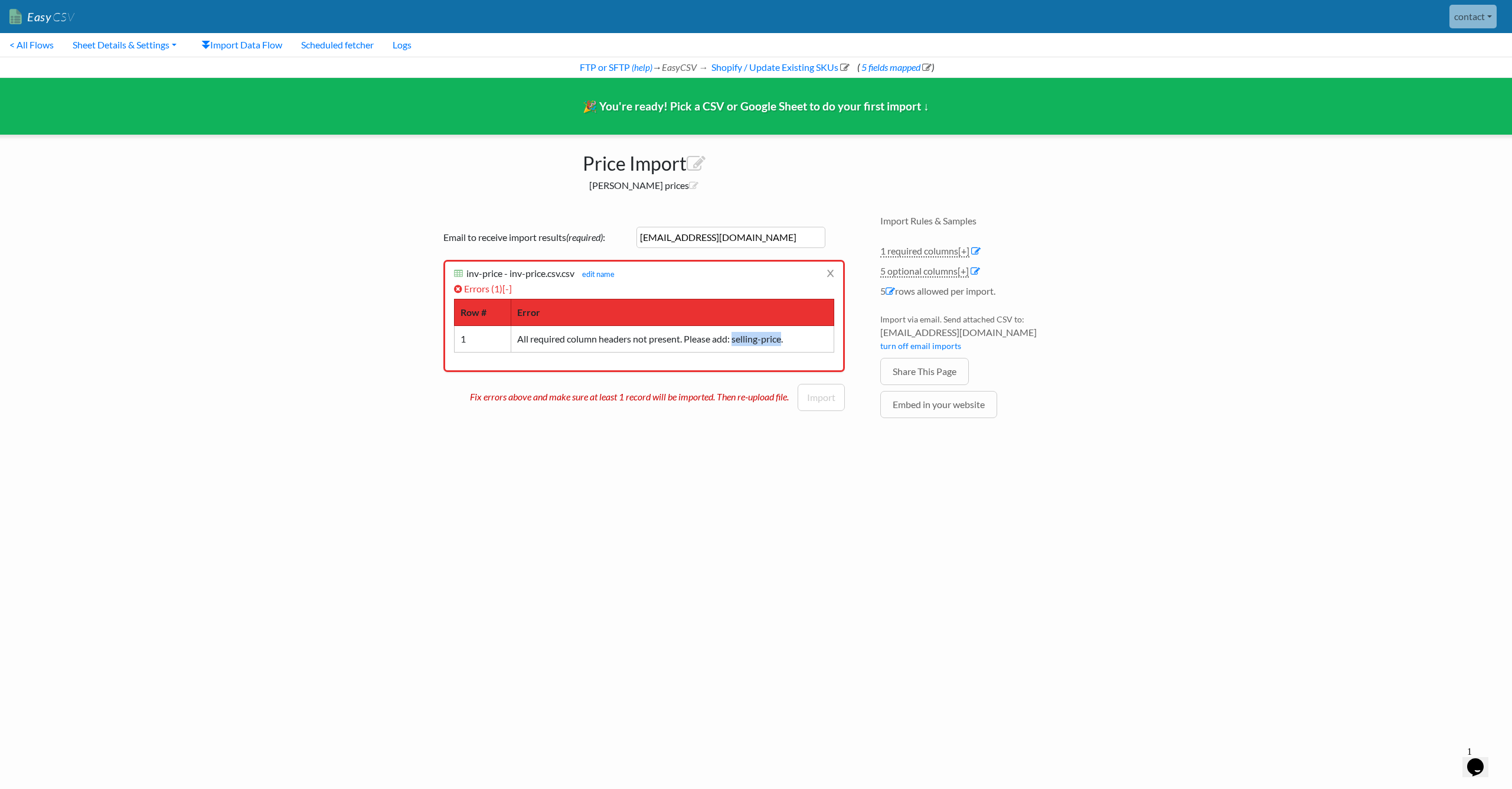
drag, startPoint x: 745, startPoint y: 337, endPoint x: 773, endPoint y: 340, distance: 28.2
click at [773, 340] on td "All required column headers not present. Please add: selling-price." at bounding box center [672, 338] width 323 height 27
click at [738, 338] on td "All required column headers not present. Please add: selling-price." at bounding box center [672, 338] width 323 height 27
drag, startPoint x: 738, startPoint y: 338, endPoint x: 762, endPoint y: 340, distance: 24.1
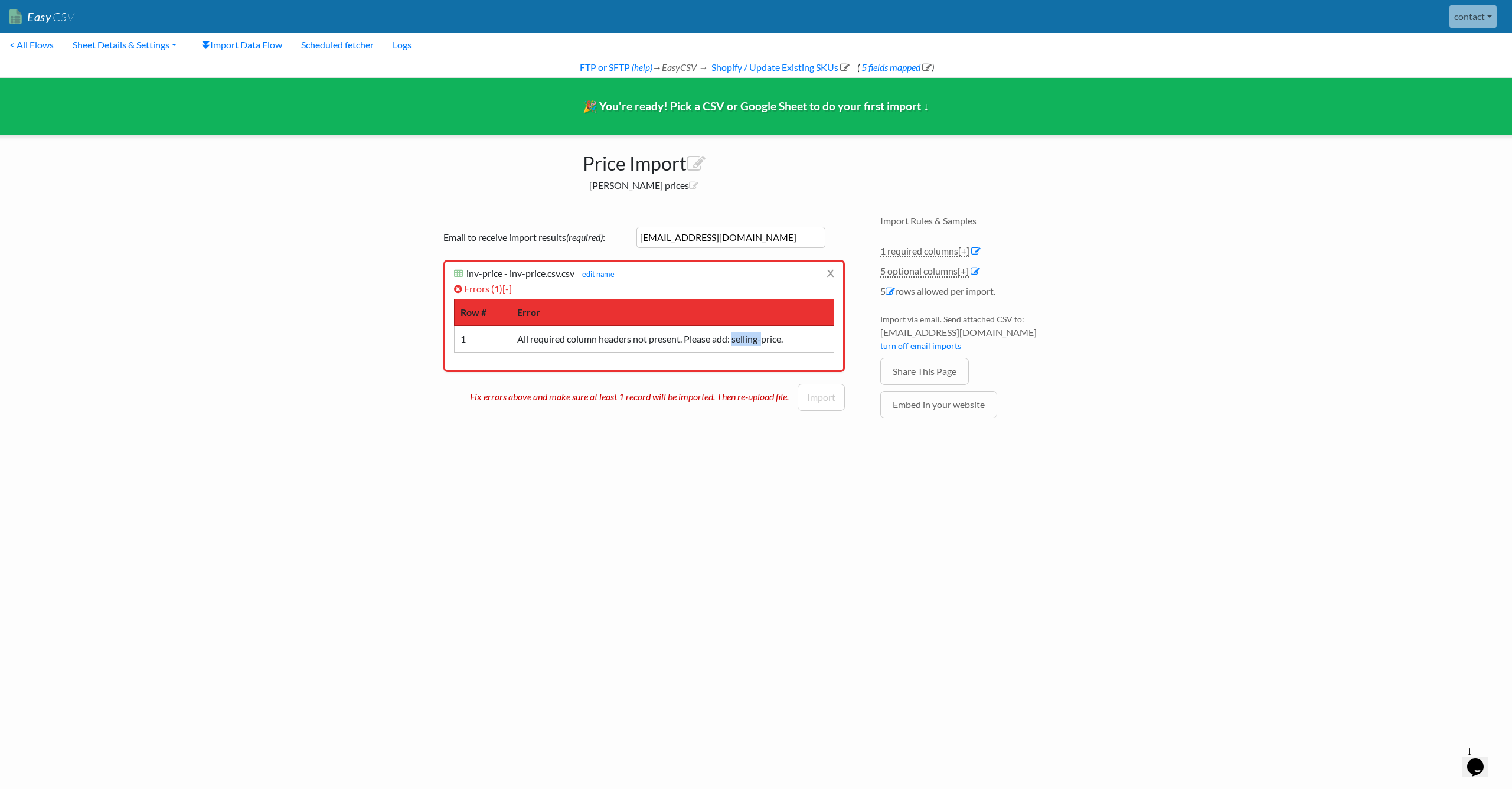
click at [762, 340] on td "All required column headers not present. Please add: selling-price." at bounding box center [672, 338] width 323 height 27
drag, startPoint x: 722, startPoint y: 337, endPoint x: 736, endPoint y: 337, distance: 14.0
click at [722, 337] on td "All required column headers not present. Please add: selling-price." at bounding box center [672, 338] width 323 height 27
drag, startPoint x: 736, startPoint y: 337, endPoint x: 766, endPoint y: 338, distance: 30.0
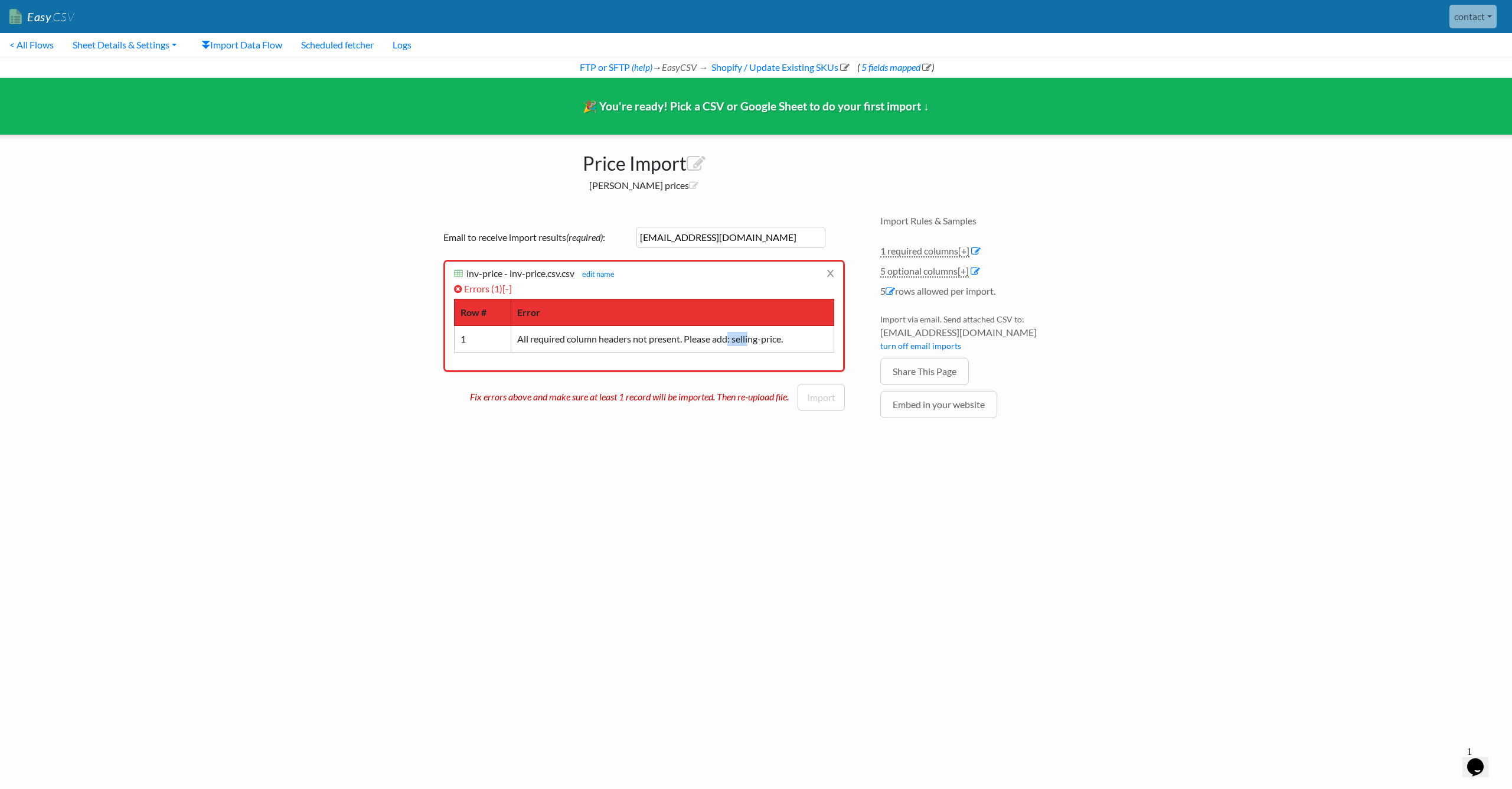
click at [765, 338] on td "All required column headers not present. Please add: selling-price." at bounding box center [672, 338] width 323 height 27
click at [732, 338] on td "All required column headers not present. Please add: selling-price." at bounding box center [672, 338] width 323 height 27
drag, startPoint x: 732, startPoint y: 338, endPoint x: 769, endPoint y: 340, distance: 37.1
click at [769, 340] on td "All required column headers not present. Please add: selling-price." at bounding box center [672, 338] width 323 height 27
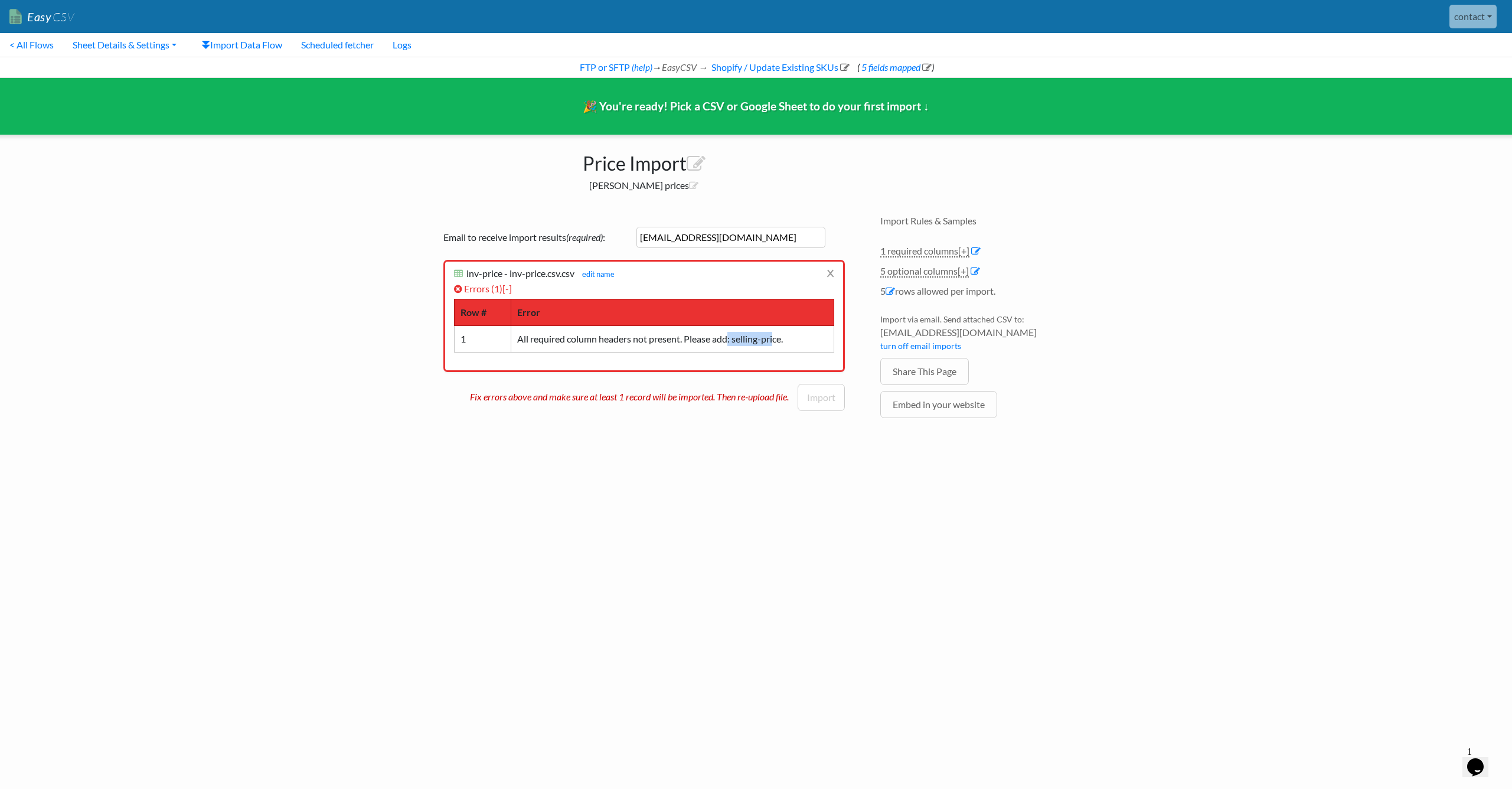
drag, startPoint x: 749, startPoint y: 341, endPoint x: 776, endPoint y: 341, distance: 27.0
click at [776, 341] on td "All required column headers not present. Please add: selling-price." at bounding box center [672, 338] width 323 height 27
click at [741, 338] on td "All required column headers not present. Please add: selling-price." at bounding box center [672, 338] width 323 height 27
drag, startPoint x: 741, startPoint y: 338, endPoint x: 782, endPoint y: 337, distance: 41.0
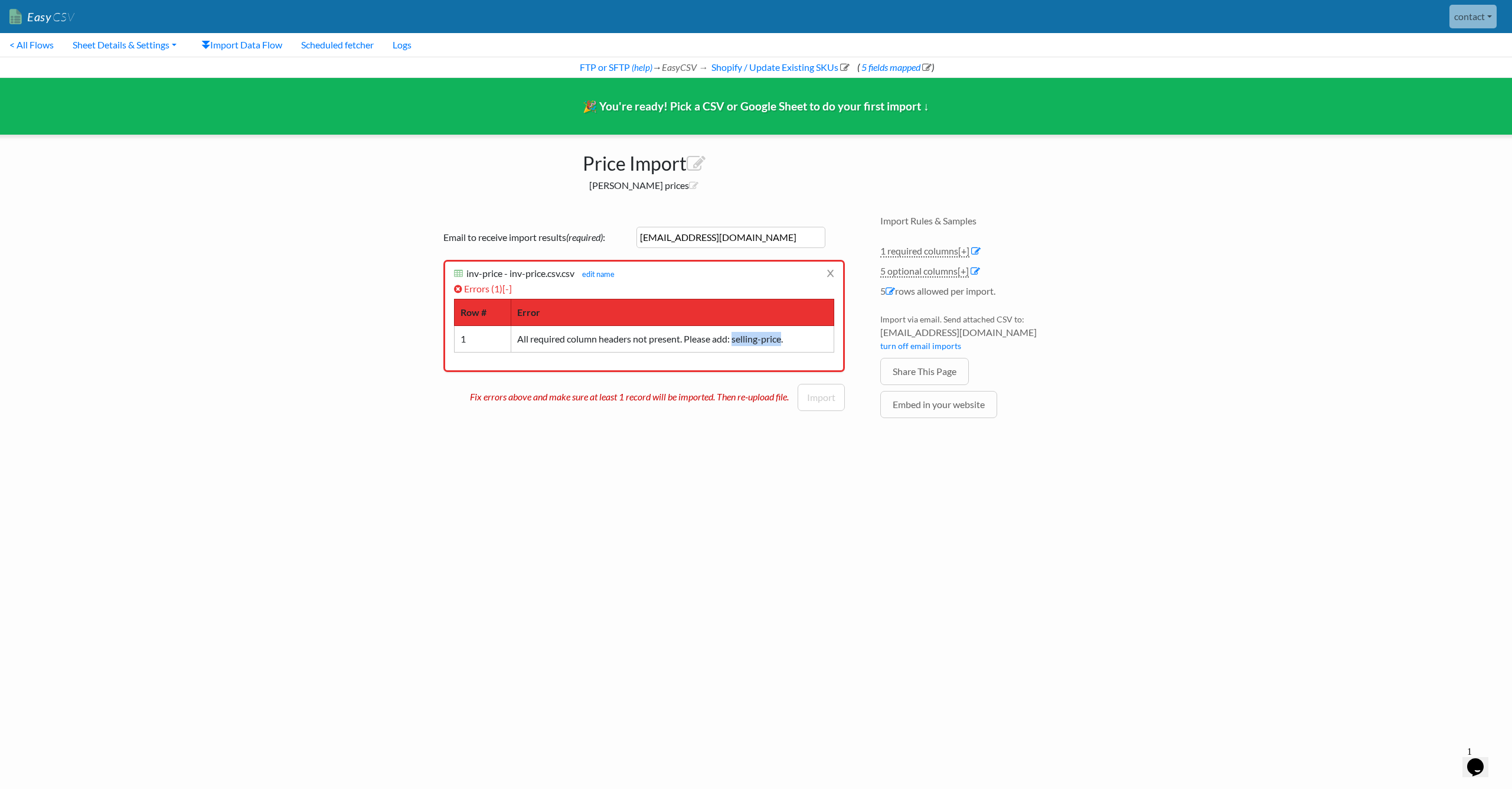
click at [778, 337] on td "All required column headers not present. Please add: selling-price." at bounding box center [672, 338] width 323 height 27
click at [782, 337] on td "All required column headers not present. Please add: selling-price." at bounding box center [672, 338] width 323 height 27
click at [521, 219] on div "Email to receive import results (required) : contact@unionspares.co.uk x inv-pr…" at bounding box center [644, 306] width 425 height 181
click at [57, 46] on link "< All Flows" at bounding box center [32, 45] width 64 height 24
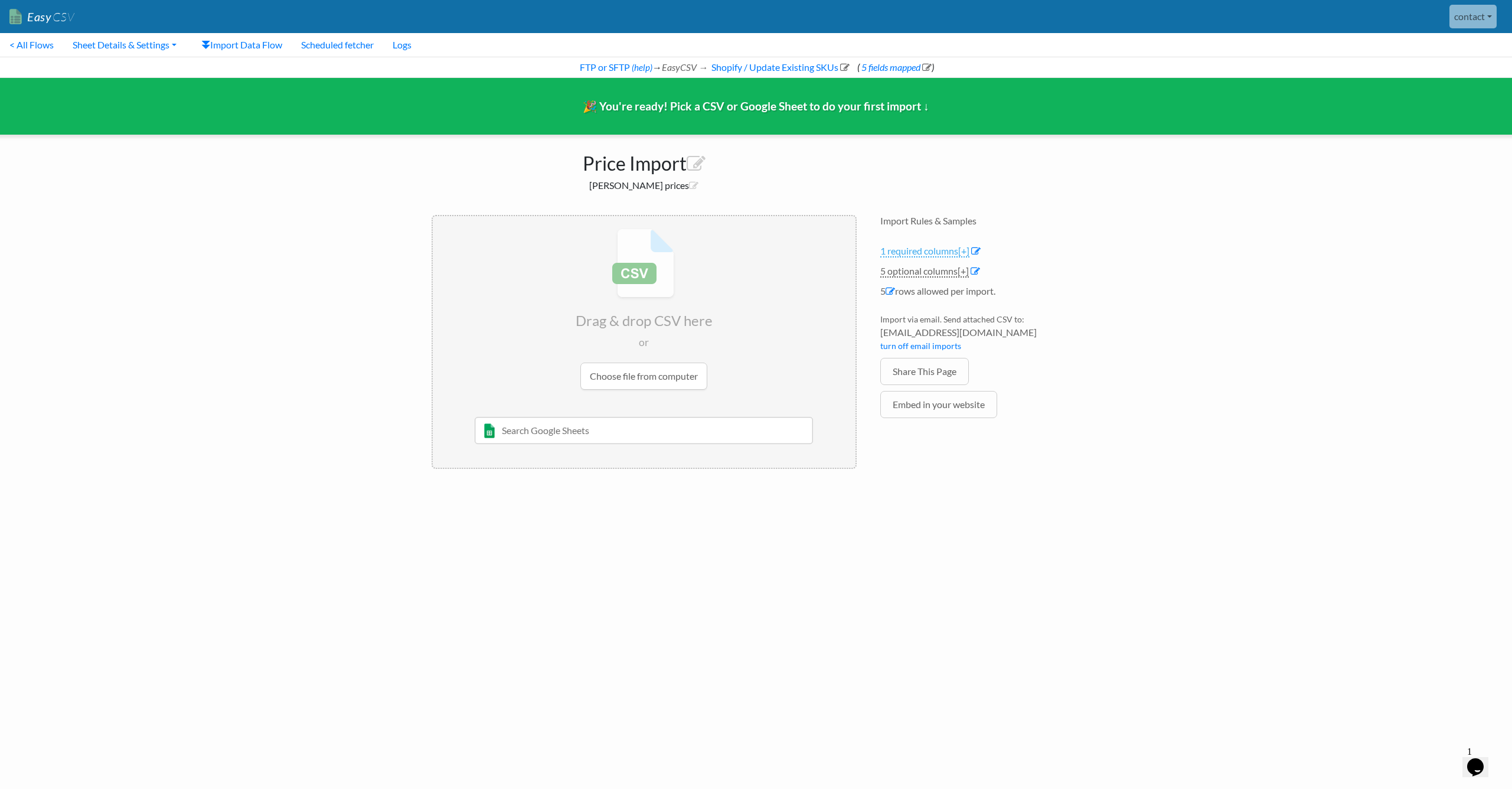
click at [934, 249] on link "1 required columns [+]" at bounding box center [925, 251] width 89 height 12
click at [934, 249] on link "1 required columns [-]" at bounding box center [924, 251] width 87 height 12
click at [978, 248] on icon at bounding box center [976, 251] width 10 height 10
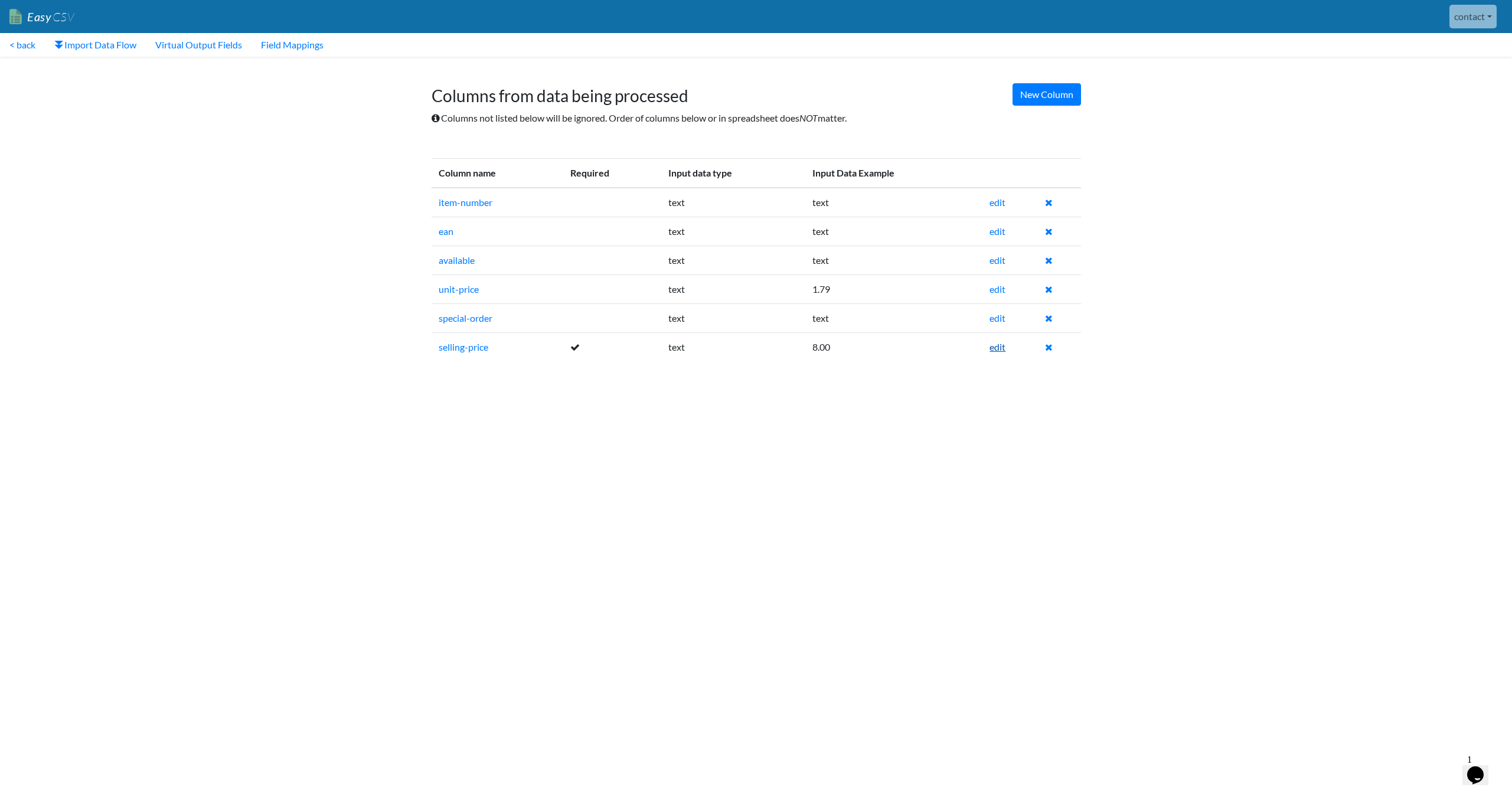
click at [1002, 345] on link "edit" at bounding box center [998, 347] width 16 height 11
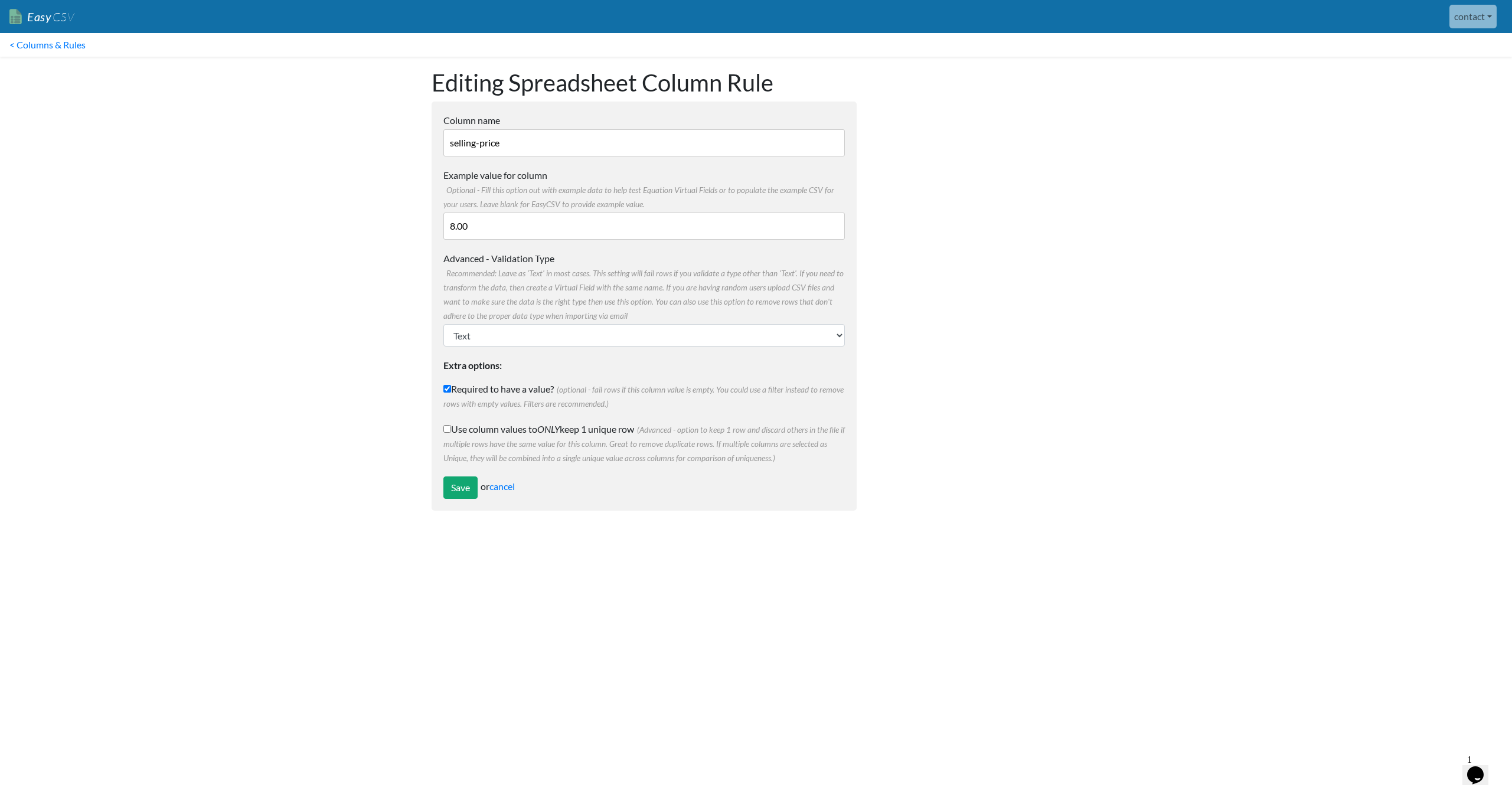
click at [487, 394] on label "Required to have a value? (optional - fail rows if this column value is empty. …" at bounding box center [644, 396] width 402 height 29
click at [451, 393] on input "Required to have a value? (optional - fail rows if this column value is empty. …" at bounding box center [446, 389] width 7 height 7
checkbox input "false"
click at [454, 495] on input "Save" at bounding box center [460, 488] width 34 height 23
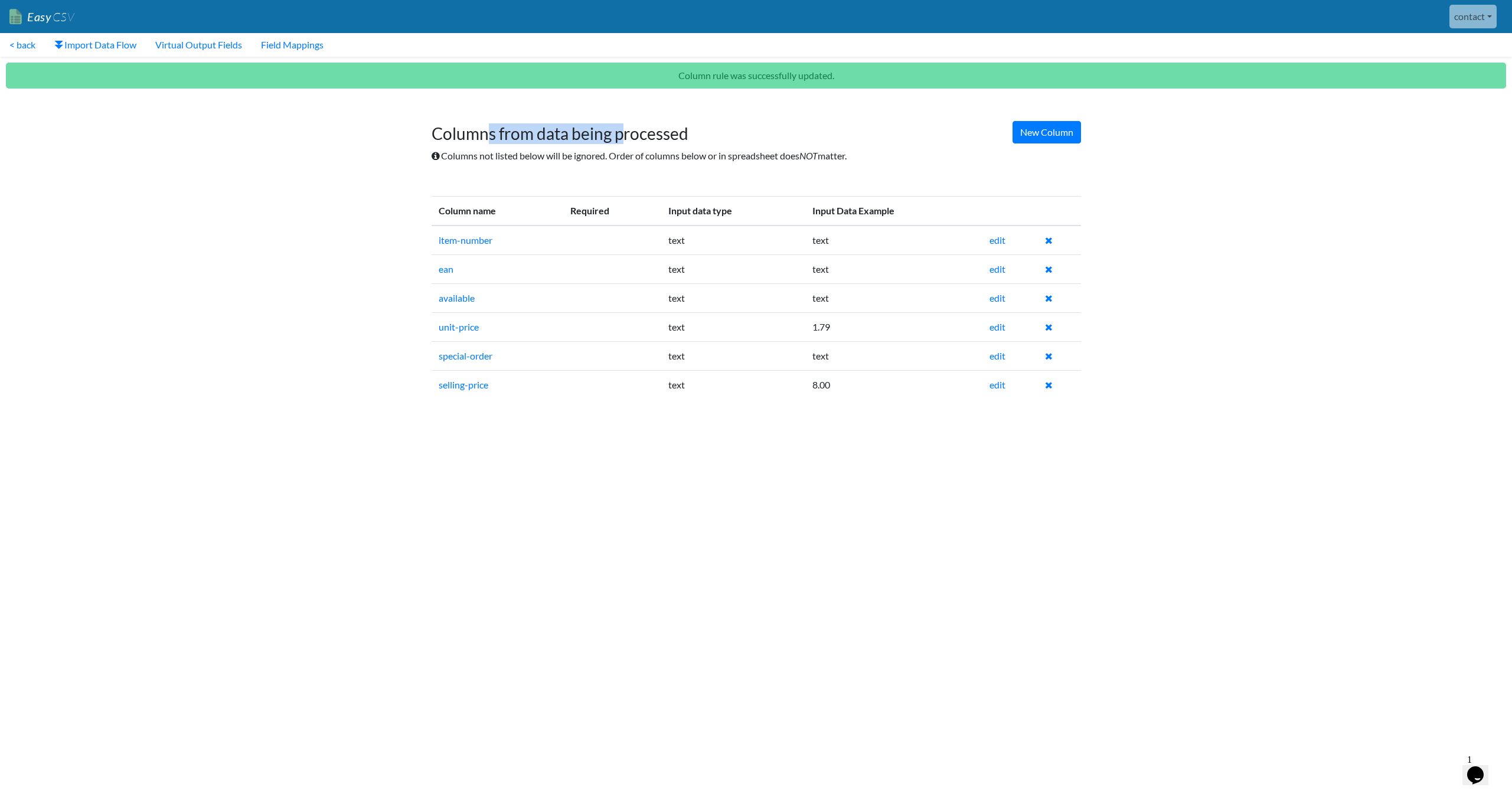
drag, startPoint x: 490, startPoint y: 138, endPoint x: 697, endPoint y: 139, distance: 207.0
click at [661, 140] on h1 "Columns from data being processed" at bounding box center [756, 128] width 649 height 32
click at [705, 139] on h1 "Columns from data being processed" at bounding box center [756, 128] width 649 height 32
click at [1045, 385] on td at bounding box center [1059, 385] width 42 height 29
click at [1048, 385] on icon at bounding box center [1048, 385] width 7 height 10
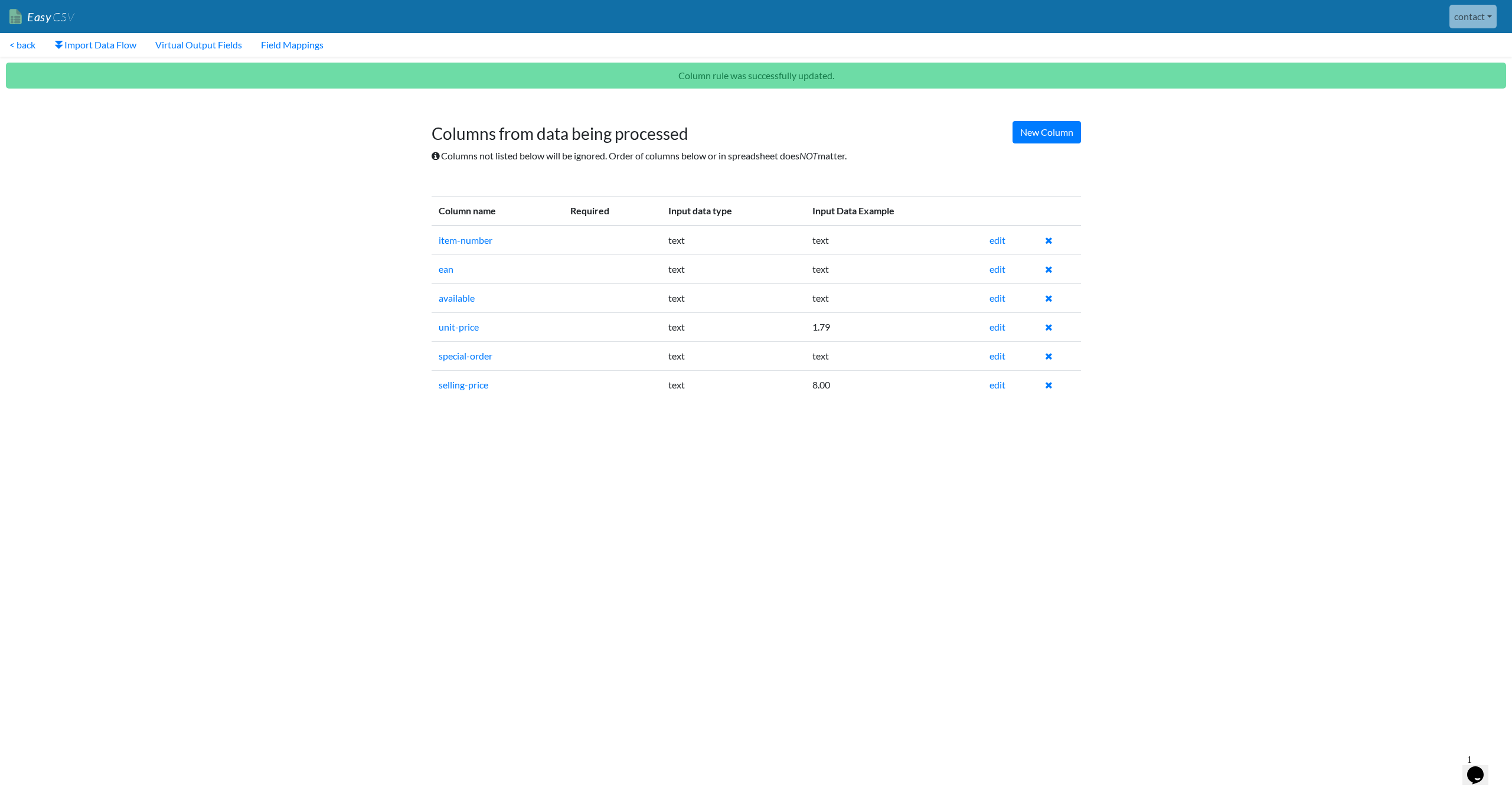
click at [782, 421] on html "Easy CSV contact Unionspares All Flows All CSV Generators Business & Plan Info …" at bounding box center [756, 210] width 1512 height 421
click at [37, 40] on link "< back" at bounding box center [22, 45] width 45 height 24
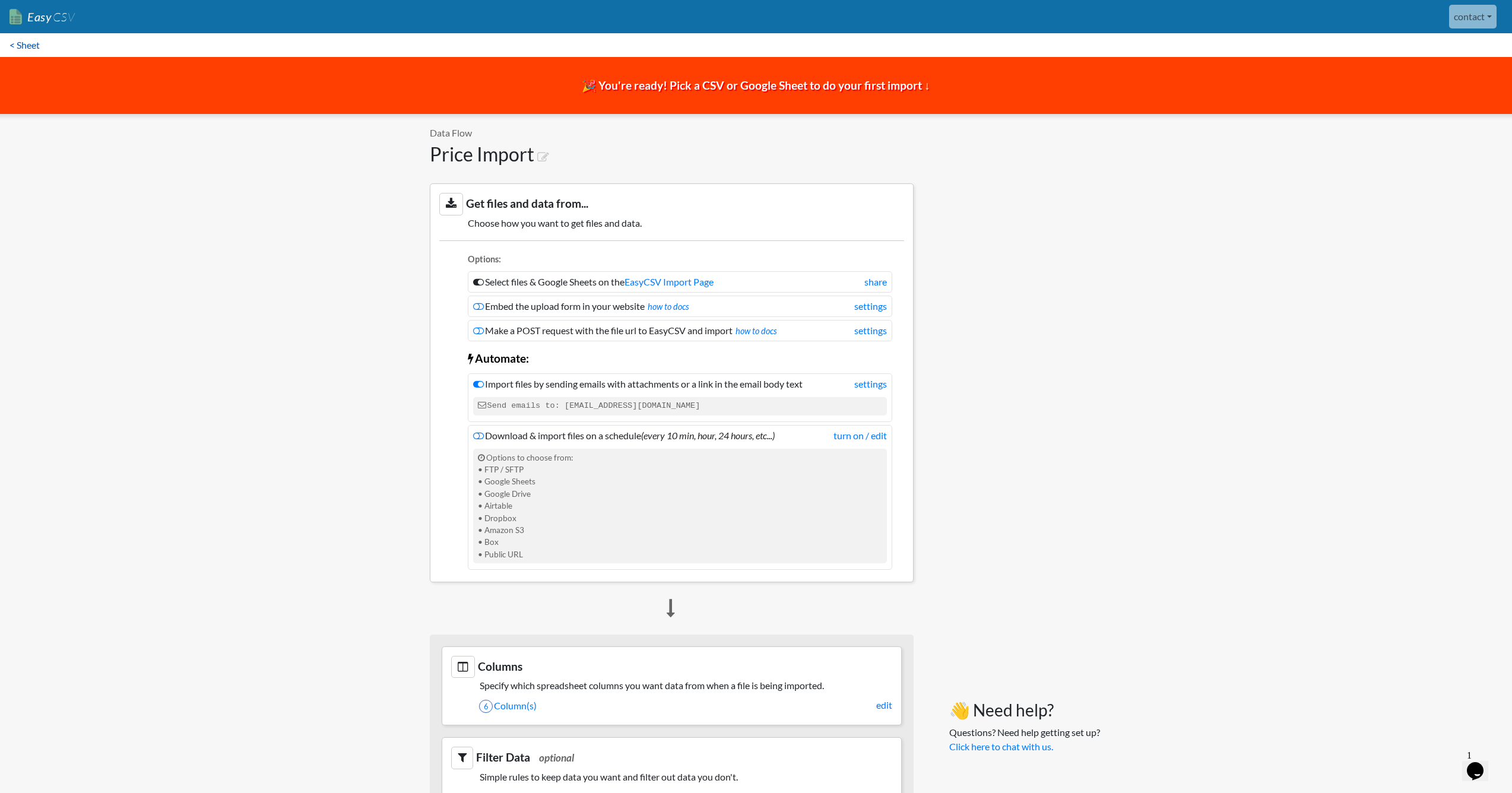
click at [25, 42] on link "< Sheet" at bounding box center [25, 45] width 49 height 24
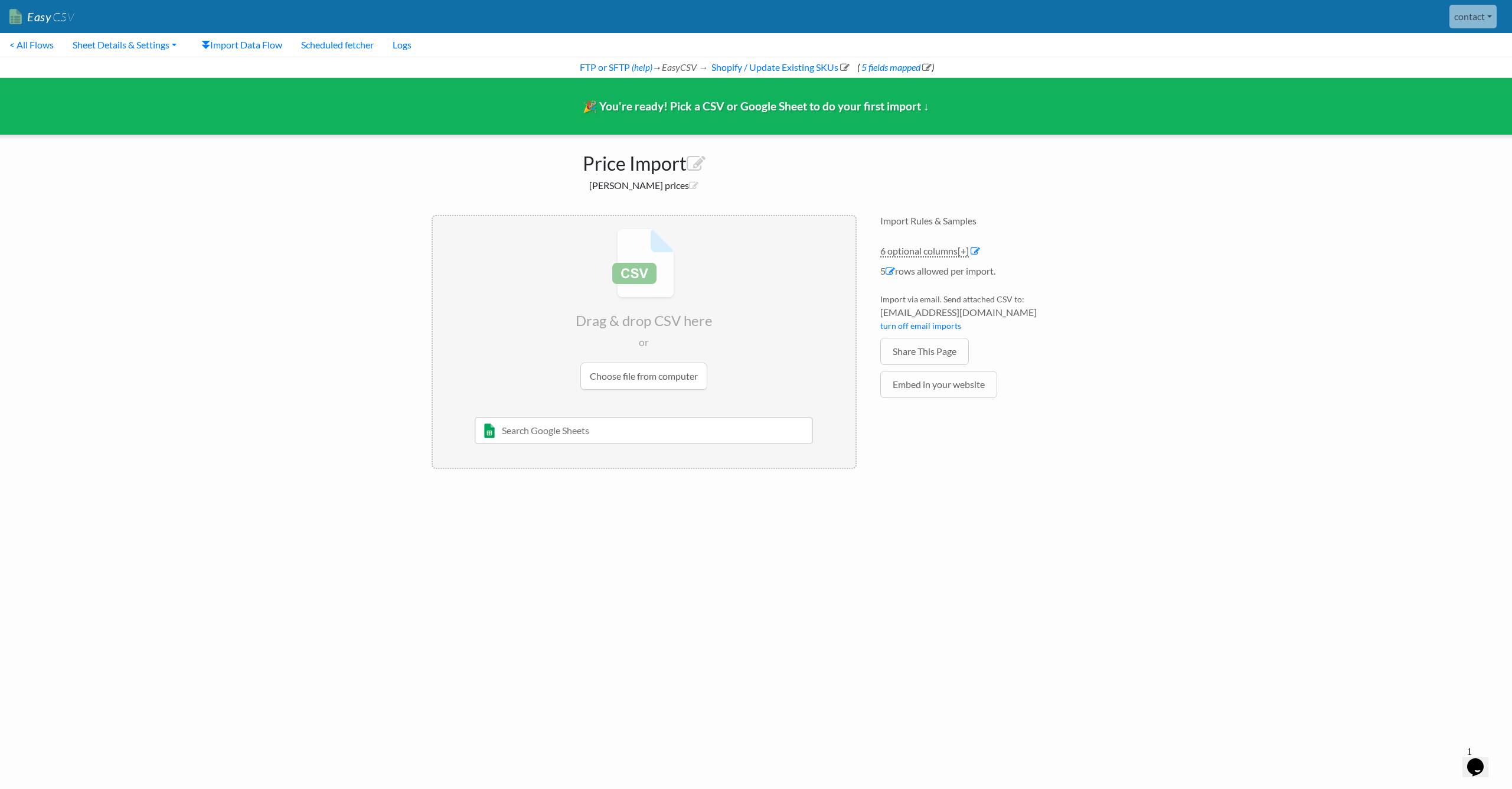
click at [683, 372] on input "file" at bounding box center [644, 309] width 423 height 186
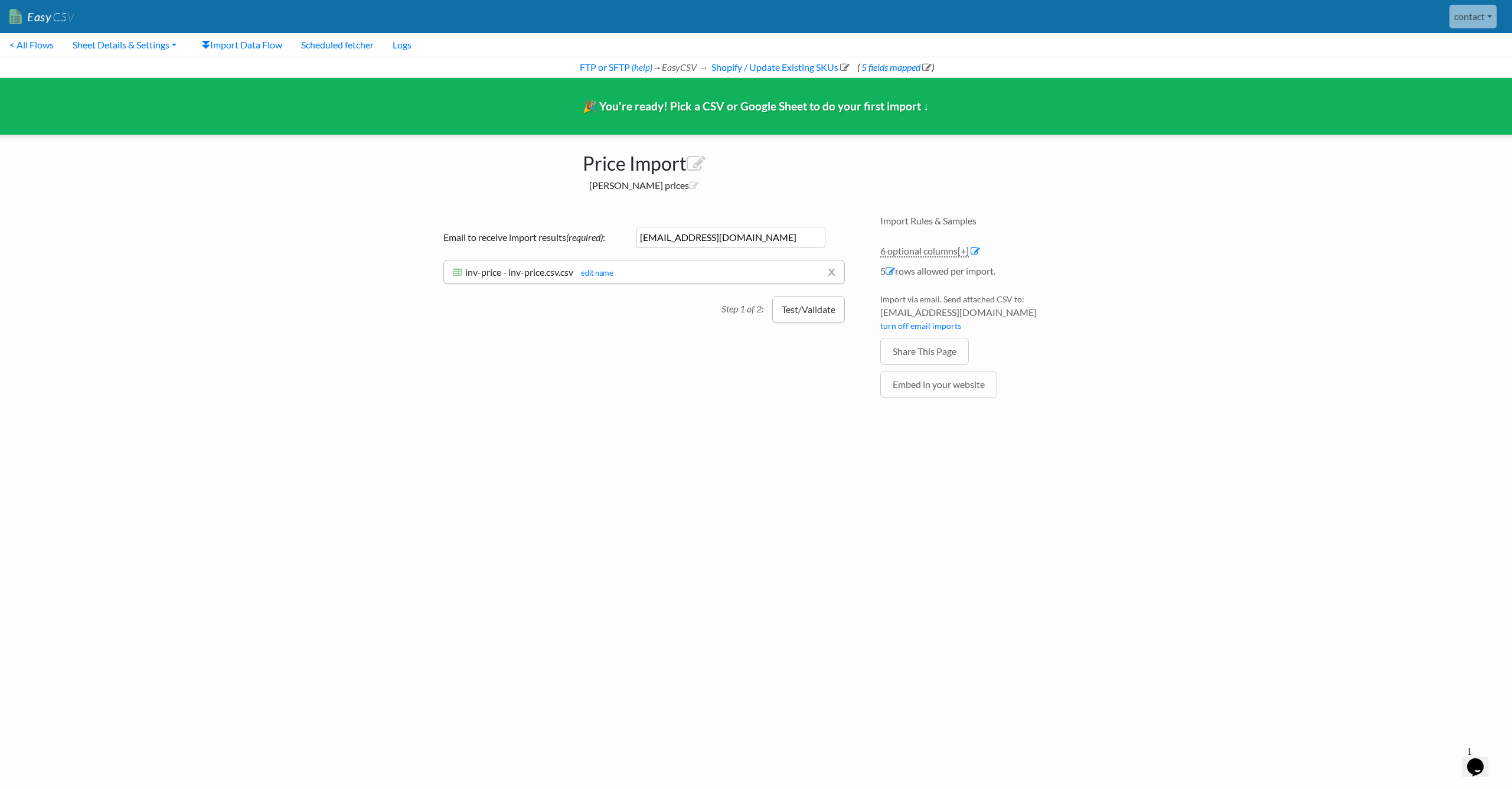
click at [797, 317] on button "Test/Validate" at bounding box center [808, 309] width 73 height 27
click at [816, 306] on button "Import 5 records" at bounding box center [802, 311] width 87 height 27
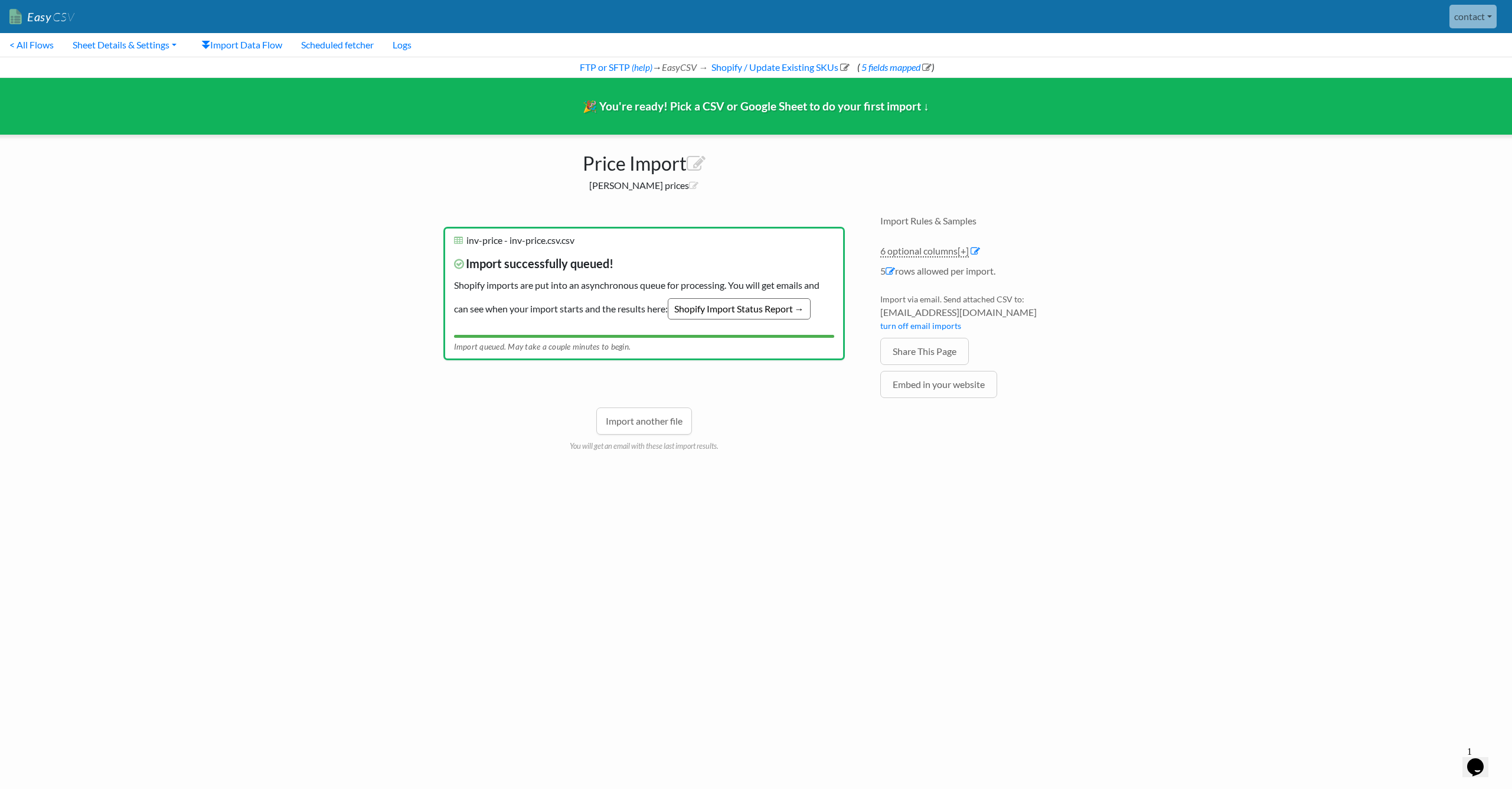
click at [739, 310] on link "Shopify Import Status Report →" at bounding box center [739, 309] width 143 height 21
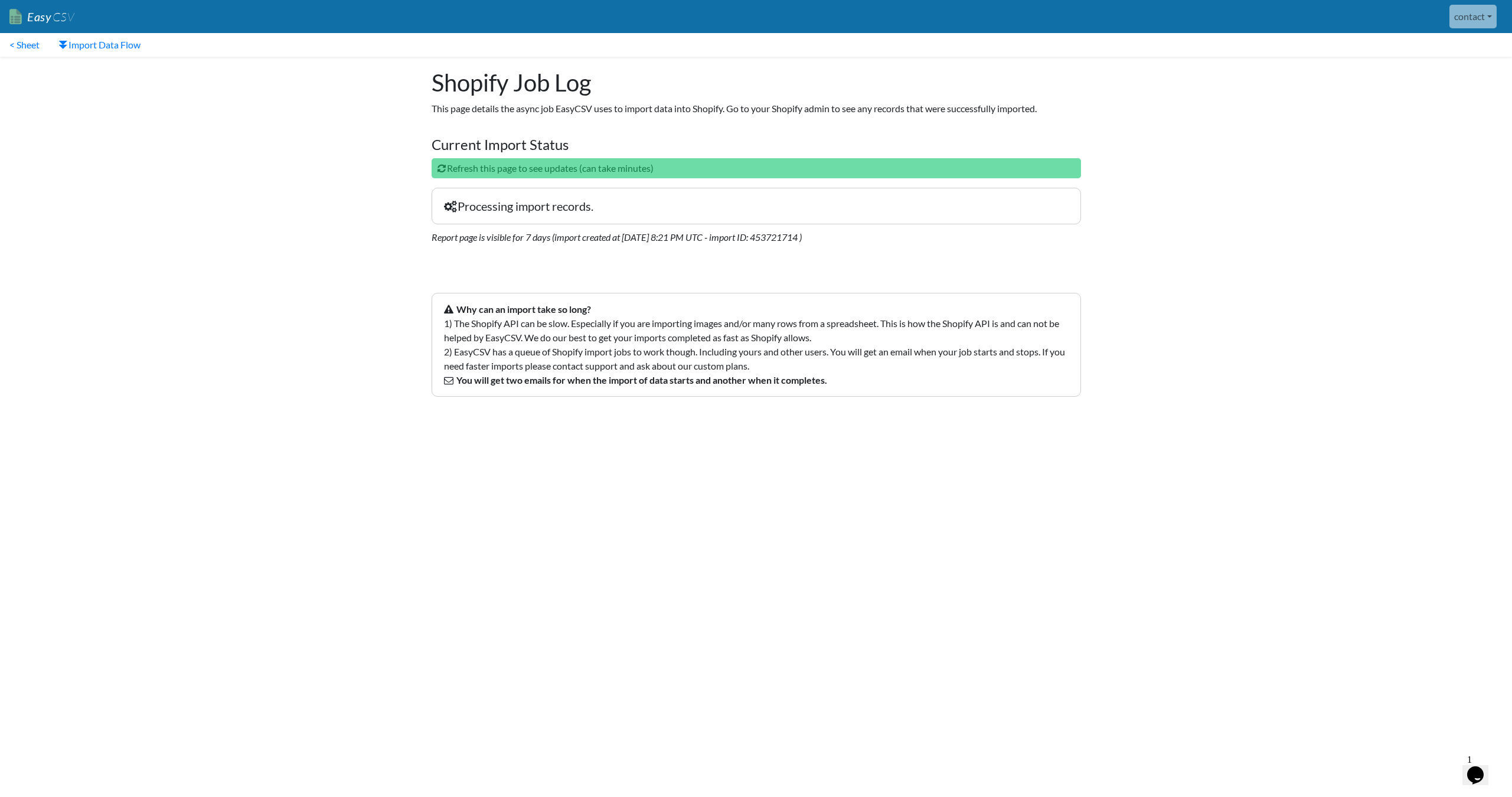
click at [314, 220] on body "Easy CSV contact Unionspares All Flows All CSV Generators Business & Plan Info …" at bounding box center [756, 209] width 1512 height 418
click at [34, 50] on link "< Sheet" at bounding box center [24, 45] width 49 height 24
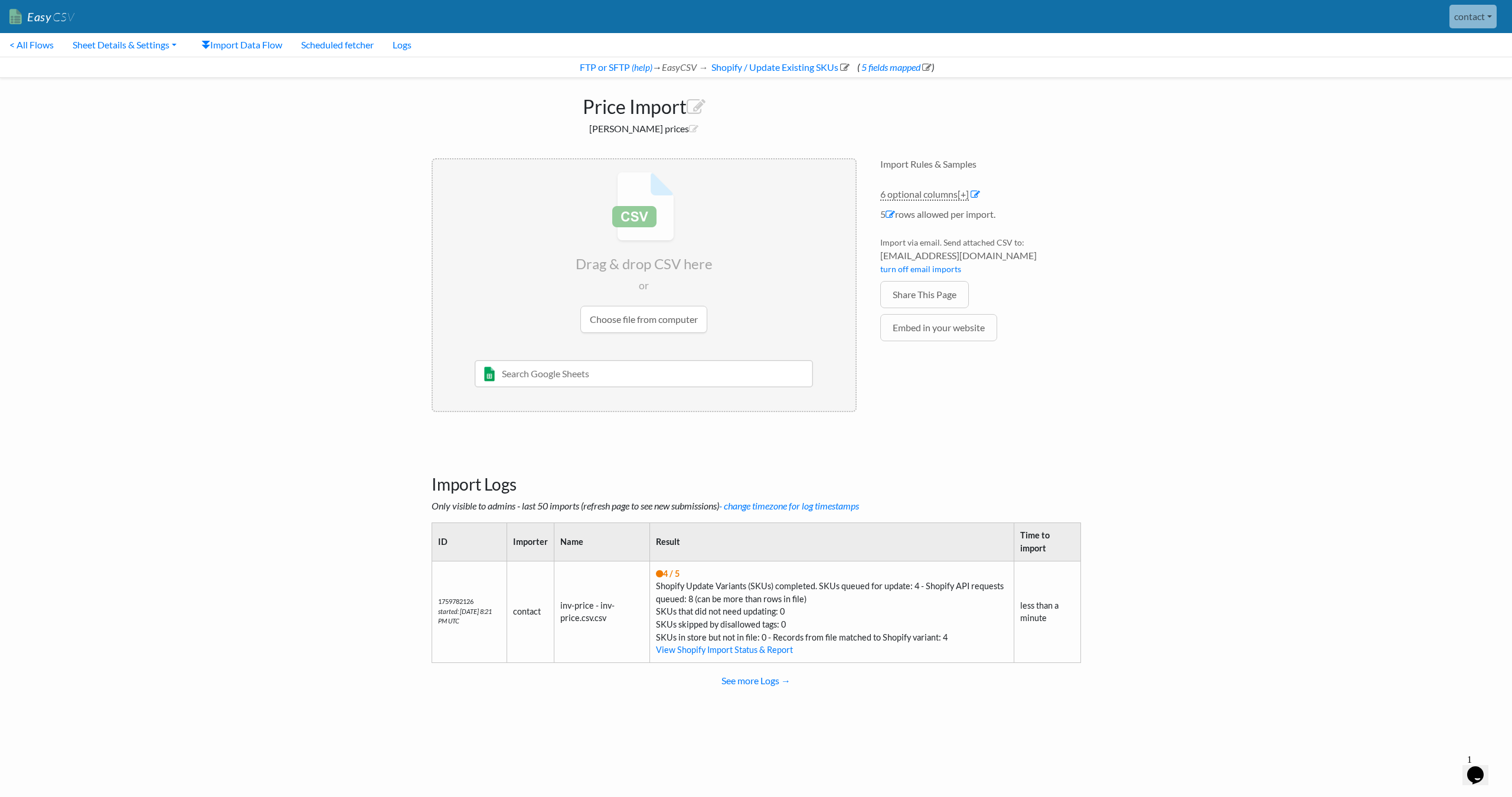
click at [664, 569] on span "4 / 5" at bounding box center [667, 574] width 24 height 10
click at [688, 574] on td "4 / 5 Shopify Update Variants (SKUs) completed. SKUs queued for update: 4 - Sho…" at bounding box center [832, 611] width 365 height 102
drag, startPoint x: 698, startPoint y: 570, endPoint x: 651, endPoint y: 569, distance: 47.0
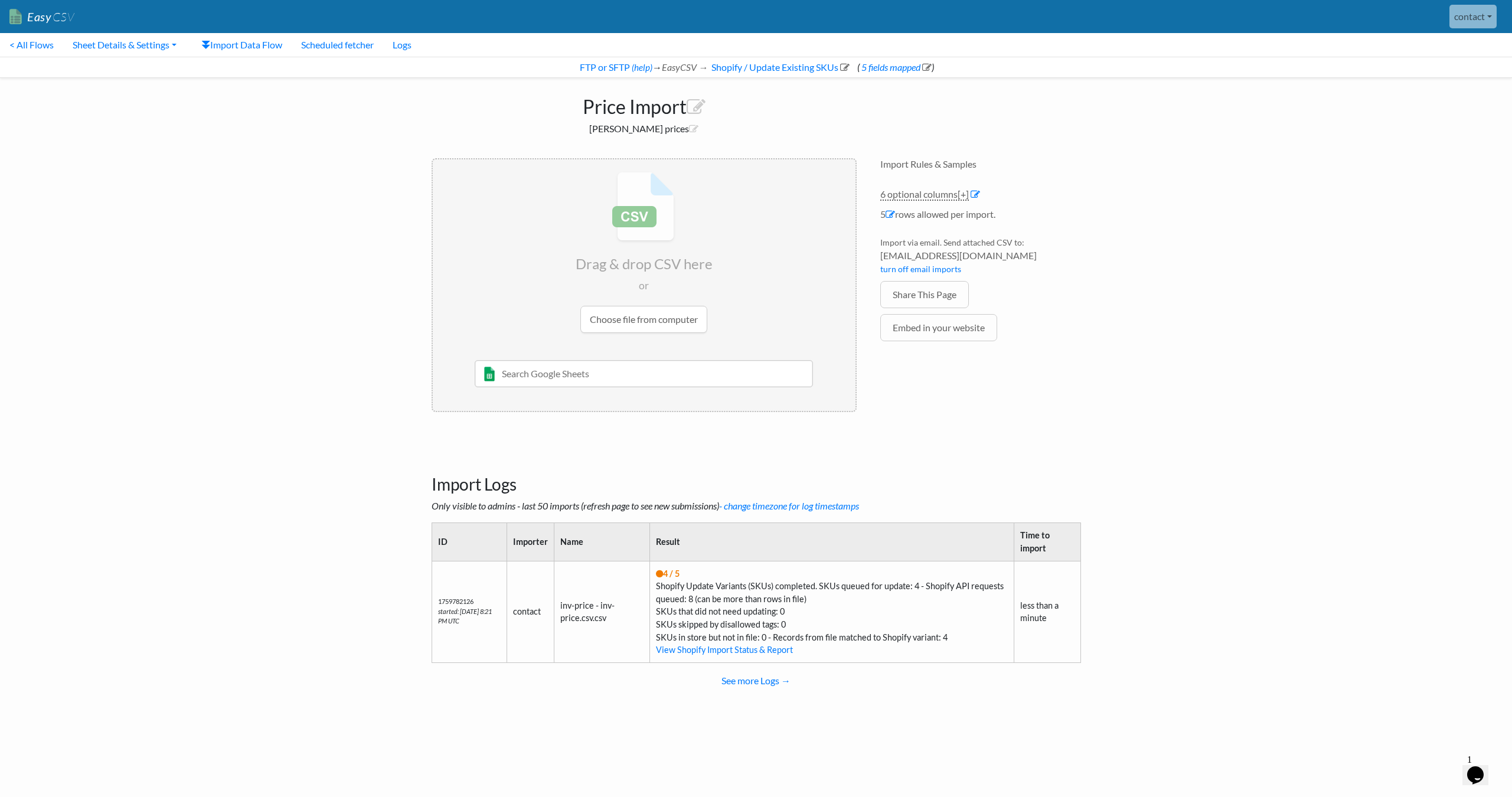
click at [651, 569] on td "4 / 5 Shopify Update Variants (SKUs) completed. SKUs queued for update: 4 - Sho…" at bounding box center [832, 611] width 365 height 102
click at [684, 572] on td "4 / 5 Shopify Update Variants (SKUs) completed. SKUs queued for update: 4 - Sho…" at bounding box center [832, 611] width 365 height 102
drag, startPoint x: 705, startPoint y: 575, endPoint x: 667, endPoint y: 570, distance: 38.3
click at [626, 568] on tr "1759782126 started: [DATE] 8:21 PM UTC contact inv-price - inv-price.csv.csv 4 …" at bounding box center [756, 611] width 648 height 102
click at [687, 571] on td "4 / 5 Shopify Update Variants (SKUs) completed. SKUs queued for update: 4 - Sho…" at bounding box center [832, 611] width 365 height 102
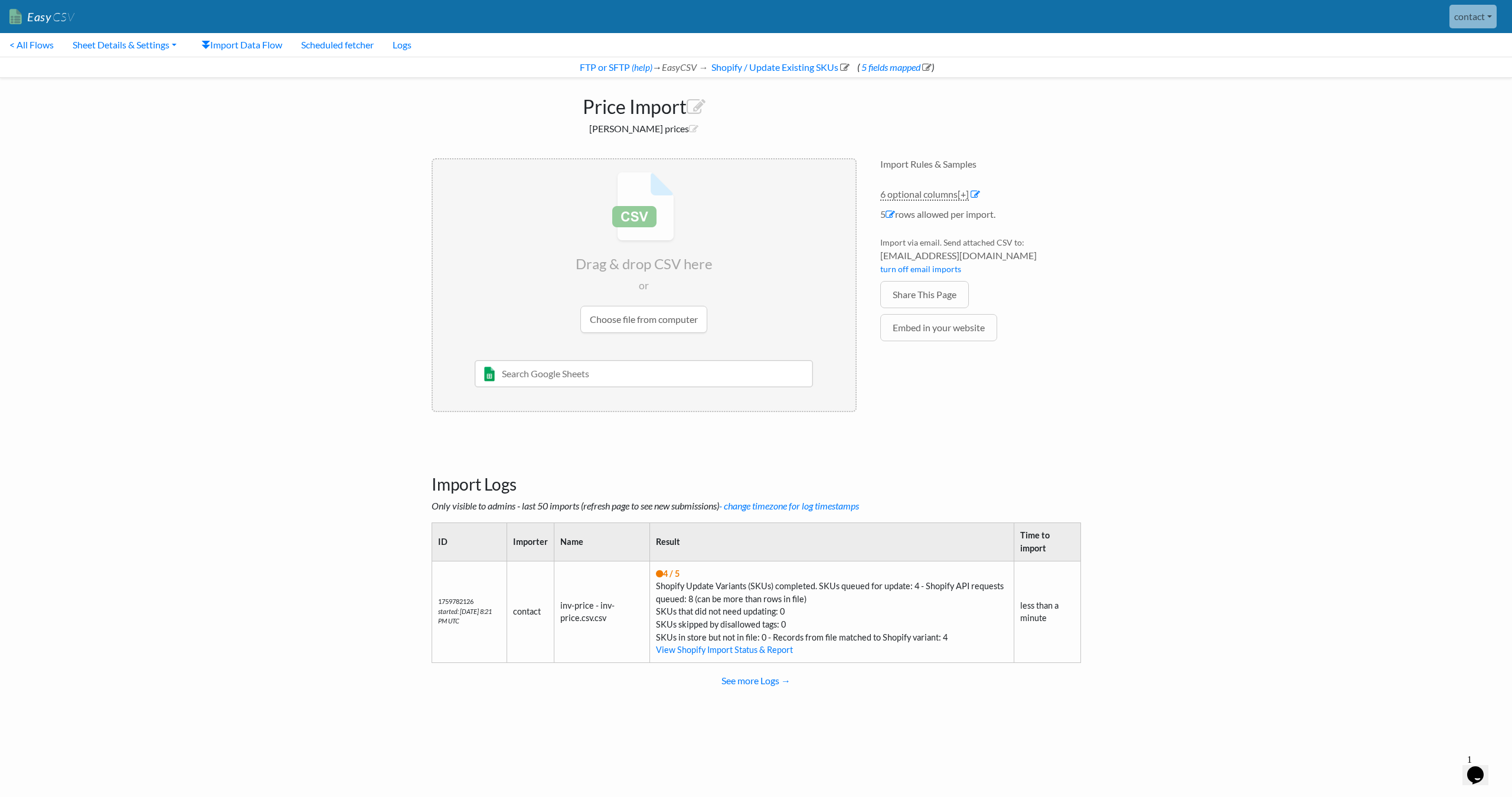
drag, startPoint x: 709, startPoint y: 572, endPoint x: 644, endPoint y: 570, distance: 65.0
click at [649, 570] on td "4 / 5 Shopify Update Variants (SKUs) completed. SKUs queued for update: 4 - Sho…" at bounding box center [832, 611] width 365 height 102
click at [688, 570] on td "4 / 5 Shopify Update Variants (SKUs) completed. SKUs queued for update: 4 - Sho…" at bounding box center [832, 611] width 365 height 102
drag, startPoint x: 710, startPoint y: 573, endPoint x: 667, endPoint y: 571, distance: 43.0
click at [649, 571] on td "4 / 5 Shopify Update Variants (SKUs) completed. SKUs queued for update: 4 - Sho…" at bounding box center [832, 611] width 365 height 102
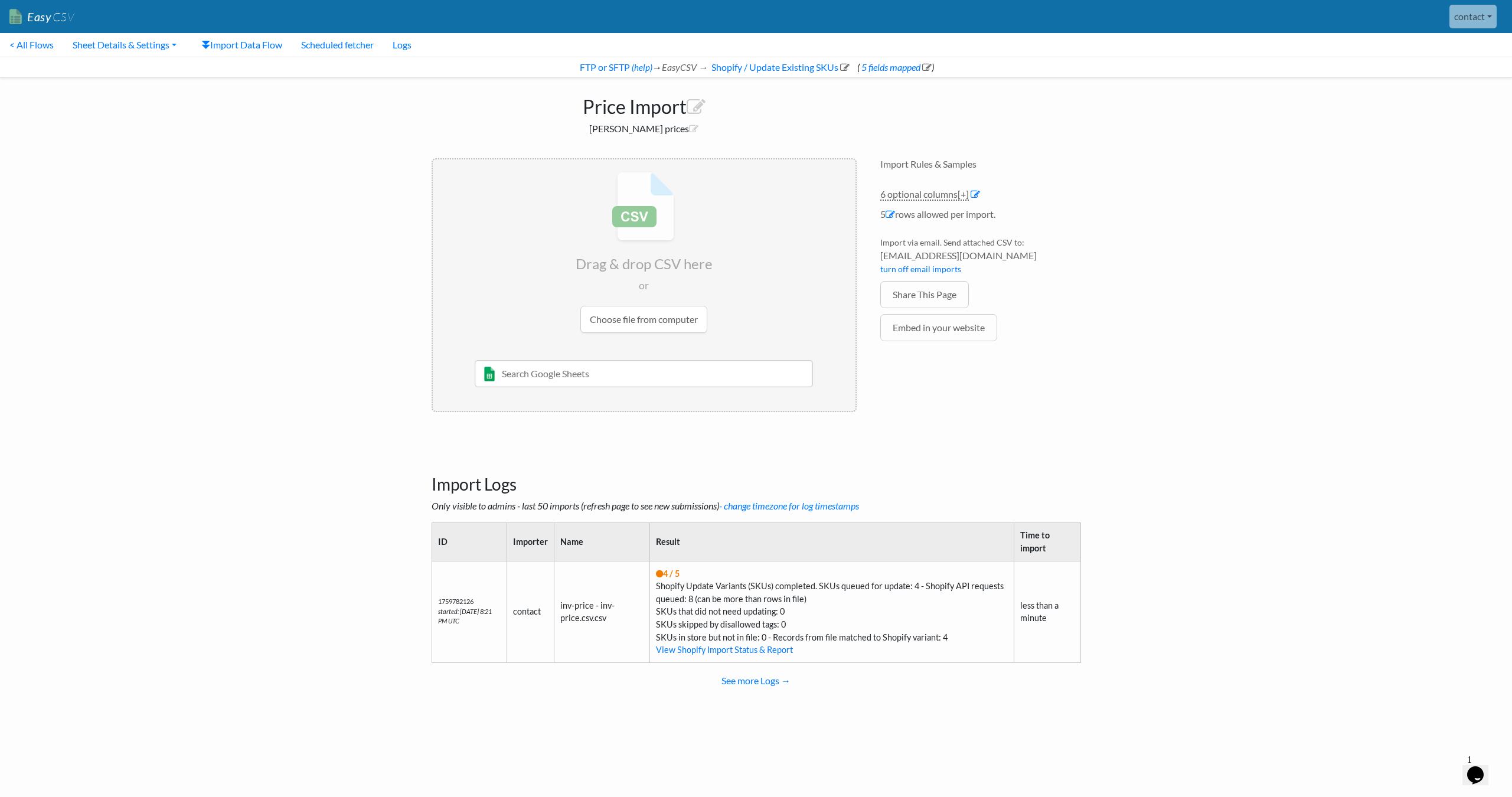
click at [682, 571] on td "4 / 5 Shopify Update Variants (SKUs) completed. SKUs queued for update: 4 - Sho…" at bounding box center [832, 611] width 365 height 102
drag, startPoint x: 696, startPoint y: 573, endPoint x: 642, endPoint y: 571, distance: 54.0
click at [649, 571] on td "4 / 5 Shopify Update Variants (SKUs) completed. SKUs queued for update: 4 - Sho…" at bounding box center [832, 611] width 365 height 102
click at [704, 573] on td "4 / 5 Shopify Update Variants (SKUs) completed. SKUs queued for update: 4 - Sho…" at bounding box center [832, 611] width 365 height 102
click at [42, 43] on link "< All Flows" at bounding box center [32, 45] width 64 height 24
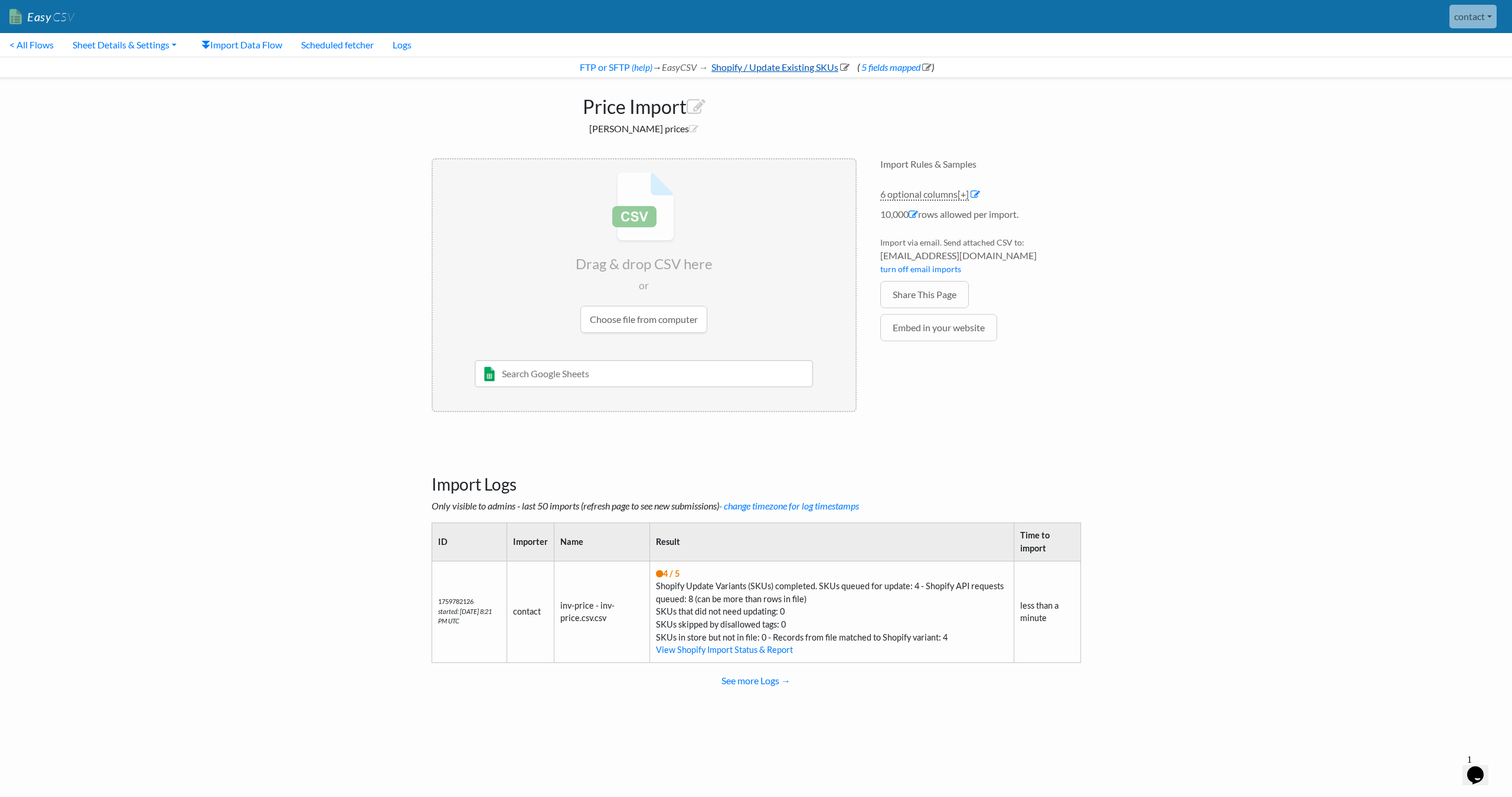
click at [767, 68] on link "Shopify / Update Existing SKUs" at bounding box center [780, 67] width 140 height 11
click at [767, 72] on link "Shopify / Update Existing SKUs" at bounding box center [780, 67] width 140 height 11
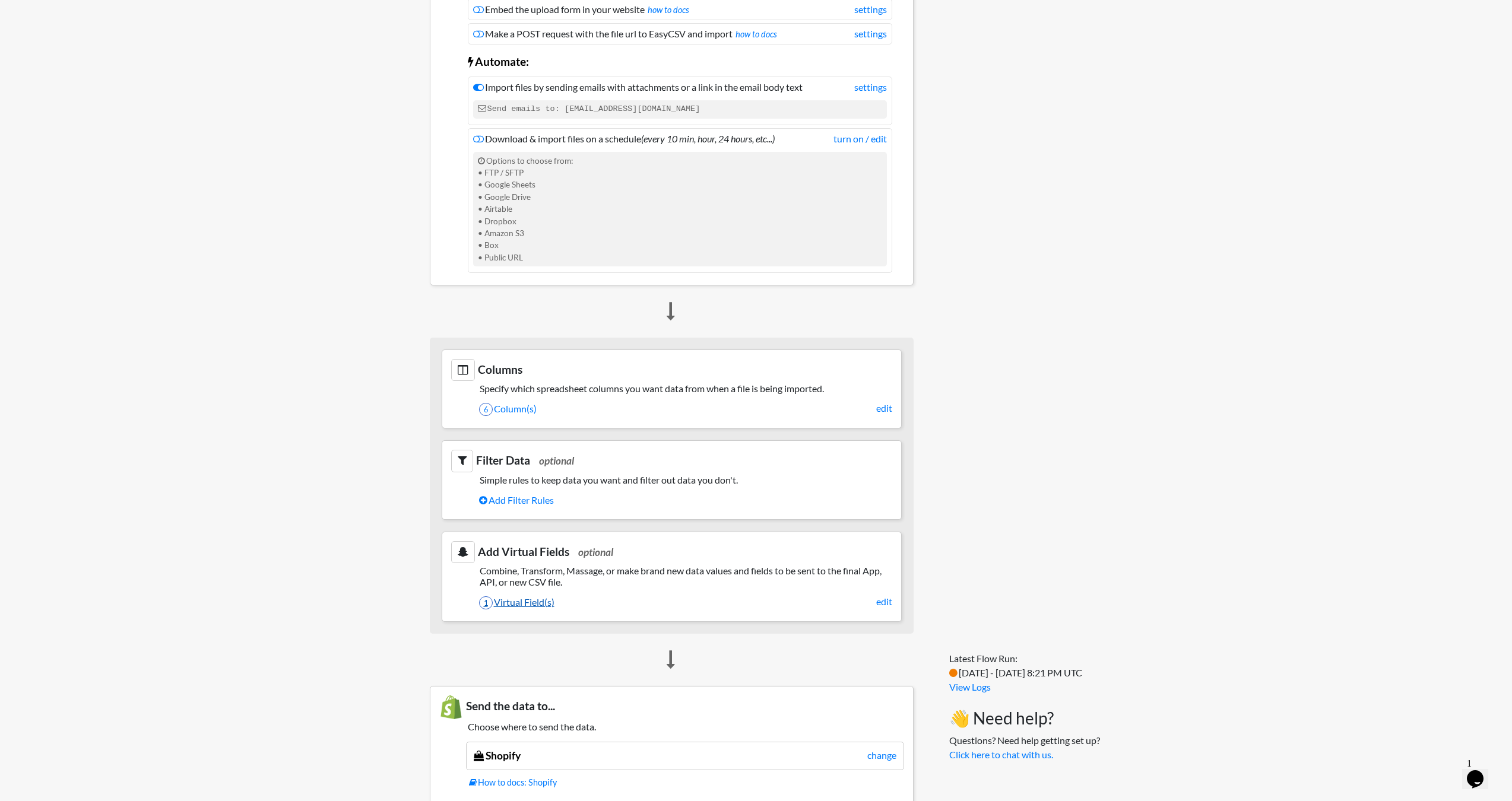
click at [538, 595] on link "1 Virtual Field(s)" at bounding box center [686, 602] width 413 height 20
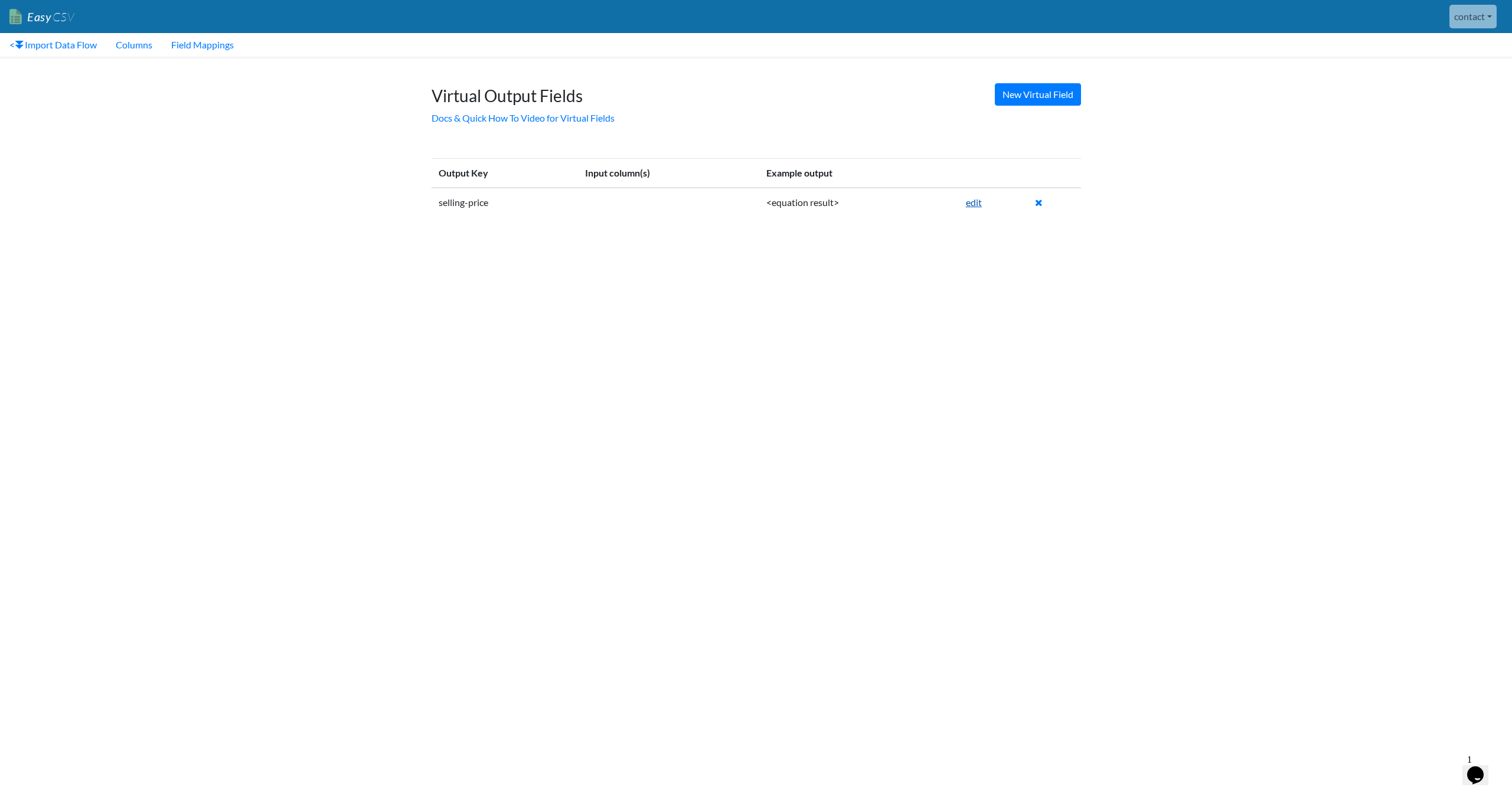
click at [980, 202] on link "edit" at bounding box center [974, 202] width 16 height 11
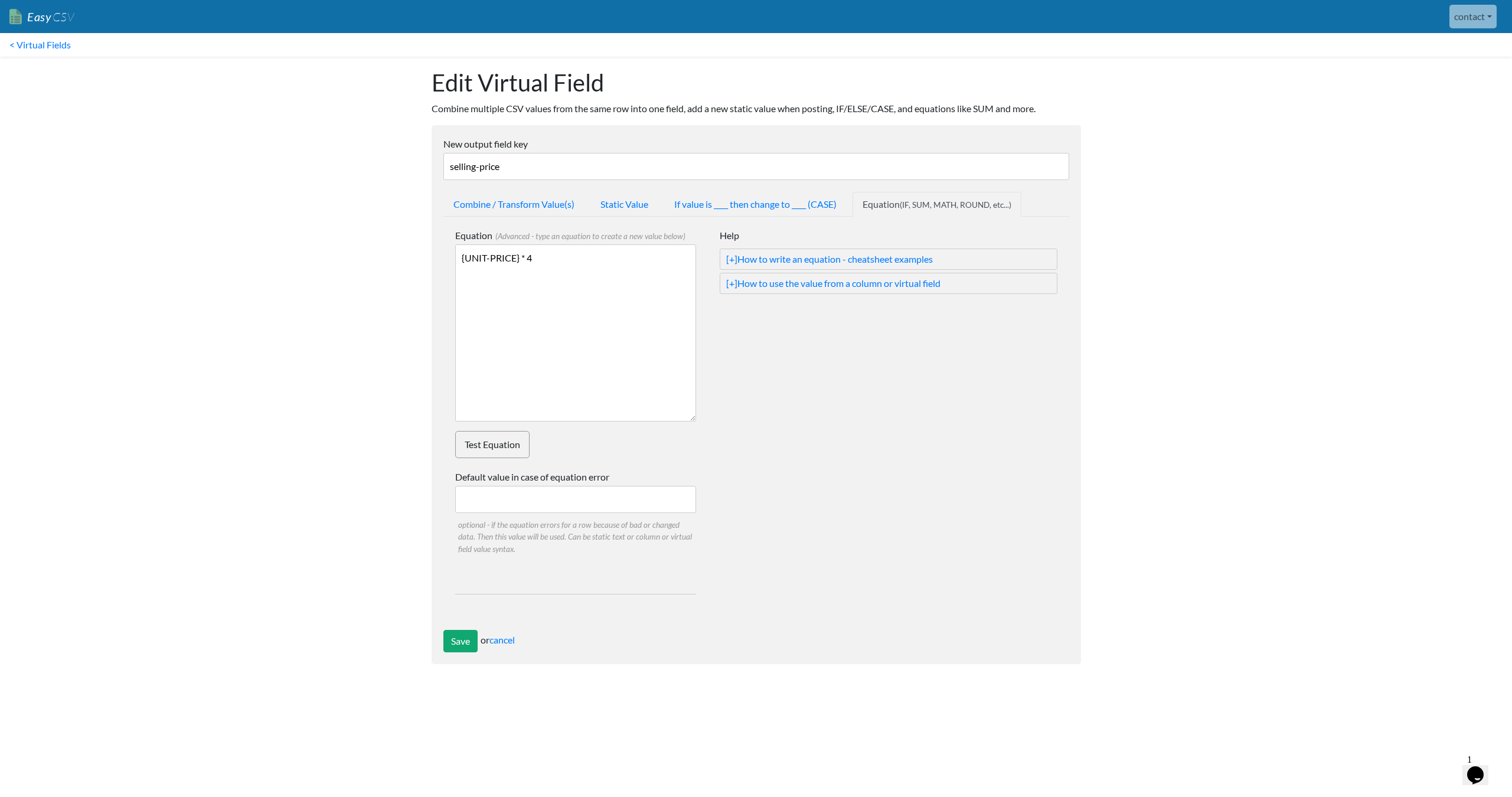
click at [559, 280] on textarea "{UNIT-PRICE} * 4" at bounding box center [576, 332] width 241 height 177
click at [509, 450] on link "Test Equation" at bounding box center [492, 444] width 74 height 27
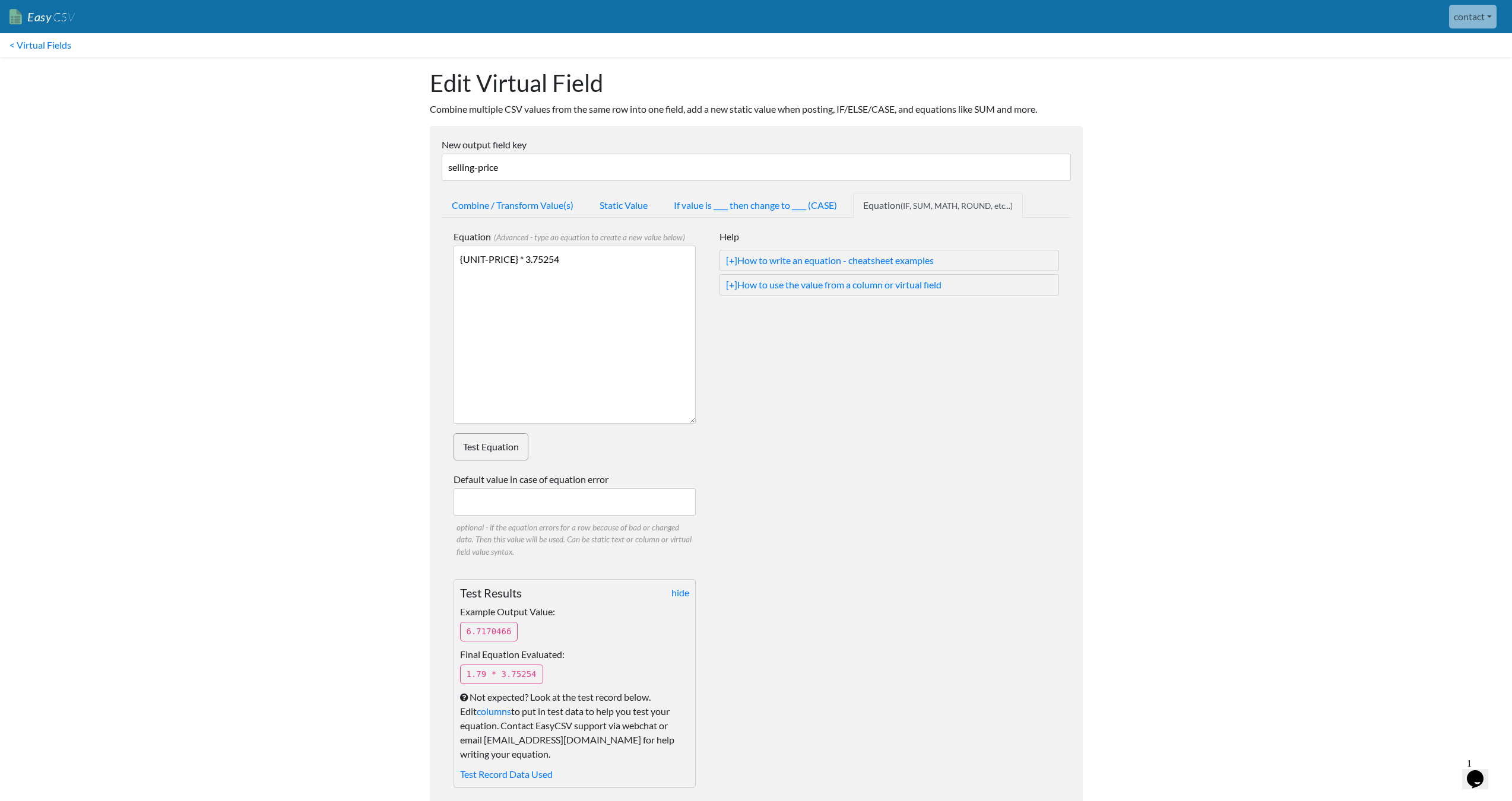
scroll to position [60, 0]
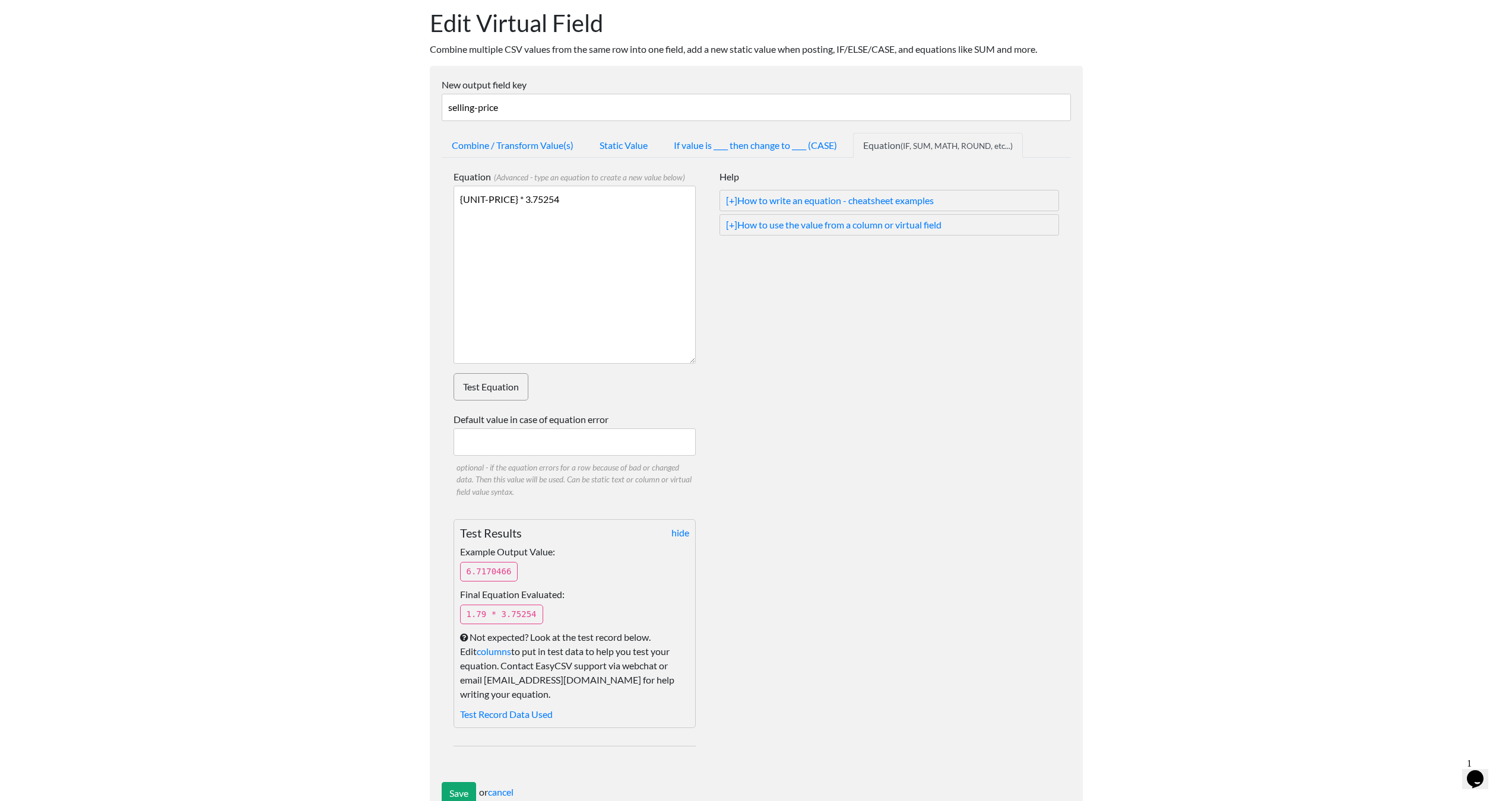
click at [473, 569] on p "6.7170466" at bounding box center [489, 572] width 58 height 20
click at [507, 572] on p "6.7170466" at bounding box center [489, 572] width 58 height 20
drag, startPoint x: 506, startPoint y: 572, endPoint x: 460, endPoint y: 570, distance: 46.0
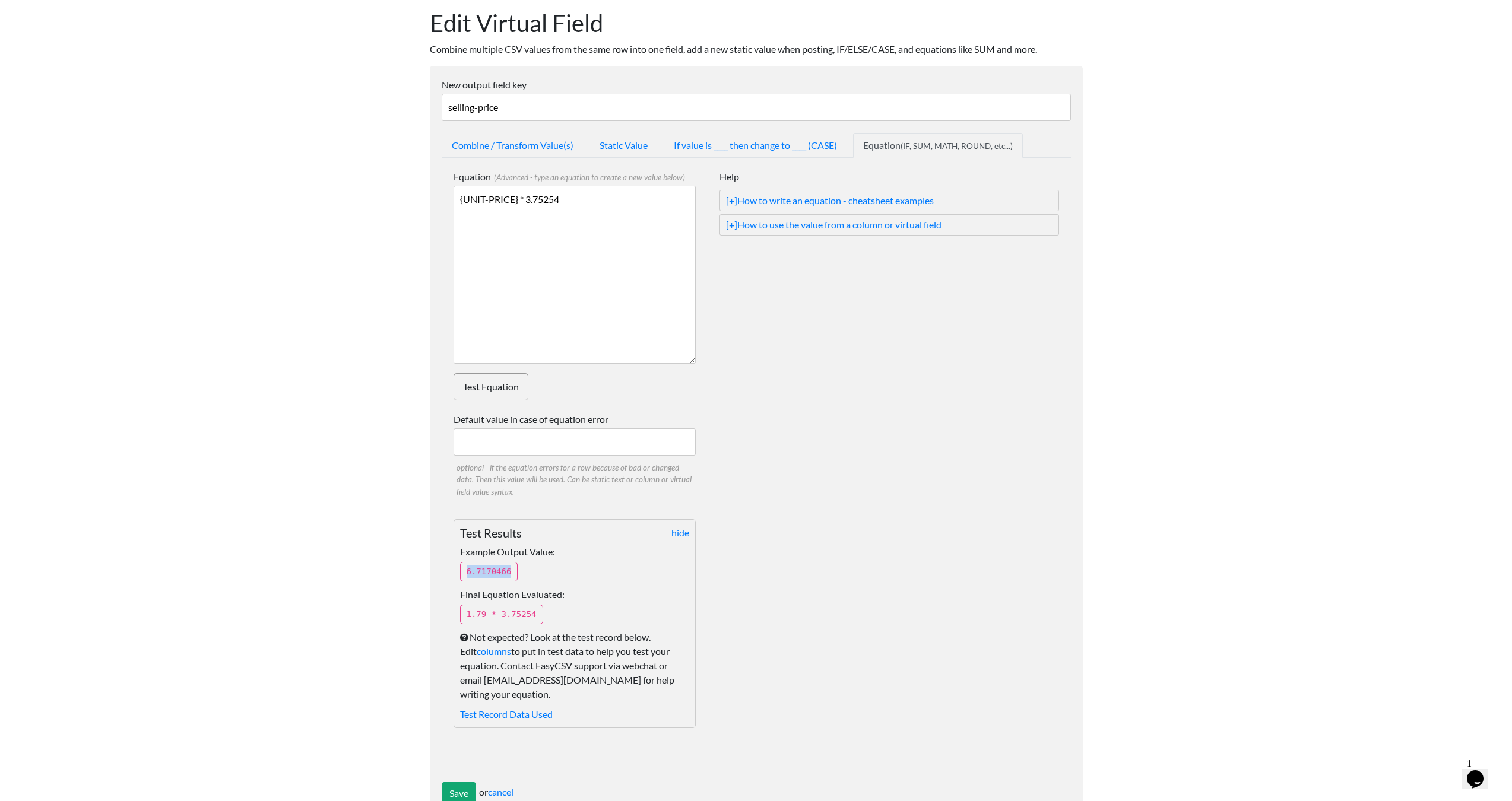
click at [456, 570] on div "hide Test Results Example Output Value: 6.7170466 Final Equation Evaluated: 1.7…" at bounding box center [575, 623] width 242 height 209
click at [480, 569] on p "6.7170466" at bounding box center [489, 572] width 58 height 20
drag, startPoint x: 518, startPoint y: 570, endPoint x: 452, endPoint y: 568, distance: 66.0
click at [451, 568] on div "Equation (Advanced - type an equation to create a new value below) {UNIT-PRICE}…" at bounding box center [756, 470] width 629 height 624
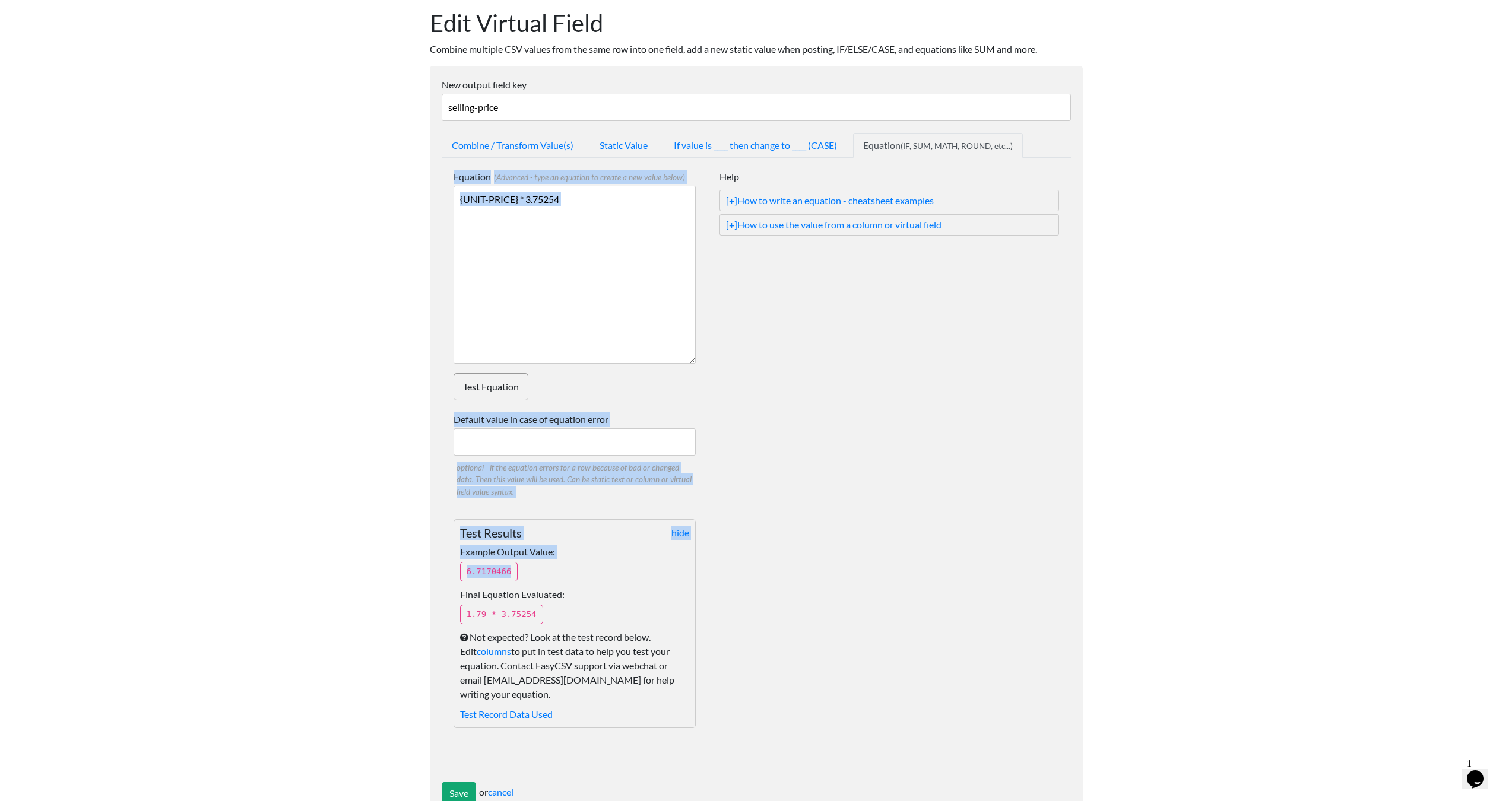
click at [491, 570] on p "6.7170466" at bounding box center [489, 572] width 58 height 20
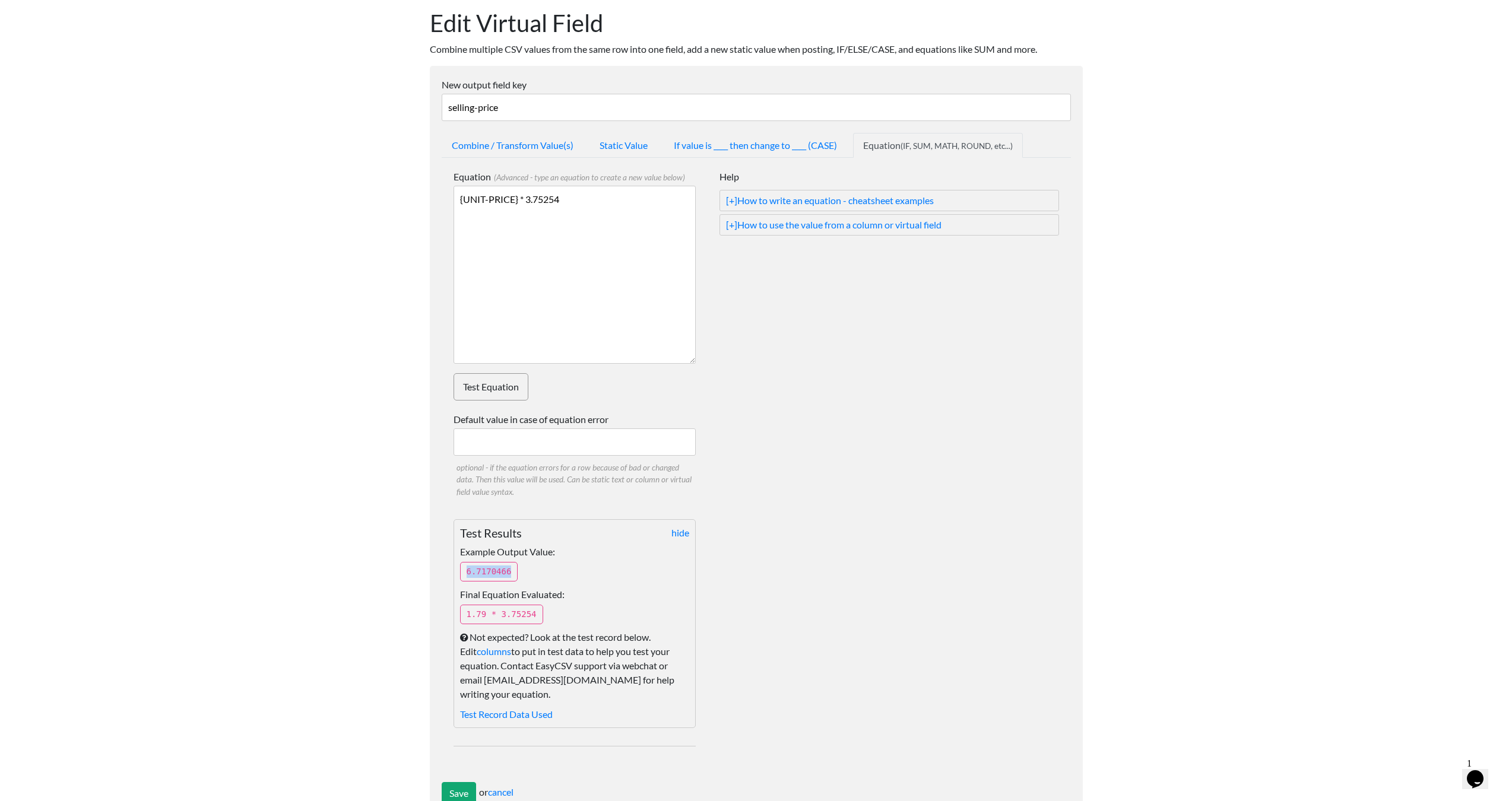
drag, startPoint x: 524, startPoint y: 572, endPoint x: 476, endPoint y: 569, distance: 48.1
click at [454, 568] on div "hide Test Results Example Output Value: 6.7170466 Final Equation Evaluated: 1.7…" at bounding box center [575, 623] width 242 height 209
click at [483, 569] on p "6.7170466" at bounding box center [489, 572] width 58 height 20
drag, startPoint x: 464, startPoint y: 567, endPoint x: 521, endPoint y: 570, distance: 57.1
click at [521, 570] on div "hide Test Results Example Output Value: 6.7170466 Final Equation Evaluated: 1.7…" at bounding box center [575, 623] width 242 height 209
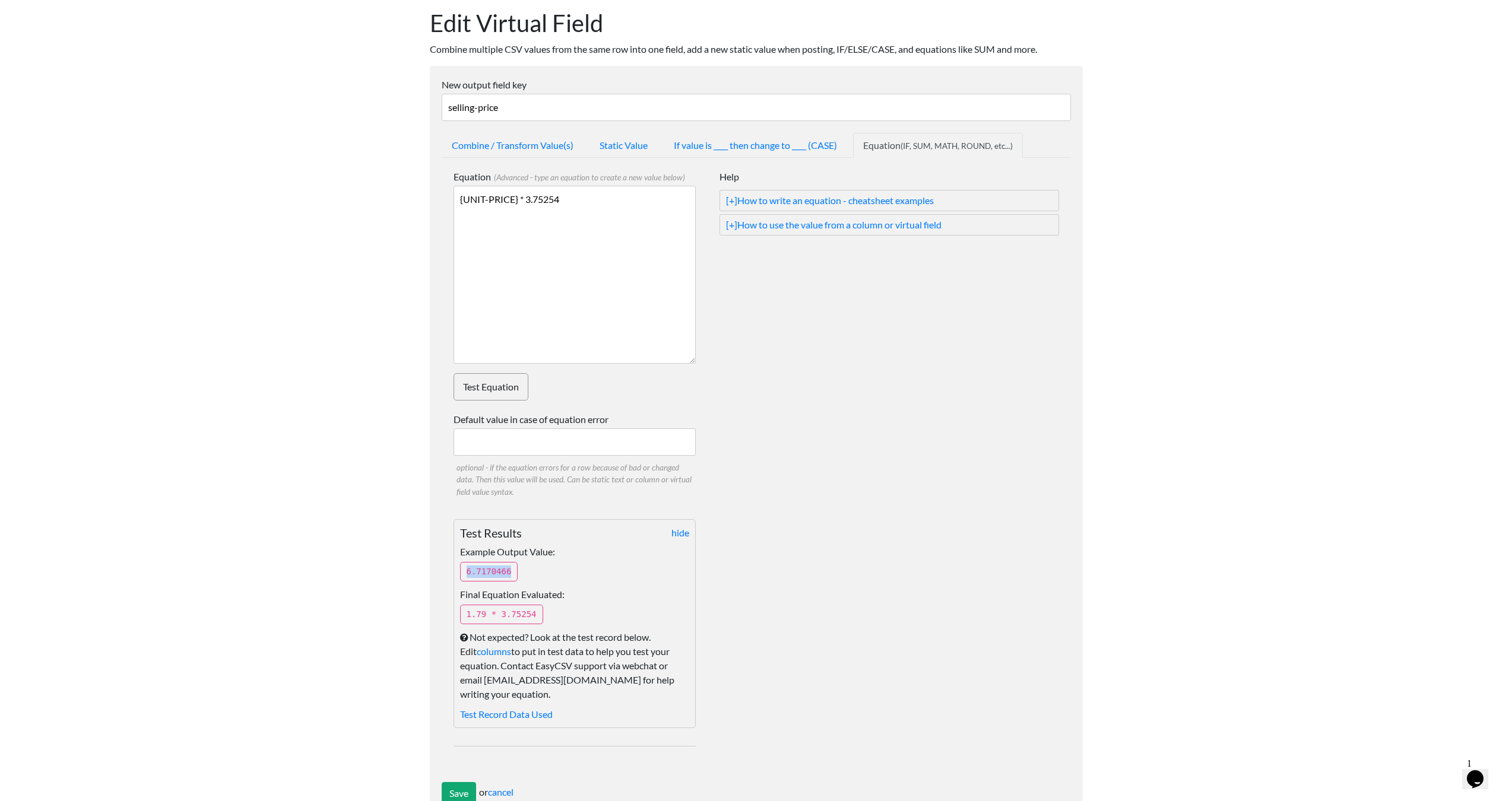
click at [521, 570] on div "hide Test Results Example Output Value: 6.7170466 Final Equation Evaluated: 1.7…" at bounding box center [575, 623] width 242 height 209
click at [463, 201] on textarea "{UNIT-PRICE} * 4" at bounding box center [575, 274] width 242 height 178
click at [483, 385] on link "Test Equation" at bounding box center [491, 387] width 75 height 27
click at [600, 238] on textarea "{UNIT-PRICE} * 4" at bounding box center [575, 274] width 242 height 178
click at [587, 200] on textarea "{UNIT-PRICE} * 4" at bounding box center [575, 274] width 242 height 178
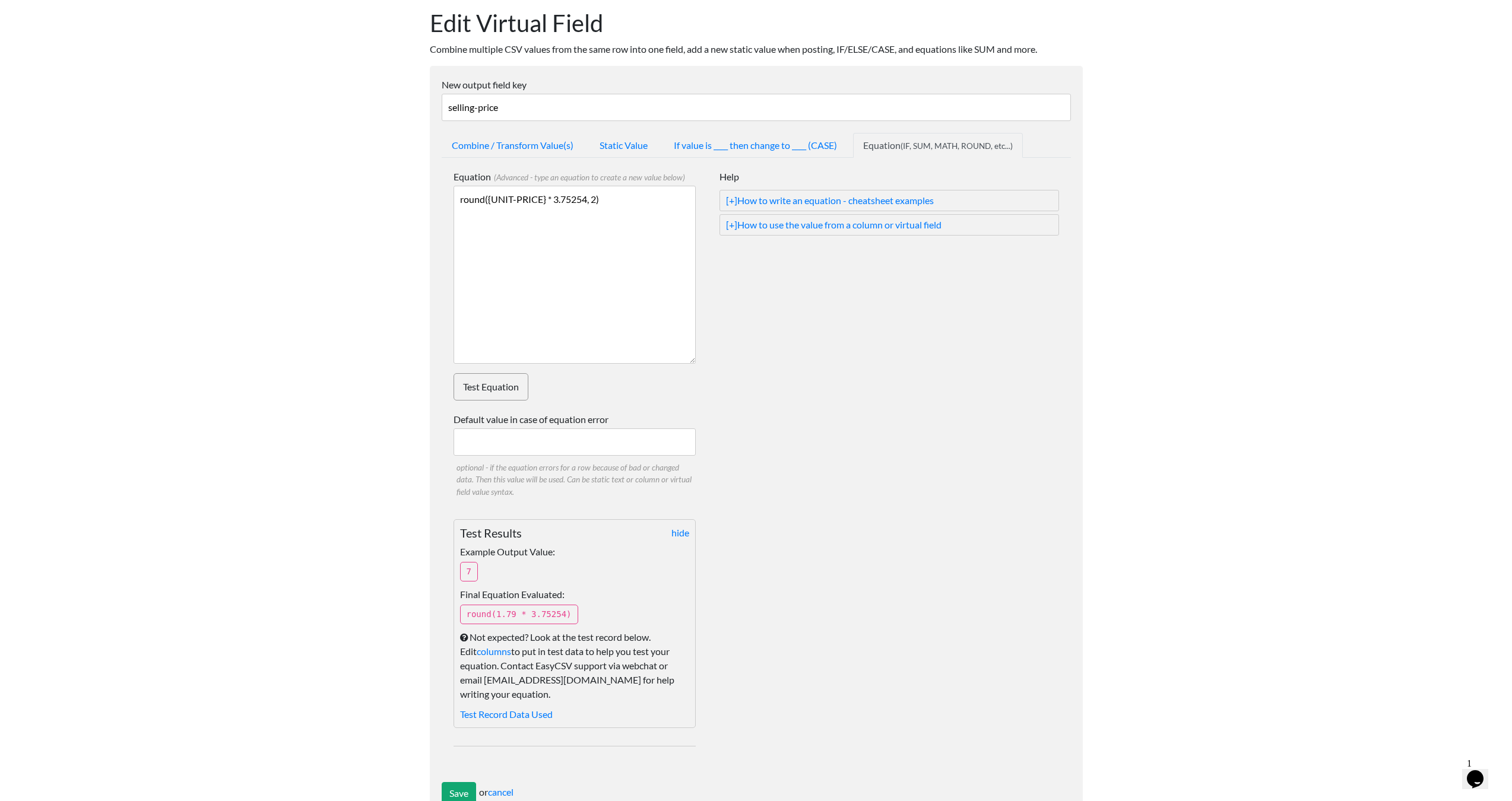
type textarea "round({UNIT-PRICE} * 3.75254, 2)"
click at [496, 387] on link "Test Equation" at bounding box center [491, 387] width 75 height 27
click at [604, 245] on textarea "{UNIT-PRICE} * 4" at bounding box center [575, 274] width 242 height 178
drag, startPoint x: 622, startPoint y: 218, endPoint x: 414, endPoint y: 204, distance: 208.5
click at [414, 204] on body "Easy CSV contact Unionspares All Flows All CSV Generators Business & Plan Info …" at bounding box center [756, 384] width 1512 height 889
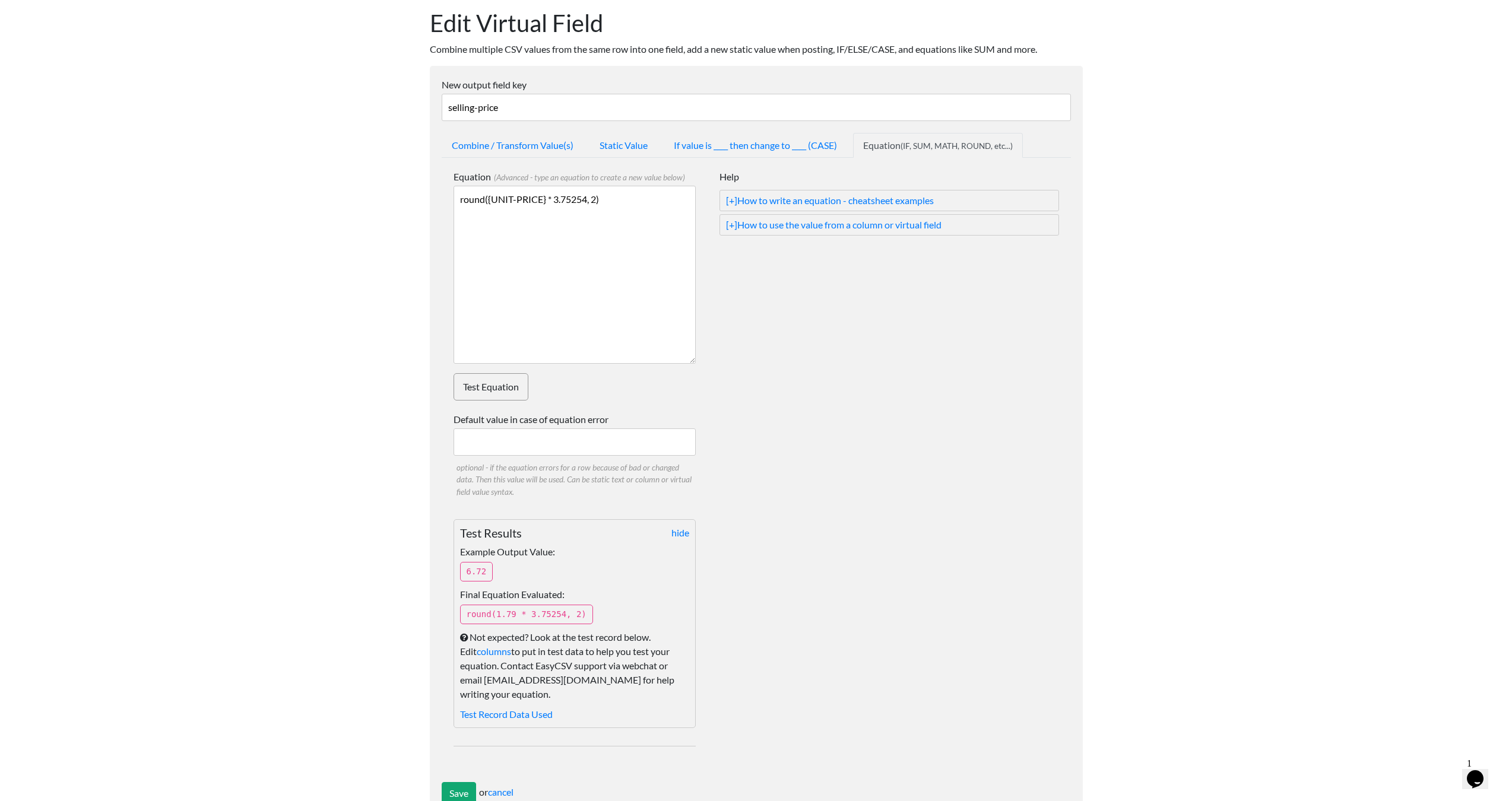
click at [1065, 609] on div "Equation (Advanced - type an equation to create a new value below) {UNIT-PRICE}…" at bounding box center [756, 470] width 629 height 624
click at [624, 244] on textarea "{UNIT-PRICE} * 4" at bounding box center [575, 274] width 242 height 178
drag, startPoint x: 487, startPoint y: 198, endPoint x: 588, endPoint y: 202, distance: 101.1
click at [588, 202] on textarea "{UNIT-PRICE} * 4" at bounding box center [575, 274] width 242 height 178
click at [679, 323] on textarea "{UNIT-PRICE} * 4" at bounding box center [575, 274] width 242 height 178
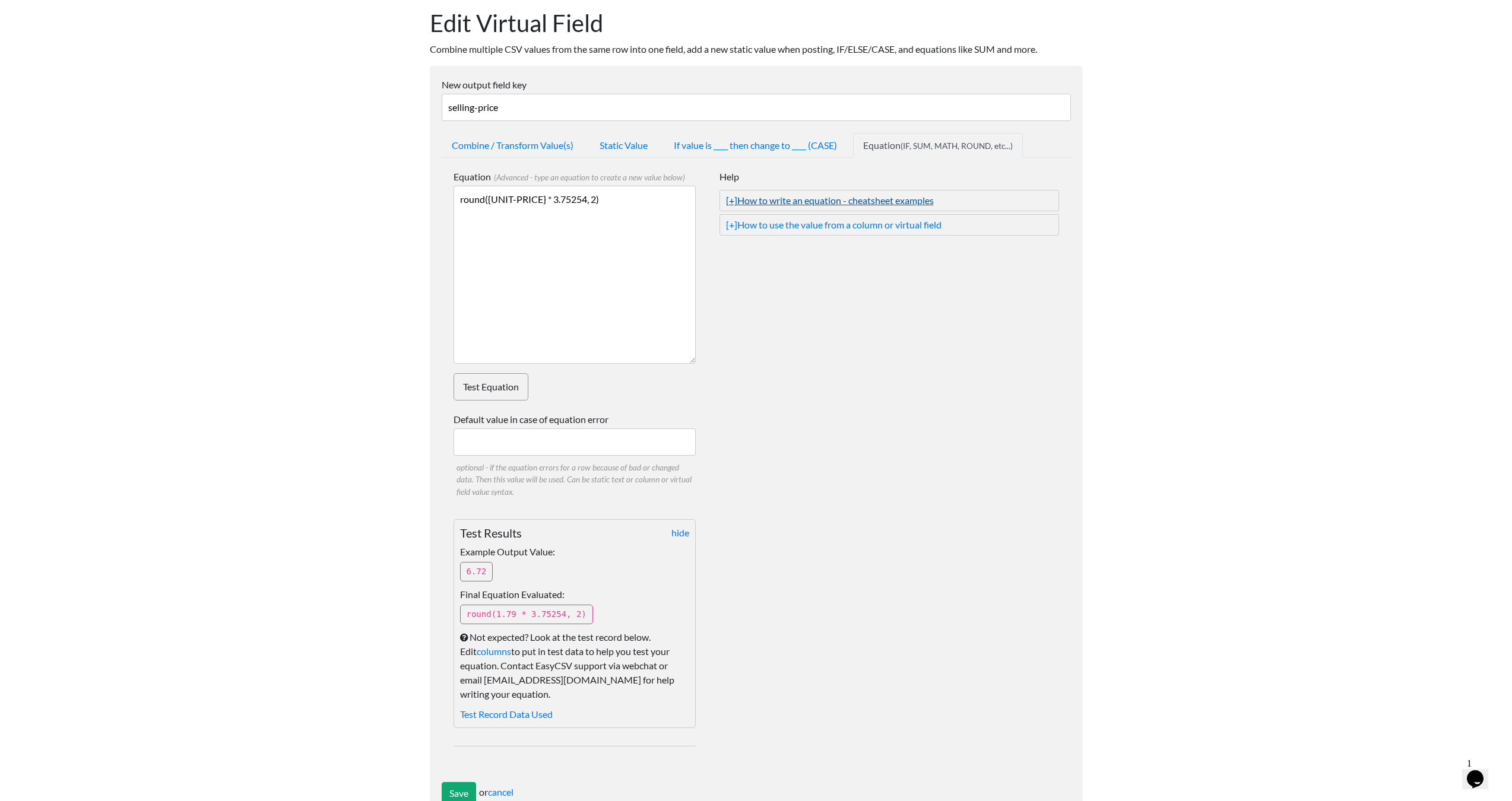
click at [892, 197] on link "[+] How to write an equation - cheatsheet examples" at bounding box center [889, 200] width 327 height 14
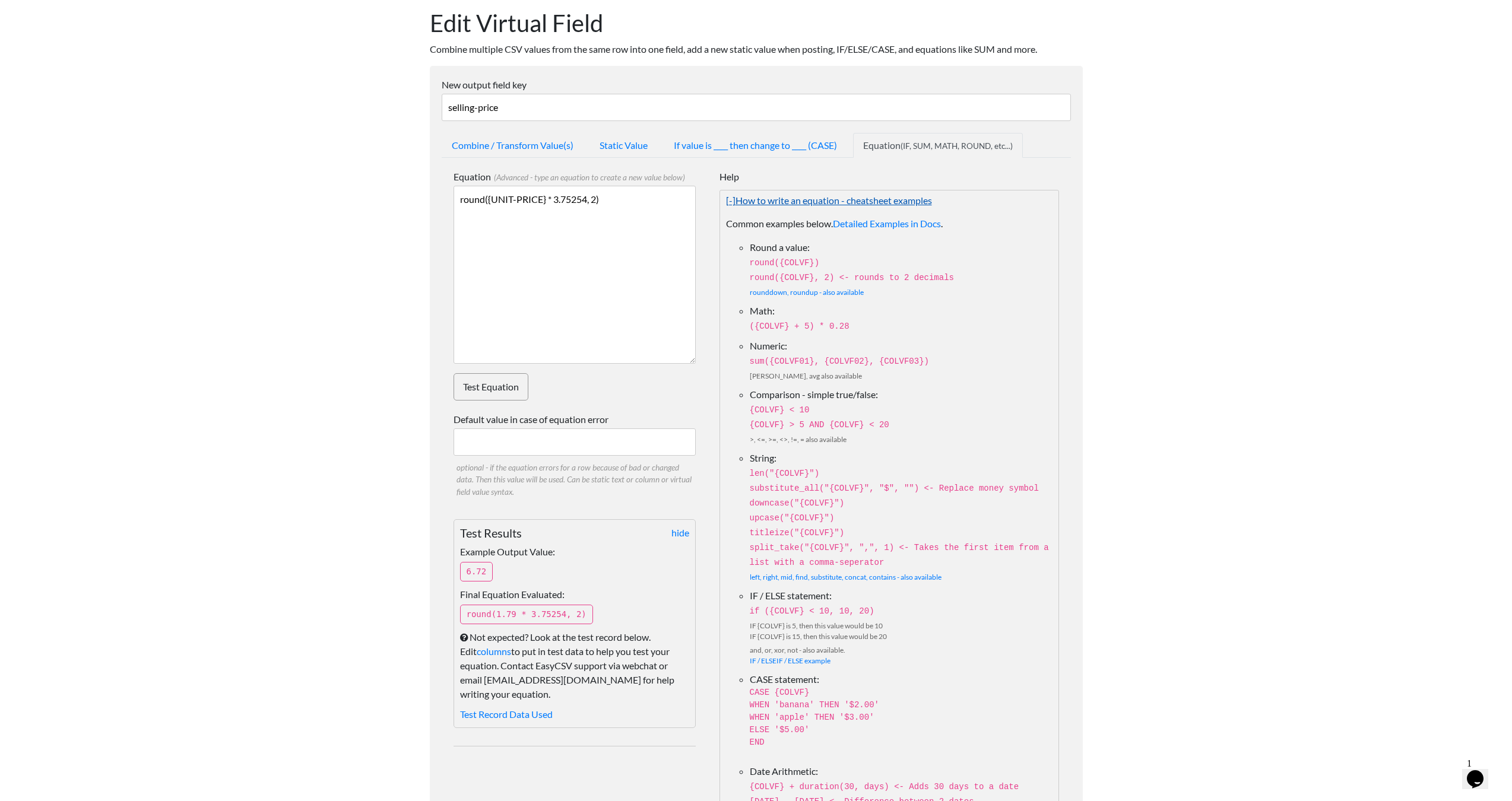
click at [950, 278] on code "round({COLVF}, 2) <- rounds to 2 decimals" at bounding box center [851, 278] width 204 height 10
click at [835, 202] on link "[-] How to write an equation - cheatsheet examples" at bounding box center [889, 200] width 327 height 14
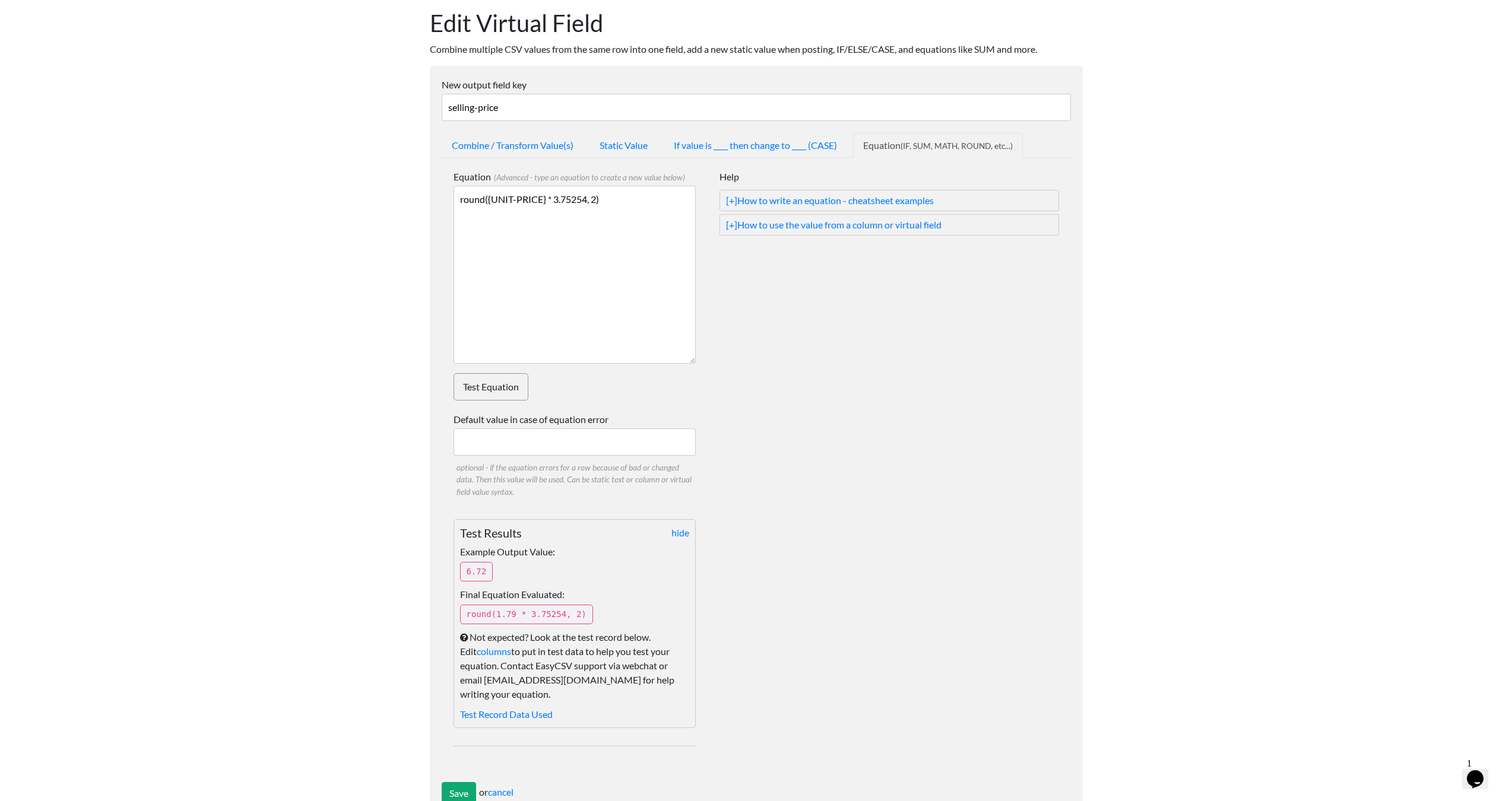
click at [1075, 184] on form "New output field key selling-price Combine / Transform Value(s) Static Value If…" at bounding box center [756, 441] width 653 height 751
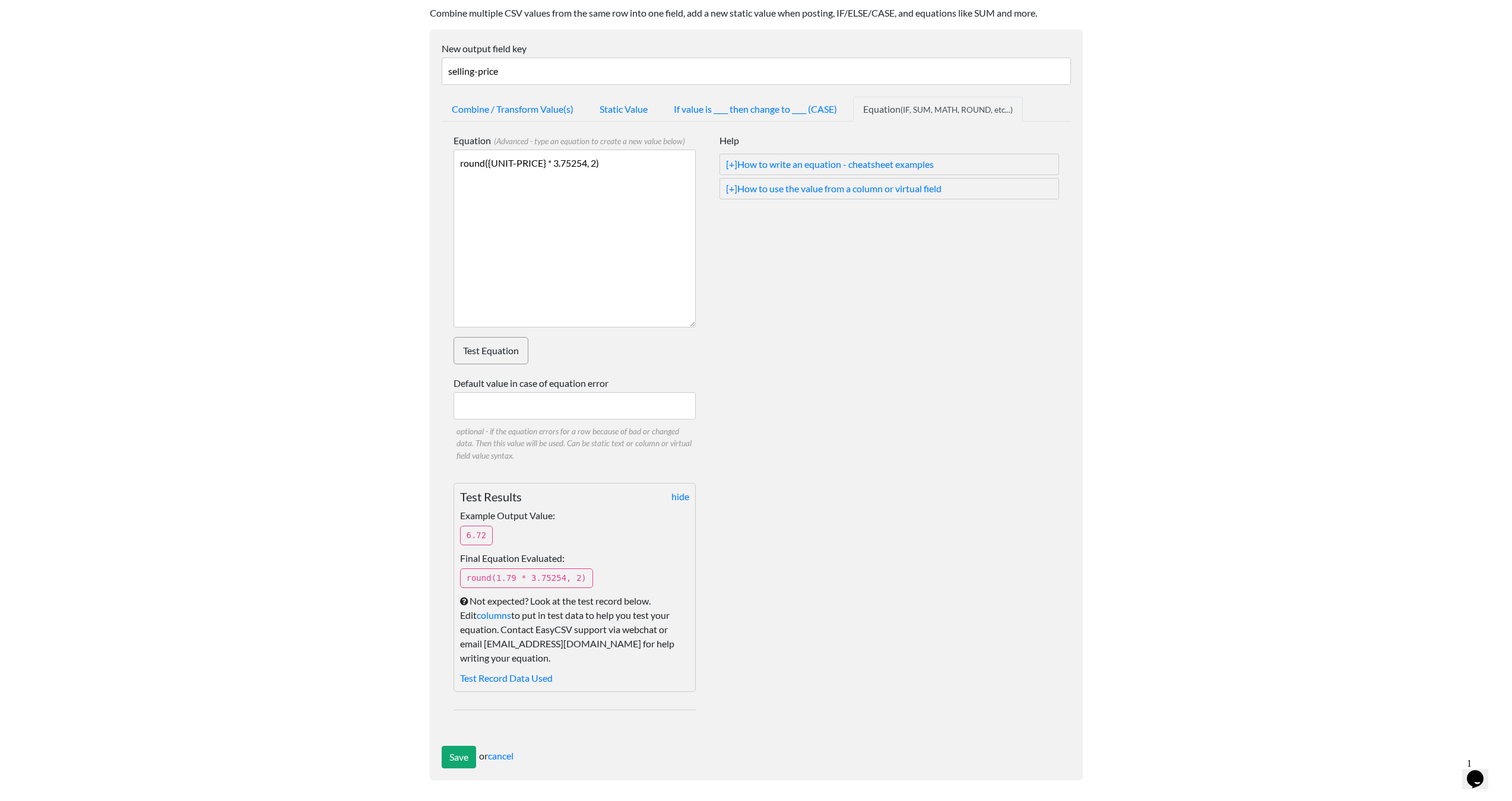
scroll to position [0, 0]
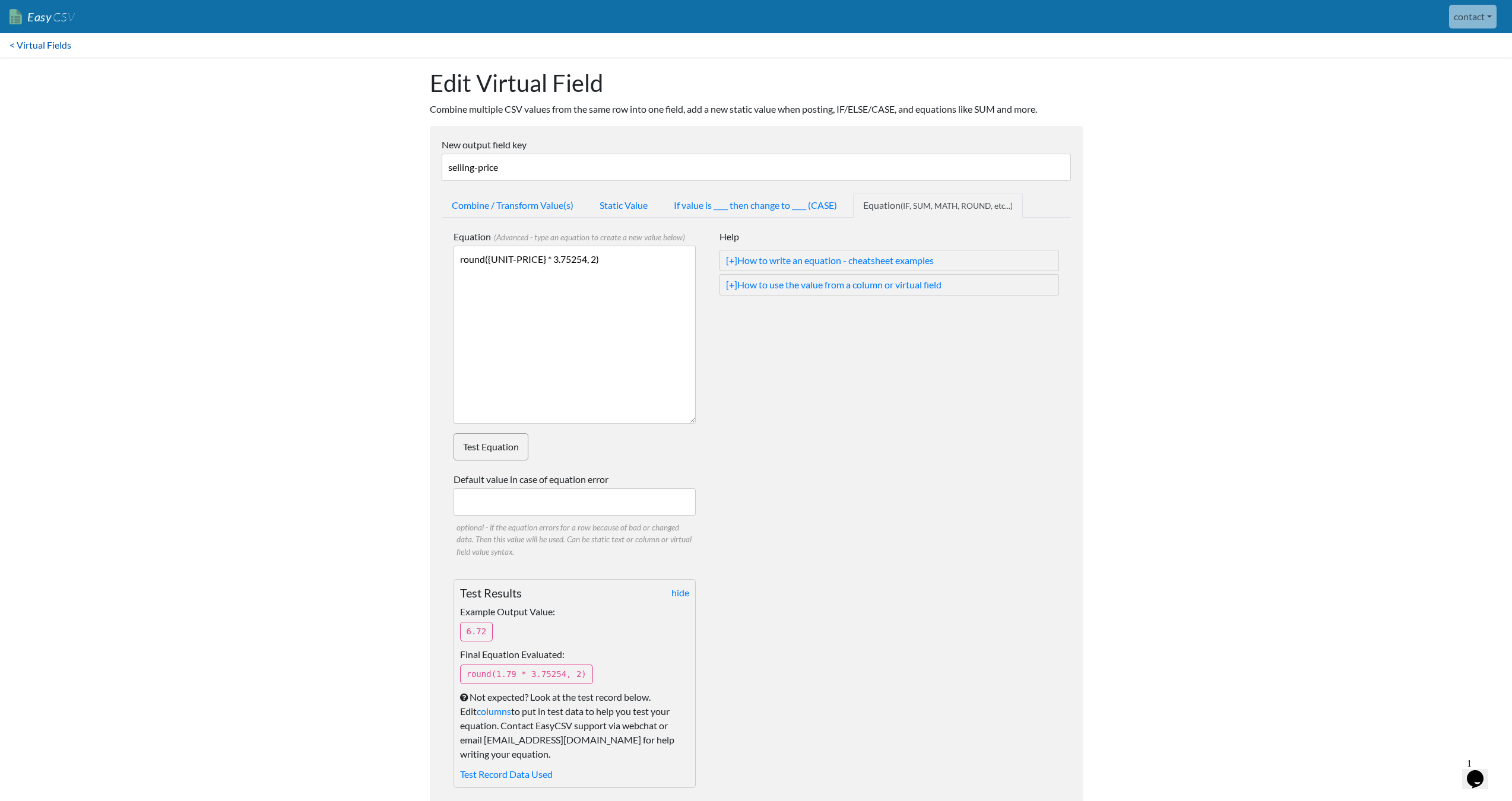
click at [45, 45] on link "< Virtual Fields" at bounding box center [40, 45] width 81 height 24
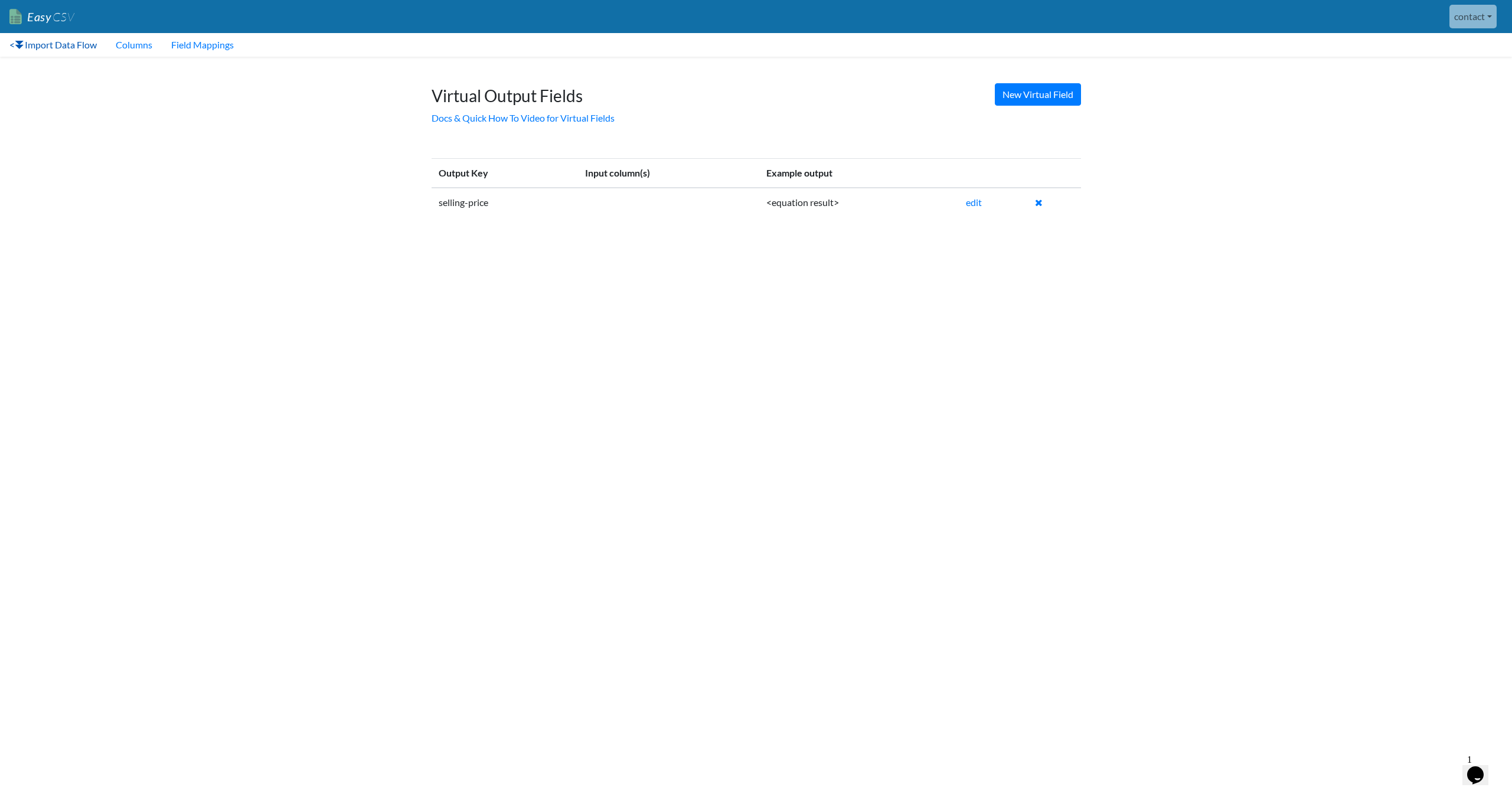
click at [59, 48] on link "< Import Data Flow" at bounding box center [53, 45] width 106 height 24
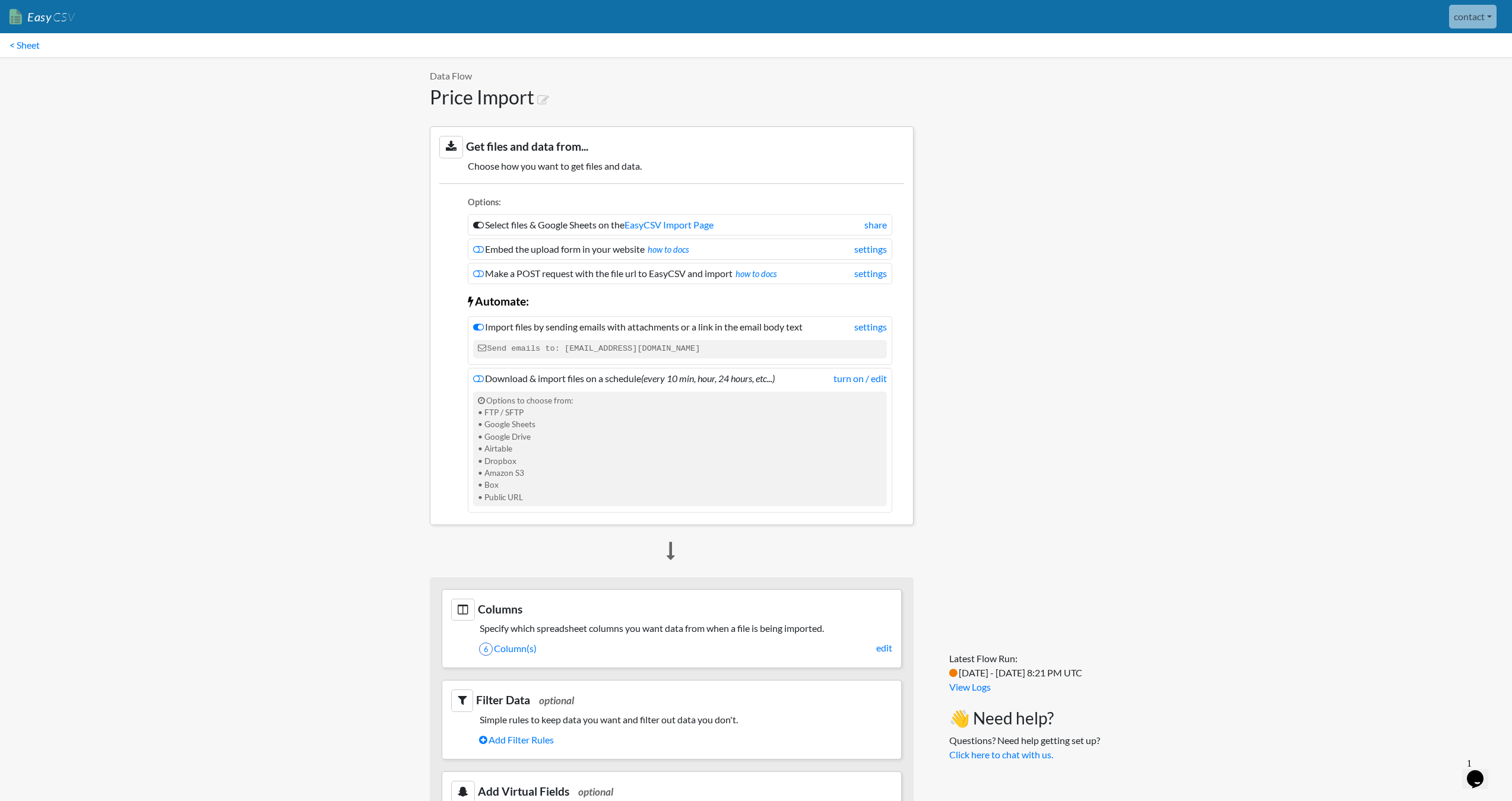
click at [1029, 335] on div "Latest Flow Run: 4 / 5 - 10/6/2025 8:21 PM UTC View Logs 👋 Need help? Questions…" at bounding box center [1010, 747] width 170 height 1380
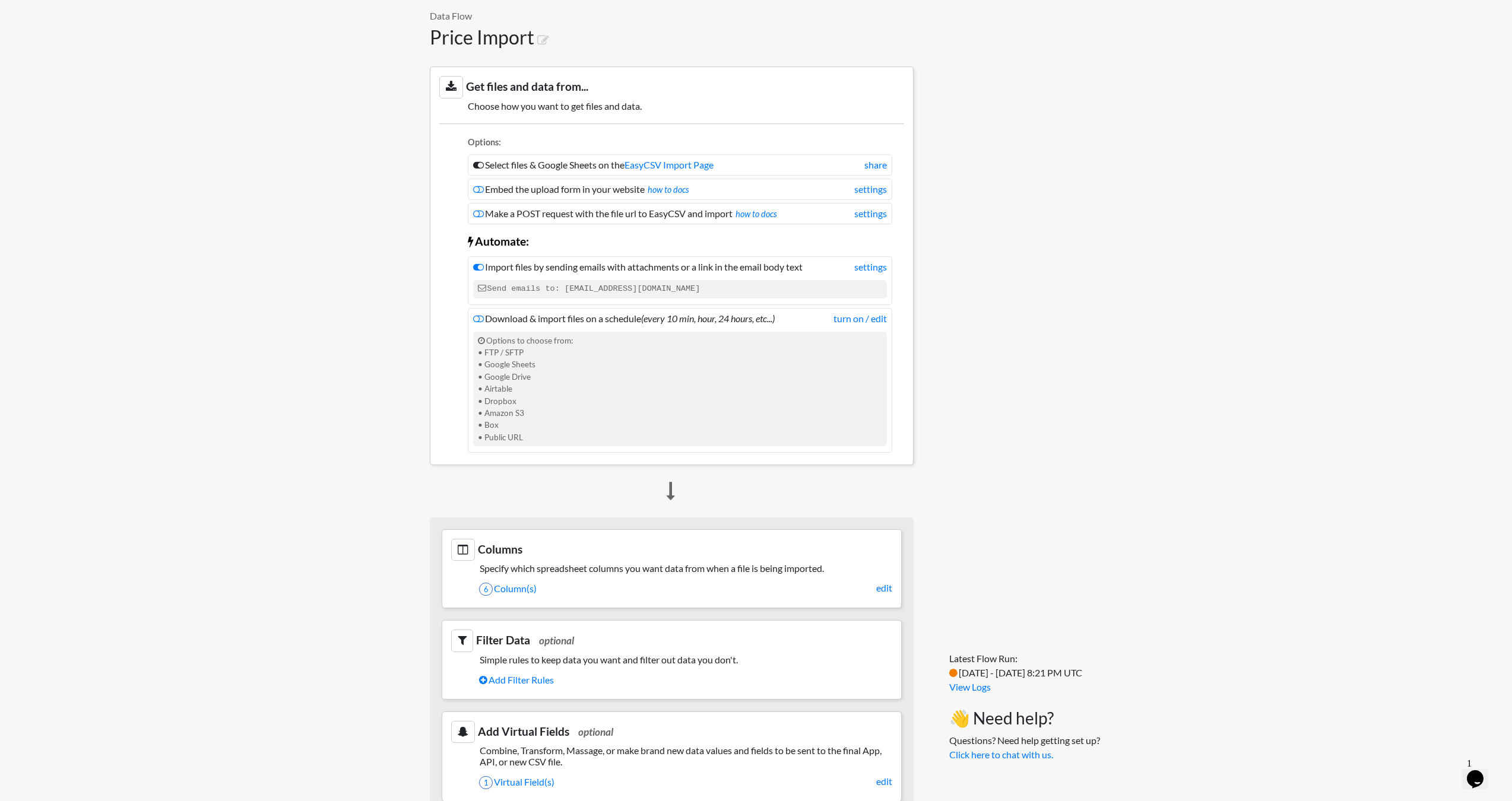
click at [1028, 346] on div "Latest Flow Run: 4 / 5 - 10/6/2025 8:21 PM UTC View Logs 👋 Need help? Questions…" at bounding box center [1010, 686] width 170 height 1380
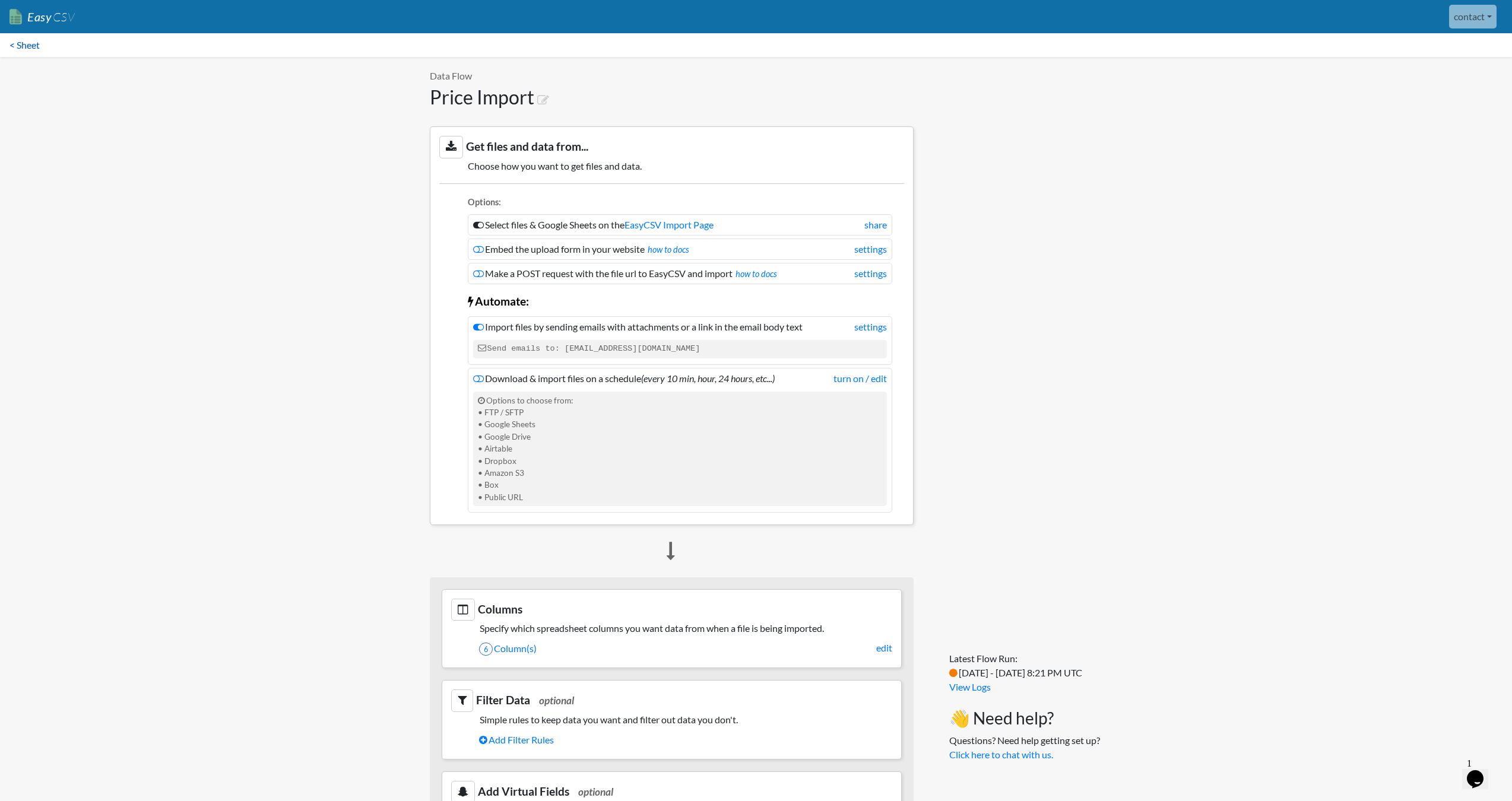
click at [16, 47] on link "< Sheet" at bounding box center [25, 45] width 49 height 24
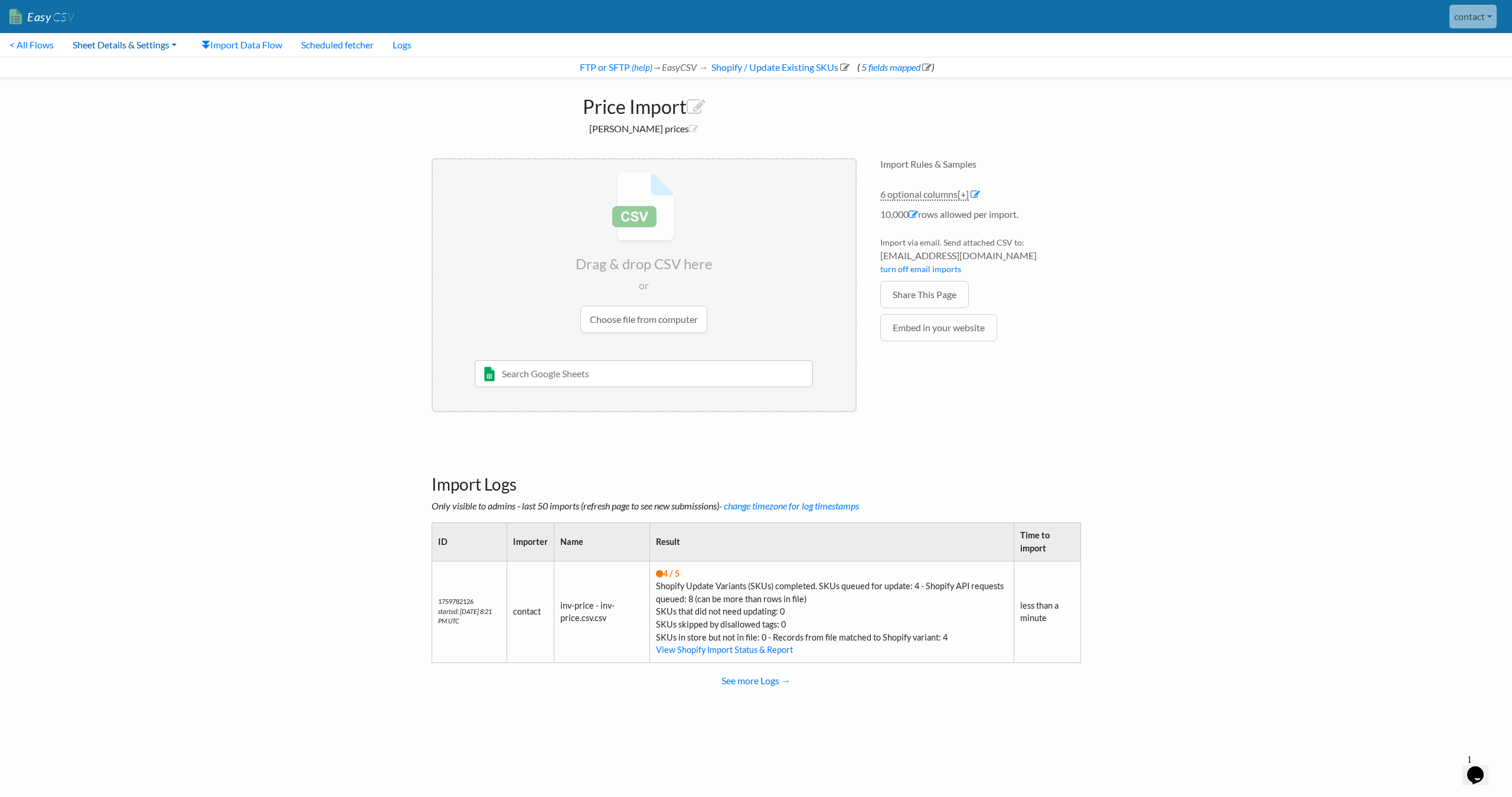
click at [140, 47] on link "Sheet Details & Settings" at bounding box center [125, 45] width 123 height 24
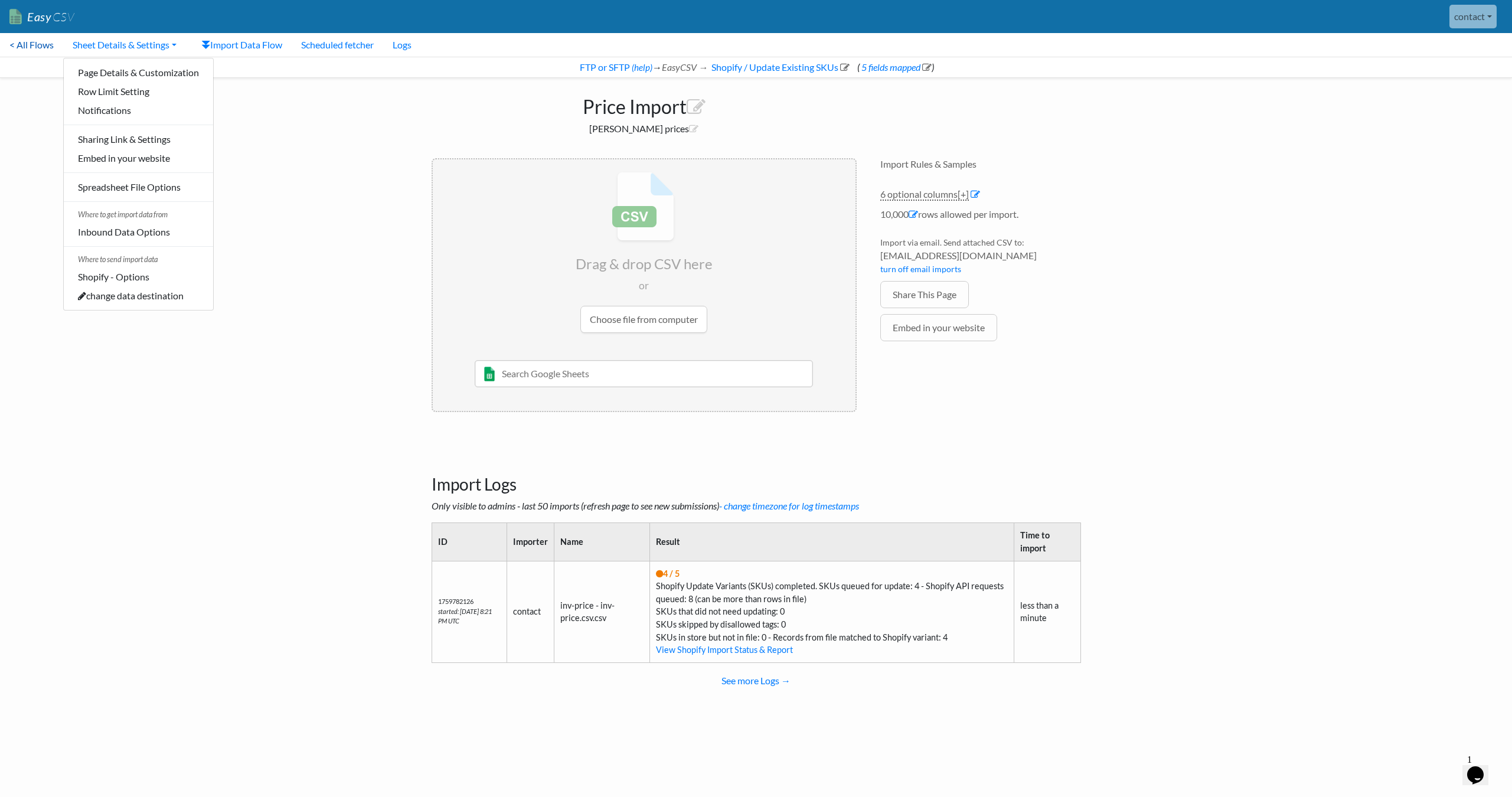
click at [23, 51] on link "< All Flows" at bounding box center [32, 45] width 64 height 24
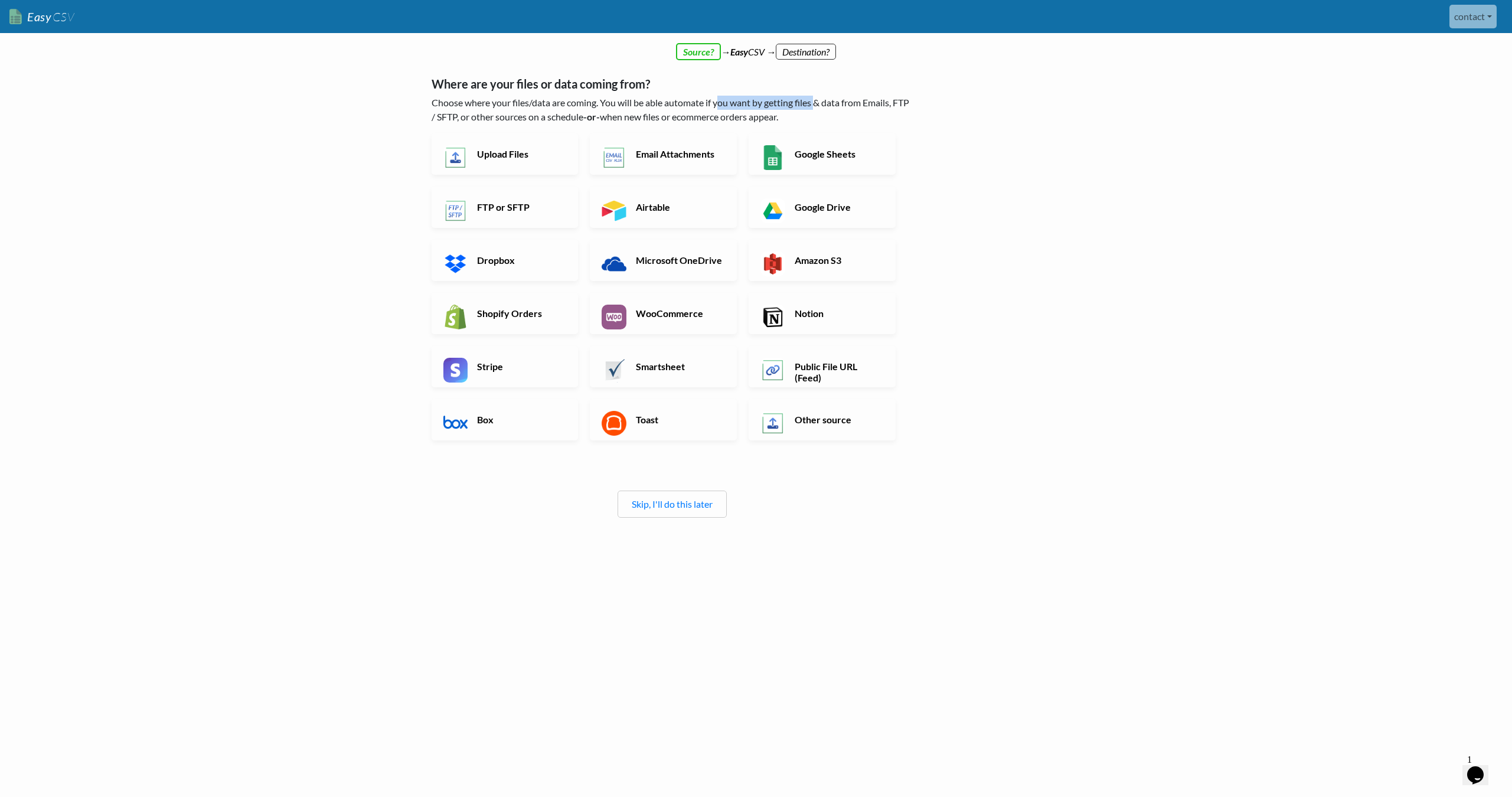
drag, startPoint x: 719, startPoint y: 102, endPoint x: 817, endPoint y: 99, distance: 98.0
click at [817, 99] on p "Choose where your files/data are coming. You will be able automate if you want …" at bounding box center [672, 109] width 481 height 29
click at [1044, 119] on div "← back Where are your files or data coming from? Choose where your files/data a…" at bounding box center [756, 346] width 673 height 574
click at [532, 148] on link "Upload Files" at bounding box center [505, 154] width 147 height 42
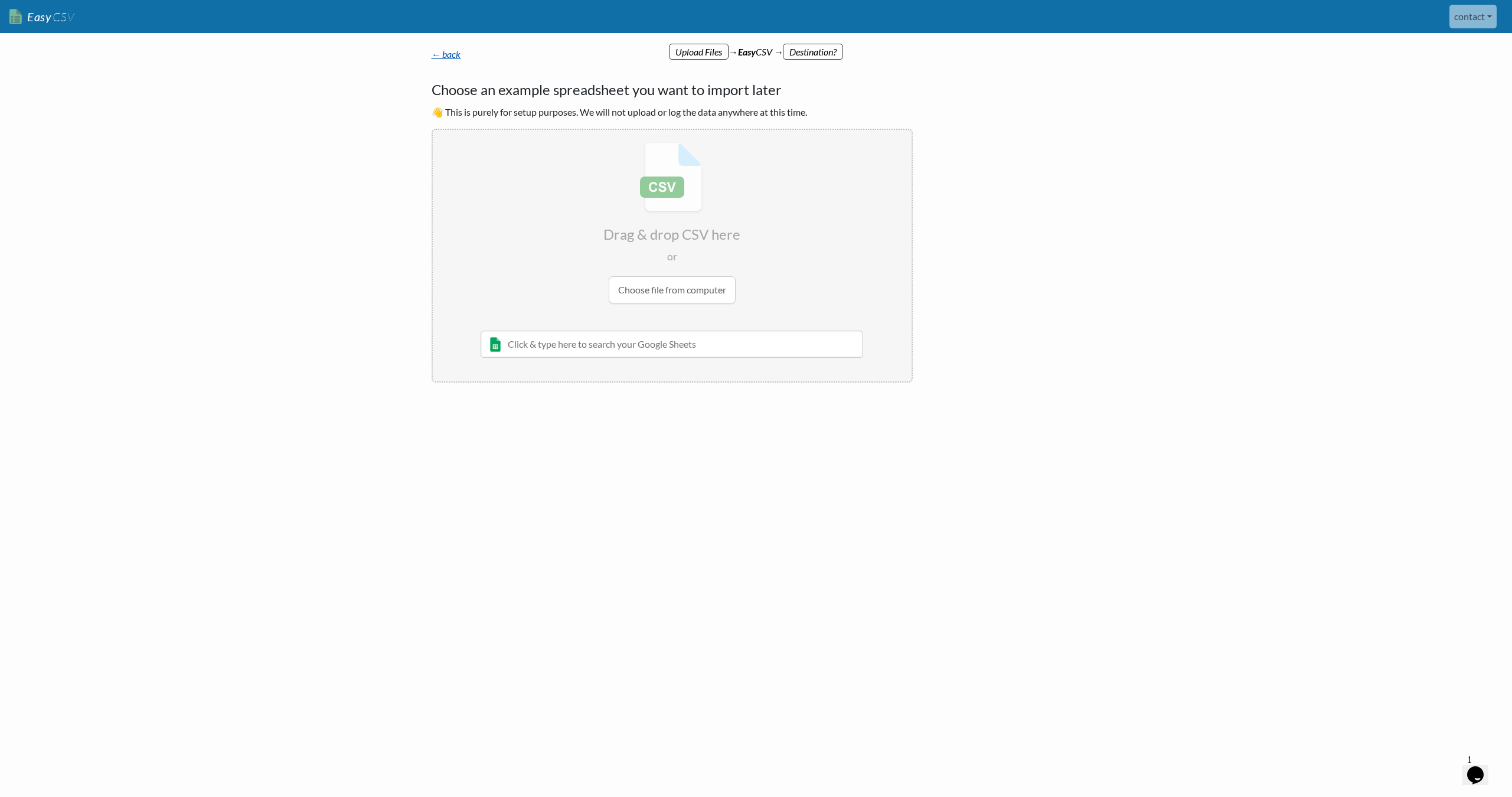
click at [448, 55] on link "← back" at bounding box center [446, 54] width 29 height 11
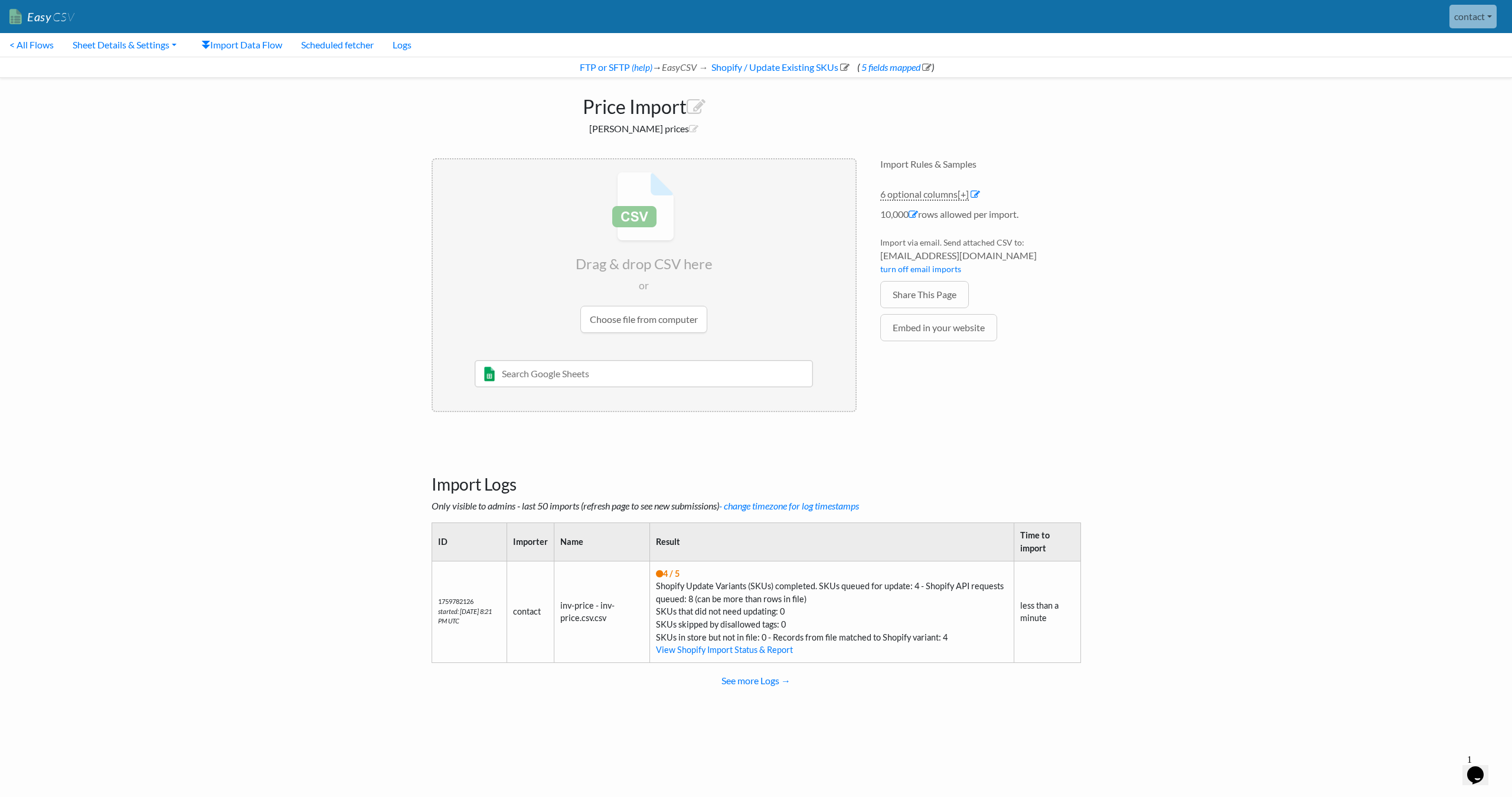
click at [1123, 259] on body "Easy CSV contact Unionspares All Flows All CSV Generators Business & Plan Info …" at bounding box center [756, 359] width 1512 height 720
click at [1009, 257] on span "0ad00624a1ae@parse.easycsv.io" at bounding box center [981, 255] width 200 height 14
click at [1035, 257] on span "0ad00624a1ae@parse.easycsv.io" at bounding box center [981, 255] width 200 height 14
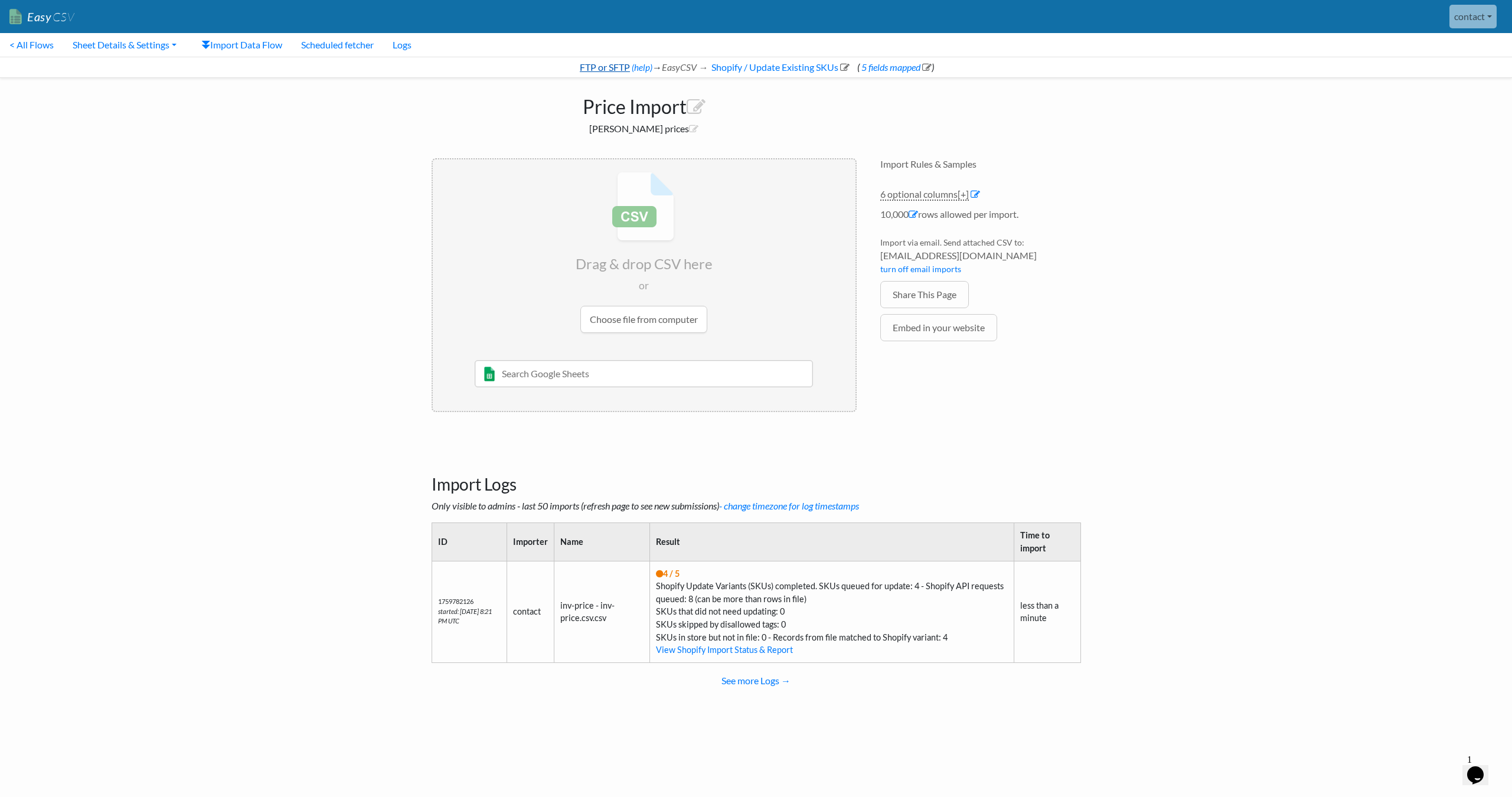
click at [619, 67] on link "FTP or SFTP" at bounding box center [604, 67] width 52 height 11
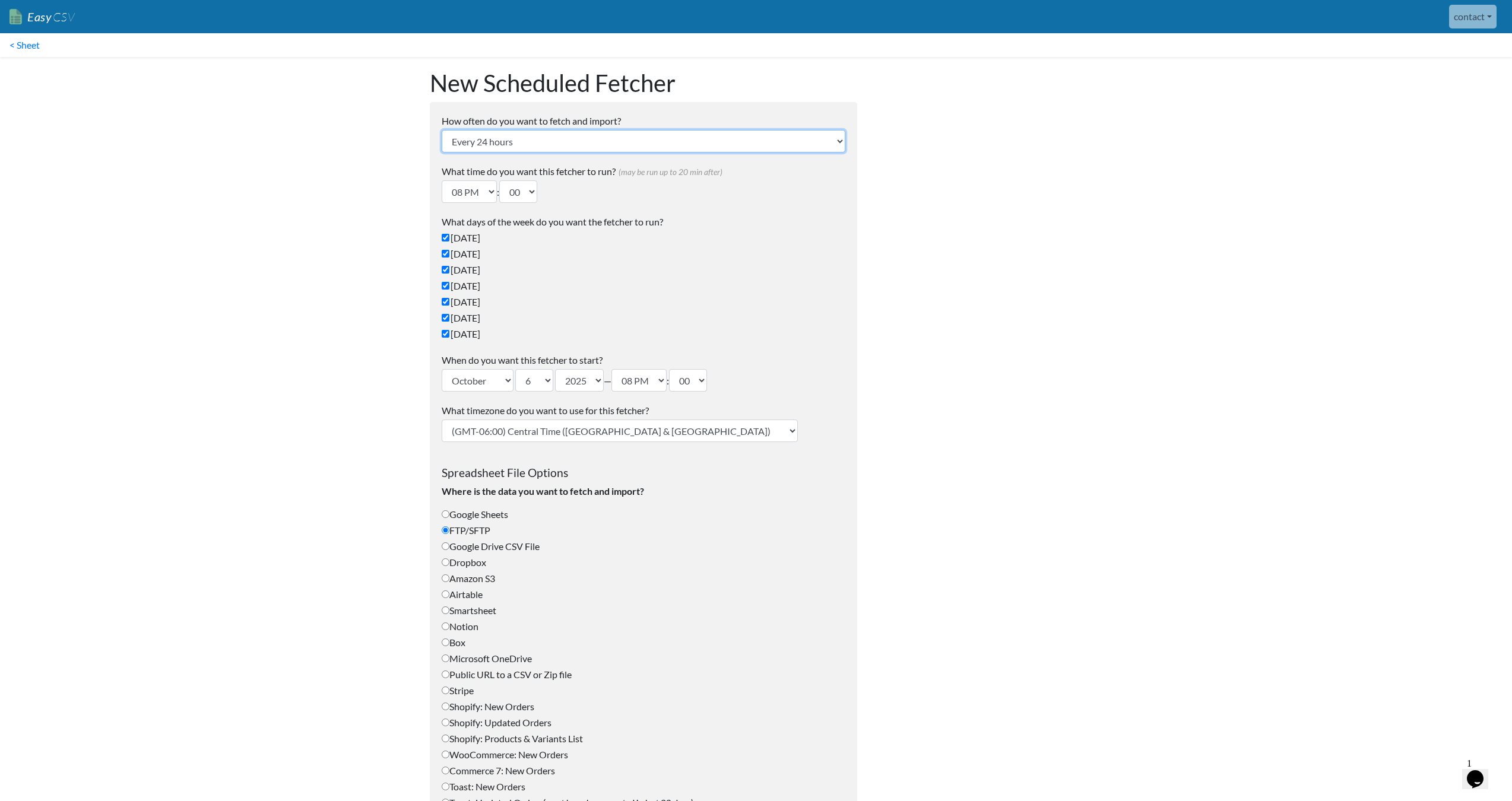
select select "4_hours"
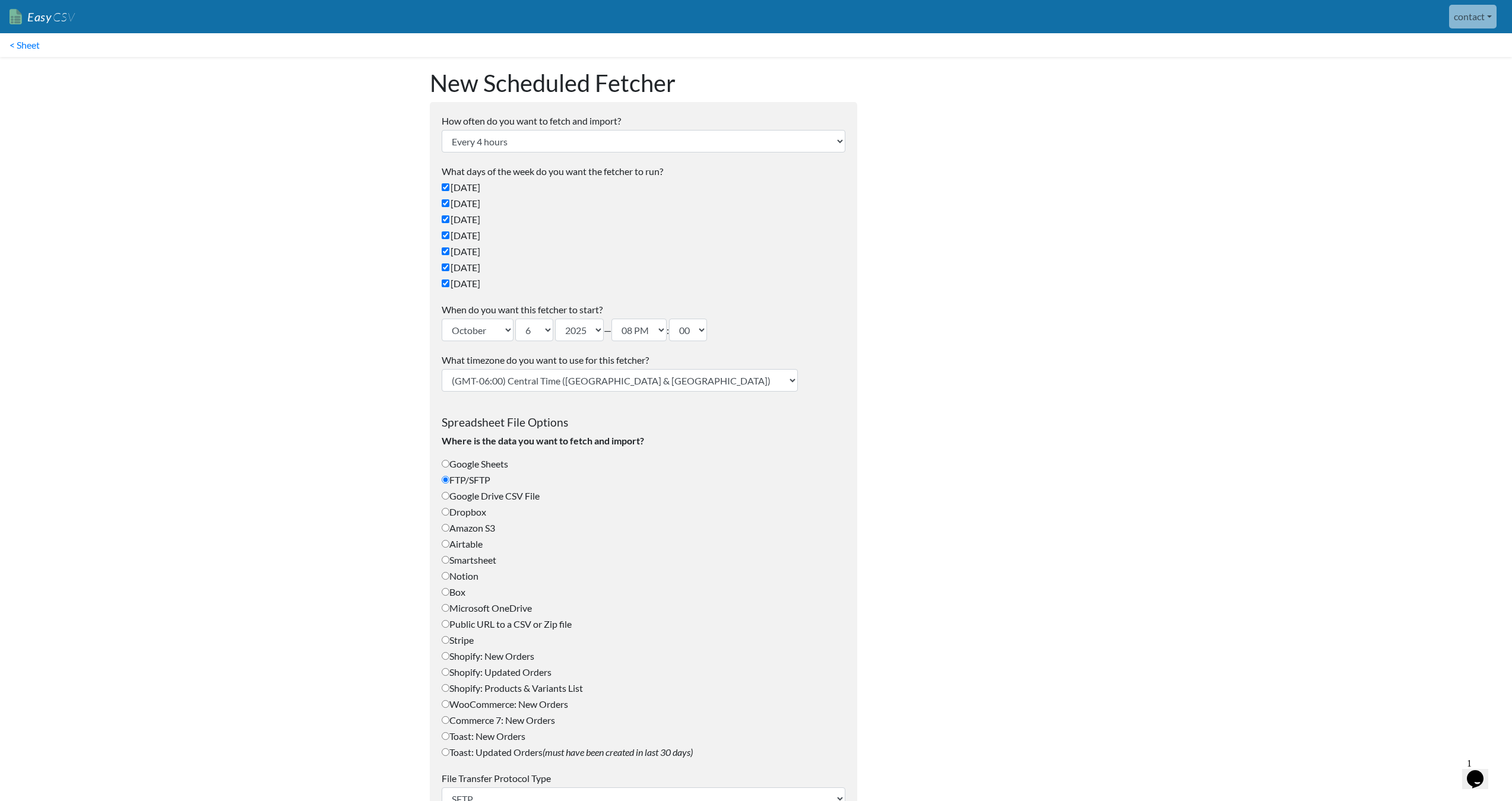
select select "[GEOGRAPHIC_DATA]"
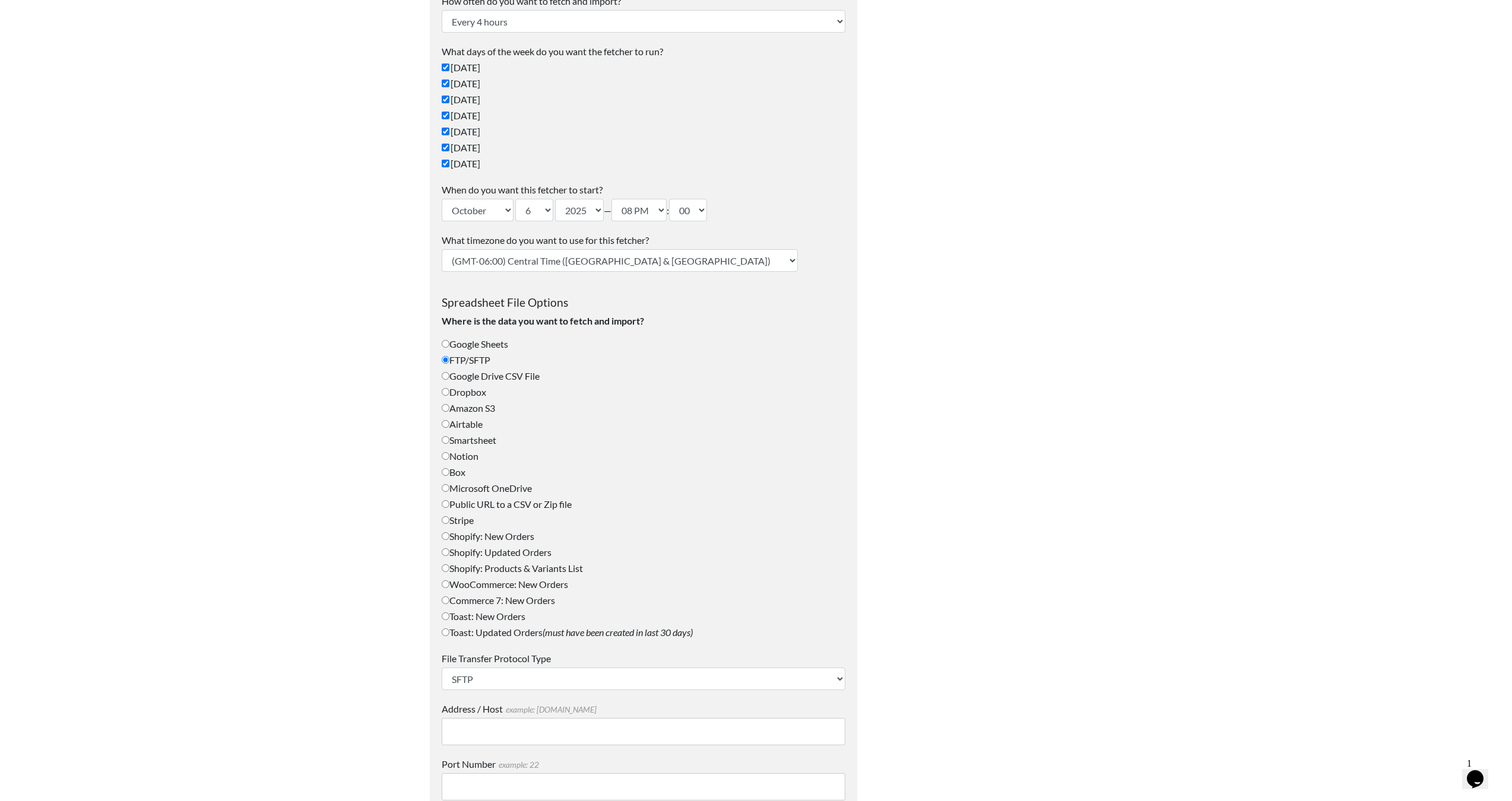
scroll to position [300, 0]
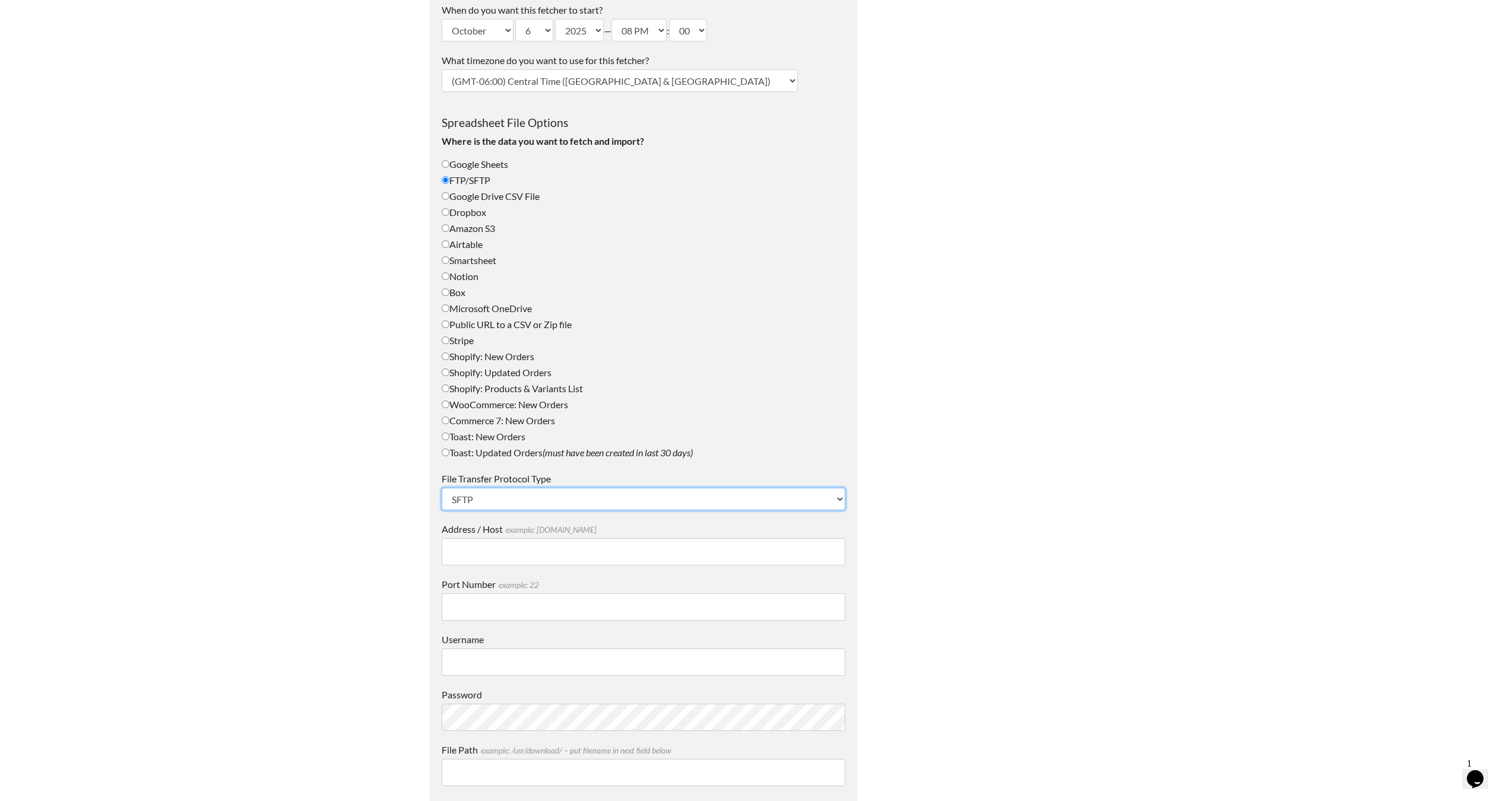
drag, startPoint x: 511, startPoint y: 508, endPoint x: 501, endPoint y: 559, distance: 52.0
click at [501, 559] on div "File Transfer Protocol Type SFTP FTP FTPS Address / Host example: [DOMAIN_NAME]…" at bounding box center [643, 786] width 404 height 629
click at [501, 559] on input "Address / Host example: [DOMAIN_NAME]" at bounding box center [643, 551] width 404 height 27
click at [518, 658] on input "Username" at bounding box center [643, 662] width 404 height 27
type input "bartonsuser"
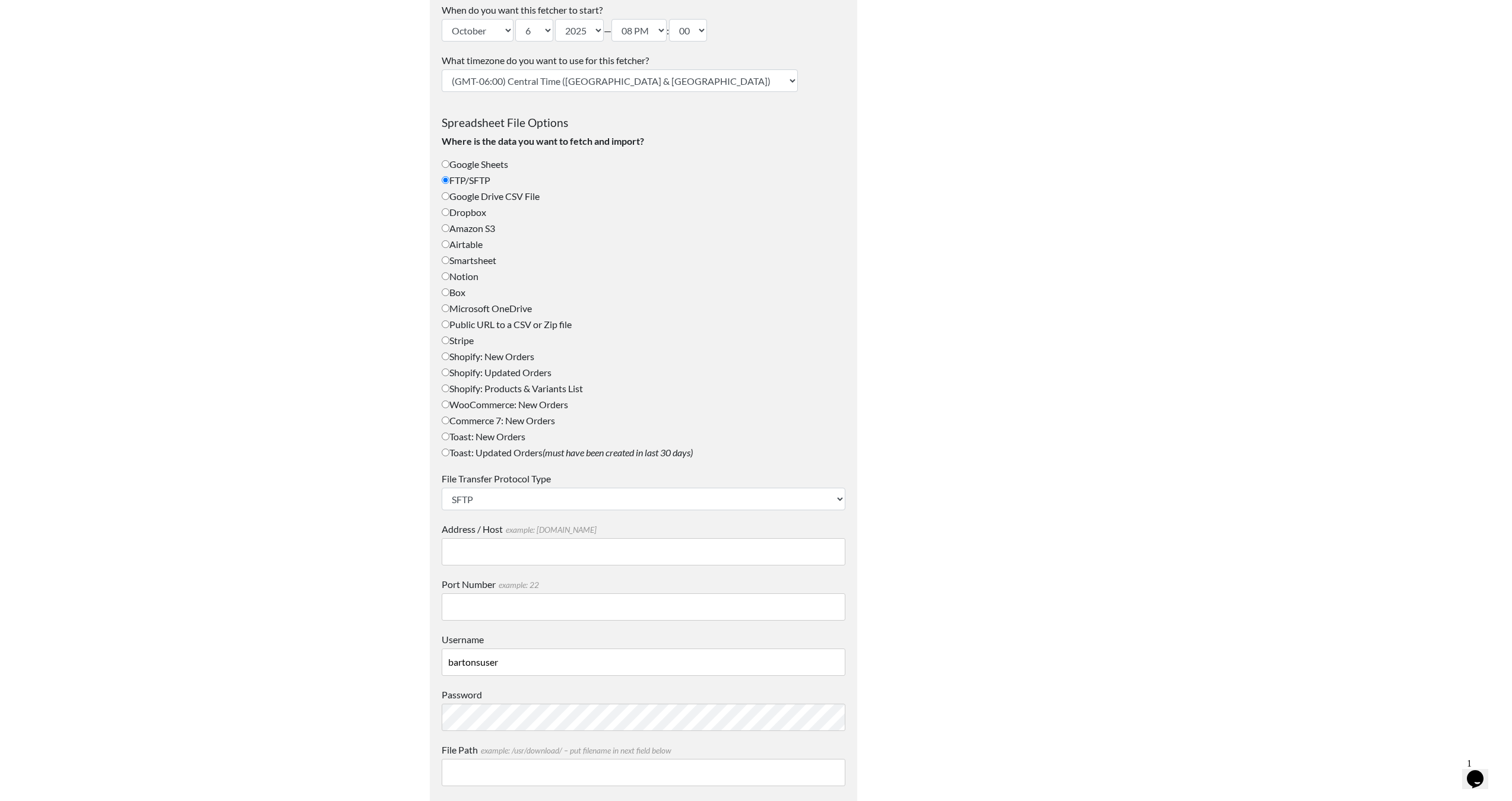
click at [564, 600] on input "Port Number example: 22" at bounding box center [643, 607] width 404 height 27
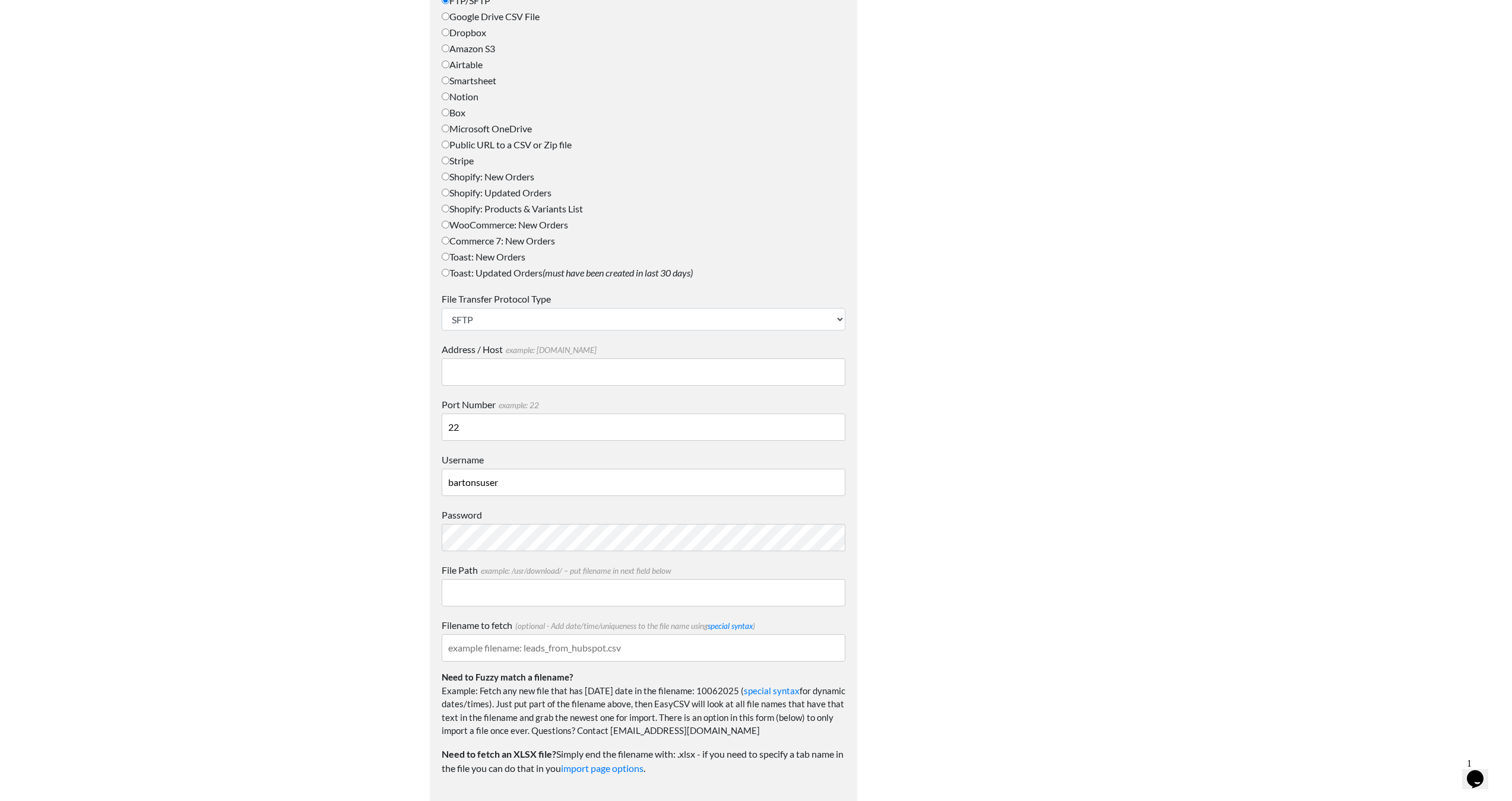
type input "22"
click at [575, 584] on input "File Path example: /usr/download/ – put filename in next field below" at bounding box center [643, 592] width 404 height 27
click at [496, 375] on input "Address / Host example: mydomain.com" at bounding box center [643, 372] width 404 height 27
paste input "85.245.128.224"
type input "185.245.128.224"
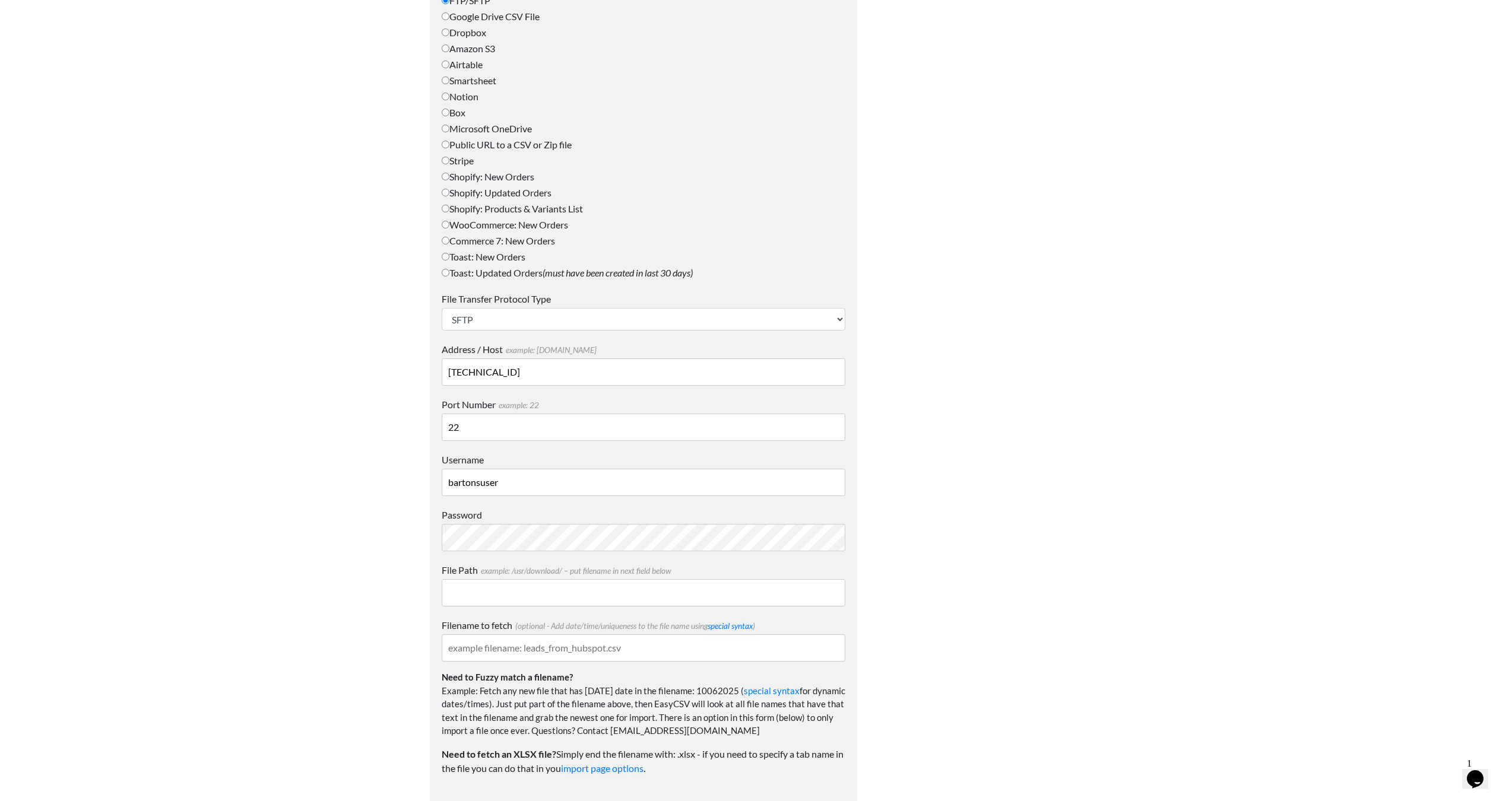
click at [962, 462] on div at bounding box center [981, 354] width 225 height 1554
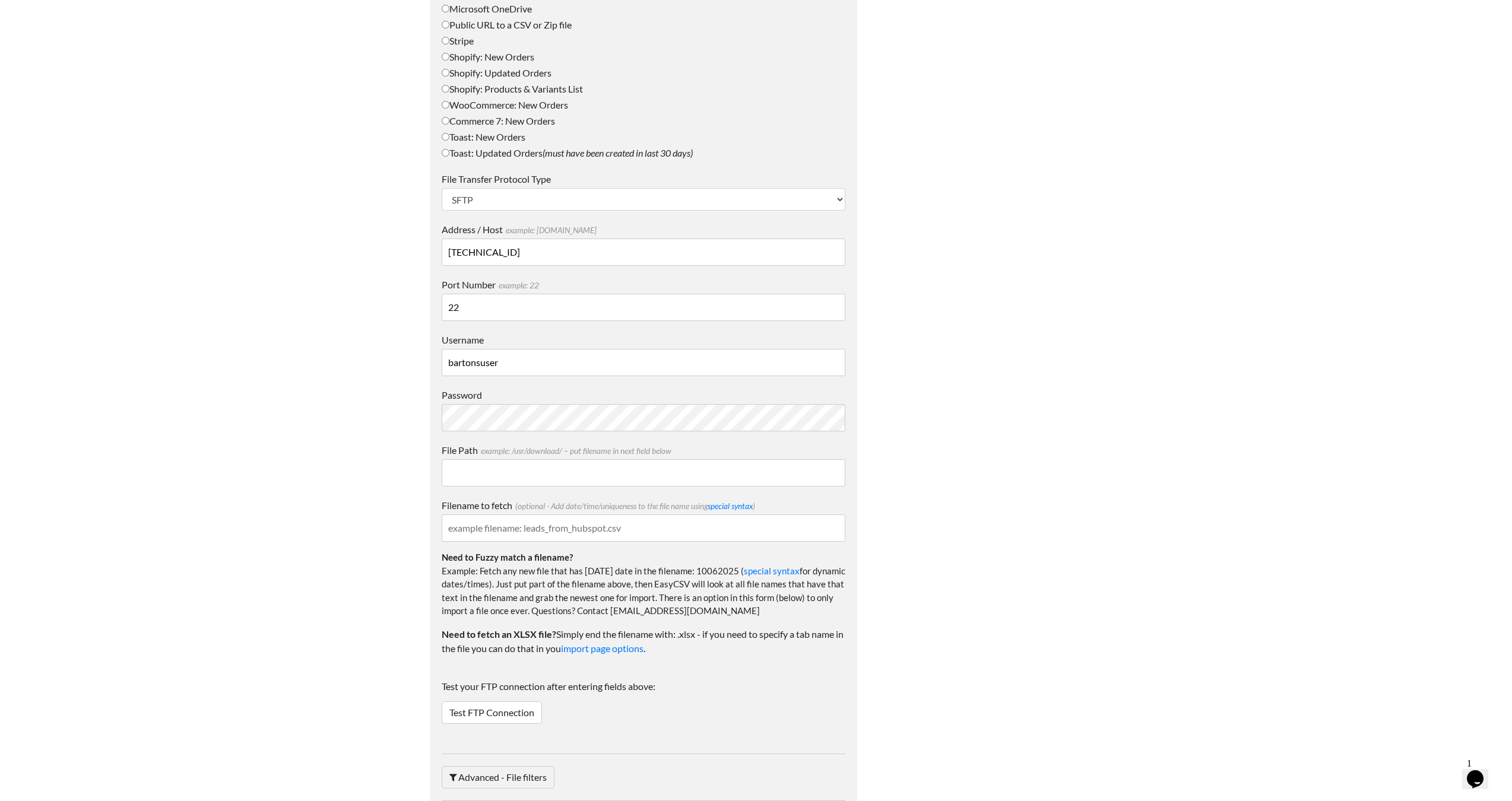
click at [545, 460] on input "File Path example: /usr/download/ – put filename in next field below" at bounding box center [643, 473] width 404 height 27
click at [555, 477] on input "File Path example: /usr/download/ – put filename in next field below" at bounding box center [643, 473] width 404 height 27
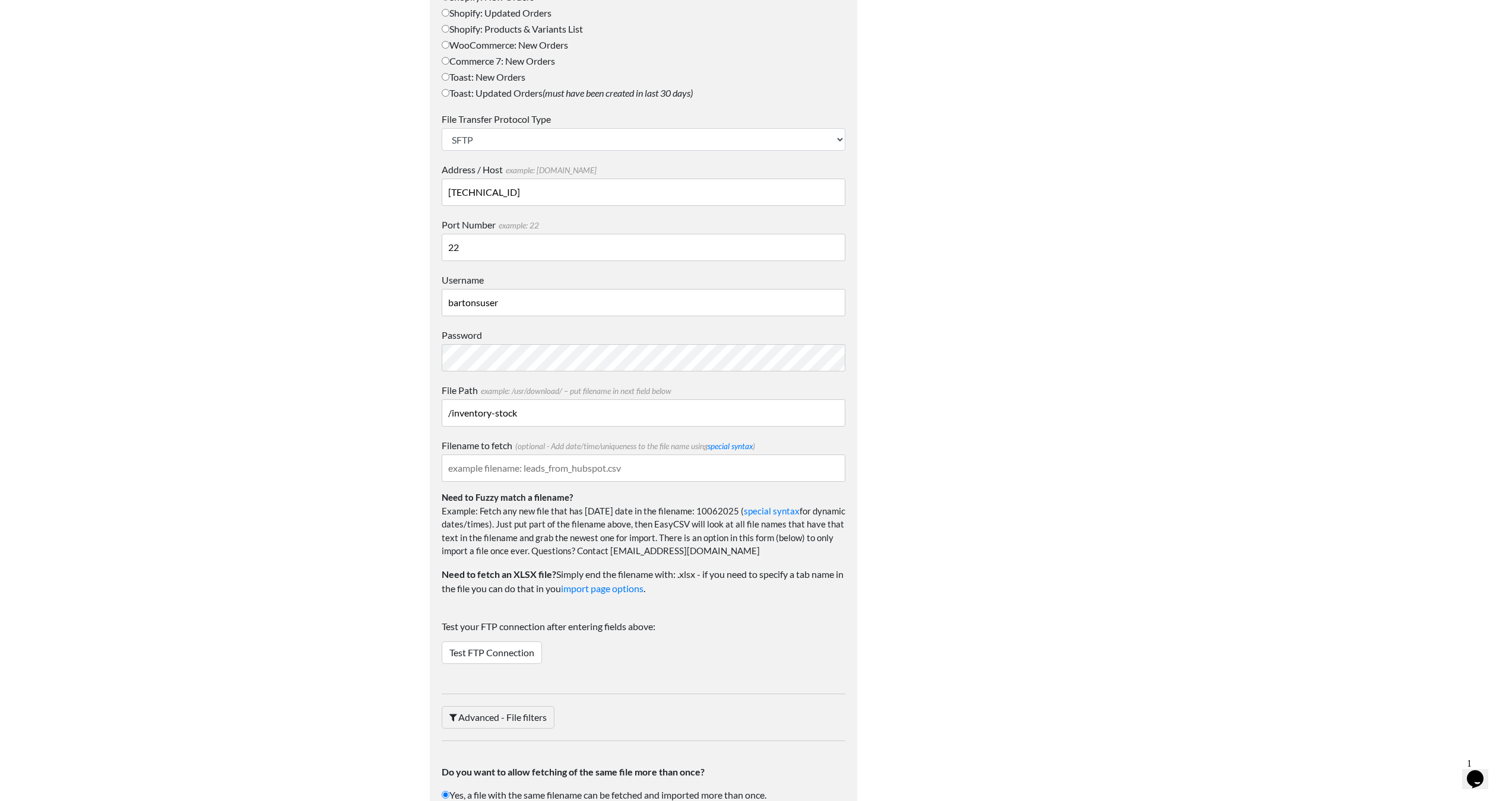
scroll to position [817, 0]
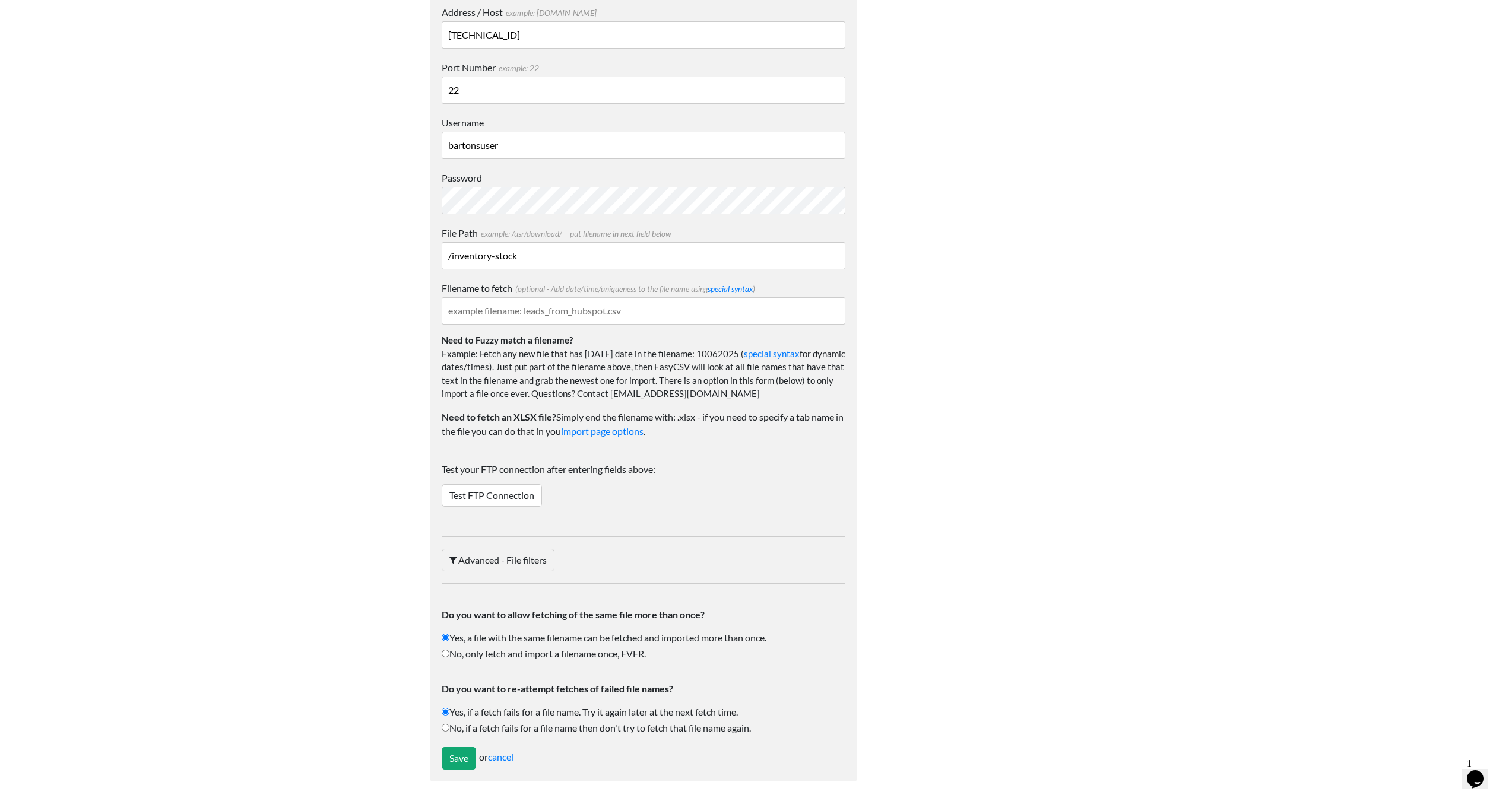
type input "/inventory-stock"
type input "inv-price.csv"
click at [518, 488] on link "Test FTP Connection" at bounding box center [491, 496] width 100 height 23
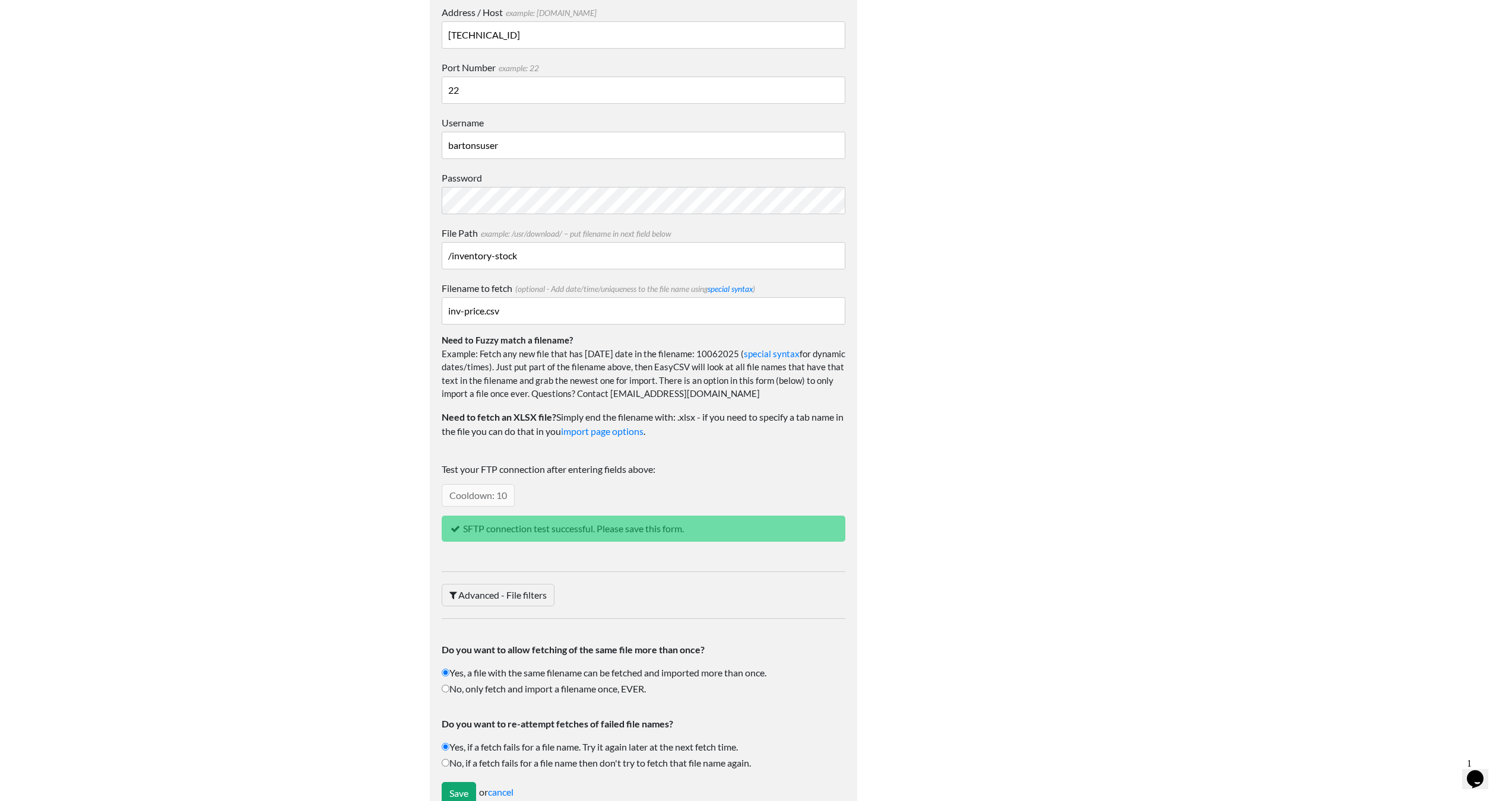
scroll to position [852, 0]
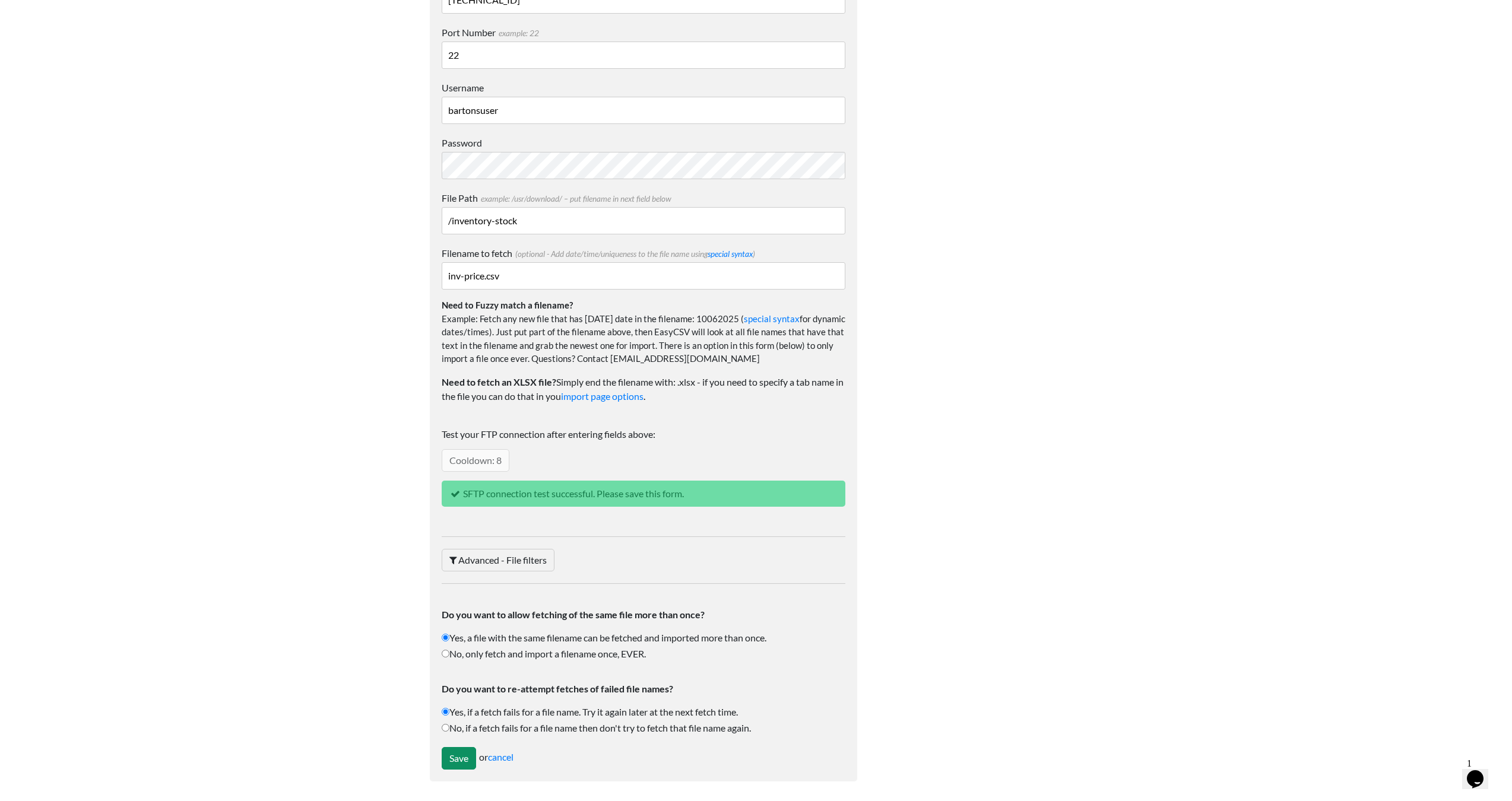
click at [464, 767] on input "Save" at bounding box center [459, 758] width 34 height 23
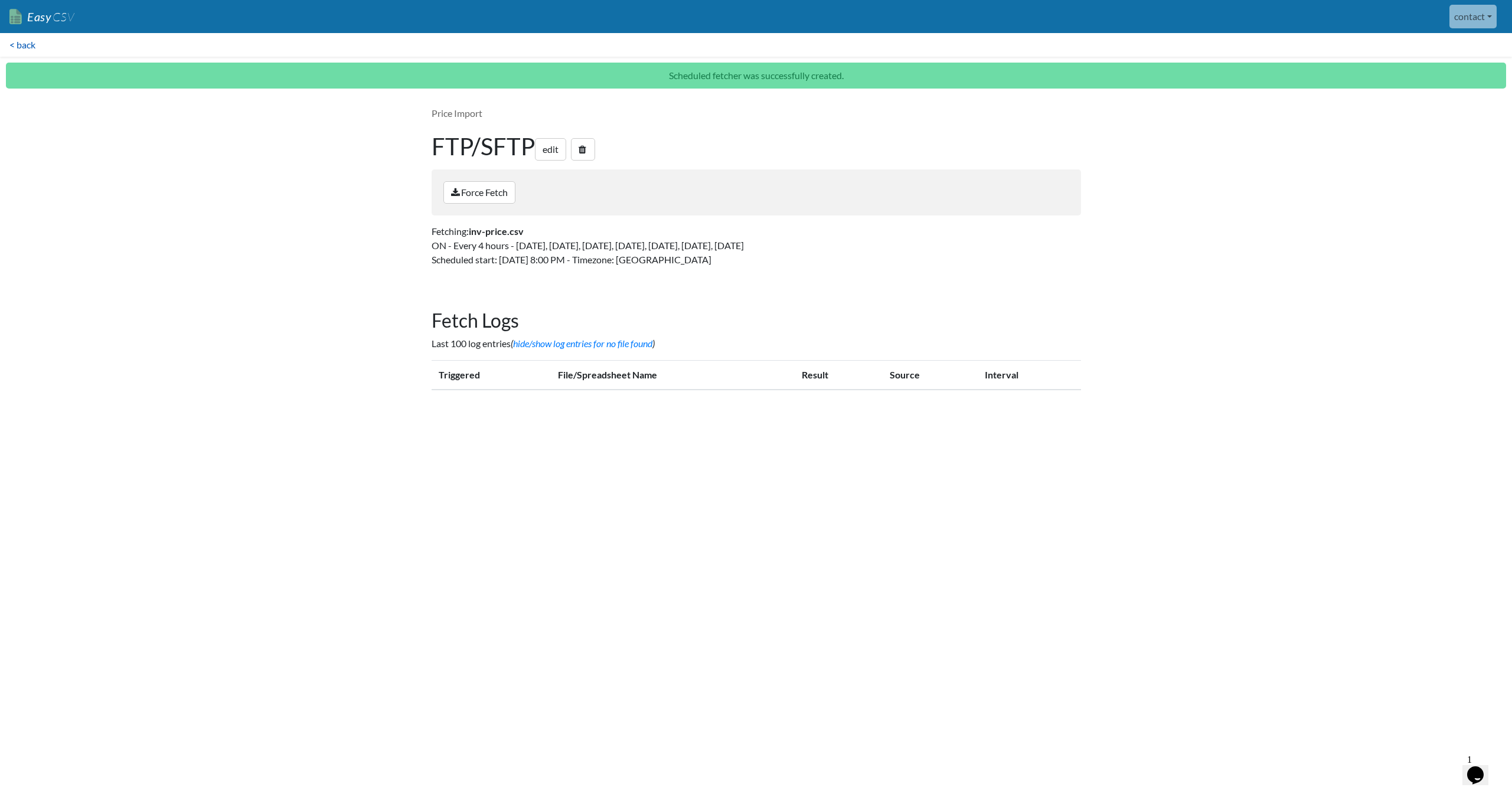
click at [23, 40] on link "< back" at bounding box center [22, 45] width 45 height 24
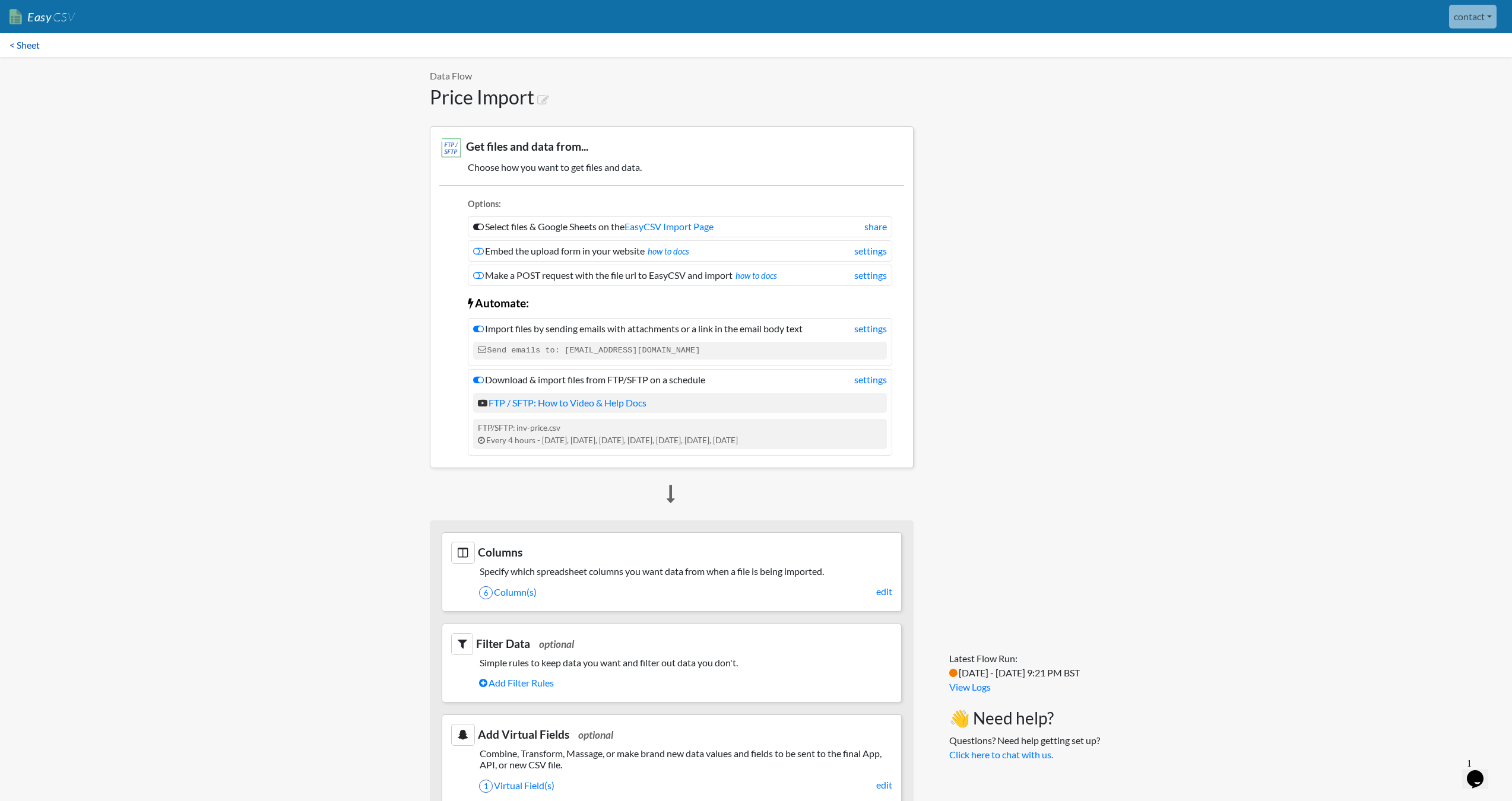
click at [13, 44] on link "< Sheet" at bounding box center [25, 45] width 49 height 24
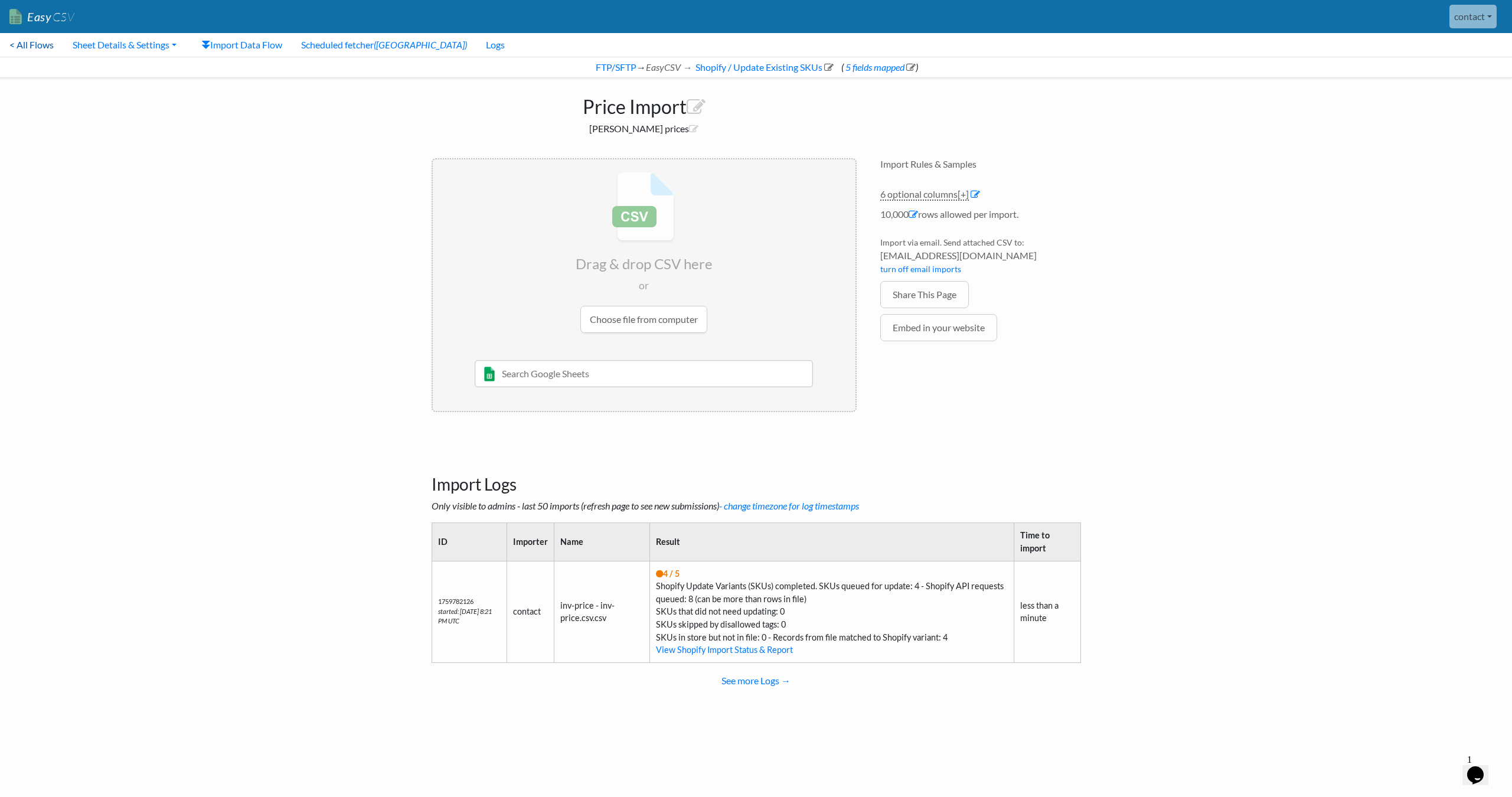
click at [29, 48] on link "< All Flows" at bounding box center [32, 45] width 64 height 24
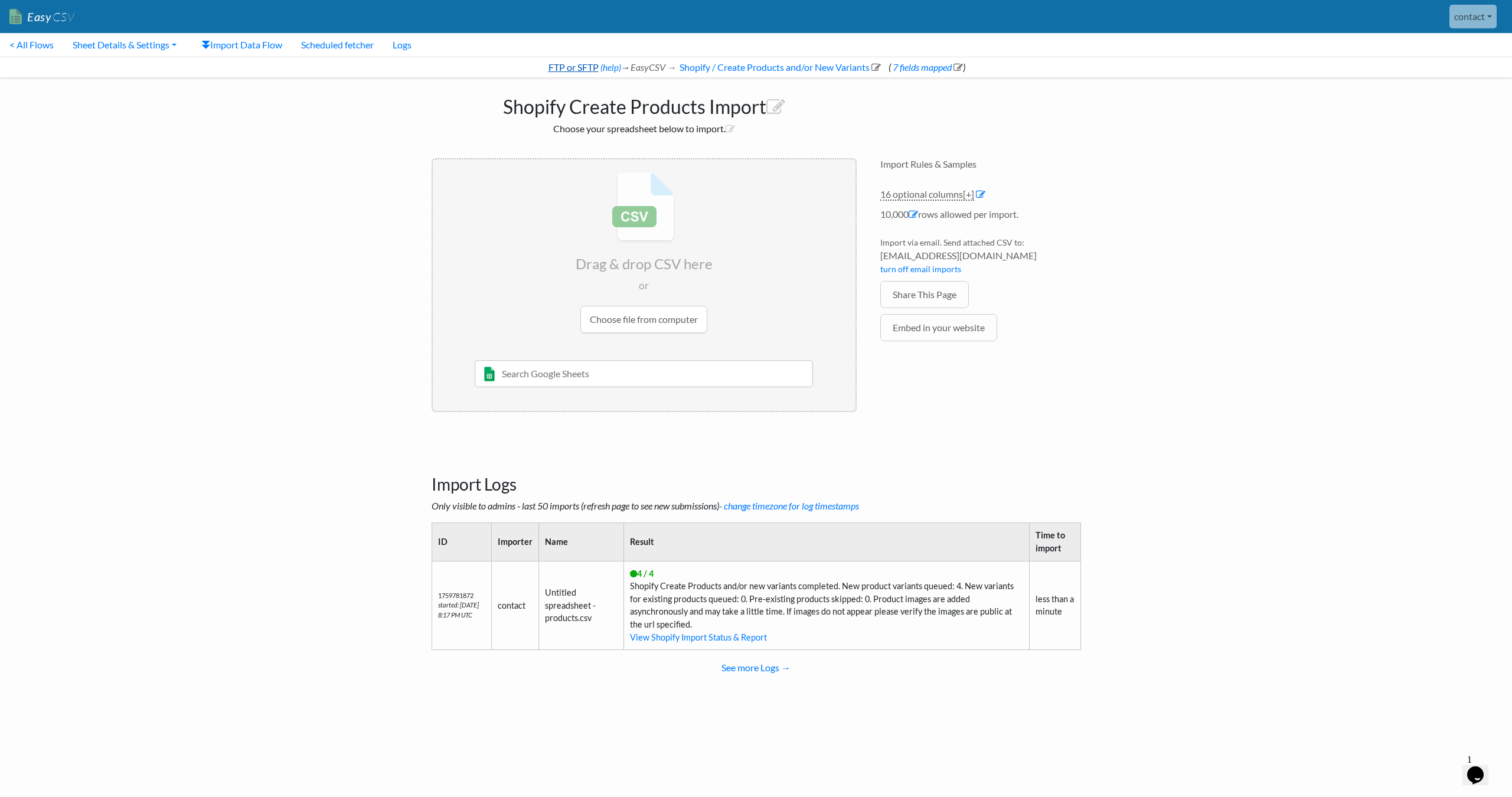
click at [582, 71] on link "FTP or SFTP" at bounding box center [573, 67] width 52 height 11
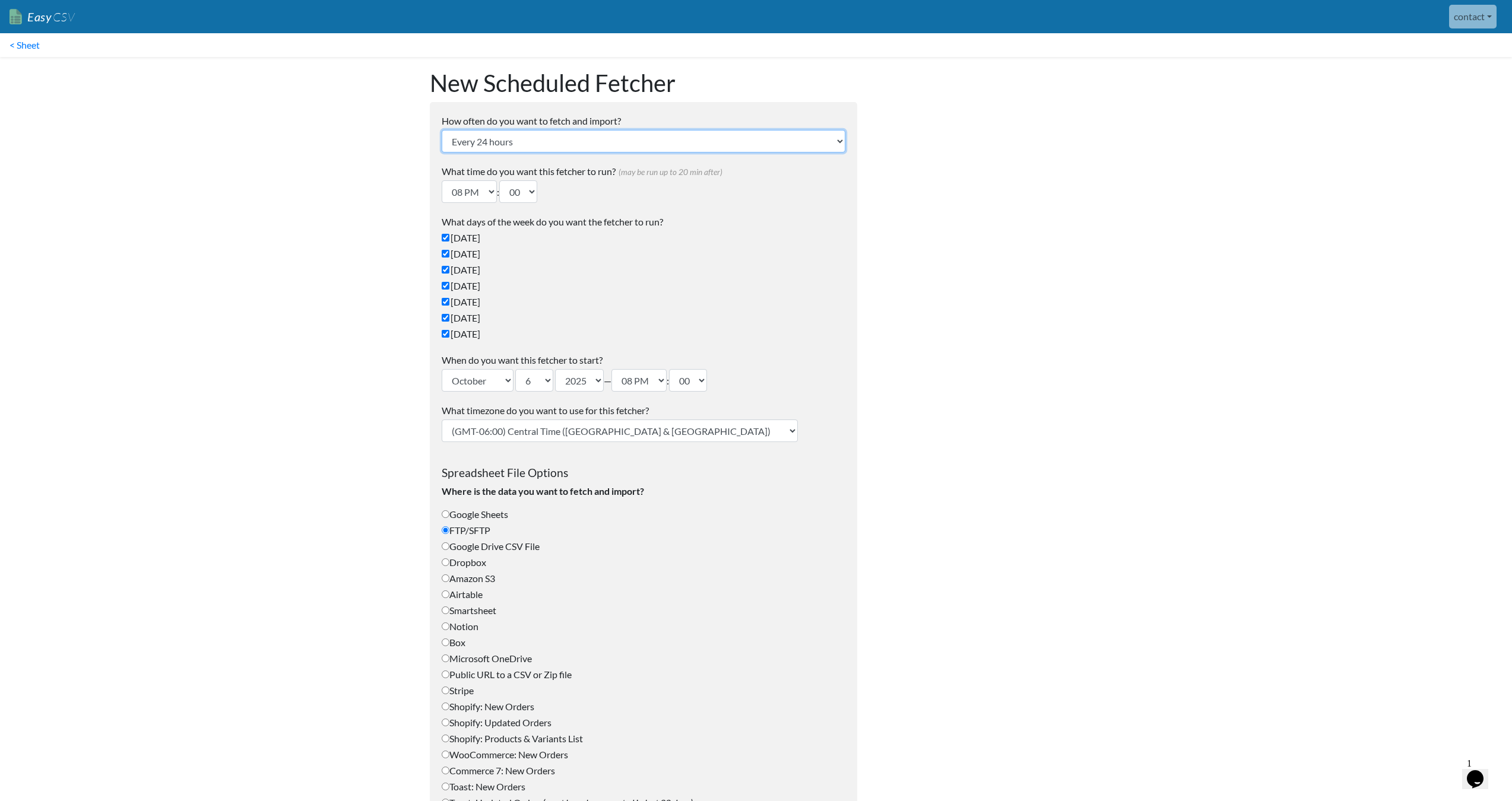
scroll to position [60, 0]
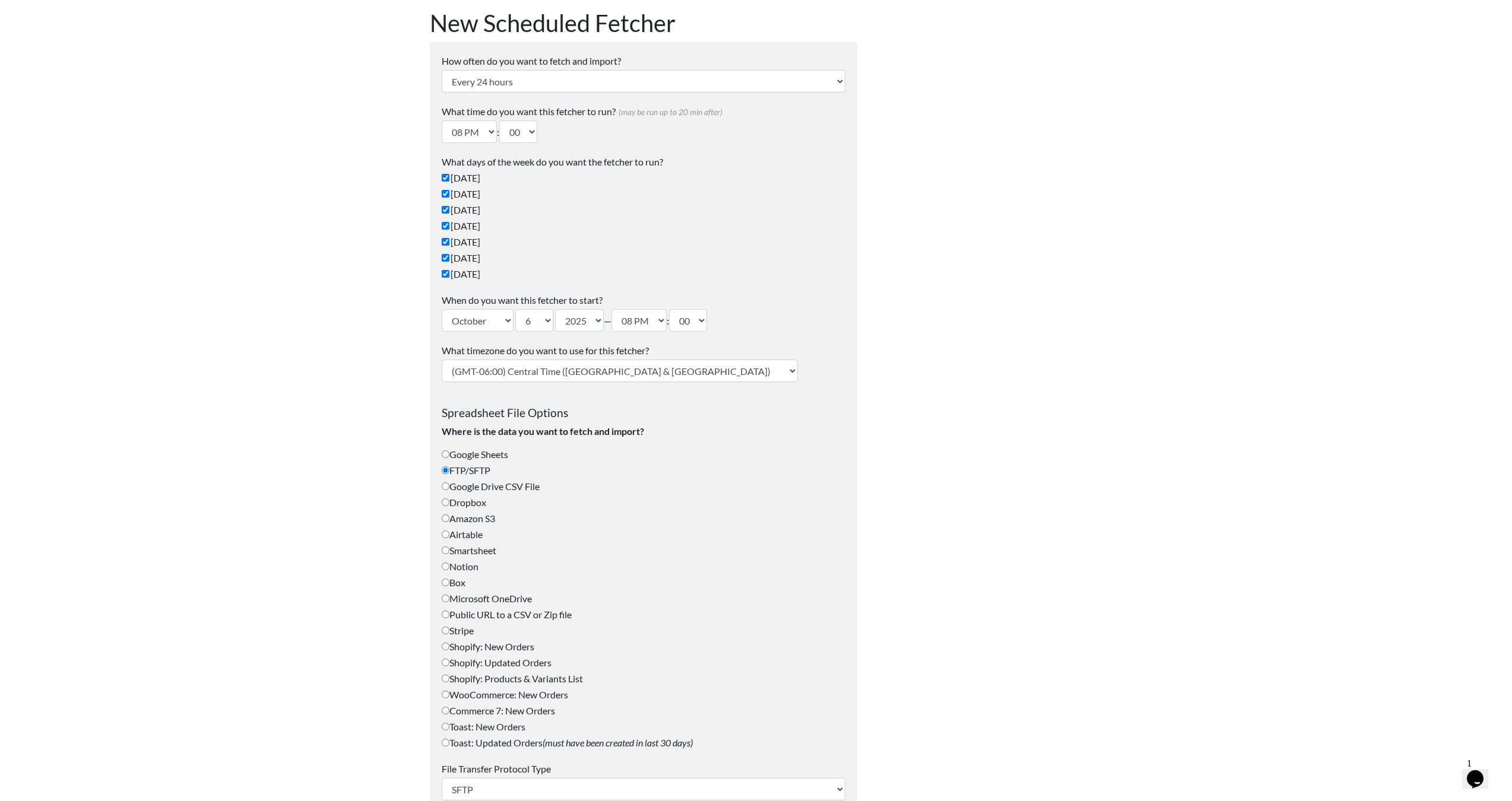
select select "London"
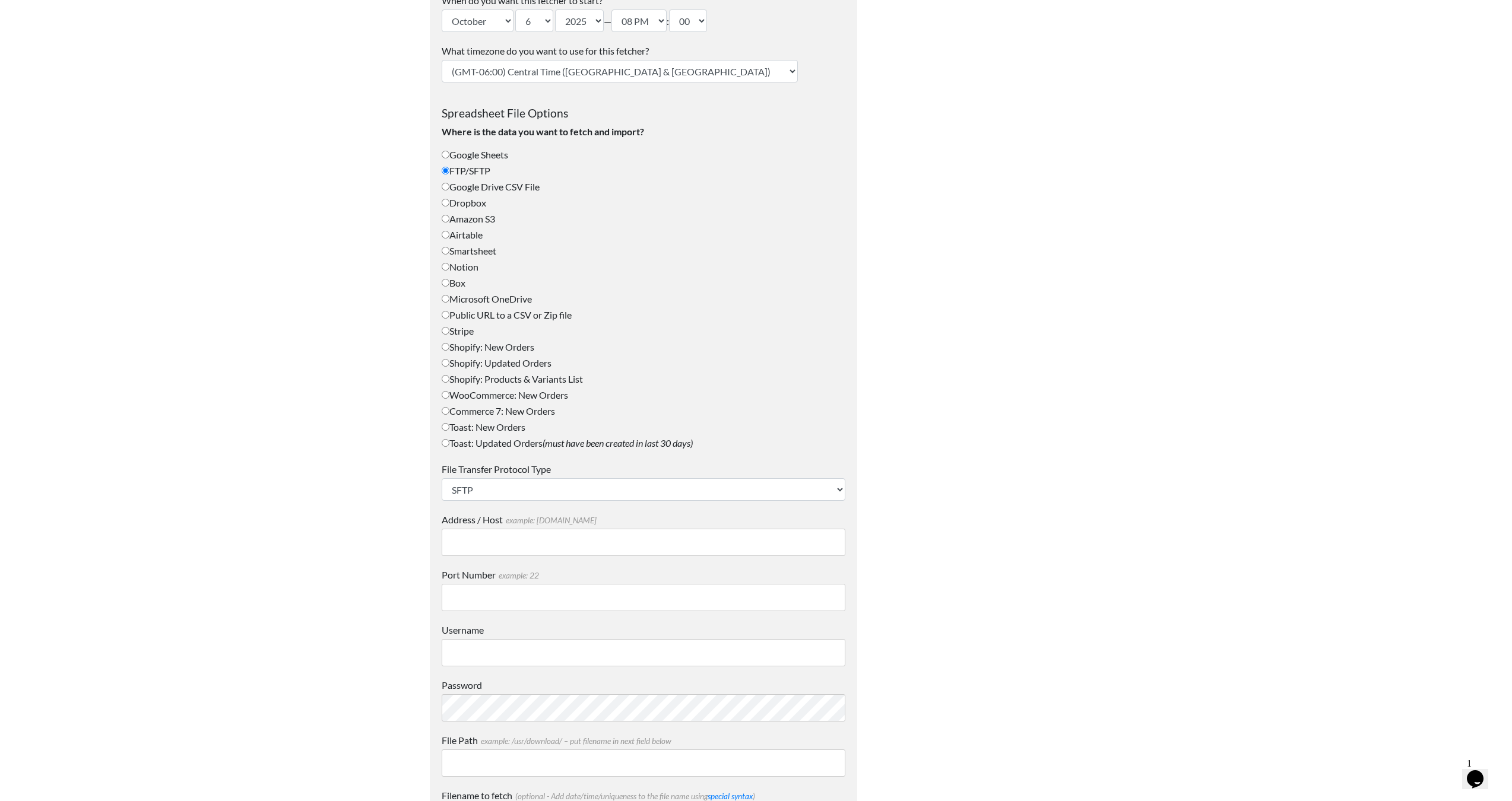
scroll to position [419, 0]
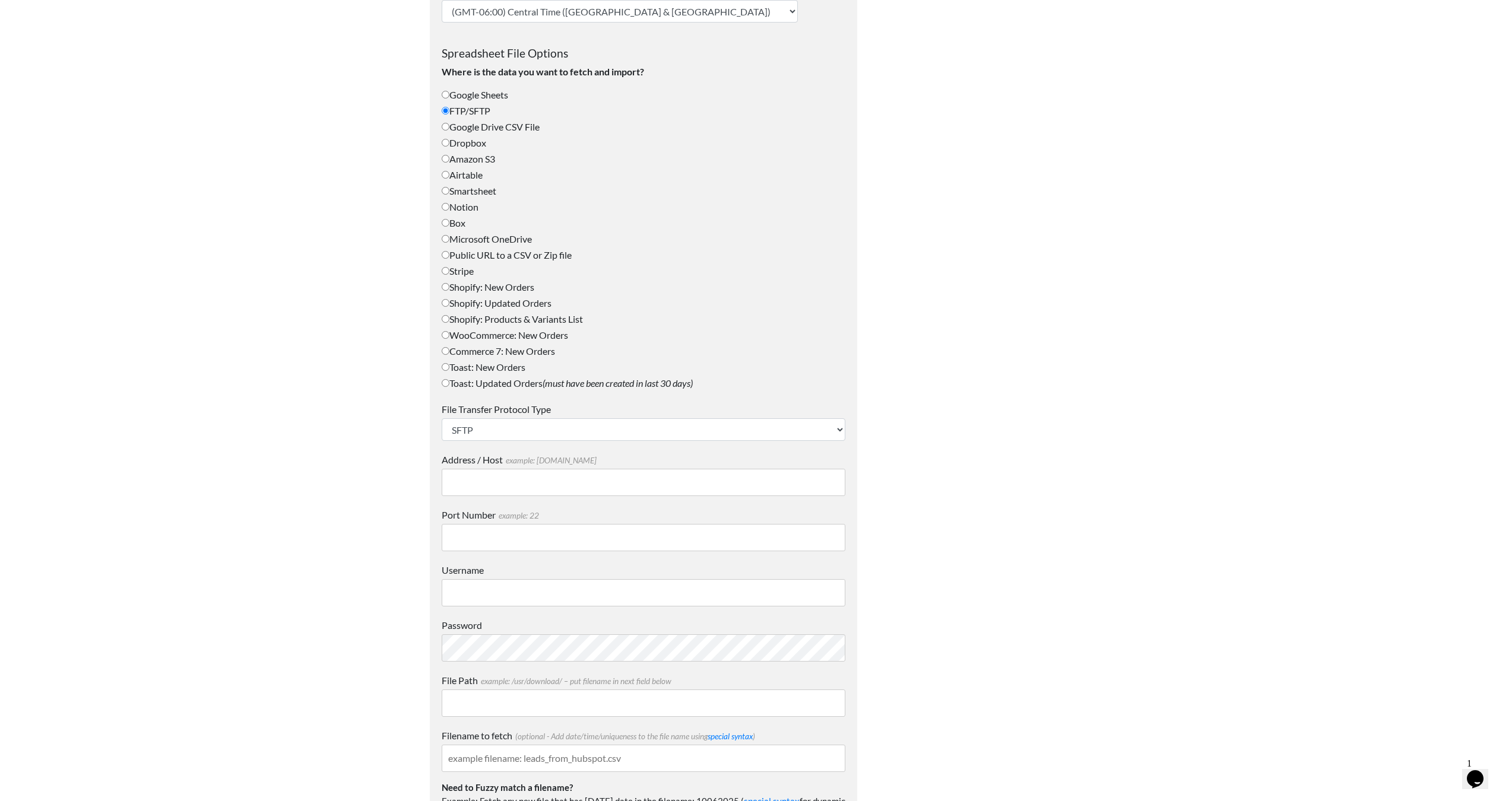
paste input "85.245.128.224"
type input "85.245.128.224"
paste input "85.245.128.224"
type input "185.245.128.224"
click at [576, 536] on input "Port Number example: 22" at bounding box center [643, 537] width 404 height 27
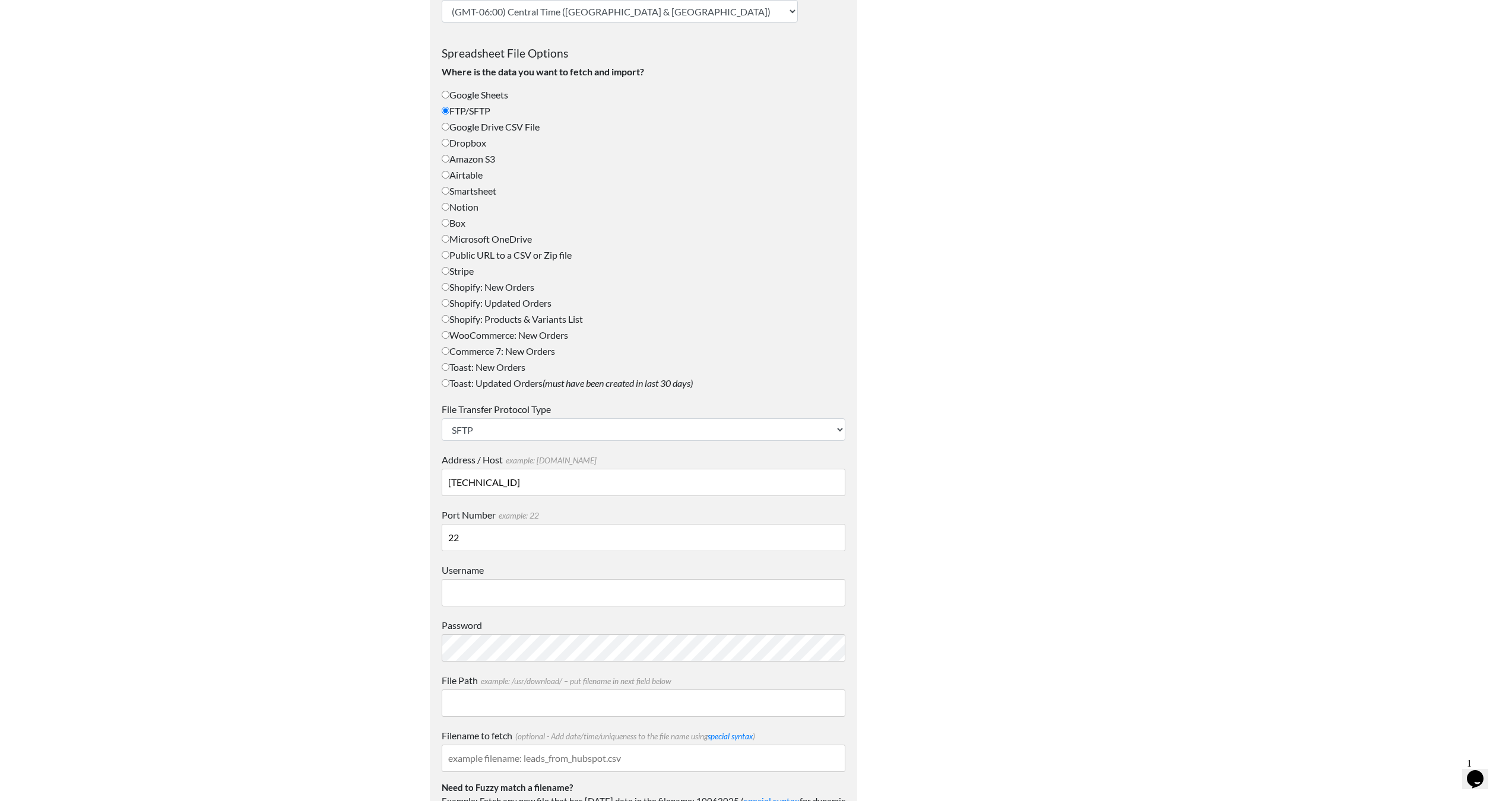
type input "22"
type input "bartonsuser"
click at [913, 640] on div at bounding box center [981, 439] width 225 height 1604
click at [599, 634] on div "Password" at bounding box center [643, 640] width 404 height 43
drag, startPoint x: 541, startPoint y: 702, endPoint x: 551, endPoint y: 708, distance: 11.7
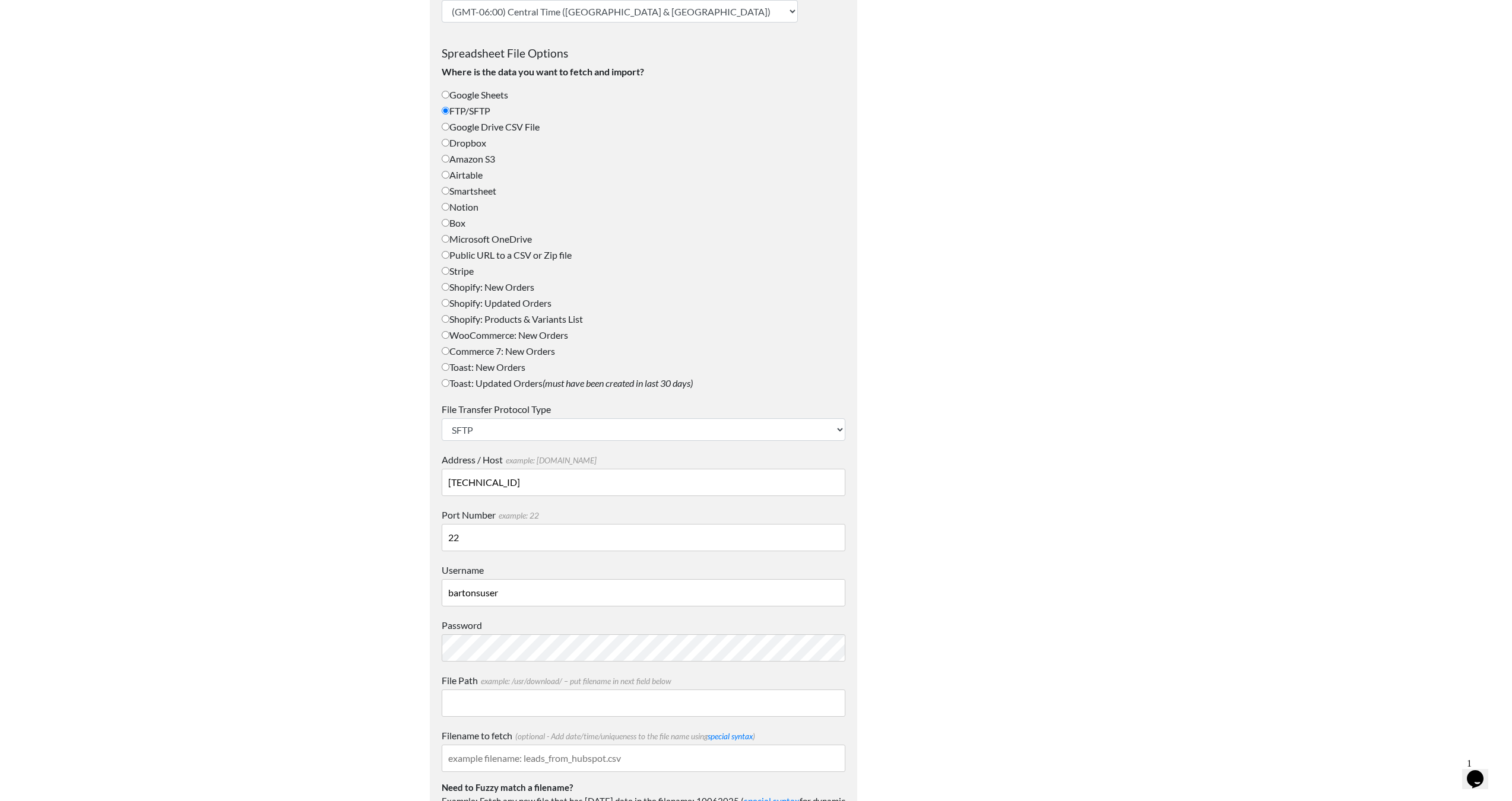
click at [540, 703] on input "File Path example: /usr/download/ – put filename in next field below" at bounding box center [643, 703] width 404 height 27
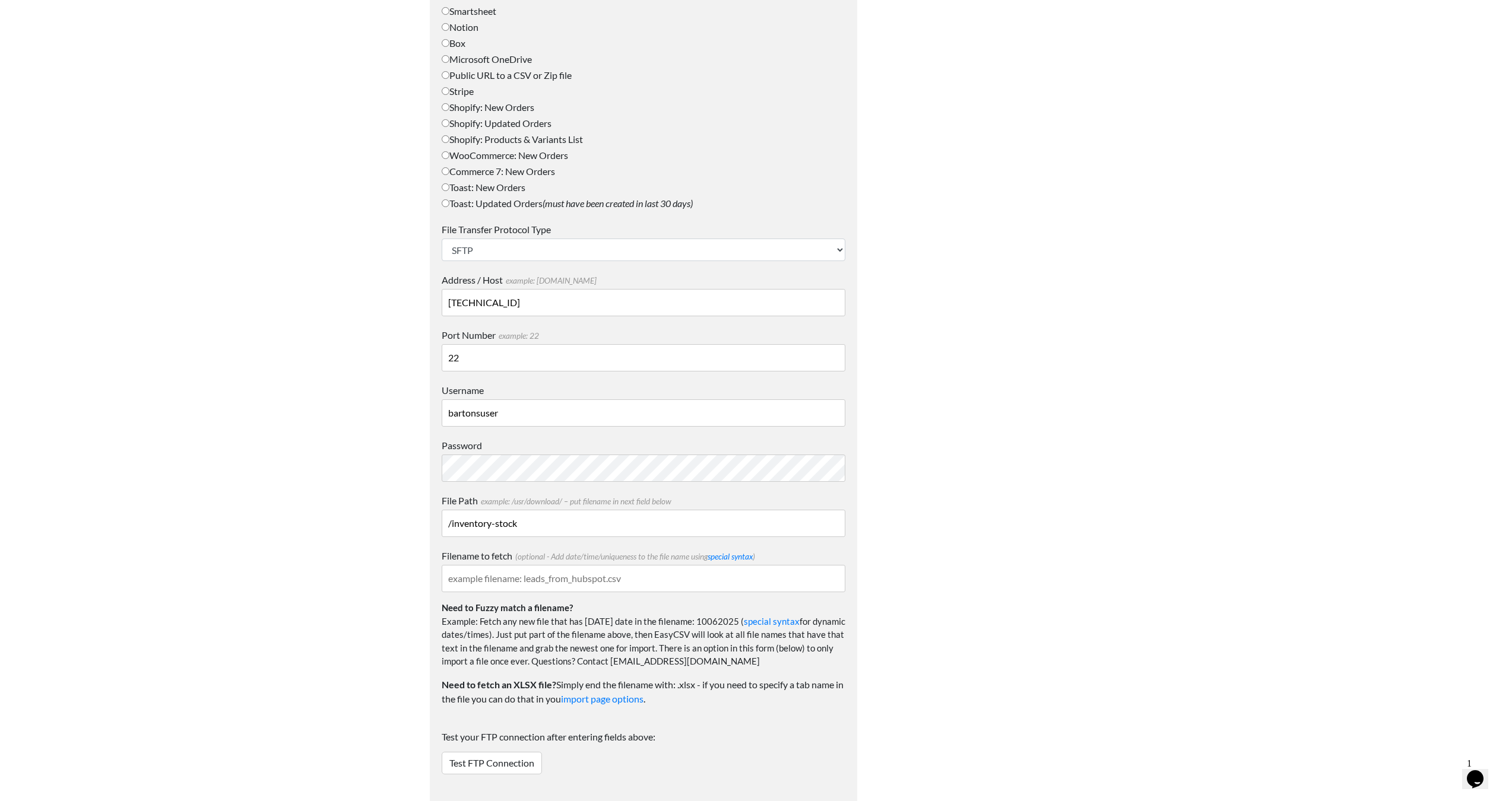
type input "/inventory-stock"
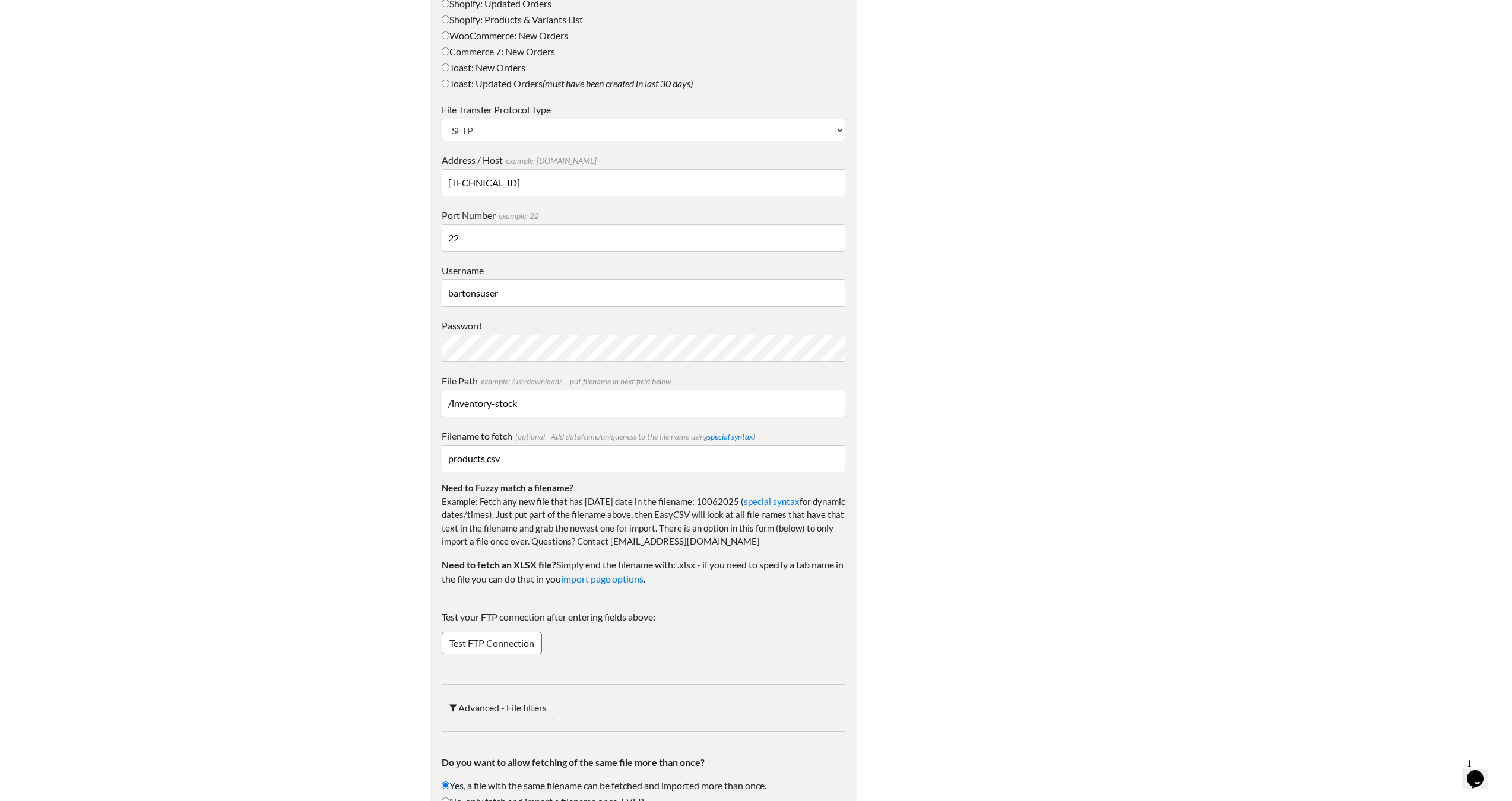
type input "products.csv"
click at [507, 647] on link "Test FTP Connection" at bounding box center [491, 644] width 100 height 23
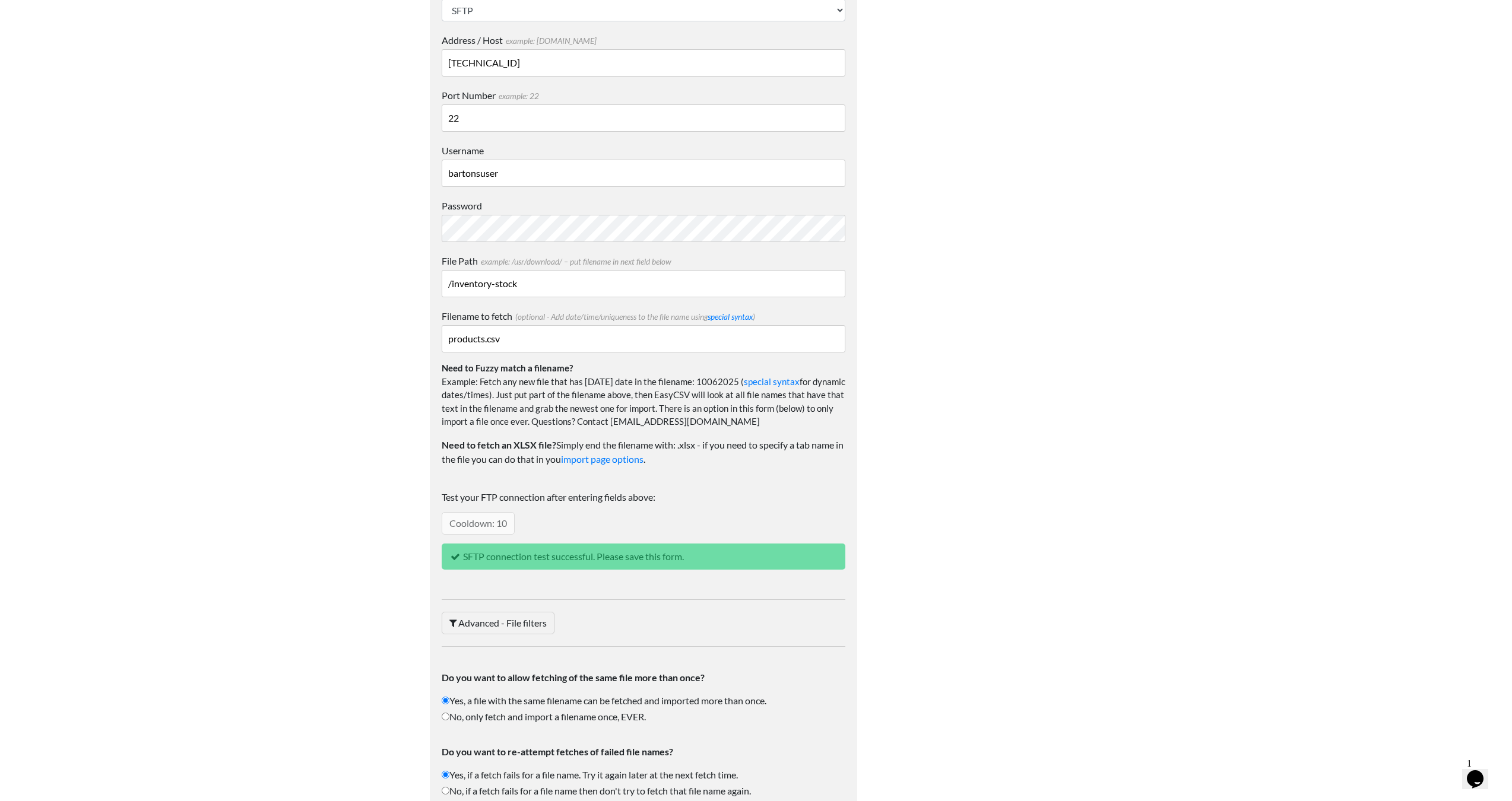
scroll to position [903, 0]
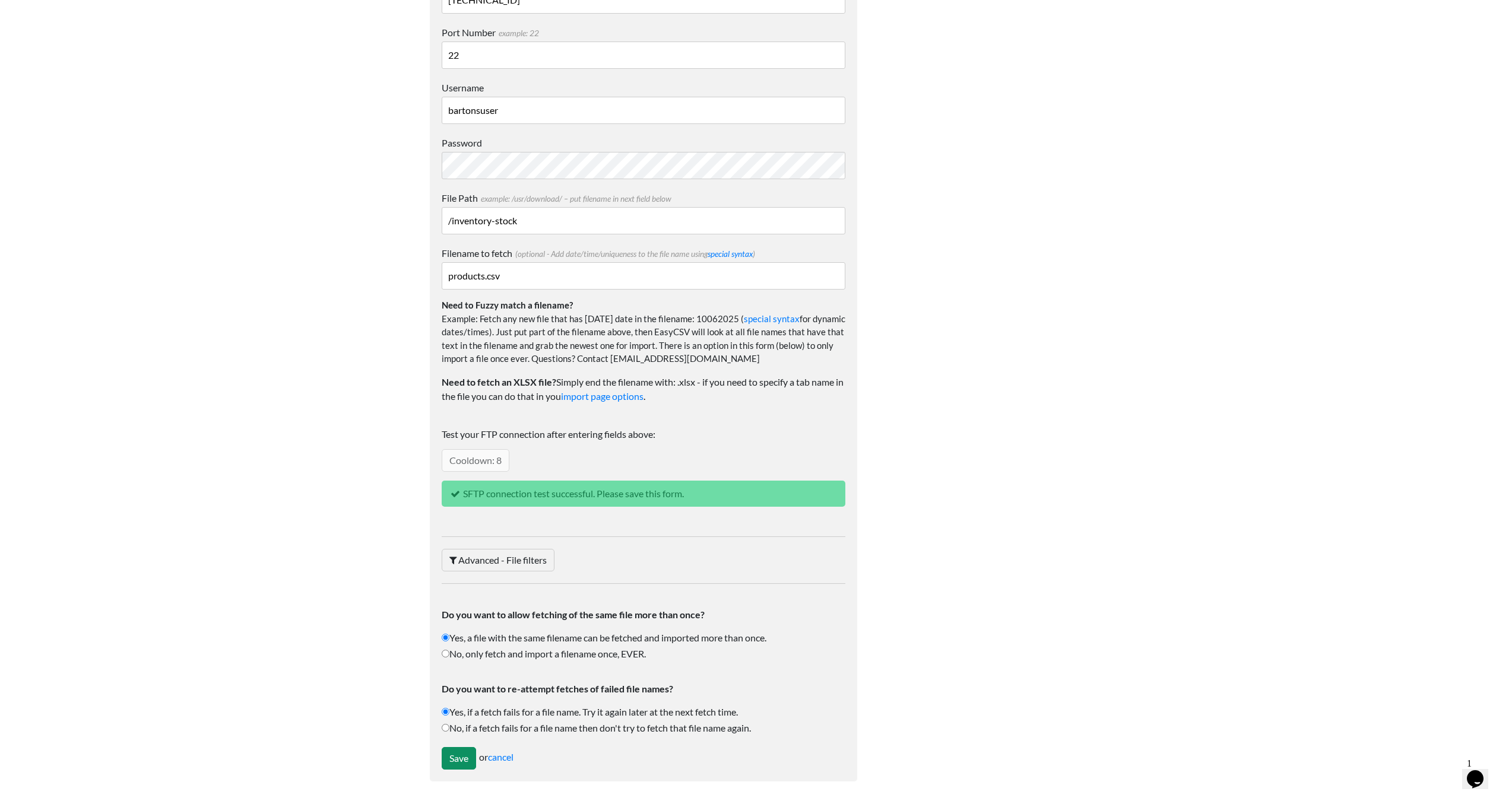
click at [460, 758] on input "Save" at bounding box center [459, 758] width 34 height 23
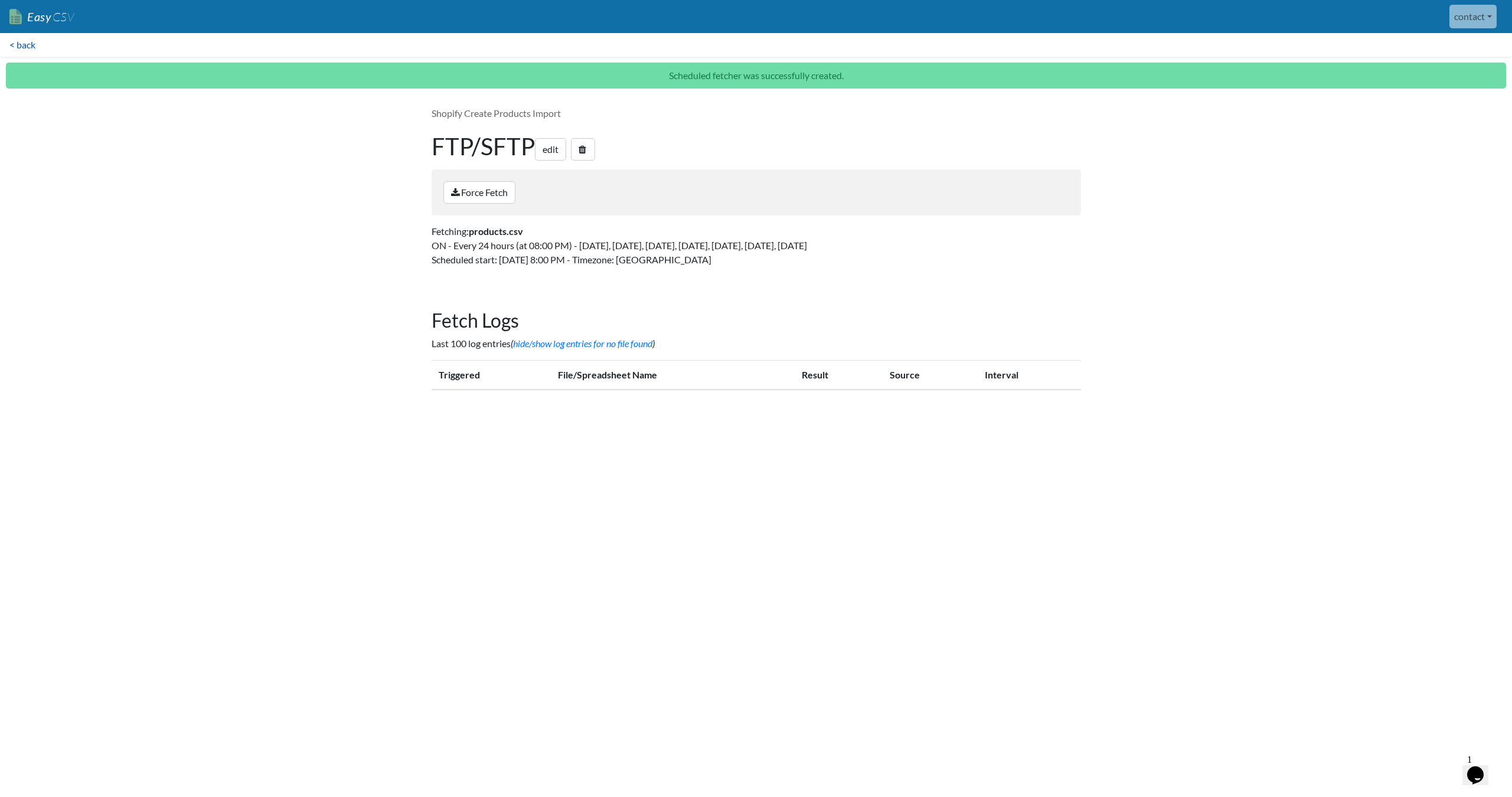
click at [20, 51] on link "< back" at bounding box center [22, 45] width 45 height 24
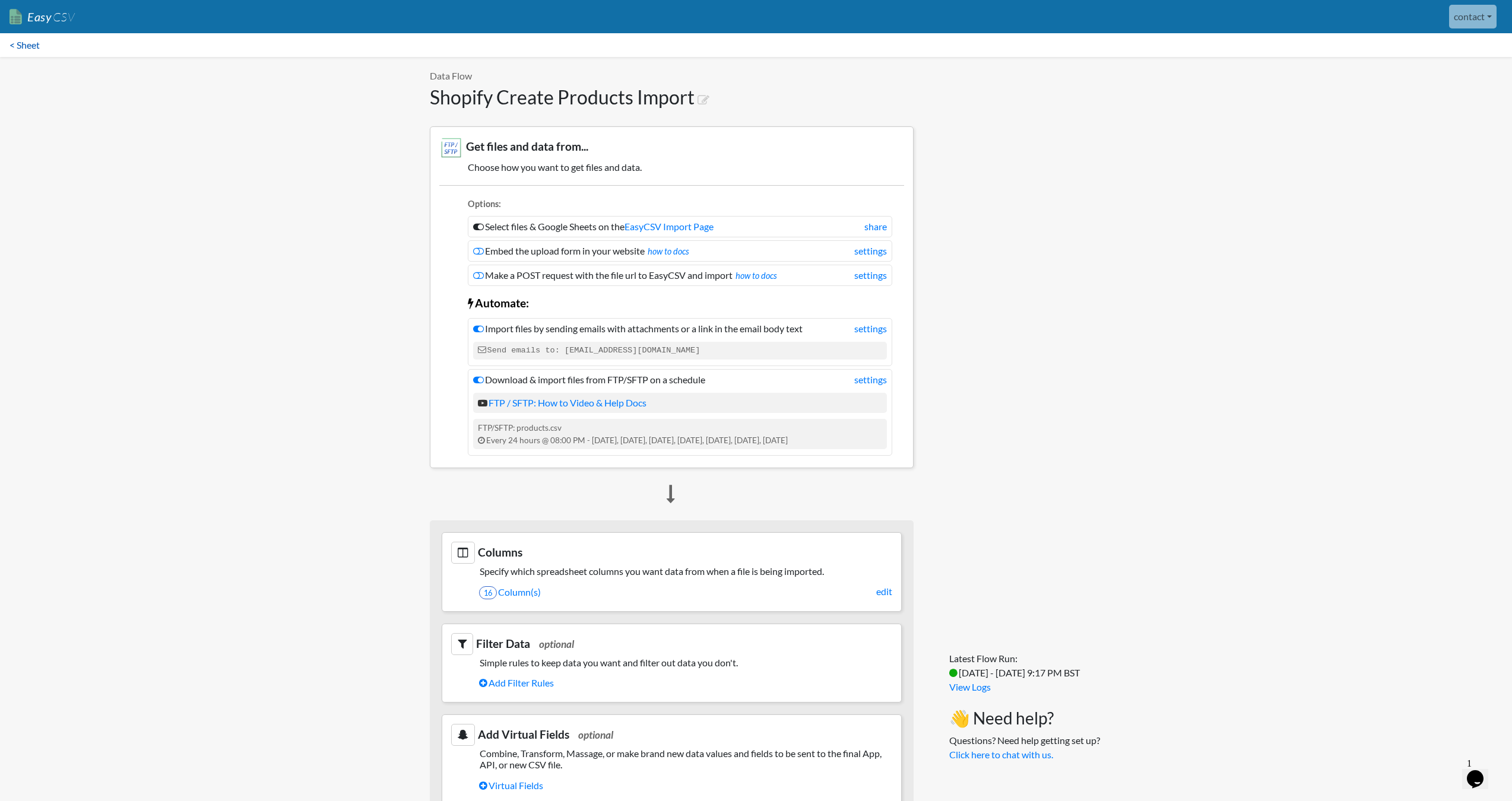
click at [27, 48] on link "< Sheet" at bounding box center [25, 45] width 49 height 24
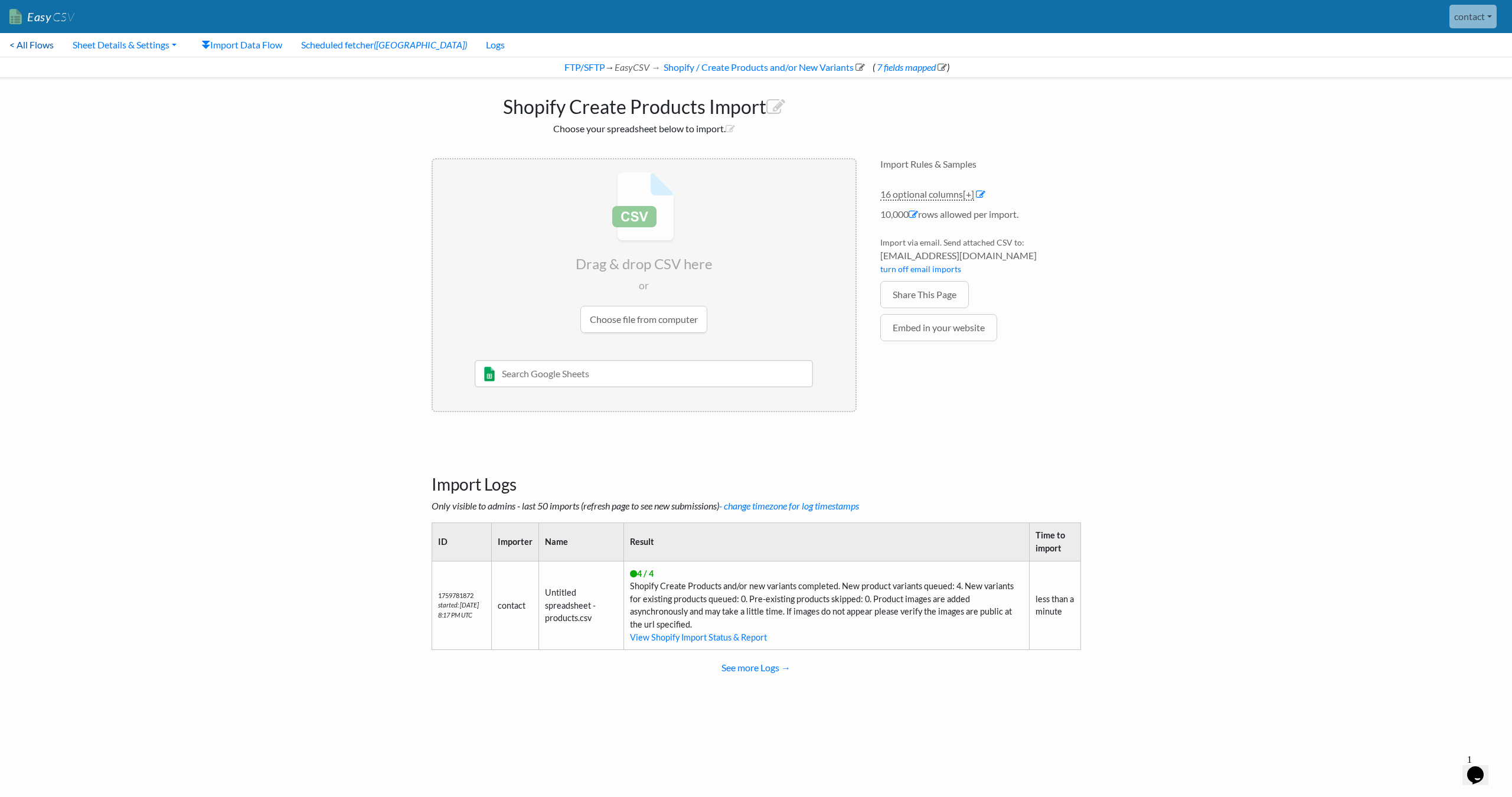
click at [29, 46] on link "< All Flows" at bounding box center [32, 45] width 64 height 24
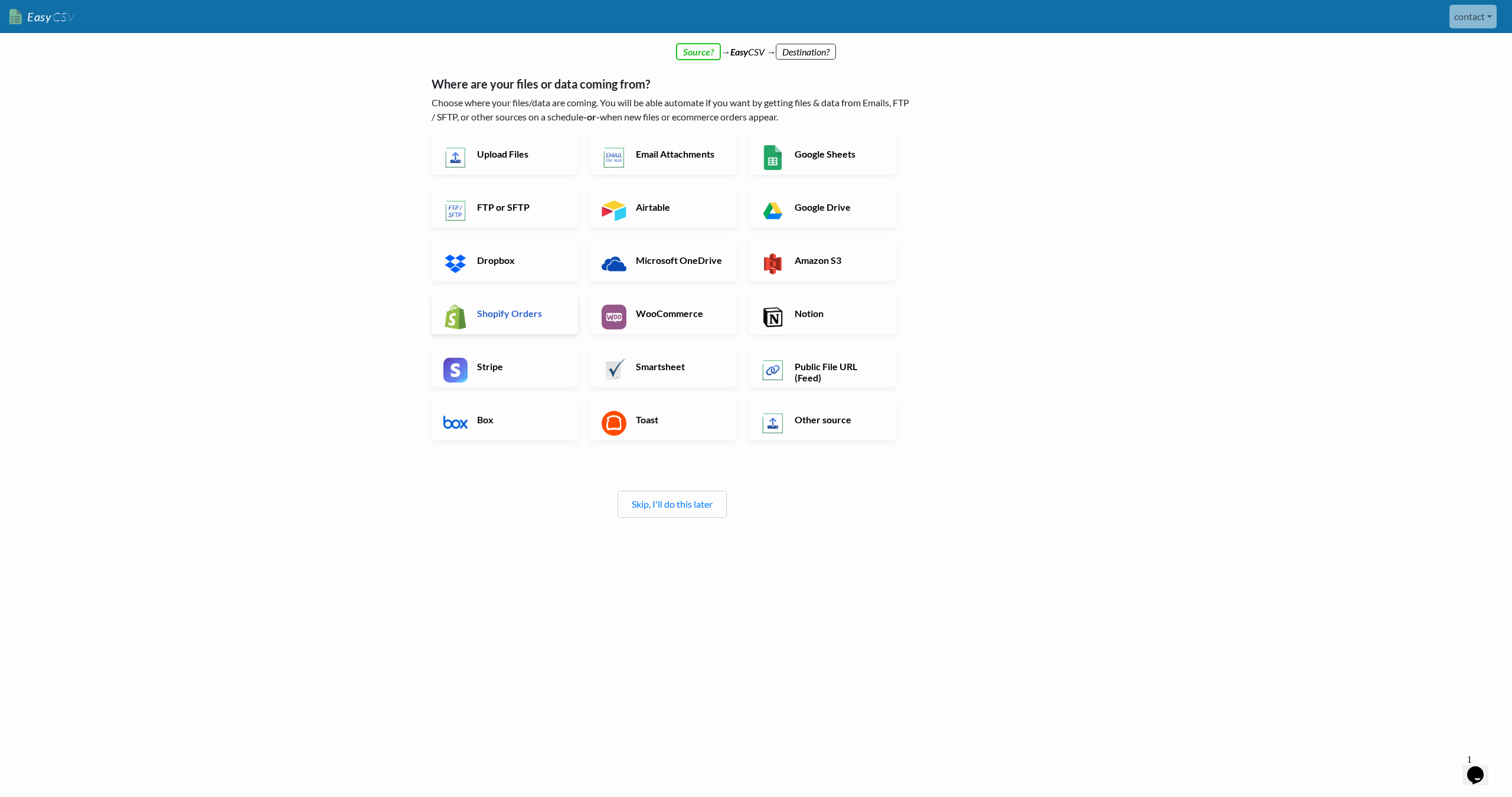
click at [522, 311] on h6 "Shopify Orders" at bounding box center [521, 314] width 93 height 11
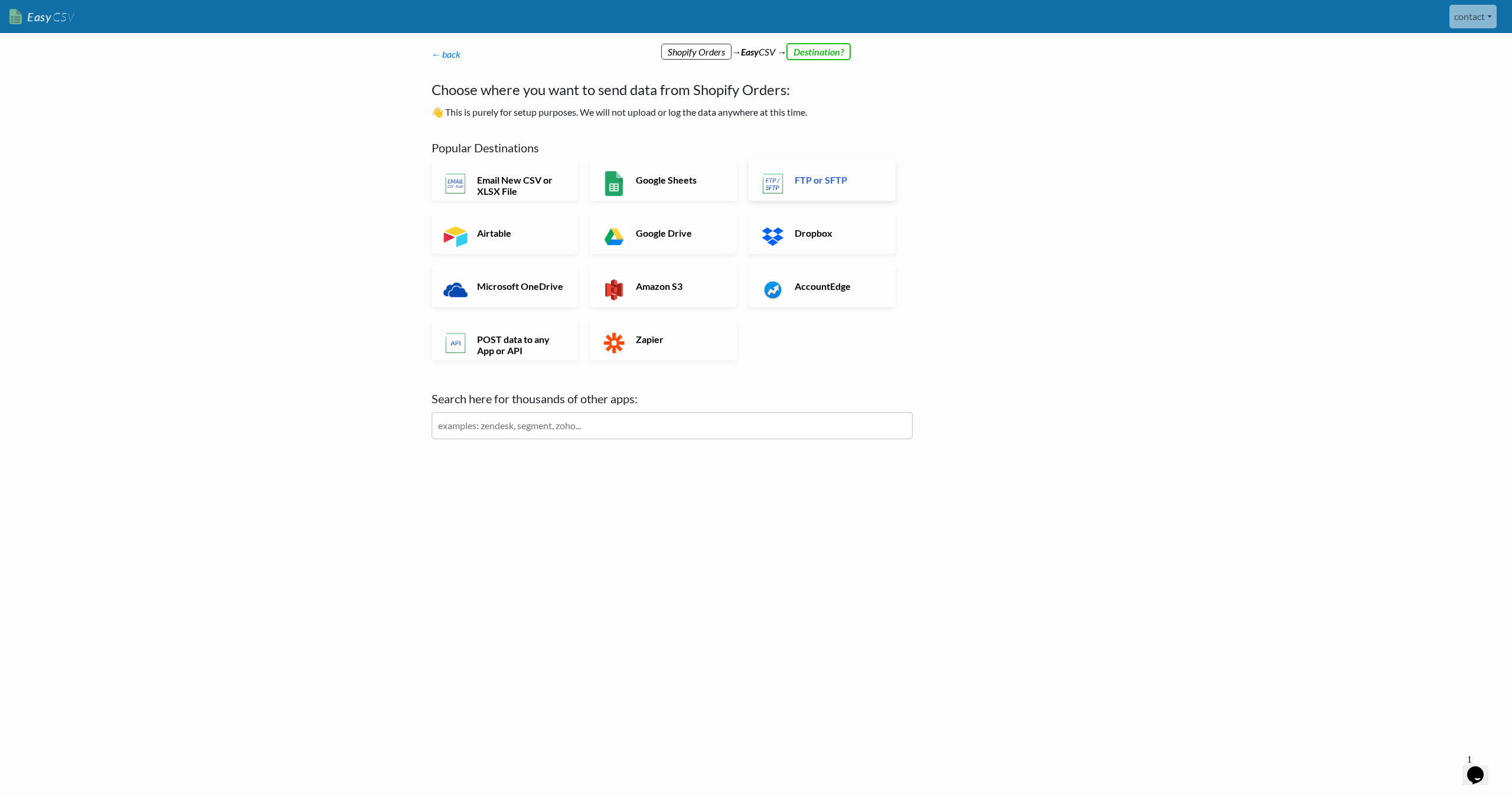
click at [834, 179] on h6 "FTP or SFTP" at bounding box center [838, 180] width 93 height 11
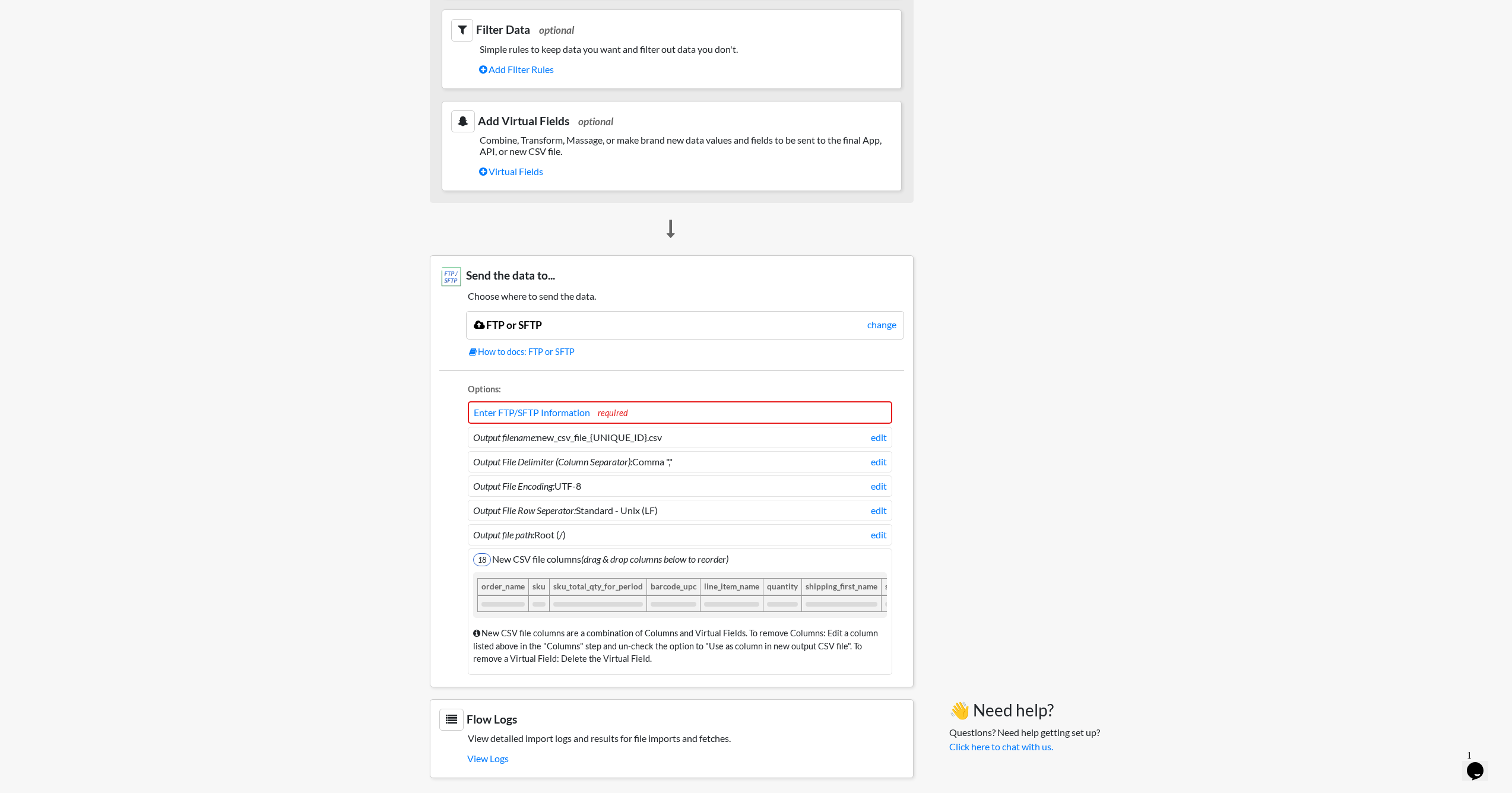
scroll to position [601, 0]
click at [542, 409] on link "Enter FTP/SFTP Information" at bounding box center [532, 410] width 116 height 11
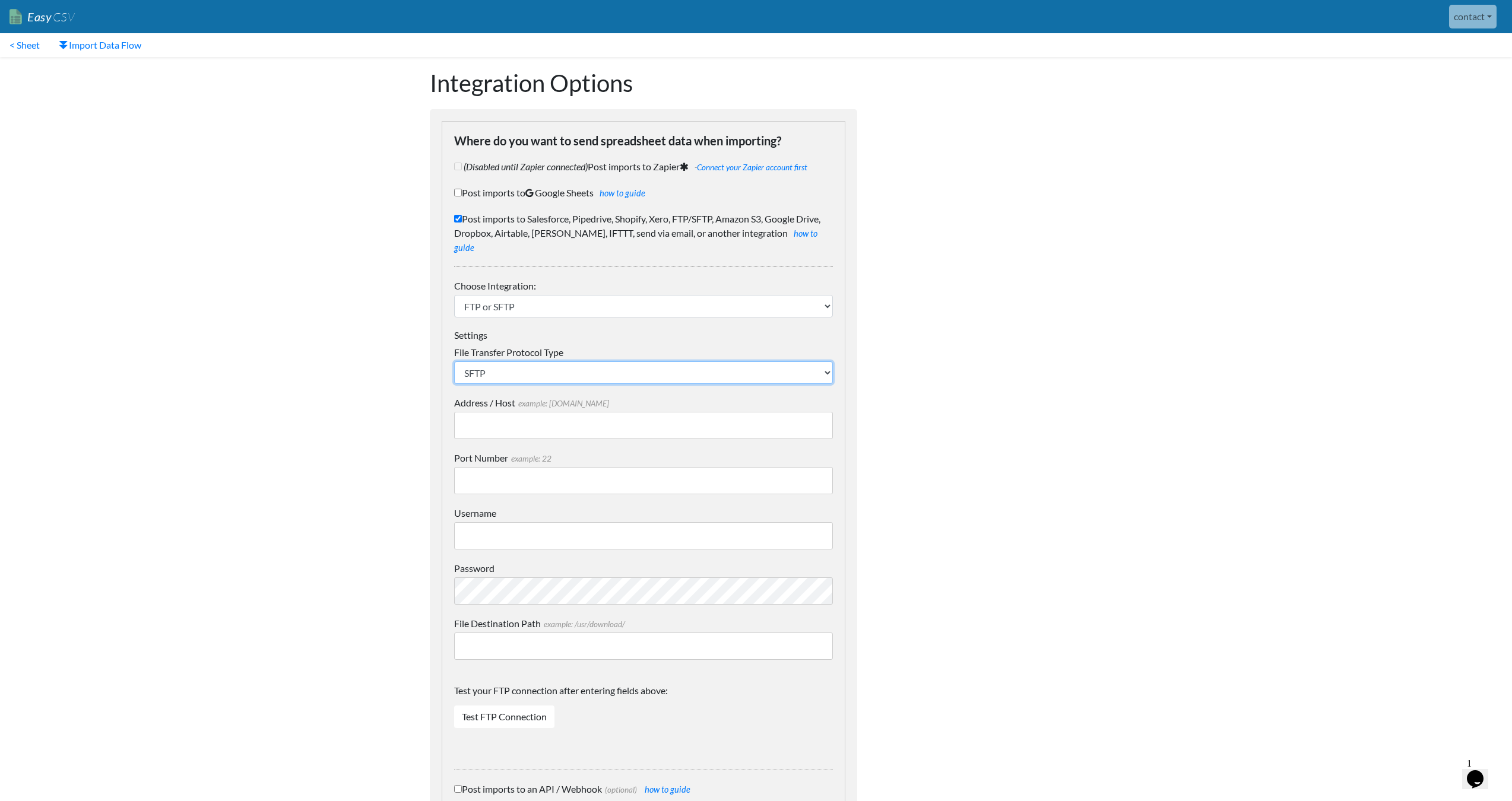
drag, startPoint x: 515, startPoint y: 355, endPoint x: 527, endPoint y: 409, distance: 55.3
click at [527, 409] on div "Settings File Transfer Protocol Type SFTP FTP FTPS Address / Host example: [DOM…" at bounding box center [643, 537] width 378 height 417
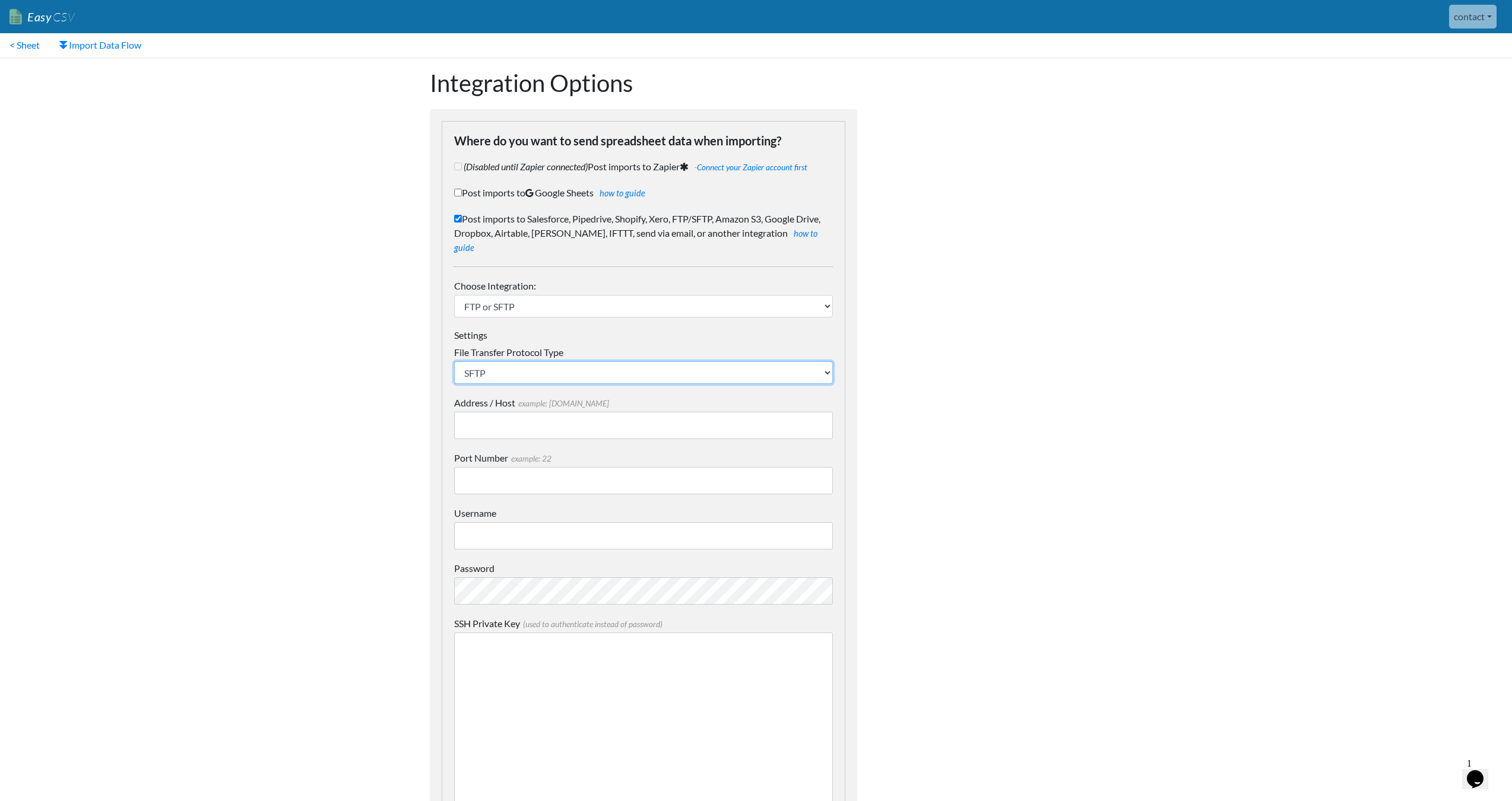
select select "FTP"
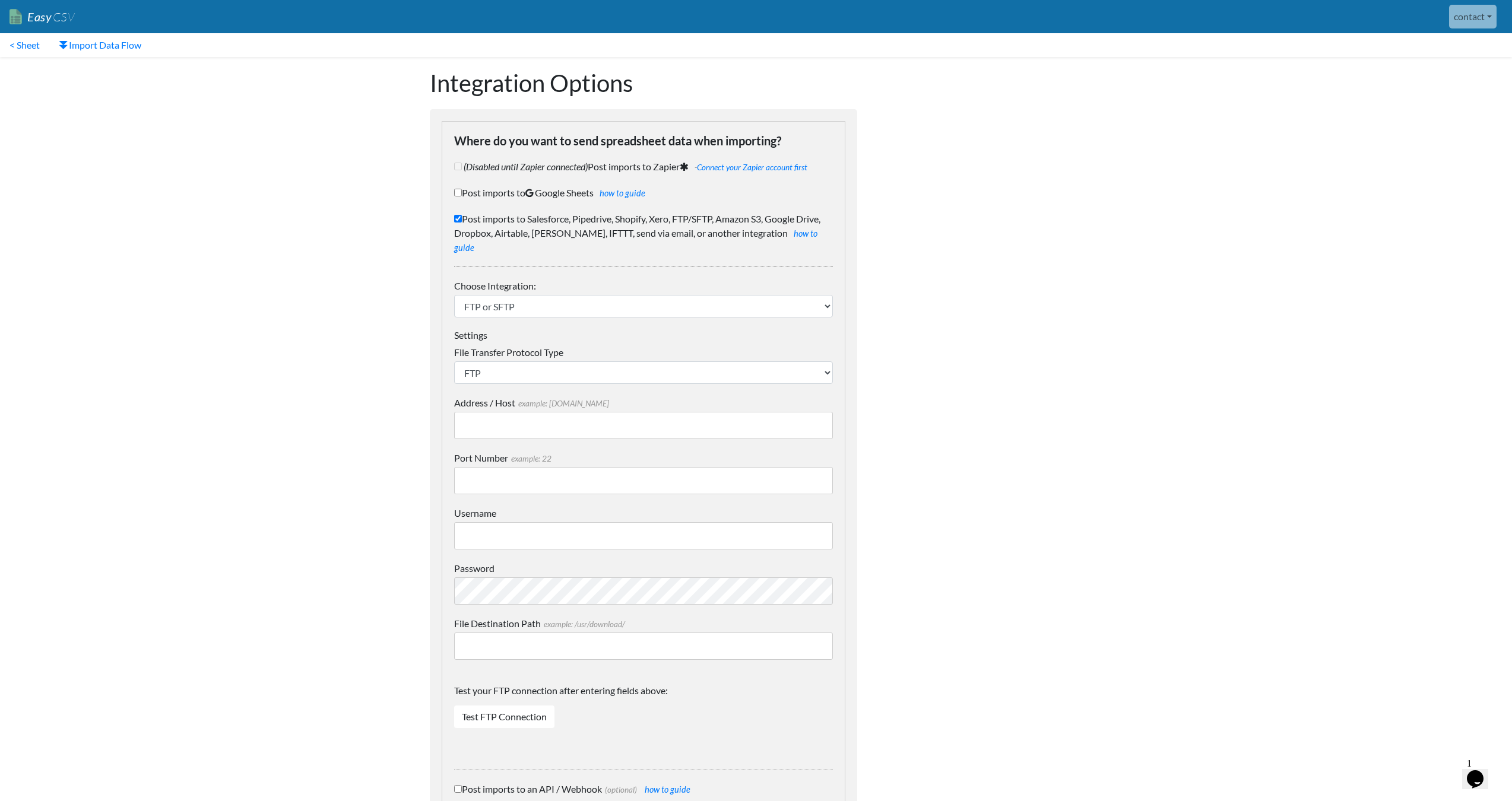
click at [549, 412] on input "Address / Host example: [DOMAIN_NAME]" at bounding box center [643, 425] width 378 height 27
paste input "[TECHNICAL_ID]"
type input "[TECHNICAL_ID]"
click at [618, 472] on input "Port Number example: 22" at bounding box center [643, 480] width 378 height 27
type input "22"
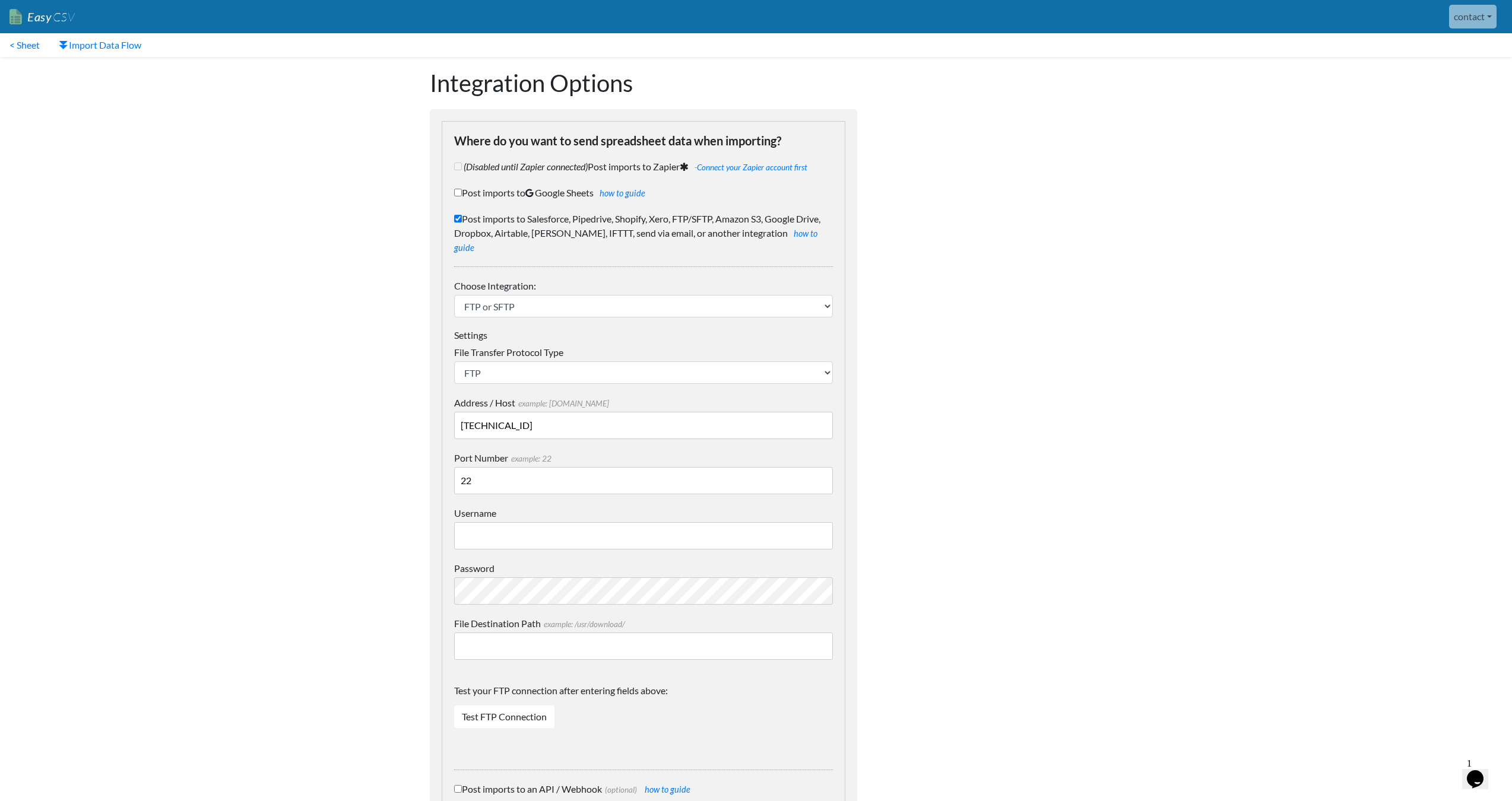
click at [584, 537] on div "Settings File Transfer Protocol Type SFTP FTP FTPS Address / Host example: [DOM…" at bounding box center [643, 537] width 378 height 417
click at [586, 530] on input "Username" at bounding box center [643, 536] width 378 height 27
type input "bartonsuser"
click at [962, 584] on div "Dynamic Value Syntax Copy & paste the text from the right-column below into you…" at bounding box center [981, 646] width 225 height 1179
click at [1129, 399] on body "Easy CSV contact Unionspares All Flows All CSV Generators Business & Plan Info …" at bounding box center [756, 618] width 1512 height 1236
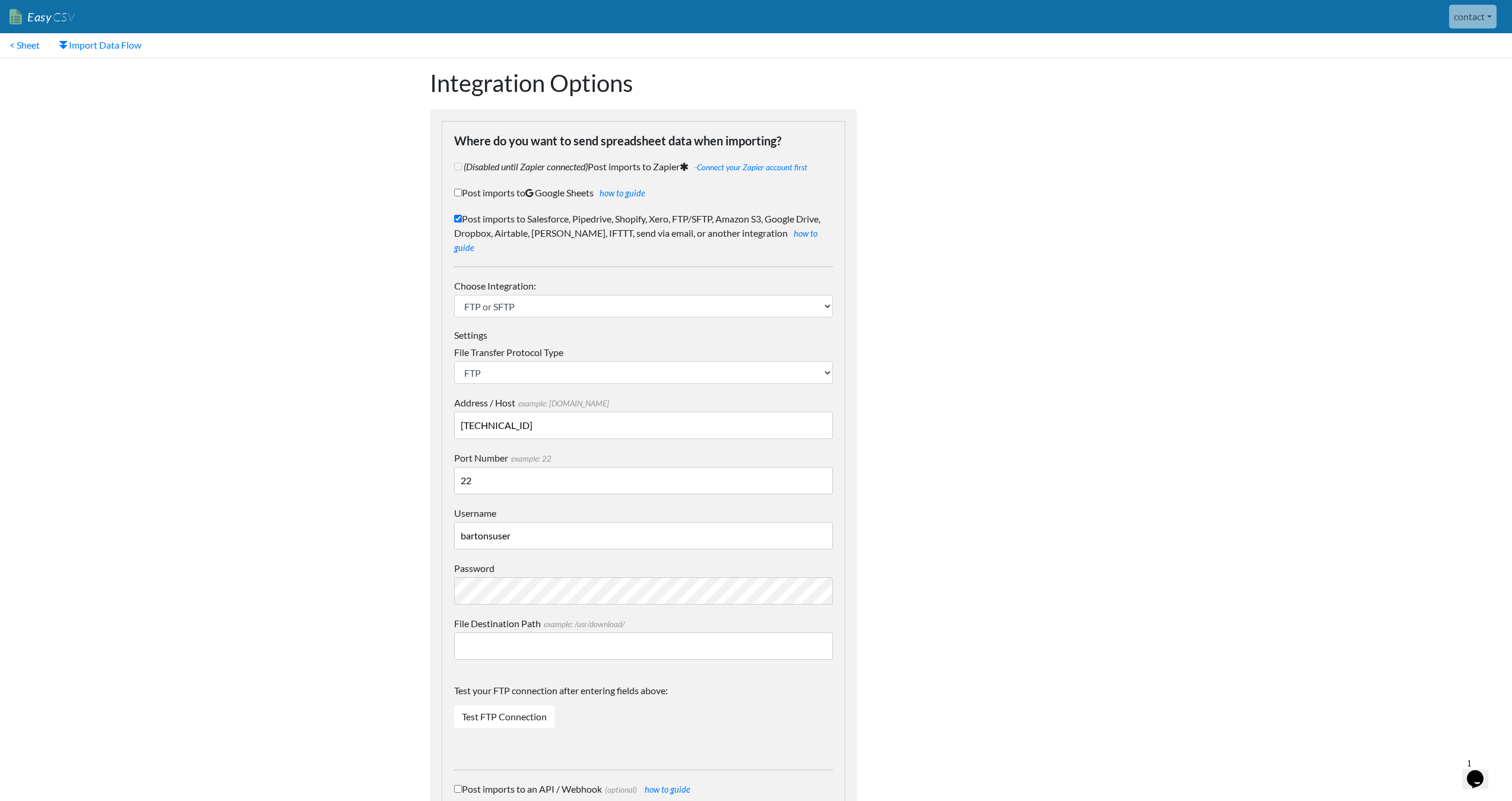
click at [637, 562] on label "Password" at bounding box center [643, 568] width 378 height 14
click at [948, 555] on div "Dynamic Value Syntax Copy & paste the text from the right-column below into you…" at bounding box center [981, 646] width 225 height 1179
click at [635, 633] on input "File Destination Path example: /usr/download/" at bounding box center [643, 646] width 378 height 27
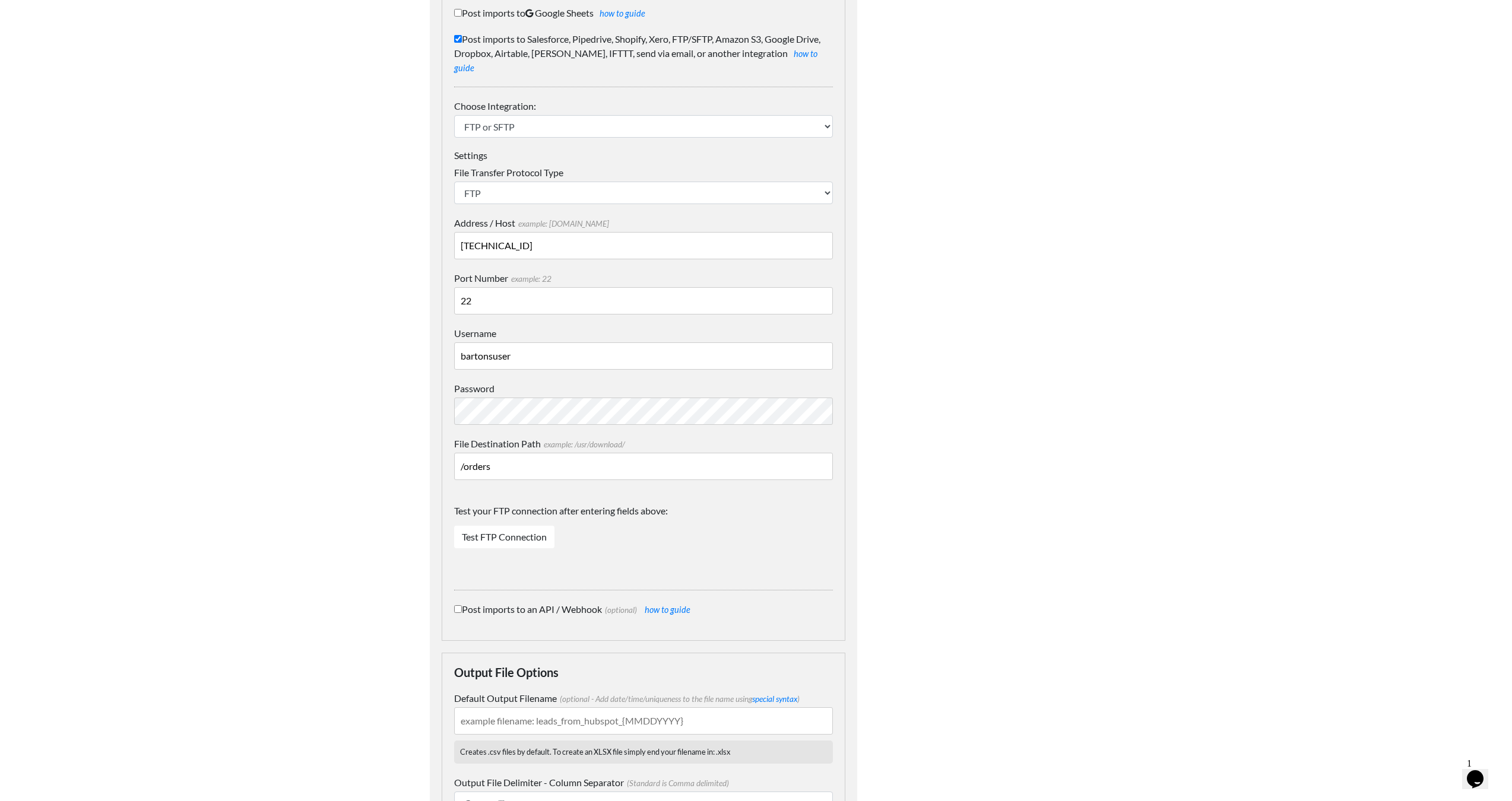
type input "/orders"
click at [536, 526] on link "Test FTP Connection" at bounding box center [504, 537] width 100 height 23
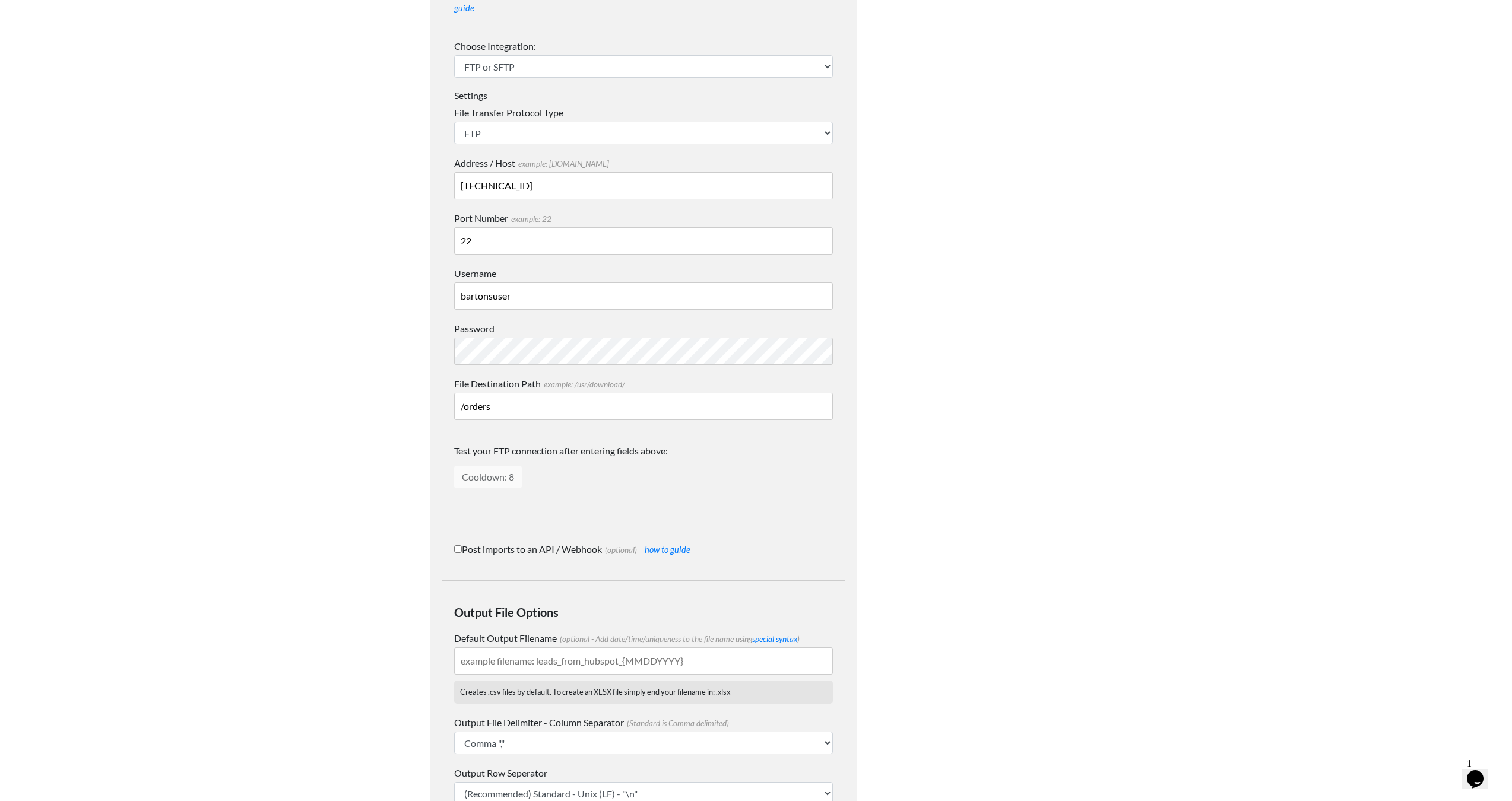
drag, startPoint x: 497, startPoint y: 487, endPoint x: 568, endPoint y: 501, distance: 72.4
click at [564, 501] on div "Choose Integration: IFTTT FTP or SFTP Amazon S3 HubSpot Google Big Query Salesf…" at bounding box center [643, 278] width 378 height 504
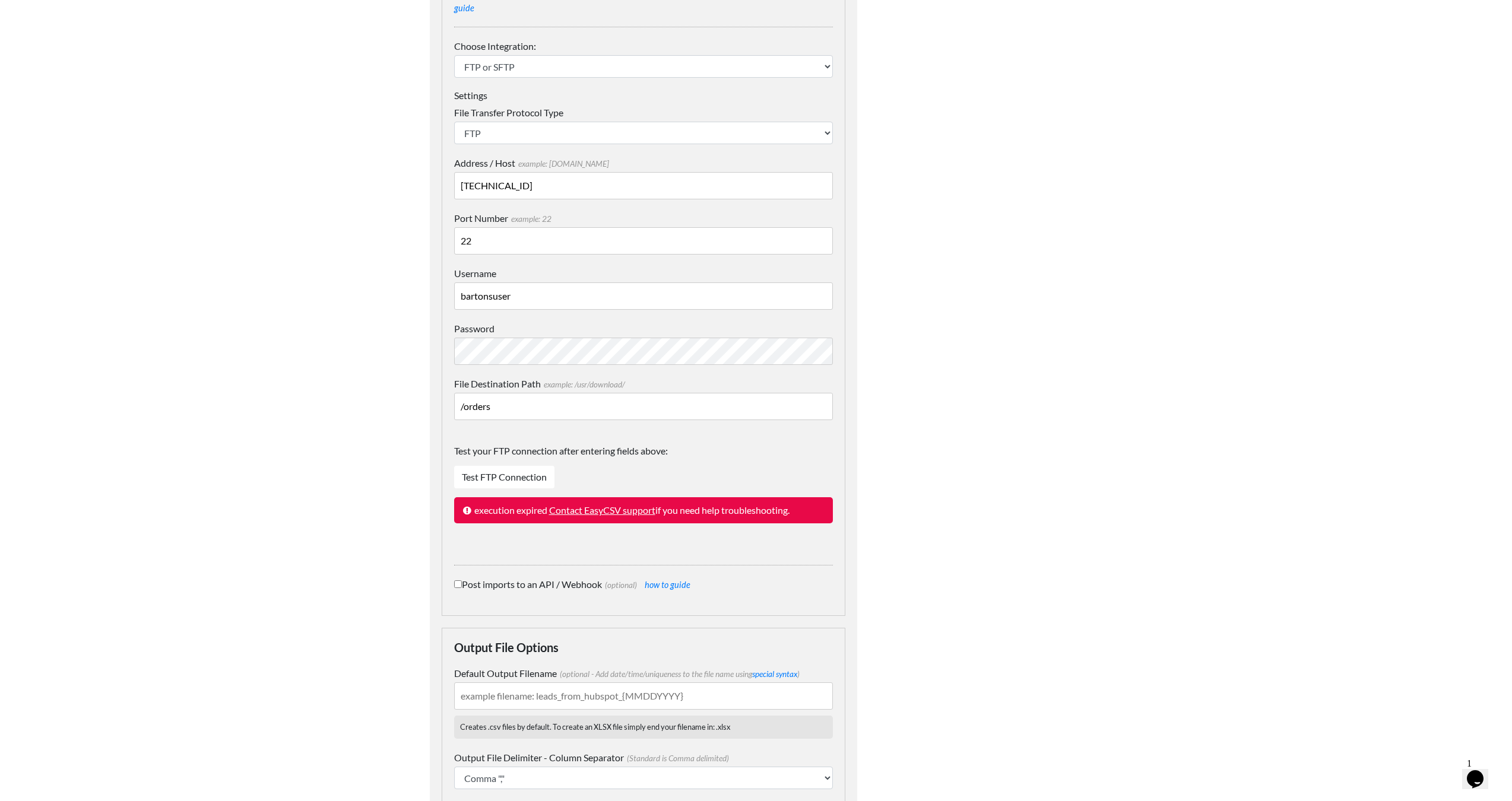
click at [559, 231] on input "22" at bounding box center [643, 241] width 378 height 27
click at [495, 466] on link "Test FTP Connection" at bounding box center [504, 477] width 100 height 23
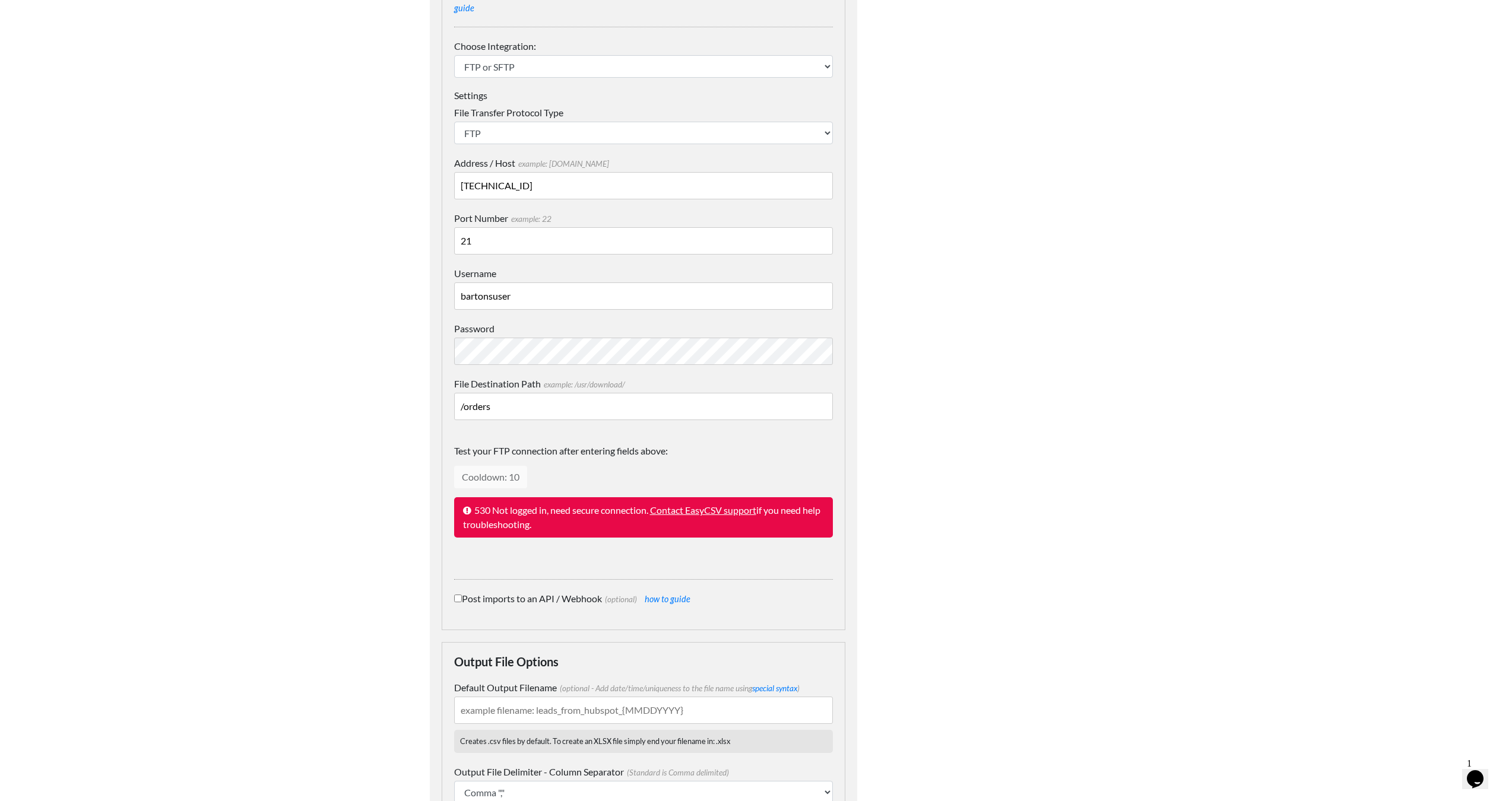
click at [570, 283] on input "bartonsuser" at bounding box center [643, 296] width 378 height 27
click at [542, 236] on input "21" at bounding box center [643, 241] width 378 height 27
type input "22"
click at [538, 287] on input "bartonsuser" at bounding box center [643, 296] width 378 height 27
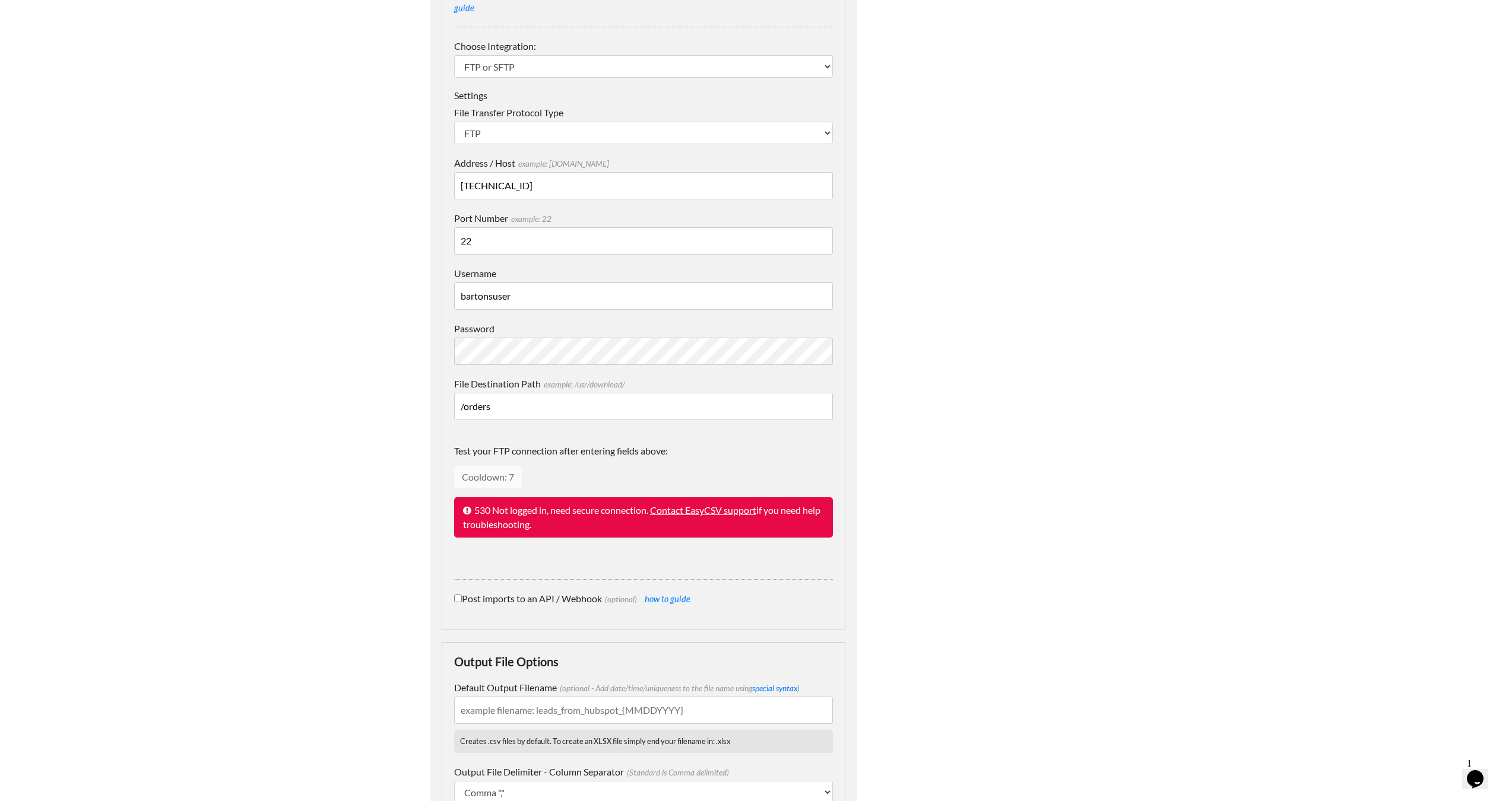
click at [553, 283] on input "bartonsuser" at bounding box center [643, 296] width 378 height 27
click at [916, 328] on div "Dynamic Value Syntax Copy & paste the text from the right-column below into you…" at bounding box center [981, 431] width 225 height 1228
click at [498, 466] on link "Test FTP Connection" at bounding box center [504, 477] width 100 height 23
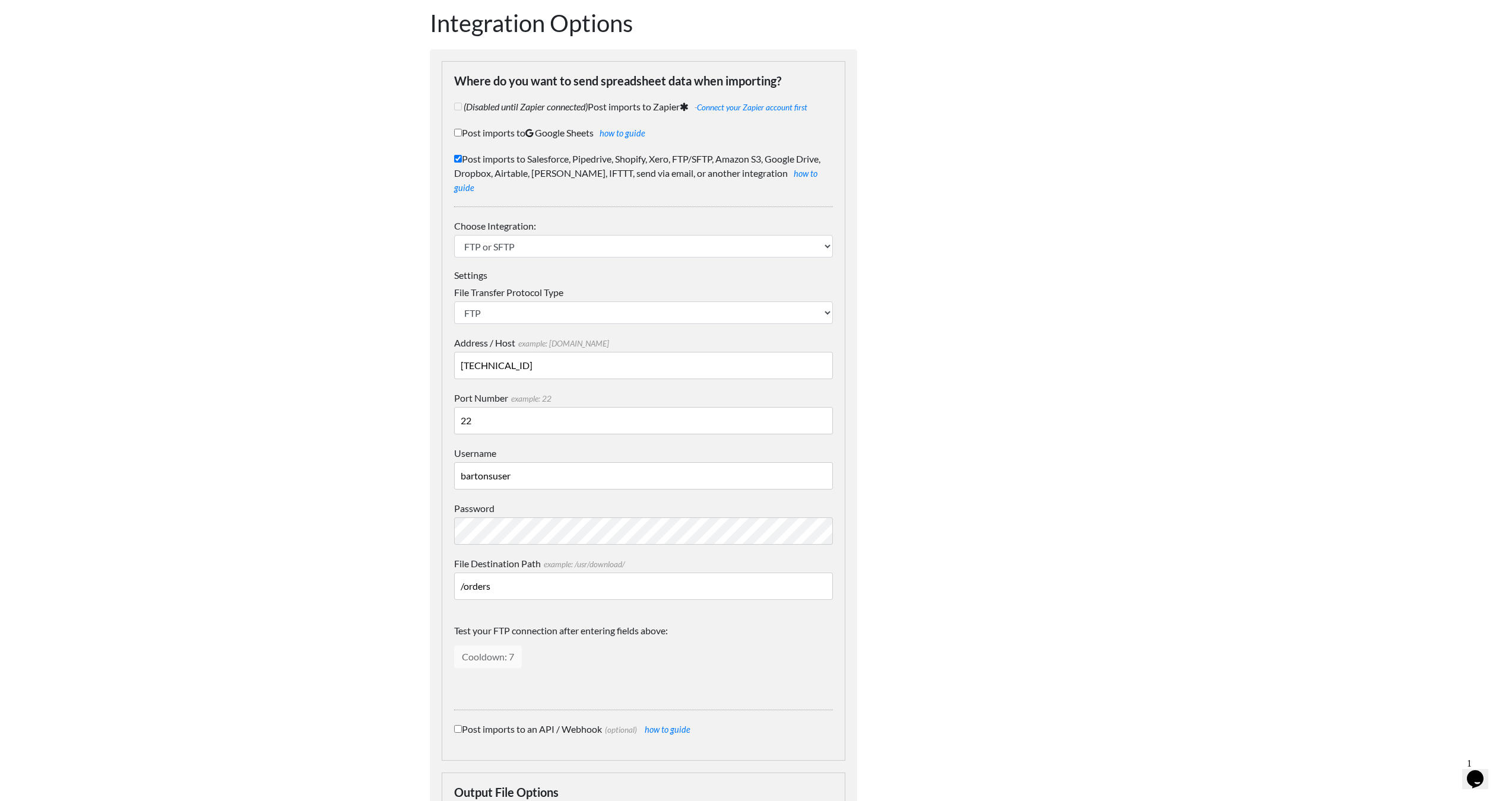
scroll to position [180, 0]
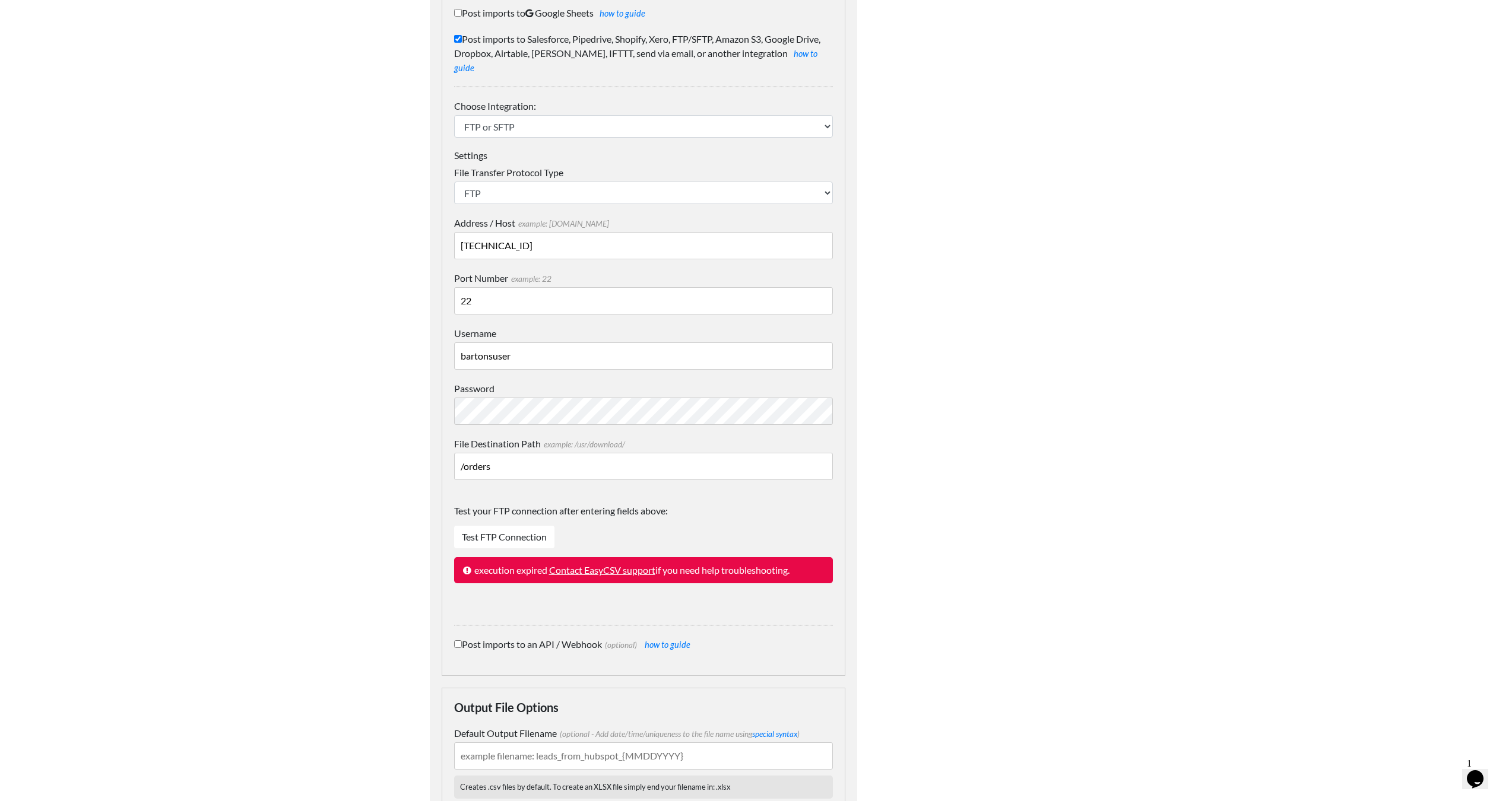
click at [938, 387] on div "Dynamic Value Syntax Copy & paste the text from the right-column below into you…" at bounding box center [981, 484] width 225 height 1214
click at [614, 350] on input "bartonsuser" at bounding box center [643, 355] width 378 height 27
click at [924, 313] on div "Dynamic Value Syntax Copy & paste the text from the right-column below into you…" at bounding box center [981, 484] width 225 height 1214
click at [677, 297] on input "22" at bounding box center [643, 301] width 378 height 27
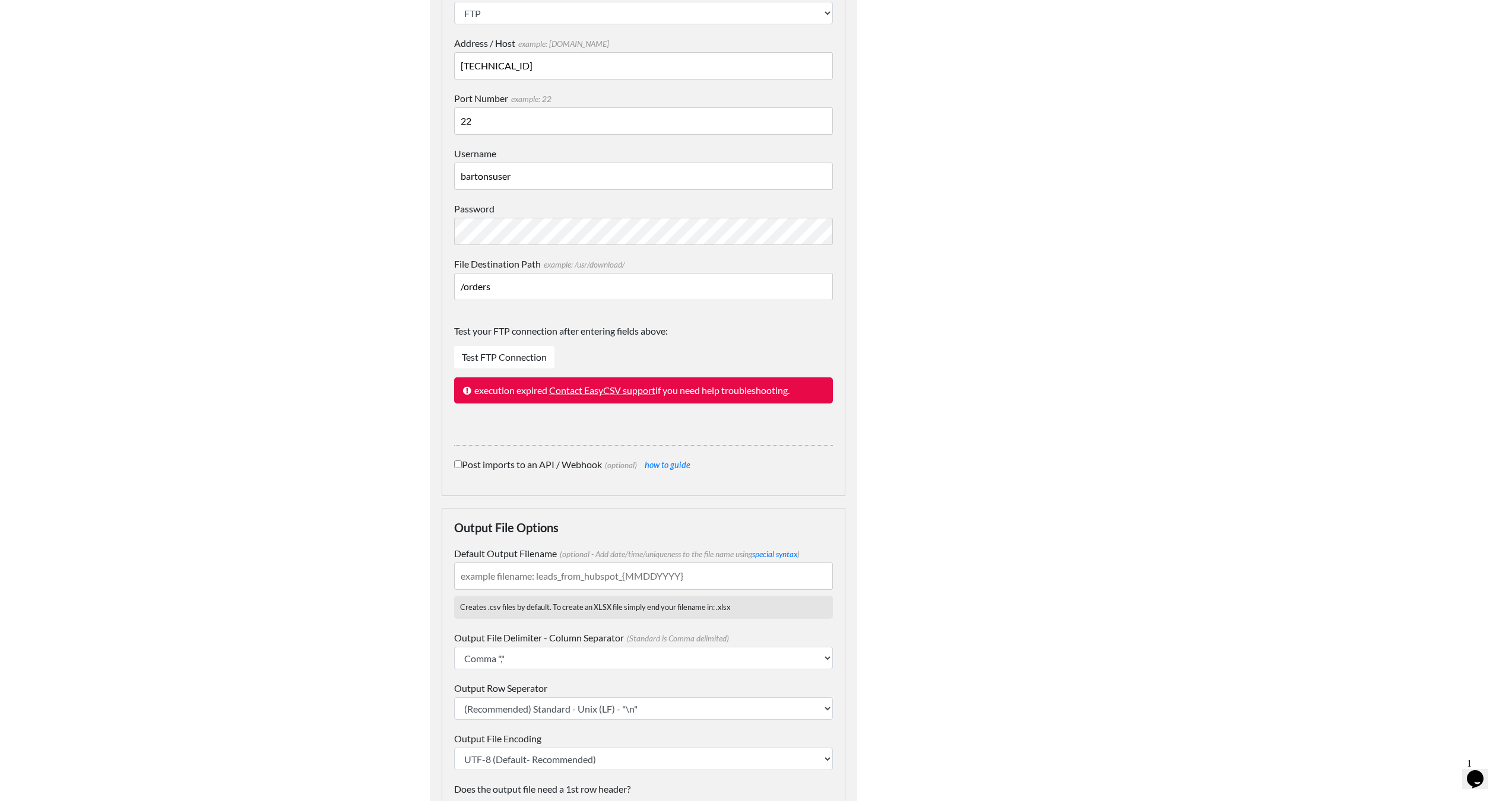
scroll to position [464, 0]
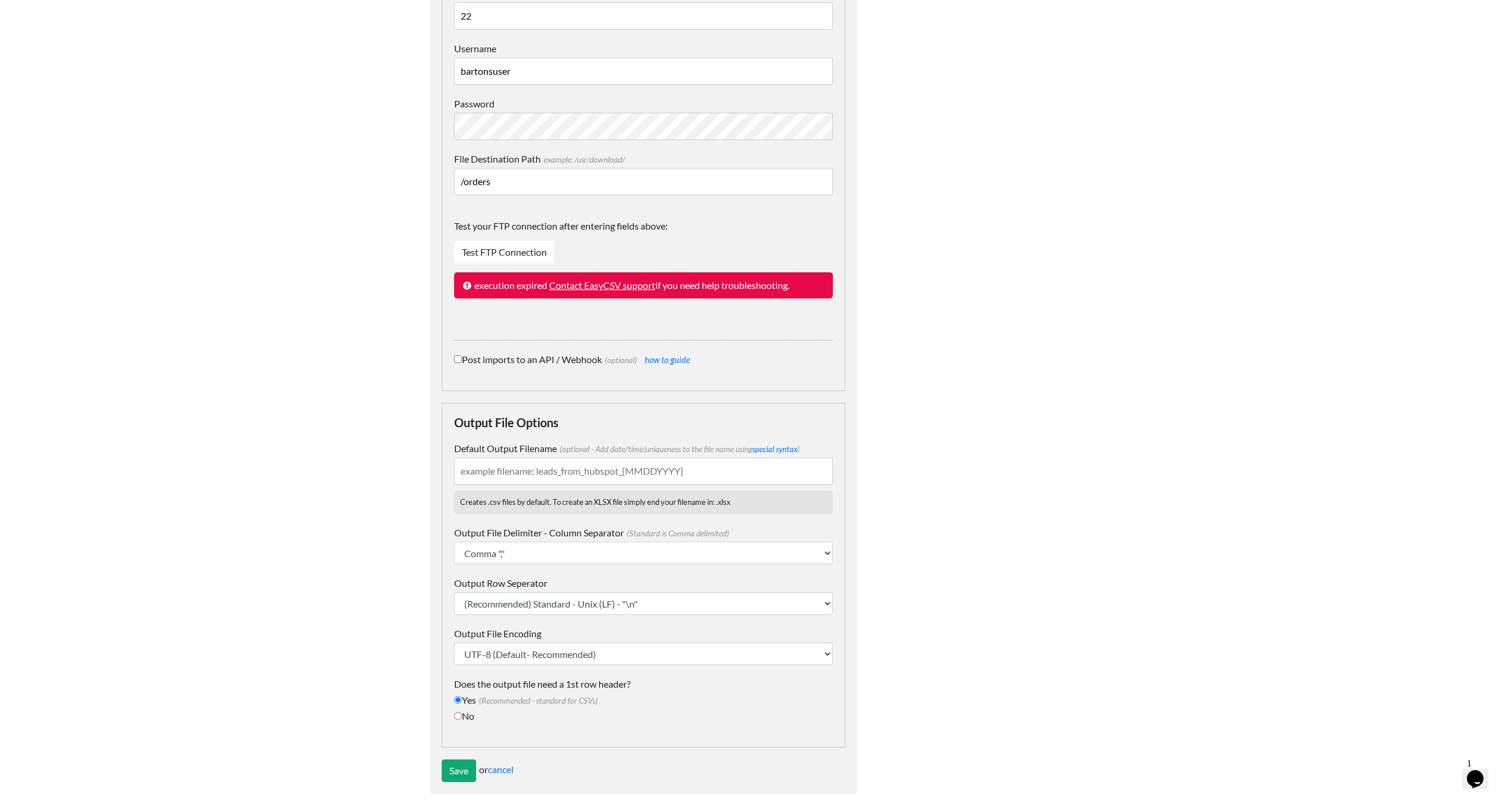
click at [600, 458] on input "Default Output Filename (optional - Add date/time/uniqueness to the file name u…" at bounding box center [643, 471] width 378 height 27
type input "v"
type input "b"
click at [777, 445] on link "special syntax" at bounding box center [774, 450] width 45 height 10
click at [506, 458] on input "bs-{" at bounding box center [643, 471] width 378 height 27
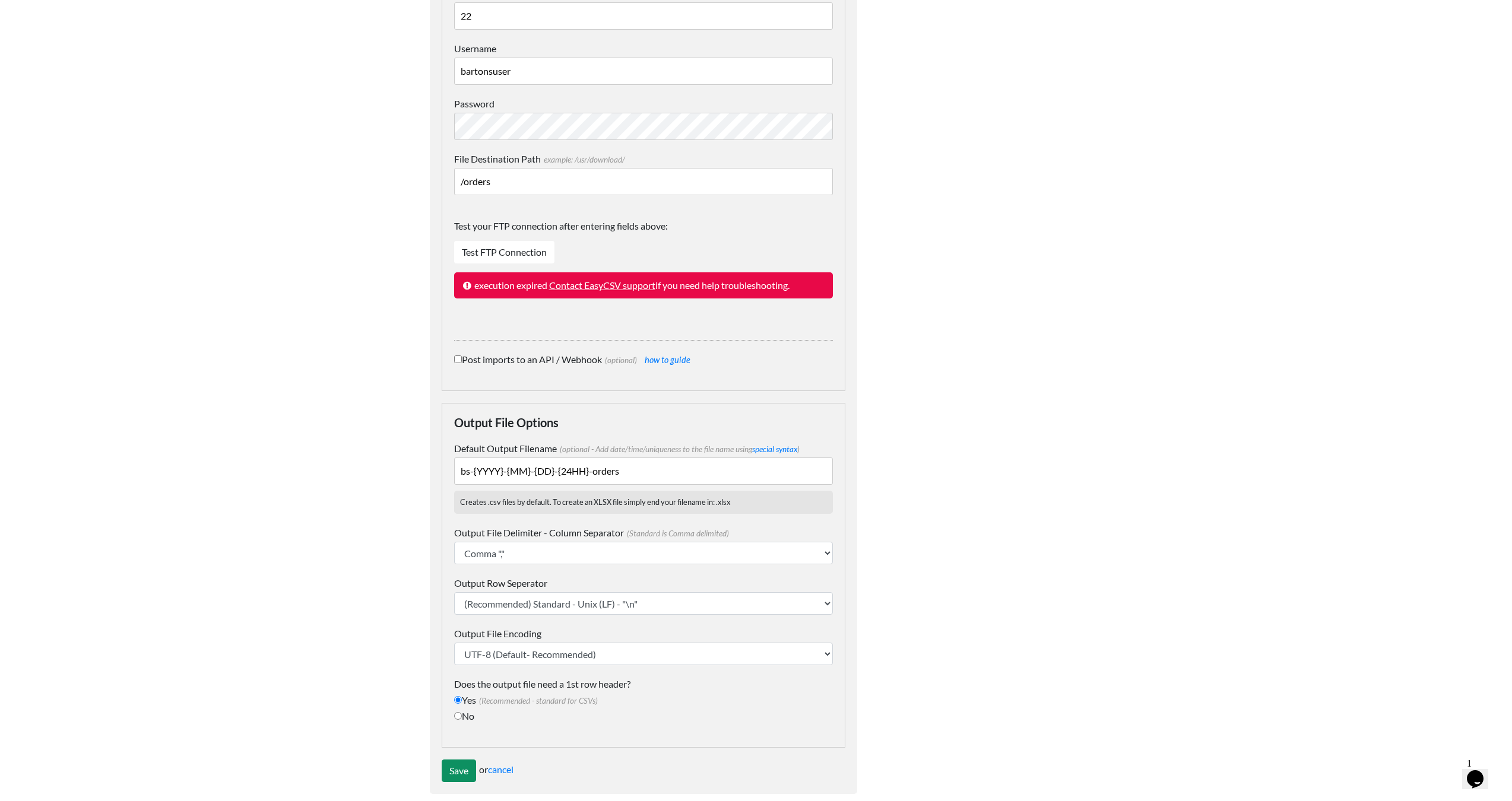
type input "bs-{YYYY}-{MM}-{DD}-{24HH}-orders"
click at [465, 760] on input "Save" at bounding box center [459, 772] width 34 height 23
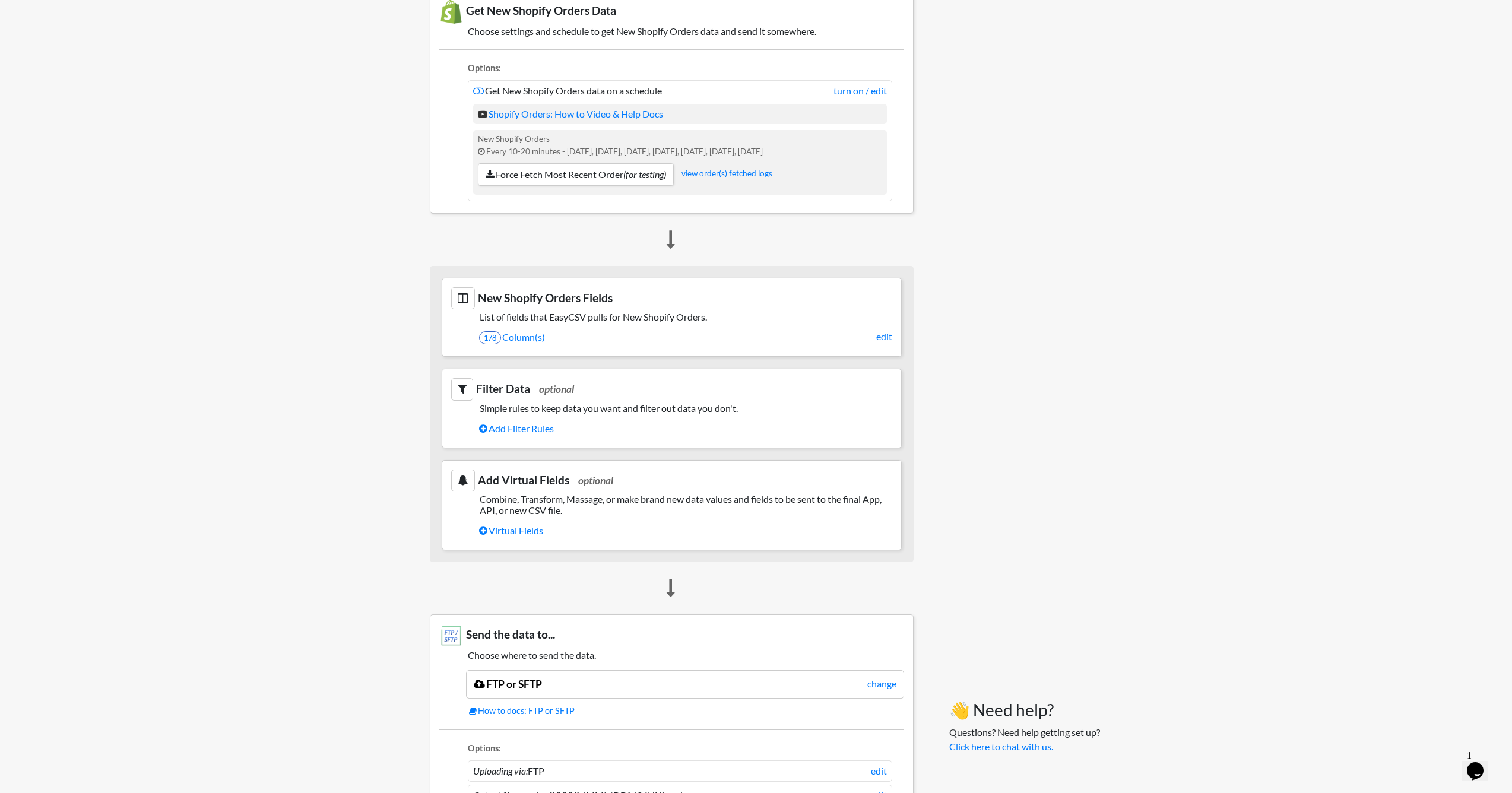
scroll to position [219, 0]
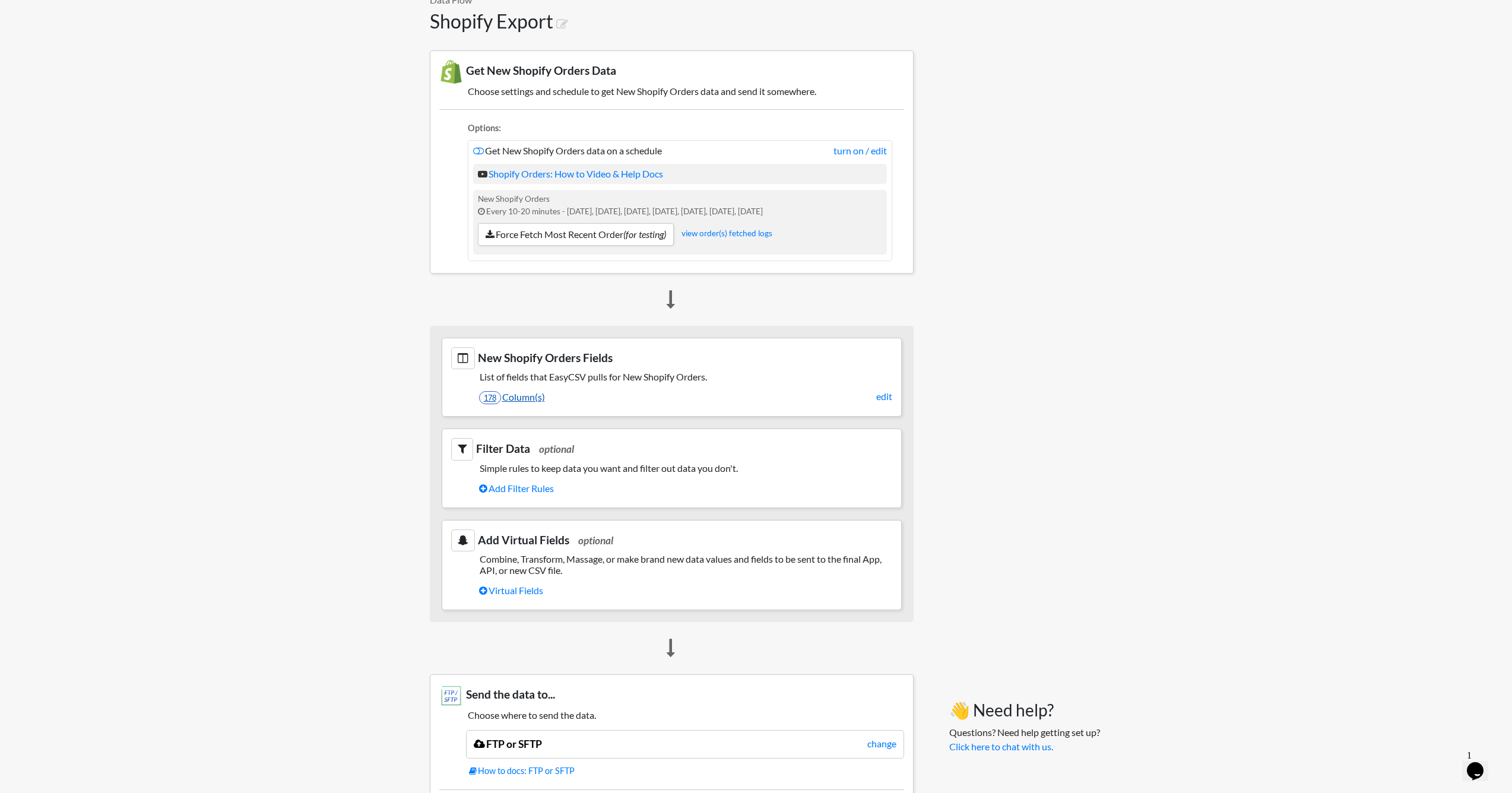
click at [525, 397] on link "178 Column(s)" at bounding box center [686, 397] width 413 height 20
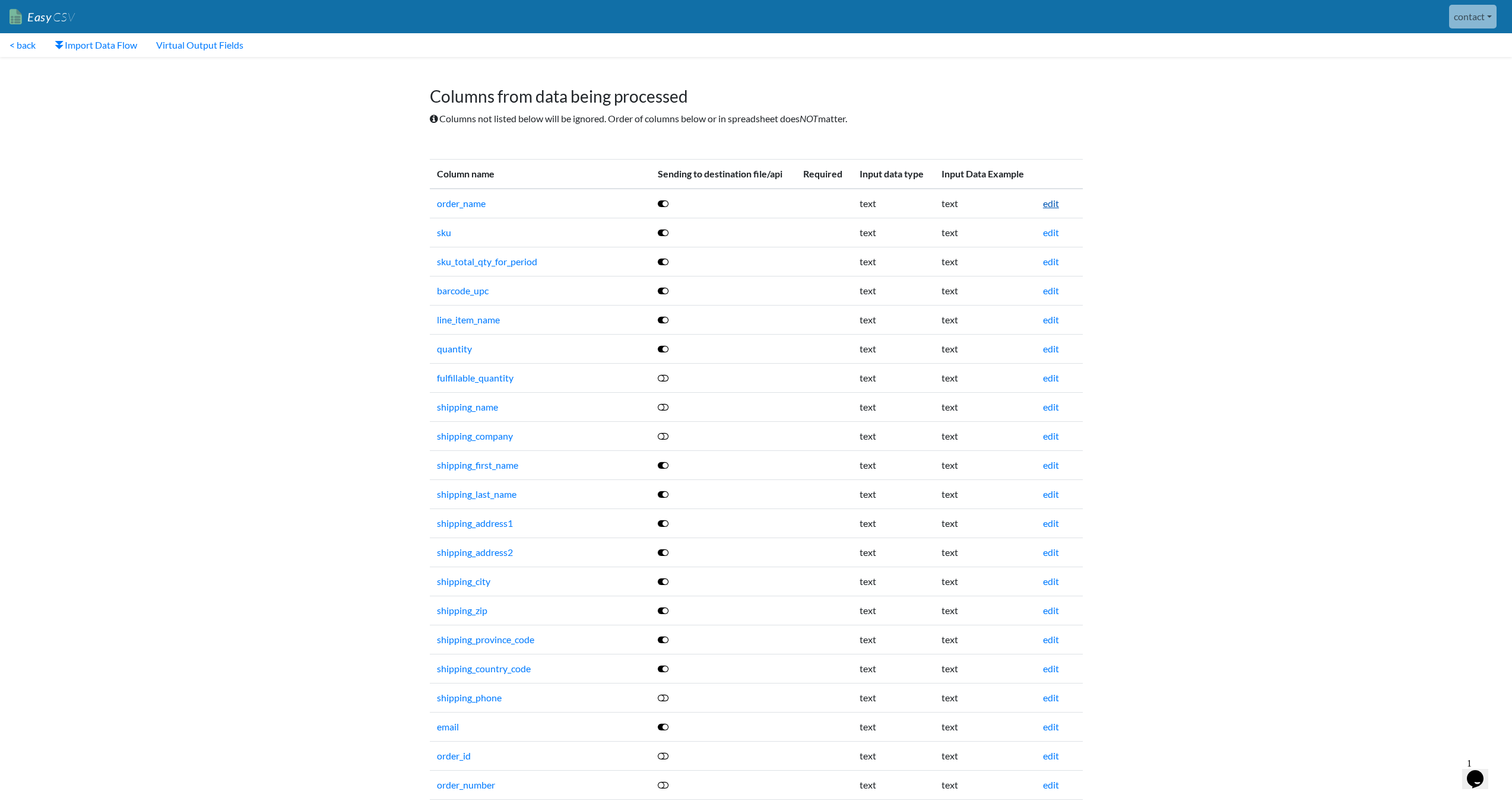
click at [1052, 204] on link "edit" at bounding box center [1051, 203] width 16 height 11
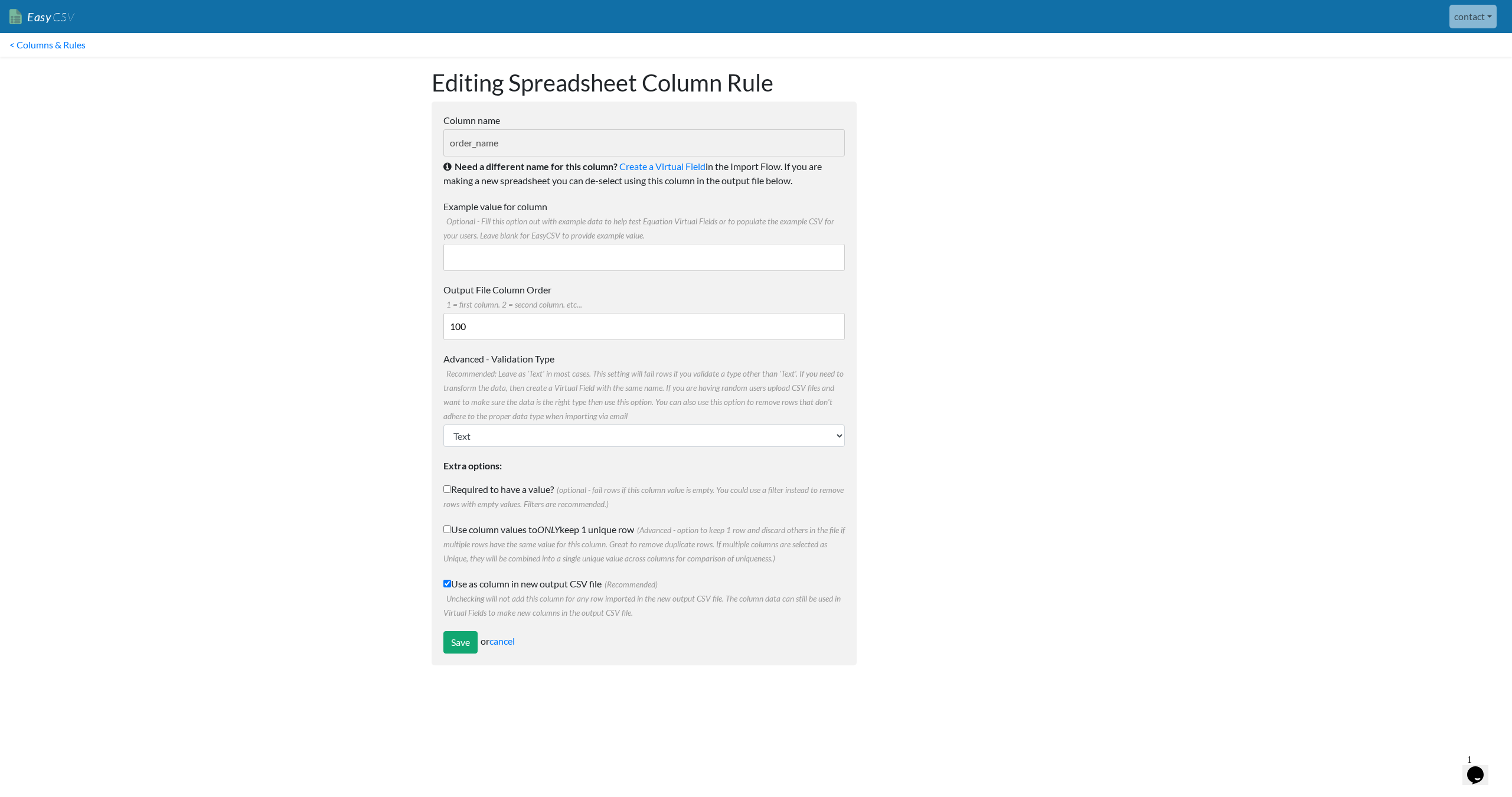
click at [679, 248] on input "Example value for column Optional - Fill this option out with example data to h…" at bounding box center [644, 257] width 402 height 27
click at [719, 216] on label "Example value for column Optional - Fill this option out with example data to h…" at bounding box center [644, 221] width 402 height 42
click at [719, 244] on input "Example value for column Optional - Fill this option out with example data to h…" at bounding box center [644, 257] width 402 height 27
click at [980, 306] on div at bounding box center [980, 368] width 224 height 621
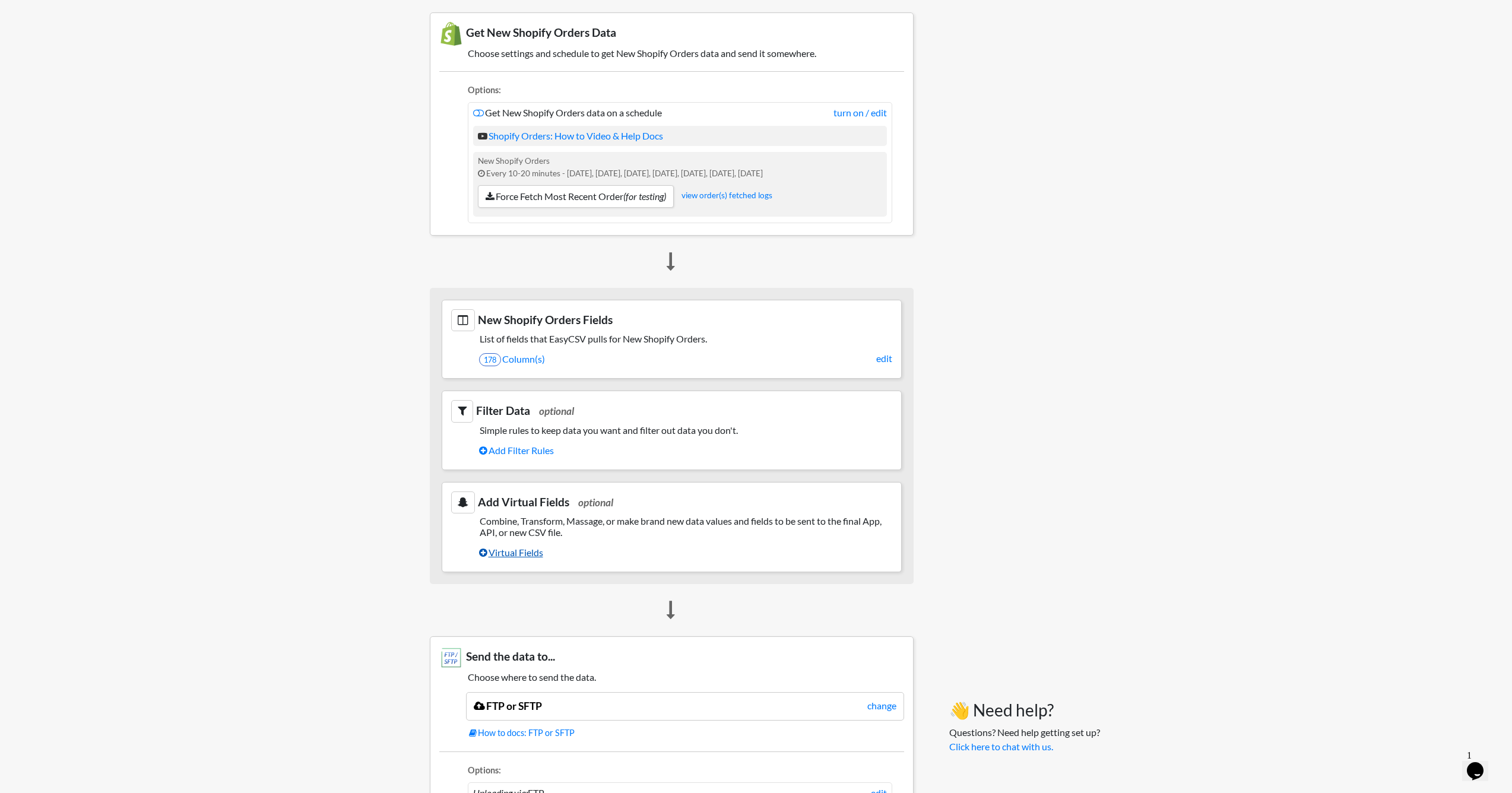
click at [514, 549] on link "Virtual Fields" at bounding box center [686, 552] width 413 height 20
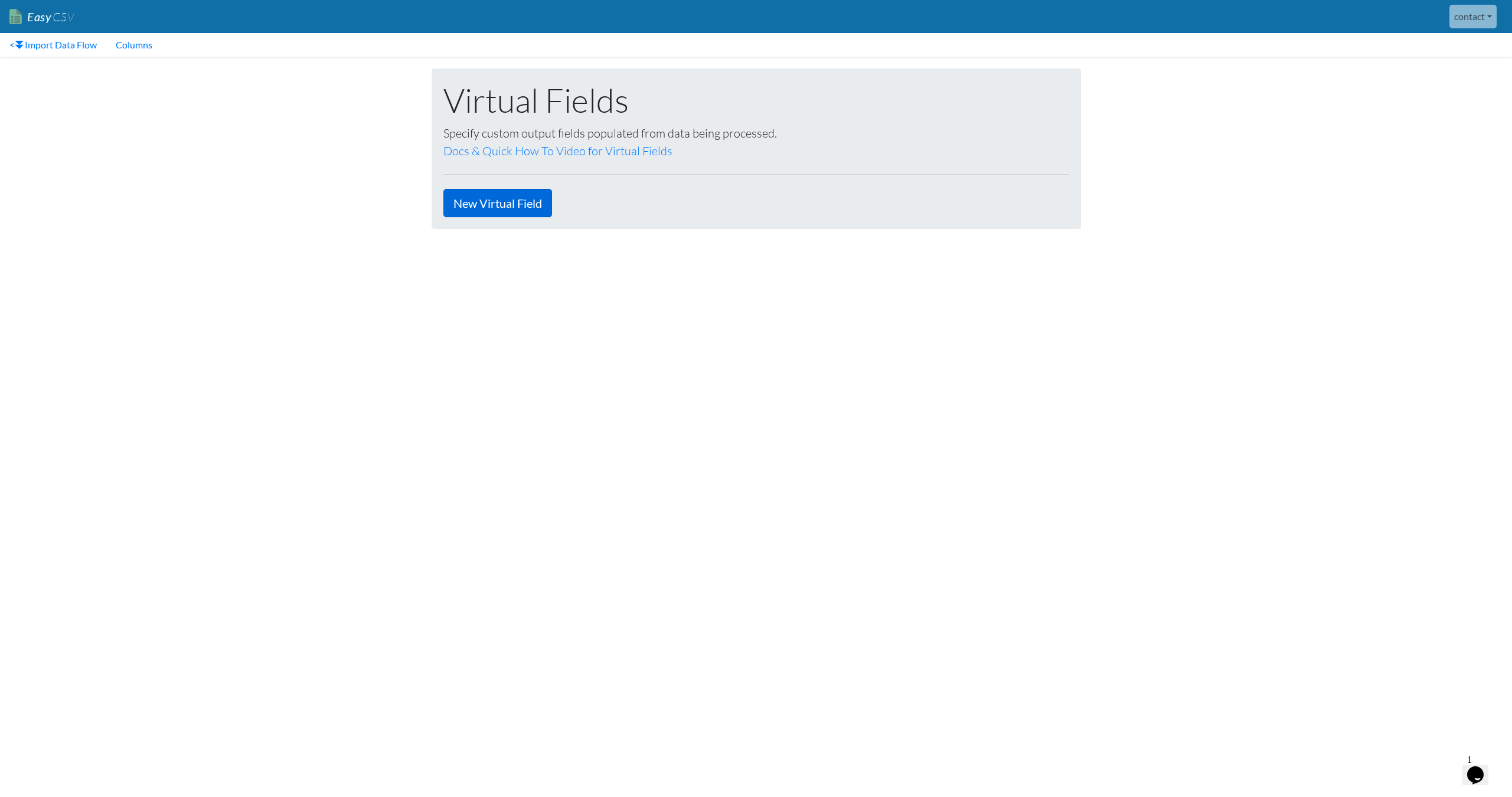
click at [498, 201] on link "New Virtual Field" at bounding box center [497, 203] width 108 height 29
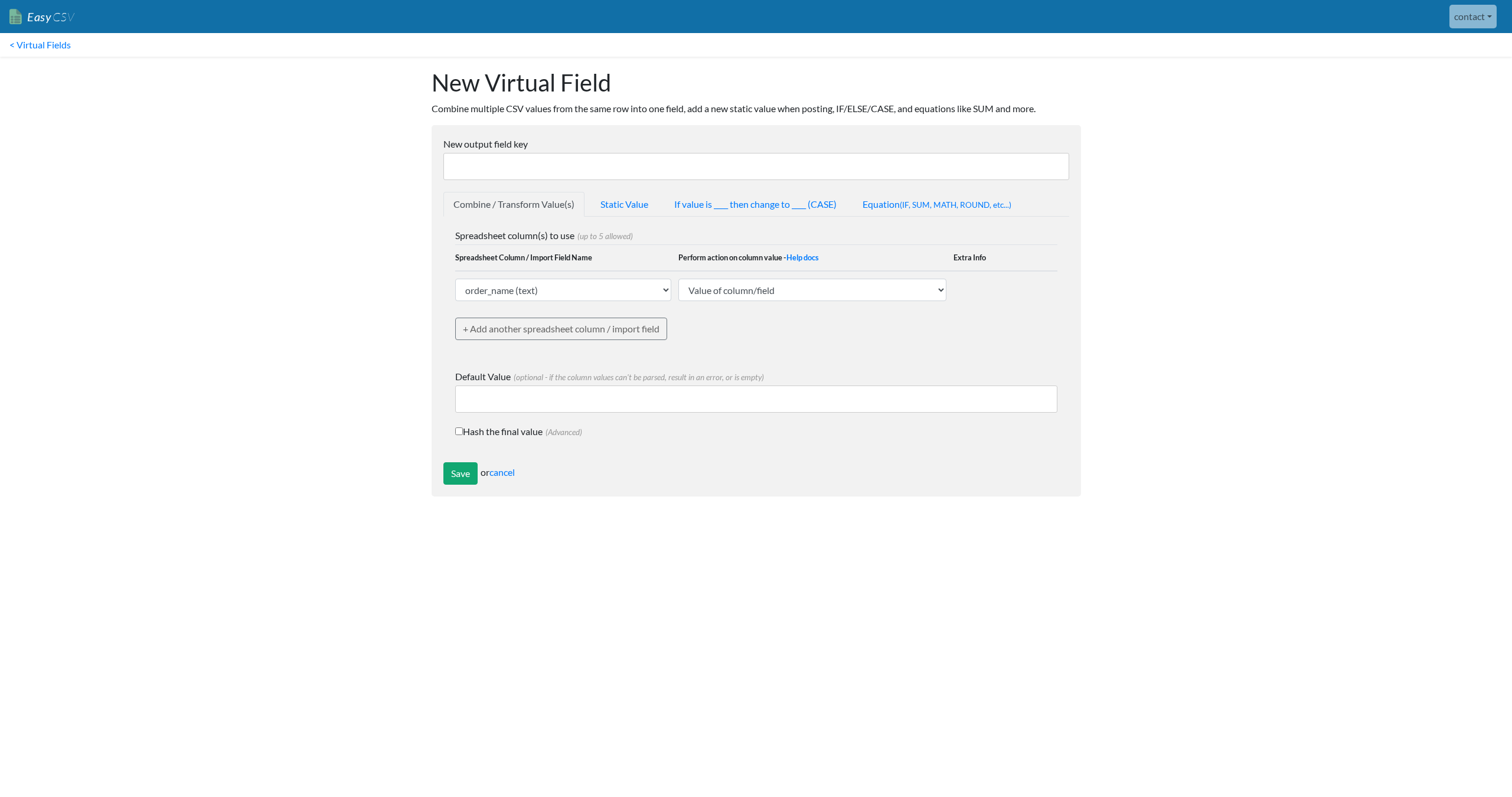
click at [556, 160] on input "New output field key" at bounding box center [756, 166] width 626 height 27
type input "Order Reference"
select select "767247"
click at [464, 469] on input "Save" at bounding box center [460, 473] width 34 height 23
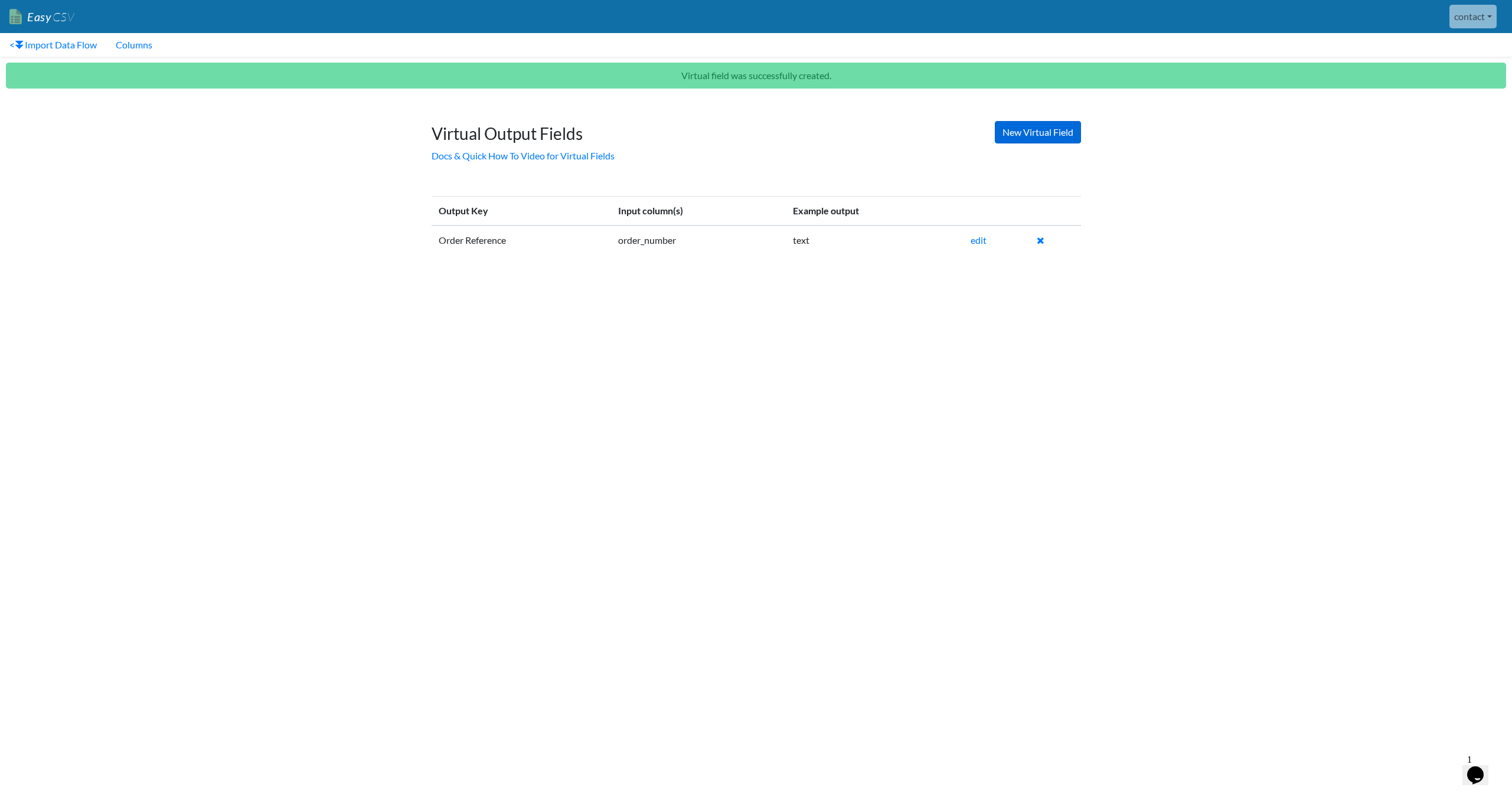
click at [1048, 124] on link "New Virtual Field" at bounding box center [1038, 133] width 86 height 23
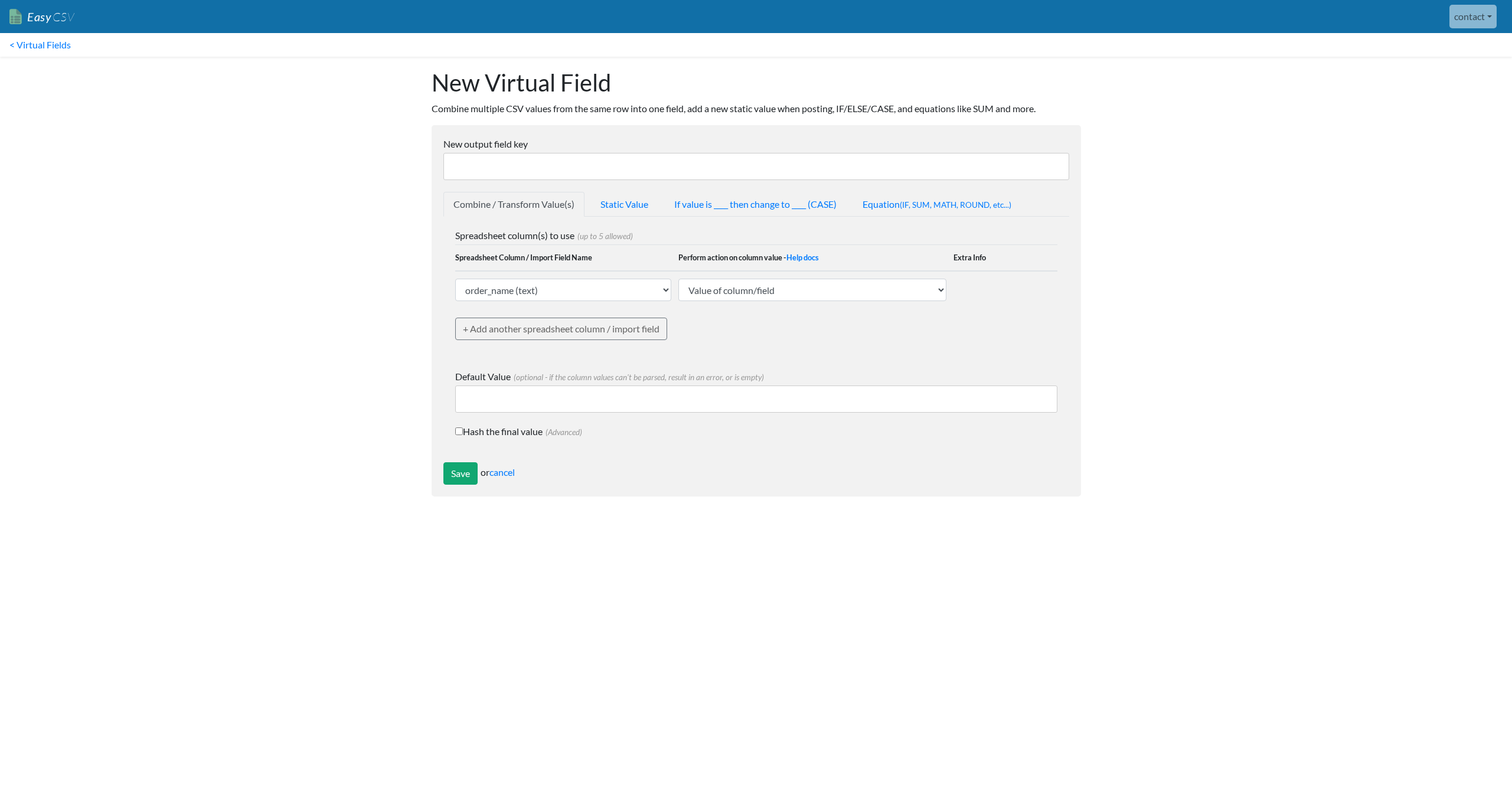
click at [542, 162] on input "New output field key" at bounding box center [756, 166] width 626 height 27
type input "Recipient Name"
select select "767234"
click at [455, 473] on input "Save" at bounding box center [460, 473] width 34 height 23
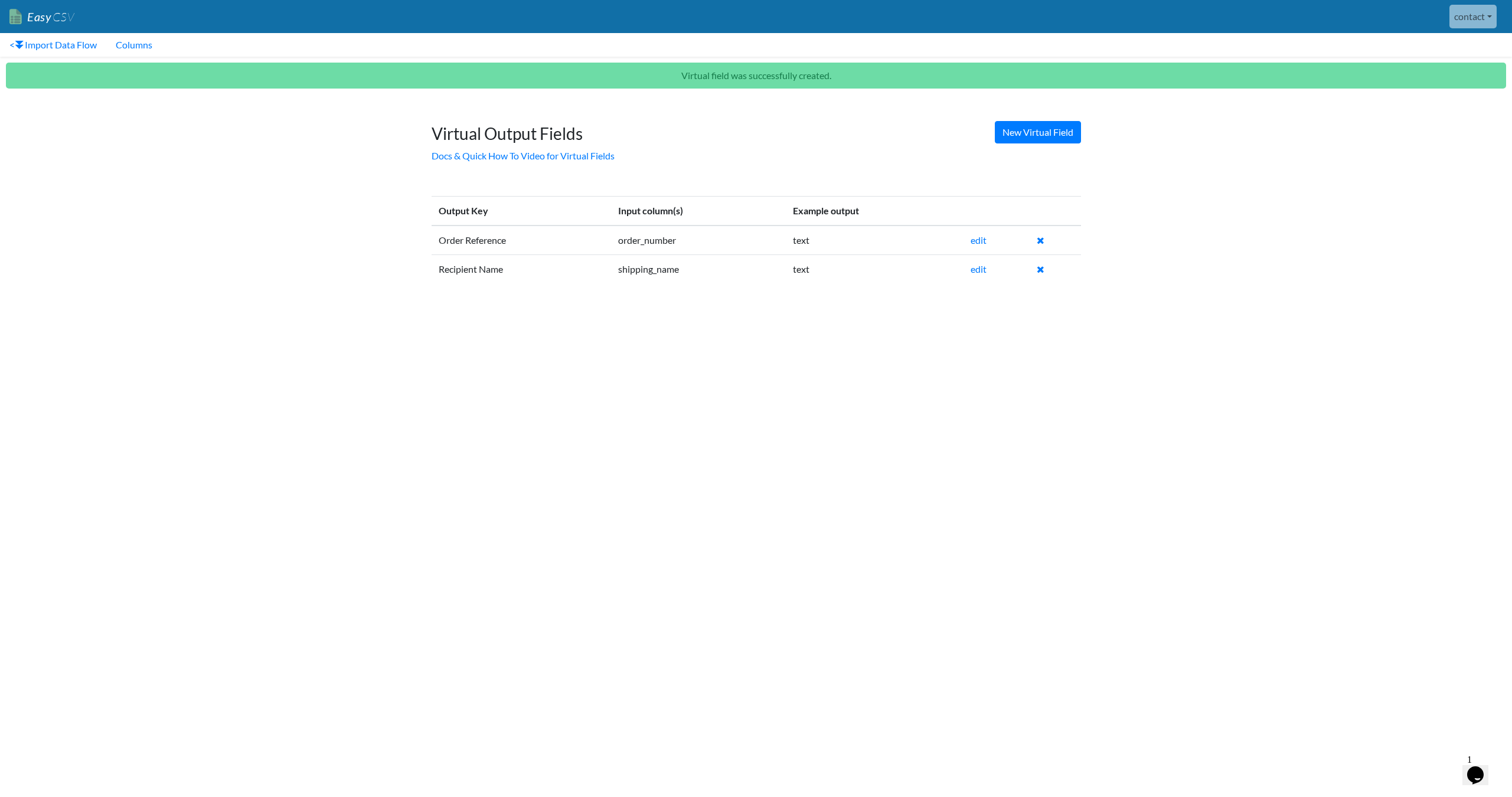
click at [469, 267] on td "Recipient Name" at bounding box center [521, 269] width 180 height 29
copy td "Recipient"
click at [1048, 130] on link "New Virtual Field" at bounding box center [1038, 133] width 86 height 23
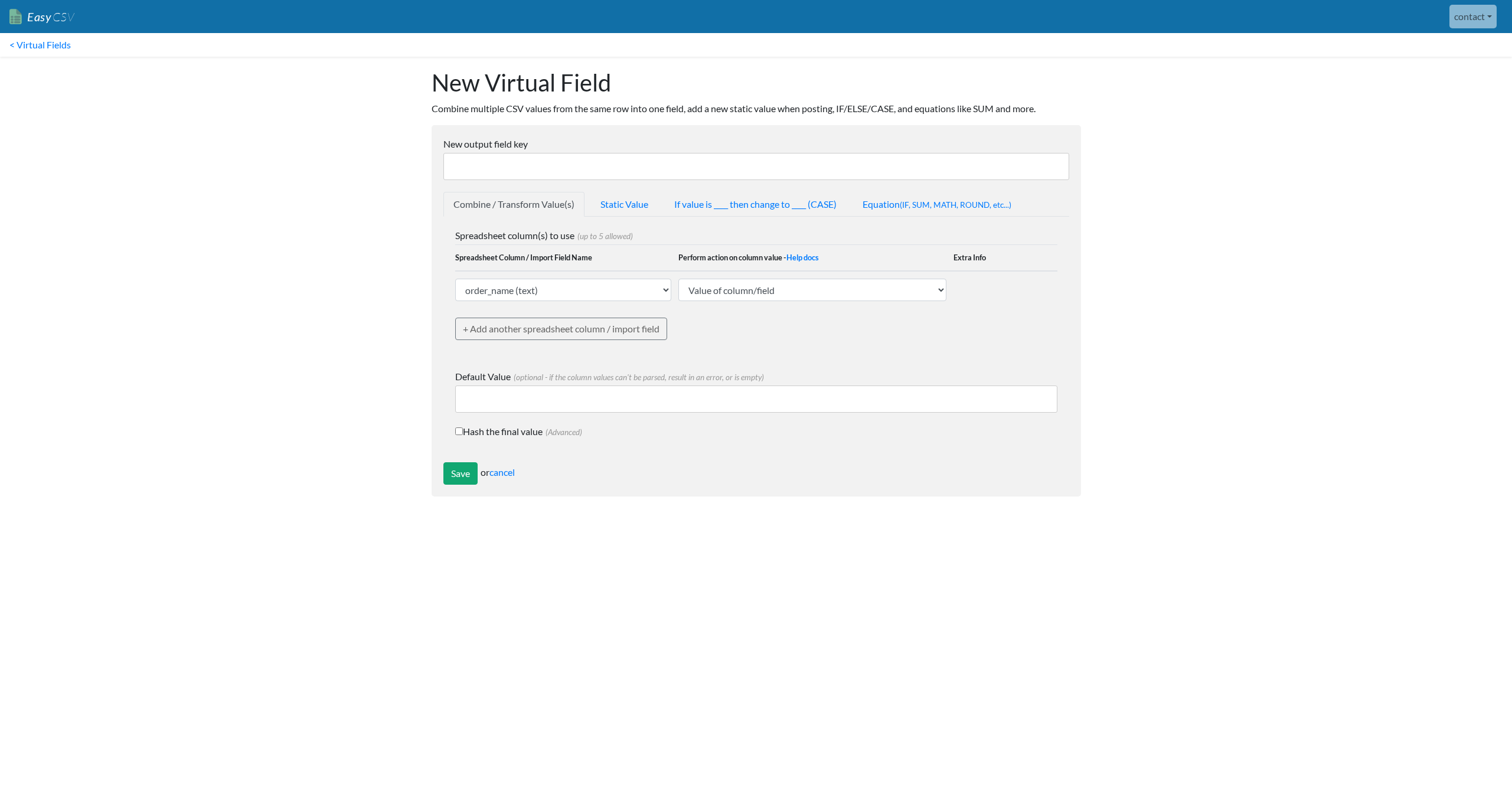
click at [528, 173] on input "New output field key" at bounding box center [756, 166] width 626 height 27
paste input "Recipient"
type input "Recipient Address1"
select select "767238"
click at [450, 479] on input "Save" at bounding box center [460, 473] width 34 height 23
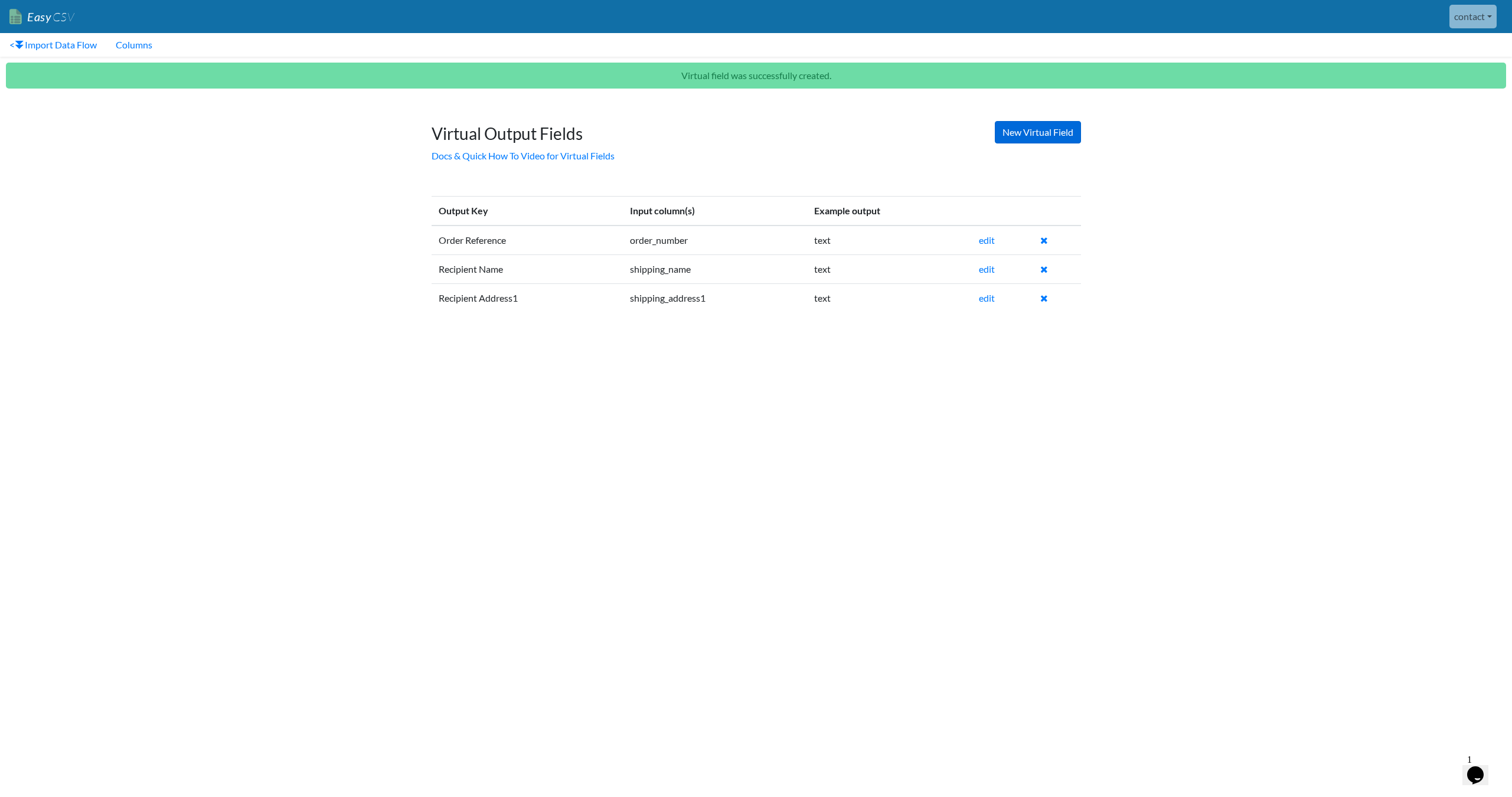
click at [1023, 130] on link "New Virtual Field" at bounding box center [1038, 133] width 86 height 23
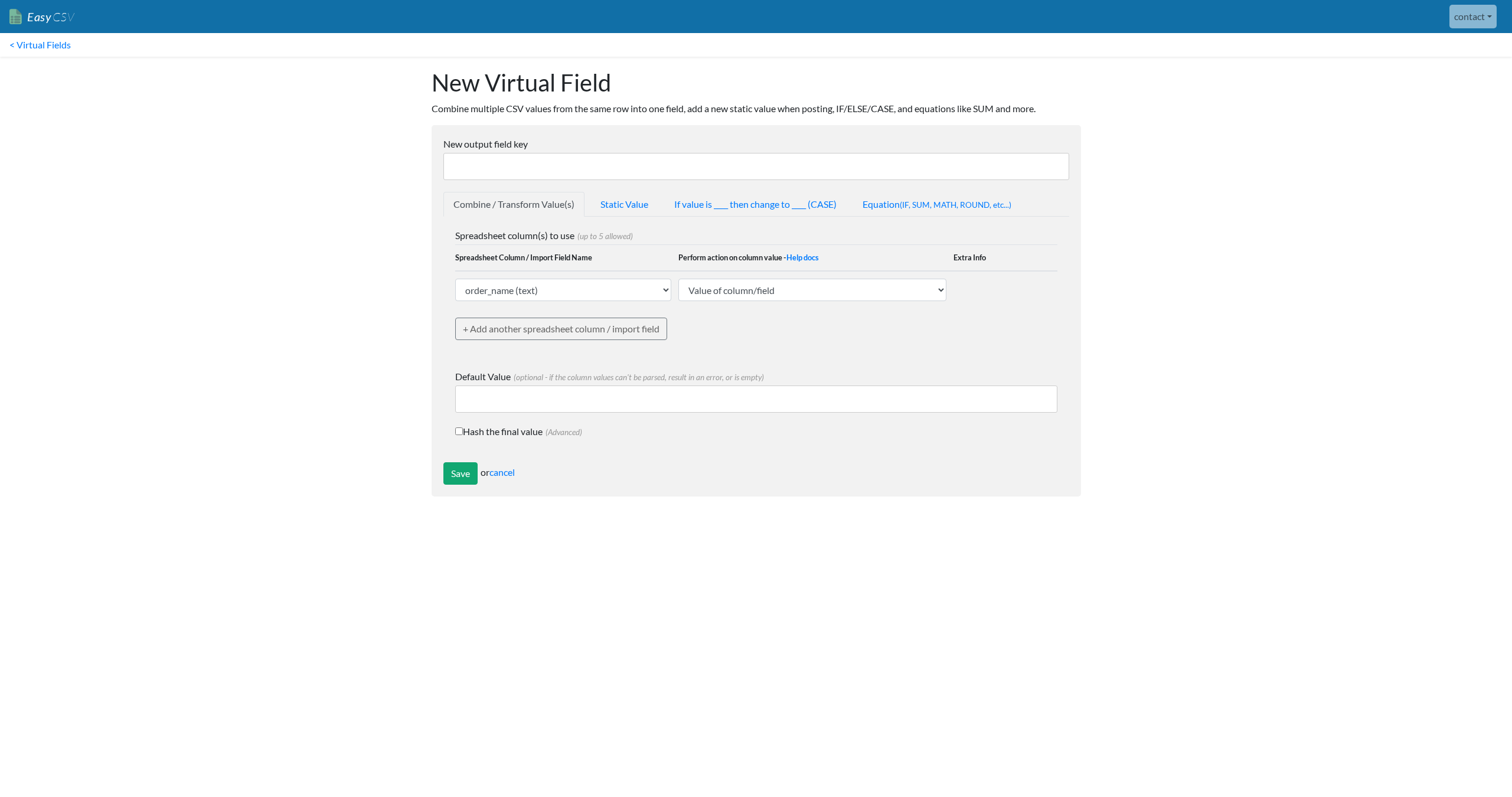
click at [600, 170] on input "New output field key" at bounding box center [756, 166] width 626 height 27
paste input "Recipient"
type input "Recipient Address2"
select select "767239"
click at [463, 478] on input "Save" at bounding box center [460, 473] width 34 height 23
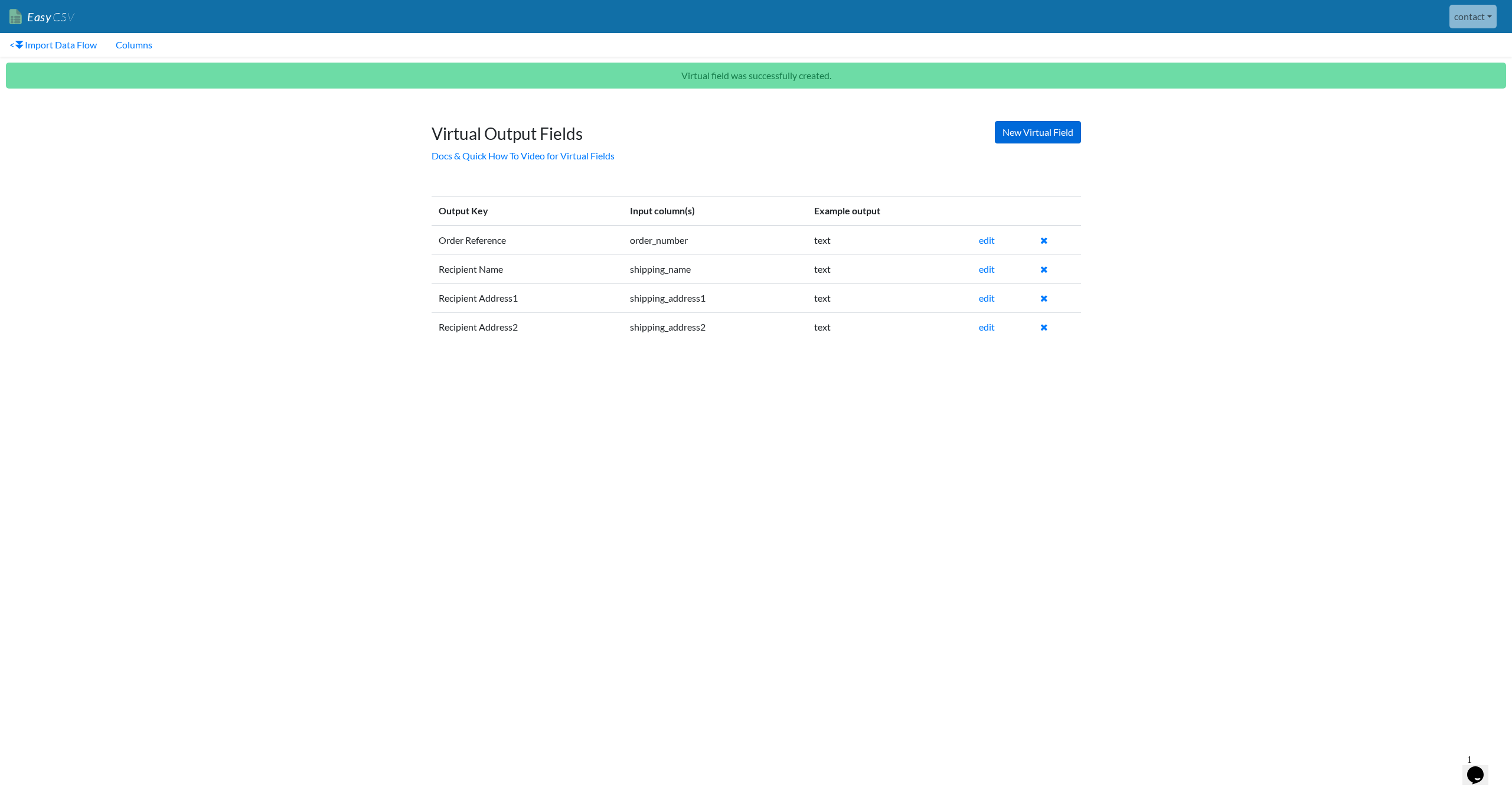
click at [1037, 130] on link "New Virtual Field" at bounding box center [1038, 133] width 86 height 23
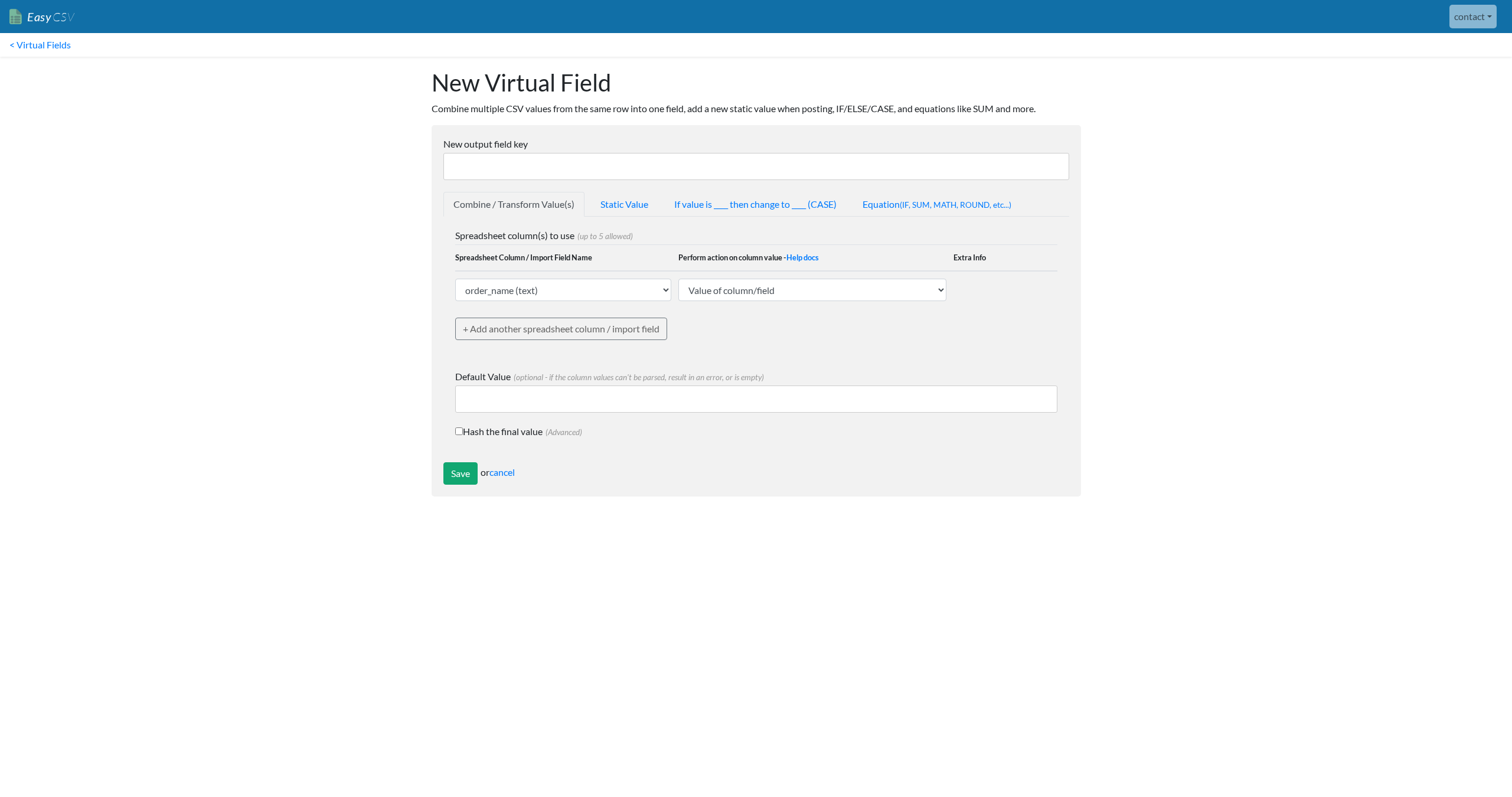
click at [556, 172] on input "New output field key" at bounding box center [756, 166] width 626 height 27
paste input "Recipient"
type input "Recipient Address3"
select select "767240"
click at [455, 481] on input "Save" at bounding box center [460, 473] width 34 height 23
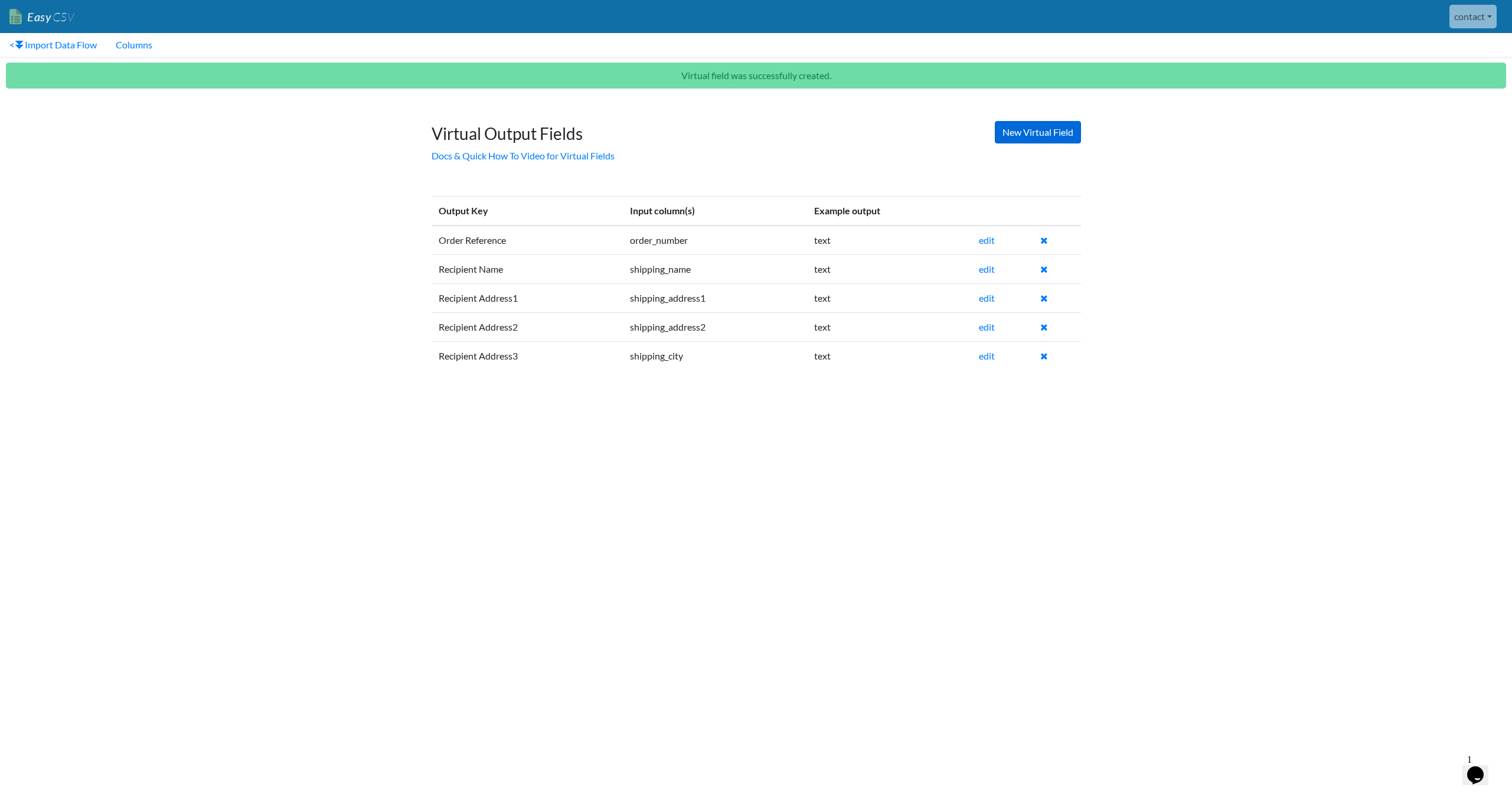
click at [1029, 134] on link "New Virtual Field" at bounding box center [1038, 133] width 86 height 23
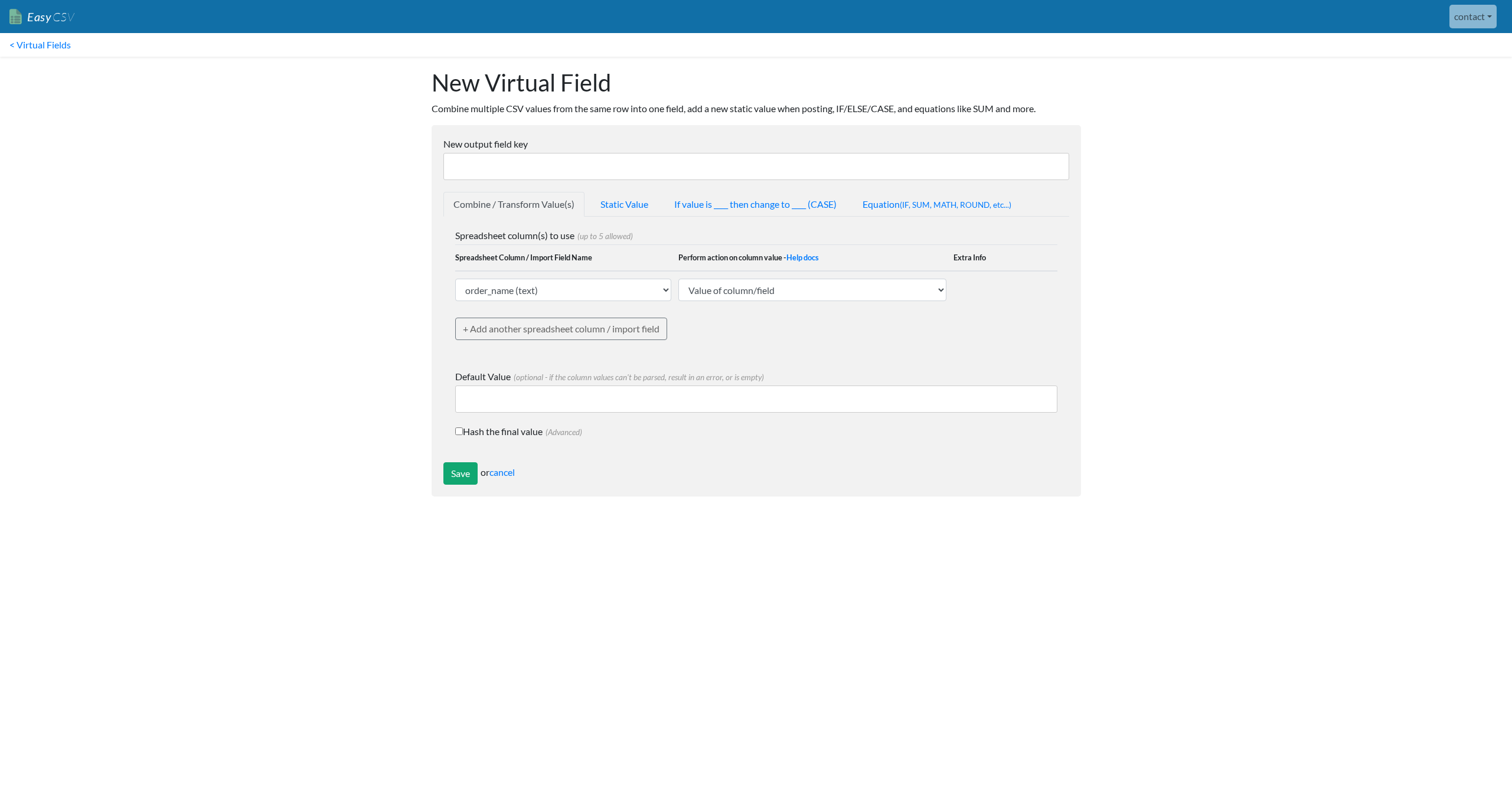
click at [664, 162] on input "New output field key" at bounding box center [756, 166] width 626 height 27
type input "R"
paste input "Recipient"
type input "Recipient Address4"
select select "767240"
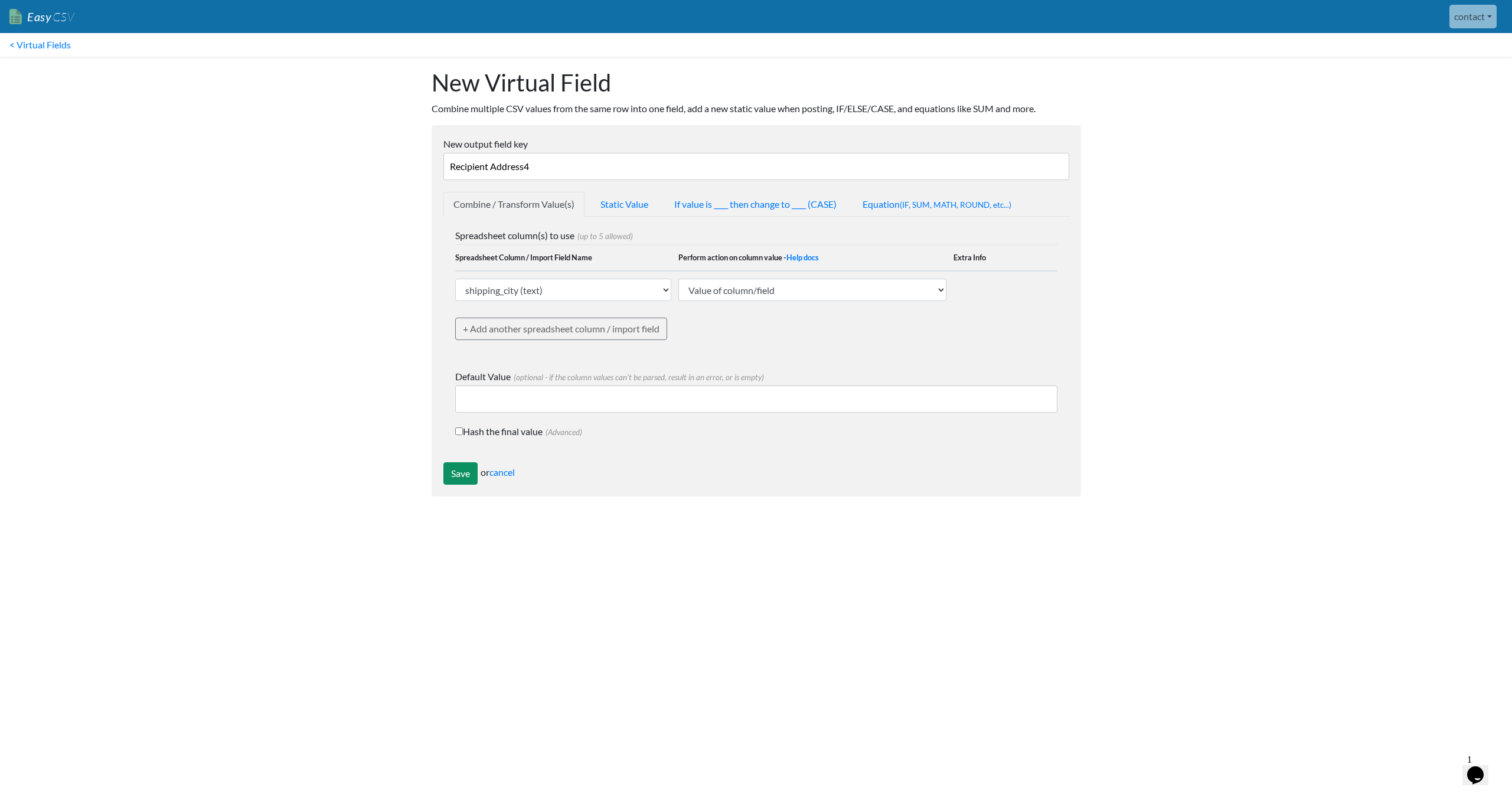
click at [463, 471] on input "Save" at bounding box center [460, 473] width 34 height 23
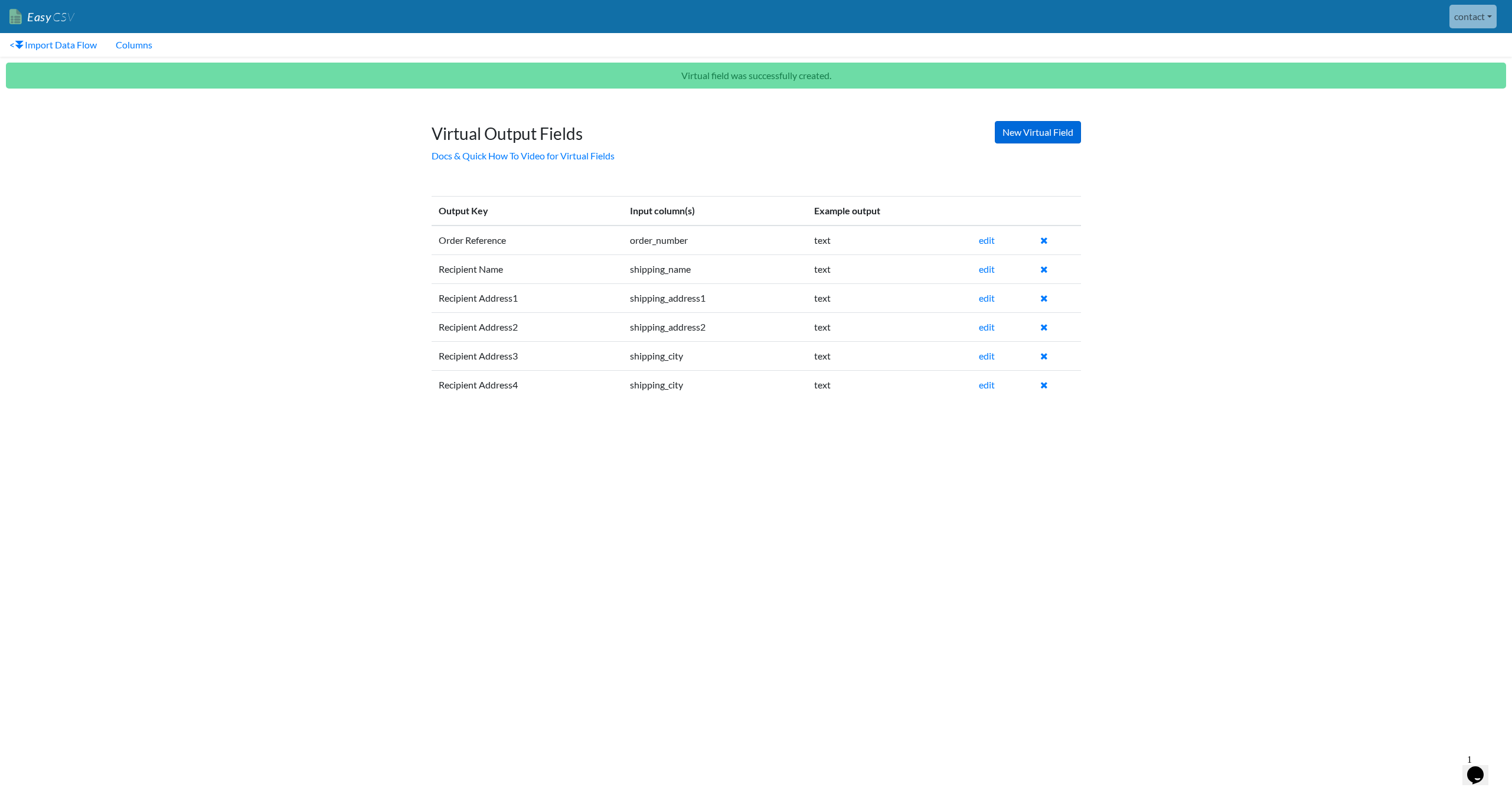
click at [1061, 130] on link "New Virtual Field" at bounding box center [1038, 133] width 86 height 23
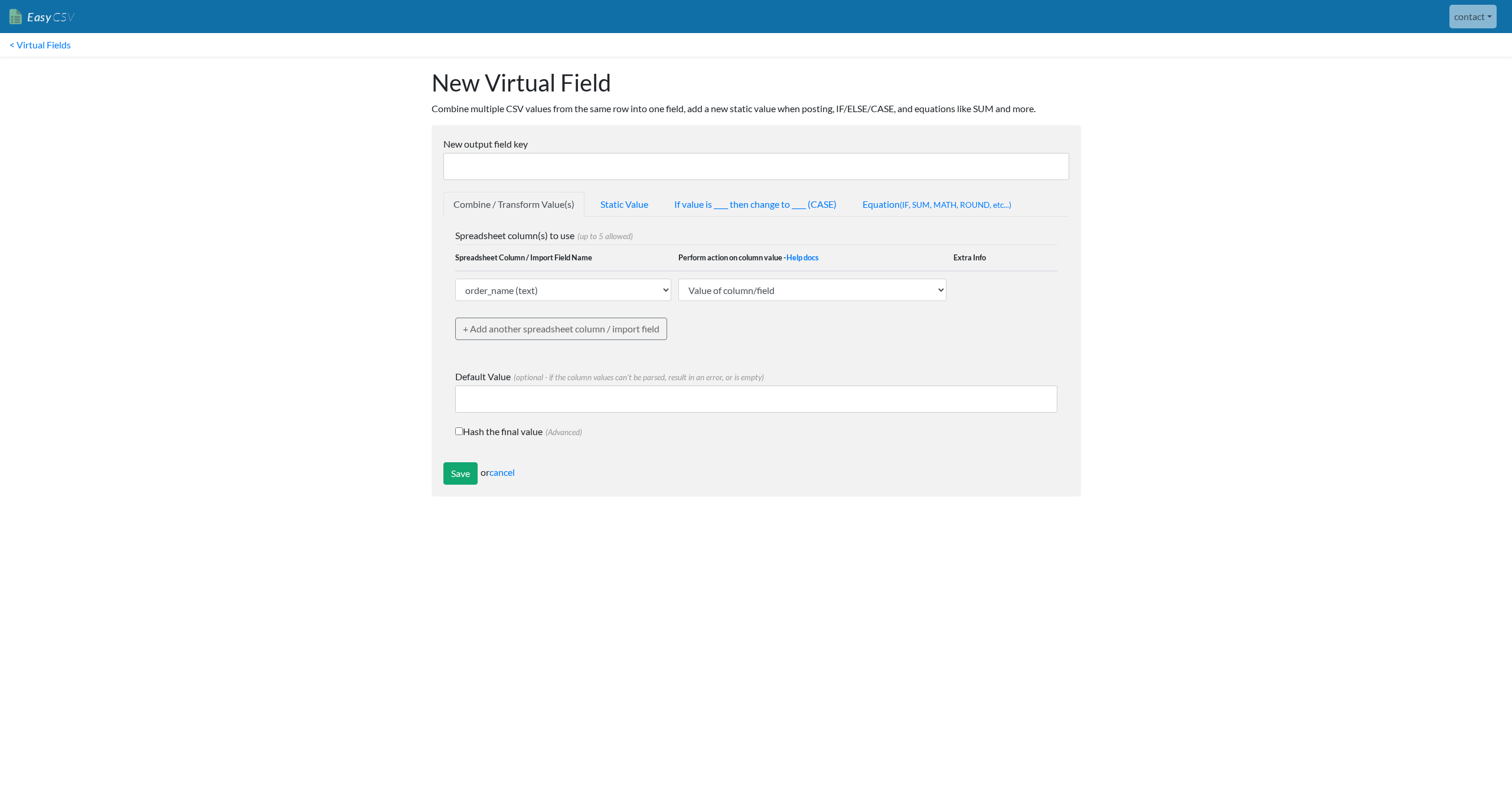
click at [589, 165] on input "New output field key" at bounding box center [756, 166] width 626 height 27
paste input "Recipient"
type input "Recipient Postcode"
click at [561, 337] on link "+ Add another spreadsheet column / import field" at bounding box center [561, 329] width 212 height 23
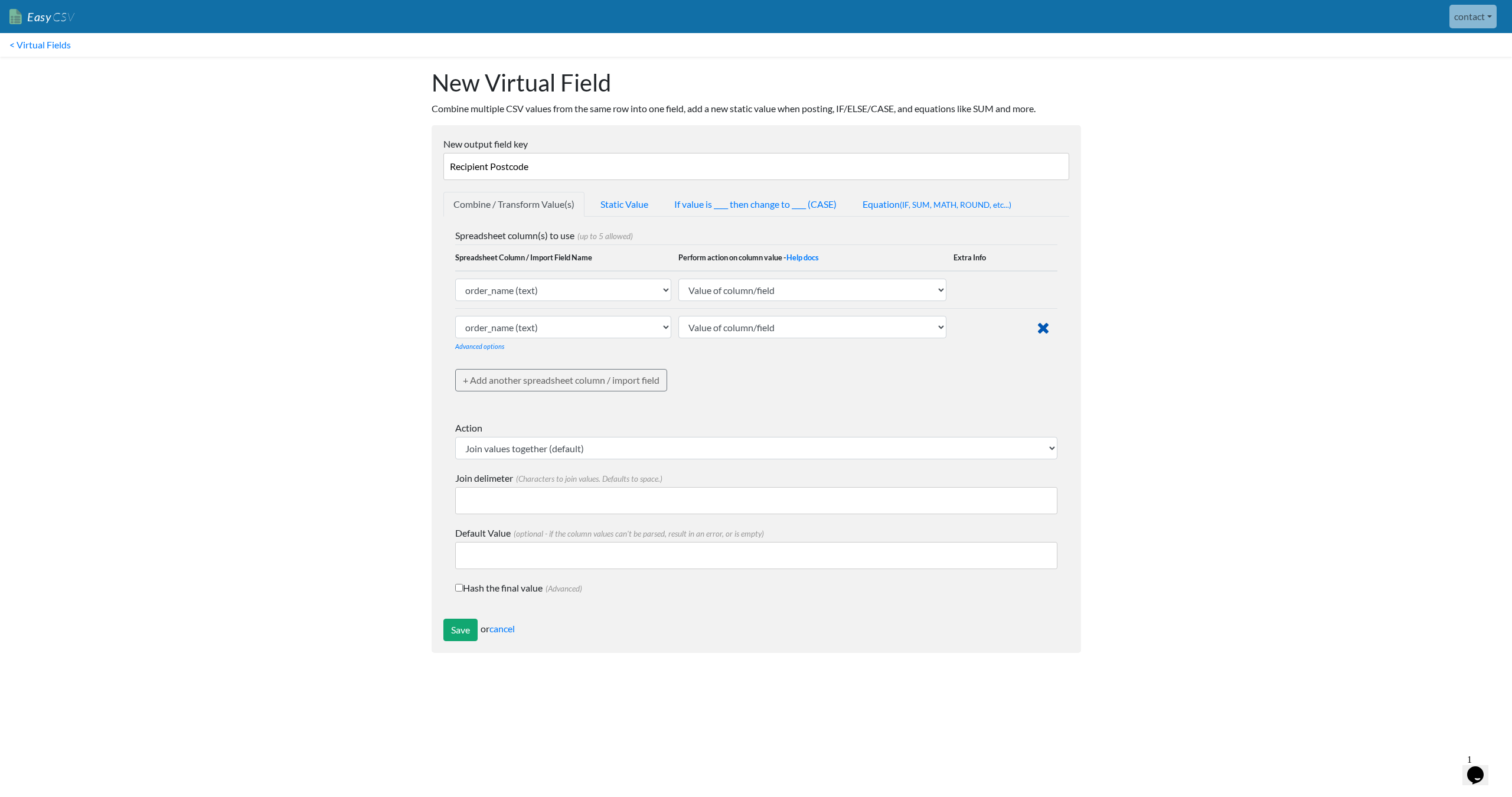
click at [1040, 321] on icon at bounding box center [1043, 328] width 12 height 16
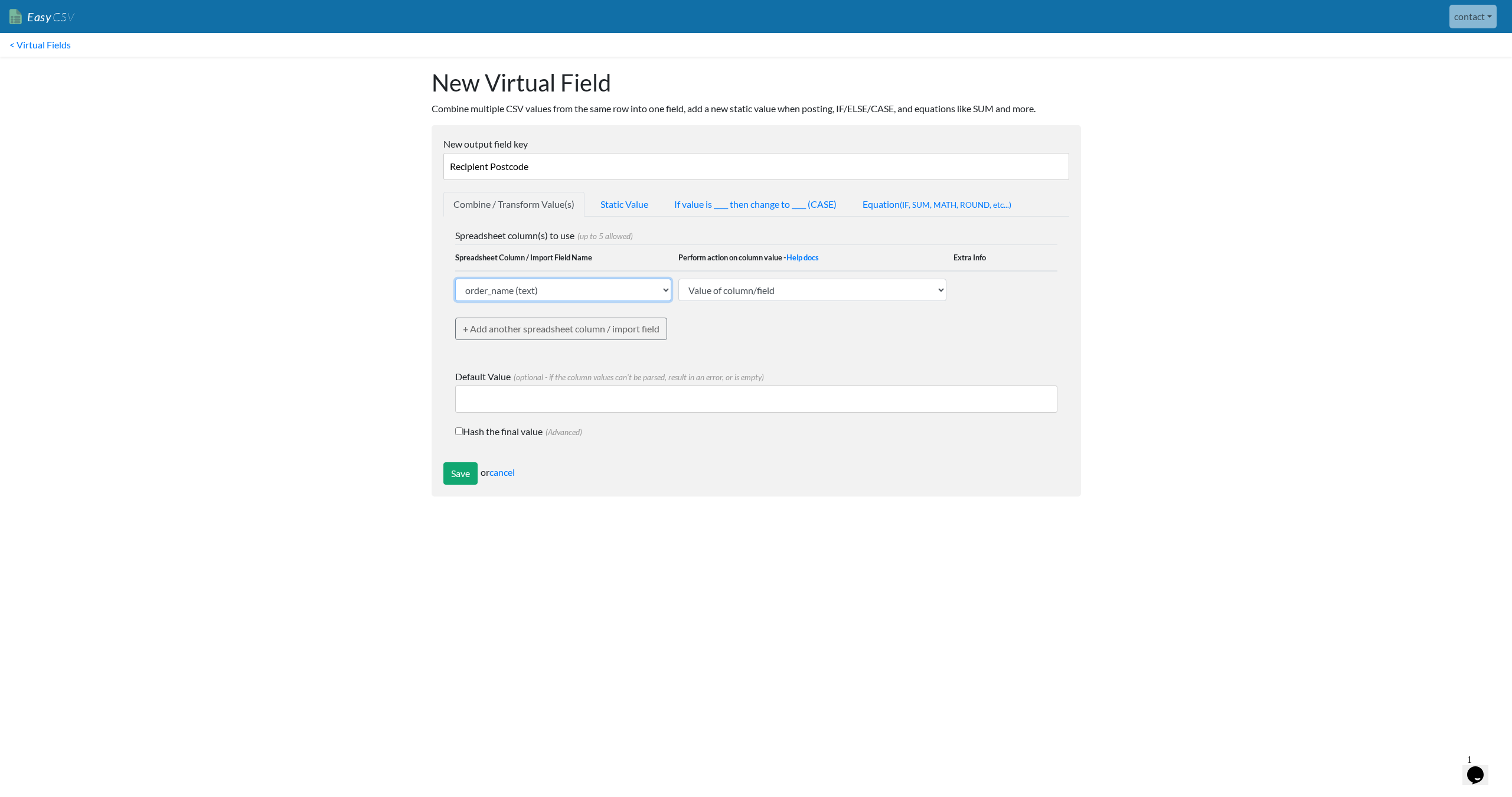
select select "767241"
click at [461, 478] on input "Save" at bounding box center [460, 473] width 34 height 23
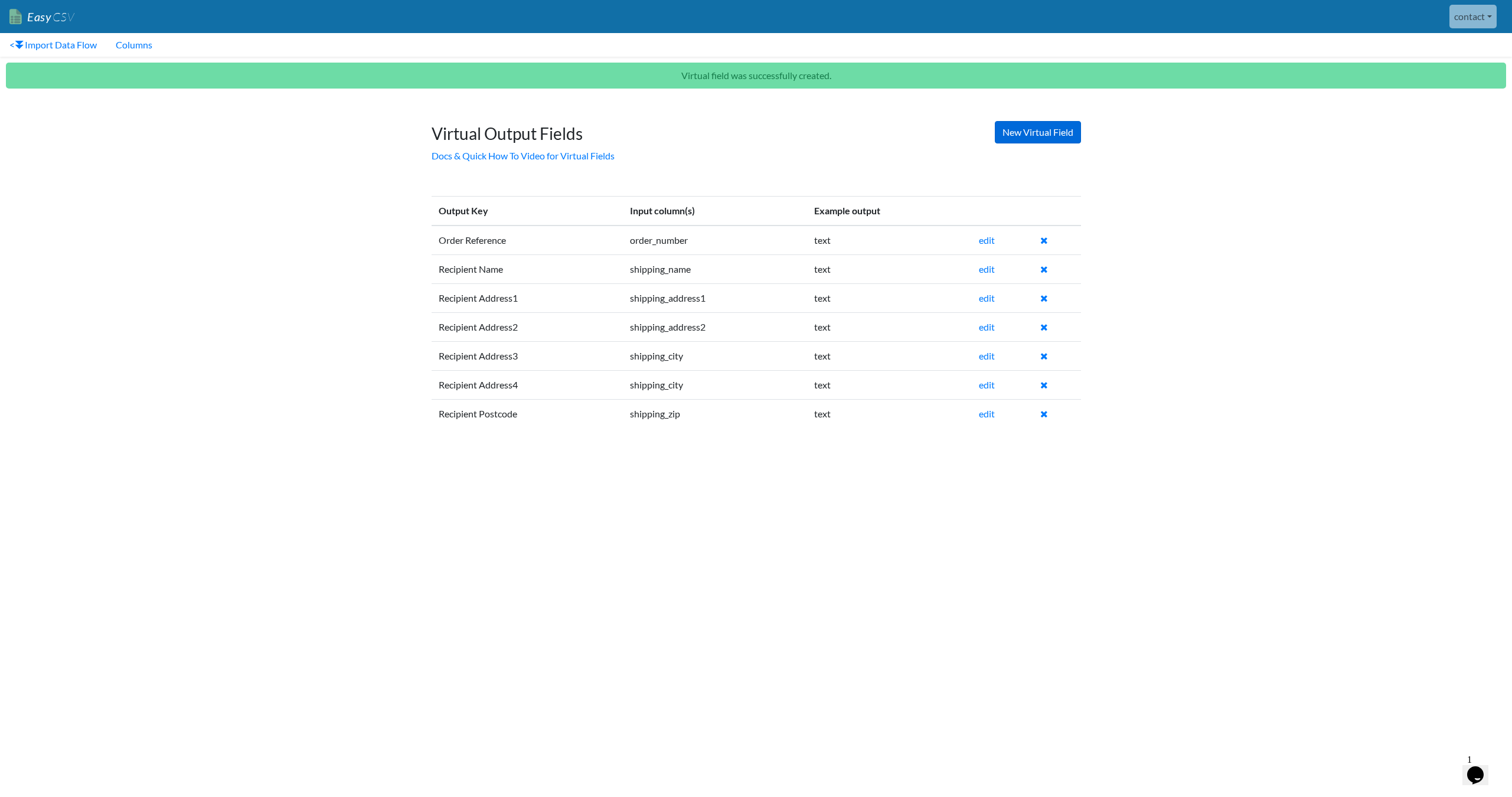
click at [1041, 132] on link "New Virtual Field" at bounding box center [1038, 133] width 86 height 23
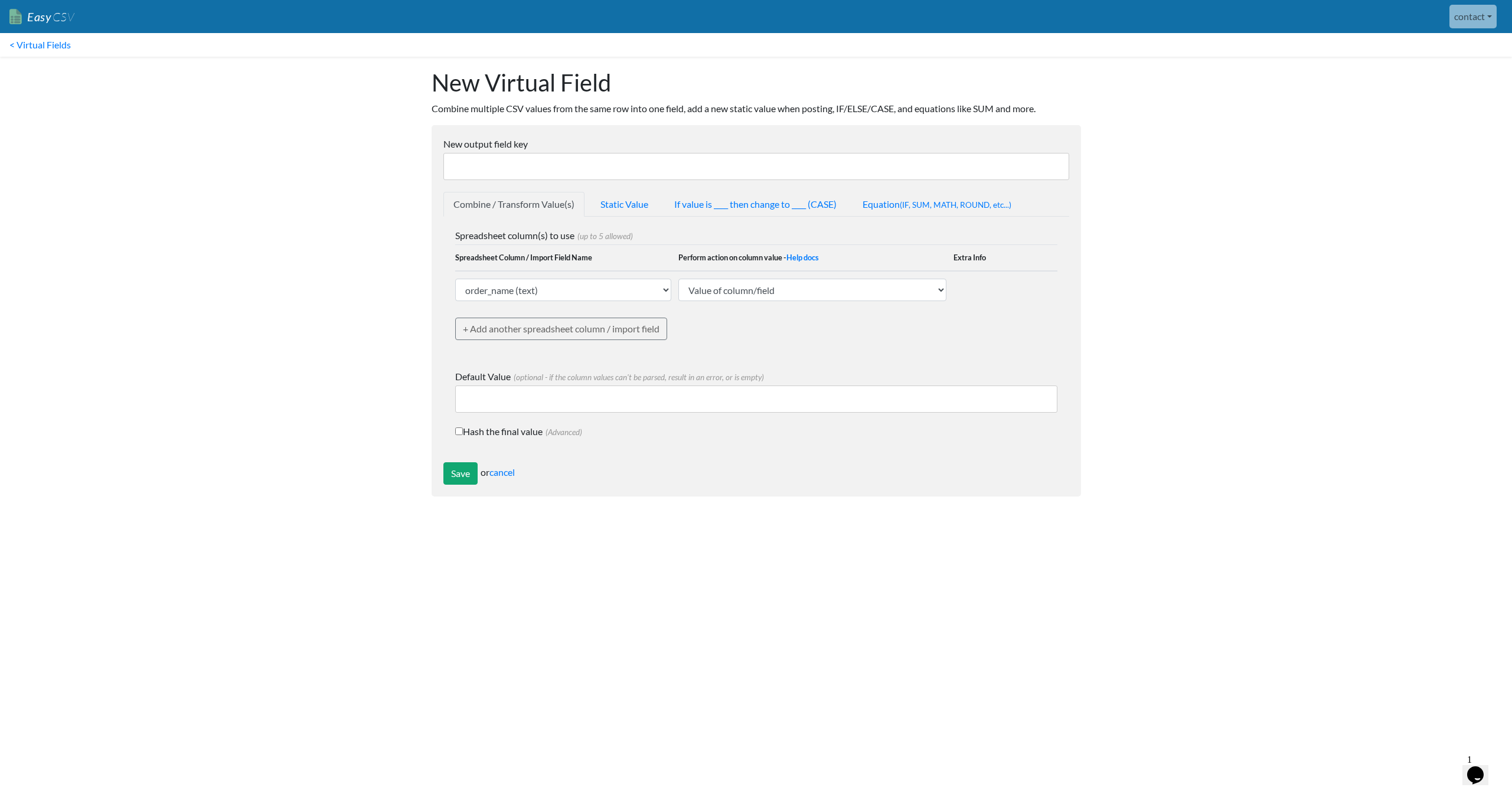
click at [512, 163] on input "New output field key" at bounding box center [756, 166] width 626 height 27
paste input "Recipient"
type input "Recipient Country"
select select "767243"
click at [463, 473] on input "Save" at bounding box center [460, 473] width 34 height 23
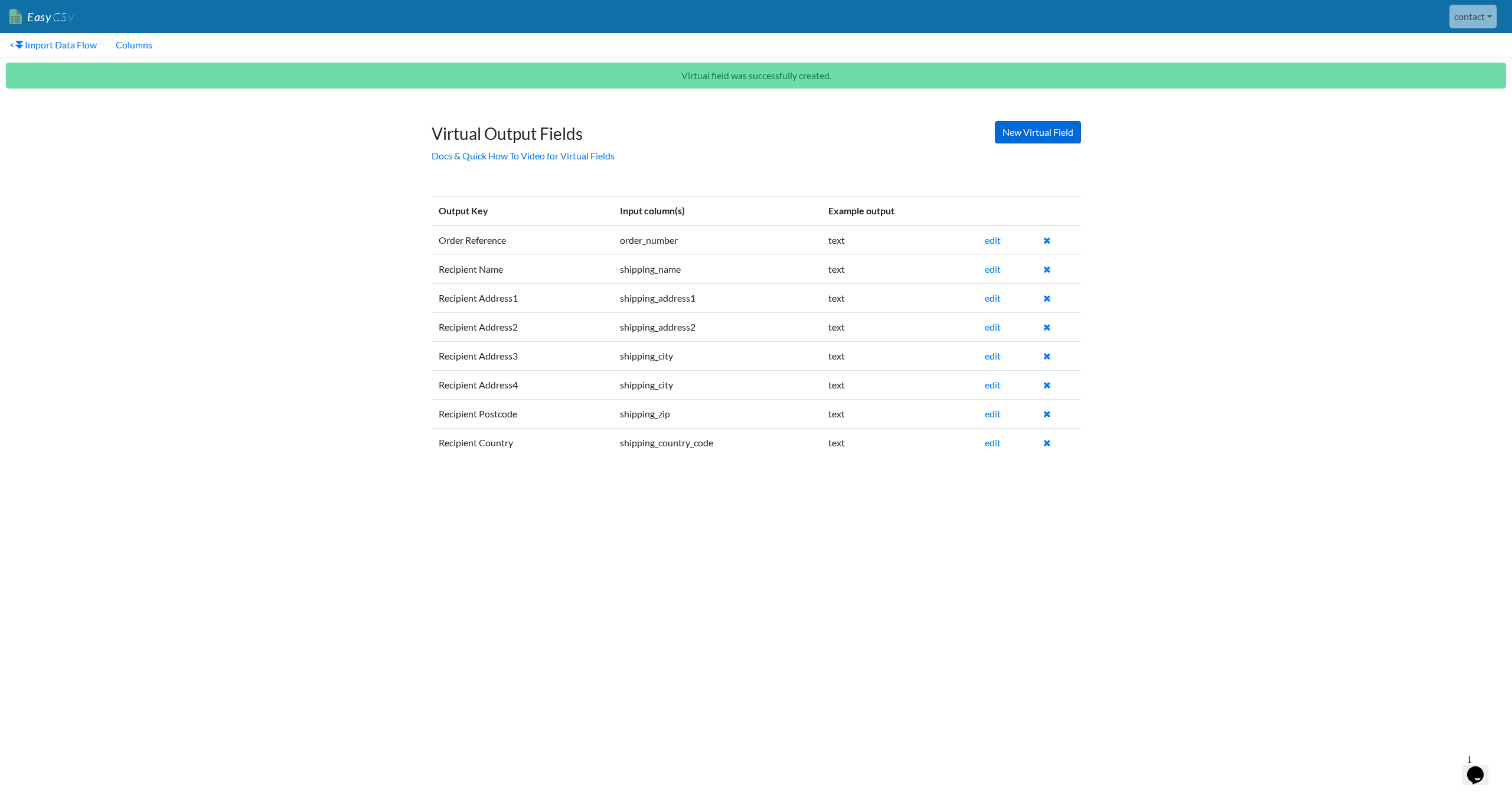
click at [1059, 126] on link "New Virtual Field" at bounding box center [1038, 133] width 86 height 23
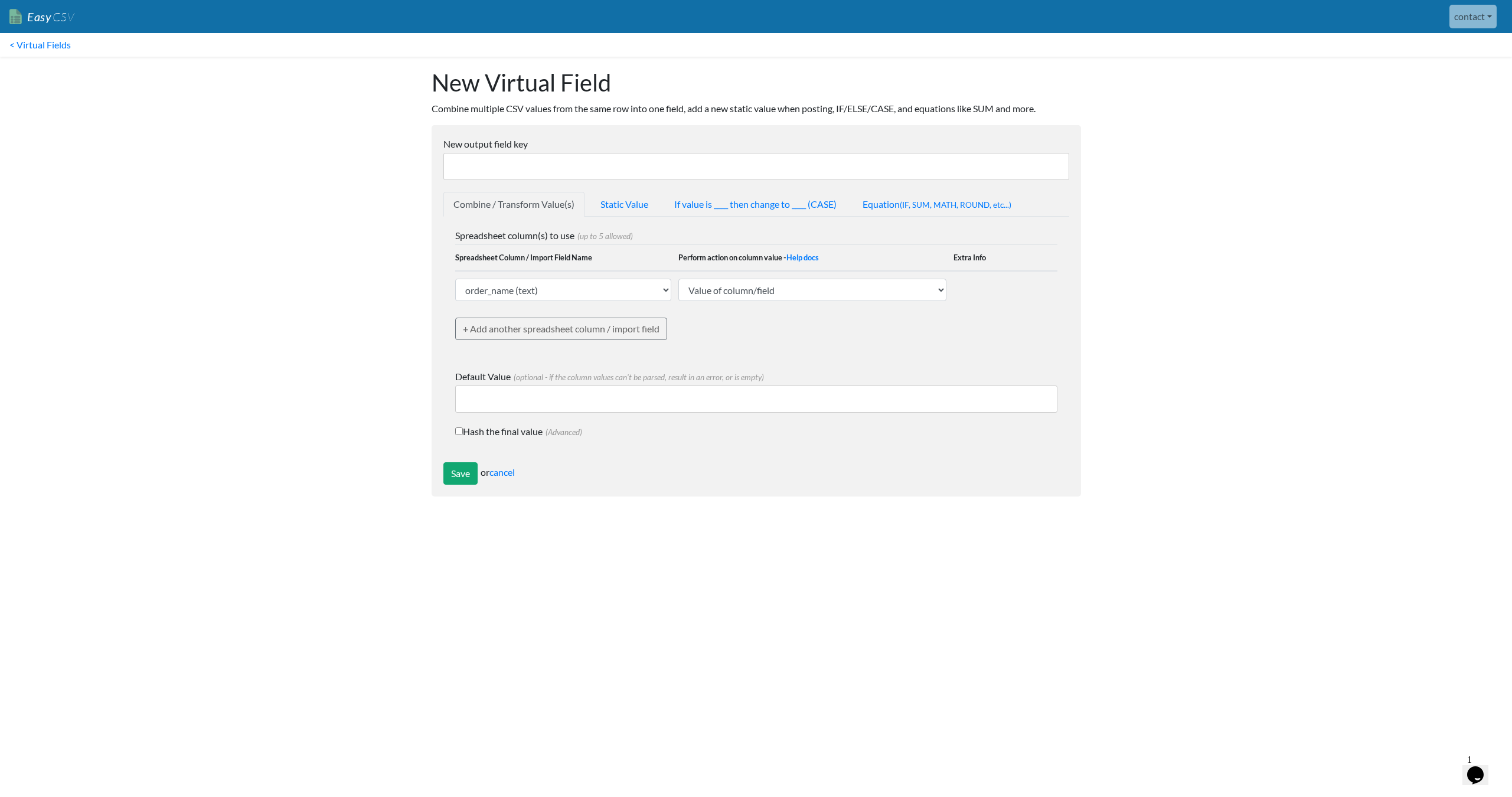
click at [565, 165] on input "New output field key" at bounding box center [756, 166] width 626 height 27
type input "Delivery Instructions"
click at [503, 470] on link "cancel" at bounding box center [502, 473] width 25 height 11
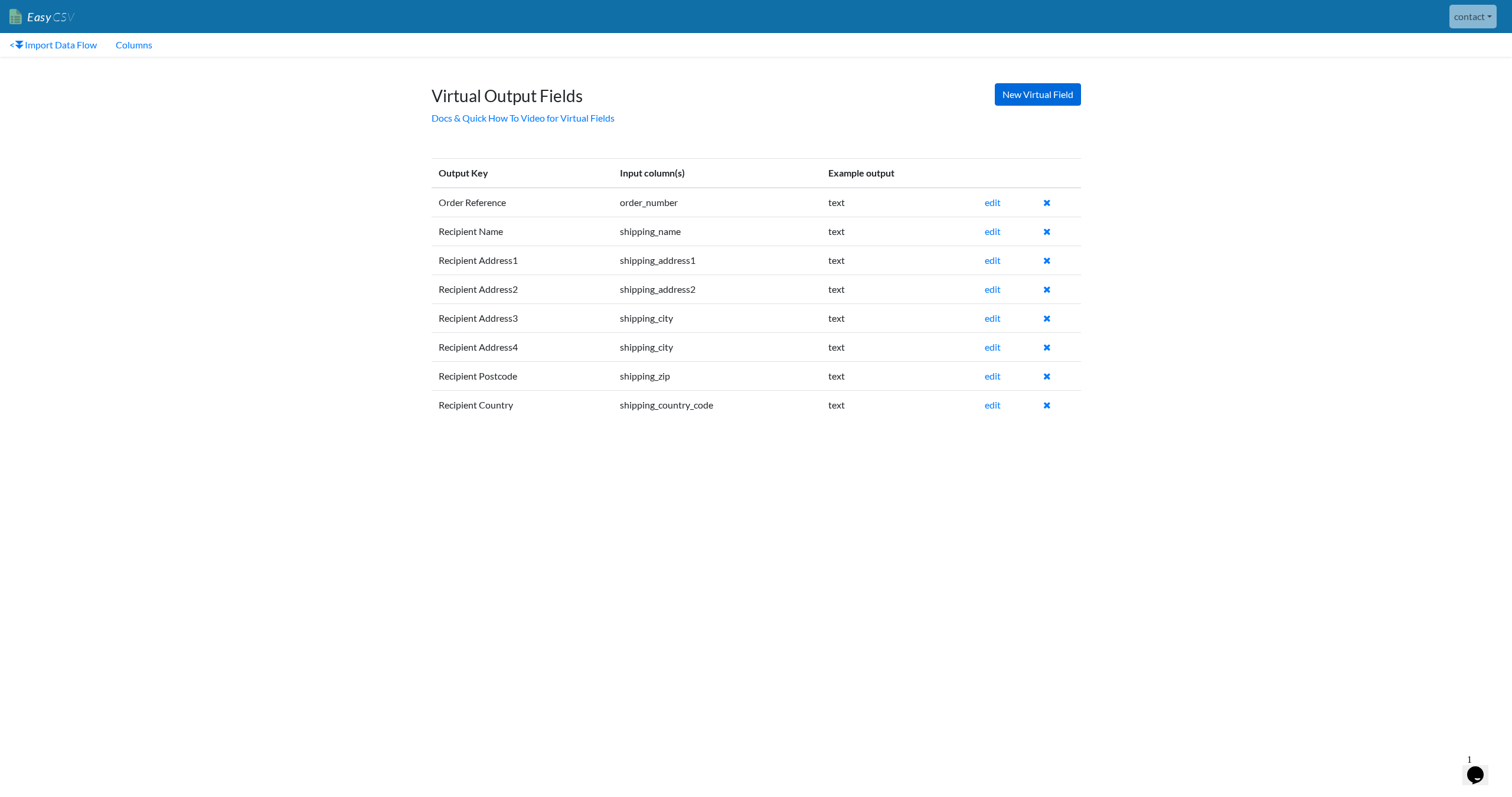
click at [1050, 103] on link "New Virtual Field" at bounding box center [1038, 95] width 86 height 23
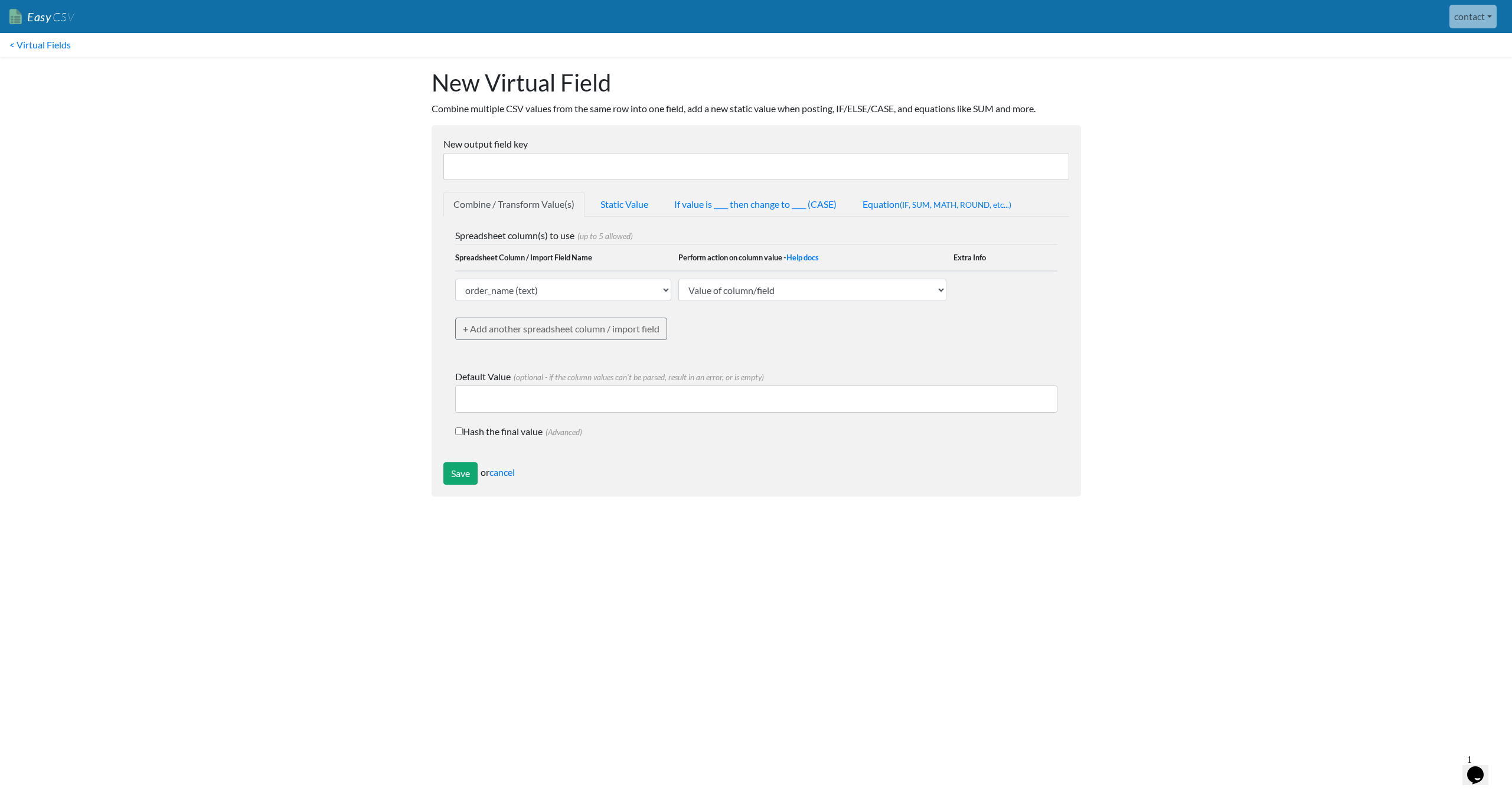
click at [534, 166] on input "New output field key" at bounding box center [756, 166] width 626 height 27
type input "Primary Telephone"
select select "767244"
click at [459, 471] on input "Save" at bounding box center [460, 473] width 34 height 23
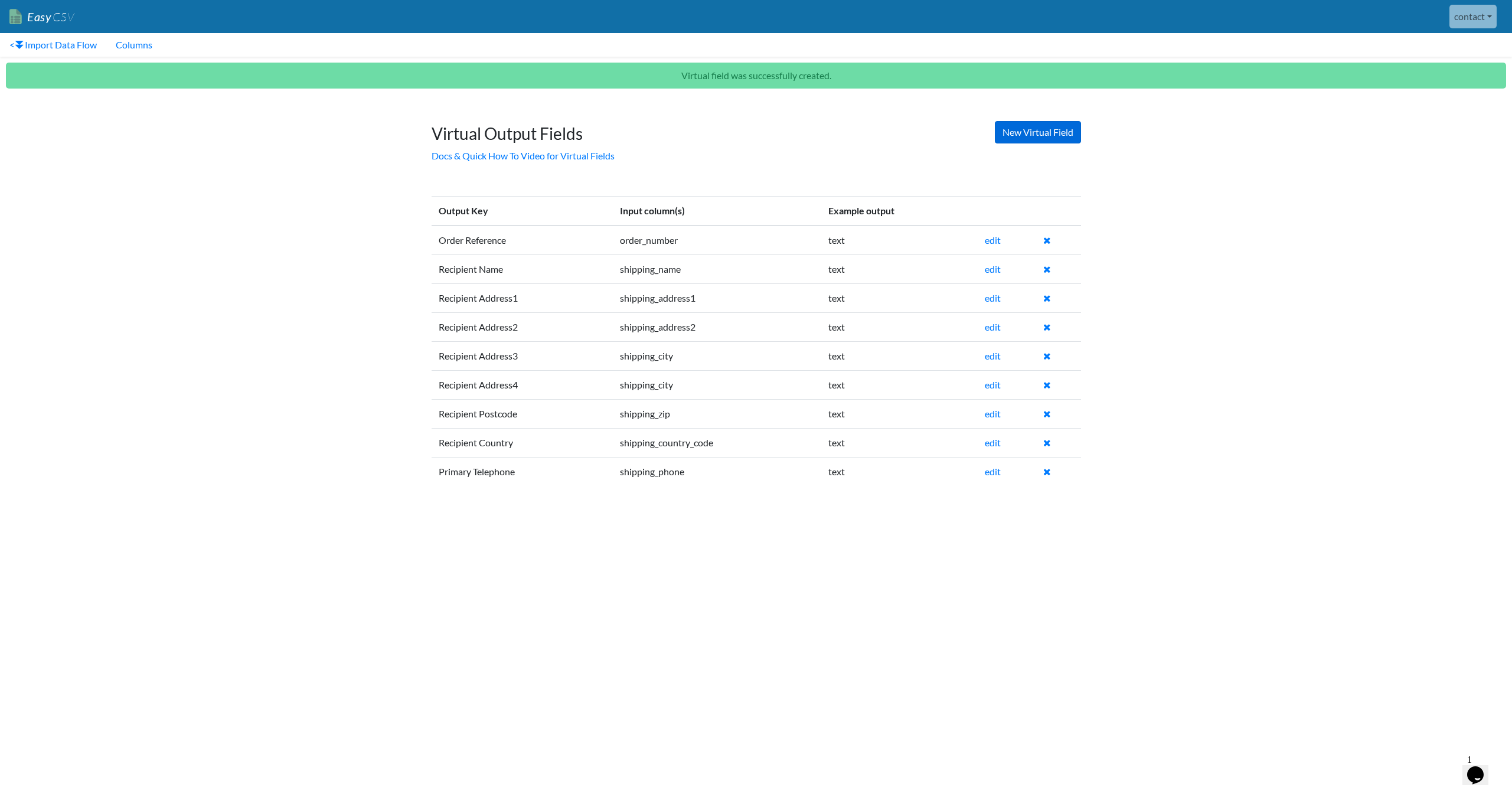
click at [1040, 136] on link "New Virtual Field" at bounding box center [1038, 133] width 86 height 23
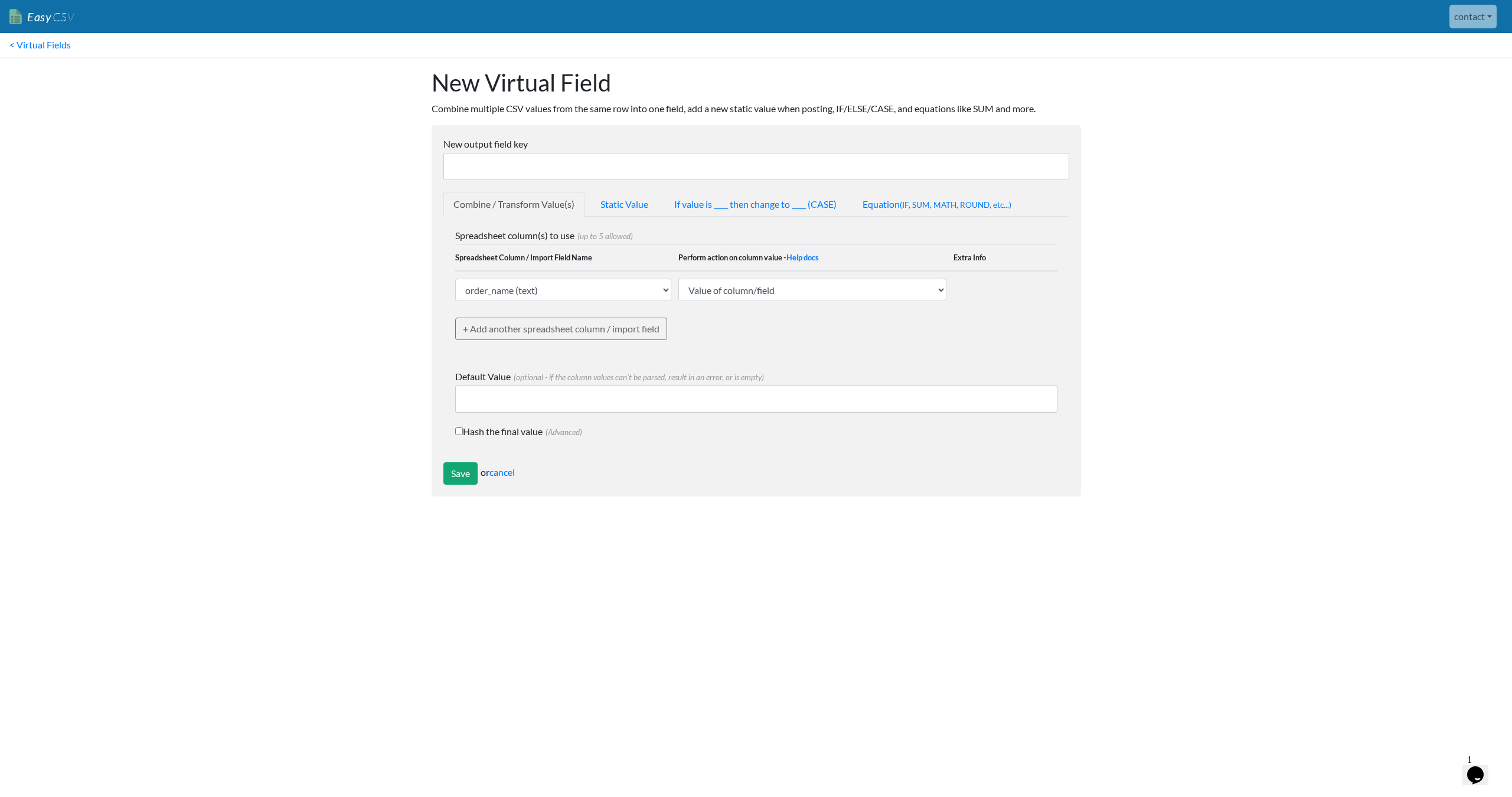
click at [640, 179] on input "New output field key" at bounding box center [756, 166] width 626 height 27
type input "Primary Email"
select select "767245"
click at [587, 268] on th "Spreadsheet Column / Import Field Name" at bounding box center [567, 258] width 224 height 27
click at [464, 478] on input "Save" at bounding box center [460, 473] width 34 height 23
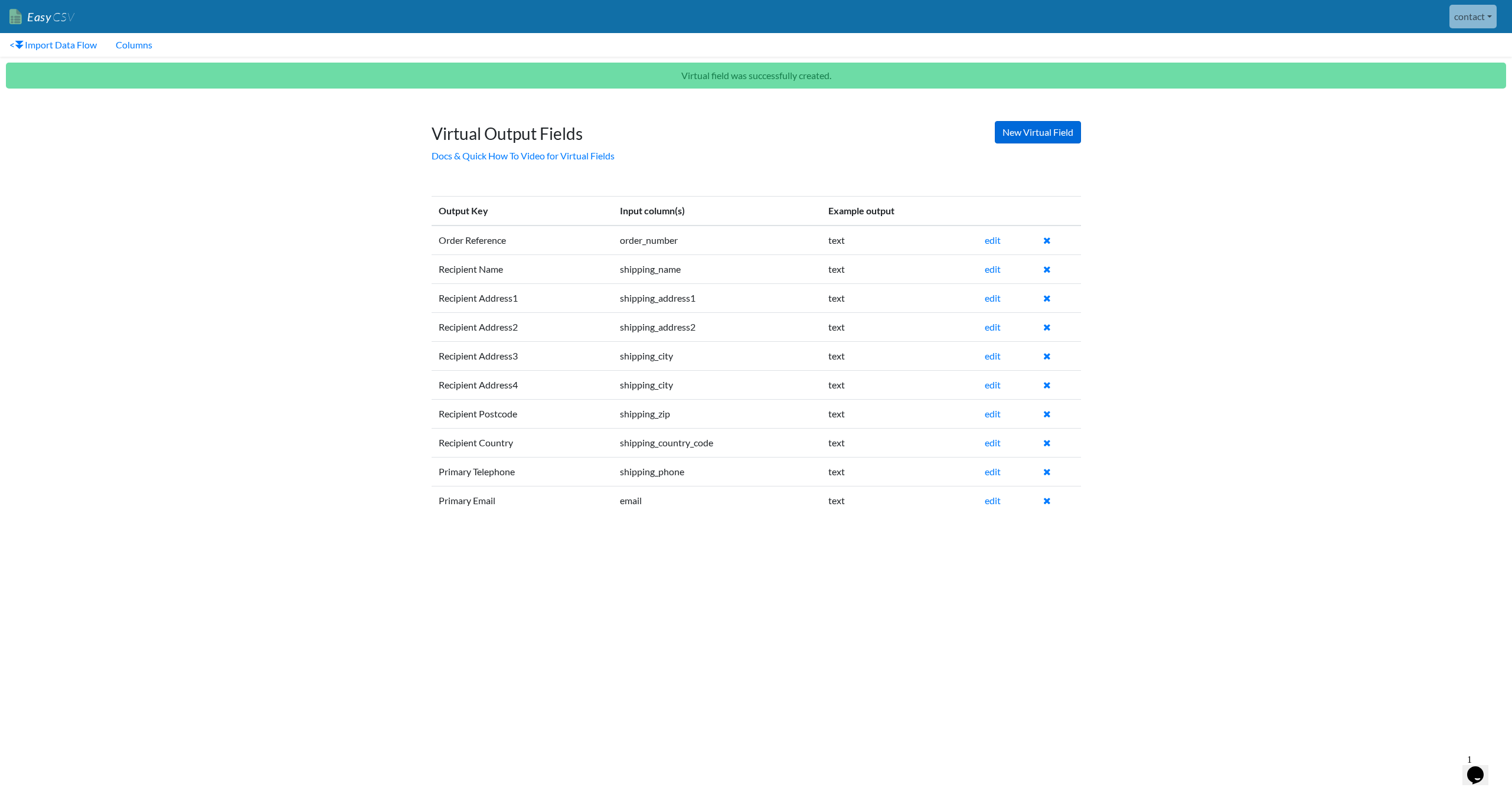
click at [1072, 136] on link "New Virtual Field" at bounding box center [1038, 133] width 86 height 23
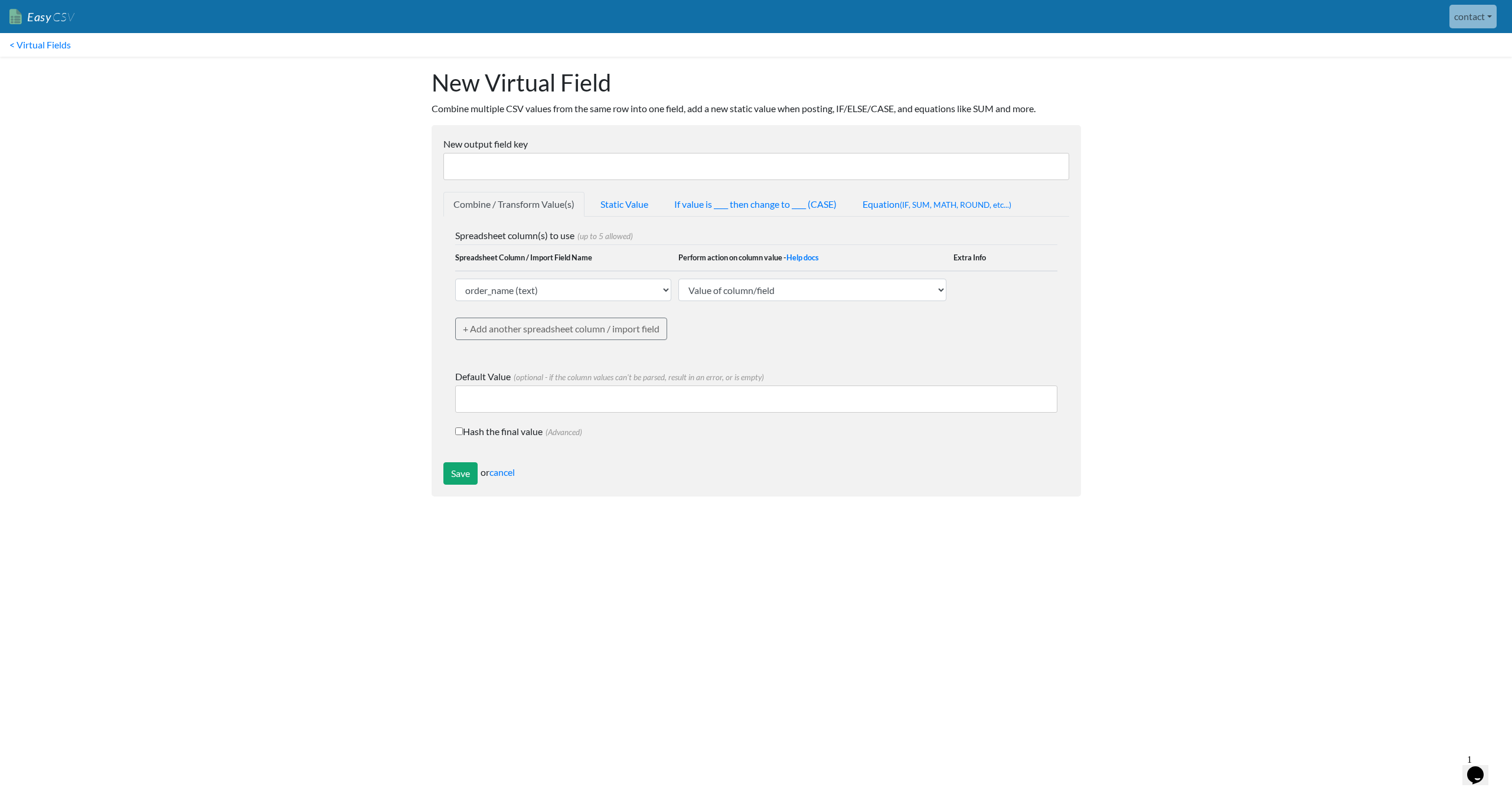
click at [638, 175] on input "New output field key" at bounding box center [756, 166] width 626 height 27
type input "Product Code"
select select "767228"
click at [466, 466] on input "Save" at bounding box center [460, 473] width 34 height 23
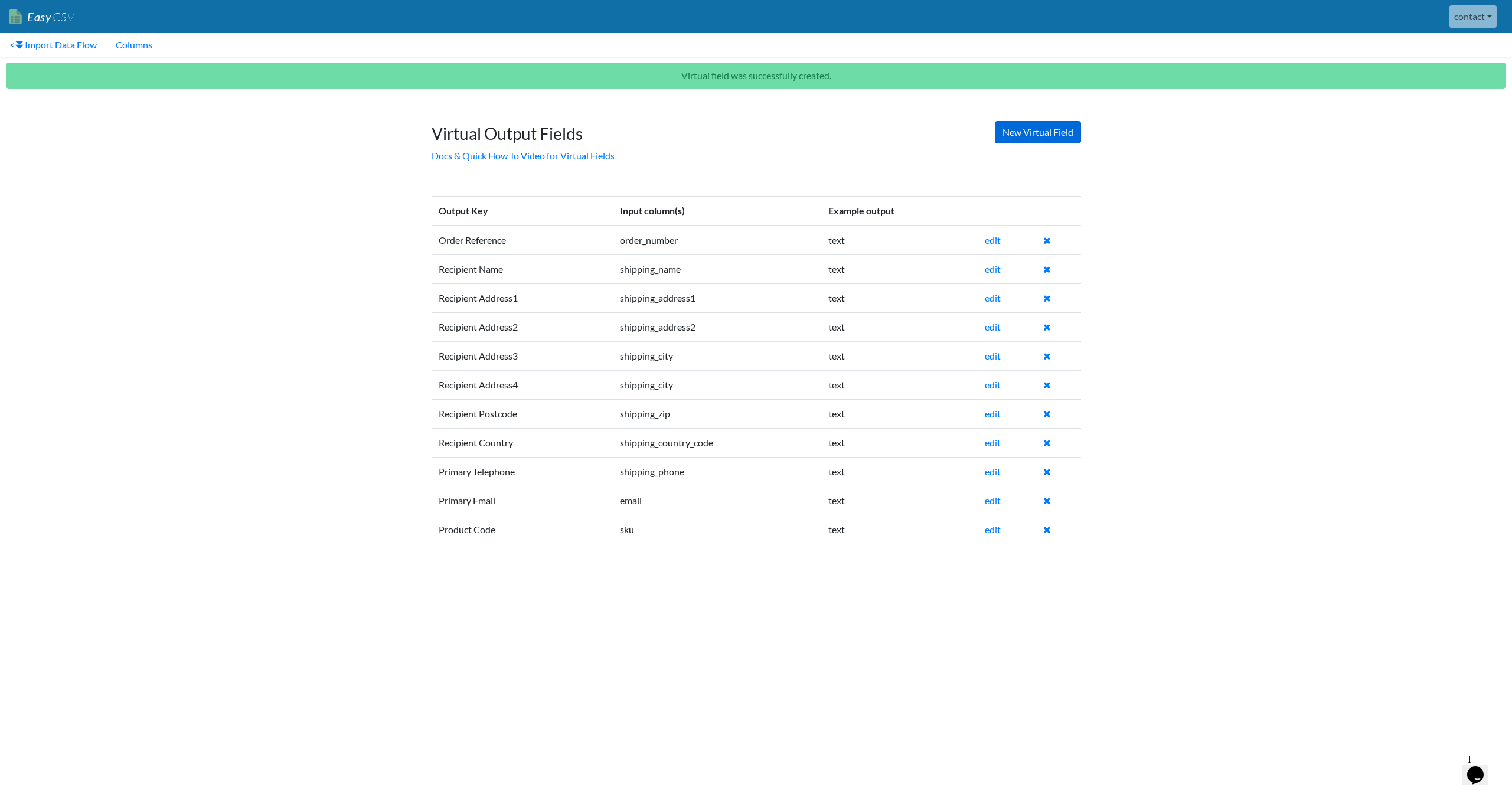
click at [1033, 134] on link "New Virtual Field" at bounding box center [1038, 133] width 86 height 23
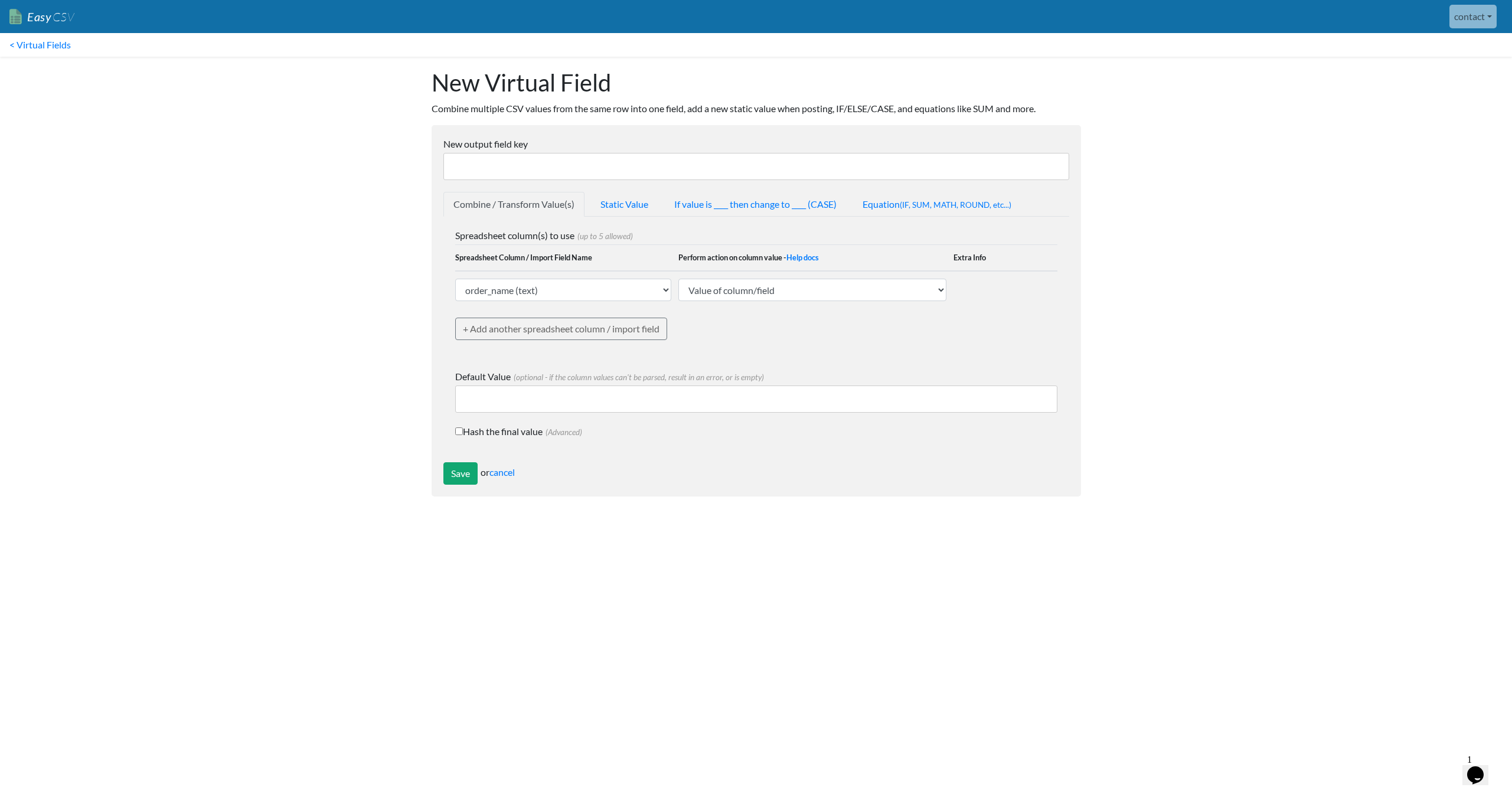
click at [542, 169] on input "New output field key" at bounding box center [756, 166] width 626 height 27
type input "Product Description"
select select "767230"
click at [462, 473] on input "Save" at bounding box center [460, 473] width 34 height 23
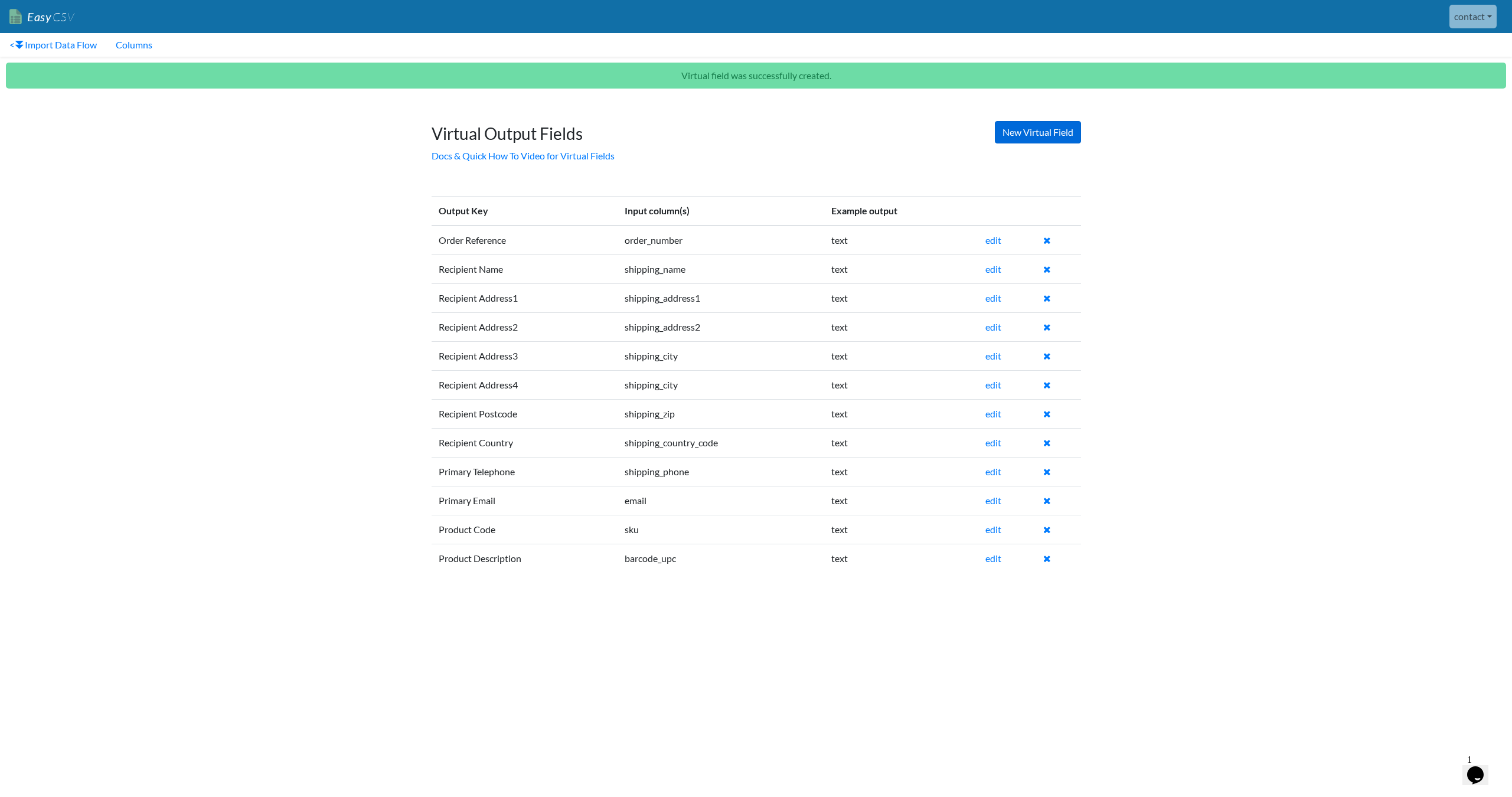
click at [1066, 139] on link "New Virtual Field" at bounding box center [1038, 133] width 86 height 23
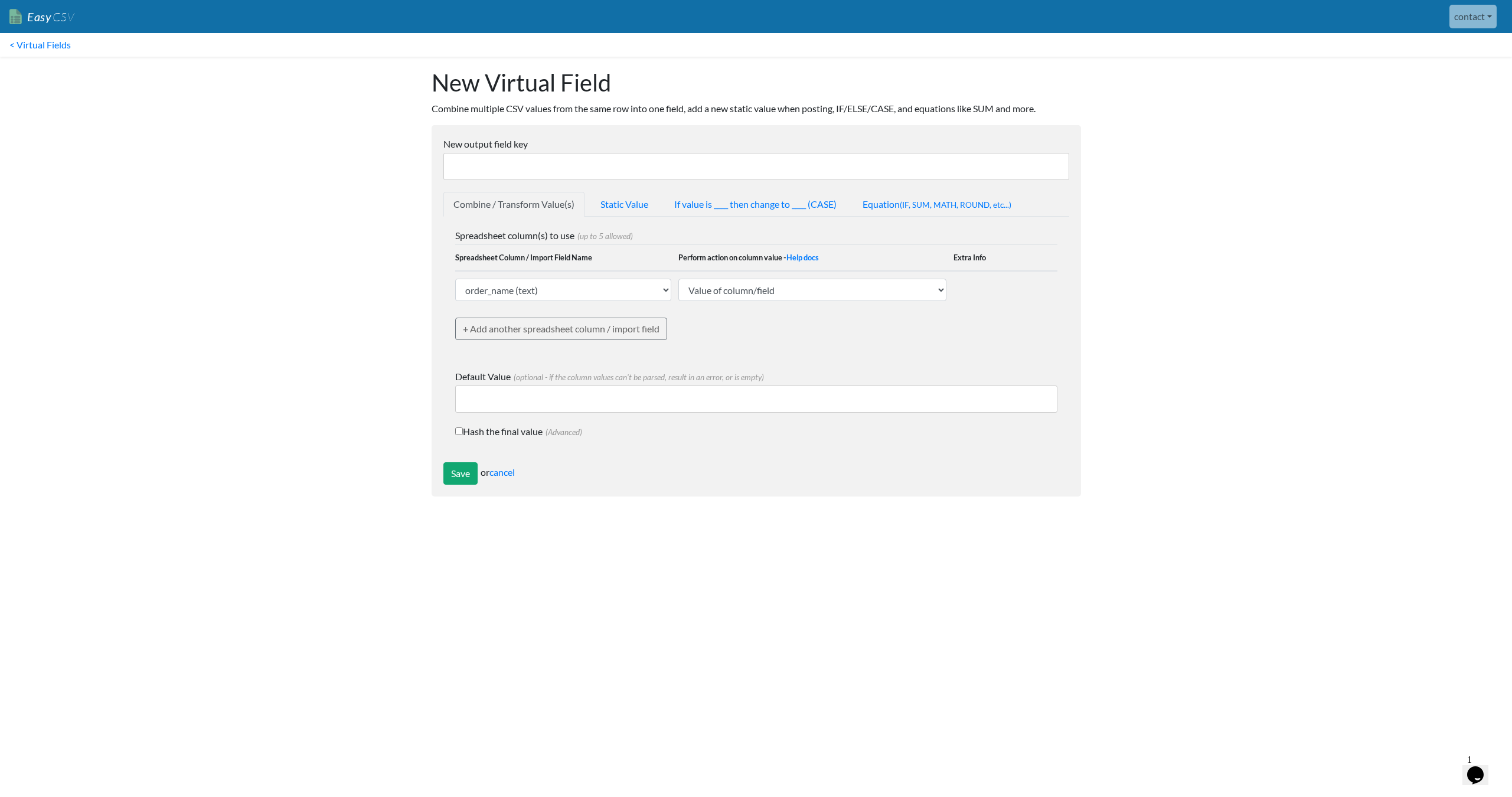
click at [613, 158] on input "New output field key" at bounding box center [756, 166] width 626 height 27
type input "Quantity"
select select "767232"
click at [463, 474] on input "Save" at bounding box center [460, 473] width 34 height 23
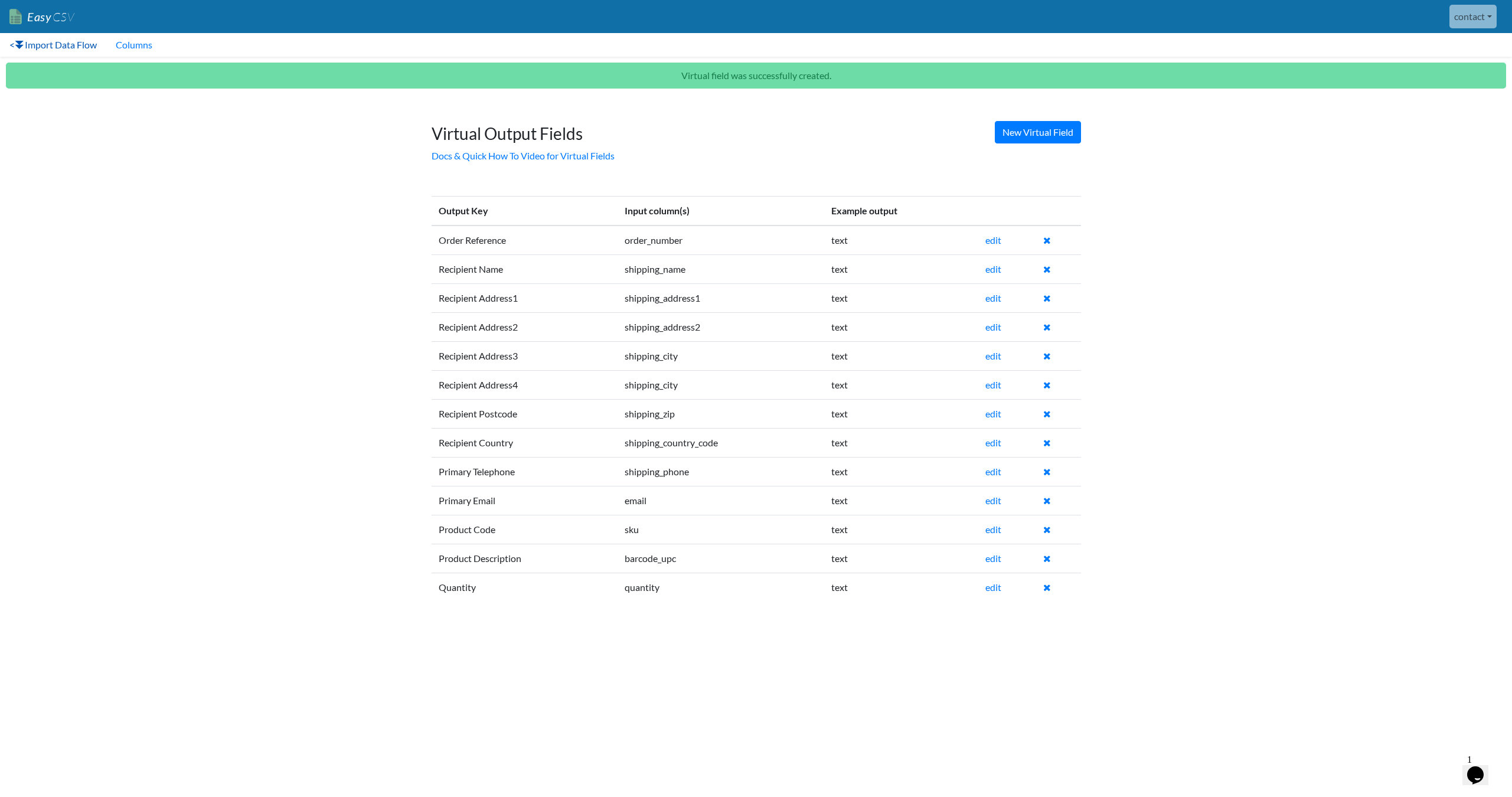
click at [82, 44] on link "< Import Data Flow" at bounding box center [53, 45] width 106 height 24
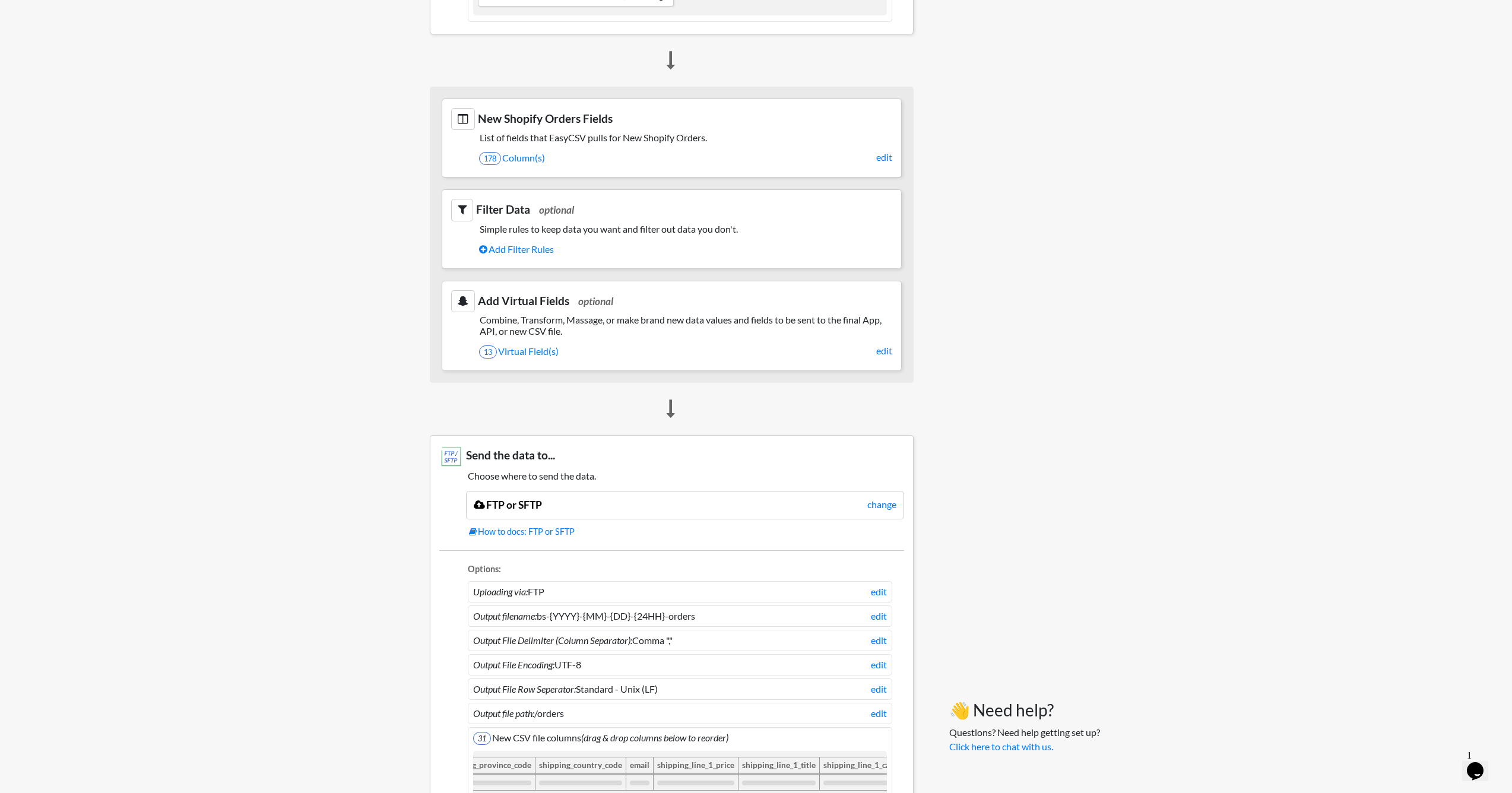
scroll to position [600, 0]
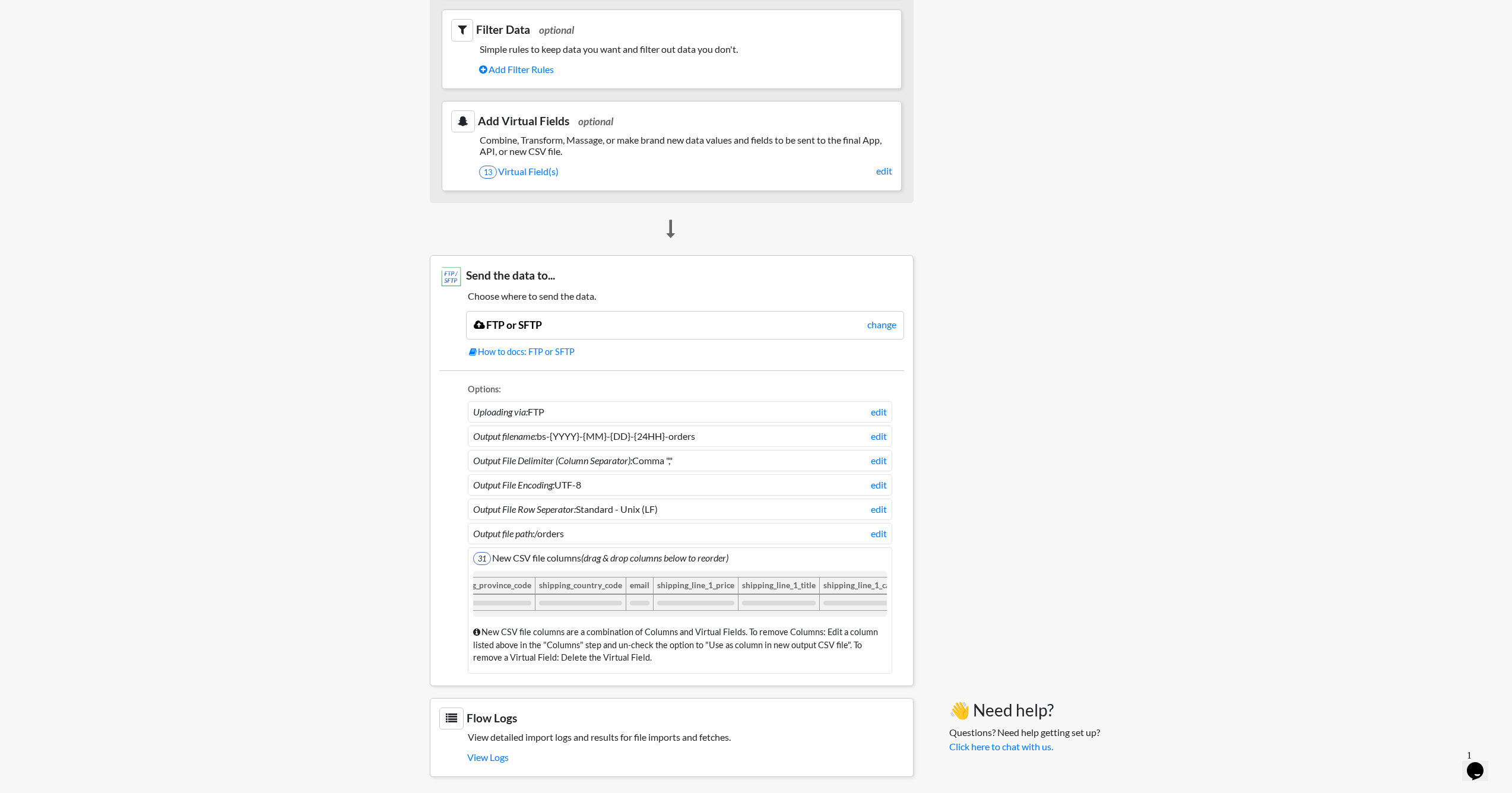
click at [872, 555] on li "31 New CSV file columns (drag & drop columns below to reorder) order_name sku s…" at bounding box center [680, 610] width 424 height 126
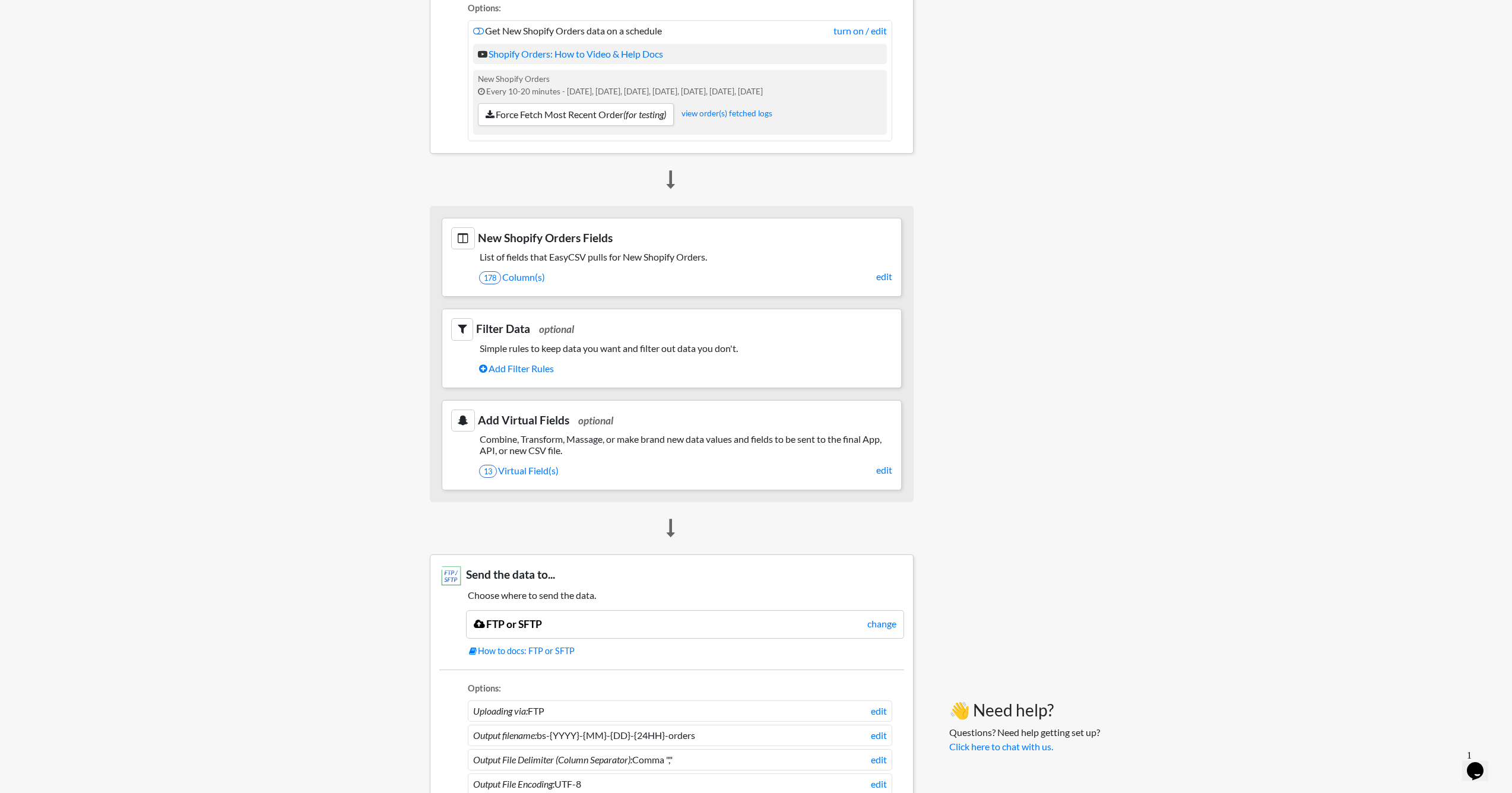
scroll to position [241, 0]
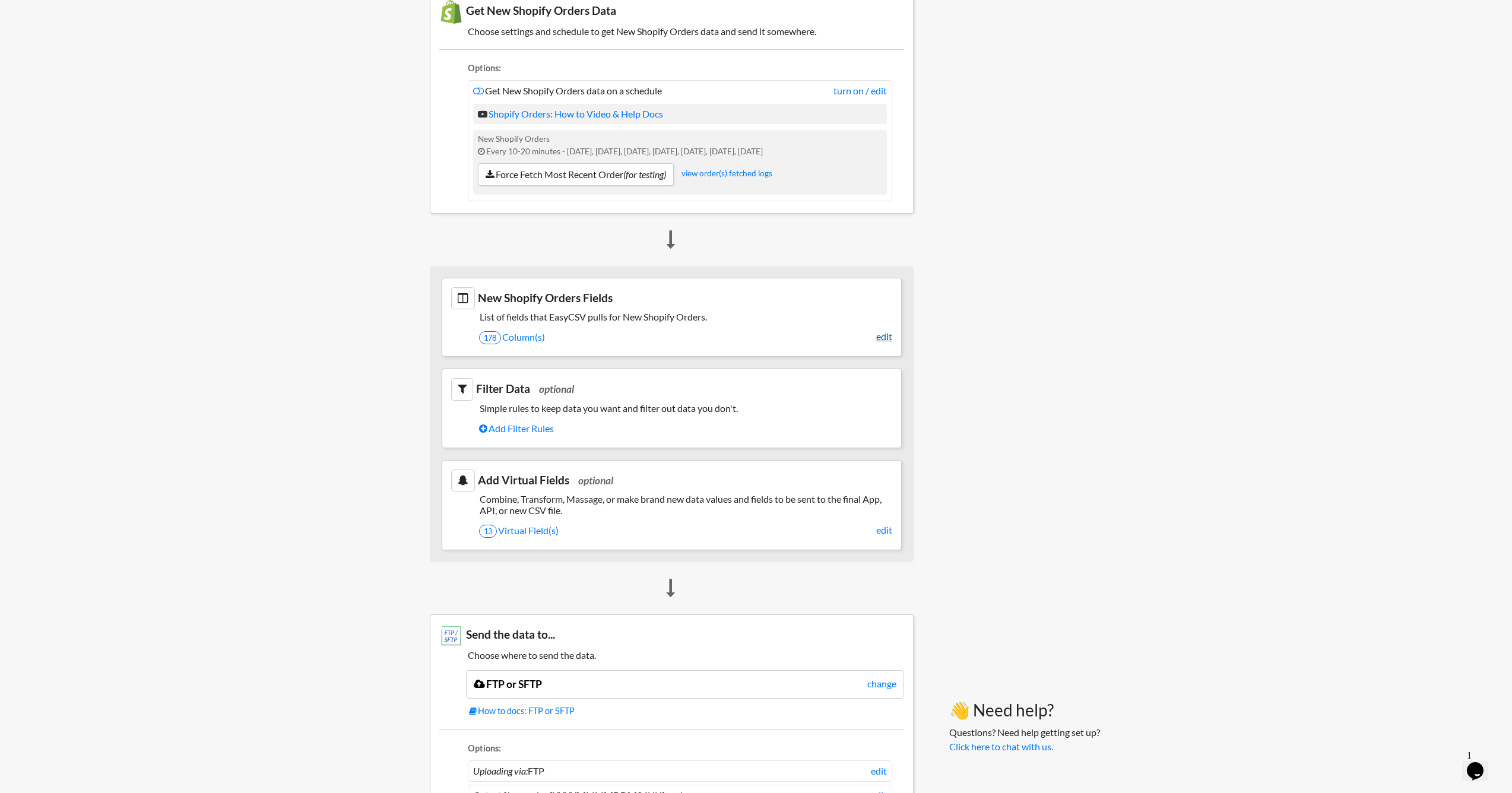
click at [883, 338] on link "edit" at bounding box center [885, 336] width 16 height 14
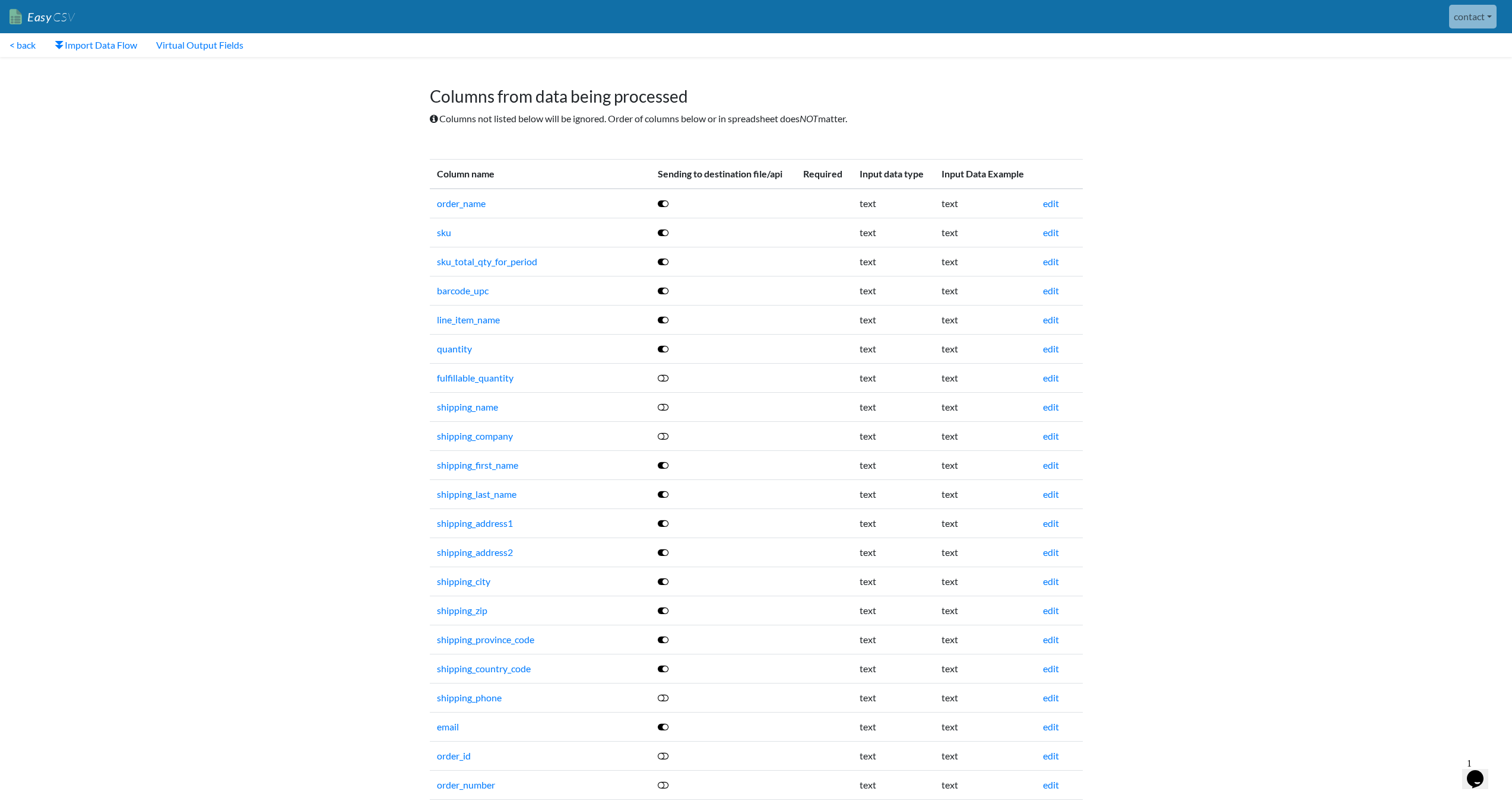
click at [663, 202] on icon at bounding box center [663, 204] width 11 height 10
click at [663, 228] on icon at bounding box center [663, 233] width 11 height 10
click at [661, 256] on link at bounding box center [663, 261] width 11 height 11
click at [663, 283] on td at bounding box center [723, 291] width 146 height 29
click at [663, 290] on icon at bounding box center [663, 291] width 11 height 10
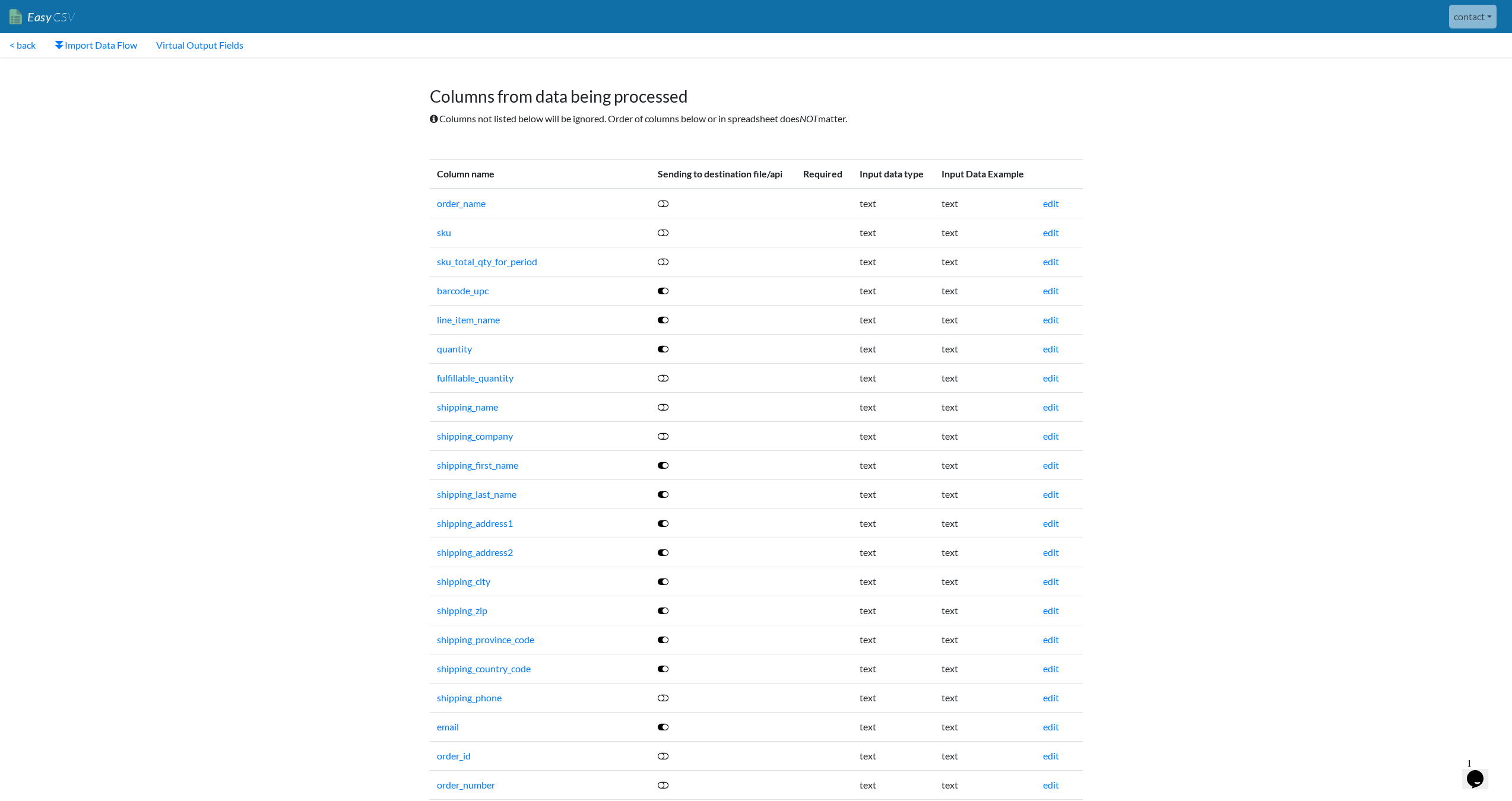
click at [665, 315] on icon at bounding box center [663, 320] width 11 height 10
click at [665, 346] on icon at bounding box center [663, 349] width 11 height 10
click at [666, 467] on icon at bounding box center [663, 465] width 11 height 10
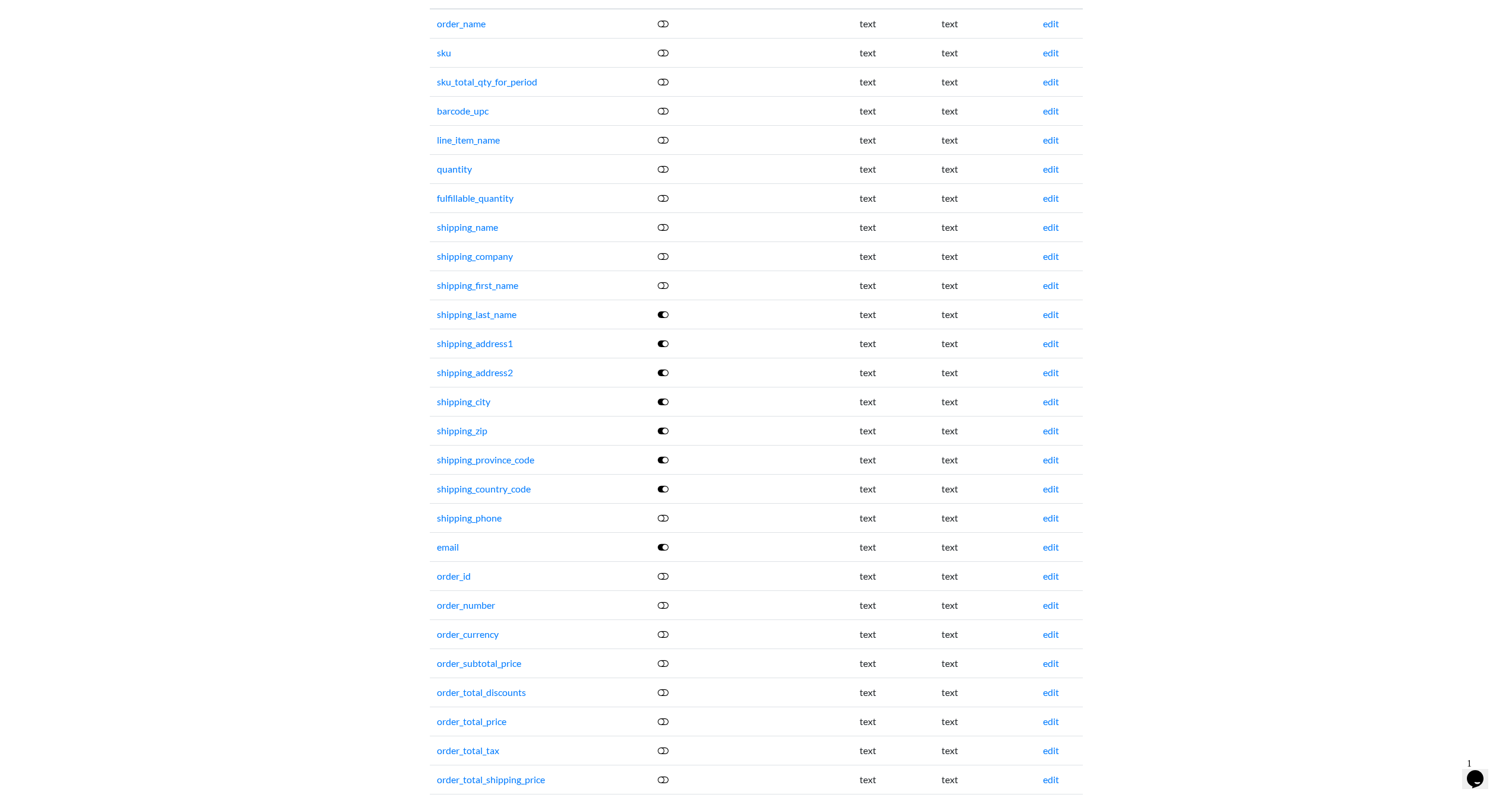
click at [667, 315] on icon at bounding box center [663, 315] width 11 height 10
click at [664, 343] on icon at bounding box center [663, 344] width 11 height 10
click at [663, 373] on icon at bounding box center [663, 373] width 11 height 10
click at [665, 402] on icon at bounding box center [663, 402] width 11 height 10
click at [663, 434] on icon at bounding box center [663, 431] width 11 height 10
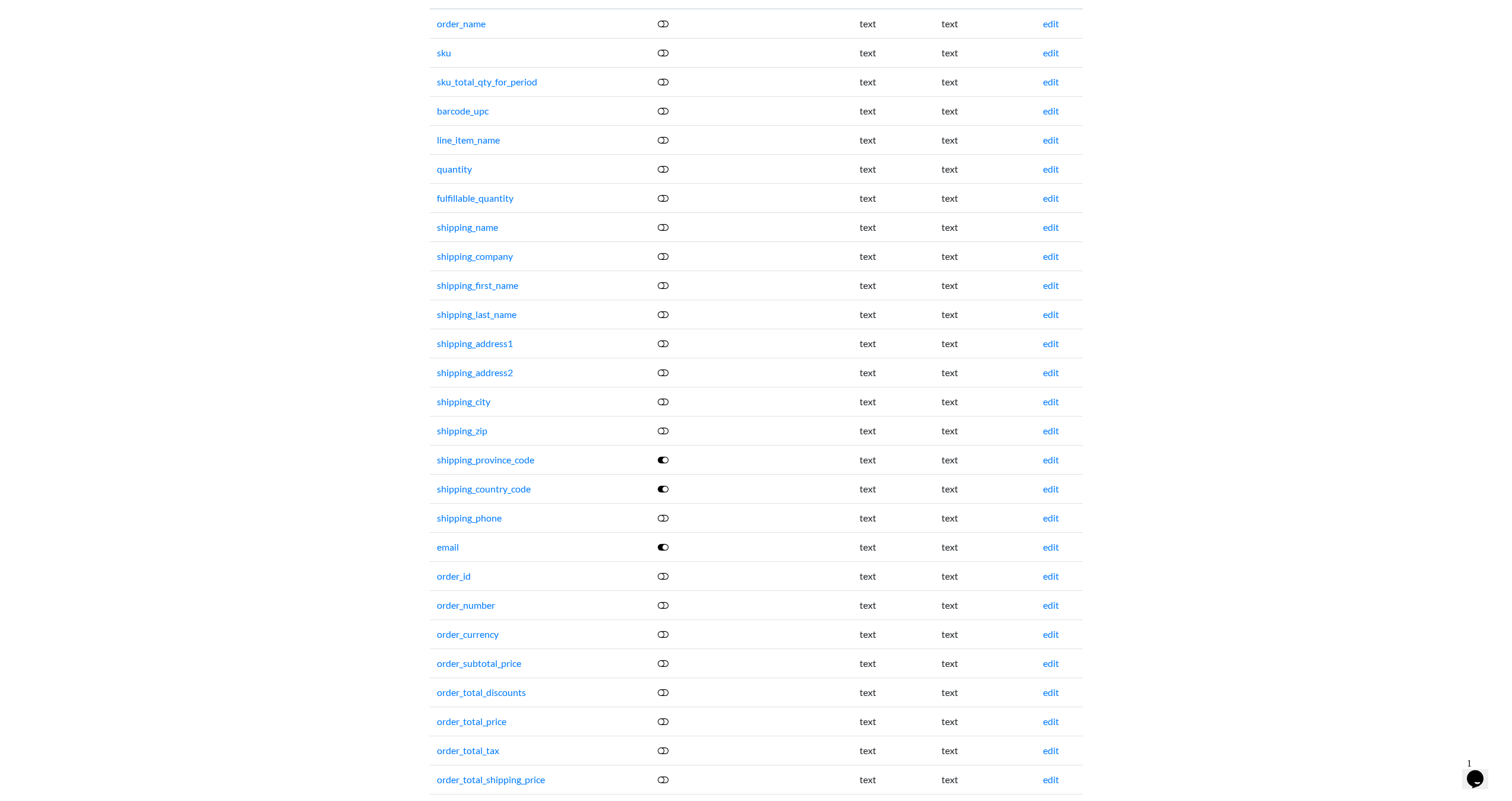
click at [667, 456] on icon at bounding box center [663, 460] width 11 height 10
click at [665, 483] on link at bounding box center [663, 489] width 11 height 11
click at [665, 541] on link at bounding box center [663, 547] width 11 height 11
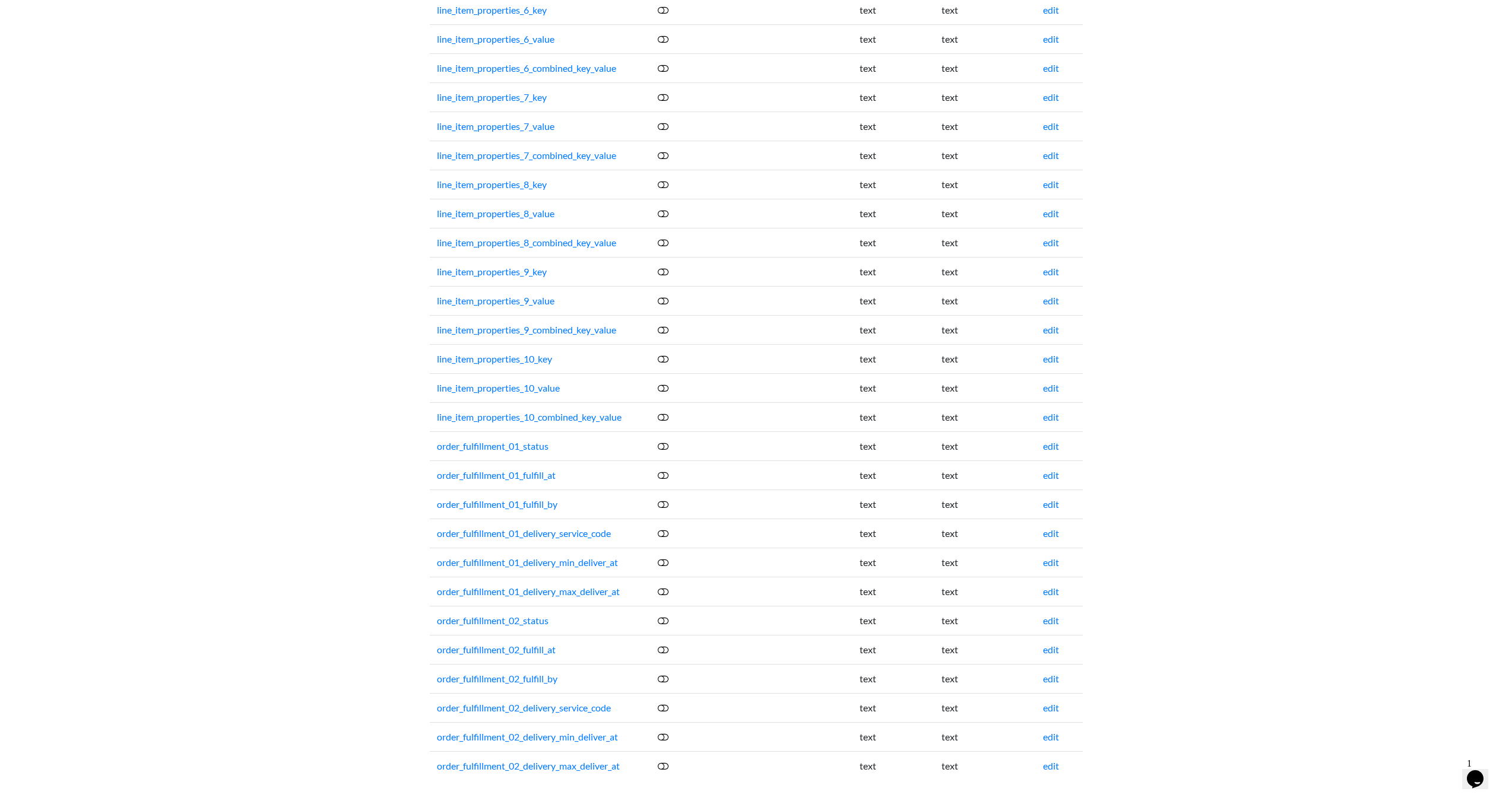
scroll to position [3326, 0]
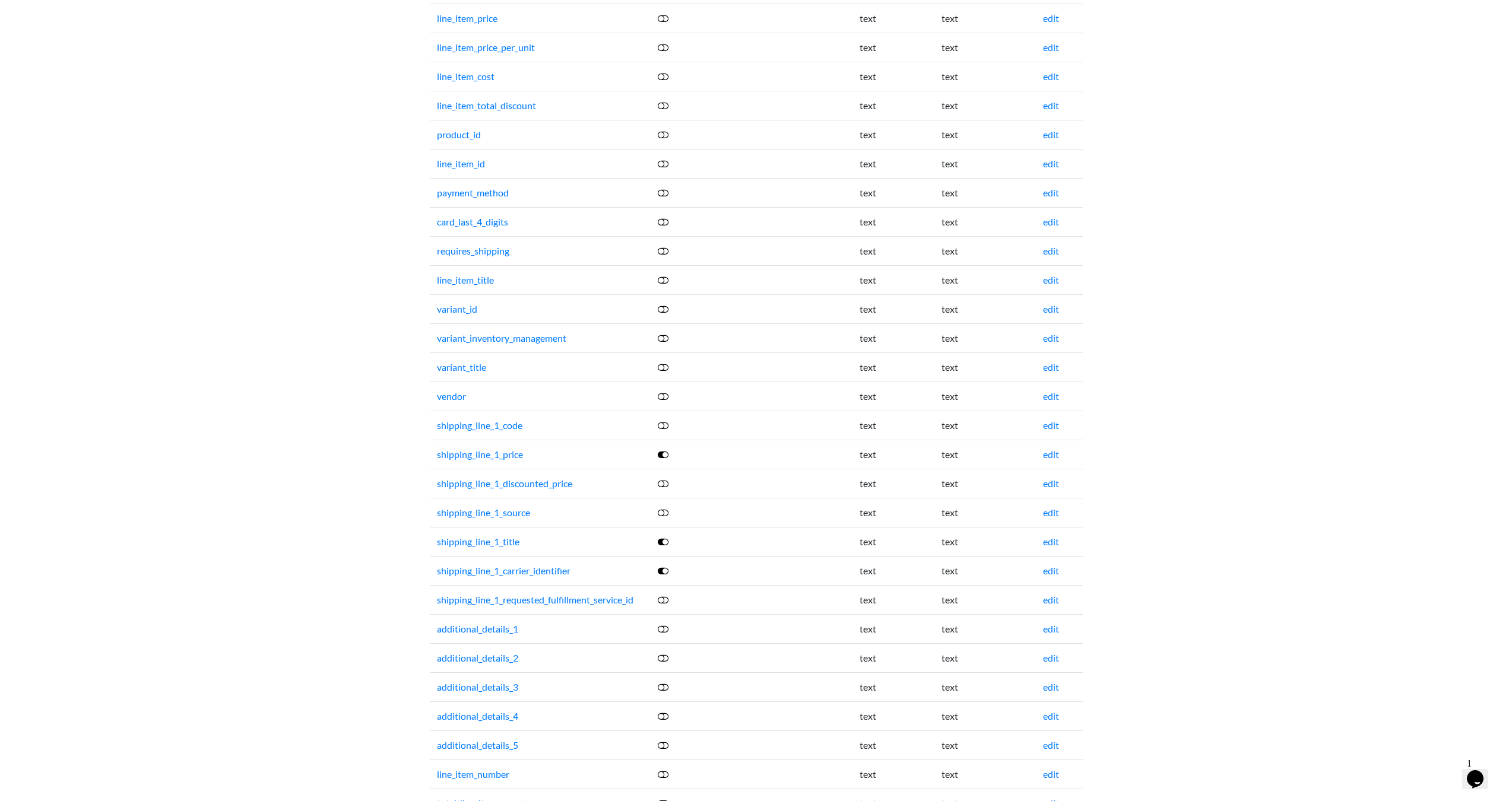
click at [668, 454] on icon at bounding box center [663, 455] width 11 height 10
click at [664, 541] on icon at bounding box center [663, 542] width 11 height 10
click at [665, 568] on icon at bounding box center [663, 571] width 11 height 10
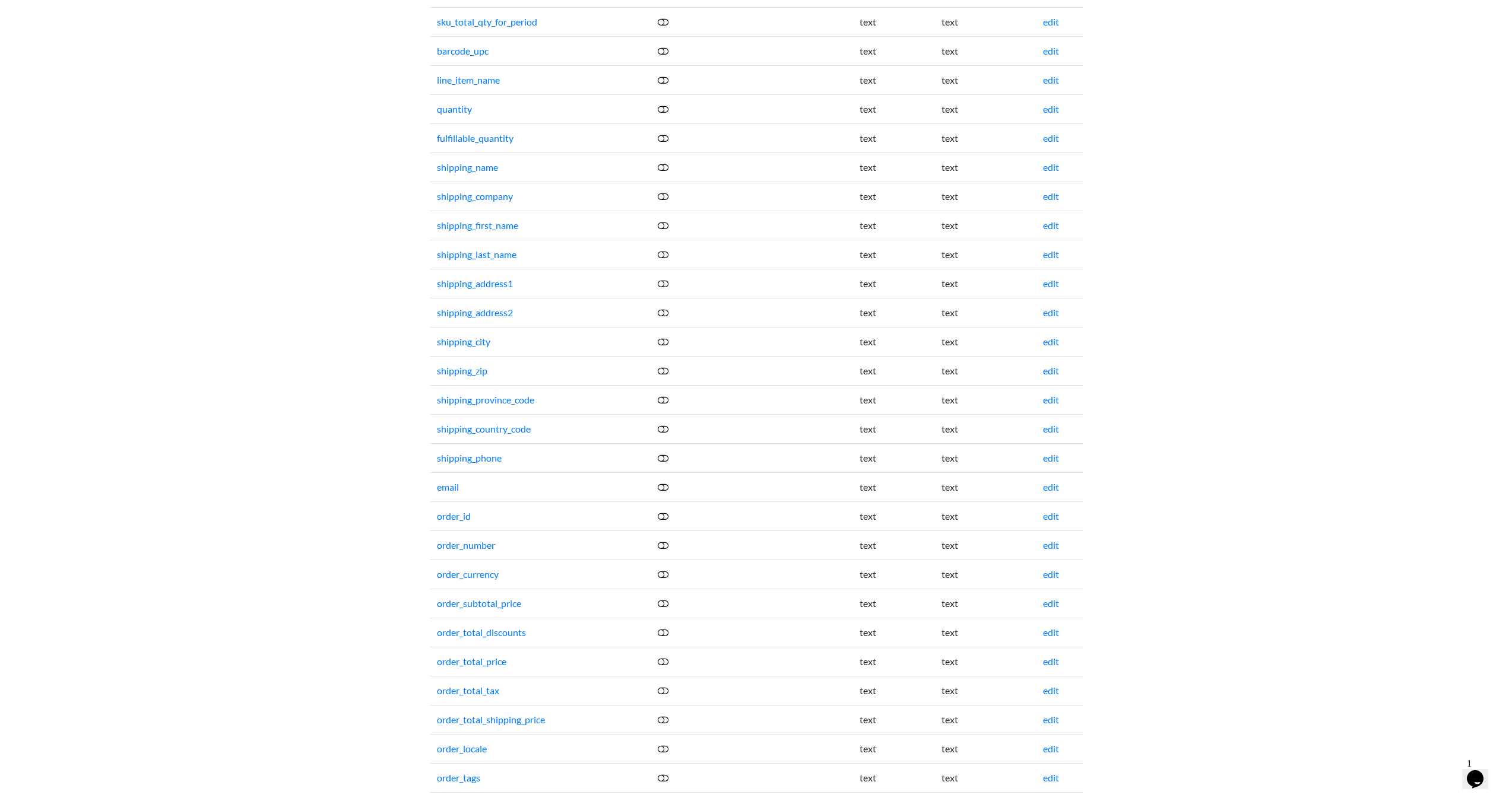
scroll to position [0, 0]
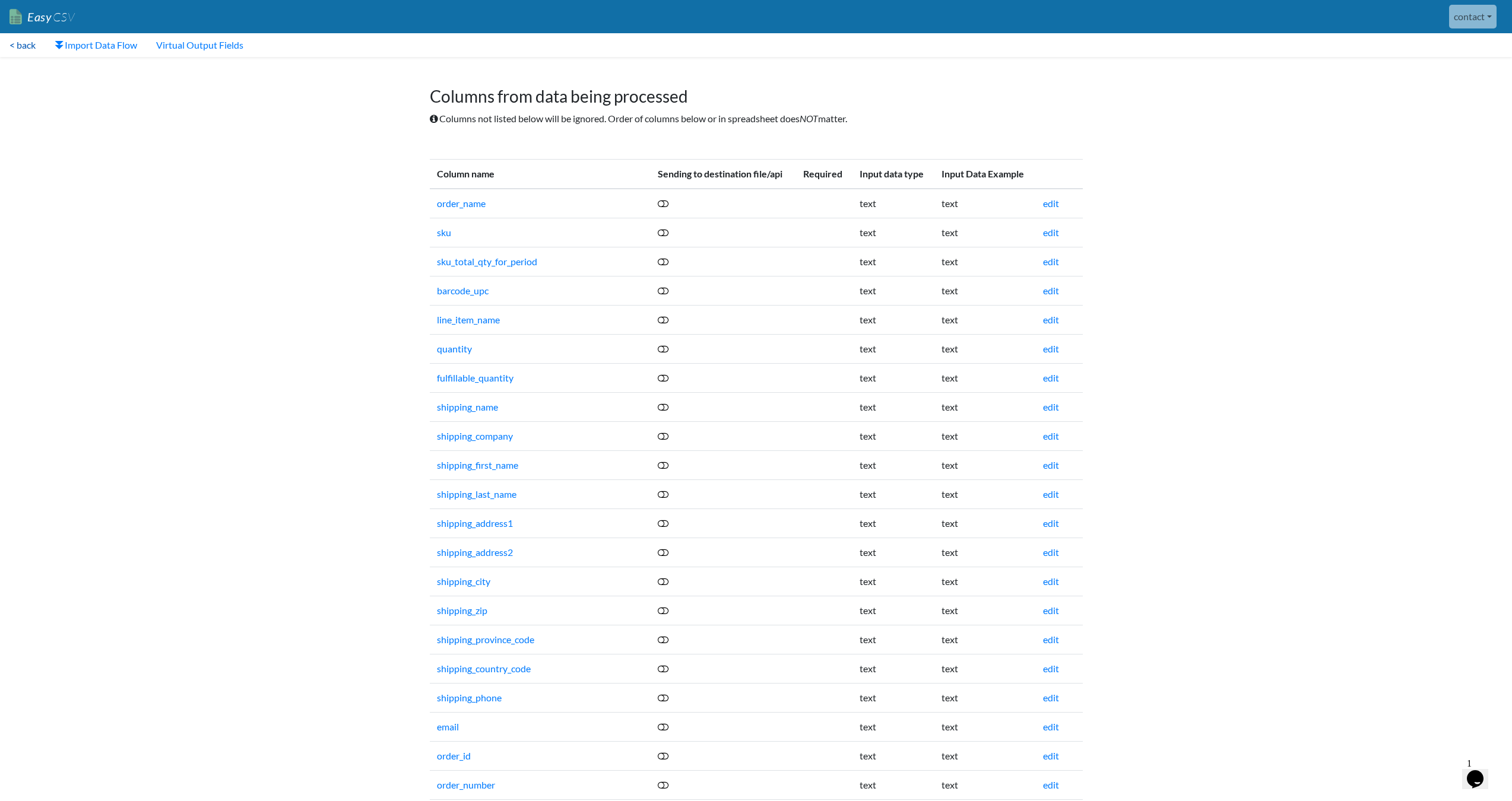
click at [14, 44] on link "< back" at bounding box center [22, 45] width 45 height 24
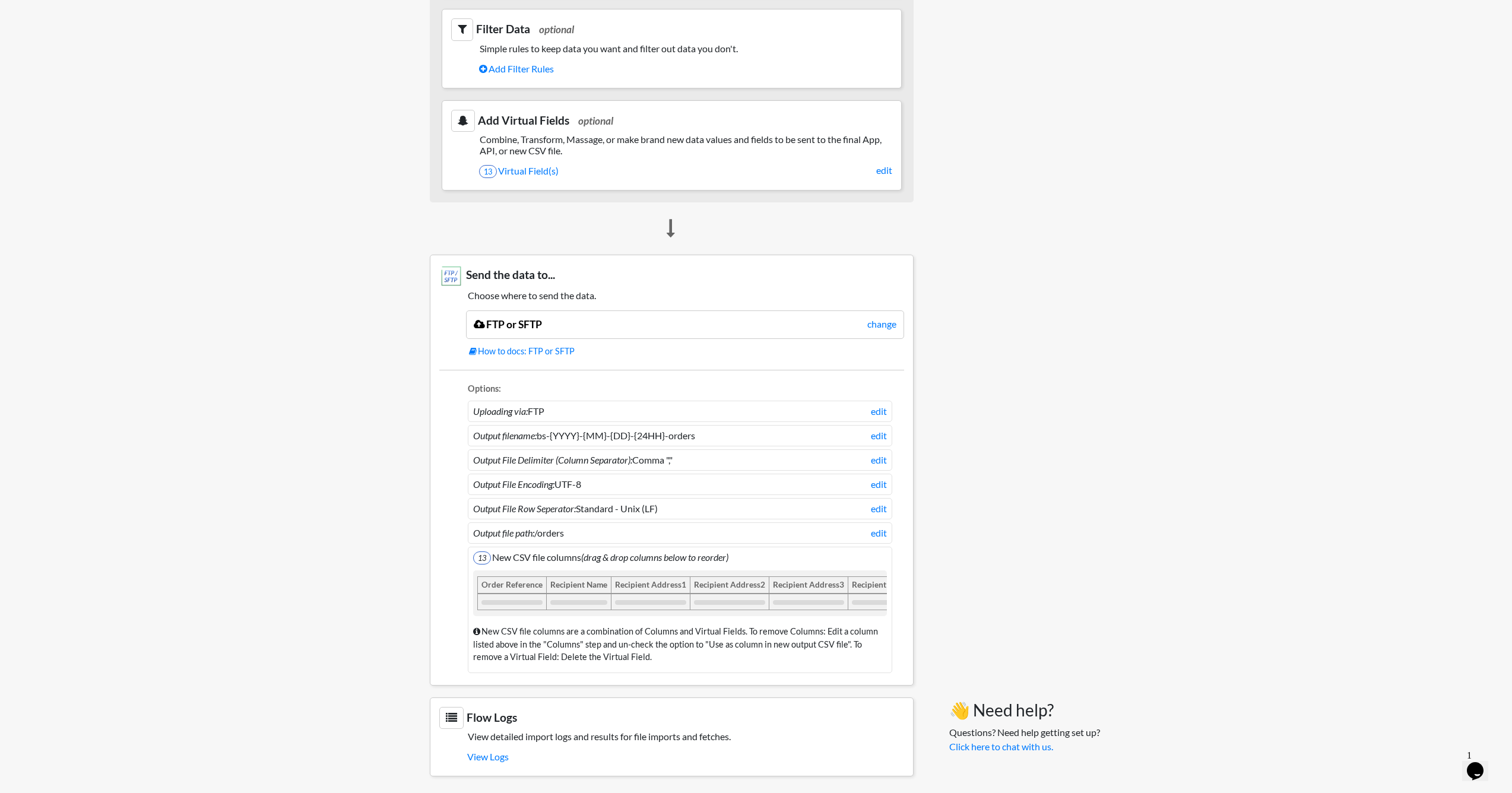
click at [386, 567] on body "Easy CSV contact Unionspares All Flows All CSV Generators Business & Plan Info …" at bounding box center [756, 93] width 1512 height 1389
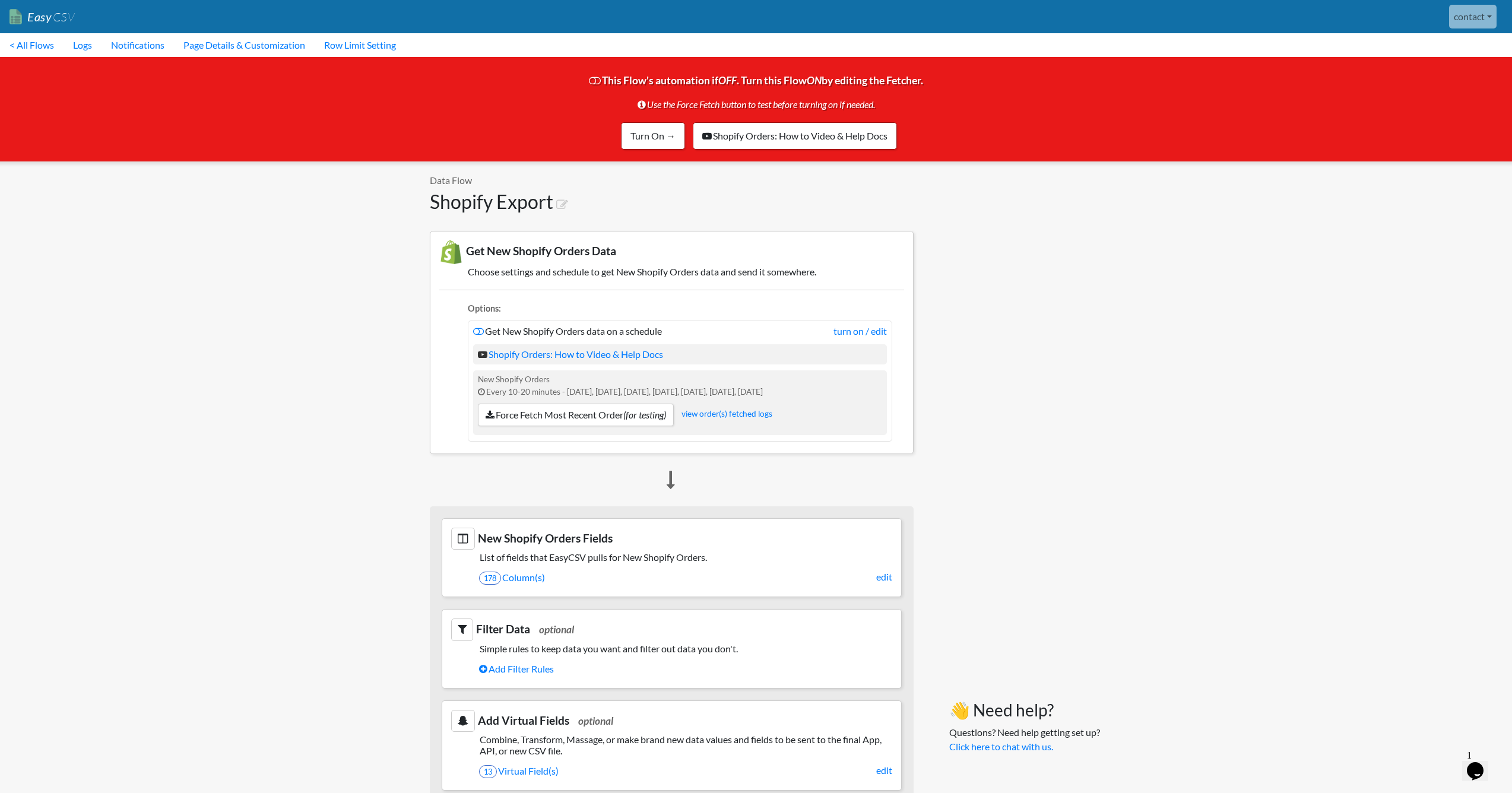
click at [331, 290] on body "Easy CSV contact Unionspares All Flows All CSV Generators Business & Plan Info …" at bounding box center [756, 694] width 1512 height 1389
click at [27, 38] on link "< All Flows" at bounding box center [32, 45] width 64 height 24
click at [34, 47] on link "< All Flows" at bounding box center [32, 45] width 64 height 24
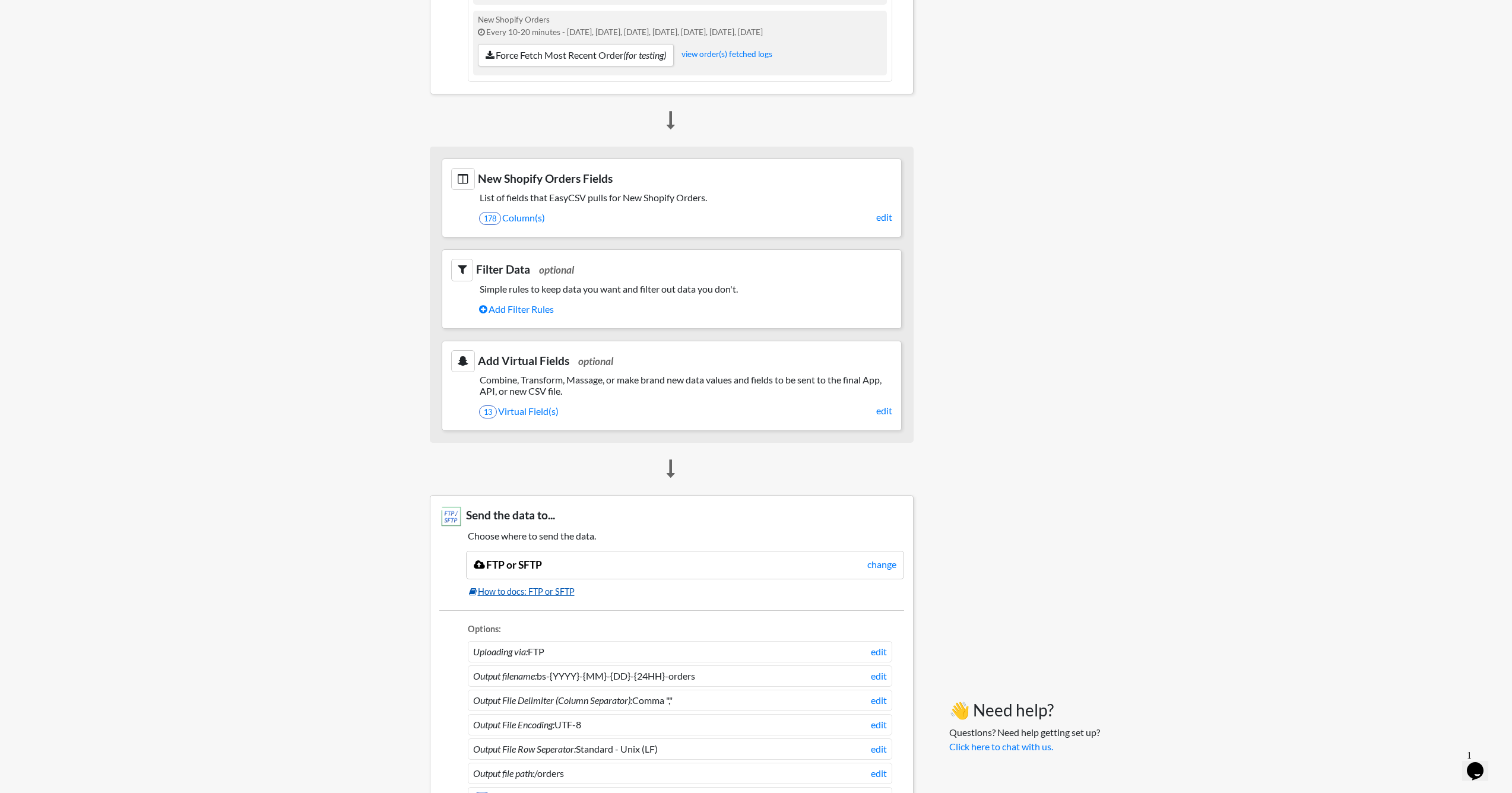
scroll to position [480, 0]
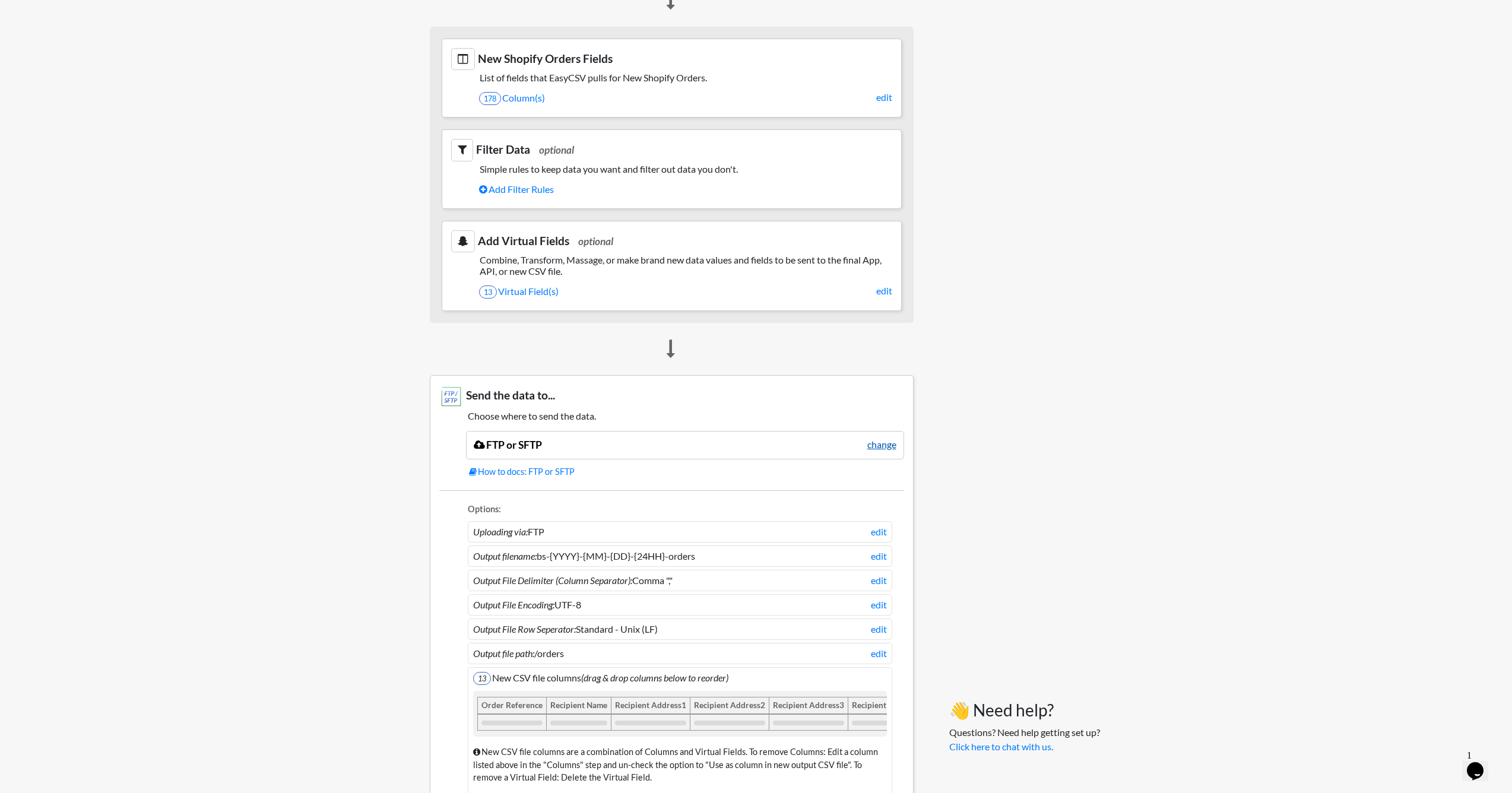
click at [887, 437] on link "change" at bounding box center [882, 444] width 29 height 14
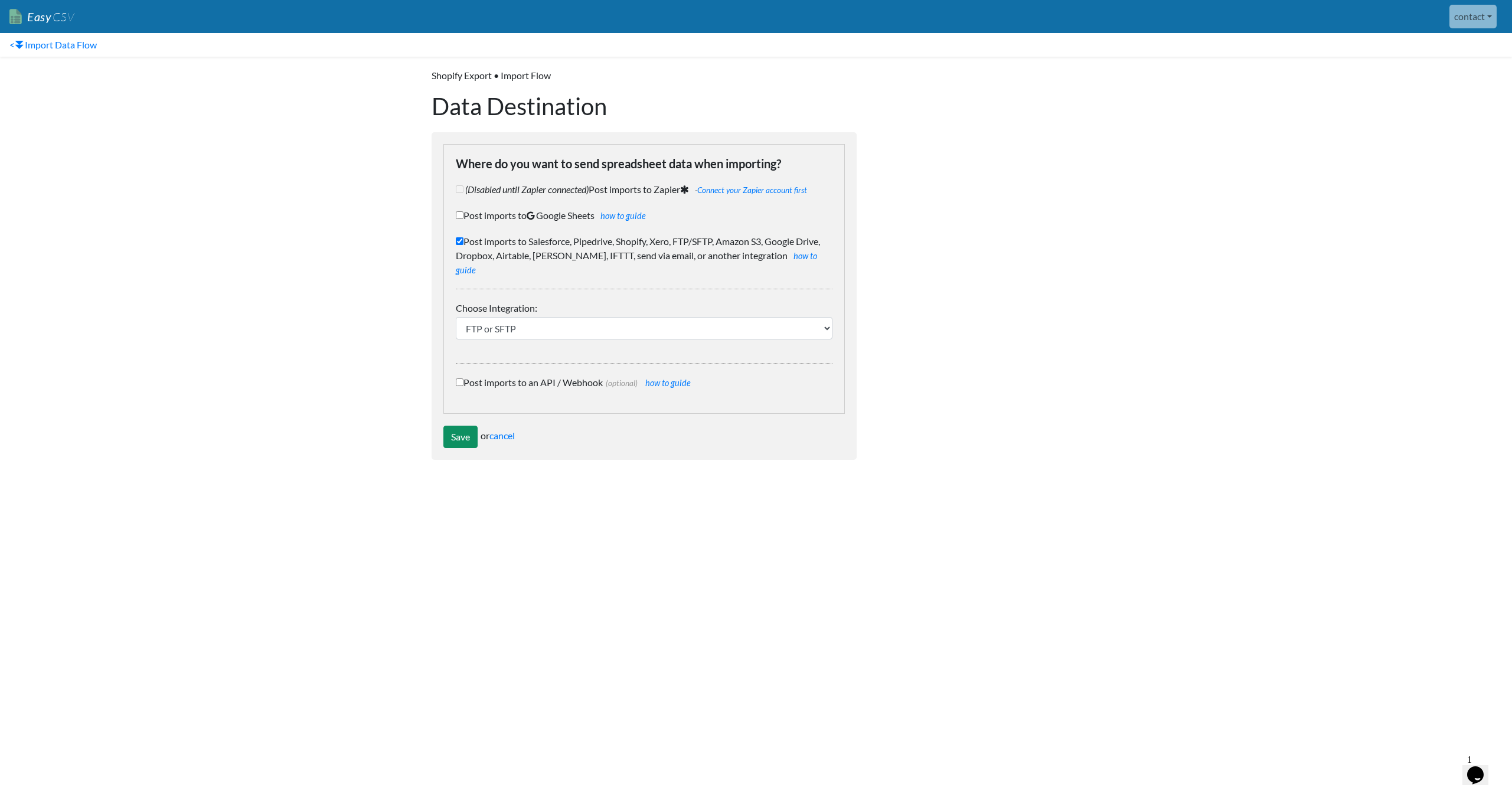
click at [460, 426] on input "Save" at bounding box center [460, 438] width 34 height 23
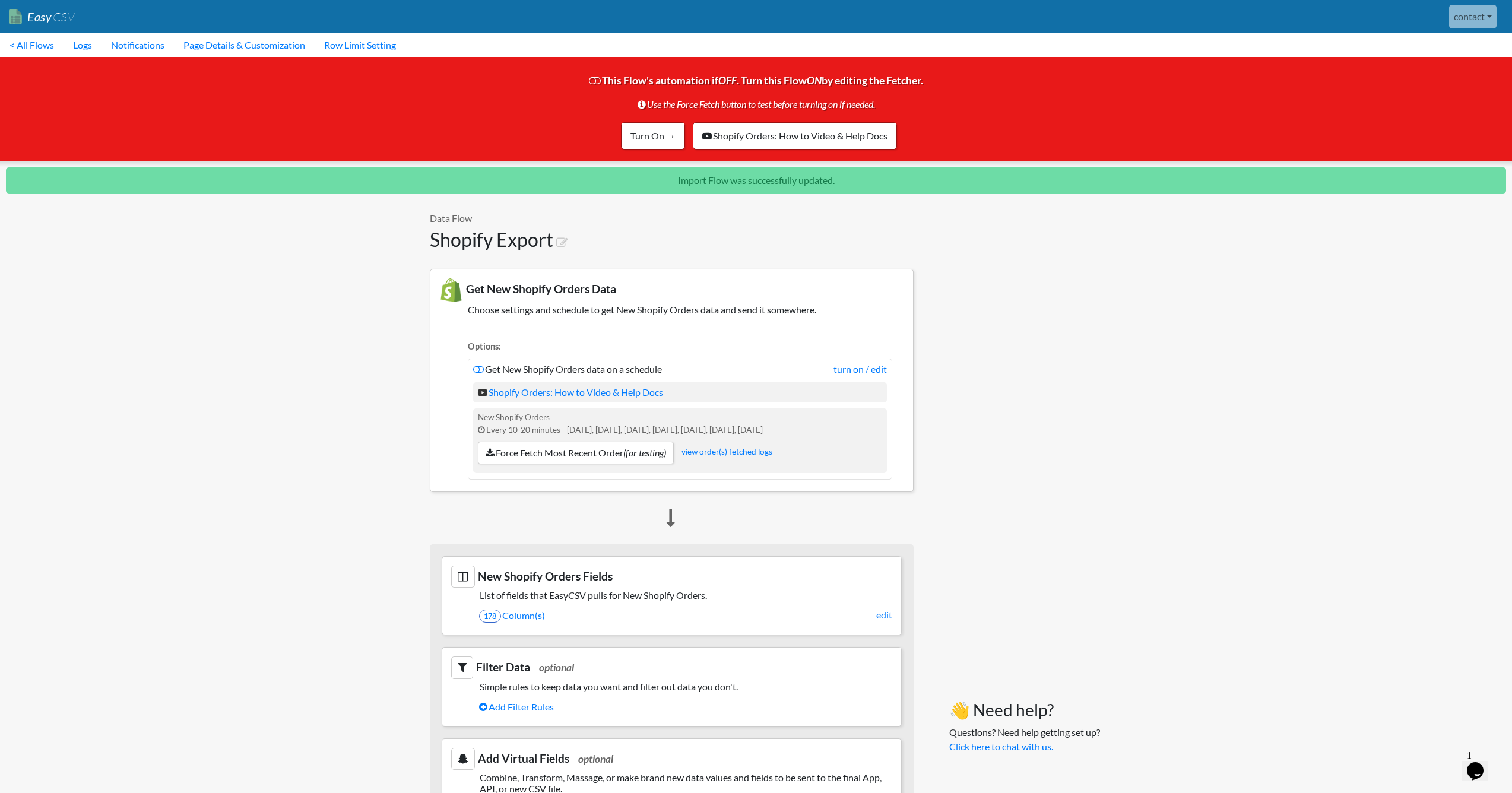
click at [591, 84] on icon at bounding box center [595, 81] width 11 height 11
click at [590, 81] on icon at bounding box center [595, 81] width 11 height 11
click at [650, 125] on link "Turn On →" at bounding box center [653, 135] width 64 height 27
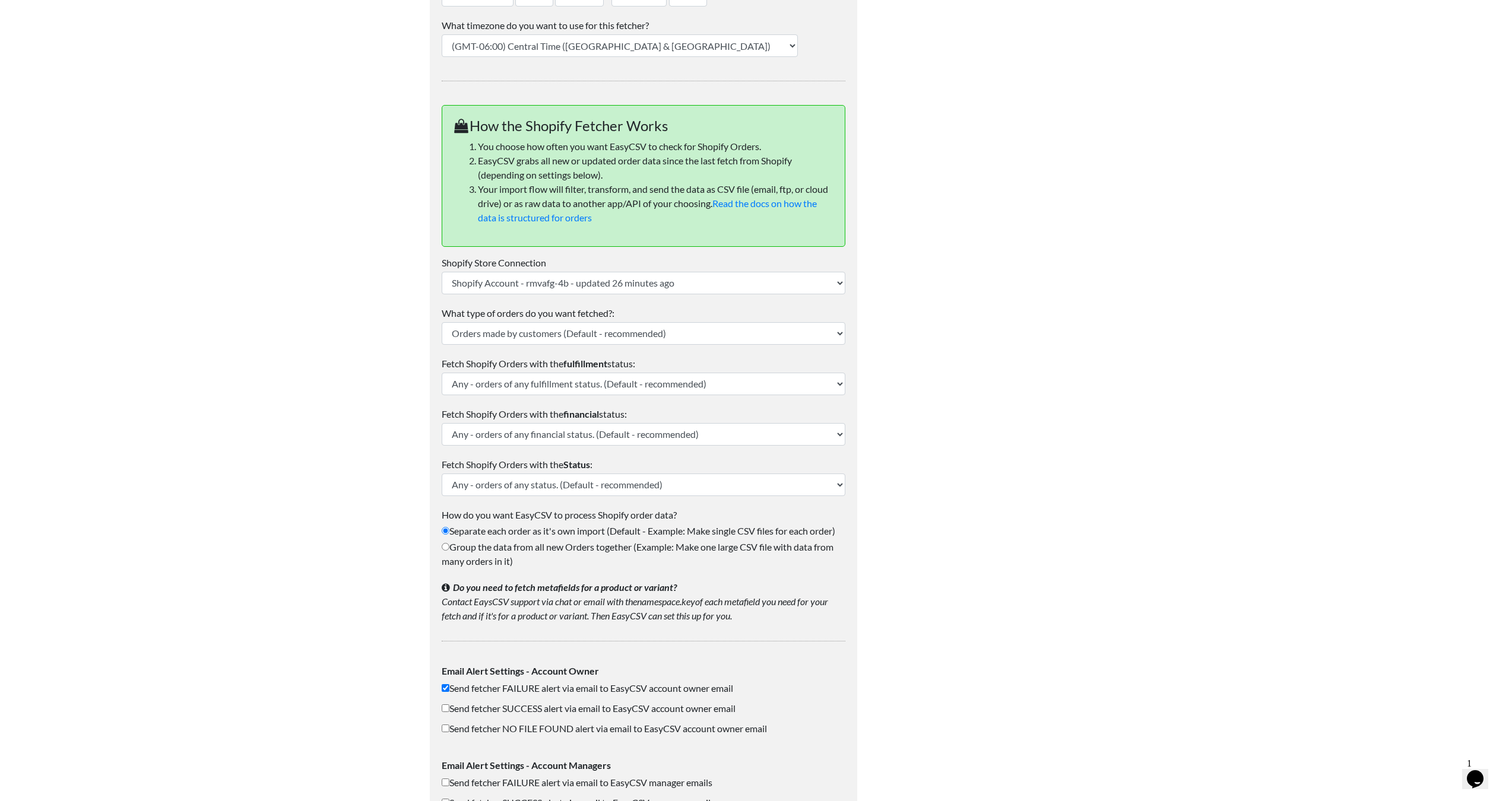
scroll to position [301, 0]
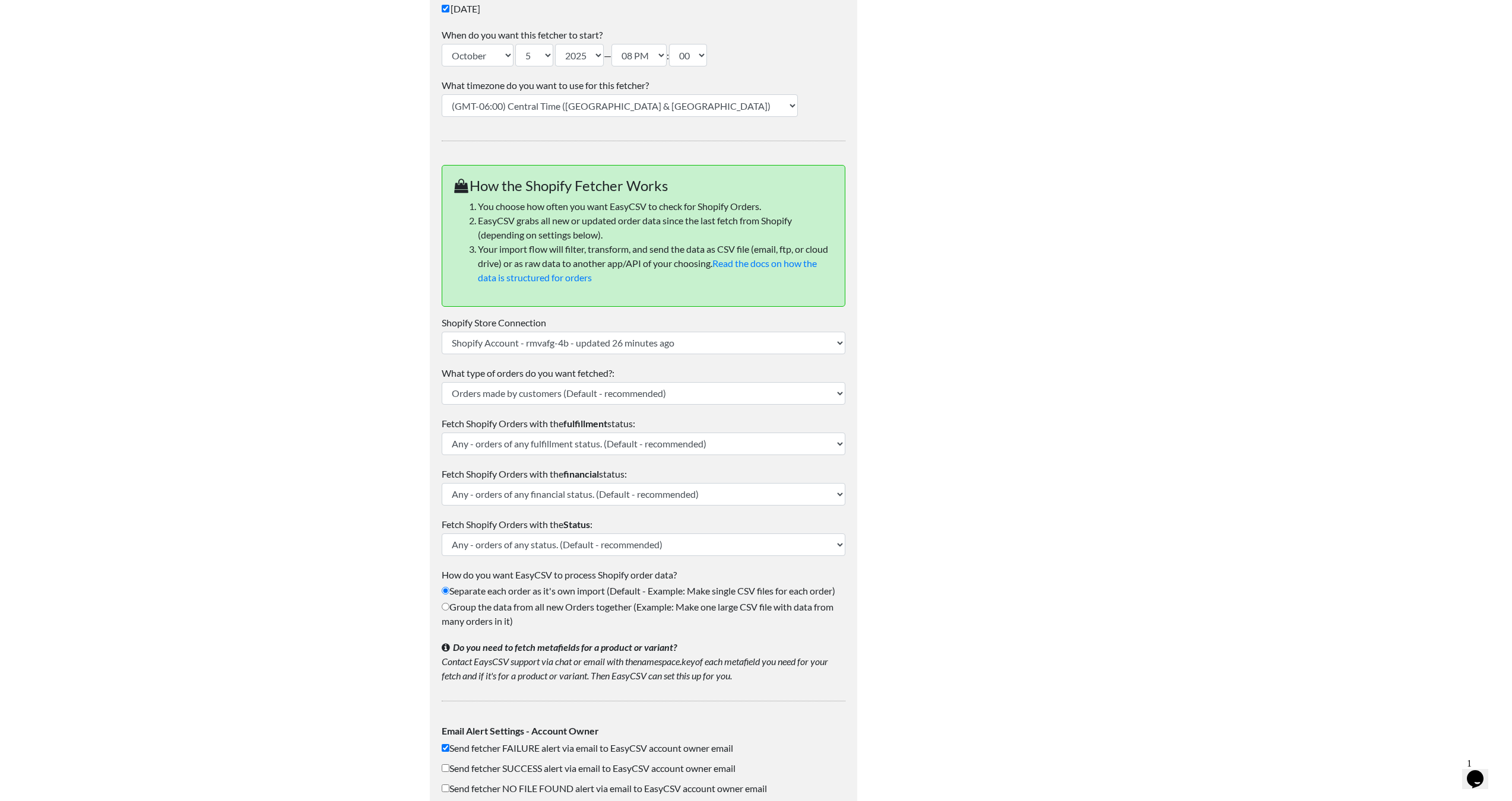
click at [924, 418] on div at bounding box center [981, 394] width 225 height 1276
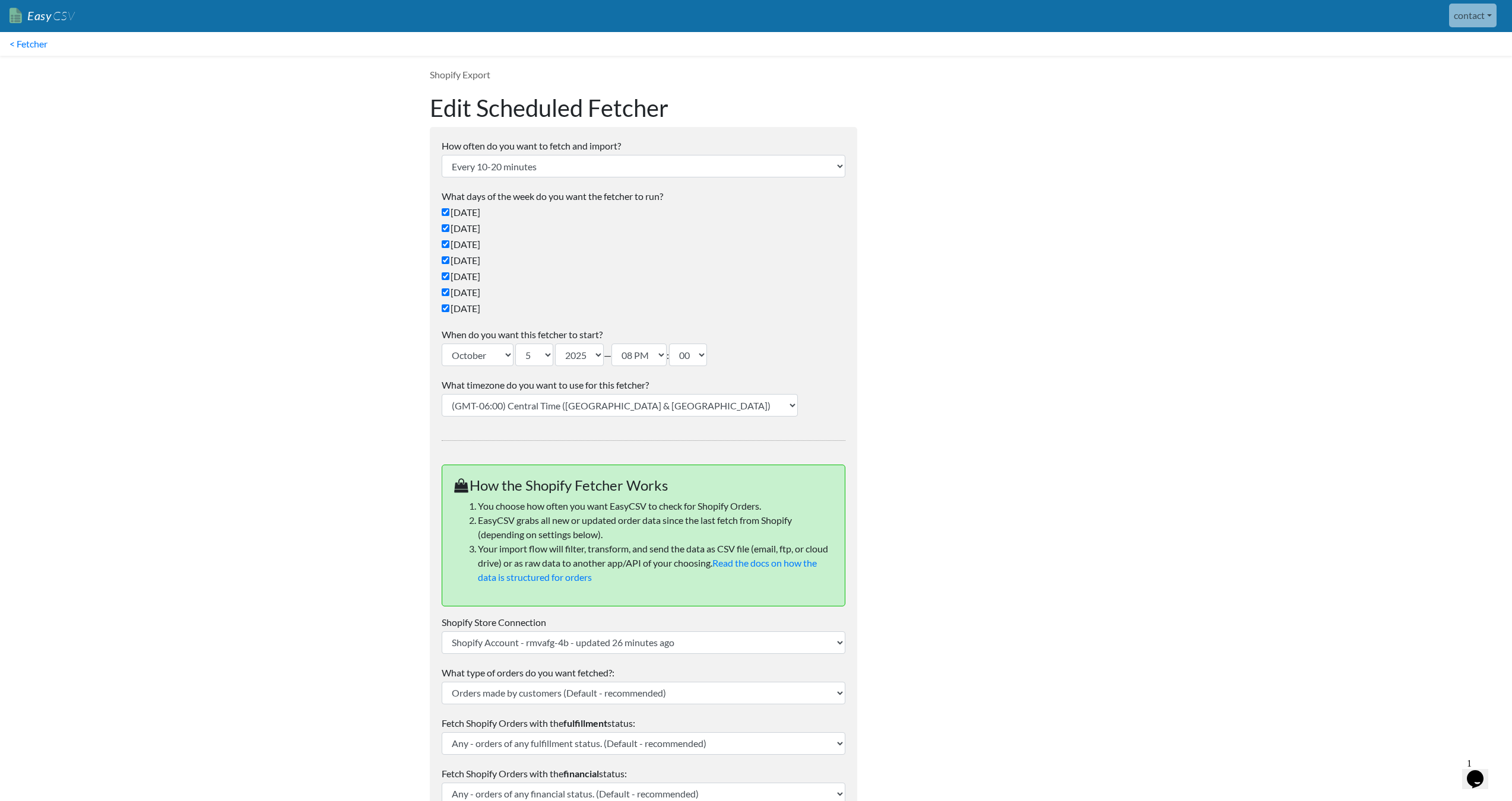
scroll to position [0, 0]
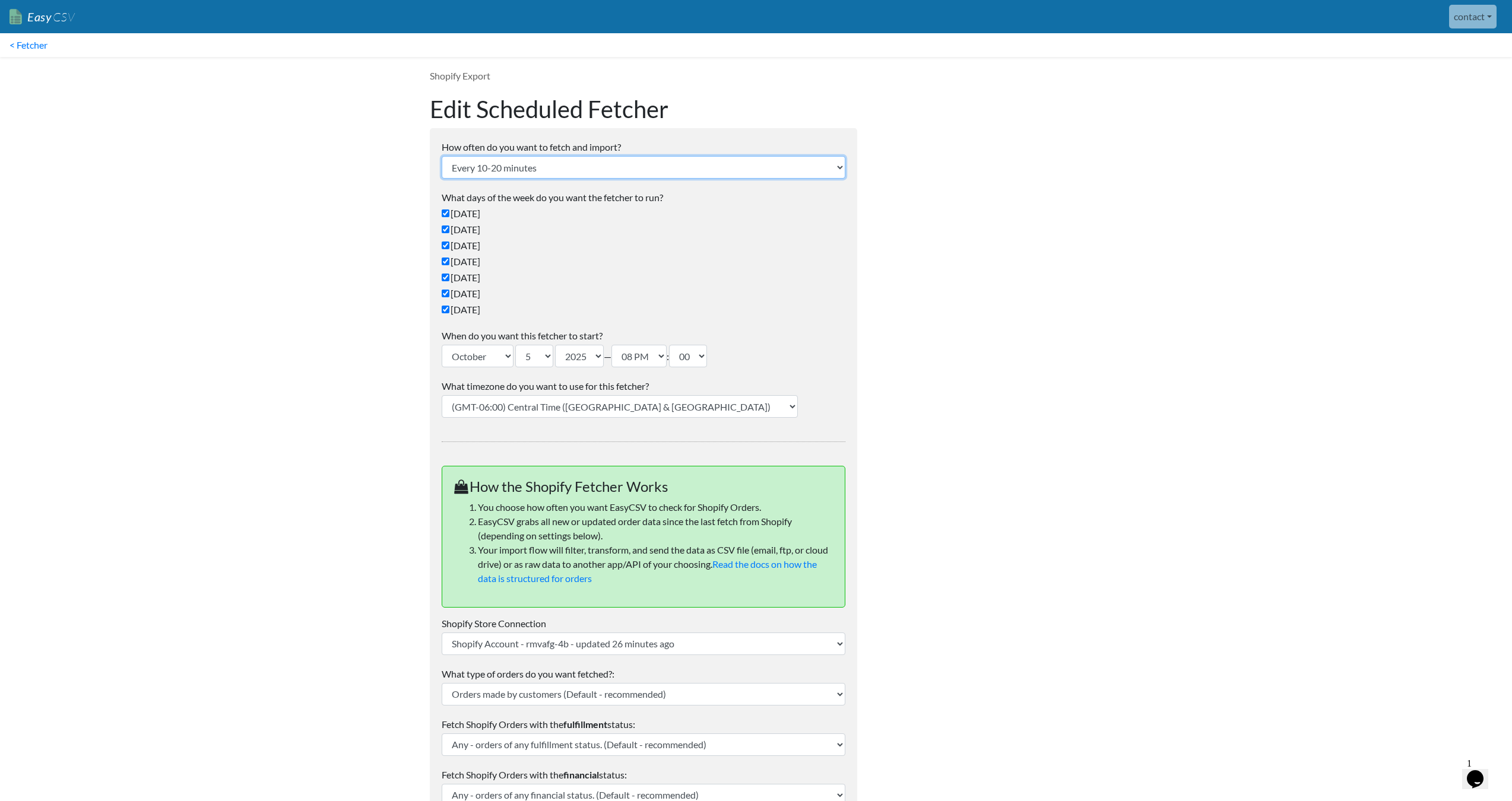
select select "1_hour"
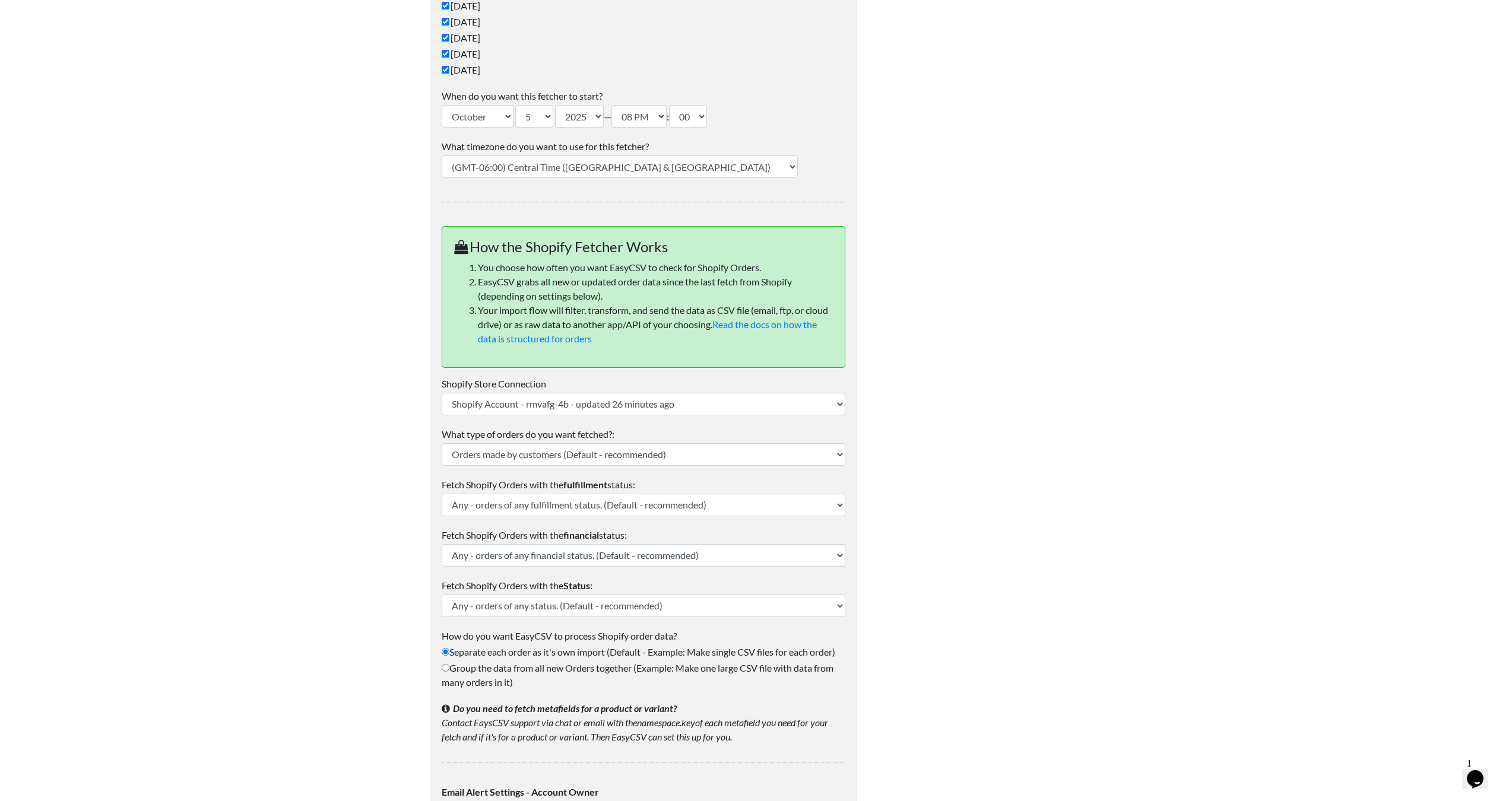
scroll to position [300, 0]
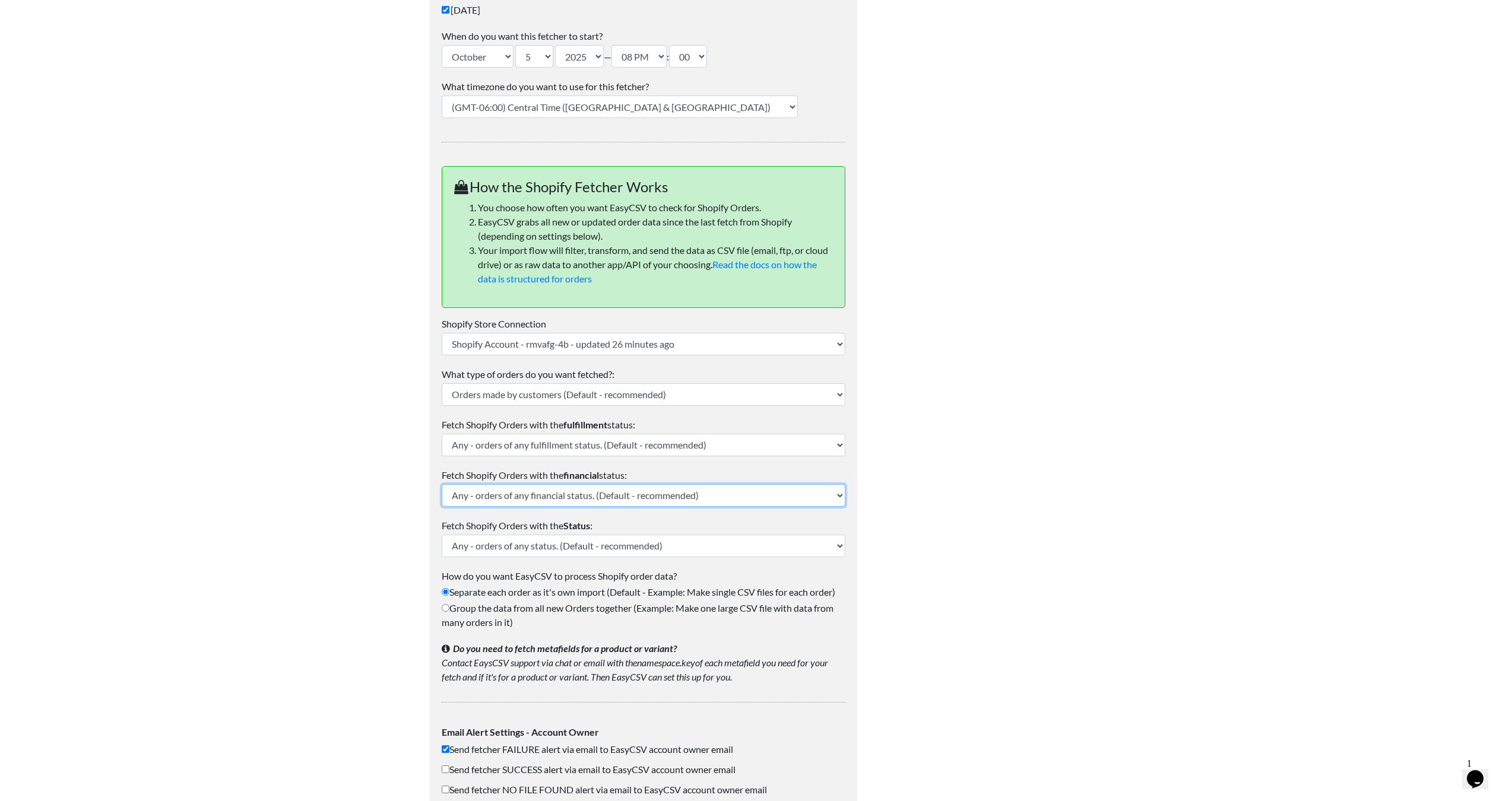
select select "paid"
click at [557, 609] on label "Group the data from all new Orders together (Example: Make one large CSV file w…" at bounding box center [643, 615] width 404 height 29
click at [450, 609] on input "Group the data from all new Orders together (Example: Make one large CSV file w…" at bounding box center [445, 608] width 7 height 7
radio input "true"
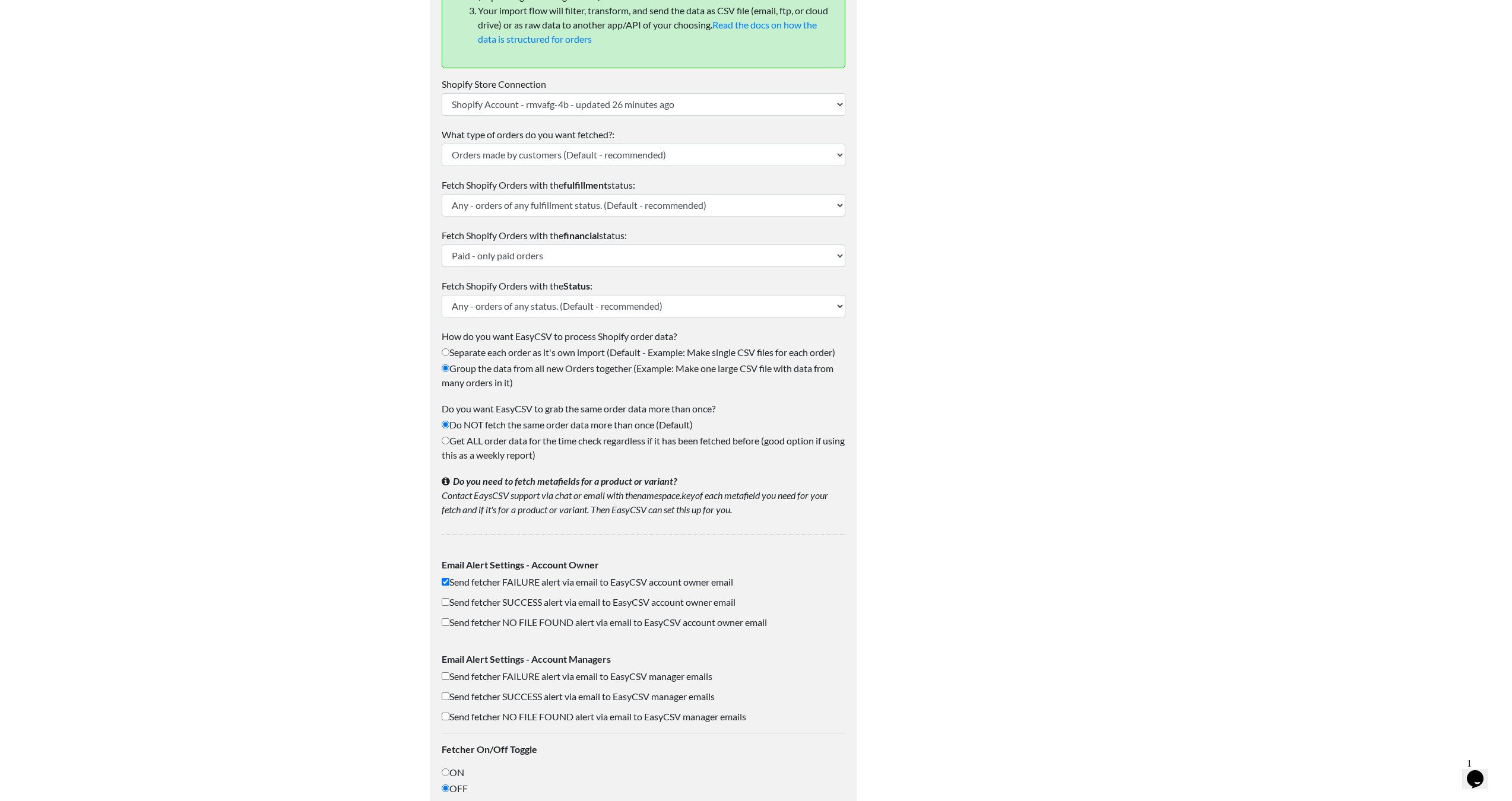
scroll to position [613, 0]
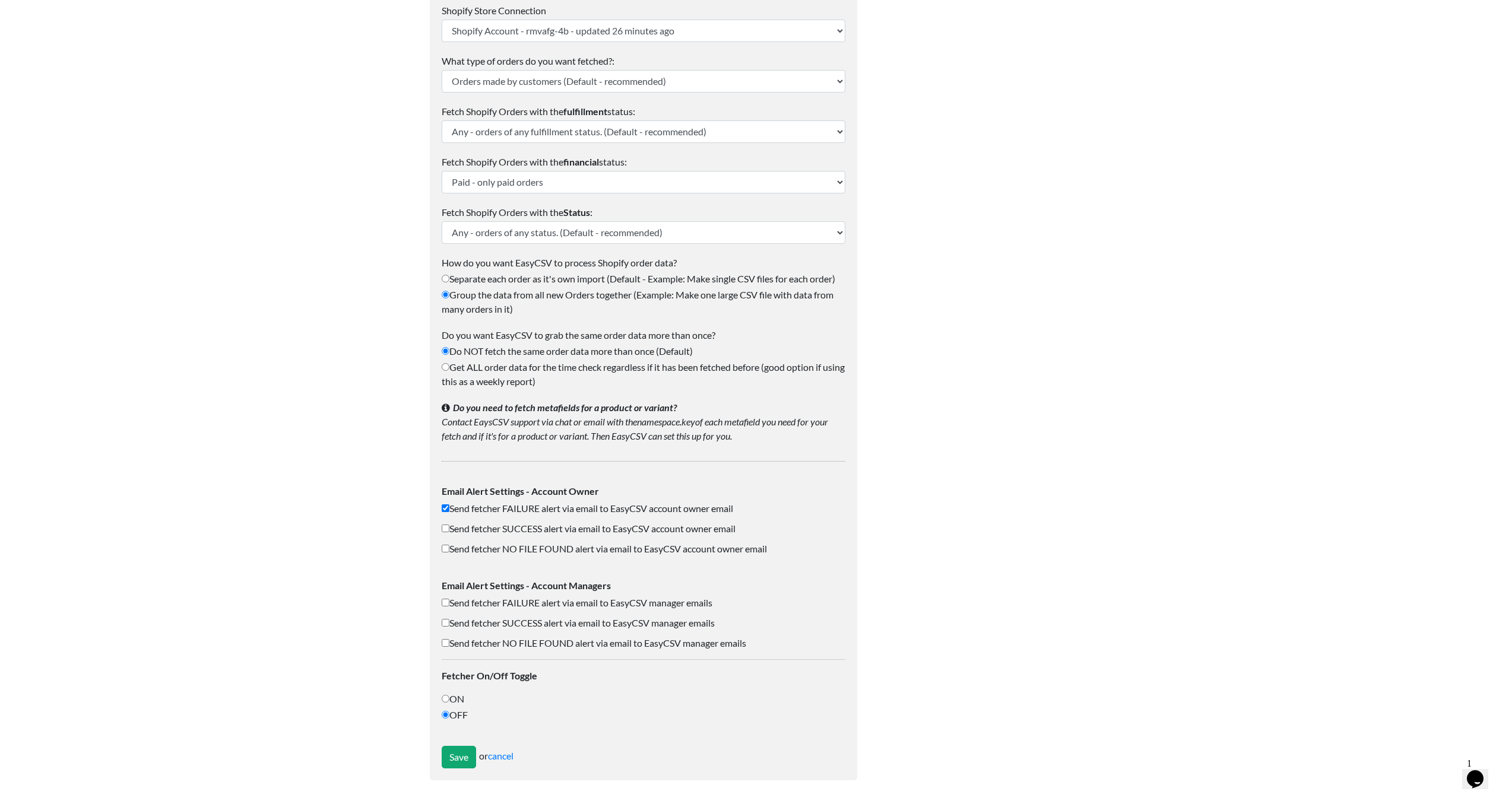
click at [456, 700] on label "ON" at bounding box center [643, 699] width 404 height 14
click at [450, 700] on input "ON" at bounding box center [445, 699] width 7 height 7
radio input "true"
click at [460, 750] on input "Save" at bounding box center [459, 758] width 34 height 23
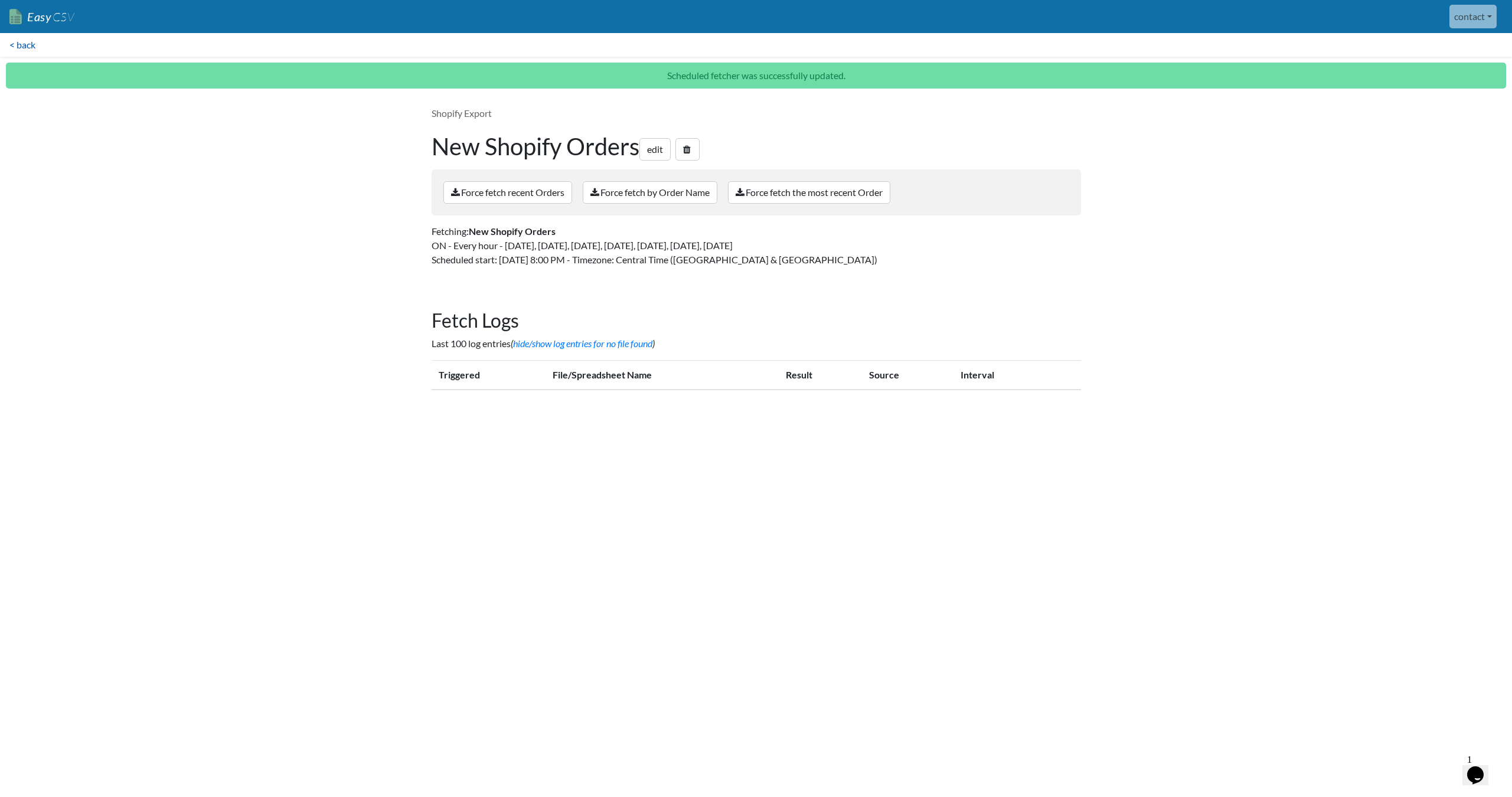
click at [30, 47] on link "< back" at bounding box center [22, 45] width 45 height 24
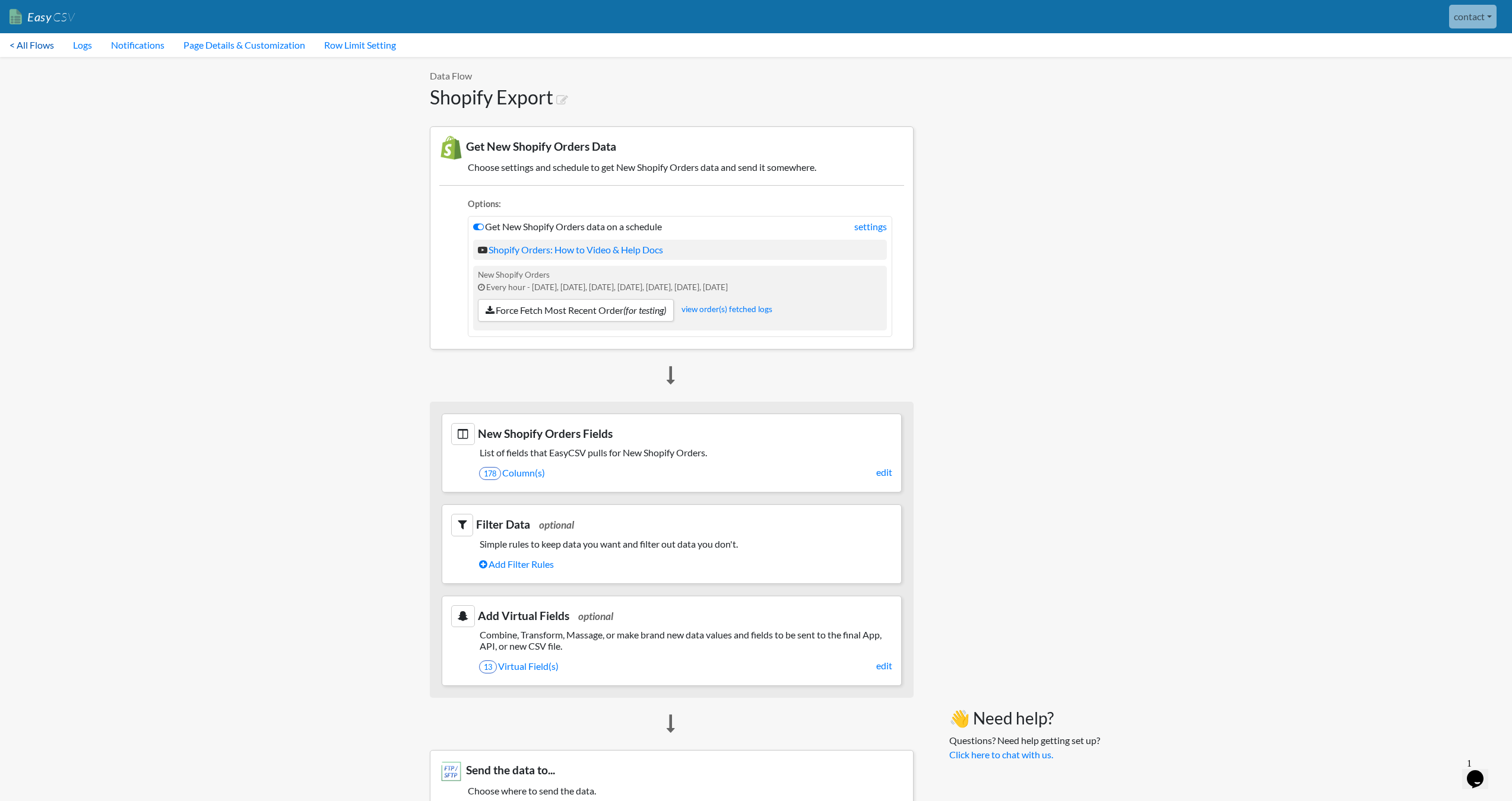
click at [34, 45] on link "< All Flows" at bounding box center [32, 45] width 64 height 24
click at [37, 45] on link "< All Flows" at bounding box center [32, 45] width 64 height 24
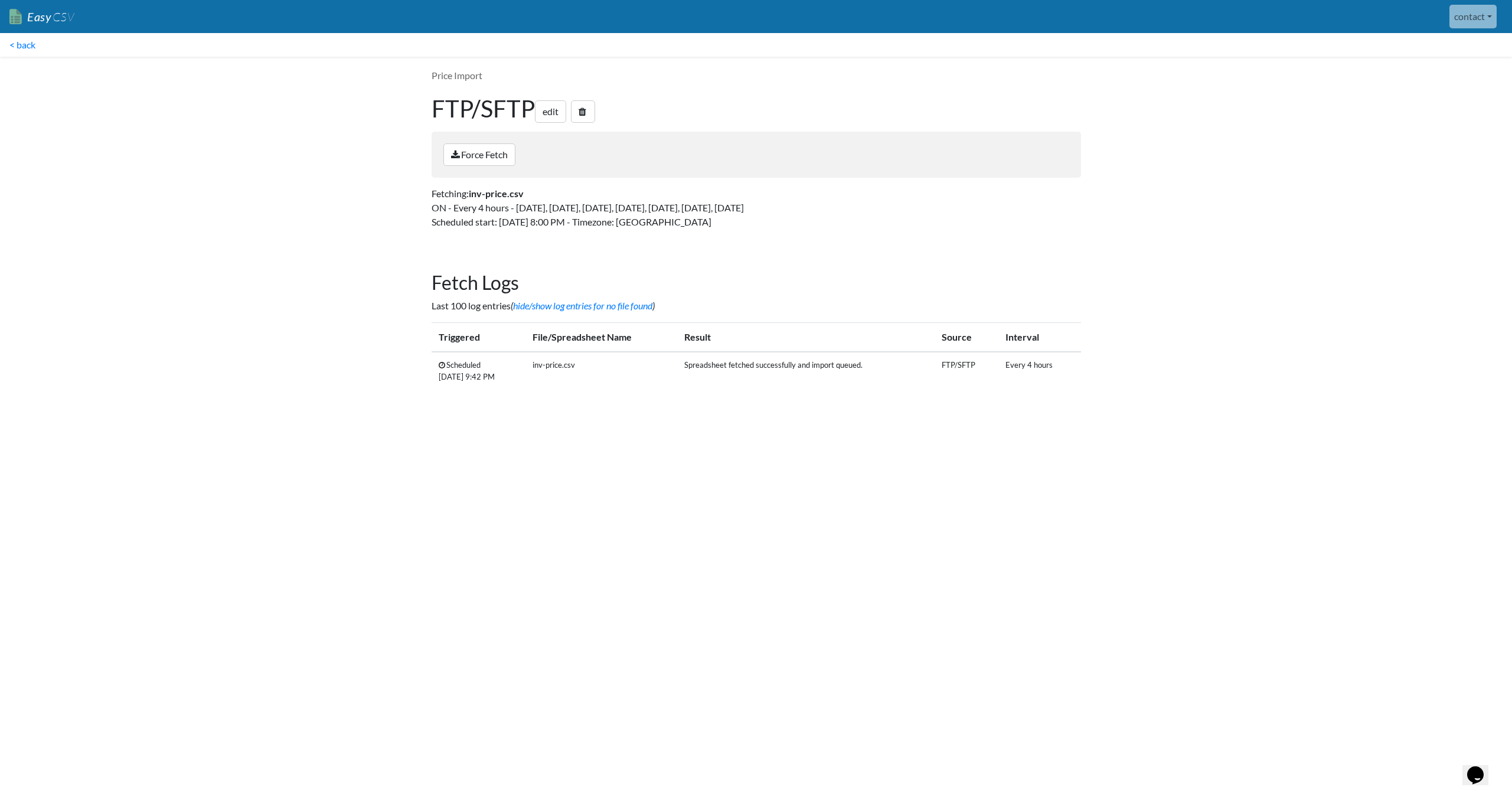
click at [803, 421] on html "Easy CSV contact Unionspares All Flows All CSV Generators Business & Plan Info …" at bounding box center [756, 210] width 1512 height 421
drag, startPoint x: 529, startPoint y: 378, endPoint x: 494, endPoint y: 374, distance: 35.2
click at [494, 374] on td "Scheduled [DATE] 9:42 PM" at bounding box center [478, 371] width 94 height 37
drag, startPoint x: 534, startPoint y: 383, endPoint x: 430, endPoint y: 362, distance: 106.1
click at [430, 362] on div "Fetch Logs Last 100 log entries ( hide/show log entries for no file found ) Tri…" at bounding box center [756, 336] width 673 height 152
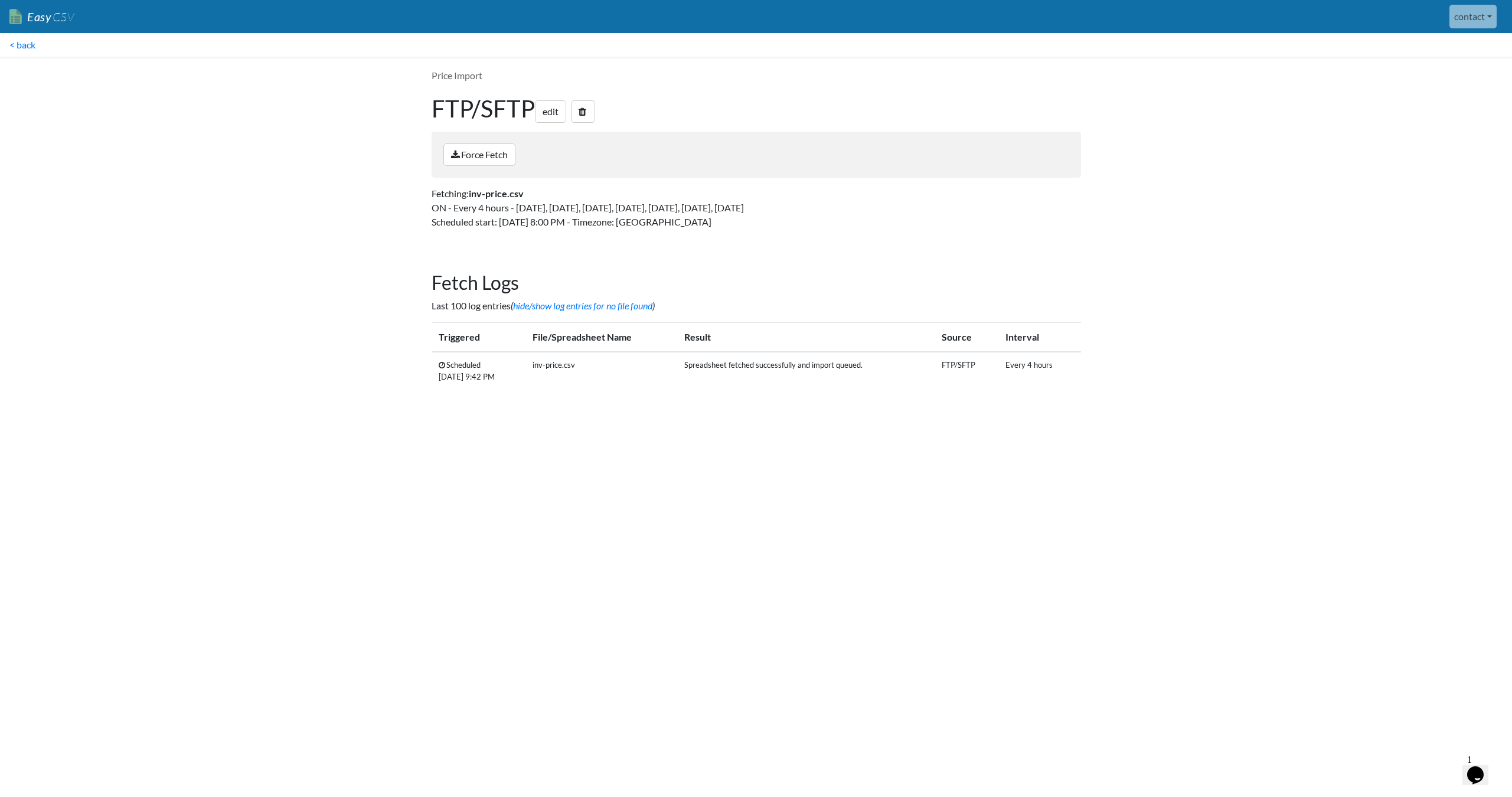
click at [451, 367] on td "Scheduled [DATE] 9:42 PM" at bounding box center [478, 371] width 94 height 37
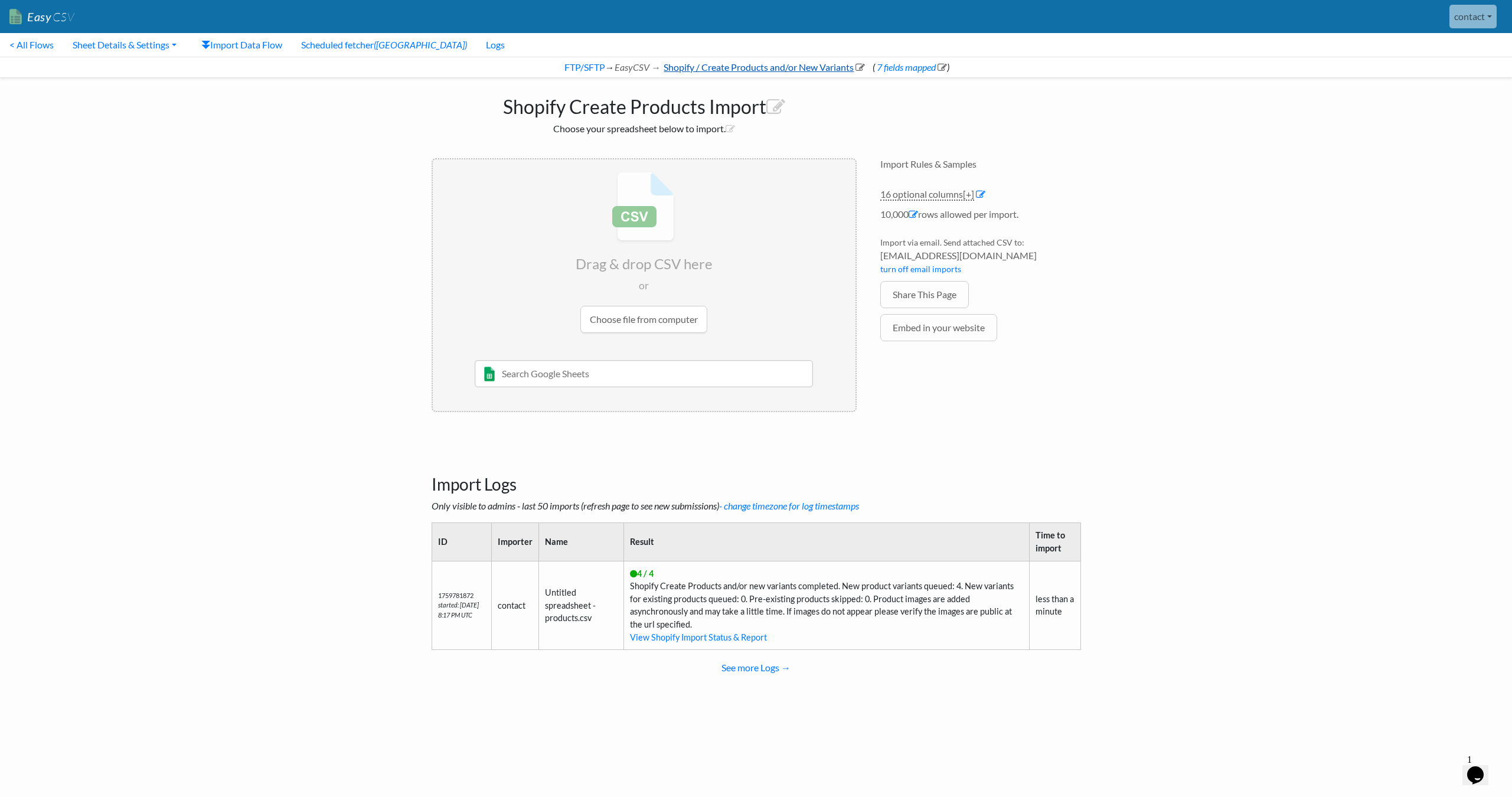
click at [727, 64] on link "Shopify / Create Products and/or New Variants" at bounding box center [763, 67] width 203 height 11
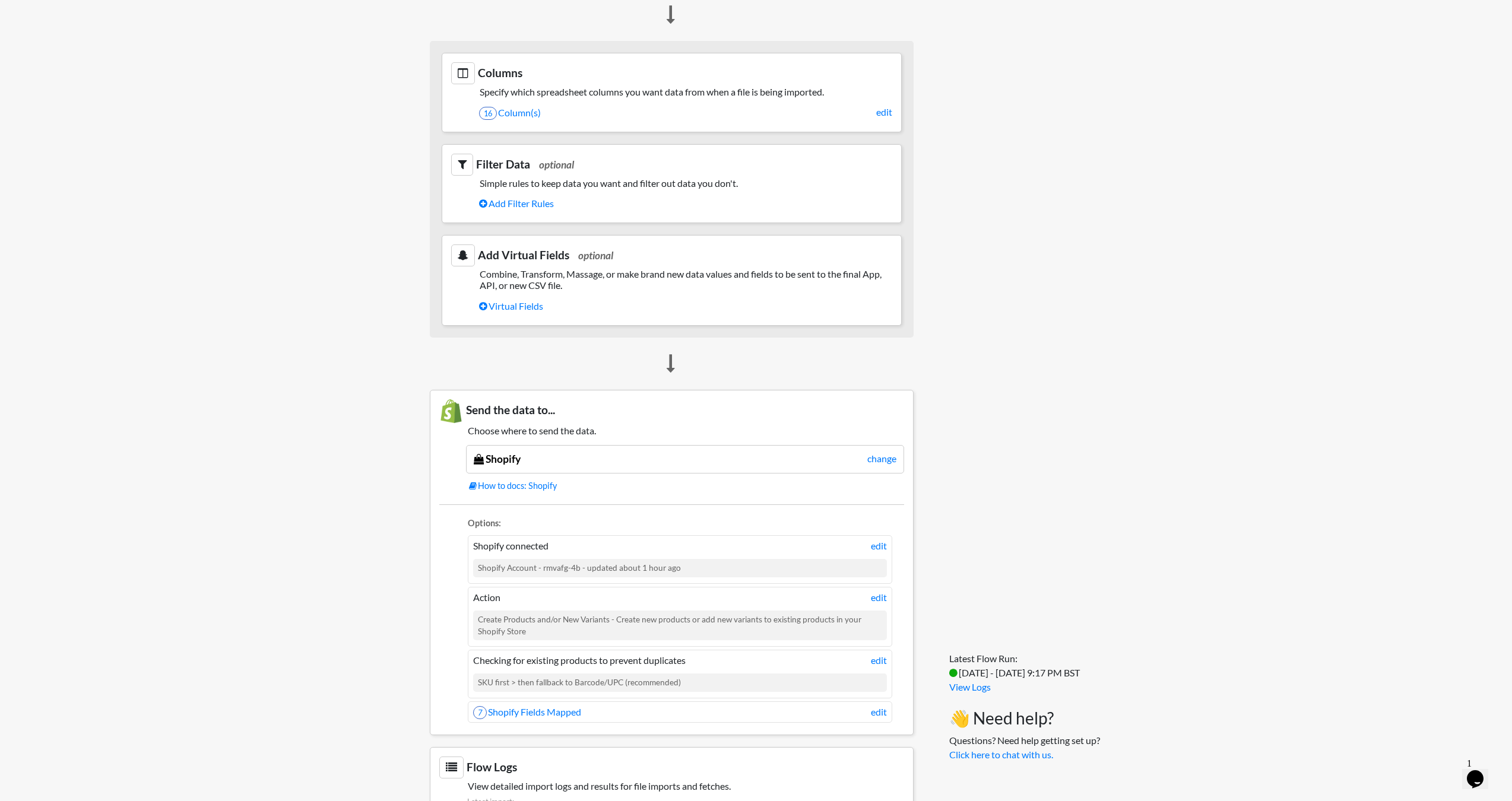
scroll to position [550, 0]
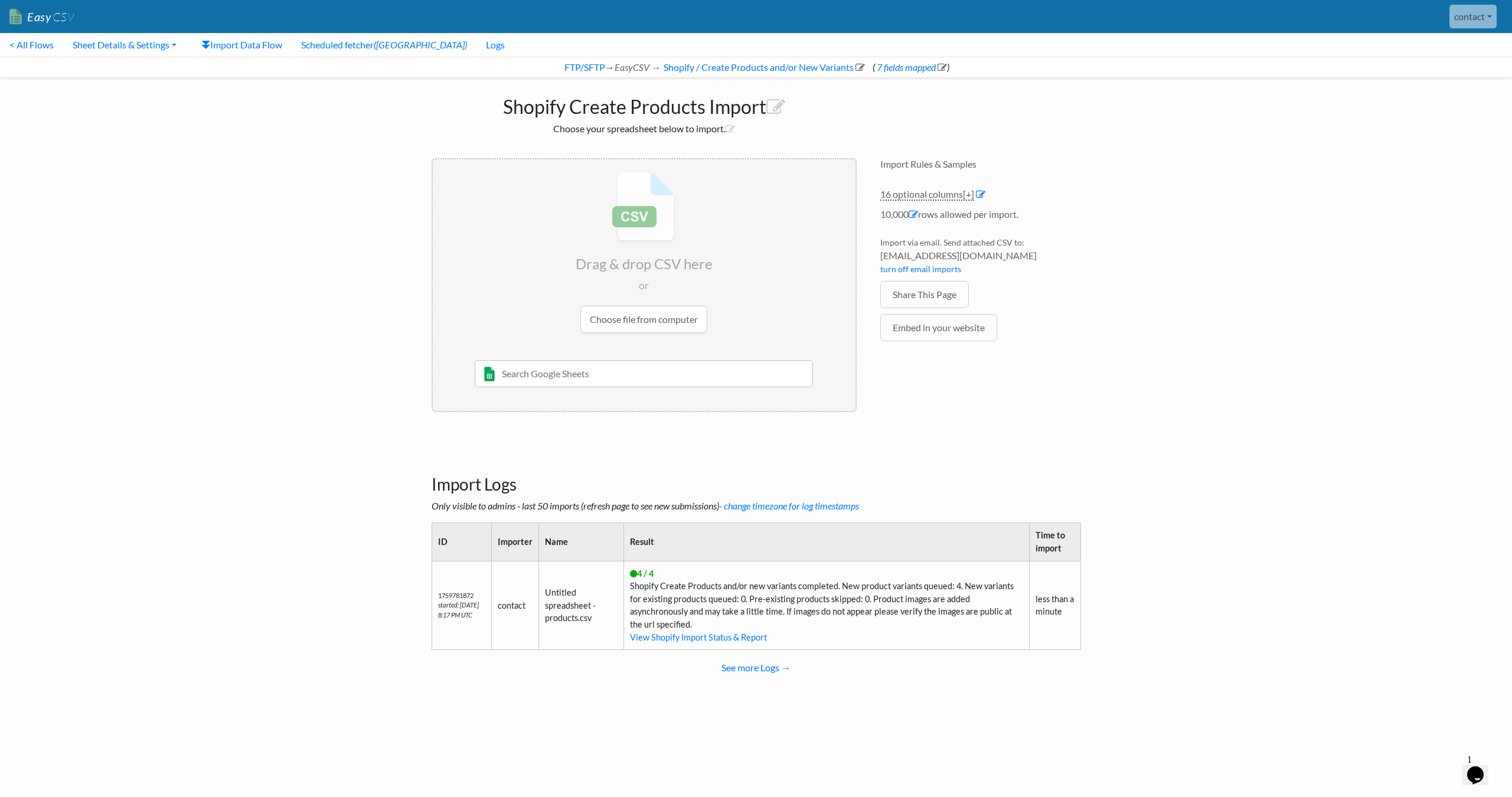
click at [1052, 237] on li "Import via email. Send attached CSV to: f2fb1c33780d@parse.easycsv.io turn off …" at bounding box center [981, 258] width 200 height 45
click at [1053, 228] on ul "16 optional columns [+] Col Header Value Options item-number text ean The barco…" at bounding box center [981, 267] width 200 height 160
